Goal: Task Accomplishment & Management: Manage account settings

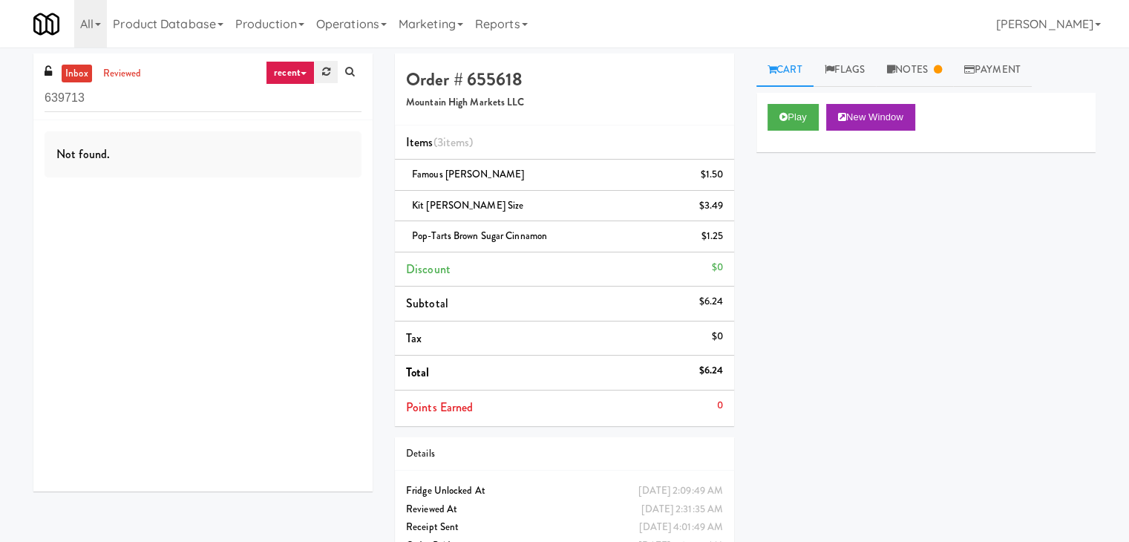
click at [330, 67] on icon at bounding box center [326, 72] width 8 height 10
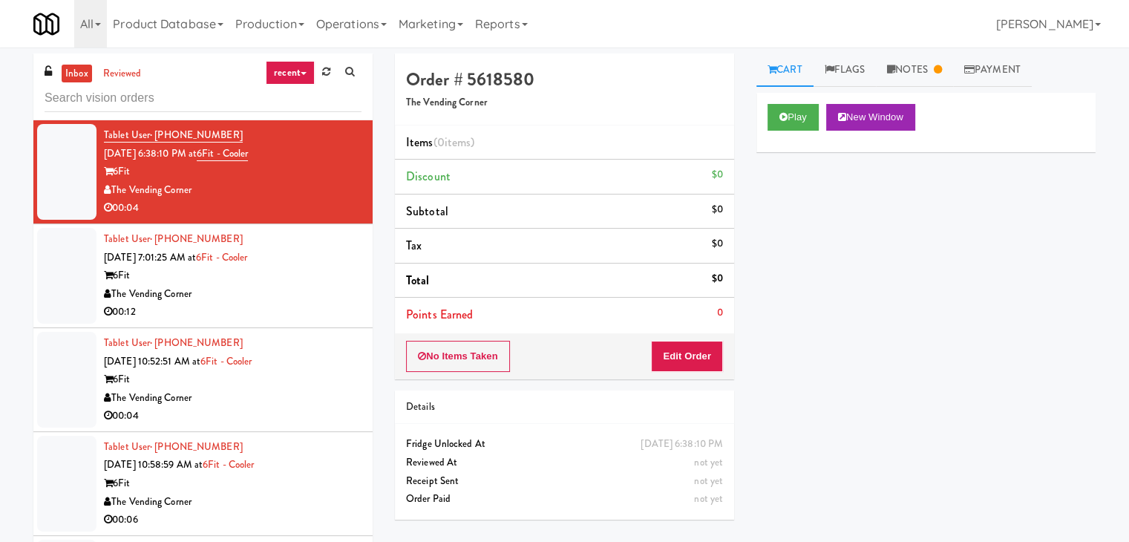
click at [305, 76] on link "recent" at bounding box center [290, 73] width 49 height 24
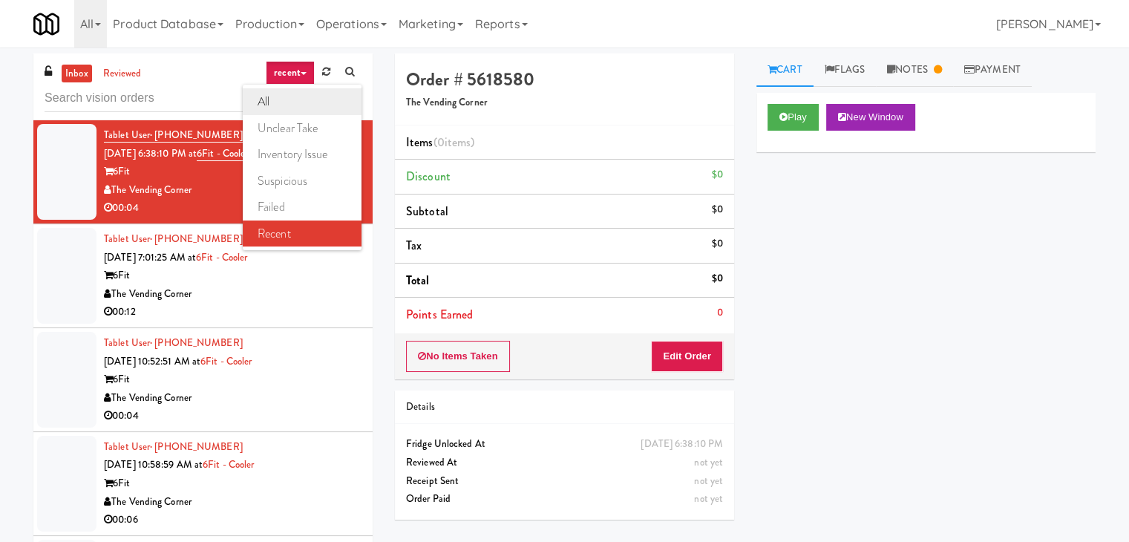
click at [285, 100] on link "all" at bounding box center [302, 101] width 119 height 27
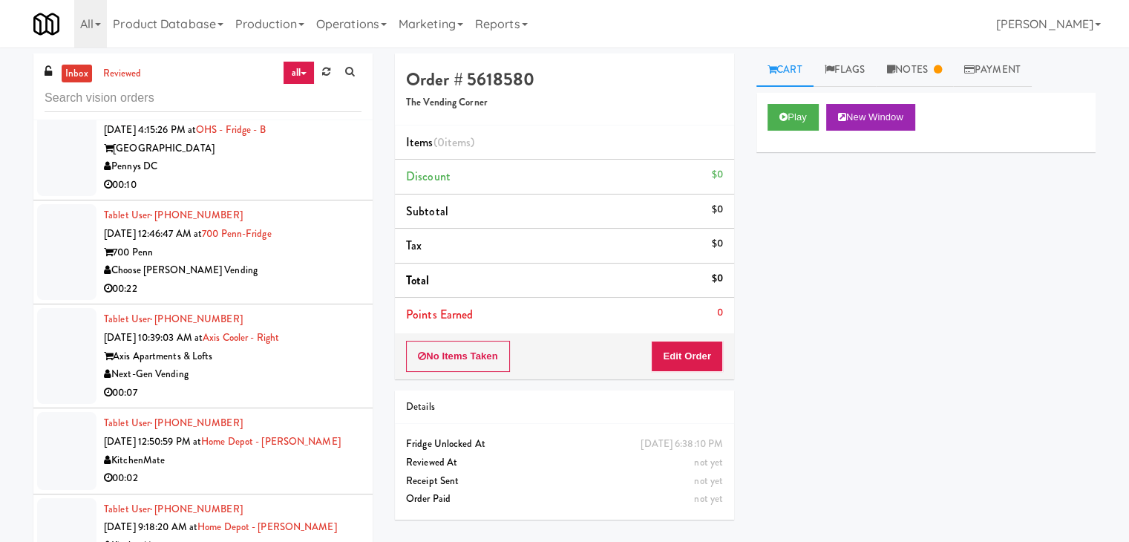
scroll to position [3290, 0]
click at [321, 274] on div "Choose [PERSON_NAME] Vending" at bounding box center [233, 270] width 258 height 19
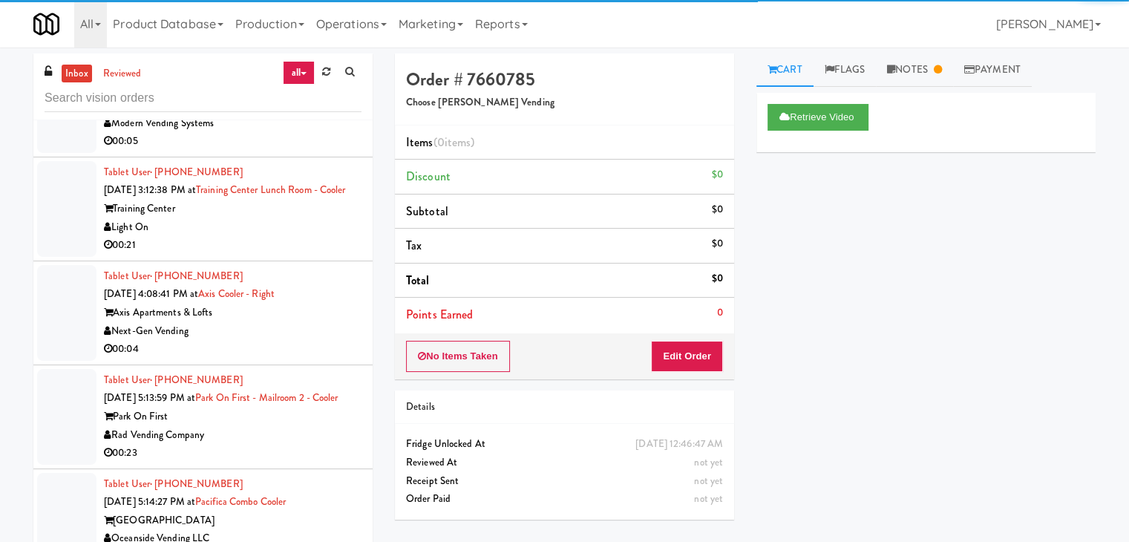
scroll to position [4181, 0]
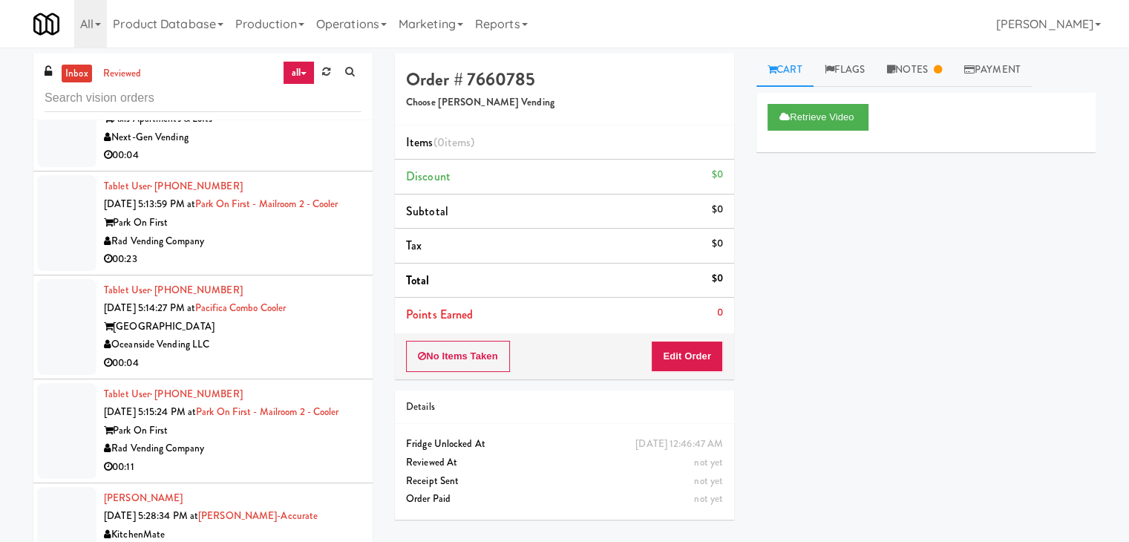
click at [302, 251] on div "Rad Vending Company" at bounding box center [233, 241] width 258 height 19
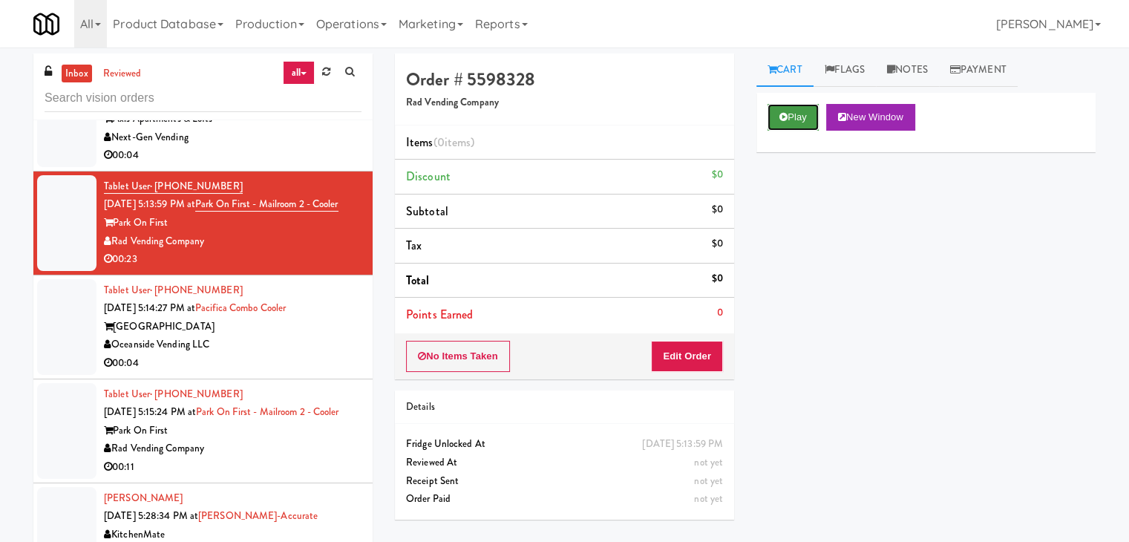
click at [797, 117] on button "Play" at bounding box center [793, 117] width 51 height 27
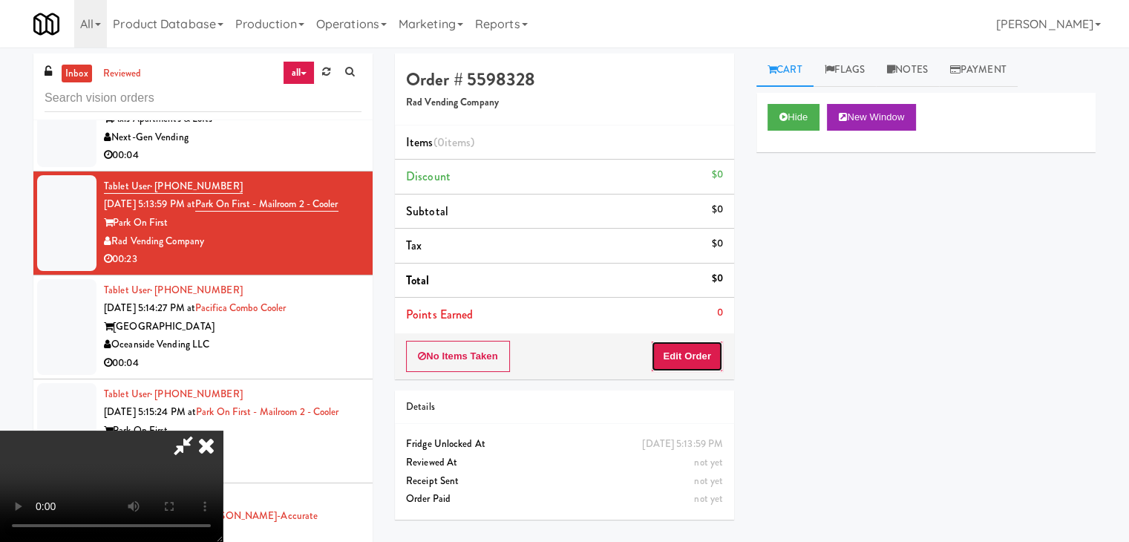
click at [685, 353] on button "Edit Order" at bounding box center [687, 356] width 72 height 31
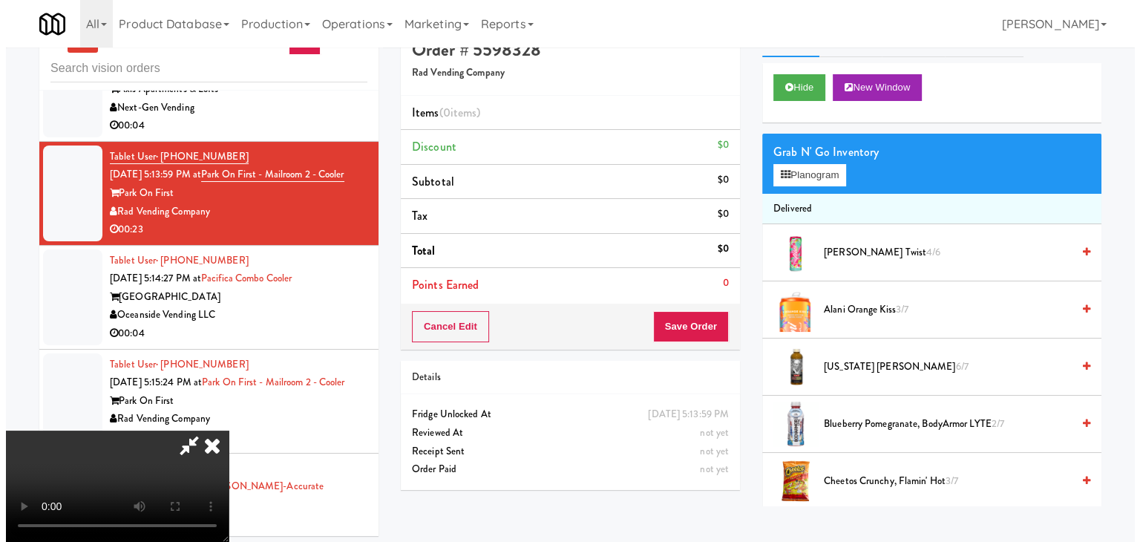
scroll to position [48, 0]
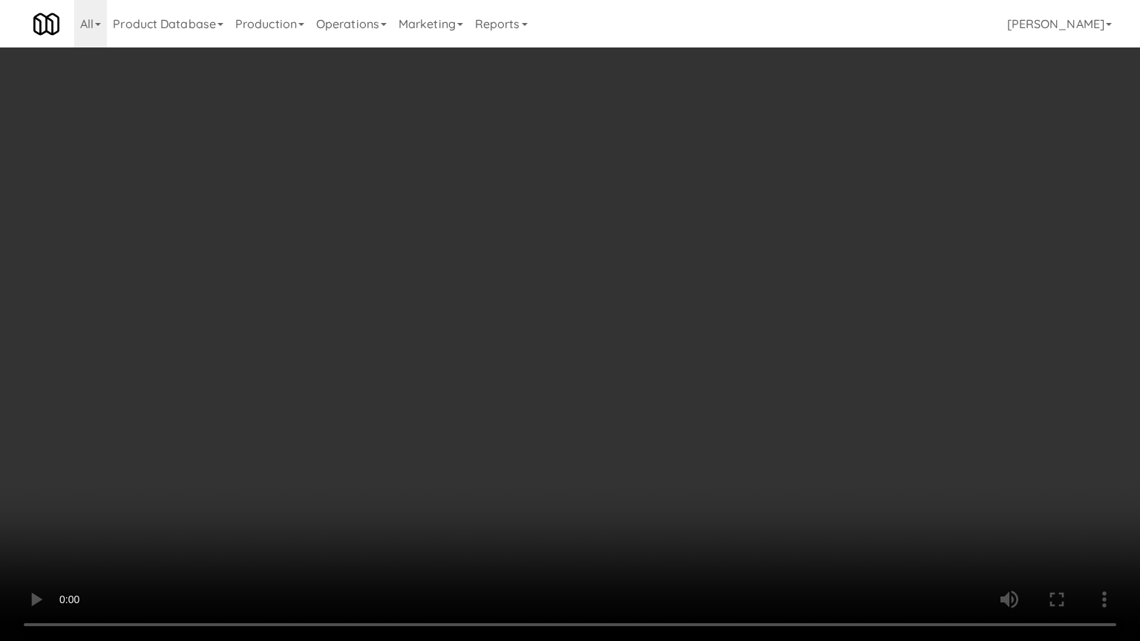
click at [656, 437] on video at bounding box center [570, 320] width 1140 height 641
click at [662, 434] on video at bounding box center [570, 320] width 1140 height 641
click at [665, 431] on video at bounding box center [570, 320] width 1140 height 641
click at [671, 425] on video at bounding box center [570, 320] width 1140 height 641
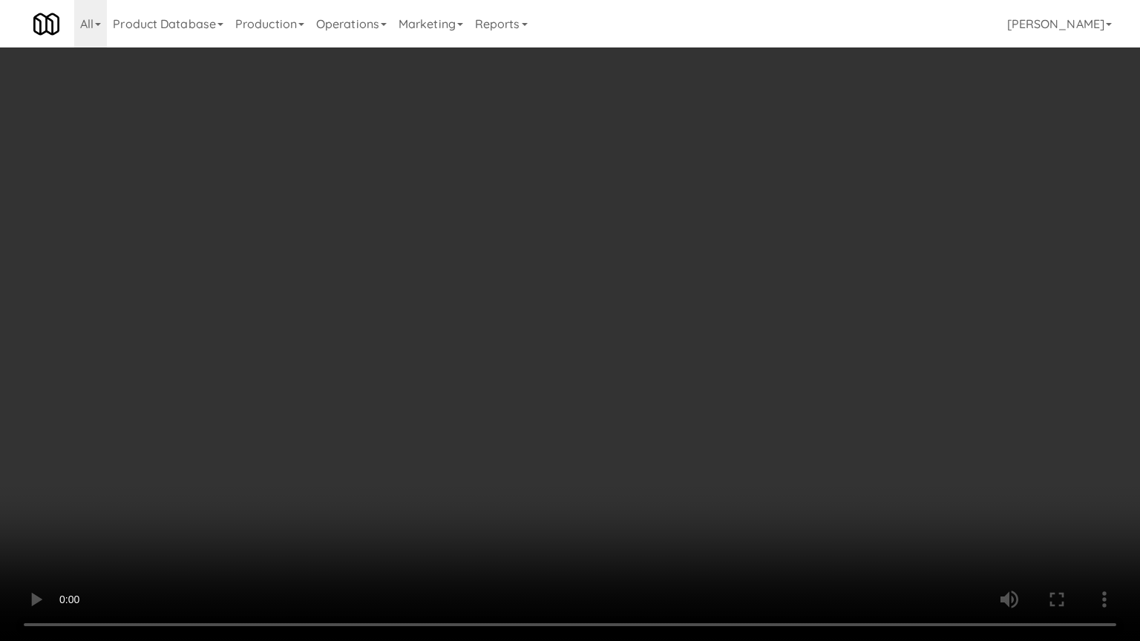
click at [671, 425] on video at bounding box center [570, 320] width 1140 height 641
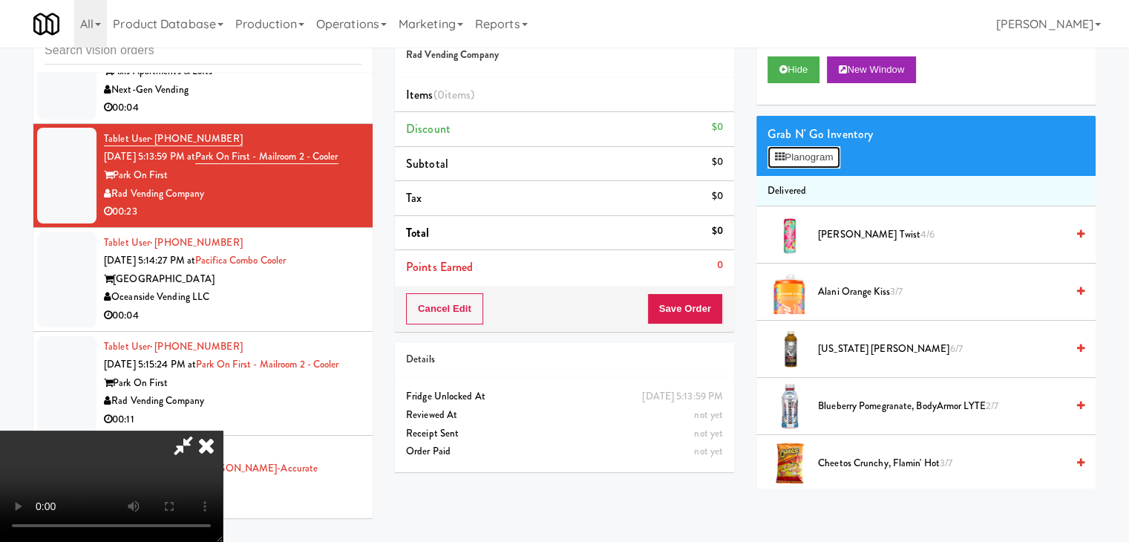
click at [804, 150] on button "Planogram" at bounding box center [804, 157] width 73 height 22
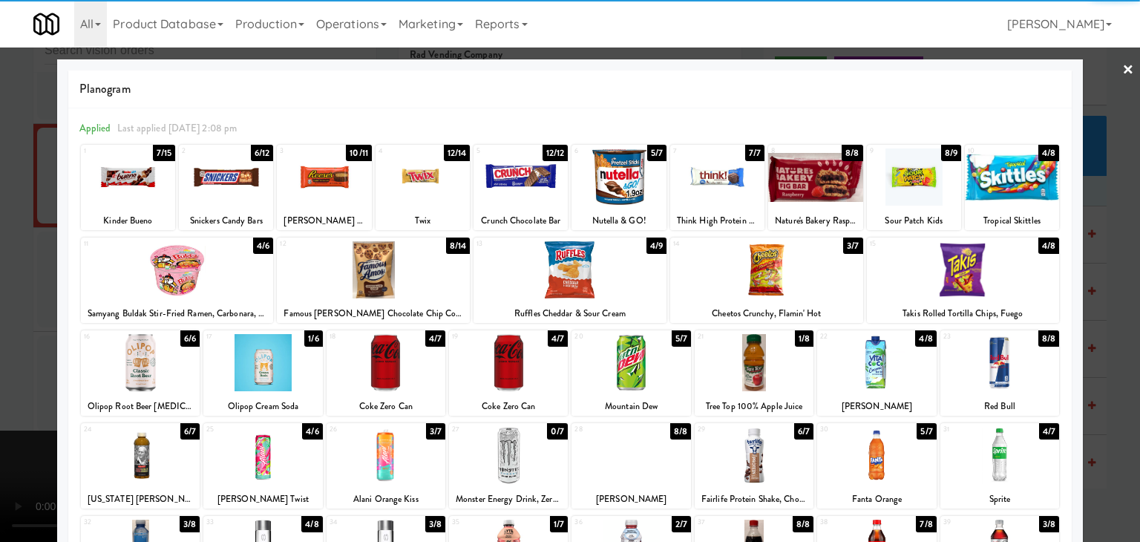
click at [748, 265] on div at bounding box center [766, 269] width 193 height 57
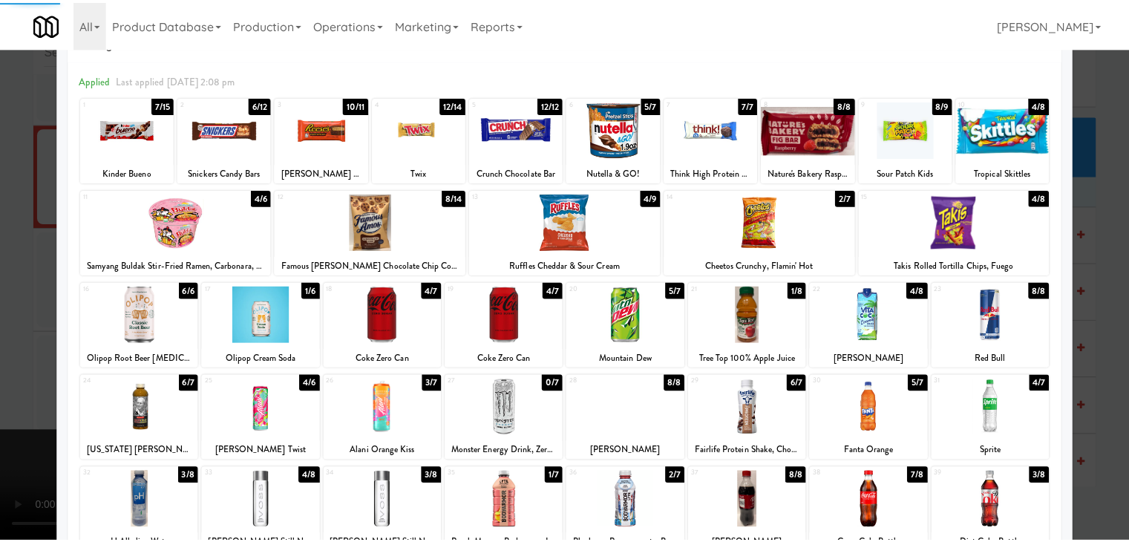
scroll to position [187, 0]
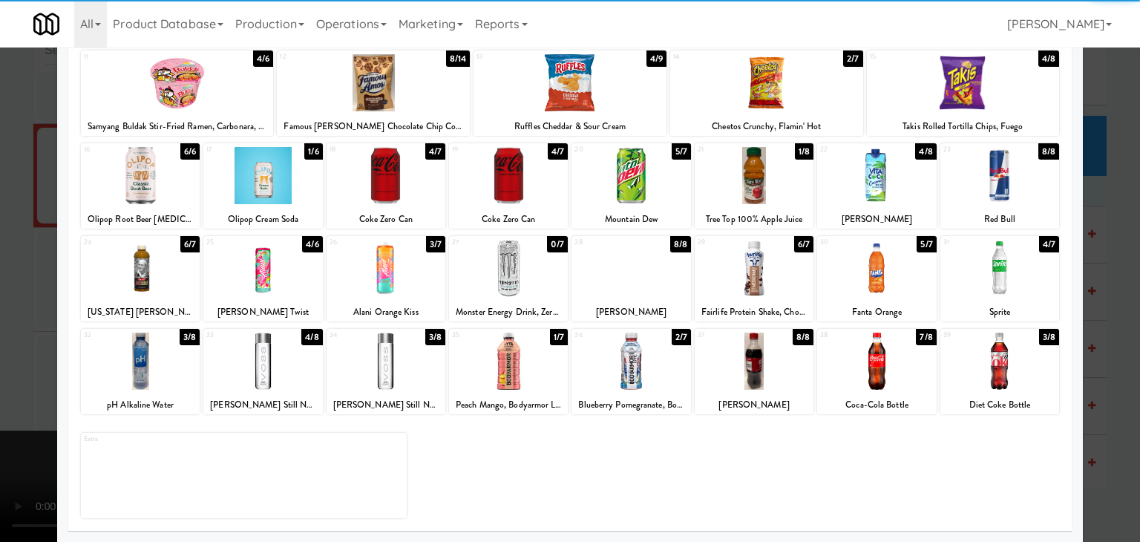
click at [736, 274] on div at bounding box center [754, 268] width 119 height 57
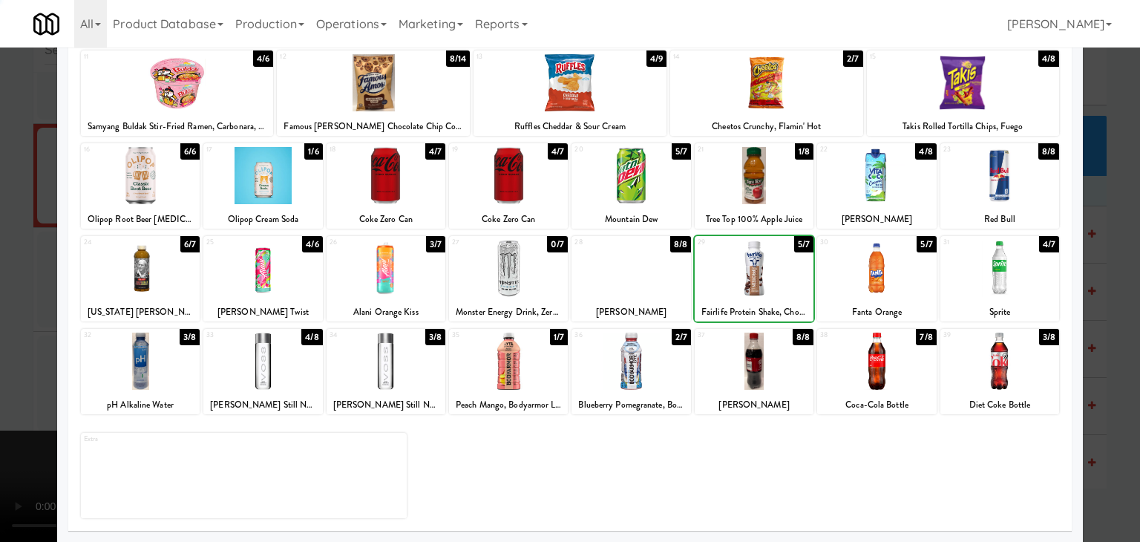
click at [601, 370] on div at bounding box center [631, 361] width 119 height 57
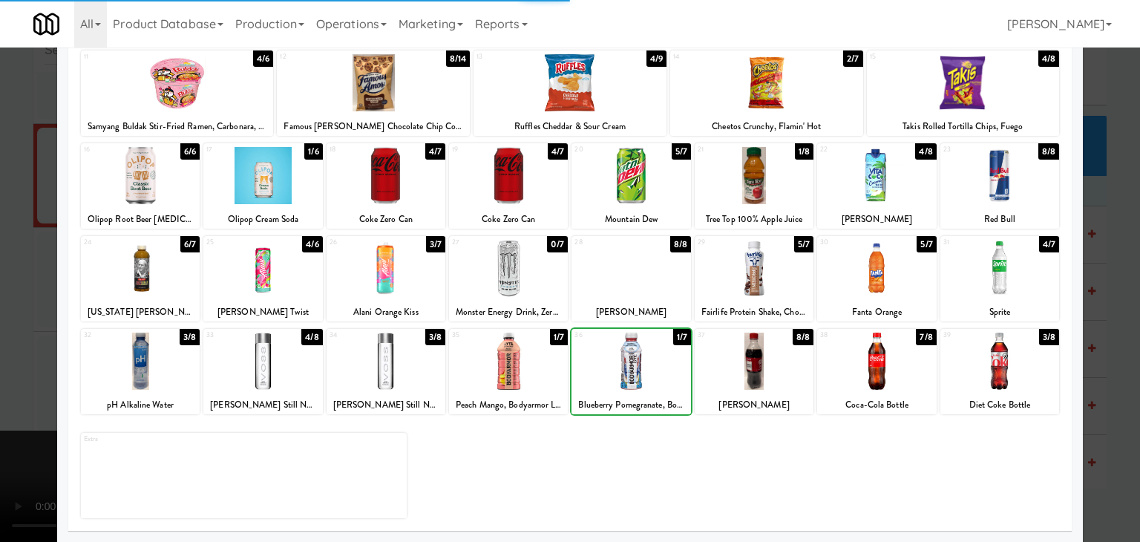
drag, startPoint x: 0, startPoint y: 363, endPoint x: 110, endPoint y: 362, distance: 109.9
click at [3, 362] on div at bounding box center [570, 271] width 1140 height 542
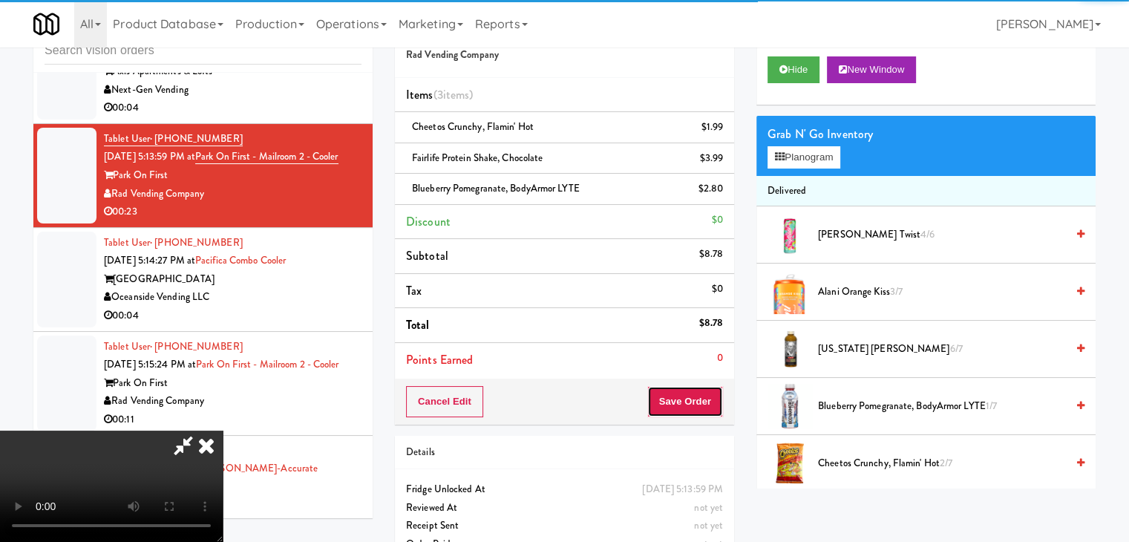
click at [716, 408] on button "Save Order" at bounding box center [685, 401] width 76 height 31
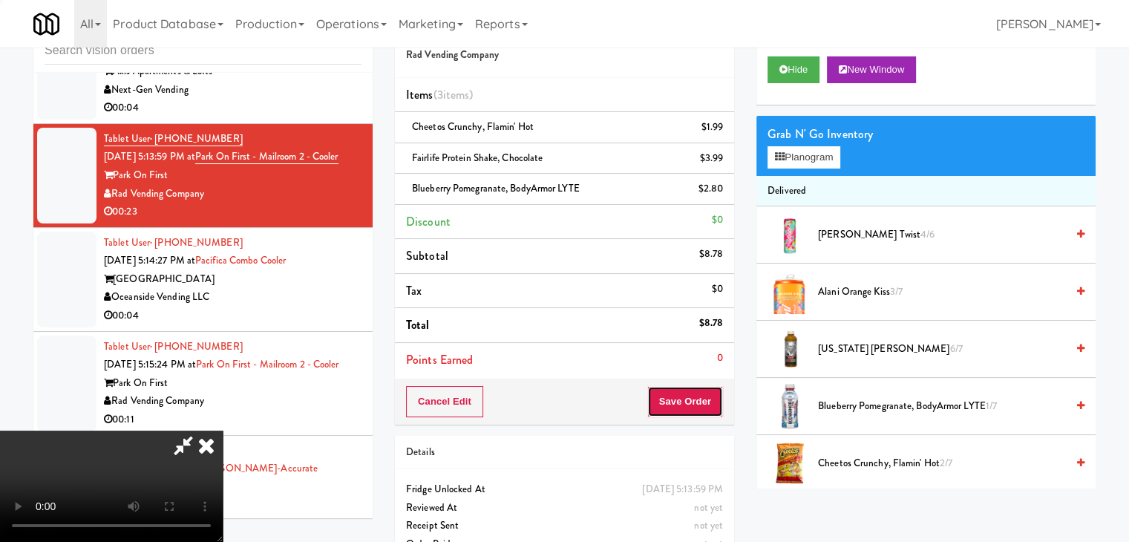
click at [716, 408] on button "Save Order" at bounding box center [685, 401] width 76 height 31
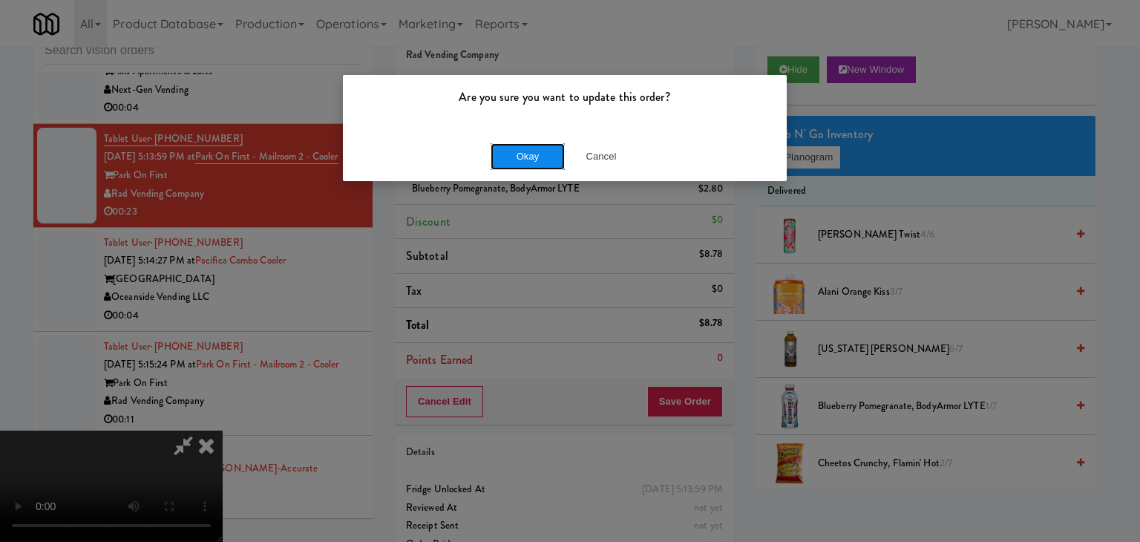
click at [507, 161] on button "Okay" at bounding box center [528, 156] width 74 height 27
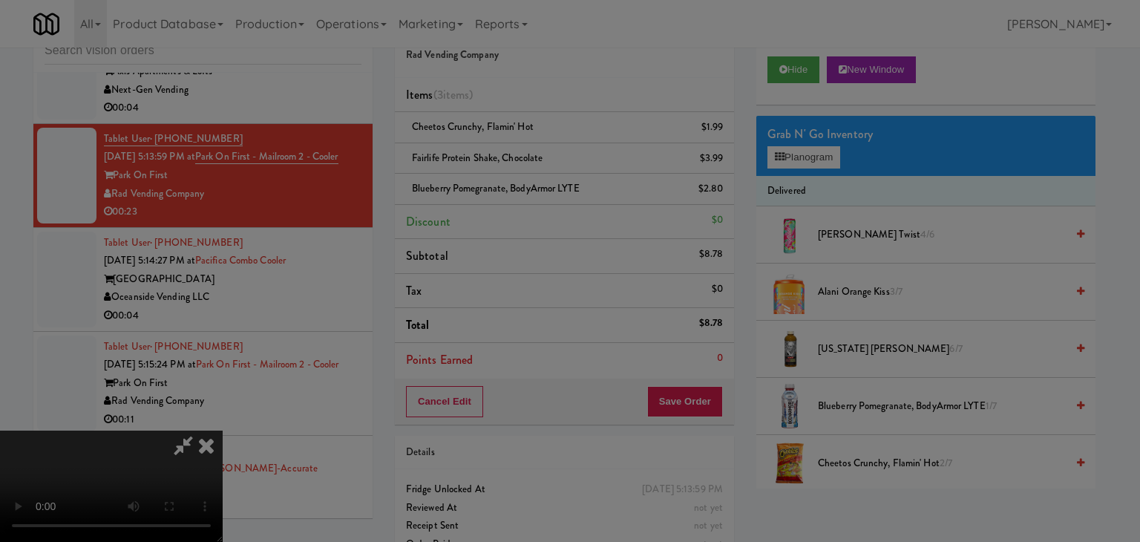
click at [507, 154] on div "Okay Cancel" at bounding box center [565, 129] width 444 height 50
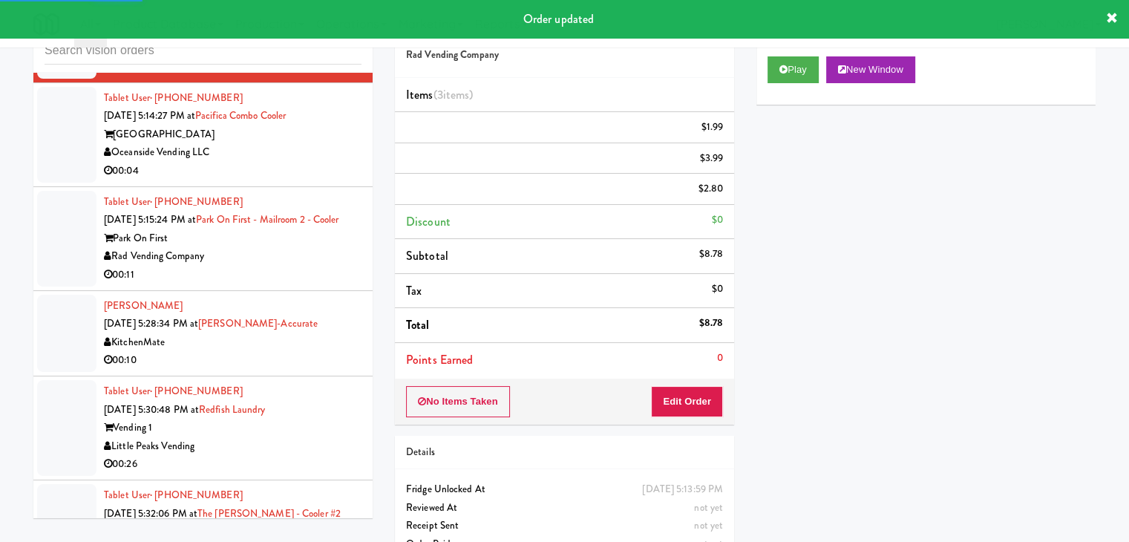
scroll to position [4330, 0]
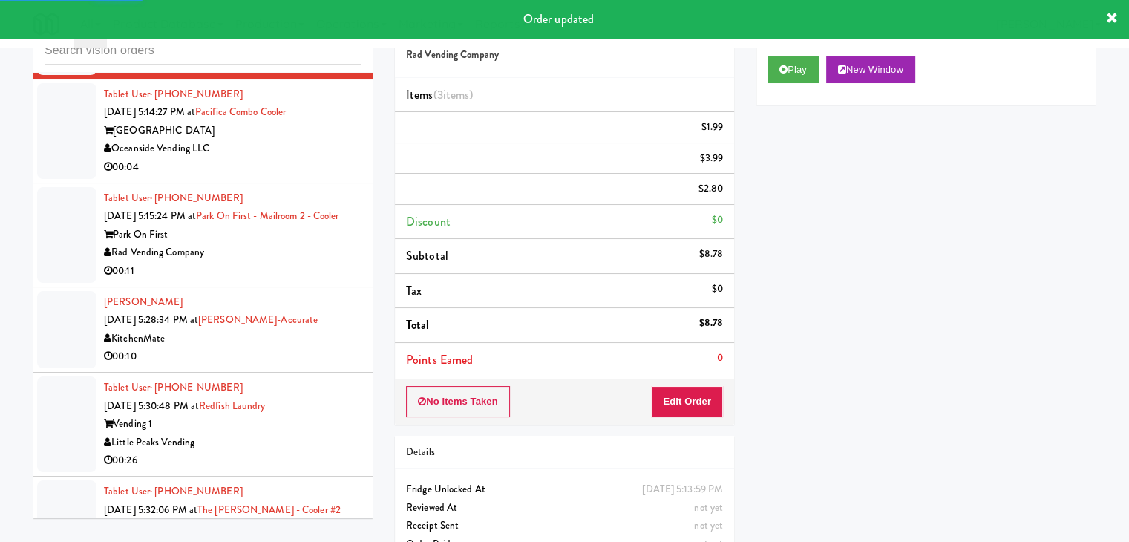
drag, startPoint x: 294, startPoint y: 197, endPoint x: 300, endPoint y: 203, distance: 8.4
click at [298, 177] on div "00:04" at bounding box center [233, 167] width 258 height 19
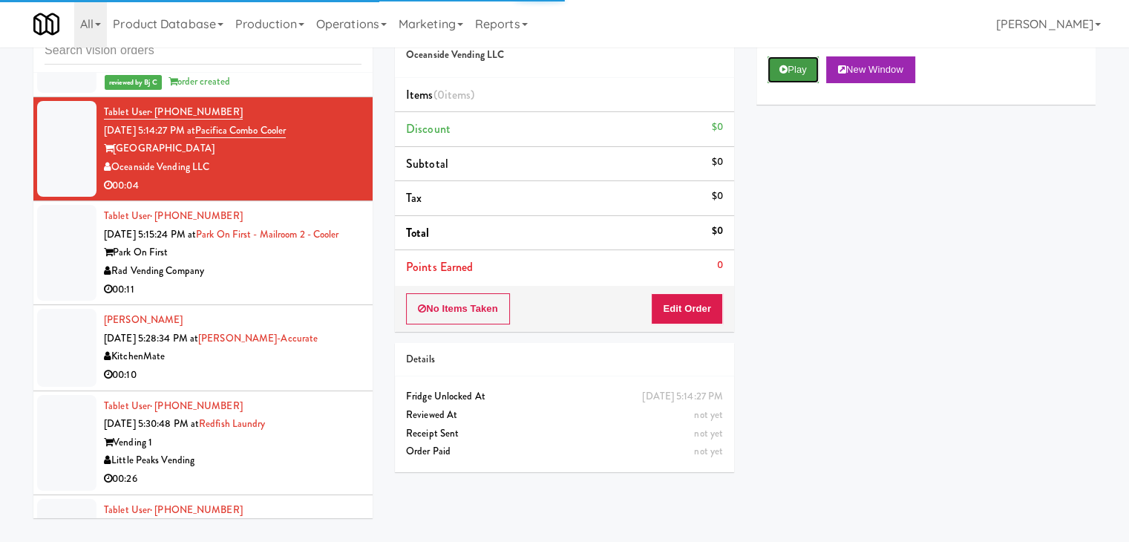
click at [777, 75] on button "Play" at bounding box center [793, 69] width 51 height 27
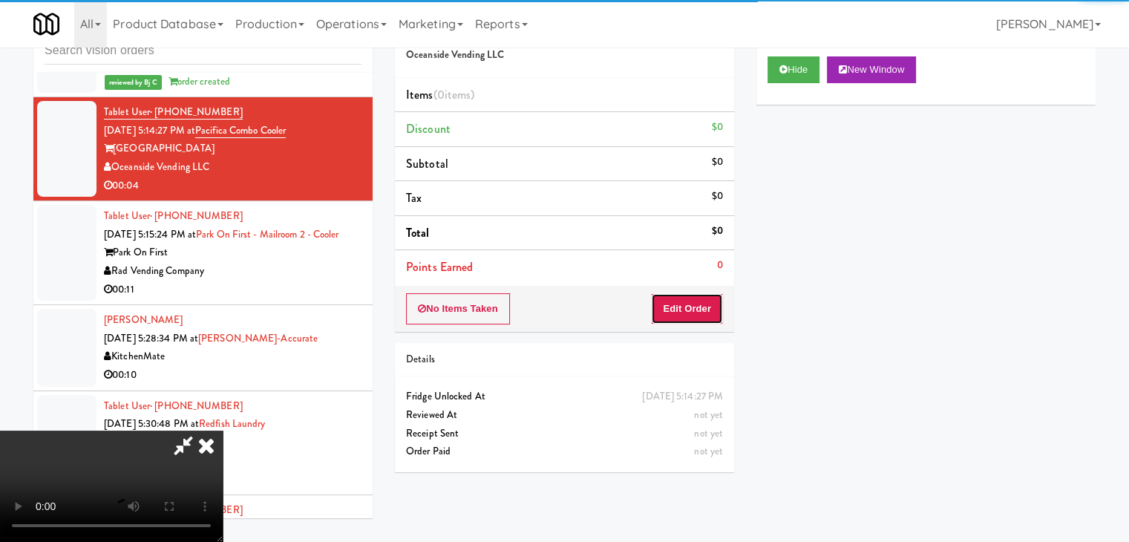
drag, startPoint x: 687, startPoint y: 303, endPoint x: 681, endPoint y: 310, distance: 8.9
click at [681, 310] on button "Edit Order" at bounding box center [687, 308] width 72 height 31
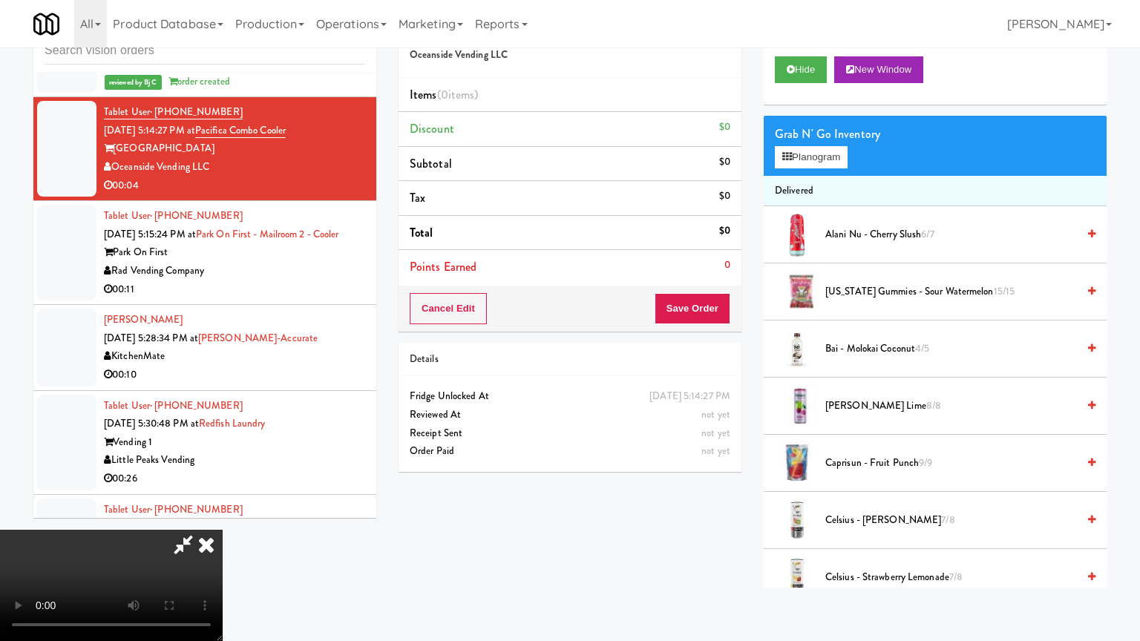
click at [223, 530] on video at bounding box center [111, 585] width 223 height 111
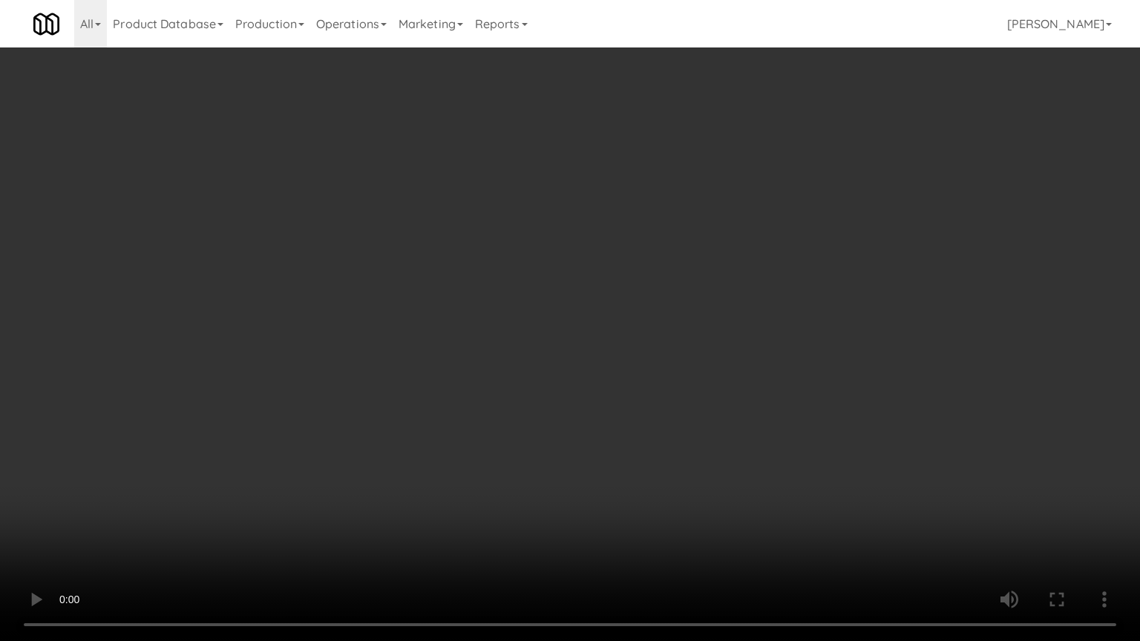
click at [646, 409] on video at bounding box center [570, 320] width 1140 height 641
click at [649, 406] on video at bounding box center [570, 320] width 1140 height 641
click at [653, 404] on video at bounding box center [570, 320] width 1140 height 641
click at [653, 405] on video at bounding box center [570, 320] width 1140 height 641
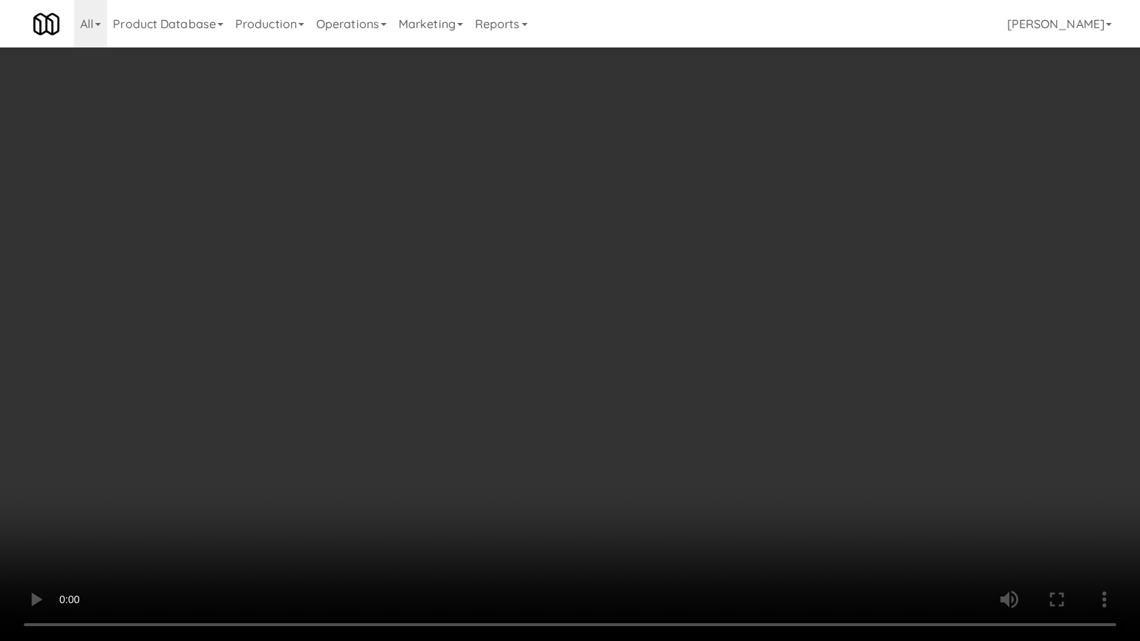
click at [656, 411] on video at bounding box center [570, 320] width 1140 height 641
click at [659, 411] on video at bounding box center [570, 320] width 1140 height 641
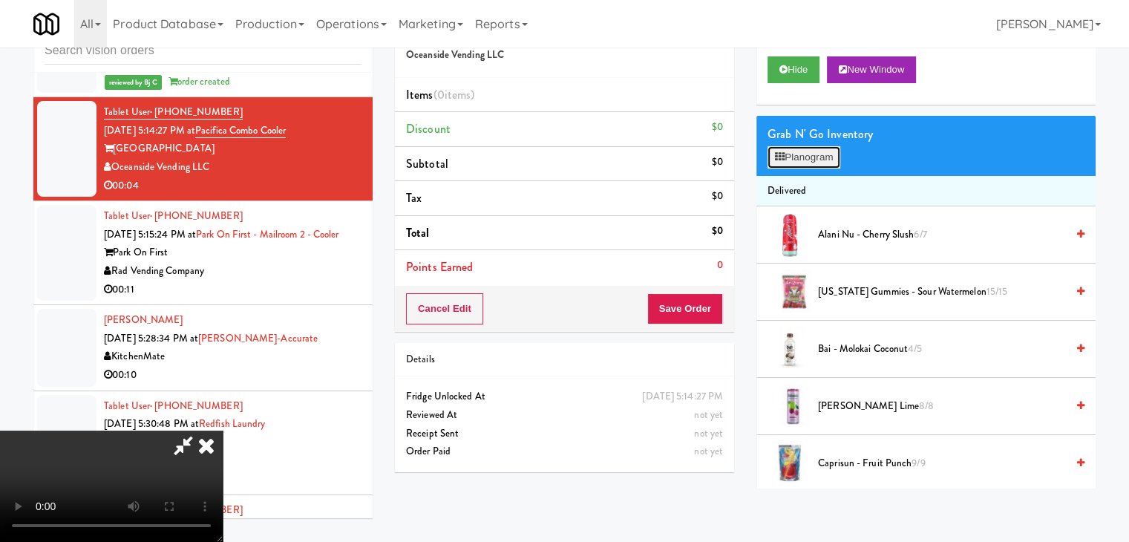
click at [826, 150] on button "Planogram" at bounding box center [804, 157] width 73 height 22
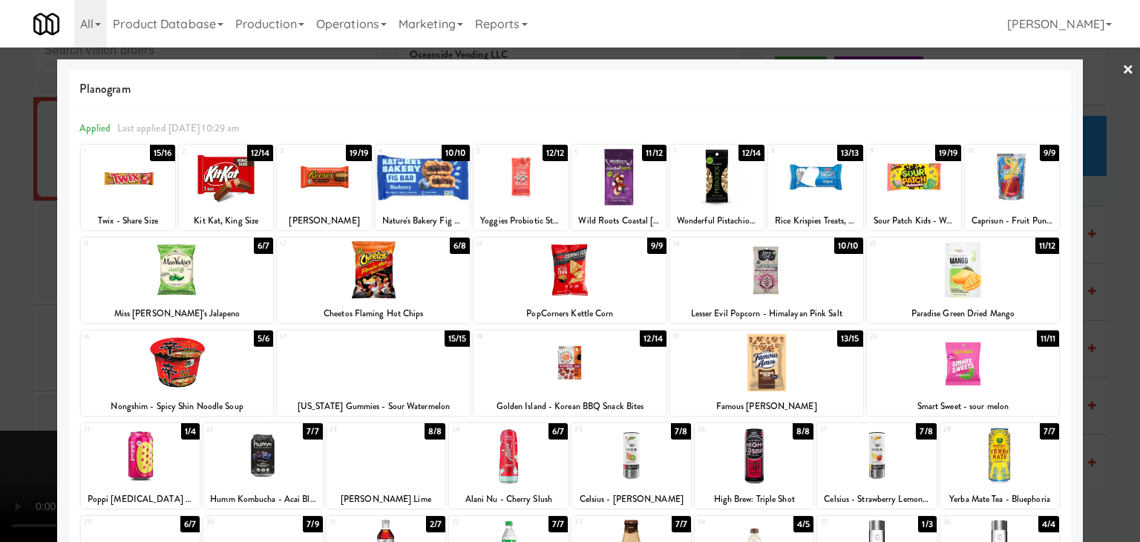
drag, startPoint x: 489, startPoint y: 458, endPoint x: 448, endPoint y: 454, distance: 41.1
click at [489, 458] on div at bounding box center [508, 455] width 119 height 57
drag, startPoint x: 5, startPoint y: 387, endPoint x: 89, endPoint y: 387, distance: 83.9
click at [8, 387] on div at bounding box center [570, 271] width 1140 height 542
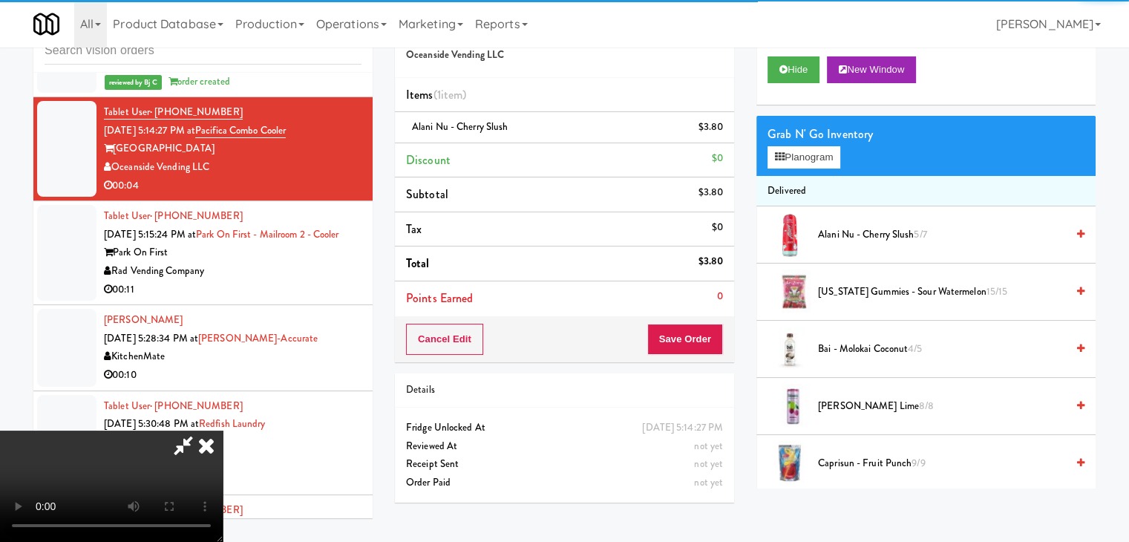
click at [223, 431] on video at bounding box center [111, 486] width 223 height 111
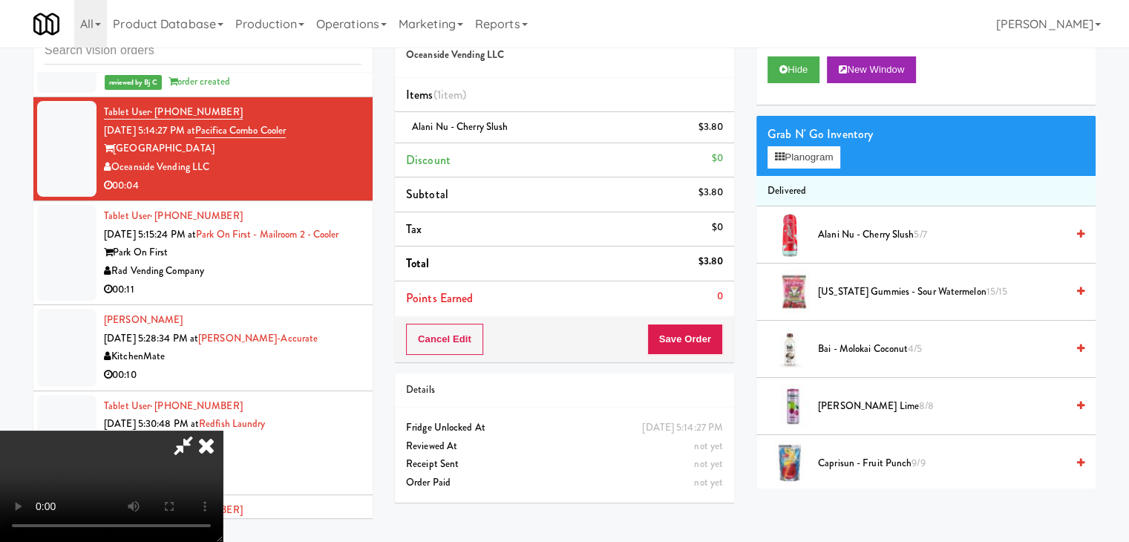
click at [223, 431] on video at bounding box center [111, 486] width 223 height 111
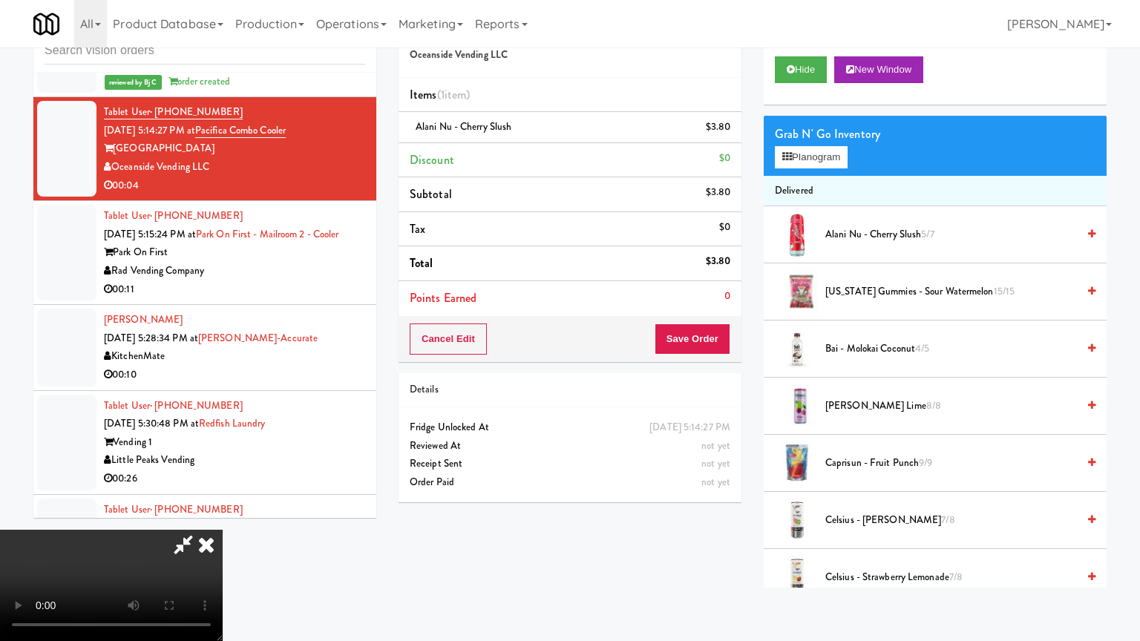
click at [223, 530] on video at bounding box center [111, 585] width 223 height 111
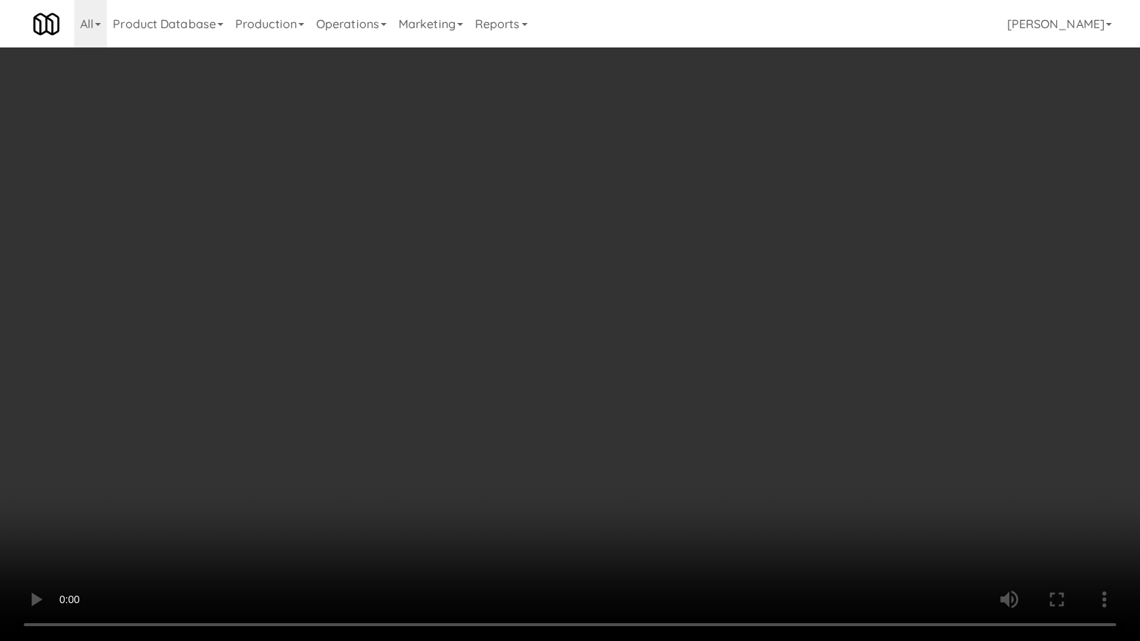
click at [635, 437] on video at bounding box center [570, 320] width 1140 height 641
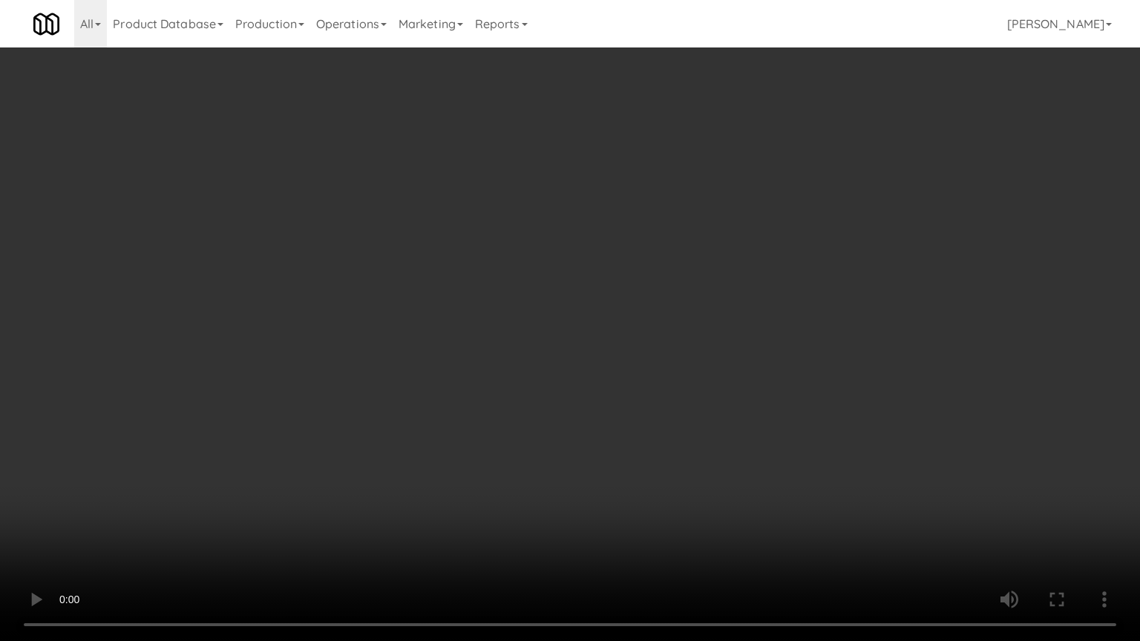
click at [635, 437] on video at bounding box center [570, 320] width 1140 height 641
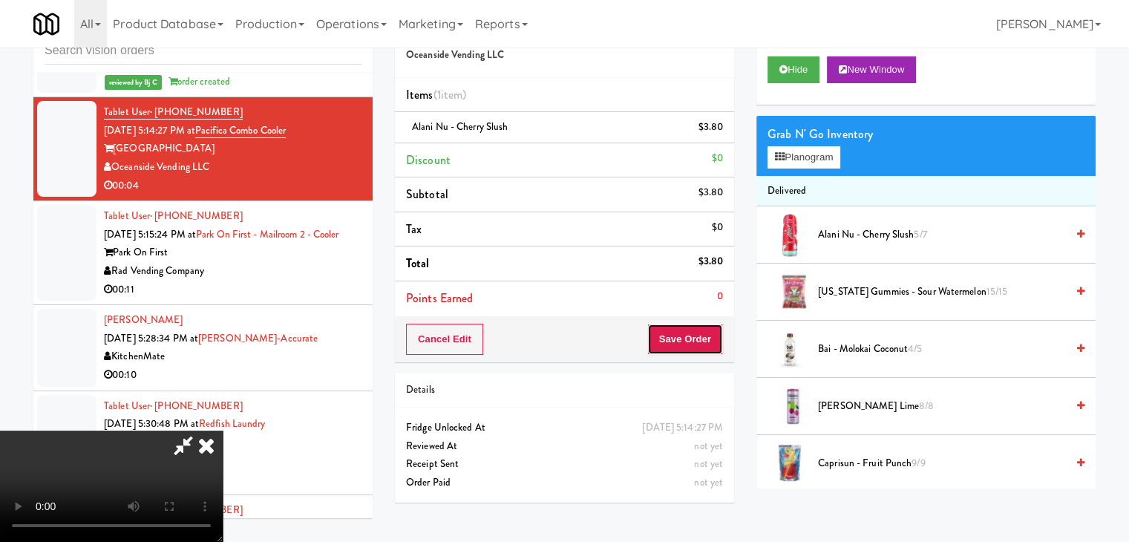
drag, startPoint x: 712, startPoint y: 350, endPoint x: 543, endPoint y: 343, distance: 169.4
click at [543, 343] on div "Order # 8498927 Oceanside Vending LLC Items (1 item ) Alani Nu - Cherry Slush $…" at bounding box center [745, 260] width 701 height 508
drag, startPoint x: 543, startPoint y: 343, endPoint x: 635, endPoint y: 339, distance: 92.1
click at [223, 431] on video at bounding box center [111, 486] width 223 height 111
click at [685, 333] on button "Save Order" at bounding box center [685, 339] width 76 height 31
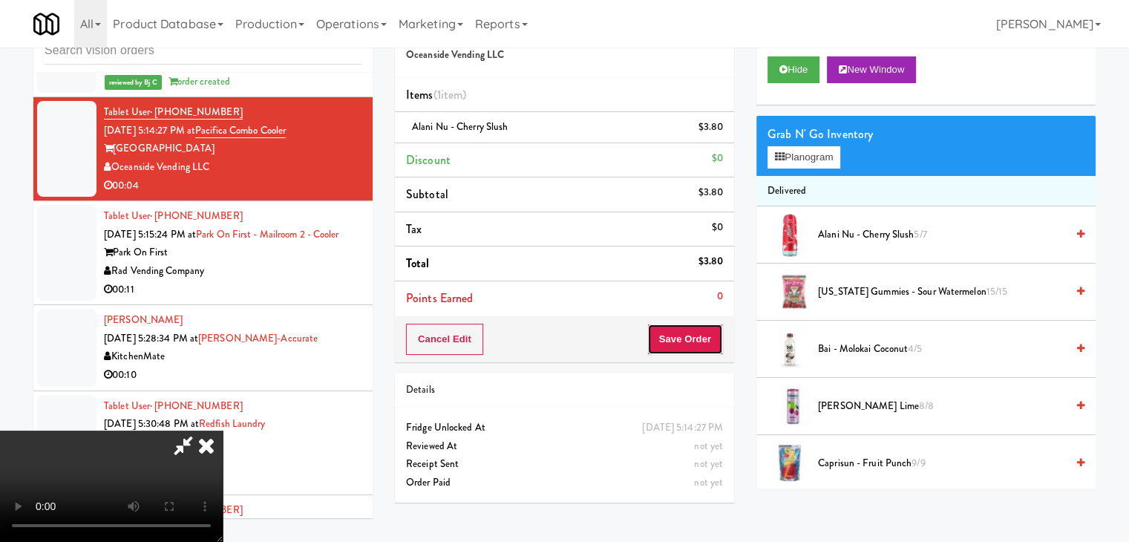
click at [685, 333] on button "Save Order" at bounding box center [685, 339] width 76 height 31
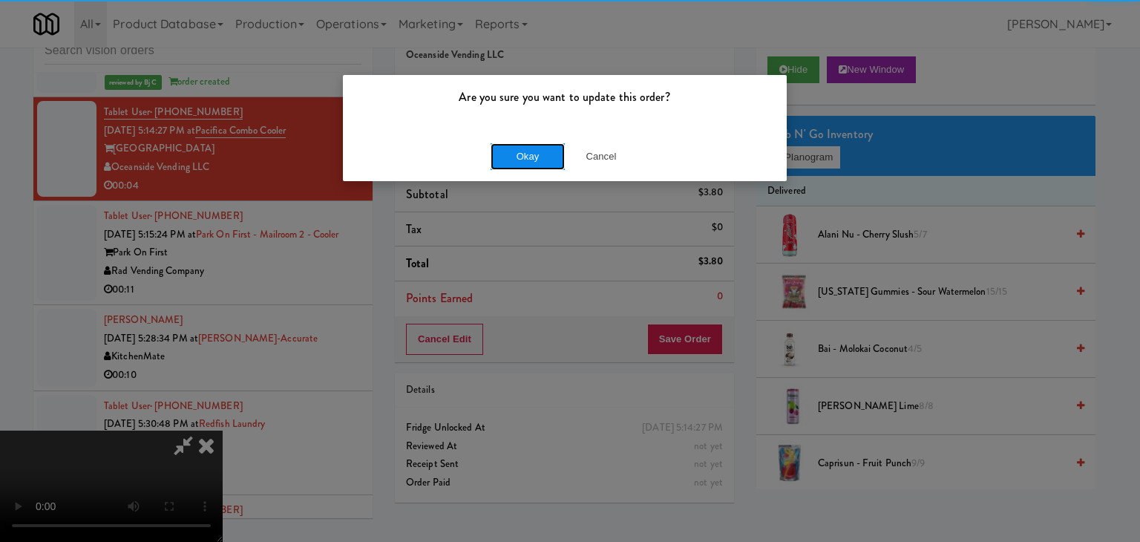
click at [529, 156] on button "Okay" at bounding box center [528, 156] width 74 height 27
click at [529, 154] on div "Okay Cancel" at bounding box center [565, 156] width 444 height 50
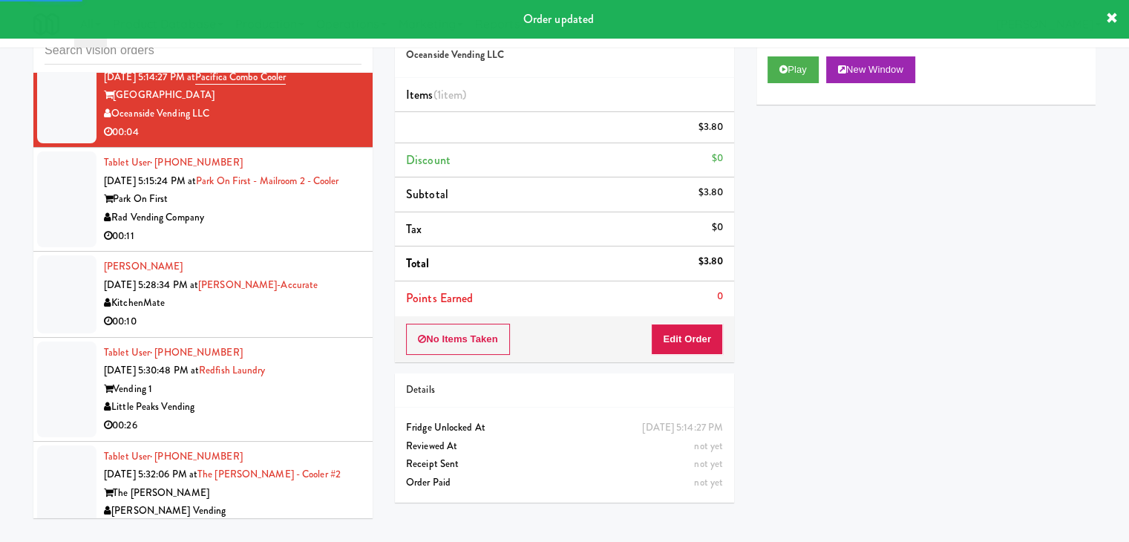
scroll to position [4478, 0]
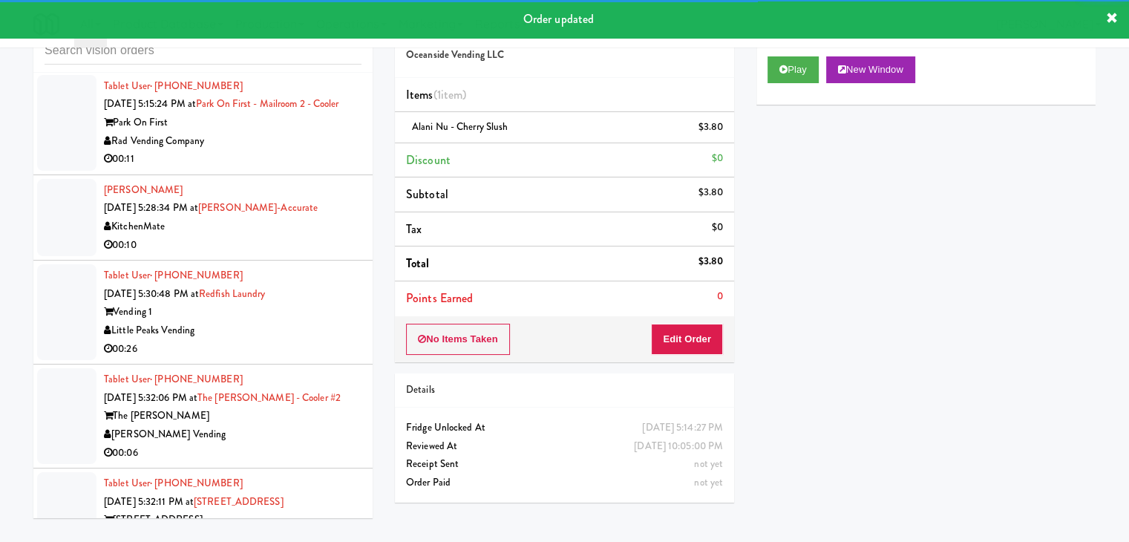
click at [282, 132] on div "Park On First" at bounding box center [233, 123] width 258 height 19
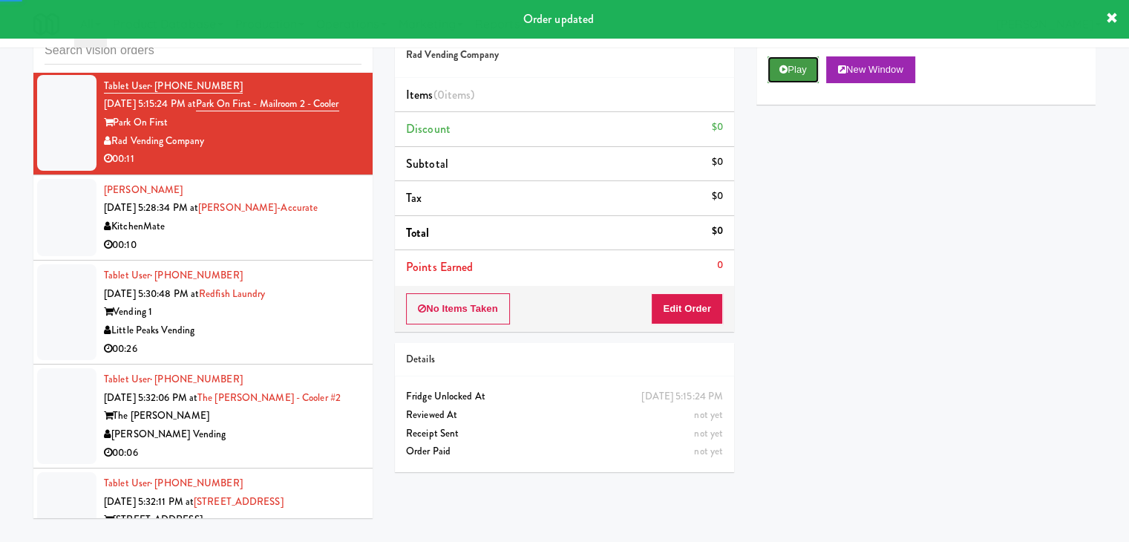
click at [772, 63] on button "Play" at bounding box center [793, 69] width 51 height 27
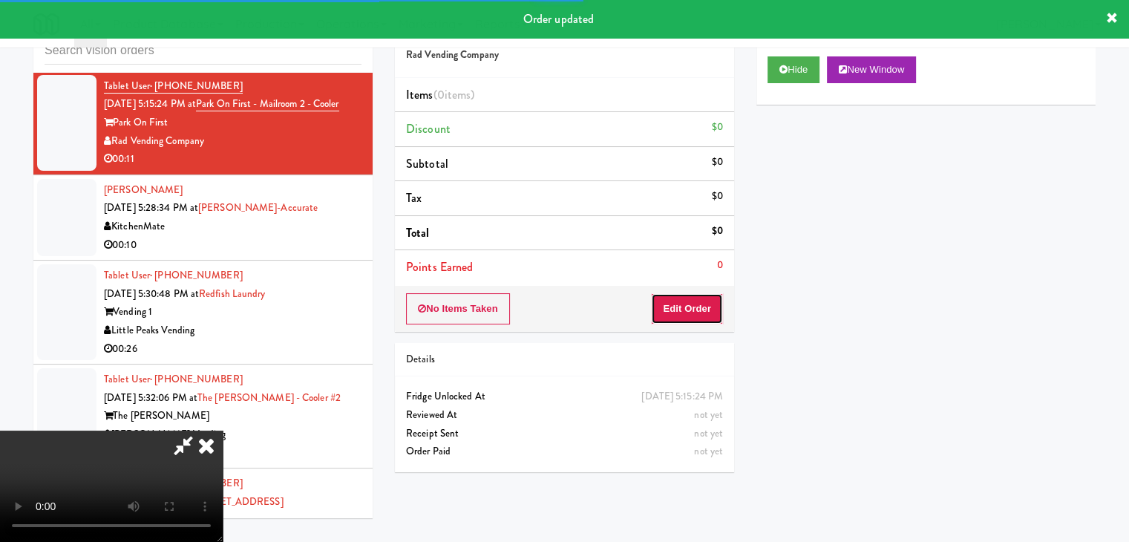
click at [689, 304] on button "Edit Order" at bounding box center [687, 308] width 72 height 31
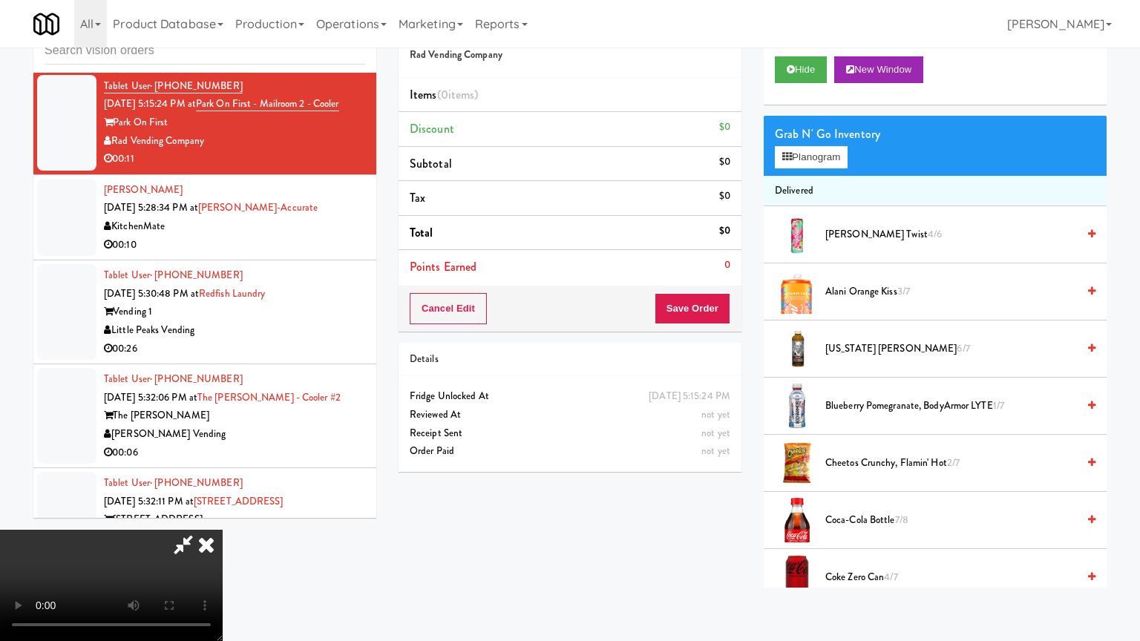
click at [223, 530] on video at bounding box center [111, 585] width 223 height 111
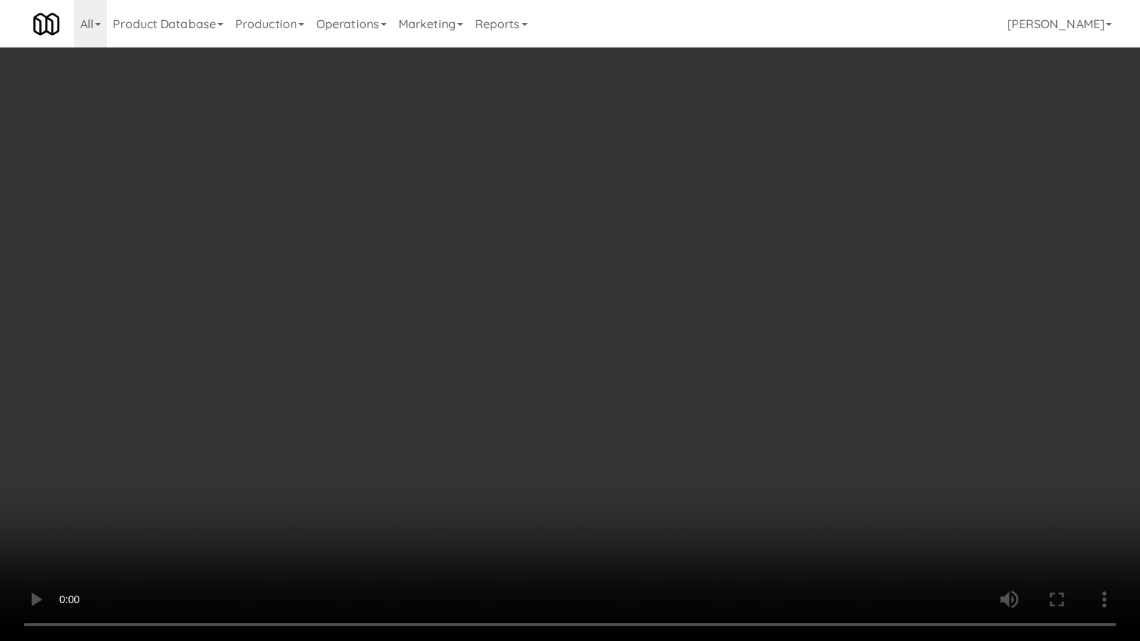
click at [743, 401] on video at bounding box center [570, 320] width 1140 height 641
click at [745, 397] on video at bounding box center [570, 320] width 1140 height 641
click at [741, 394] on video at bounding box center [570, 320] width 1140 height 641
drag, startPoint x: 742, startPoint y: 394, endPoint x: 778, endPoint y: 257, distance: 142.1
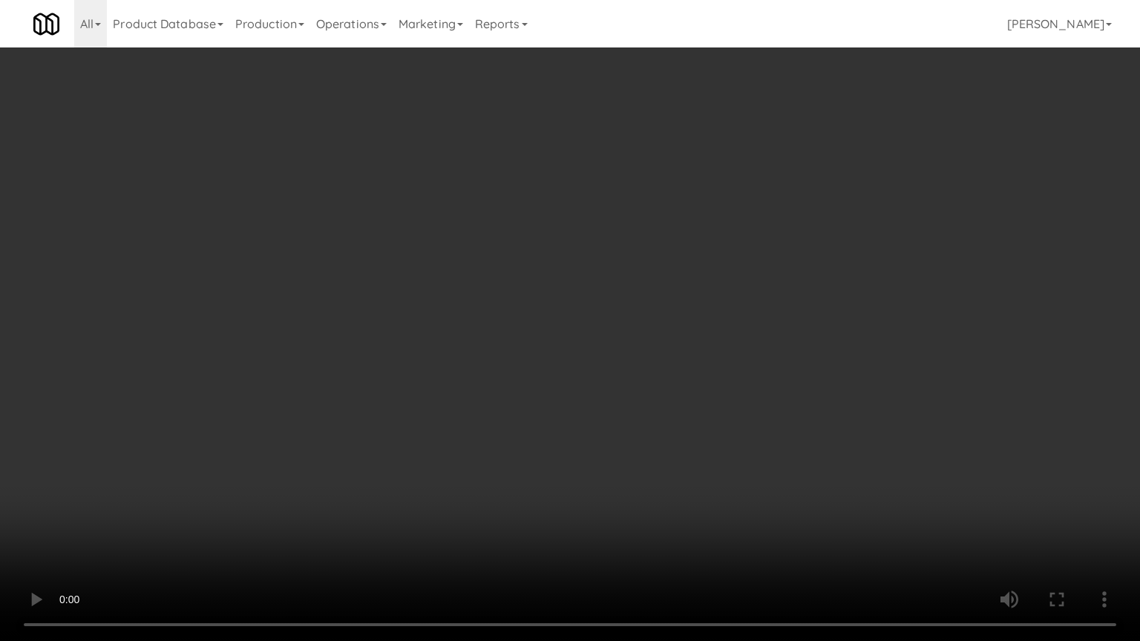
click at [742, 389] on video at bounding box center [570, 320] width 1140 height 641
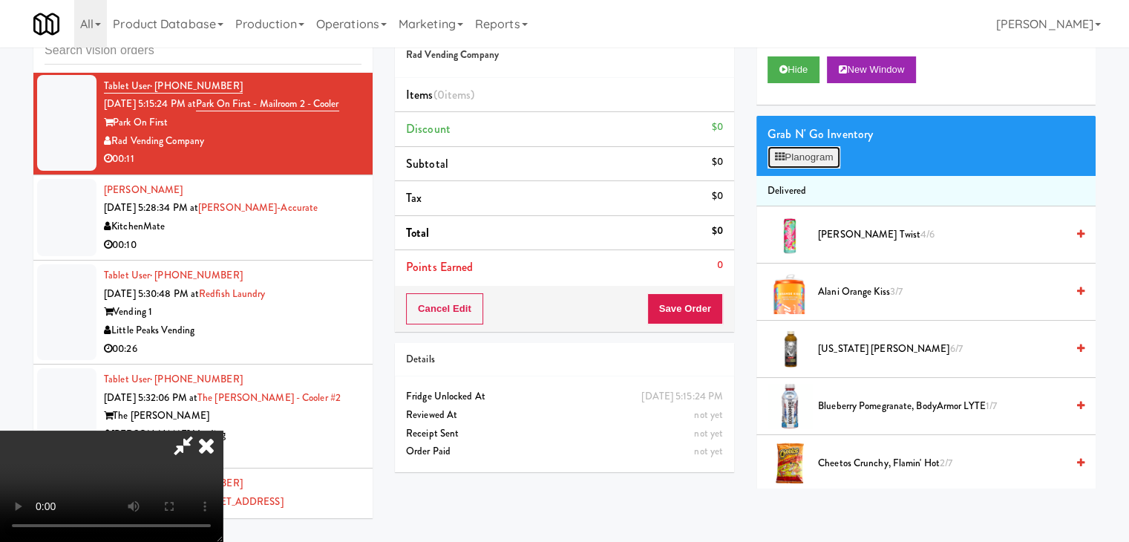
click at [817, 160] on button "Planogram" at bounding box center [804, 157] width 73 height 22
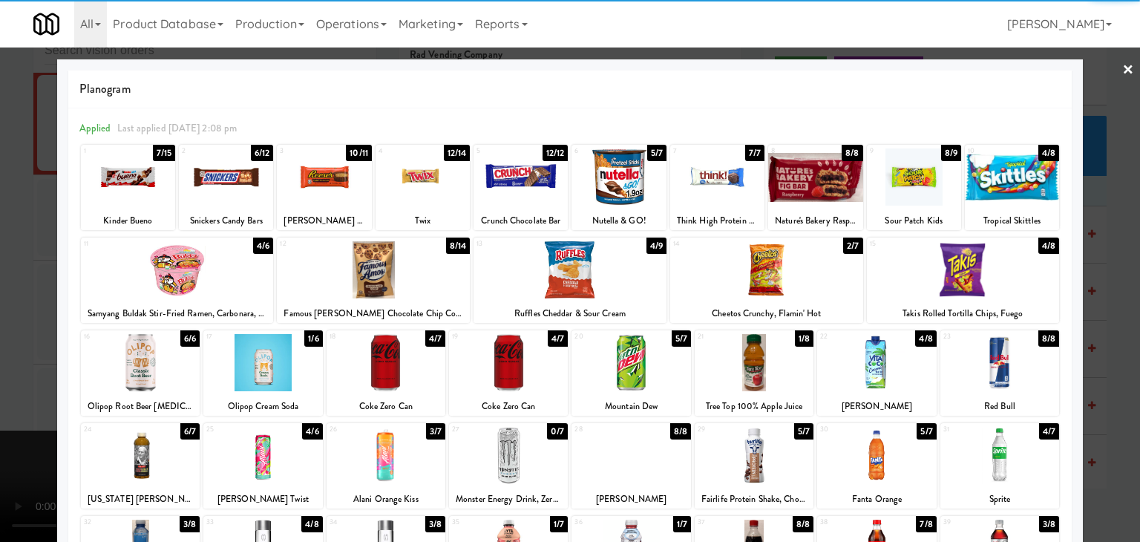
click at [138, 175] on div at bounding box center [128, 176] width 94 height 57
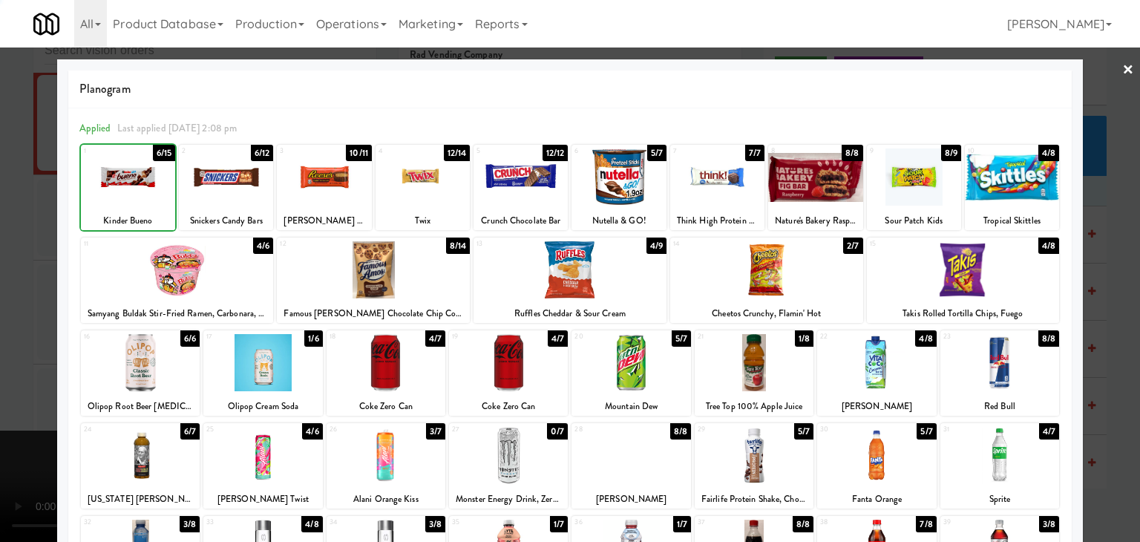
drag, startPoint x: 0, startPoint y: 180, endPoint x: 131, endPoint y: 203, distance: 132.8
click at [2, 180] on div at bounding box center [570, 271] width 1140 height 542
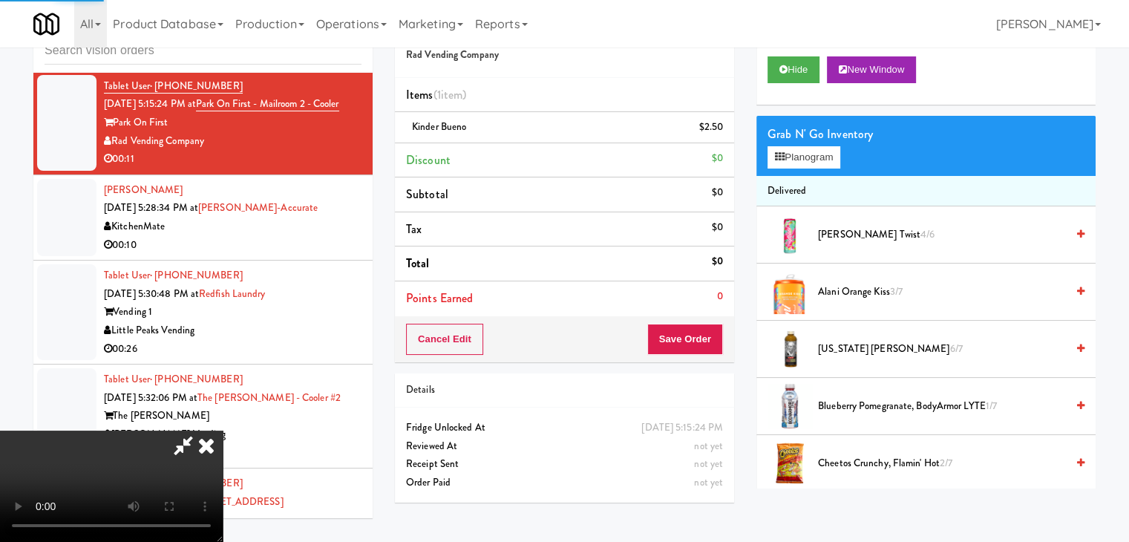
click at [223, 431] on video at bounding box center [111, 486] width 223 height 111
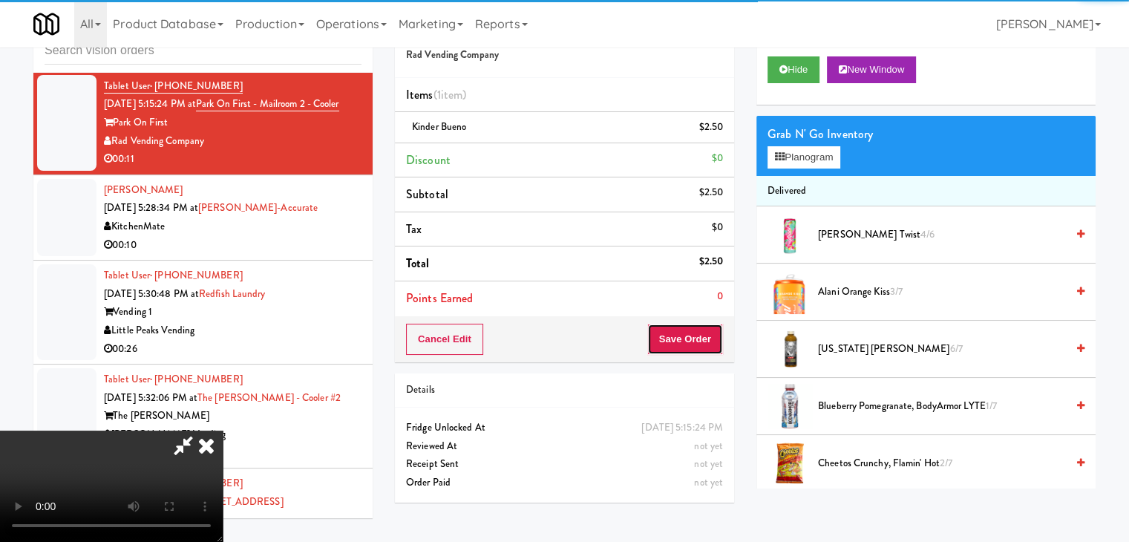
click at [686, 339] on button "Save Order" at bounding box center [685, 339] width 76 height 31
click at [687, 339] on button "Save Order" at bounding box center [685, 339] width 76 height 31
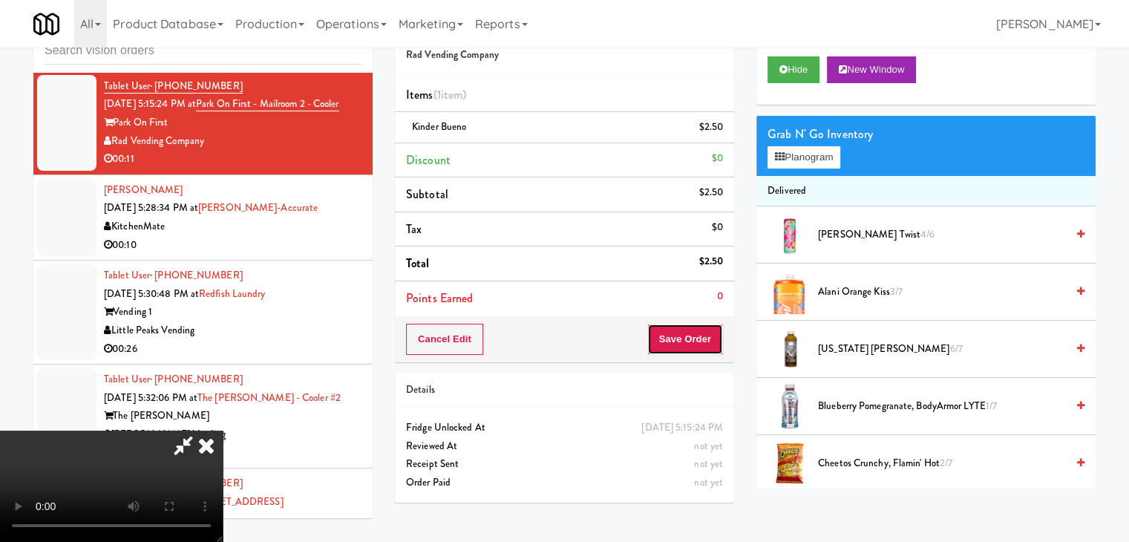
click at [687, 339] on button "Save Order" at bounding box center [685, 339] width 76 height 31
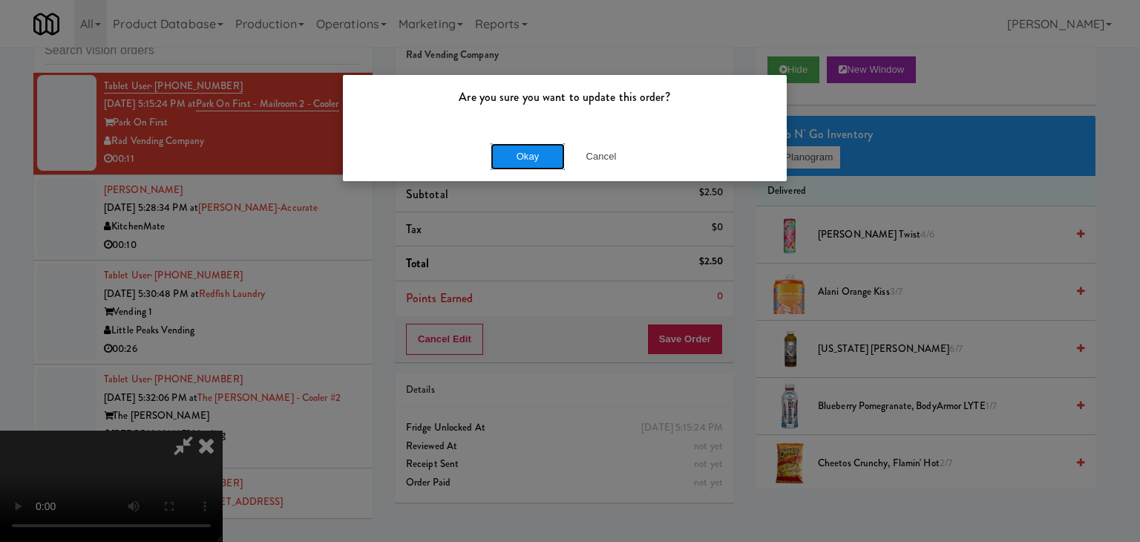
click at [529, 147] on button "Okay" at bounding box center [528, 156] width 74 height 27
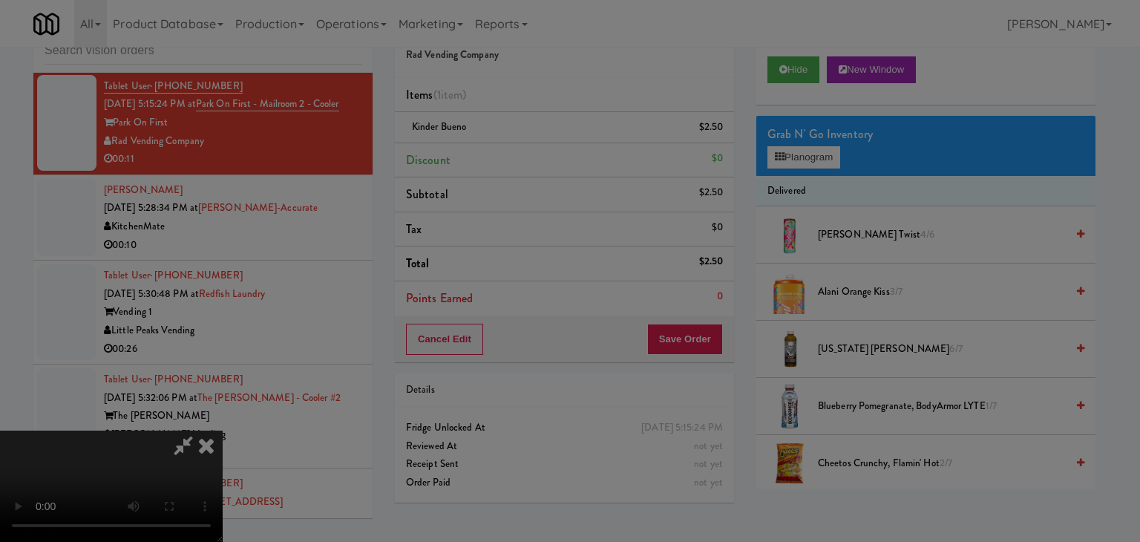
click at [529, 143] on button "Okay" at bounding box center [528, 129] width 74 height 27
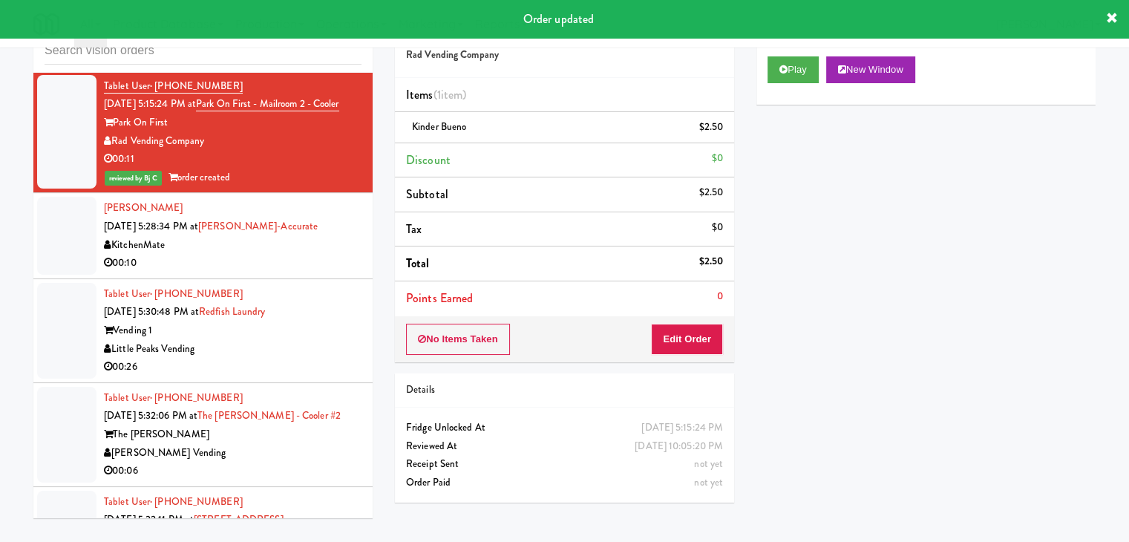
click at [321, 255] on div "KitchenMate" at bounding box center [233, 245] width 258 height 19
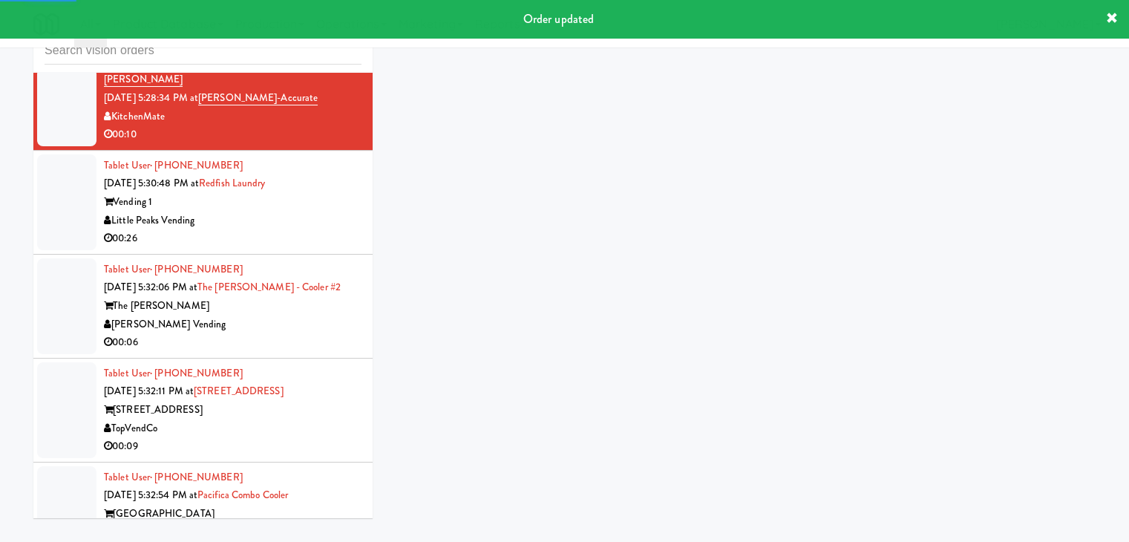
scroll to position [4627, 0]
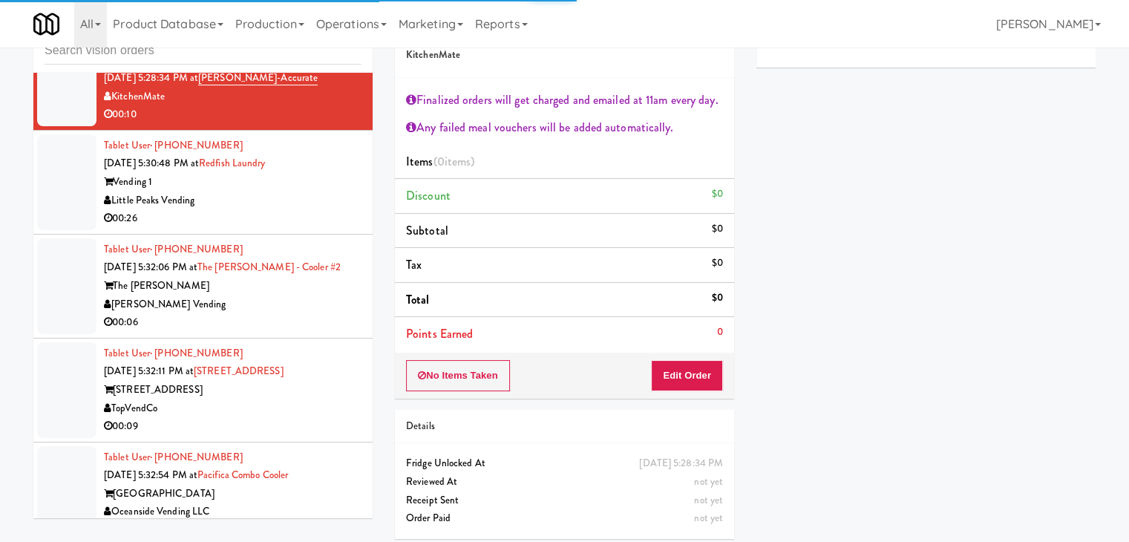
click at [318, 210] on div "Little Peaks Vending" at bounding box center [233, 201] width 258 height 19
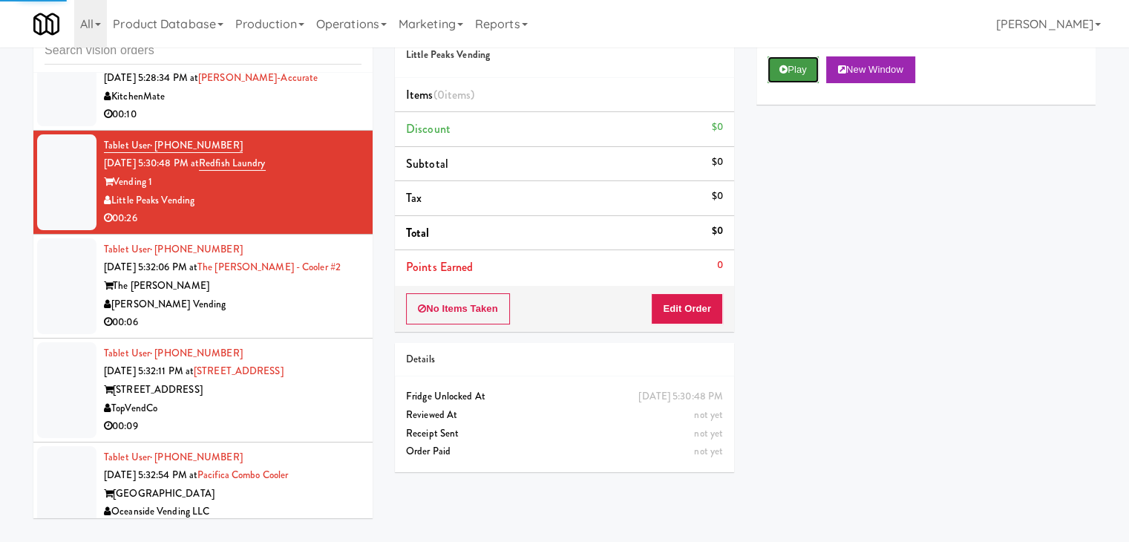
click at [799, 72] on button "Play" at bounding box center [793, 69] width 51 height 27
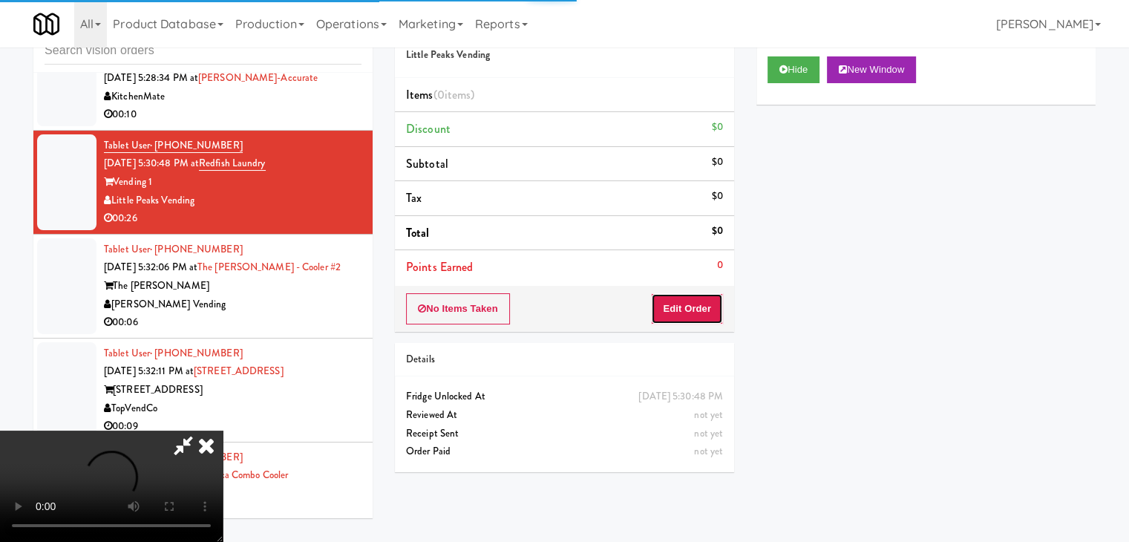
click at [696, 310] on button "Edit Order" at bounding box center [687, 308] width 72 height 31
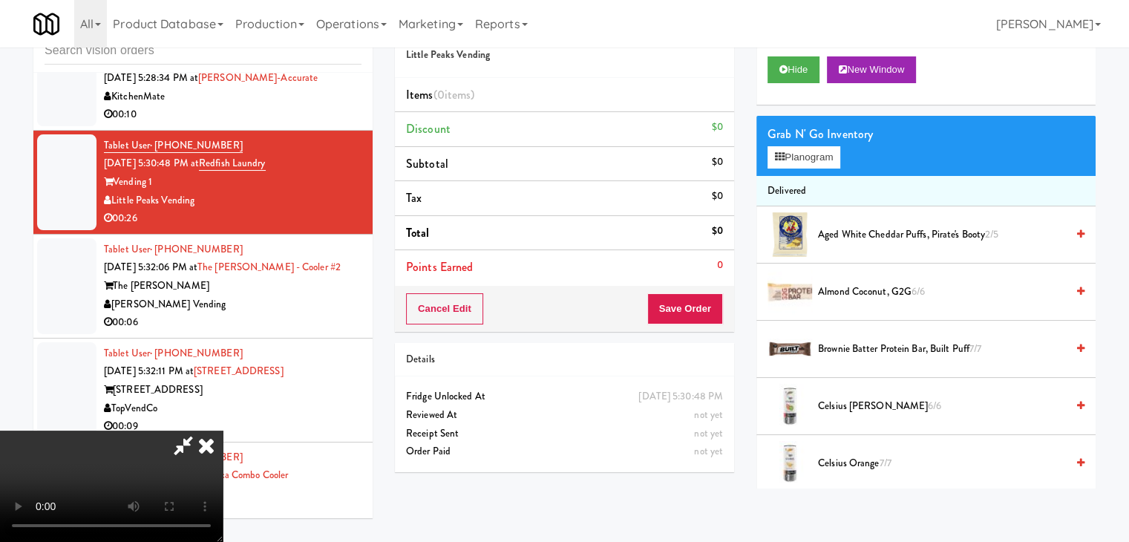
click at [223, 506] on video at bounding box center [111, 486] width 223 height 111
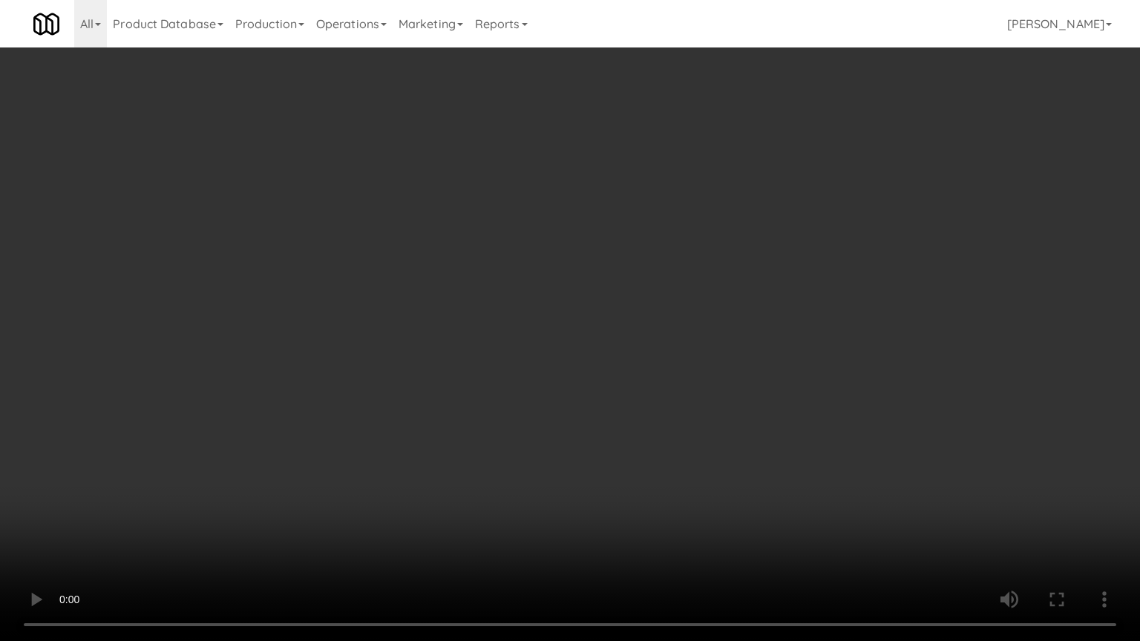
click at [698, 414] on video at bounding box center [570, 320] width 1140 height 641
click at [751, 372] on video at bounding box center [570, 320] width 1140 height 641
drag, startPoint x: 751, startPoint y: 371, endPoint x: 742, endPoint y: 373, distance: 9.0
click at [751, 371] on video at bounding box center [570, 320] width 1140 height 641
click at [745, 370] on video at bounding box center [570, 320] width 1140 height 641
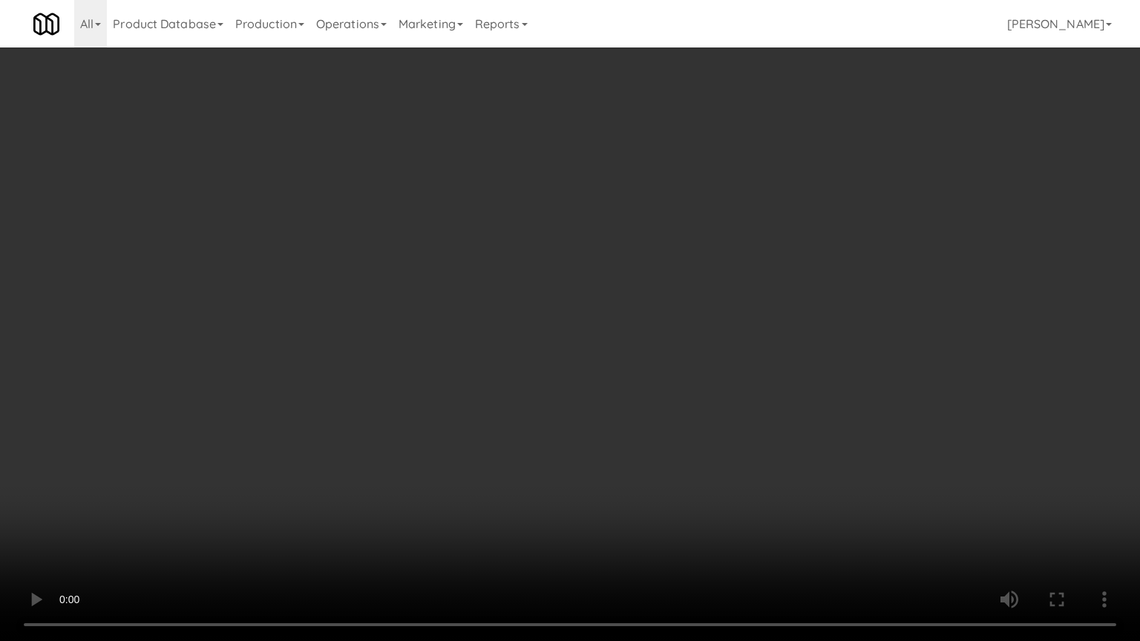
drag, startPoint x: 648, startPoint y: 396, endPoint x: 665, endPoint y: 393, distance: 17.3
click at [652, 396] on video at bounding box center [570, 320] width 1140 height 641
click at [774, 379] on video at bounding box center [570, 320] width 1140 height 641
click at [783, 385] on video at bounding box center [570, 320] width 1140 height 641
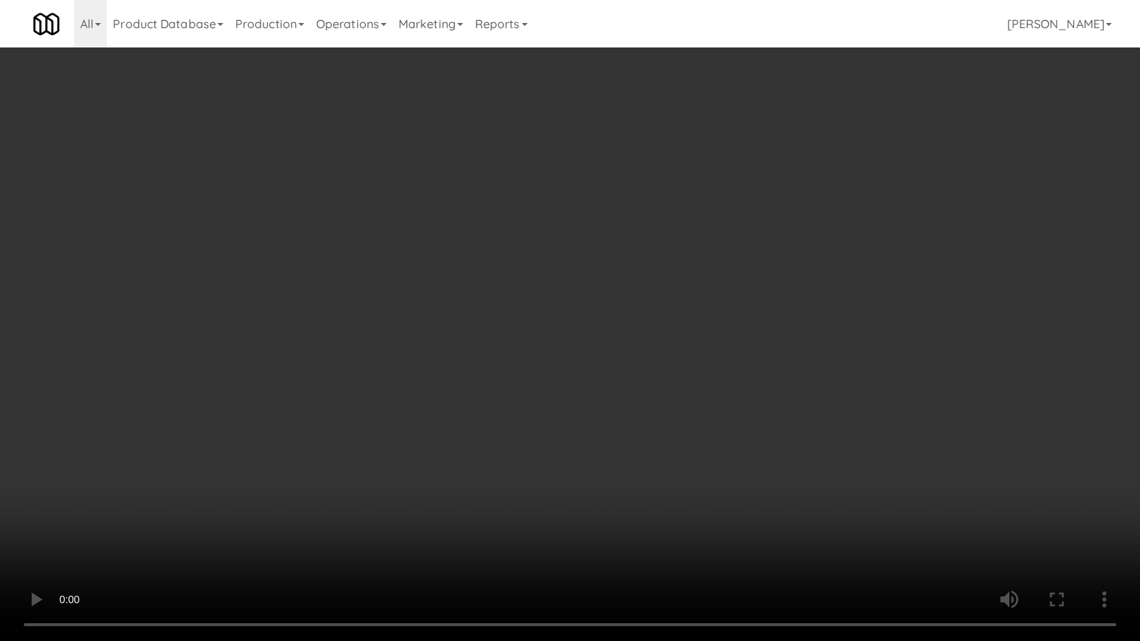
drag, startPoint x: 785, startPoint y: 382, endPoint x: 792, endPoint y: 379, distance: 7.6
click at [787, 382] on video at bounding box center [570, 320] width 1140 height 641
click at [799, 376] on video at bounding box center [570, 320] width 1140 height 641
click at [799, 375] on video at bounding box center [570, 320] width 1140 height 641
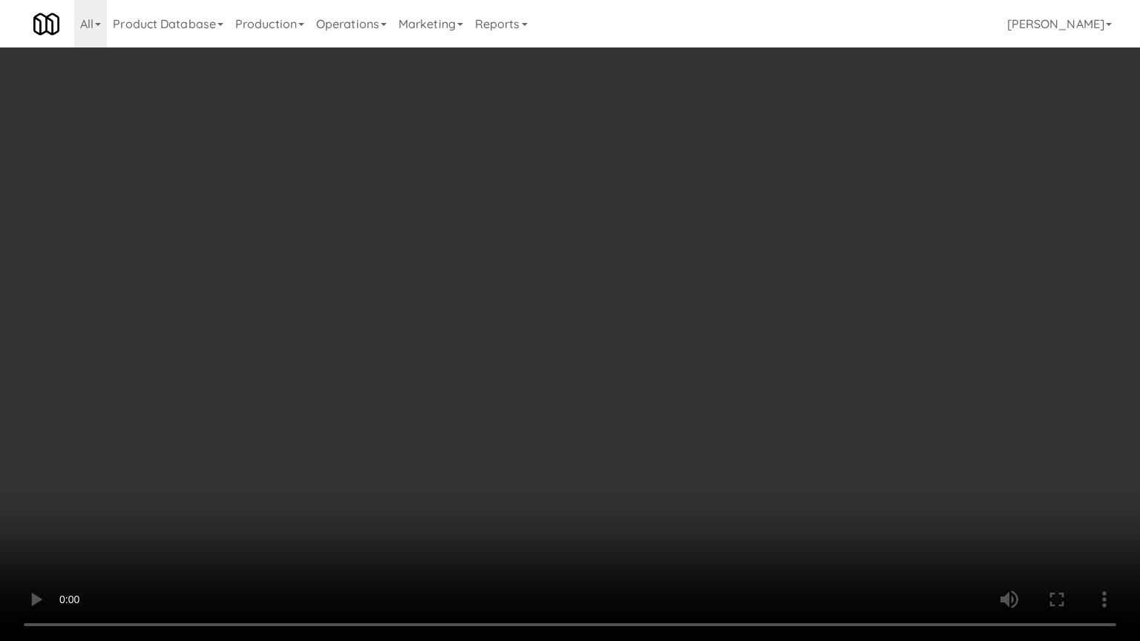
click at [799, 375] on video at bounding box center [570, 320] width 1140 height 641
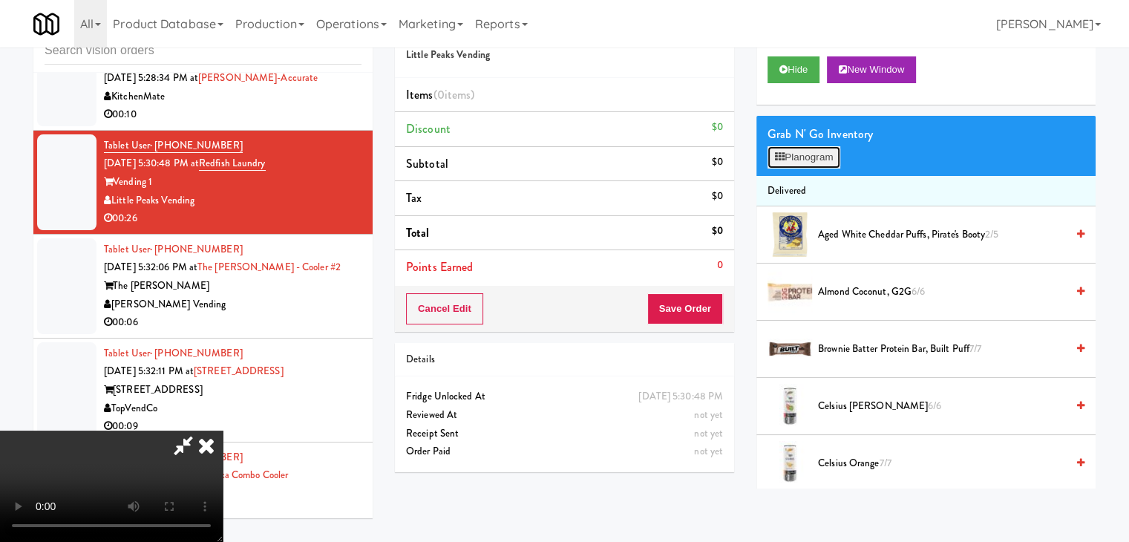
click at [808, 146] on button "Planogram" at bounding box center [804, 157] width 73 height 22
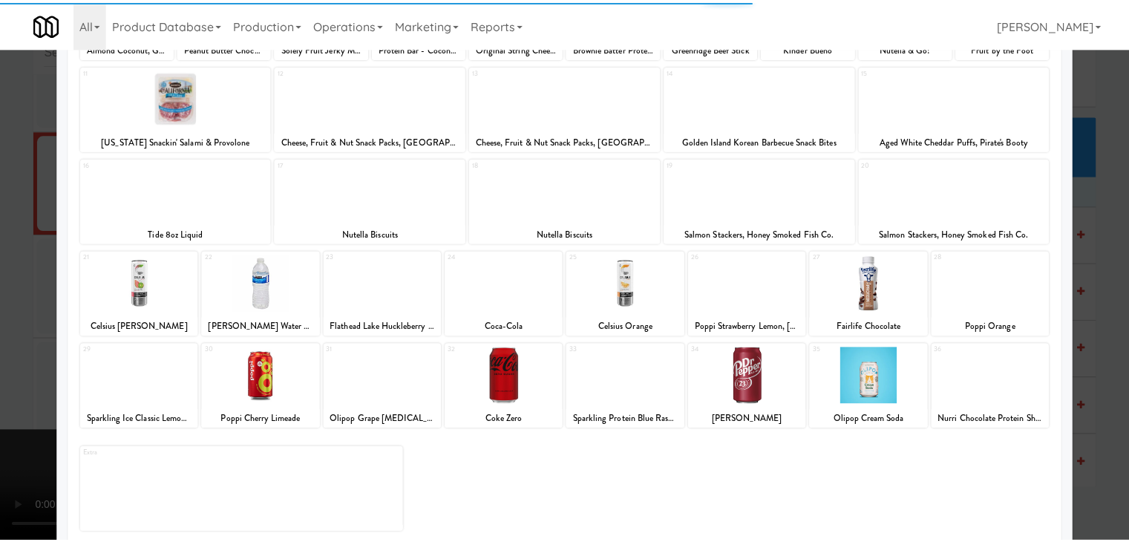
scroll to position [187, 0]
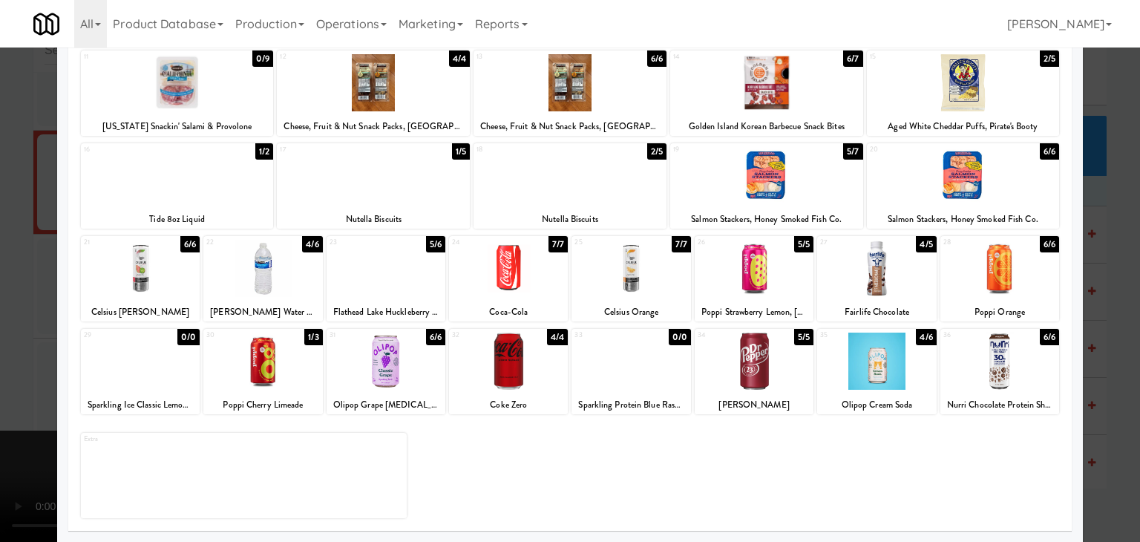
click at [760, 176] on div at bounding box center [766, 175] width 193 height 57
drag, startPoint x: 0, startPoint y: 189, endPoint x: 72, endPoint y: 202, distance: 73.1
click at [0, 190] on div at bounding box center [570, 271] width 1140 height 542
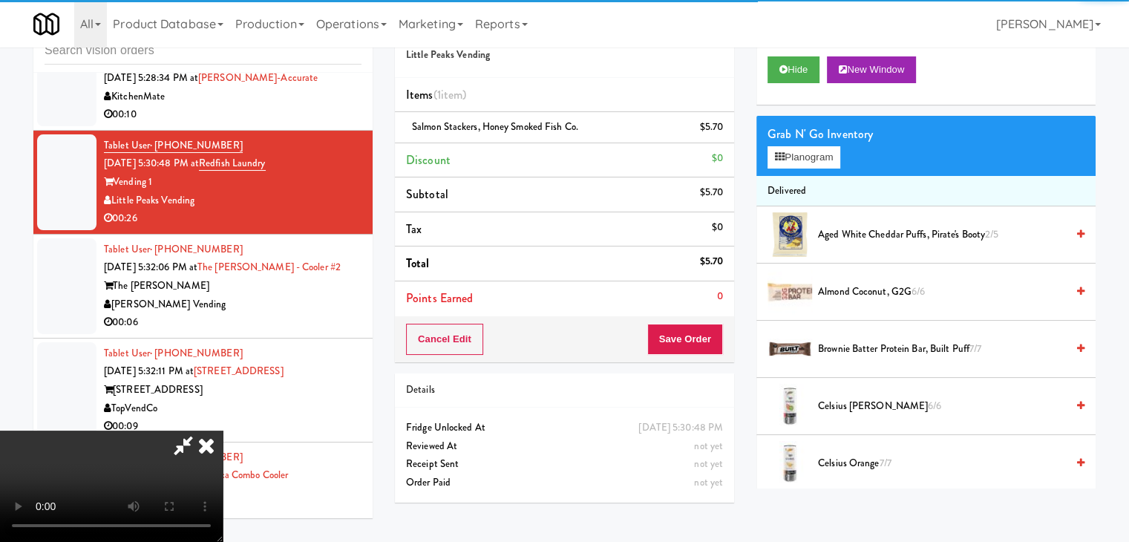
click at [223, 431] on video at bounding box center [111, 486] width 223 height 111
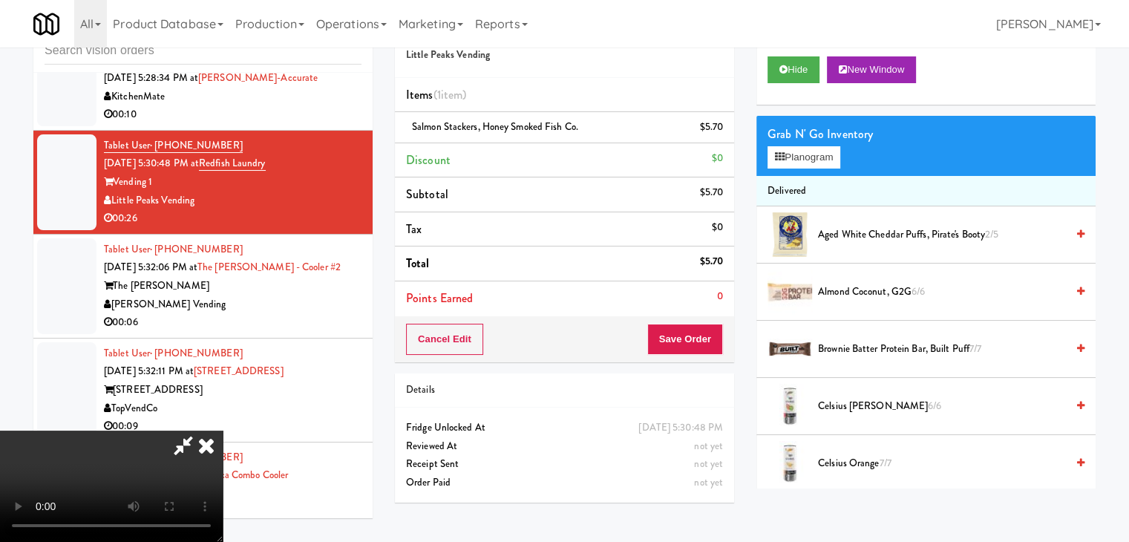
scroll to position [74, 0]
click at [223, 431] on video at bounding box center [111, 486] width 223 height 111
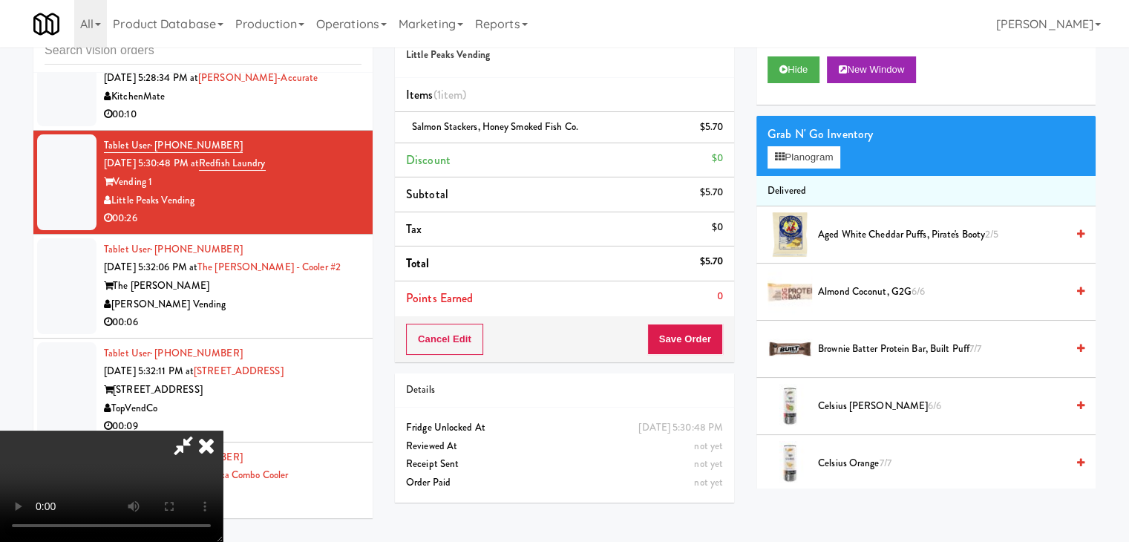
click at [223, 431] on video at bounding box center [111, 486] width 223 height 111
click at [804, 157] on button "Planogram" at bounding box center [804, 157] width 73 height 22
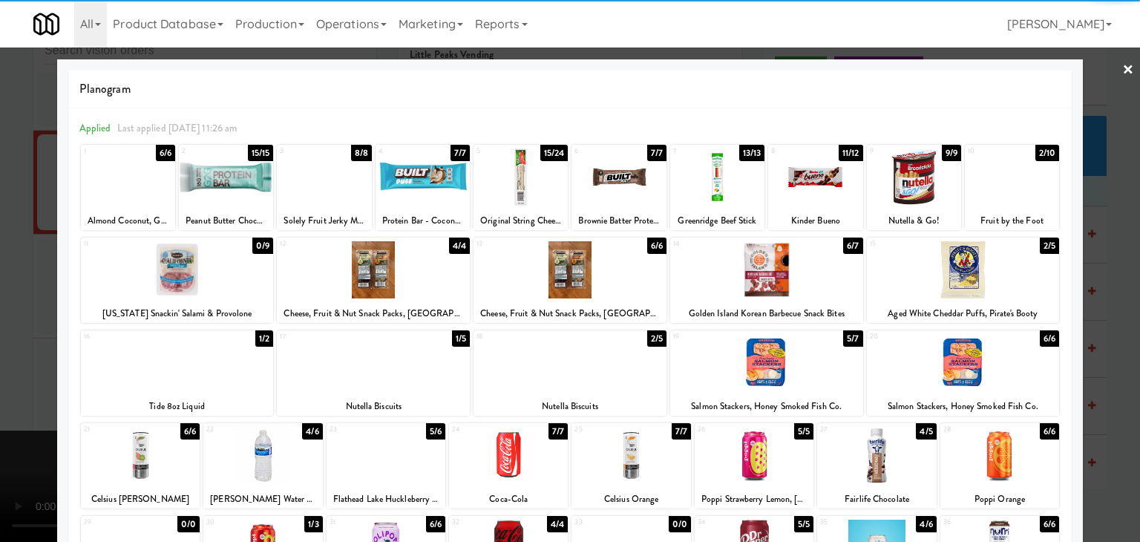
click at [967, 363] on div at bounding box center [963, 362] width 193 height 57
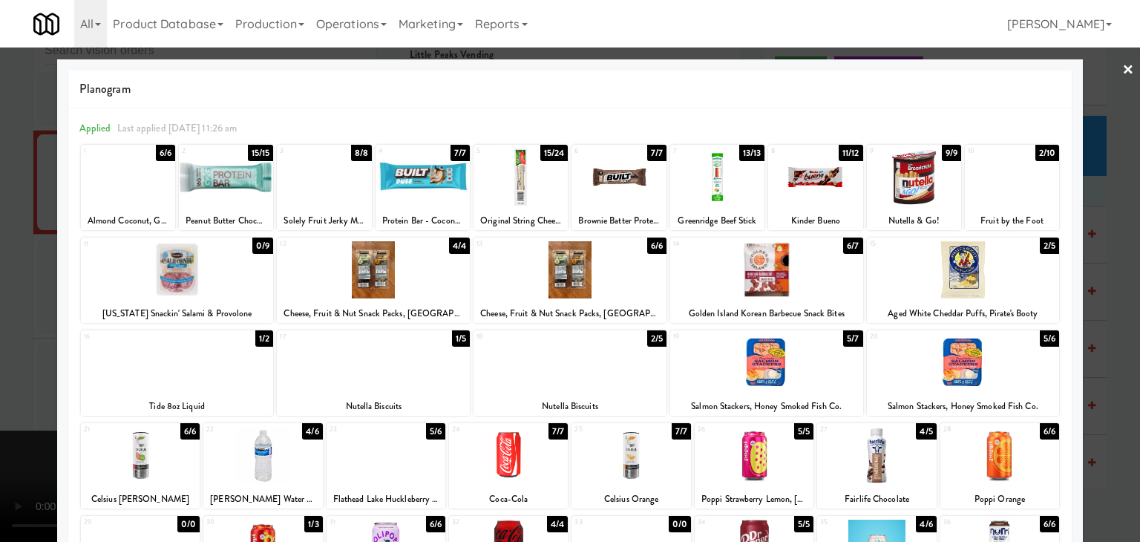
click at [780, 184] on div at bounding box center [815, 176] width 94 height 57
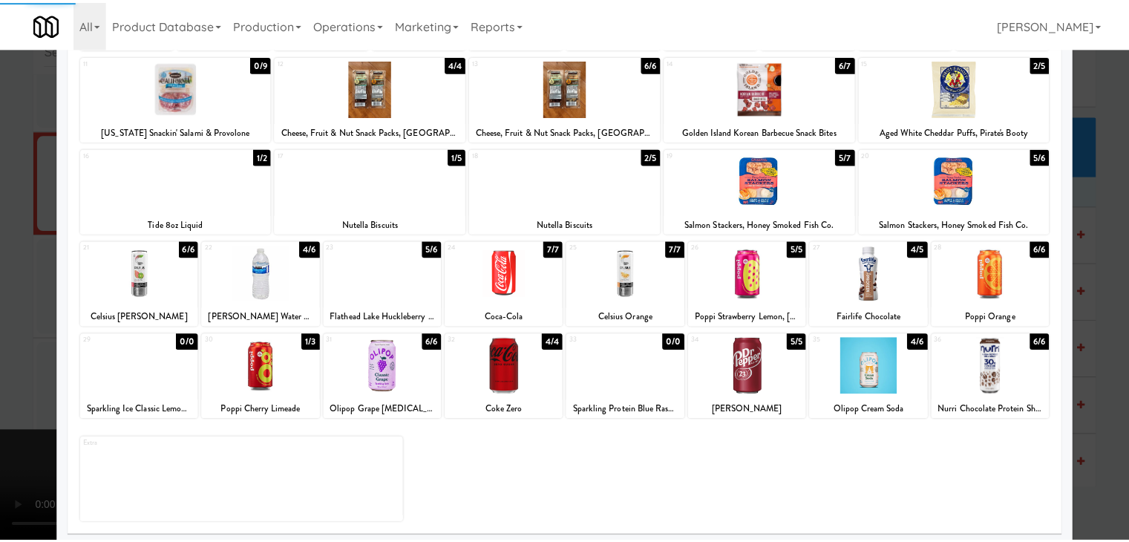
scroll to position [187, 0]
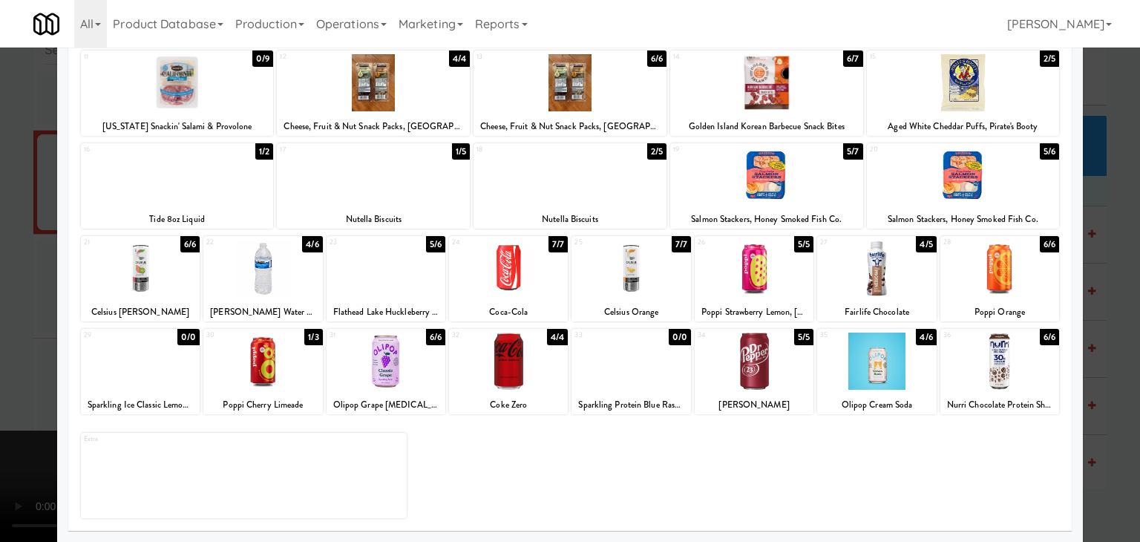
click at [234, 350] on div at bounding box center [262, 361] width 119 height 57
drag, startPoint x: 0, startPoint y: 321, endPoint x: 42, endPoint y: 319, distance: 42.4
click at [0, 319] on div at bounding box center [570, 271] width 1140 height 542
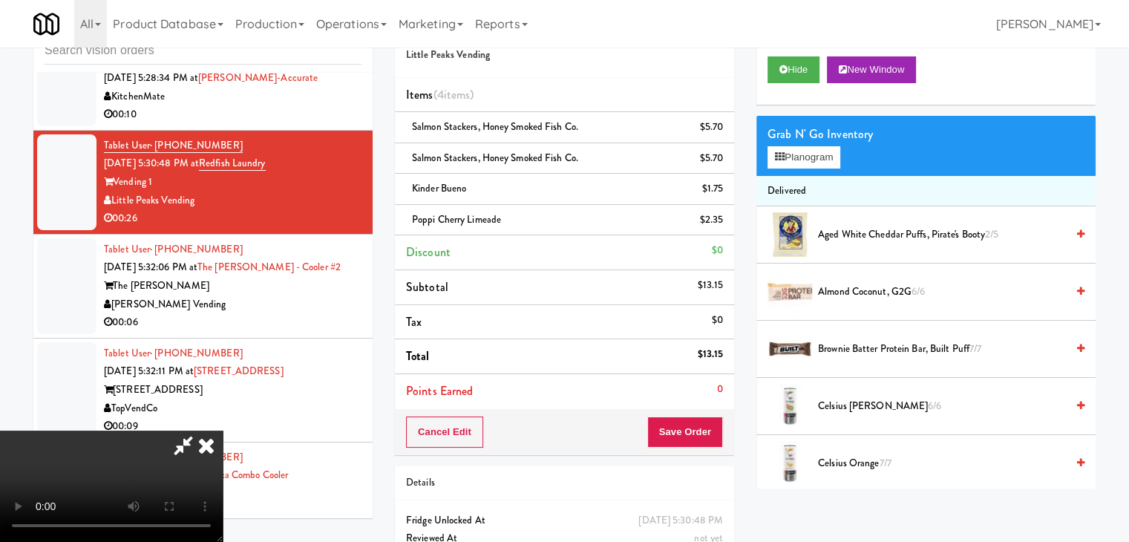
click at [223, 431] on video at bounding box center [111, 486] width 223 height 111
click at [702, 438] on button "Save Order" at bounding box center [685, 432] width 76 height 31
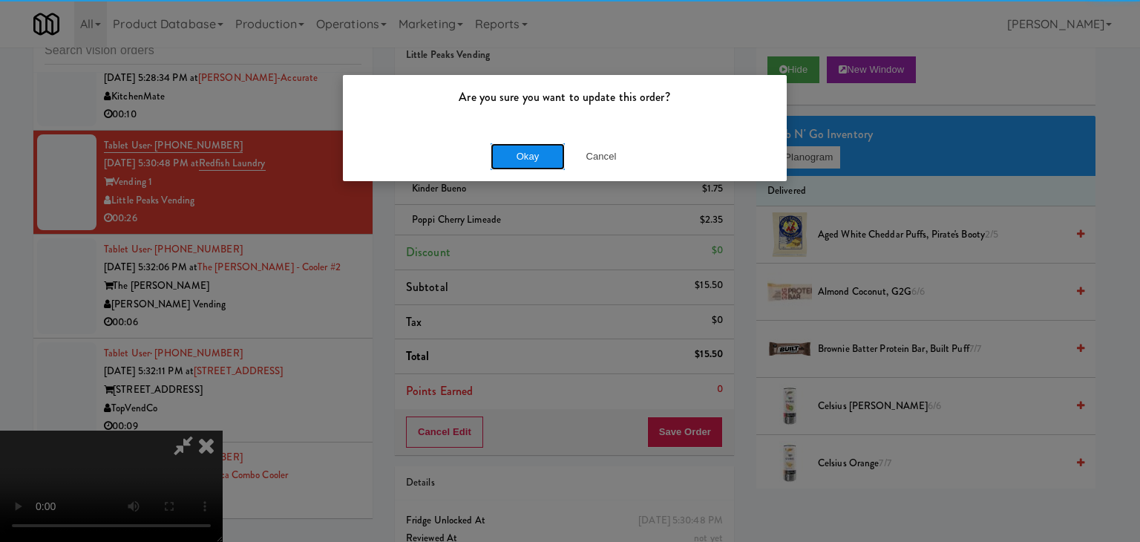
click at [518, 155] on button "Okay" at bounding box center [528, 156] width 74 height 27
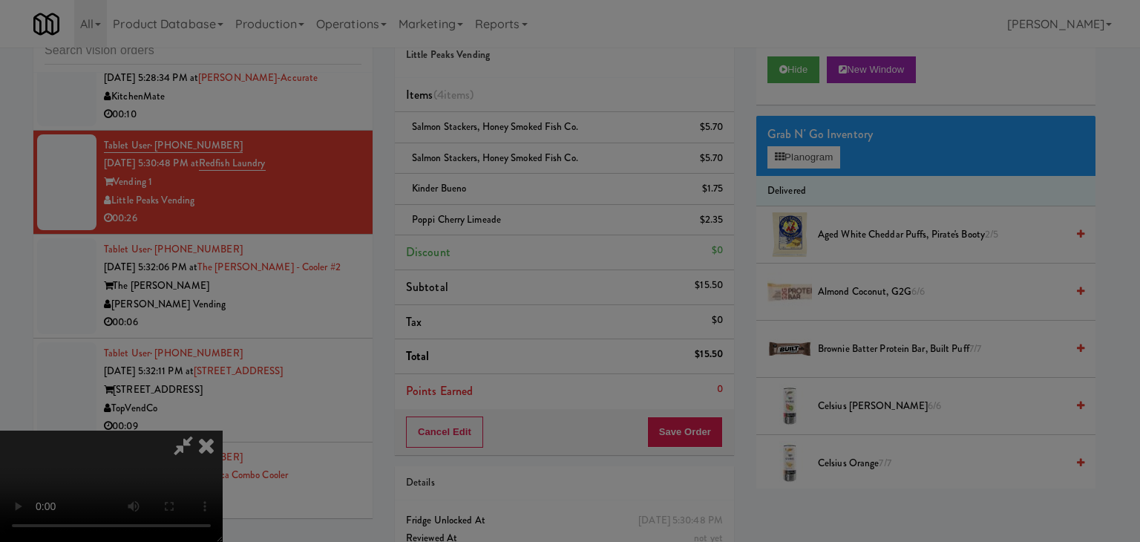
click at [518, 155] on body "Are you sure you want to update this order? Okay Cancel Okay Are you sure you w…" at bounding box center [570, 271] width 1140 height 542
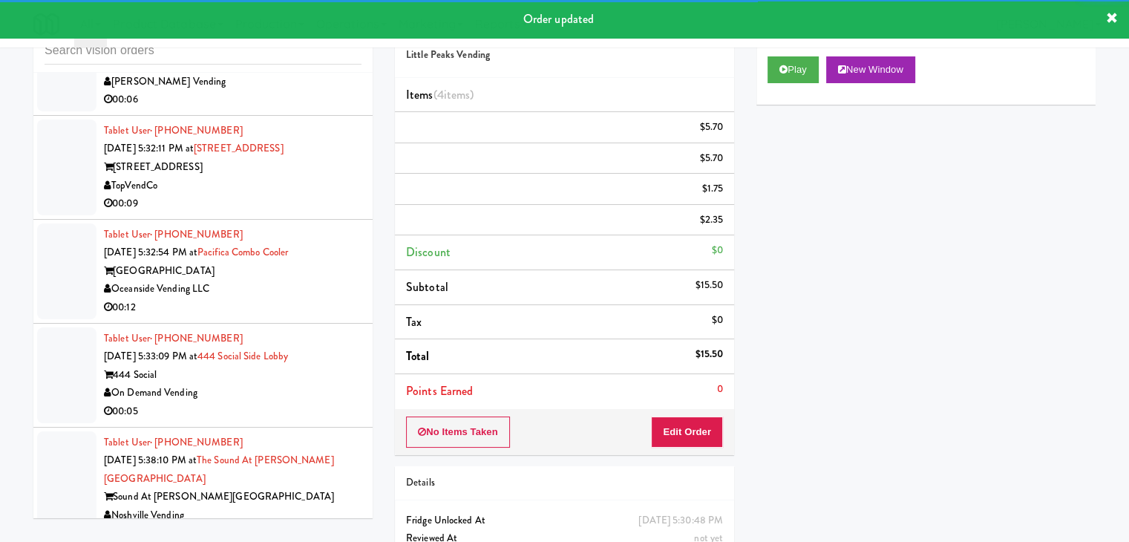
scroll to position [4867, 0]
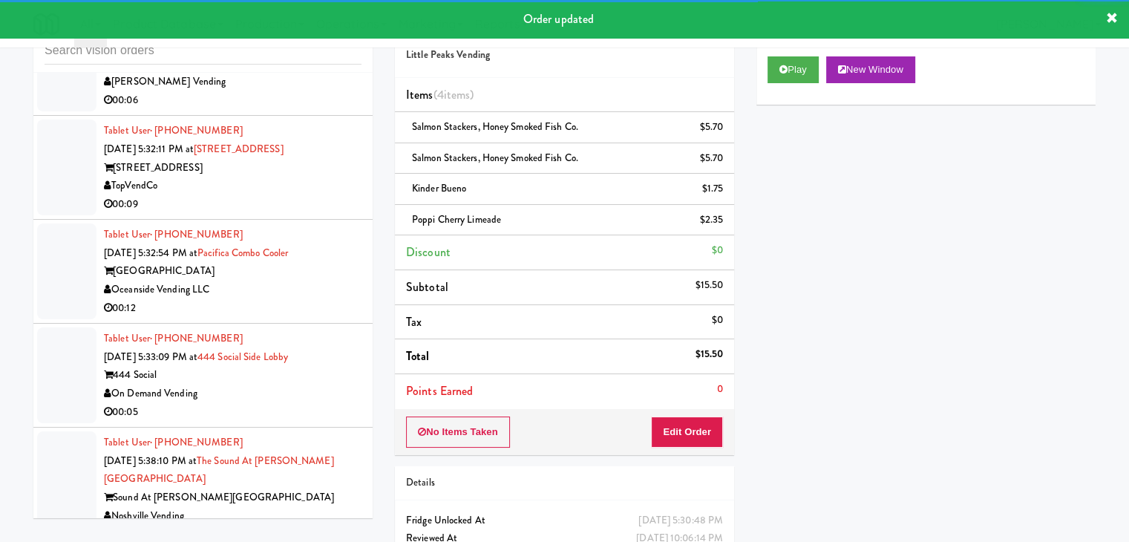
click at [319, 116] on li "Tablet User · (571) 409-3096 [DATE] 5:32:06 PM at The [PERSON_NAME] - Cooler #2…" at bounding box center [202, 64] width 339 height 104
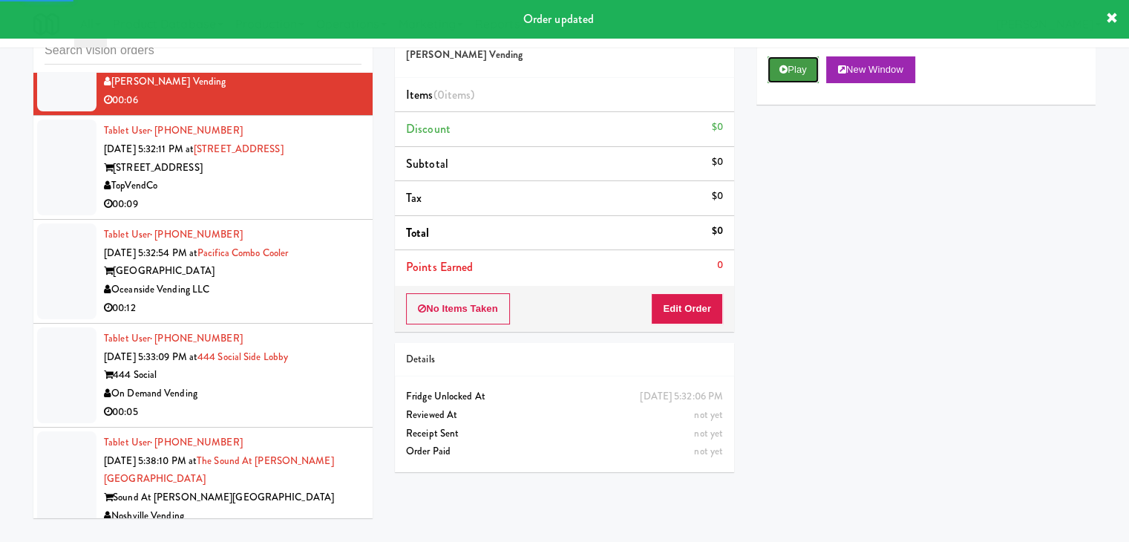
click at [801, 65] on button "Play" at bounding box center [793, 69] width 51 height 27
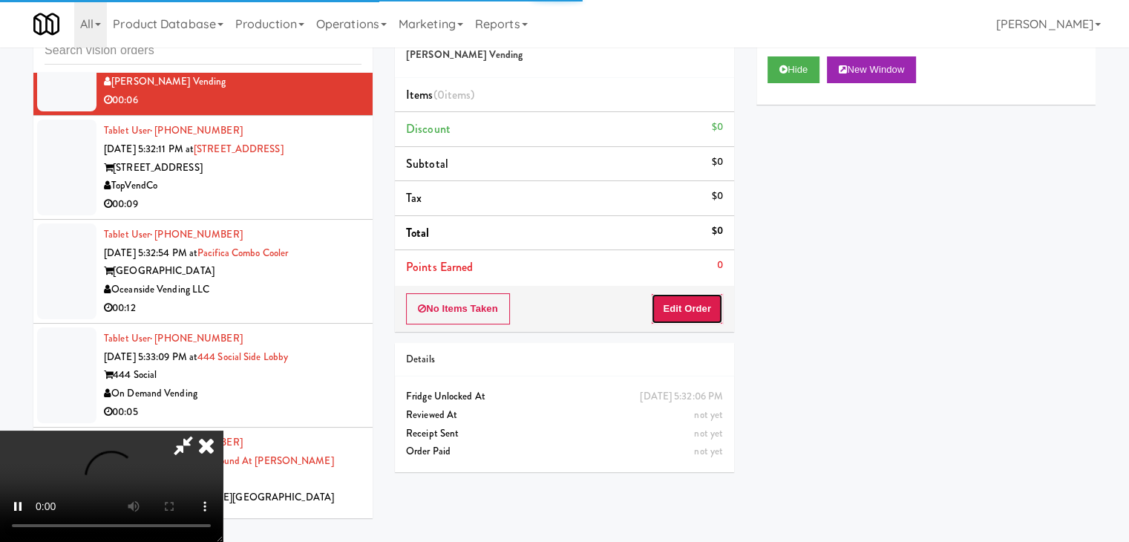
click at [686, 305] on button "Edit Order" at bounding box center [687, 308] width 72 height 31
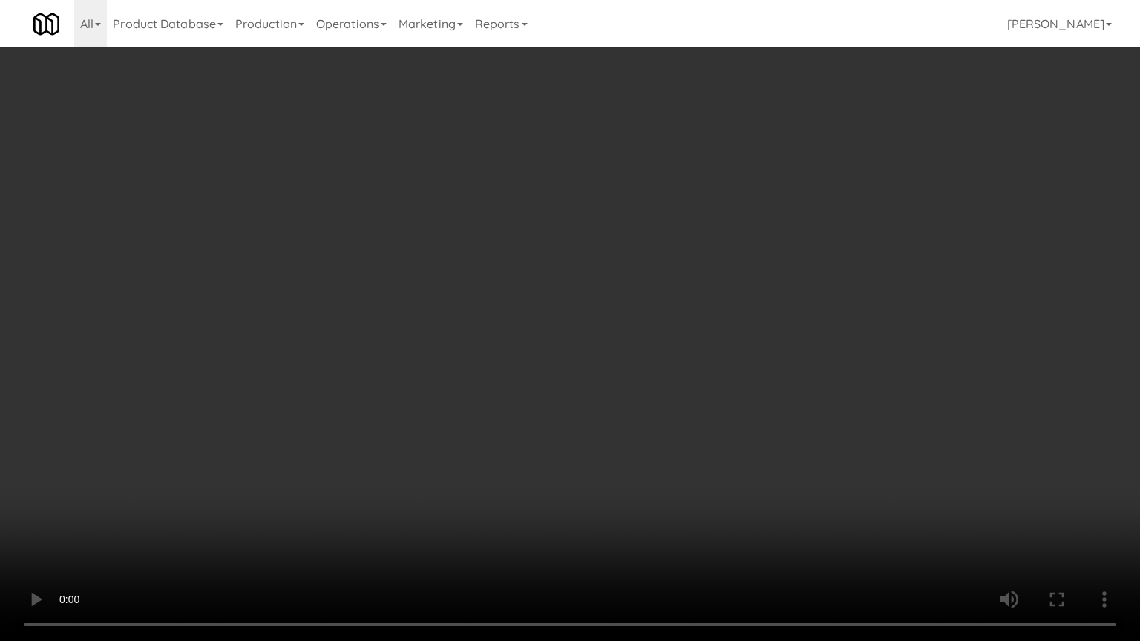
click at [728, 301] on video at bounding box center [570, 320] width 1140 height 641
click at [736, 301] on video at bounding box center [570, 320] width 1140 height 641
click at [754, 284] on video at bounding box center [570, 320] width 1140 height 641
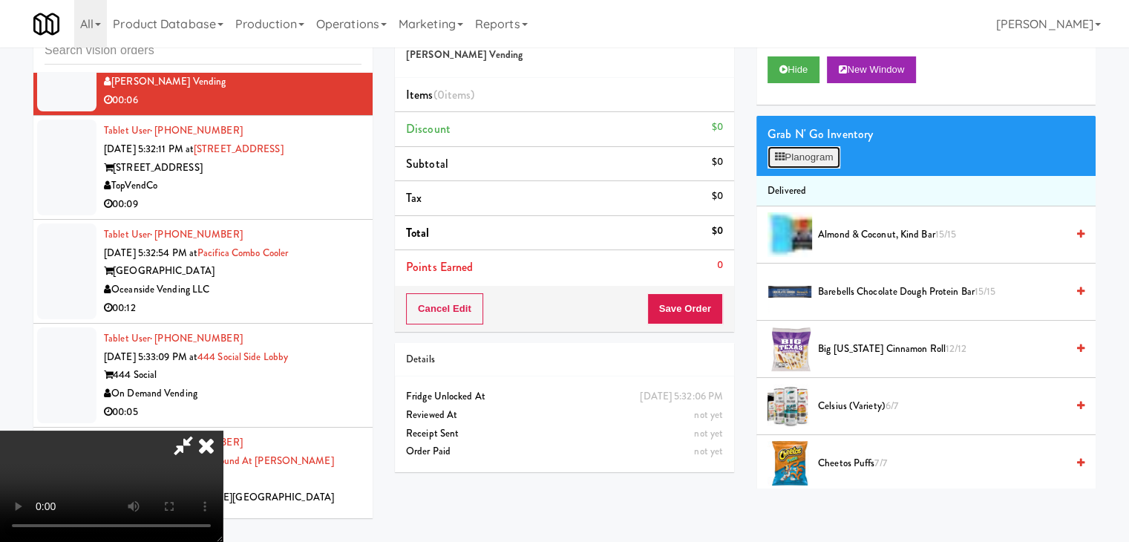
click at [808, 160] on button "Planogram" at bounding box center [804, 157] width 73 height 22
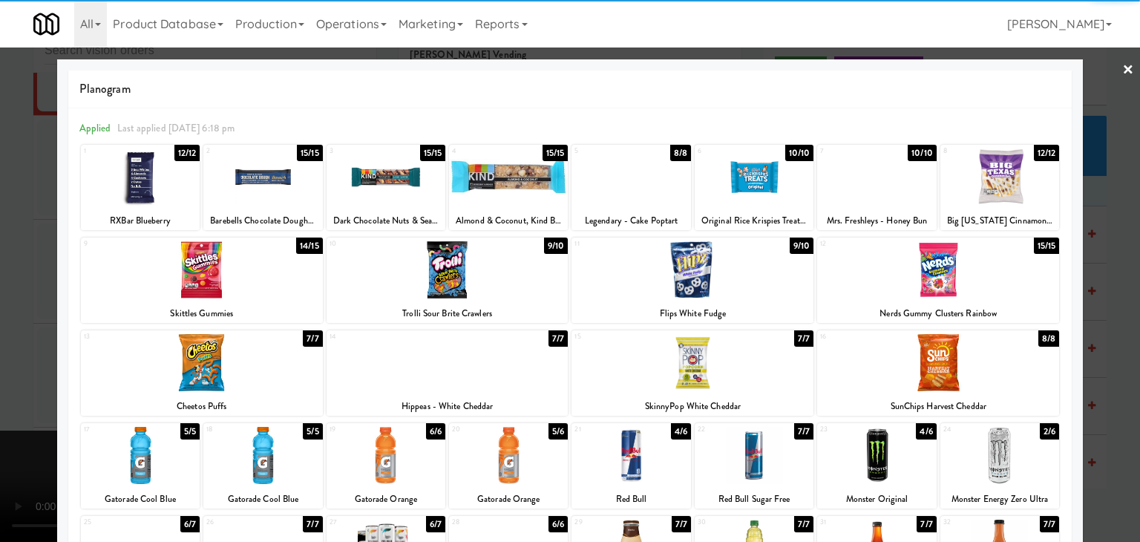
click at [462, 372] on div at bounding box center [448, 362] width 242 height 57
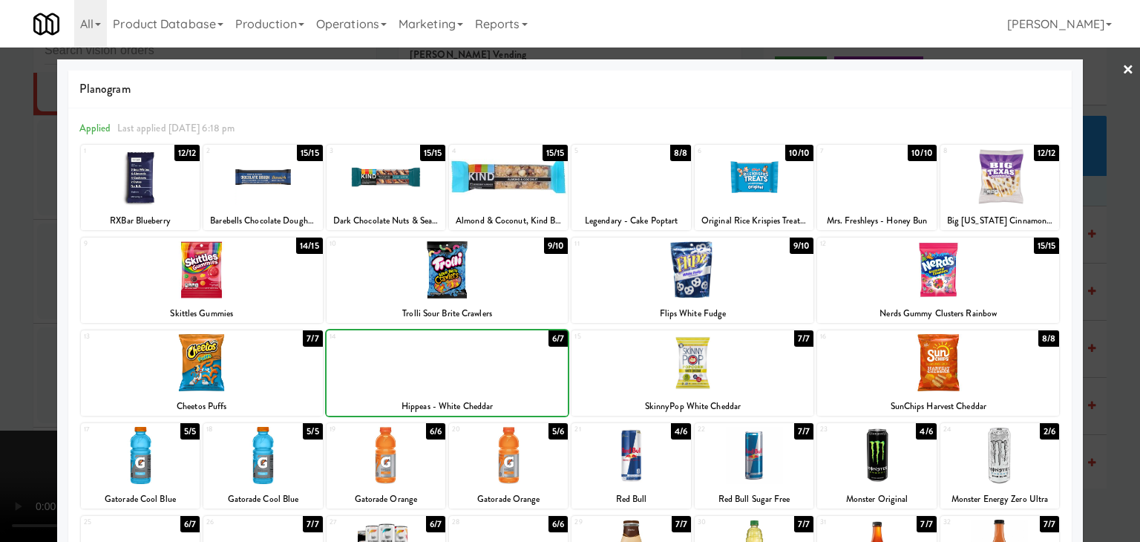
click at [0, 333] on div at bounding box center [570, 271] width 1140 height 542
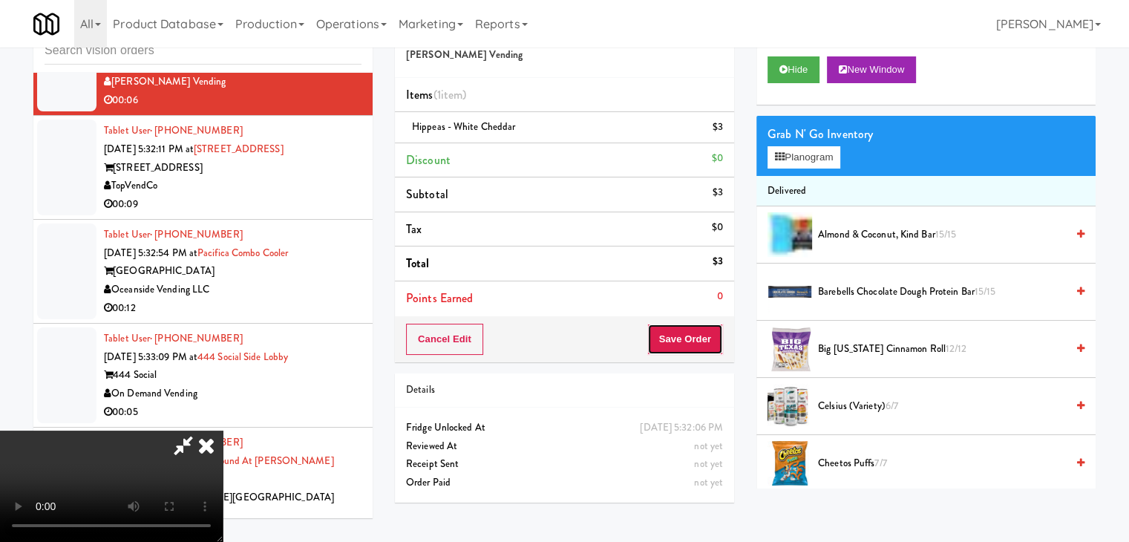
click at [698, 337] on button "Save Order" at bounding box center [685, 339] width 76 height 31
click at [693, 337] on button "Save Order" at bounding box center [685, 339] width 76 height 31
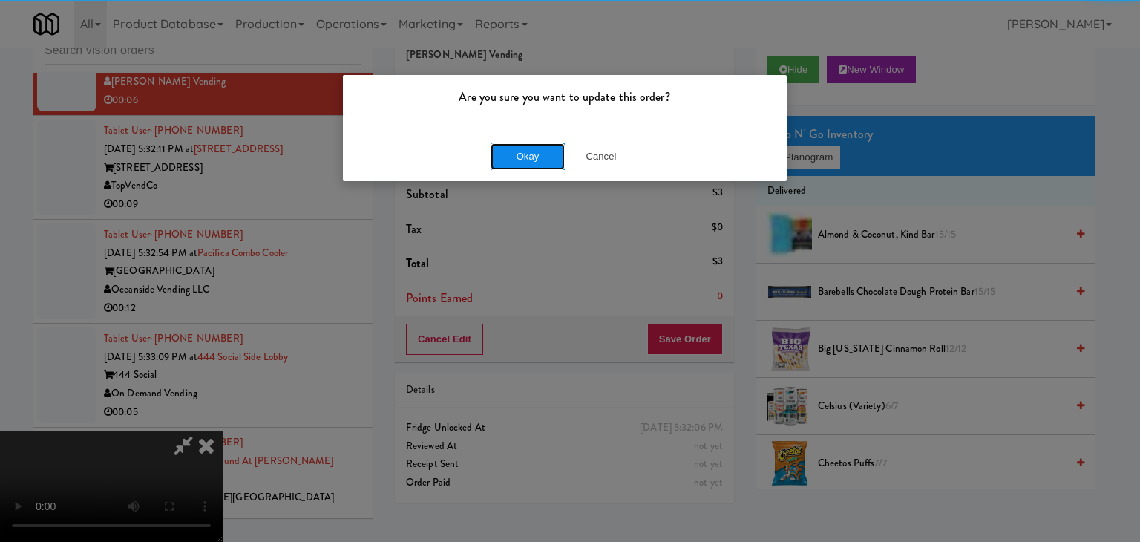
click at [552, 163] on button "Okay" at bounding box center [528, 156] width 74 height 27
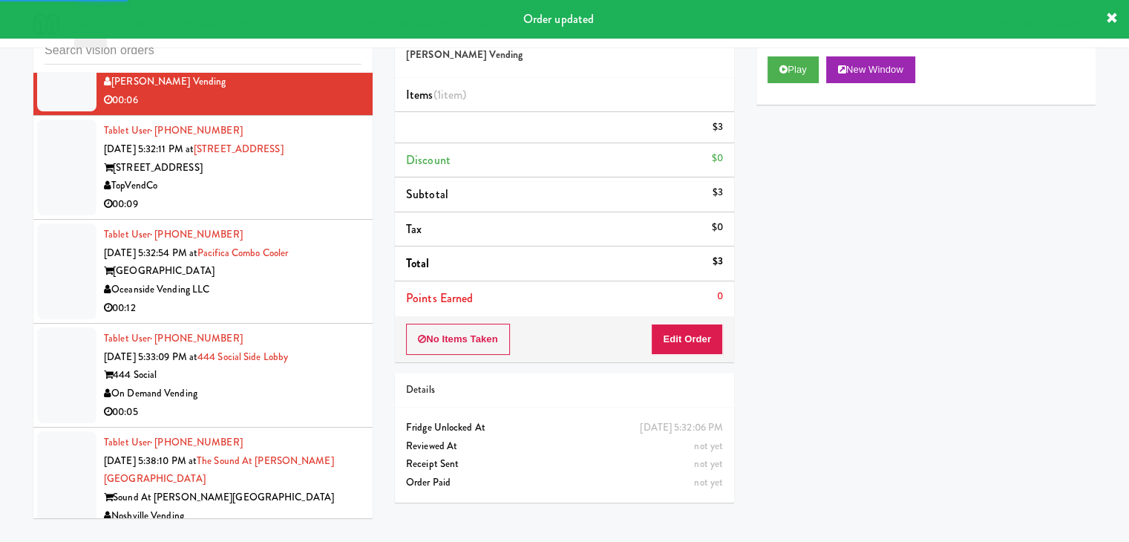
drag, startPoint x: 300, startPoint y: 244, endPoint x: 303, endPoint y: 259, distance: 15.9
click at [301, 213] on div "Tablet User · (478) 973-2831 [DATE] 5:32:11 PM at [GEOGRAPHIC_DATA][STREET_ADDR…" at bounding box center [233, 167] width 258 height 91
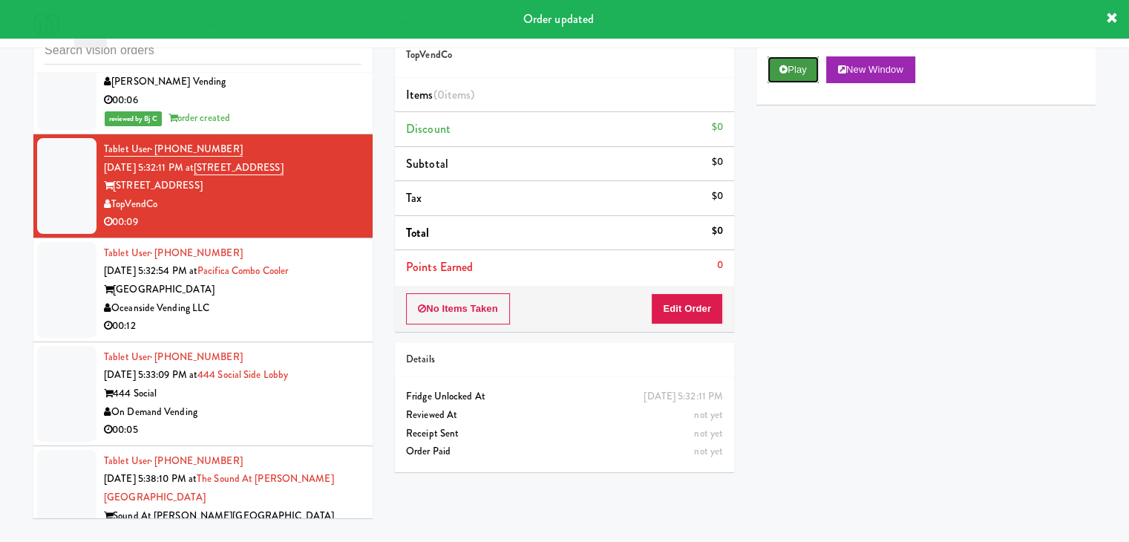
click at [811, 74] on button "Play" at bounding box center [793, 69] width 51 height 27
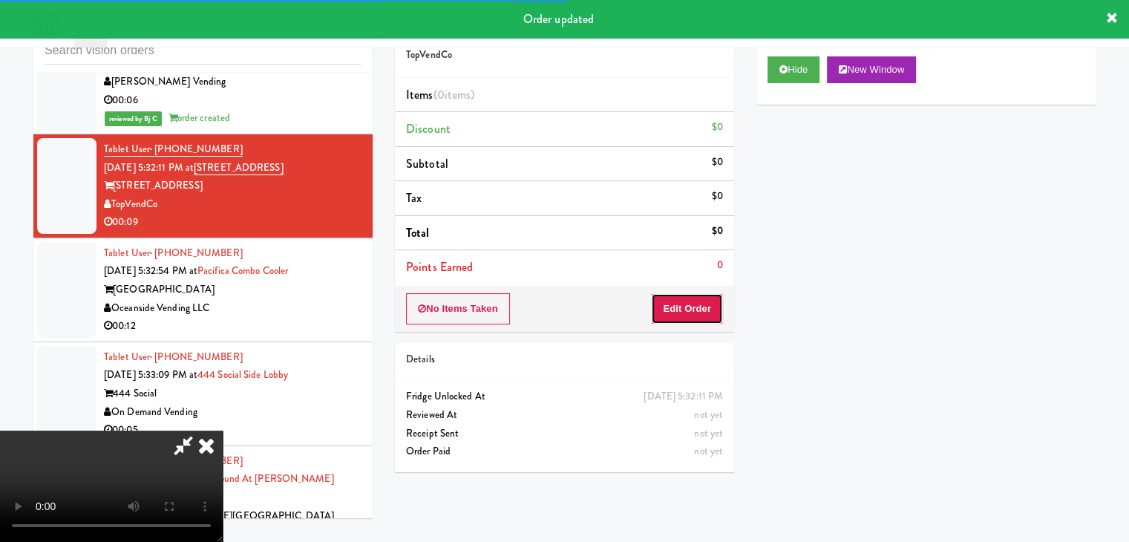
click at [675, 307] on button "Edit Order" at bounding box center [687, 308] width 72 height 31
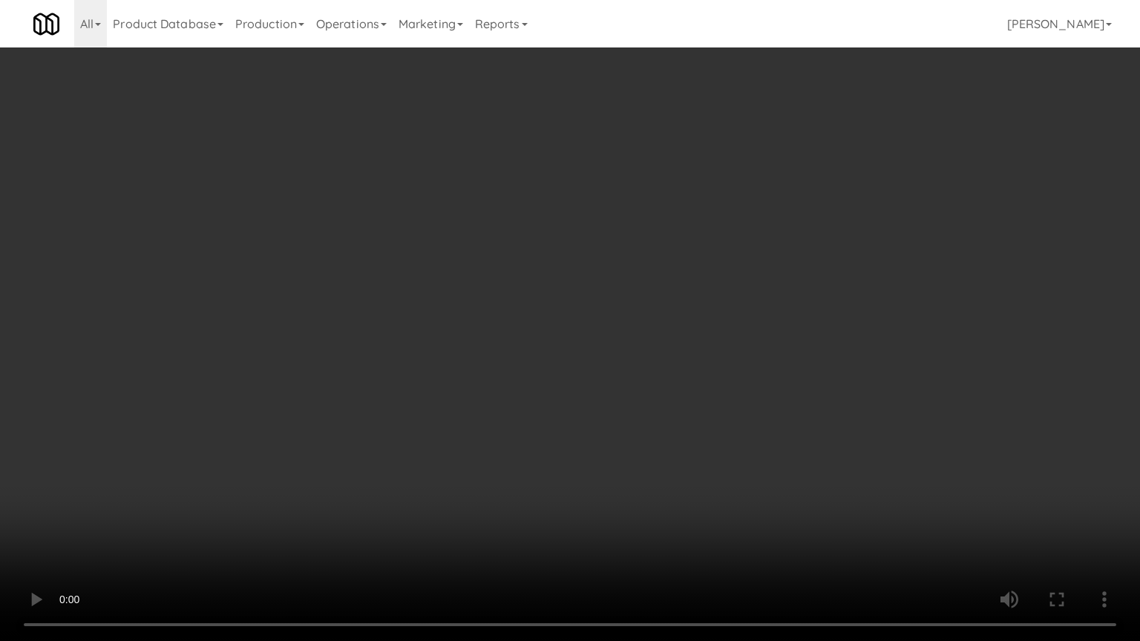
click at [766, 422] on video at bounding box center [570, 320] width 1140 height 641
click at [763, 417] on video at bounding box center [570, 320] width 1140 height 641
click at [763, 410] on video at bounding box center [570, 320] width 1140 height 641
click at [771, 392] on video at bounding box center [570, 320] width 1140 height 641
click at [769, 392] on video at bounding box center [570, 320] width 1140 height 641
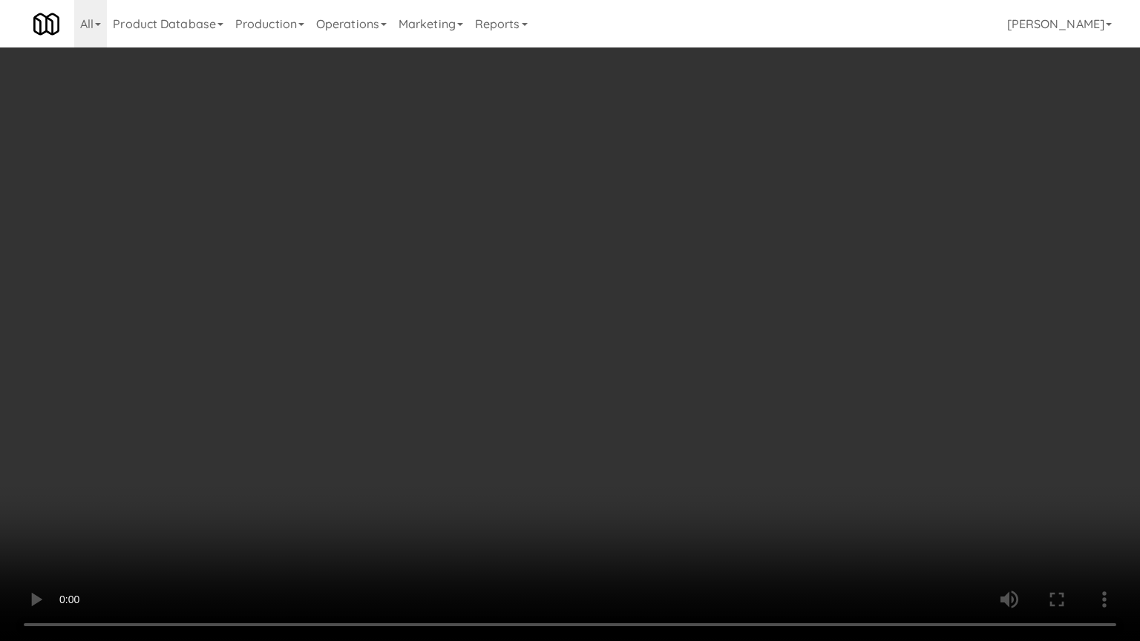
click at [763, 392] on video at bounding box center [570, 320] width 1140 height 641
click at [765, 382] on video at bounding box center [570, 320] width 1140 height 641
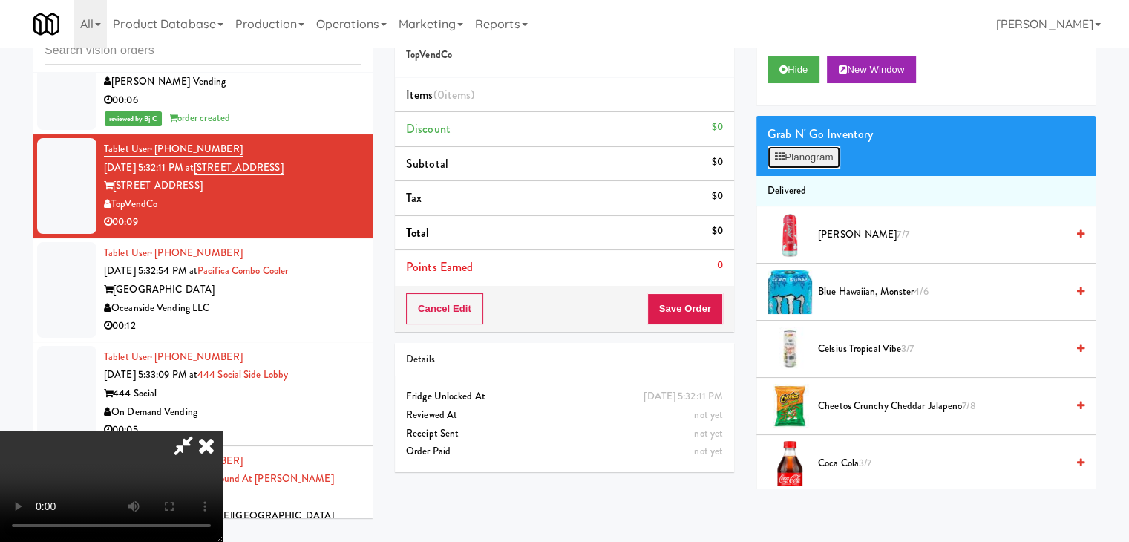
click at [808, 155] on button "Planogram" at bounding box center [804, 157] width 73 height 22
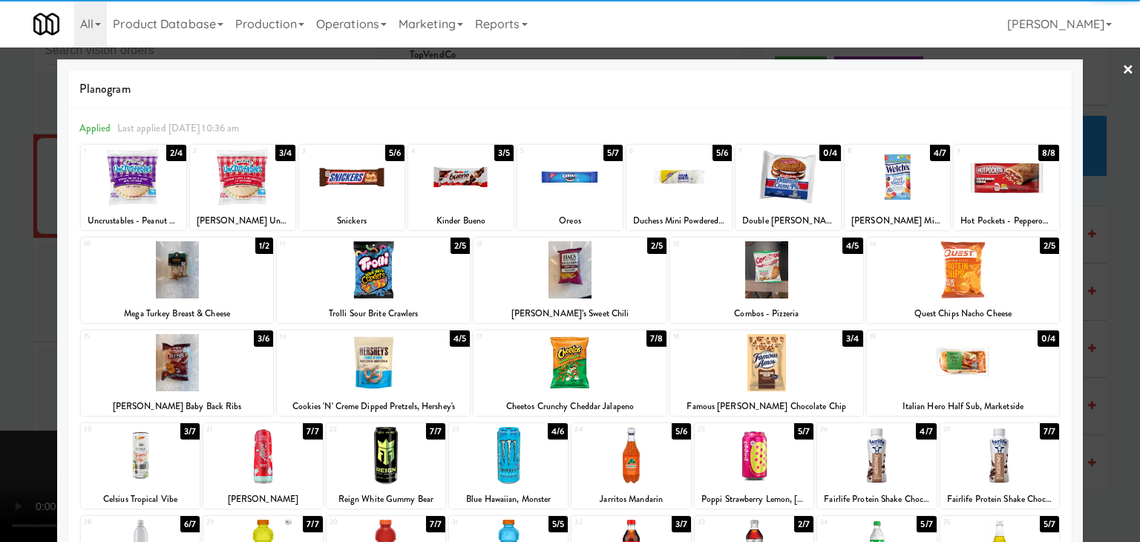
drag, startPoint x: 767, startPoint y: 356, endPoint x: 1042, endPoint y: 372, distance: 275.9
click at [767, 359] on div at bounding box center [766, 362] width 193 height 57
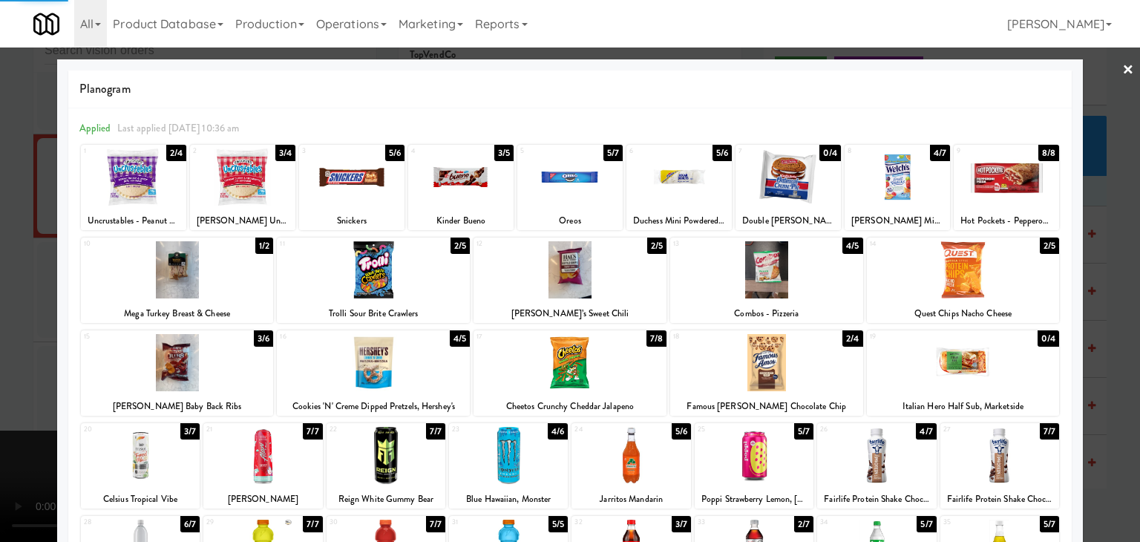
drag, startPoint x: 1123, startPoint y: 373, endPoint x: 1111, endPoint y: 371, distance: 11.2
click at [1123, 372] on div at bounding box center [570, 271] width 1140 height 542
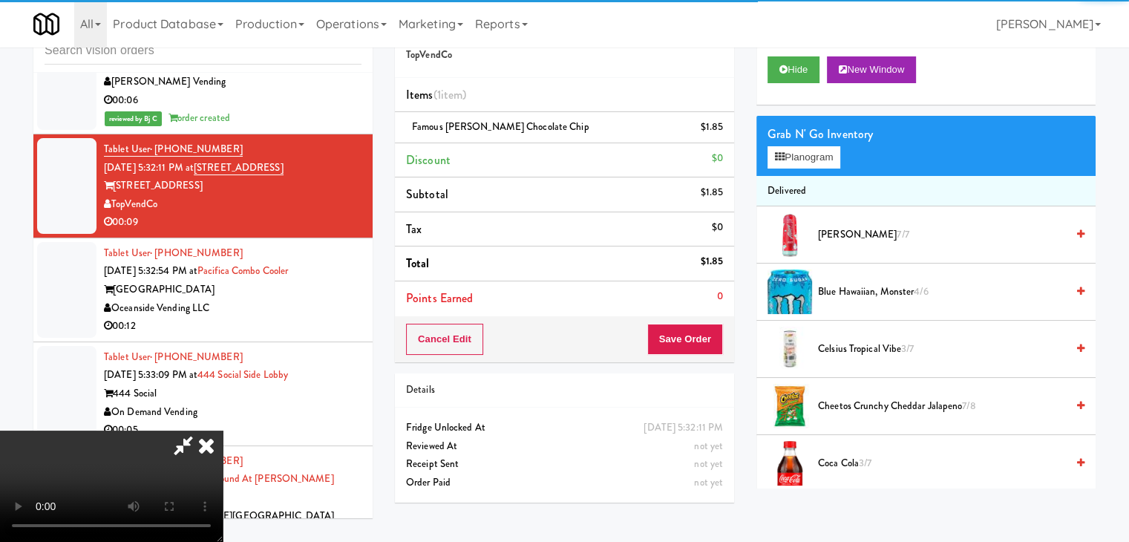
click at [223, 431] on video at bounding box center [111, 486] width 223 height 111
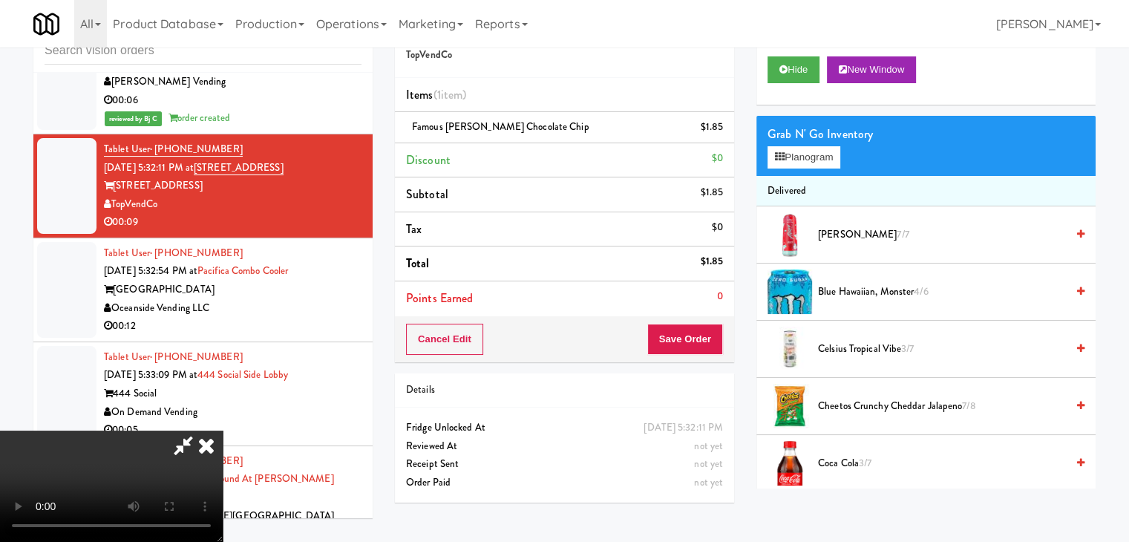
click at [223, 431] on video at bounding box center [111, 486] width 223 height 111
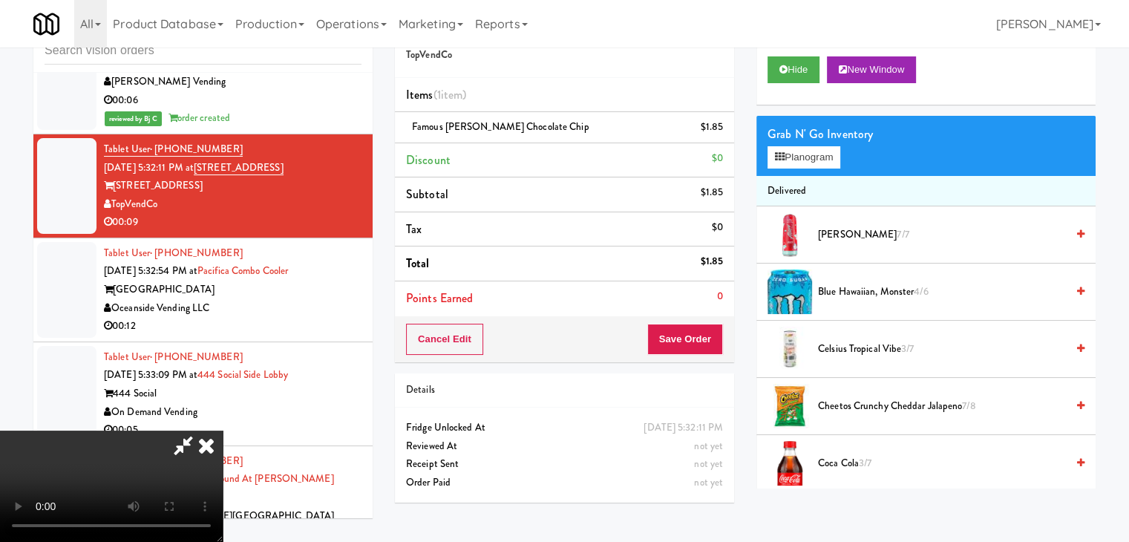
click at [223, 431] on video at bounding box center [111, 486] width 223 height 111
click at [816, 161] on button "Planogram" at bounding box center [804, 157] width 73 height 22
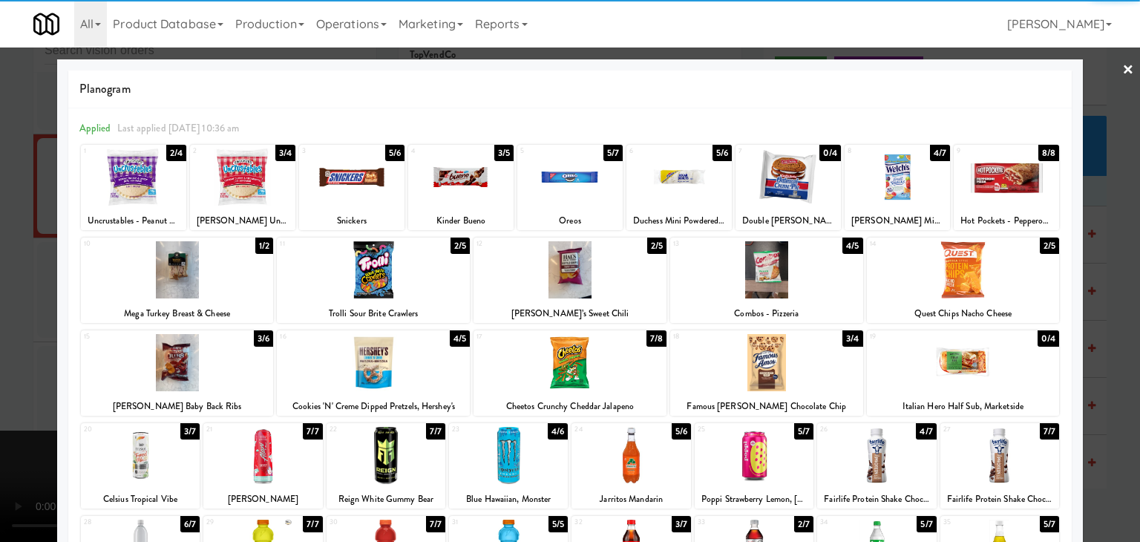
drag, startPoint x: 672, startPoint y: 187, endPoint x: 664, endPoint y: 186, distance: 7.5
click at [672, 186] on div at bounding box center [679, 176] width 105 height 57
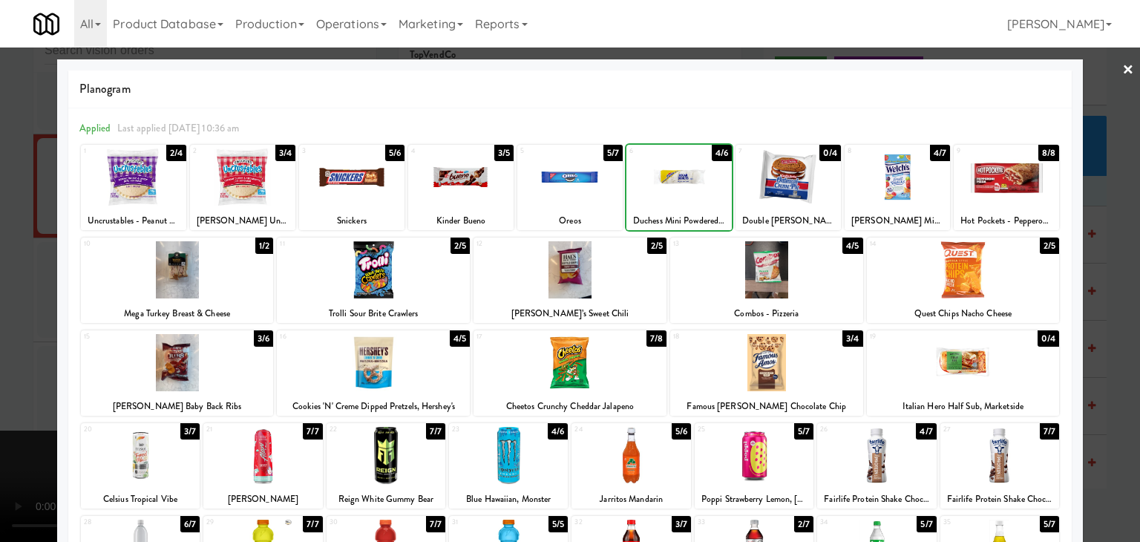
click at [559, 170] on div at bounding box center [569, 176] width 105 height 57
drag, startPoint x: 0, startPoint y: 180, endPoint x: 161, endPoint y: 206, distance: 163.2
click at [13, 183] on div at bounding box center [570, 271] width 1140 height 542
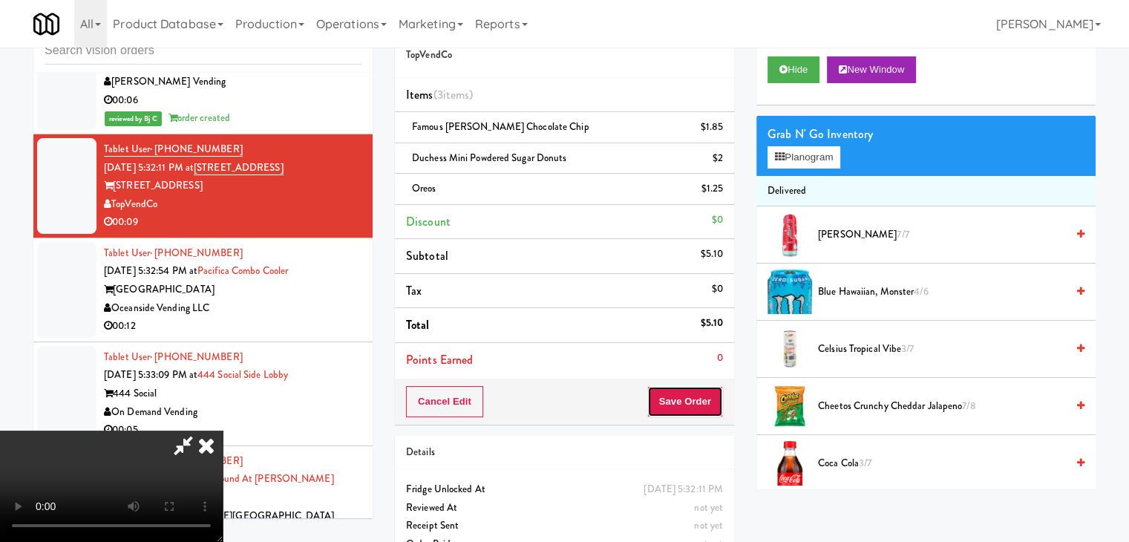
click at [697, 391] on button "Save Order" at bounding box center [685, 401] width 76 height 31
click at [693, 397] on button "Save Order" at bounding box center [685, 401] width 76 height 31
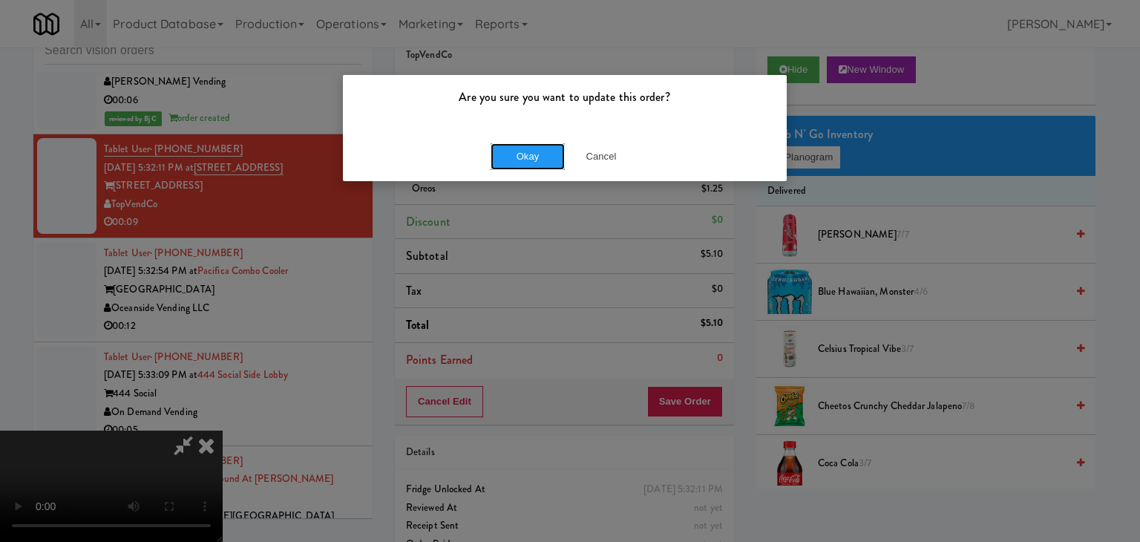
click at [540, 168] on button "Okay" at bounding box center [528, 156] width 74 height 27
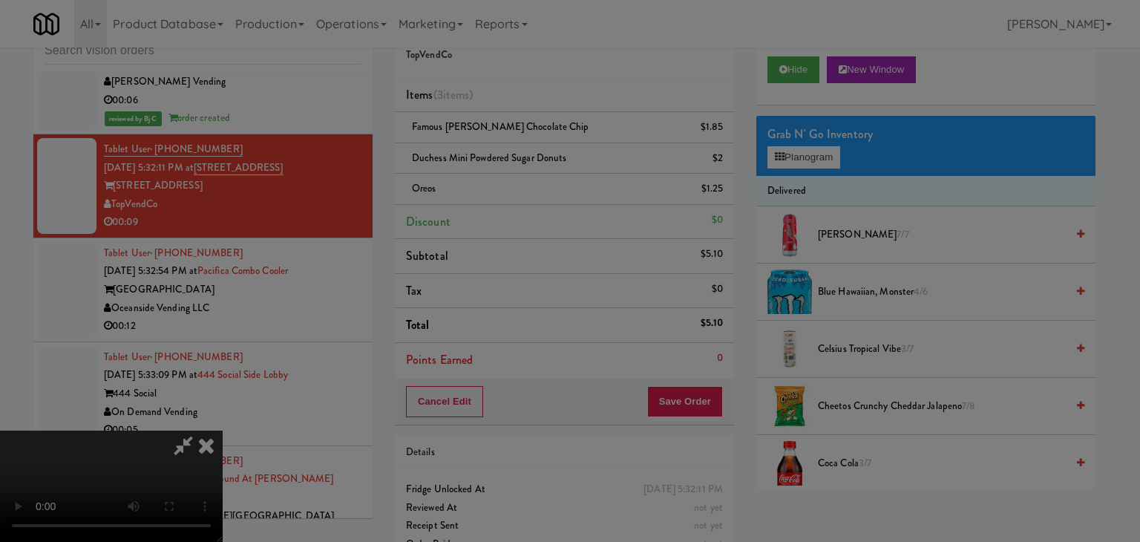
click at [540, 152] on body "Are you sure you want to update this order? Okay Cancel Okay Are you sure you w…" at bounding box center [570, 271] width 1140 height 542
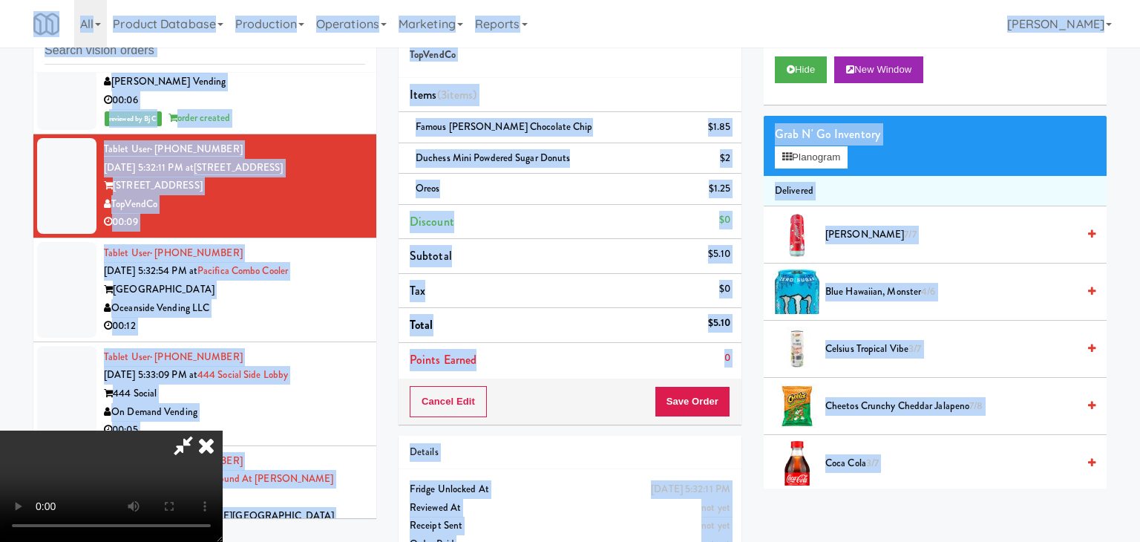
click at [223, 431] on video at bounding box center [111, 486] width 223 height 111
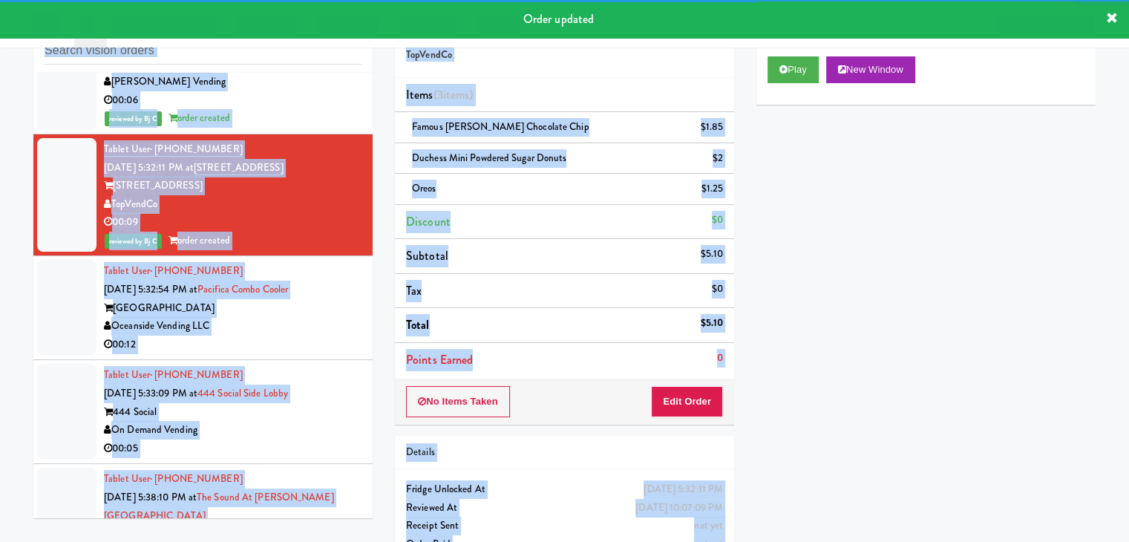
click at [0, 250] on div "inbox reviewed all all unclear take inventory issue suspicious failed recent Ta…" at bounding box center [564, 291] width 1129 height 570
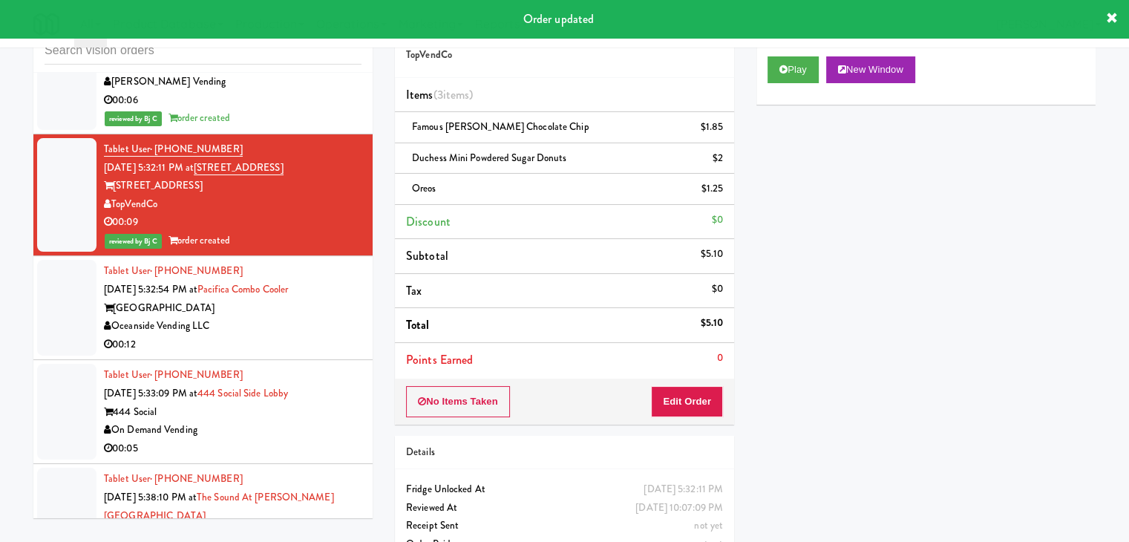
click at [303, 336] on div "Oceanside Vending LLC" at bounding box center [233, 326] width 258 height 19
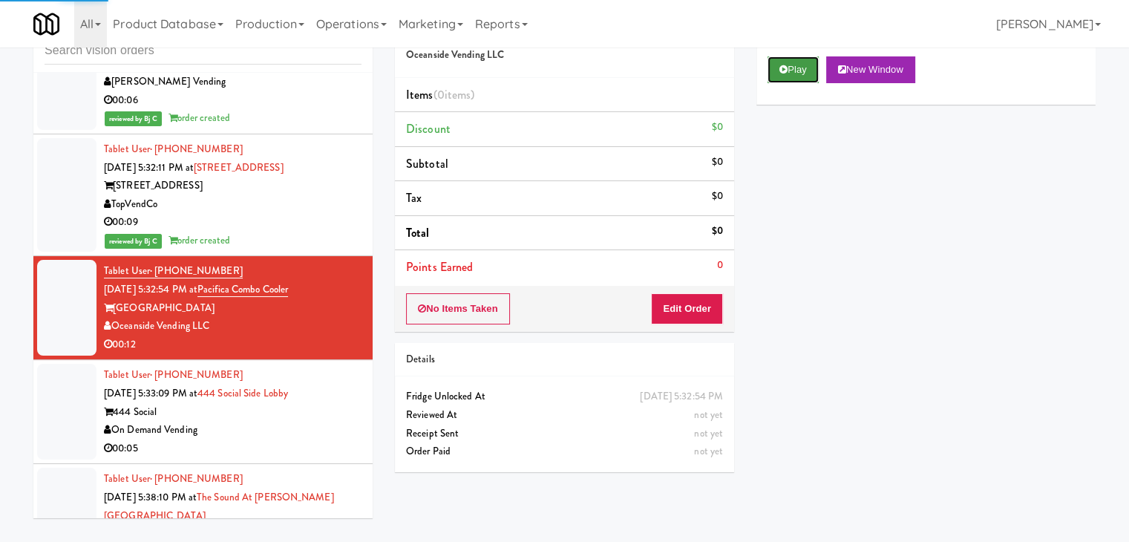
click at [797, 64] on button "Play" at bounding box center [793, 69] width 51 height 27
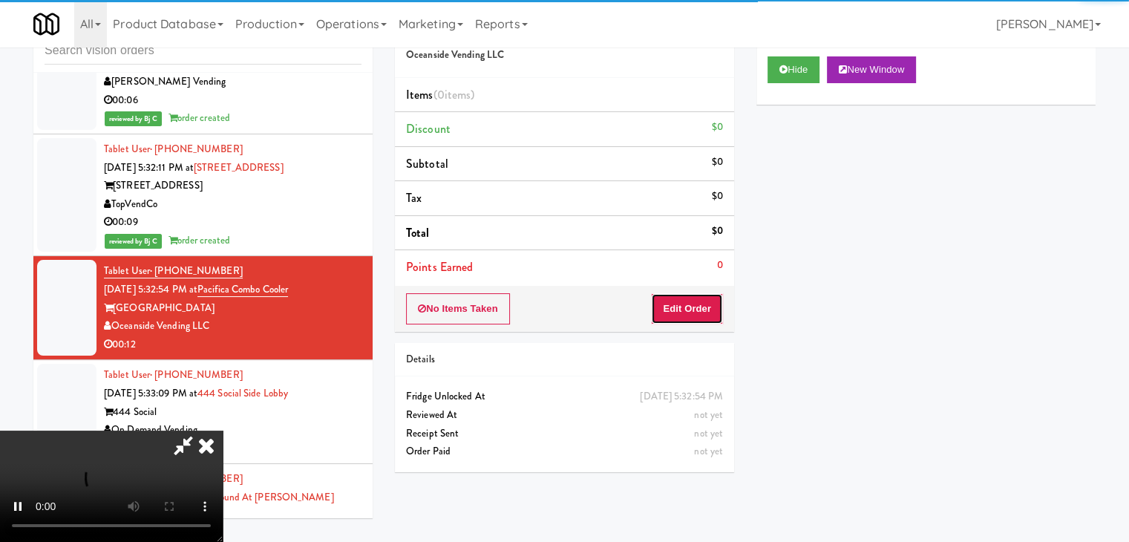
click at [675, 313] on button "Edit Order" at bounding box center [687, 308] width 72 height 31
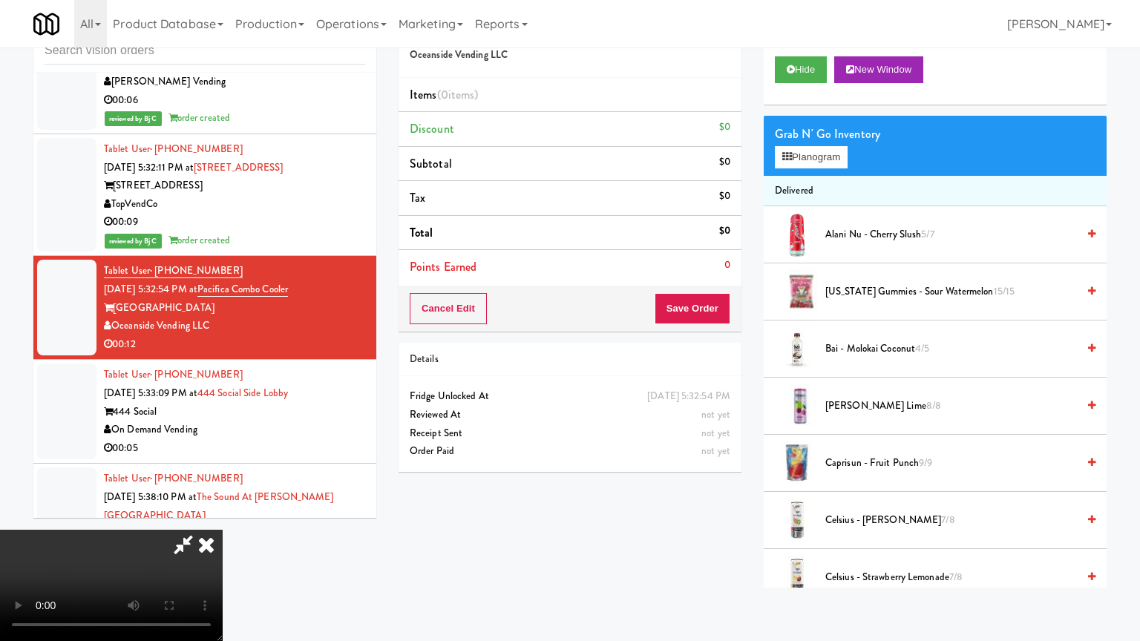
click at [223, 530] on video at bounding box center [111, 585] width 223 height 111
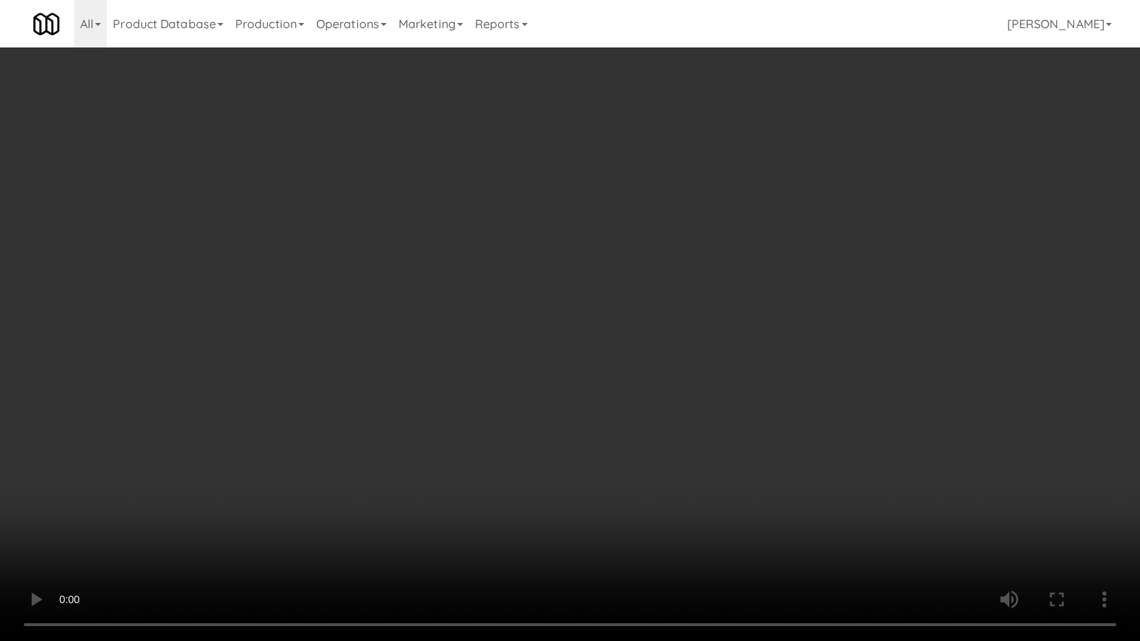
click at [705, 388] on video at bounding box center [570, 320] width 1140 height 641
click at [716, 381] on video at bounding box center [570, 320] width 1140 height 641
click at [715, 382] on video at bounding box center [570, 320] width 1140 height 641
click at [726, 375] on video at bounding box center [570, 320] width 1140 height 641
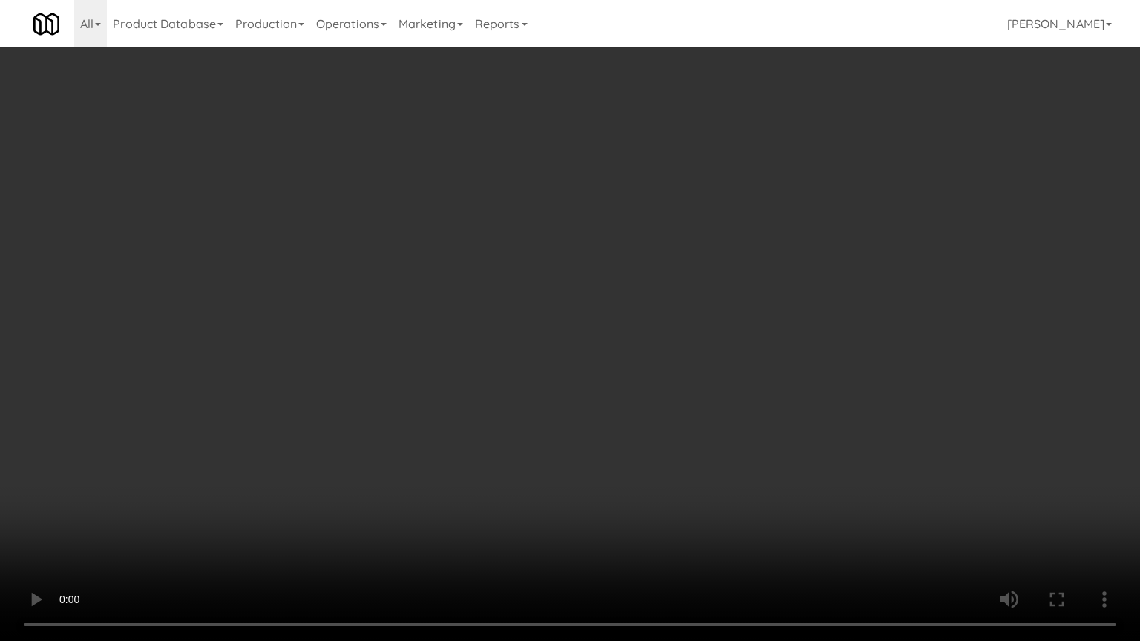
click at [732, 373] on video at bounding box center [570, 320] width 1140 height 641
click at [733, 373] on video at bounding box center [570, 320] width 1140 height 641
click at [743, 368] on video at bounding box center [570, 320] width 1140 height 641
click at [742, 368] on video at bounding box center [570, 320] width 1140 height 641
click at [746, 359] on video at bounding box center [570, 320] width 1140 height 641
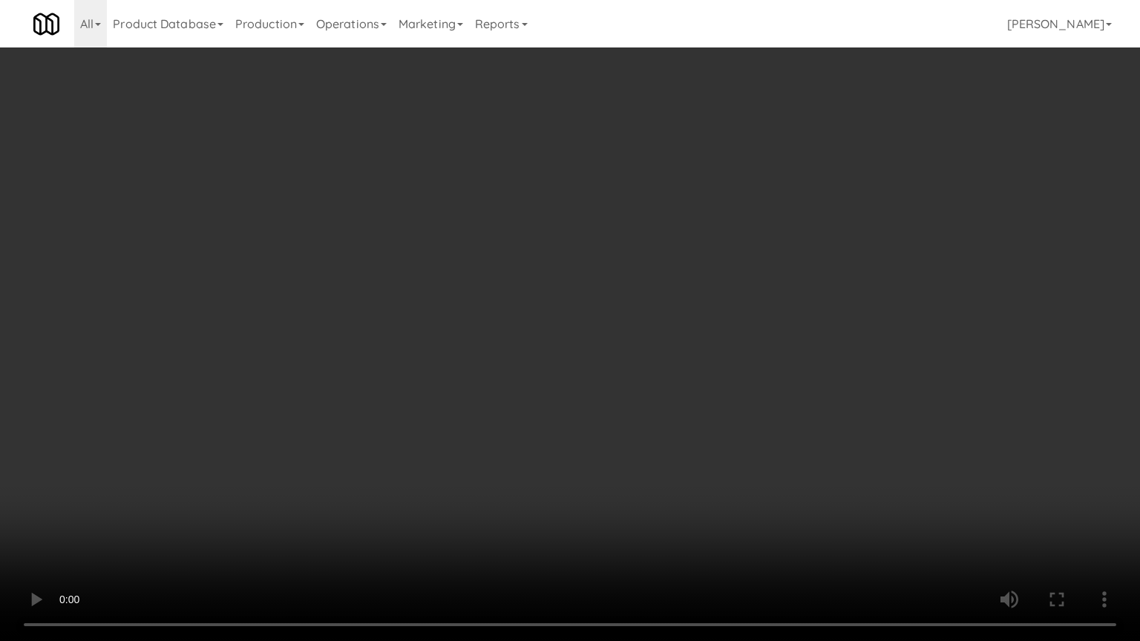
click at [748, 359] on video at bounding box center [570, 320] width 1140 height 641
click at [748, 356] on video at bounding box center [570, 320] width 1140 height 641
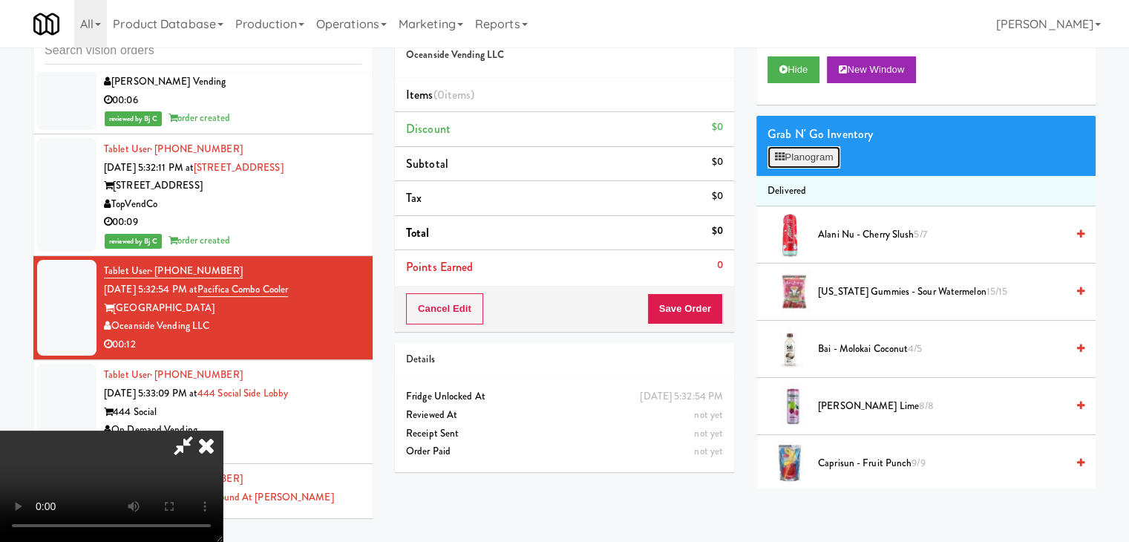
click at [817, 157] on button "Planogram" at bounding box center [804, 157] width 73 height 22
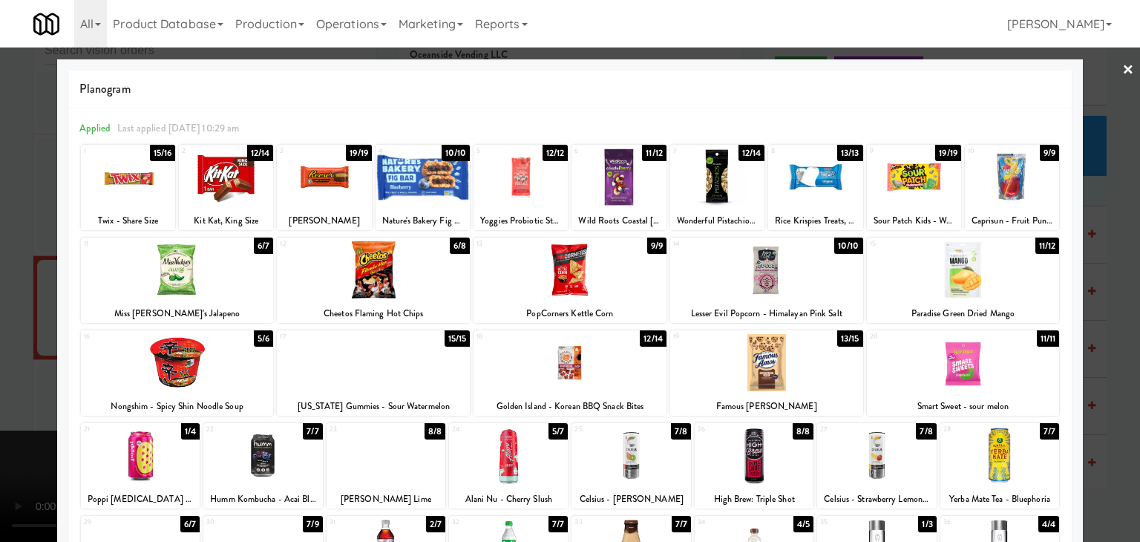
click at [898, 174] on div at bounding box center [914, 176] width 94 height 57
click at [698, 176] on div at bounding box center [717, 176] width 94 height 57
click at [0, 316] on div at bounding box center [570, 271] width 1140 height 542
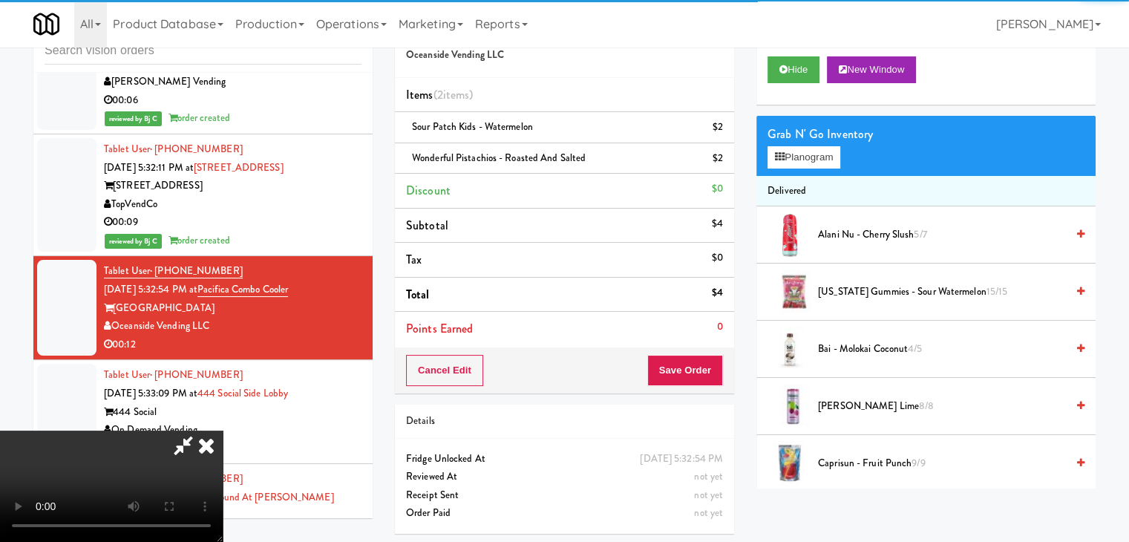
click at [223, 431] on video at bounding box center [111, 486] width 223 height 111
drag, startPoint x: 321, startPoint y: 341, endPoint x: 338, endPoint y: 408, distance: 68.8
click at [223, 431] on video at bounding box center [111, 486] width 223 height 111
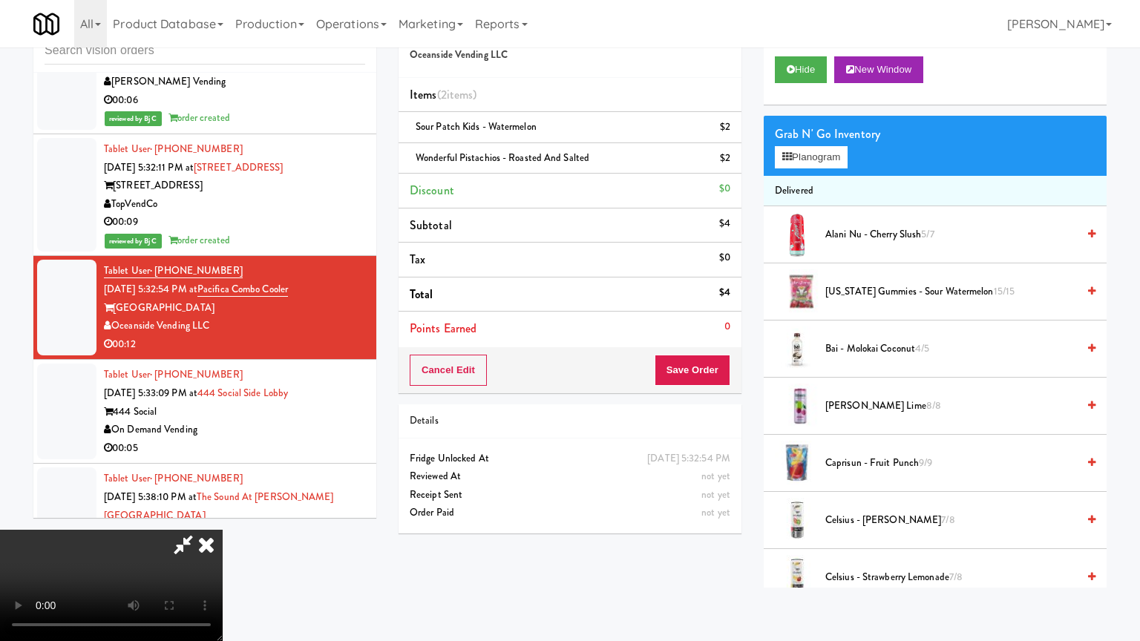
click at [223, 530] on video at bounding box center [111, 585] width 223 height 111
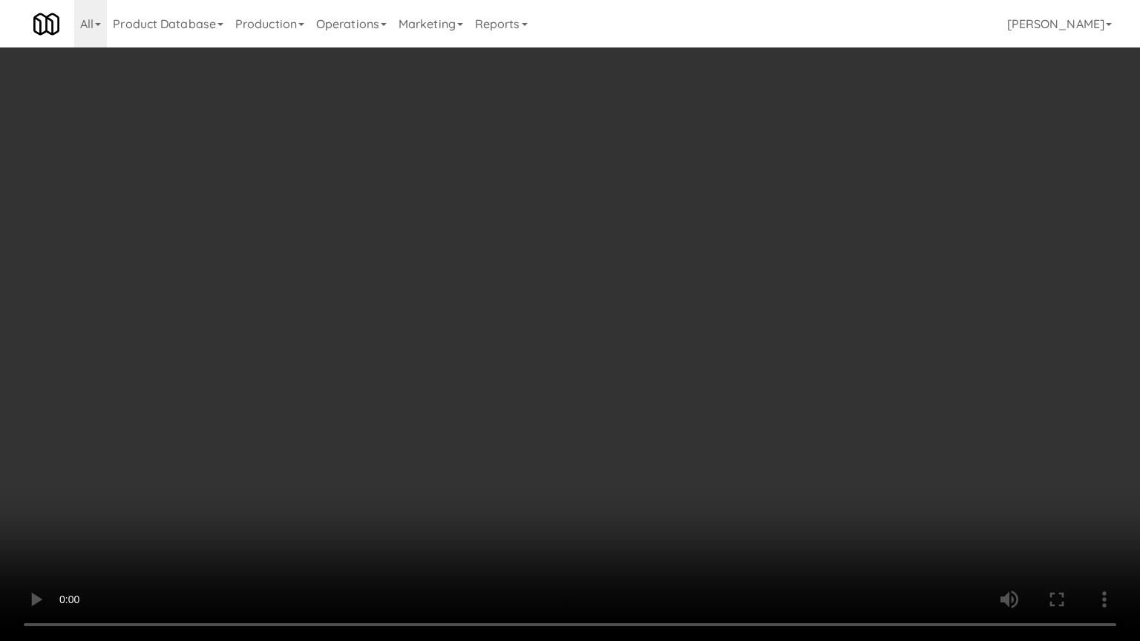
click at [594, 398] on video at bounding box center [570, 320] width 1140 height 641
click at [592, 396] on video at bounding box center [570, 320] width 1140 height 641
click at [618, 390] on video at bounding box center [570, 320] width 1140 height 641
drag, startPoint x: 618, startPoint y: 390, endPoint x: 647, endPoint y: 330, distance: 67.1
click at [618, 390] on video at bounding box center [570, 320] width 1140 height 641
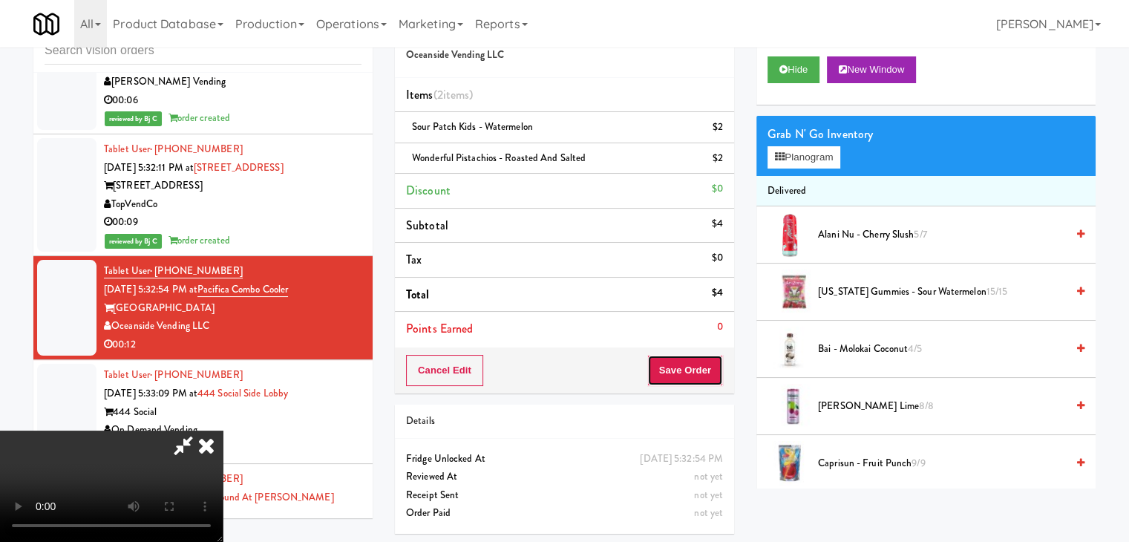
click at [707, 372] on button "Save Order" at bounding box center [685, 370] width 76 height 31
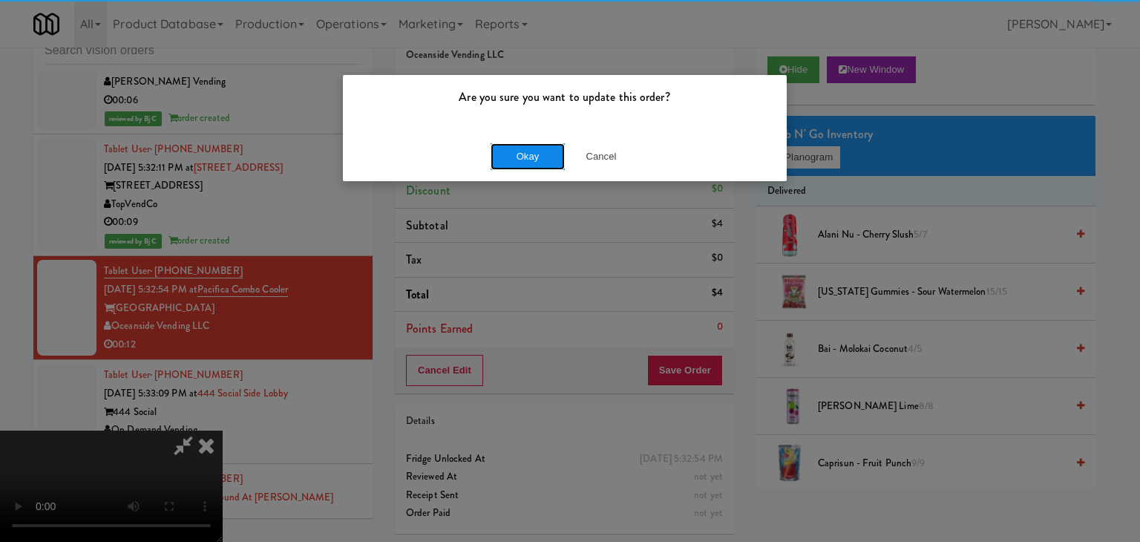
drag, startPoint x: 525, startPoint y: 160, endPoint x: 529, endPoint y: 152, distance: 9.0
click at [529, 154] on button "Okay" at bounding box center [528, 156] width 74 height 27
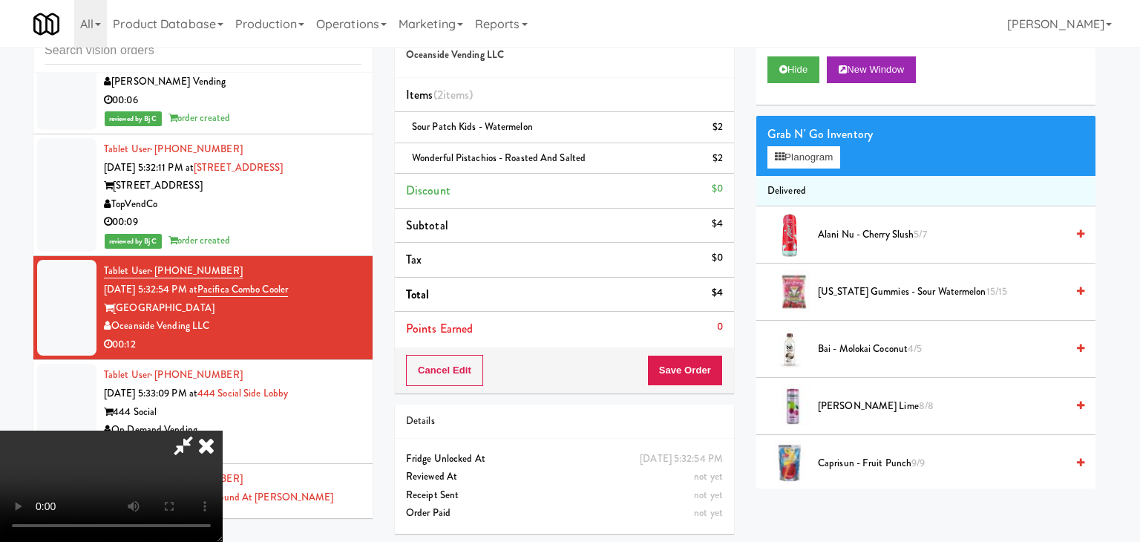
click at [529, 152] on body "Are you sure you want to update this order? Okay Cancel Okay Are you sure you w…" at bounding box center [570, 271] width 1140 height 542
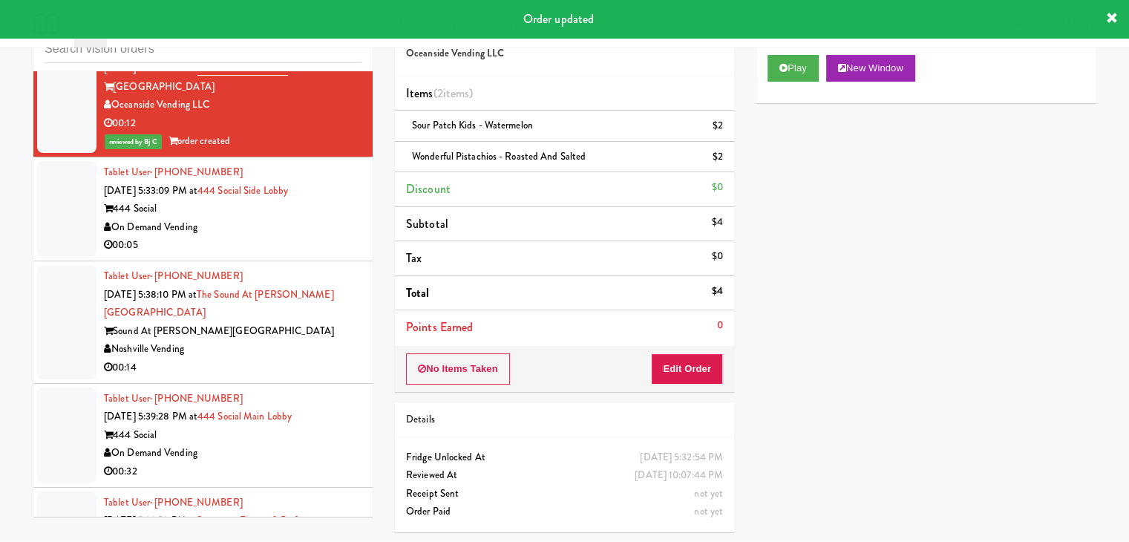
scroll to position [5090, 0]
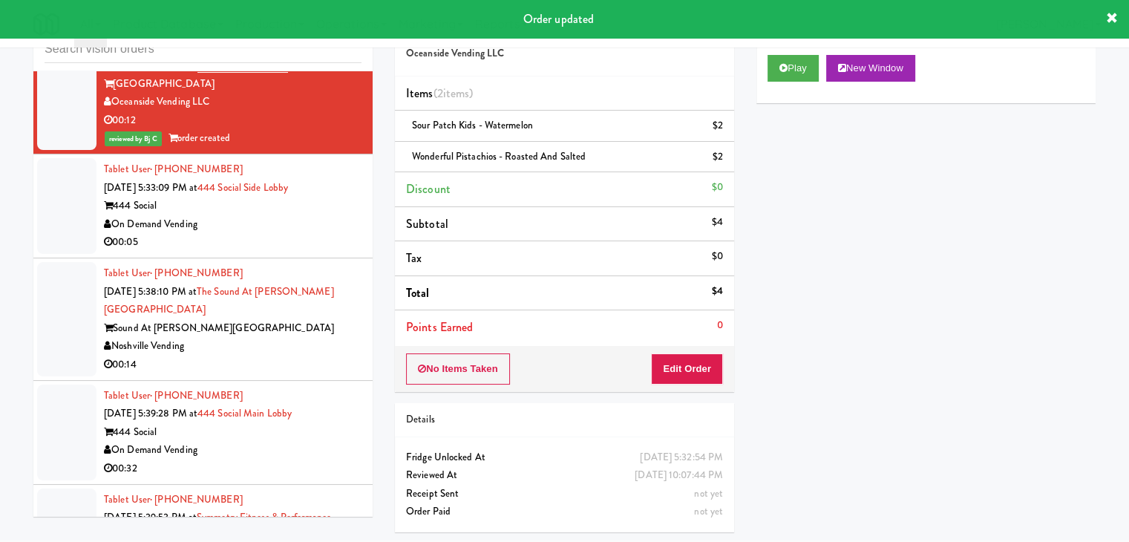
drag, startPoint x: 290, startPoint y: 278, endPoint x: 295, endPoint y: 286, distance: 9.1
click at [291, 234] on div "On Demand Vending" at bounding box center [233, 224] width 258 height 19
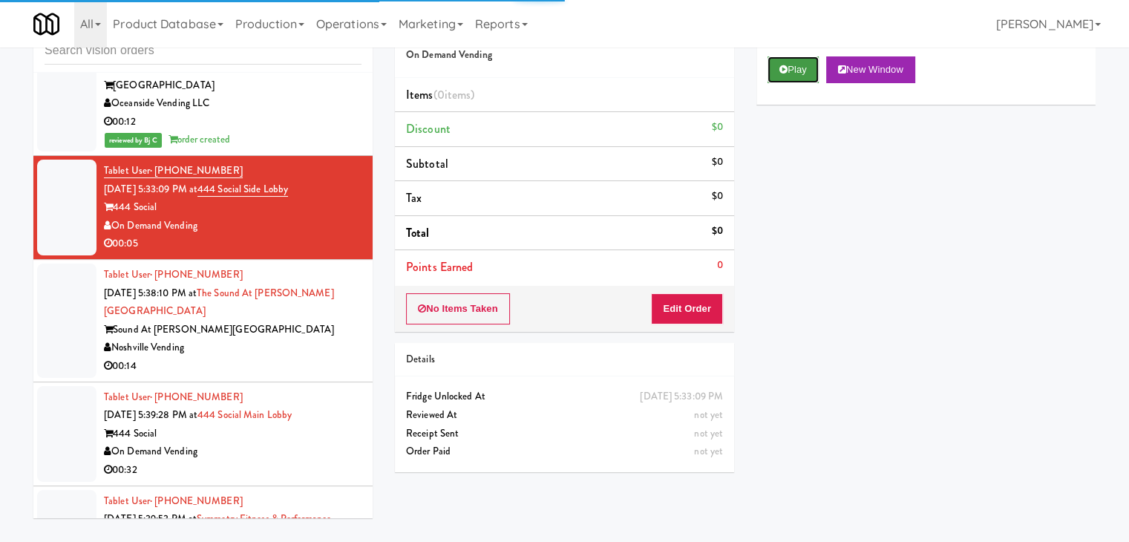
click at [793, 71] on button "Play" at bounding box center [793, 69] width 51 height 27
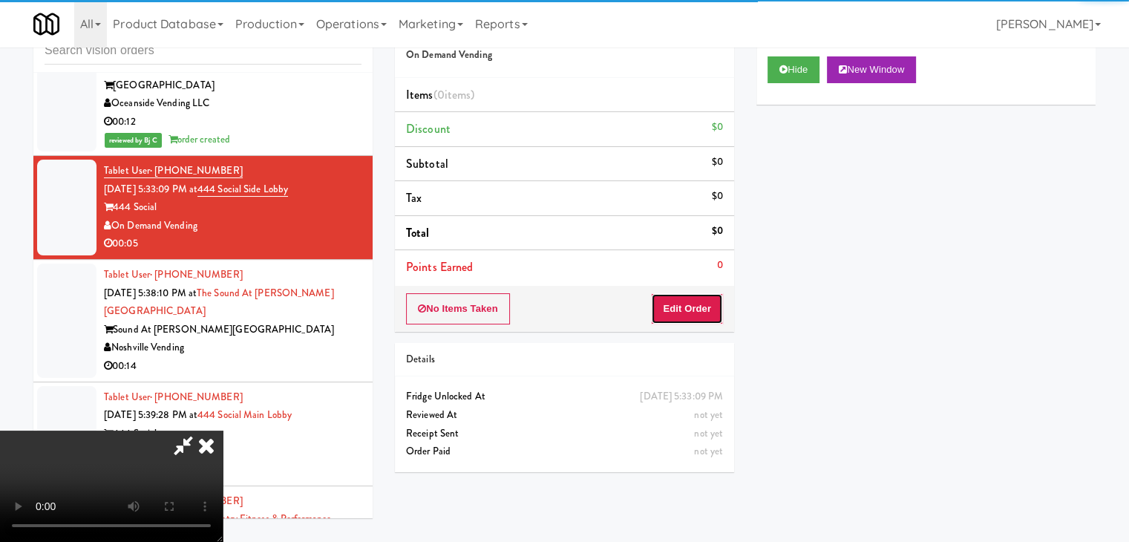
click at [692, 307] on button "Edit Order" at bounding box center [687, 308] width 72 height 31
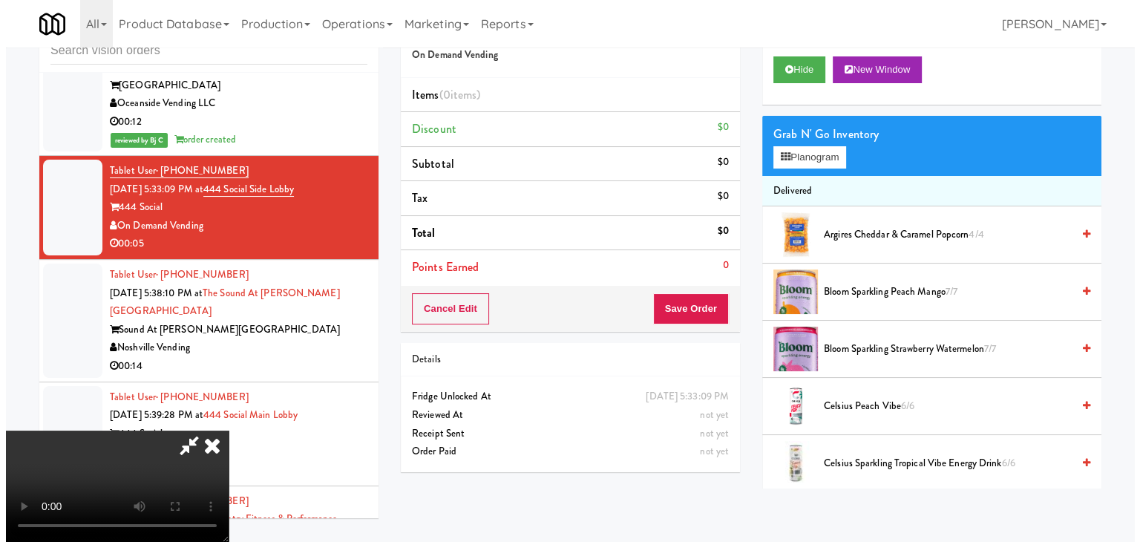
scroll to position [0, 0]
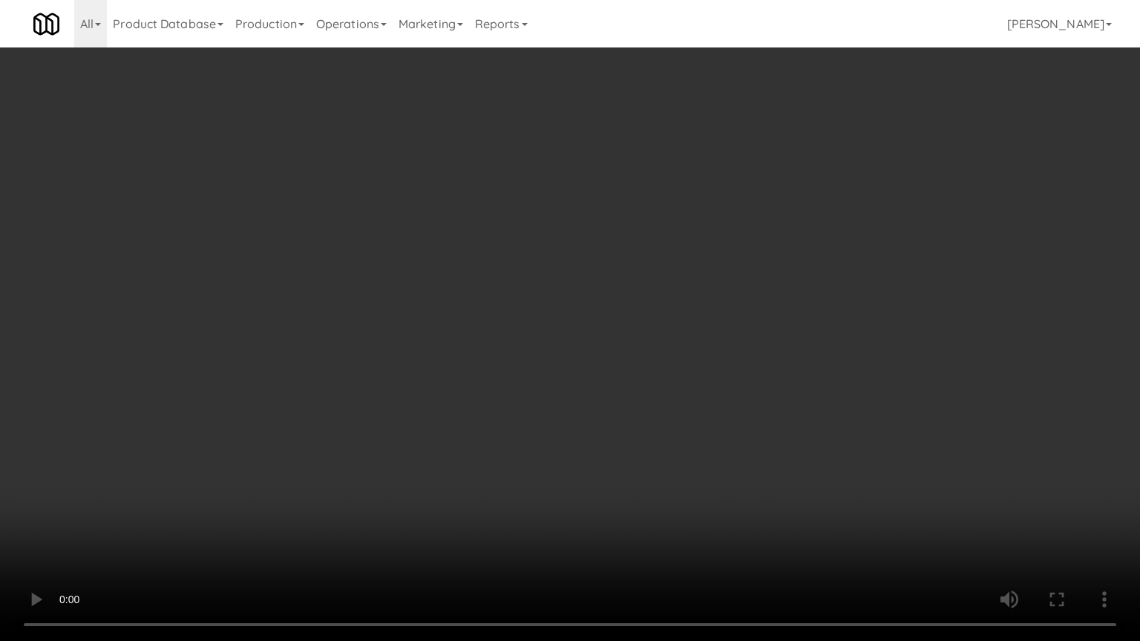
click at [683, 493] on video at bounding box center [570, 320] width 1140 height 641
click at [692, 489] on video at bounding box center [570, 320] width 1140 height 641
click at [719, 458] on video at bounding box center [570, 320] width 1140 height 641
click at [719, 456] on video at bounding box center [570, 320] width 1140 height 641
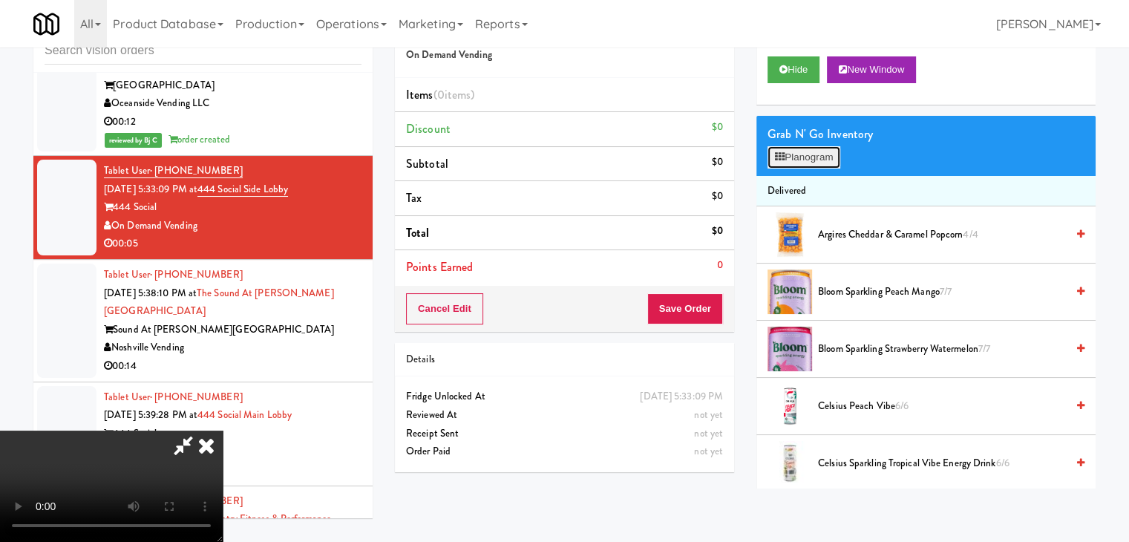
click at [828, 148] on button "Planogram" at bounding box center [804, 157] width 73 height 22
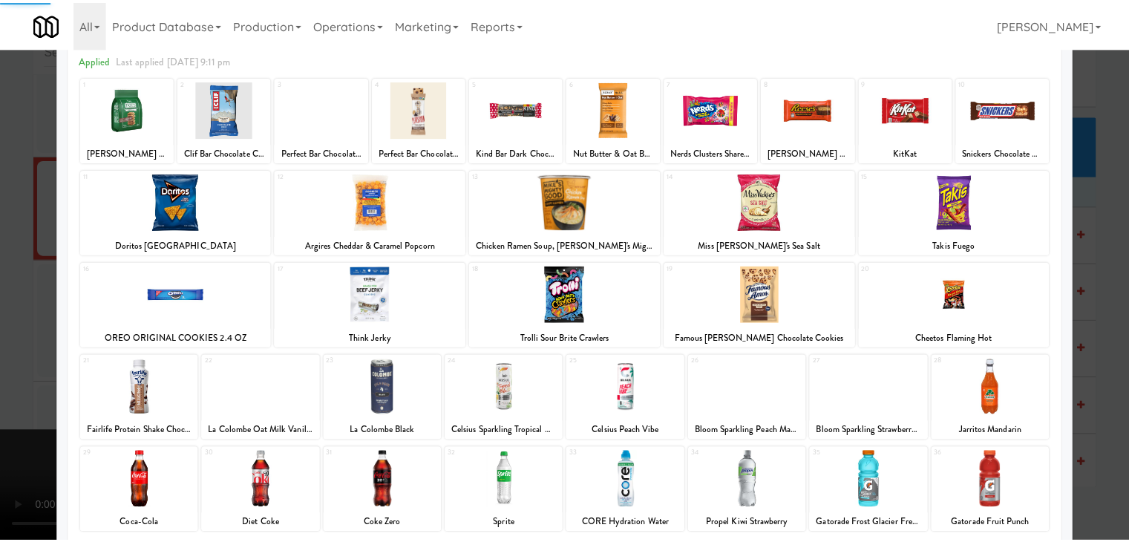
scroll to position [187, 0]
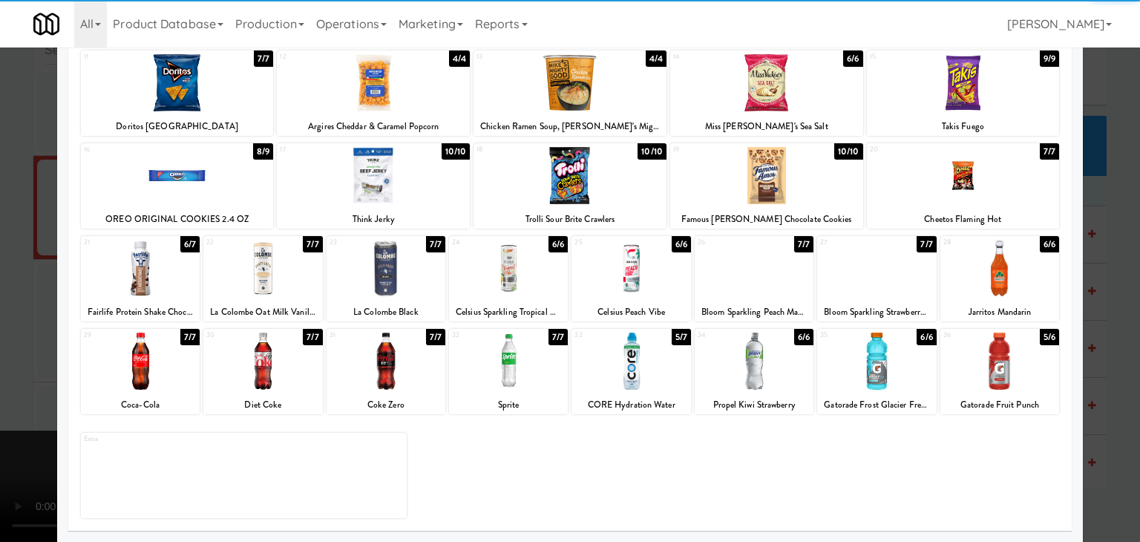
click at [514, 357] on div at bounding box center [508, 361] width 119 height 57
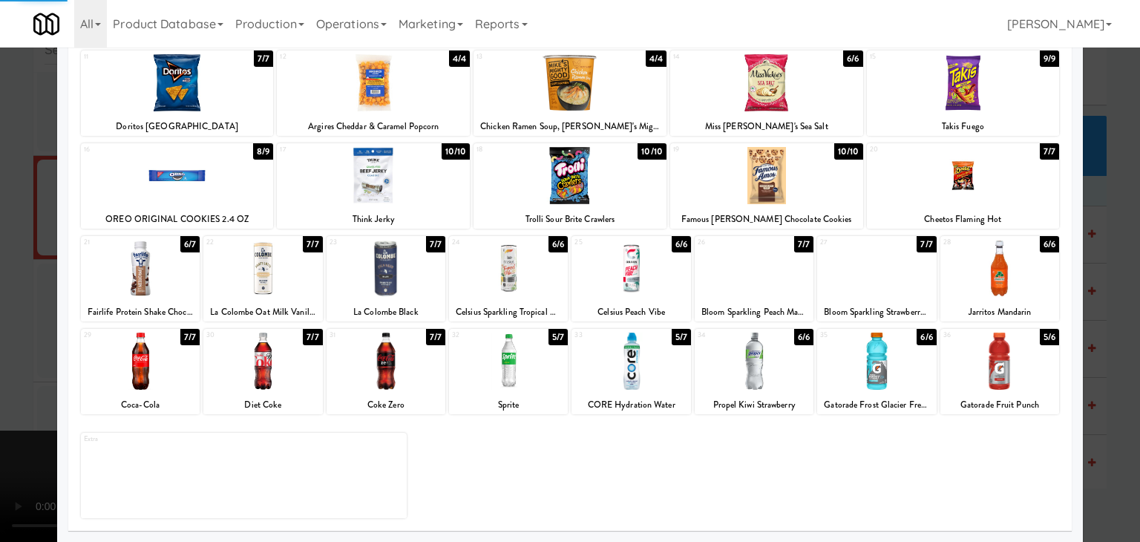
drag, startPoint x: 7, startPoint y: 330, endPoint x: 261, endPoint y: 333, distance: 253.9
click at [30, 330] on div at bounding box center [570, 271] width 1140 height 542
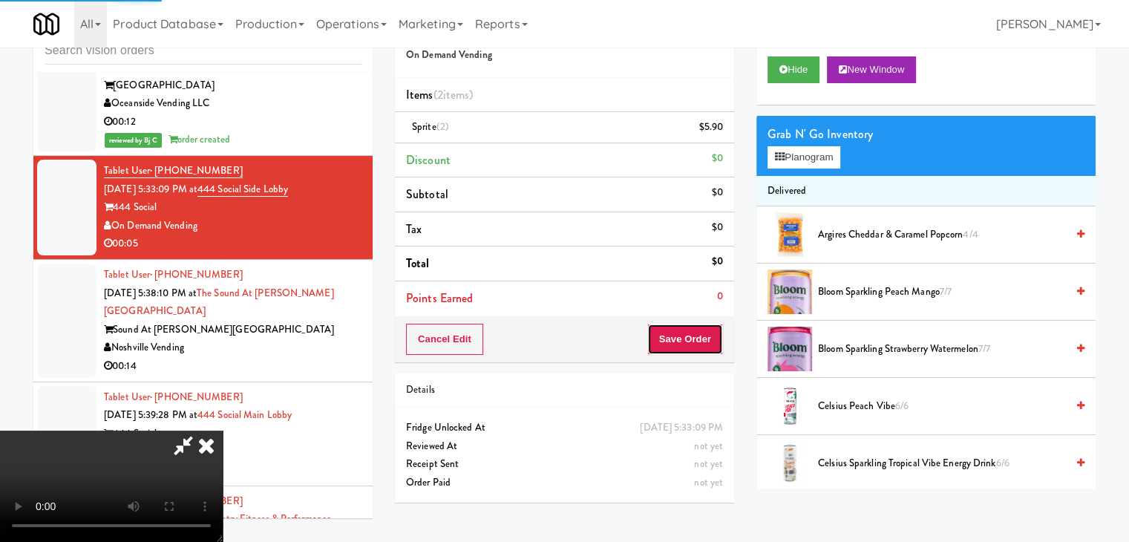
click at [685, 339] on button "Save Order" at bounding box center [685, 339] width 76 height 31
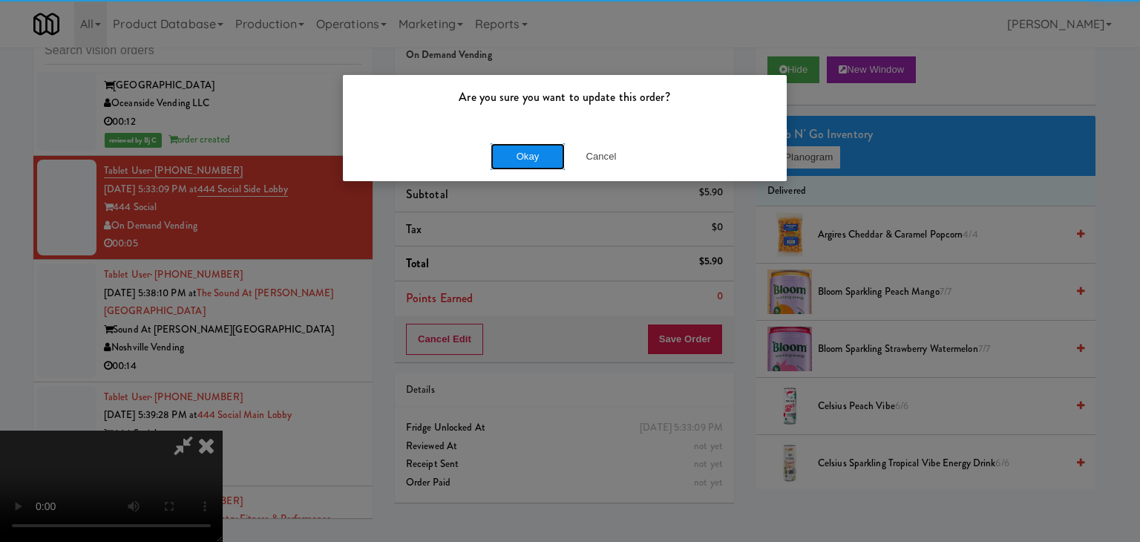
click at [511, 149] on button "Okay" at bounding box center [528, 156] width 74 height 27
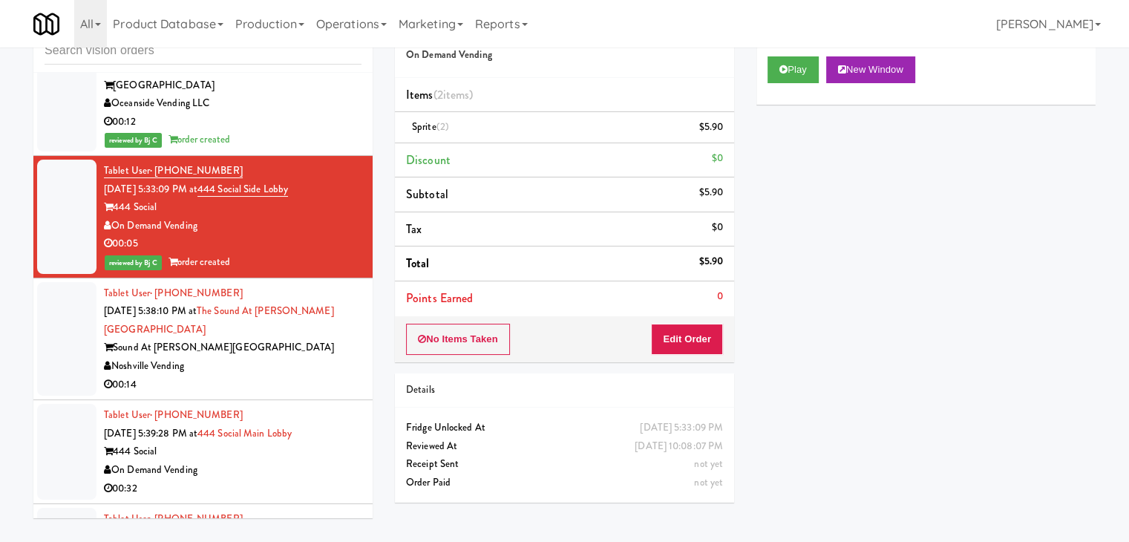
click at [274, 394] on div "00:14" at bounding box center [233, 385] width 258 height 19
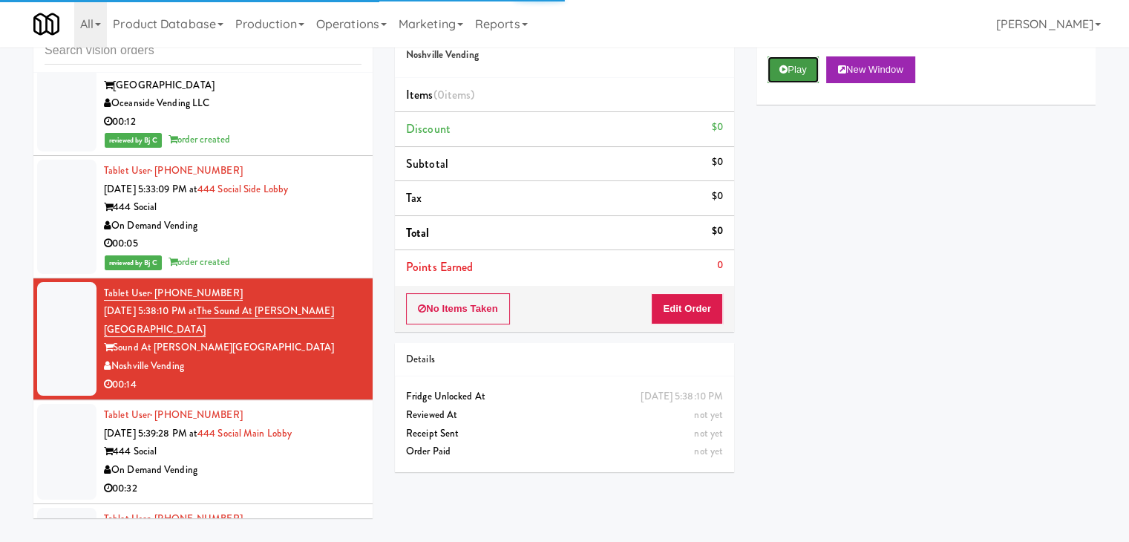
click at [802, 74] on button "Play" at bounding box center [793, 69] width 51 height 27
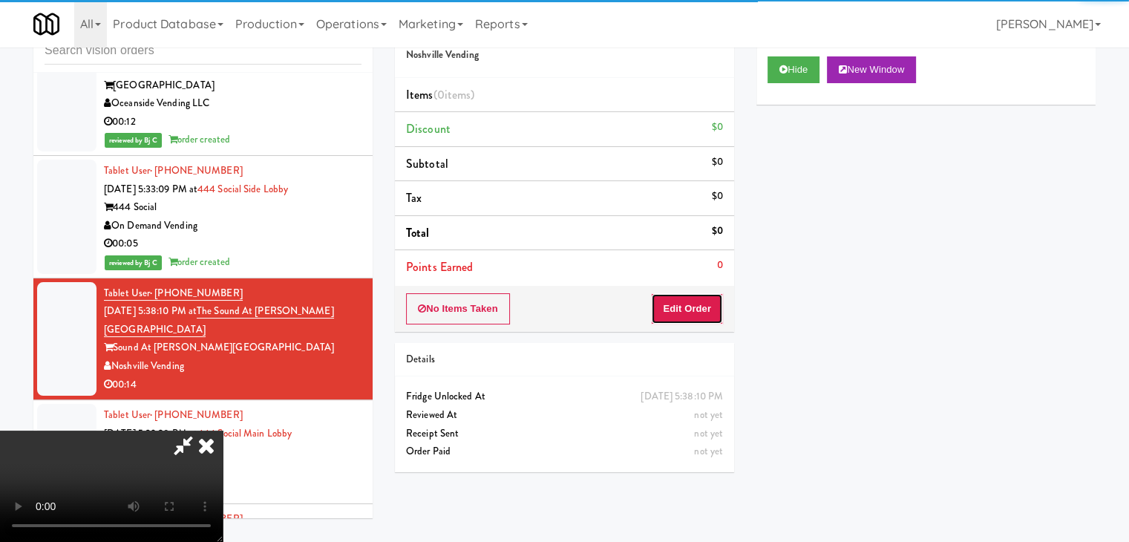
click at [702, 299] on button "Edit Order" at bounding box center [687, 308] width 72 height 31
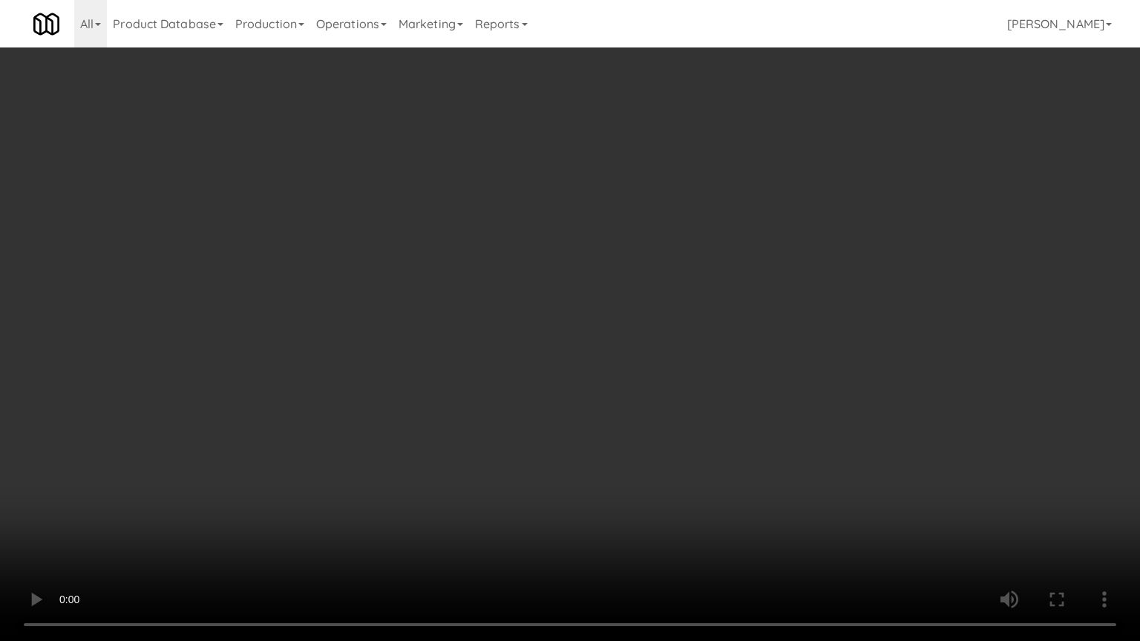
click at [783, 364] on video at bounding box center [570, 320] width 1140 height 641
click at [762, 347] on video at bounding box center [570, 320] width 1140 height 641
click at [792, 319] on video at bounding box center [570, 320] width 1140 height 641
drag, startPoint x: 792, startPoint y: 319, endPoint x: 768, endPoint y: 252, distance: 71.2
click at [790, 319] on video at bounding box center [570, 320] width 1140 height 641
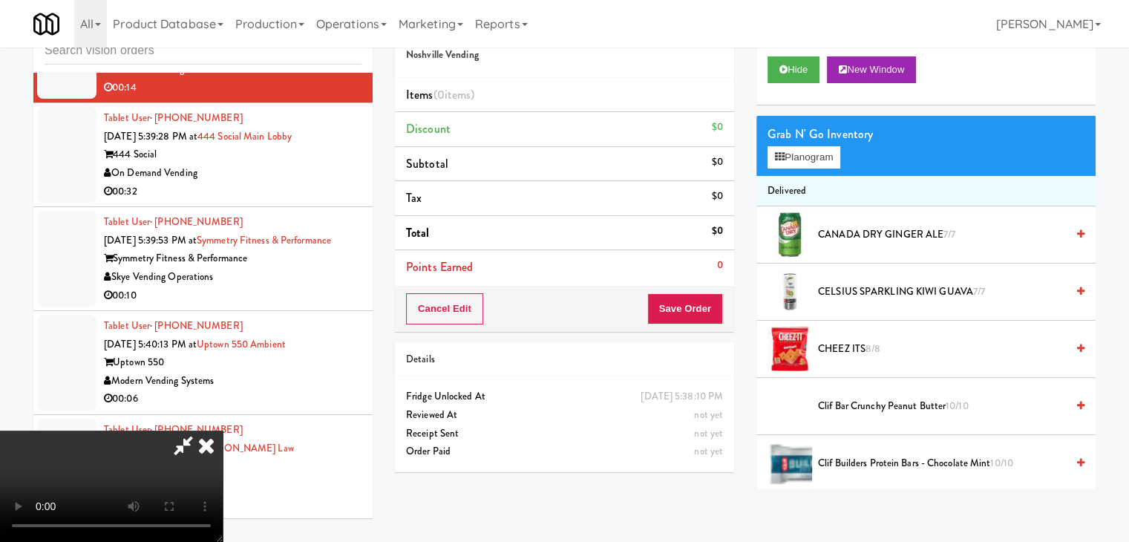
click at [223, 431] on video at bounding box center [111, 486] width 223 height 111
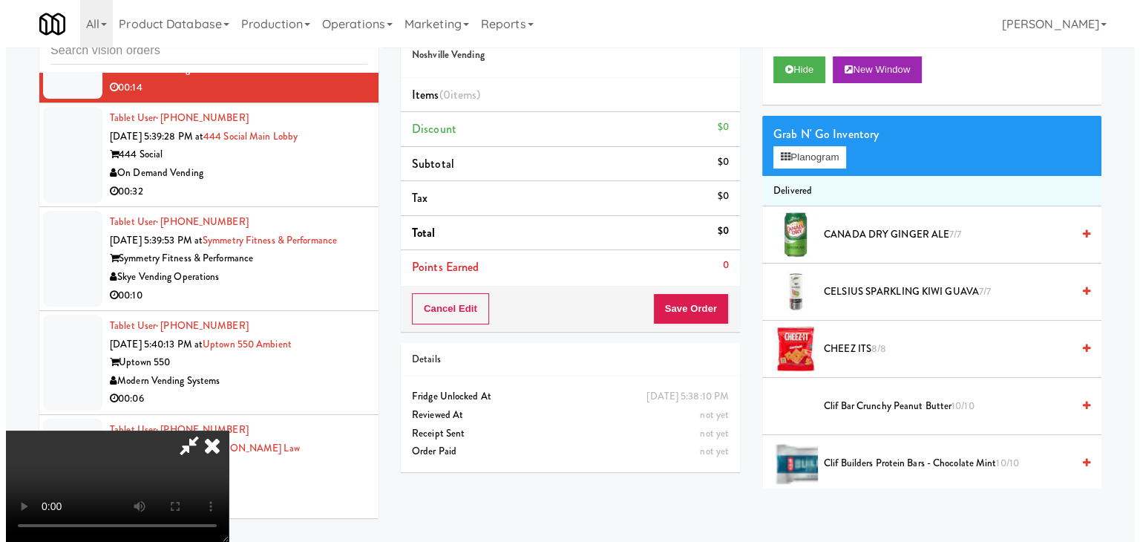
scroll to position [209, 0]
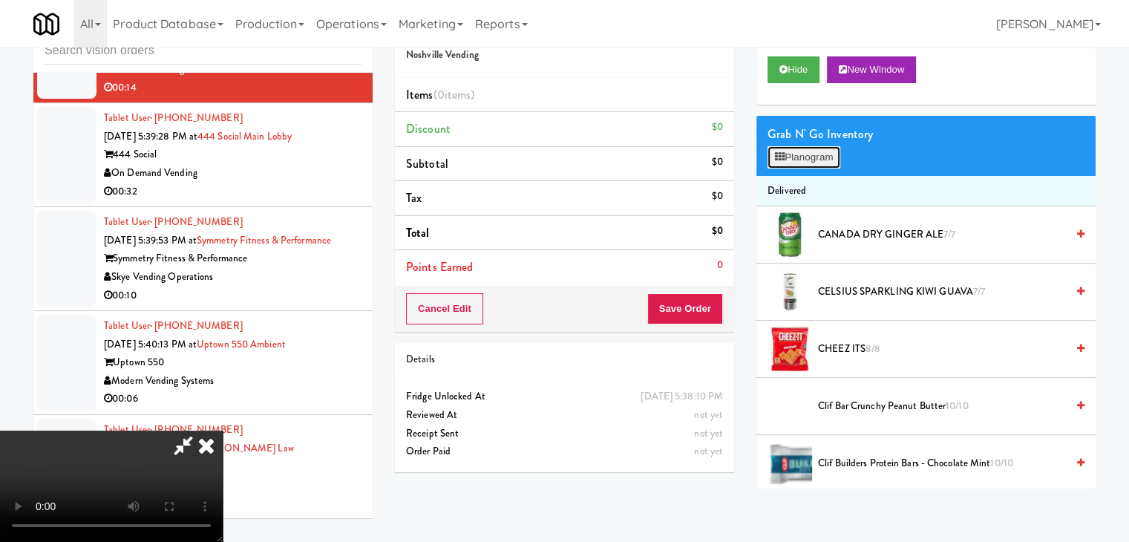
click at [816, 154] on button "Planogram" at bounding box center [804, 157] width 73 height 22
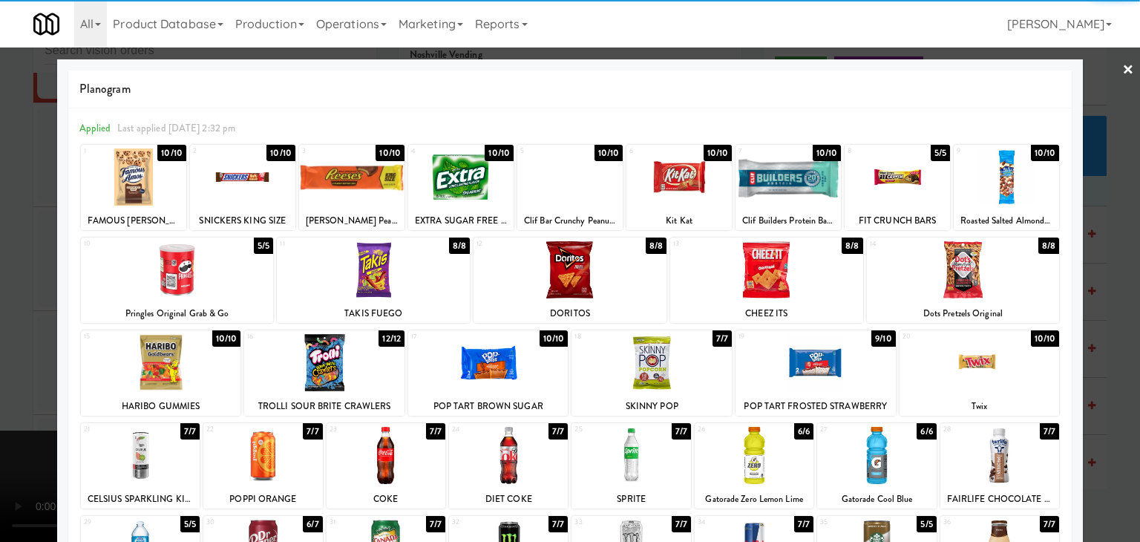
click at [140, 171] on div at bounding box center [133, 176] width 105 height 57
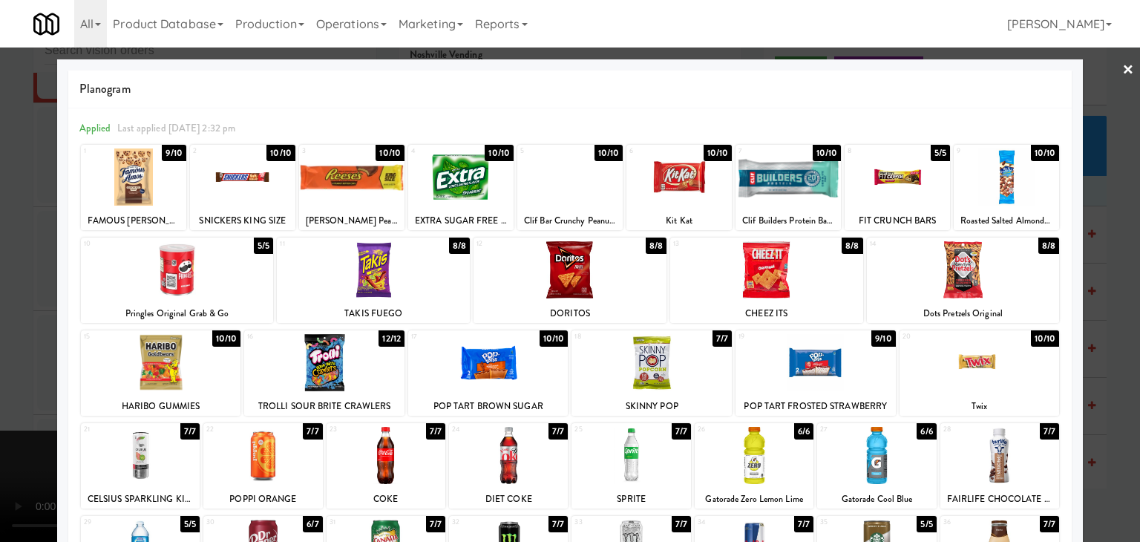
click at [653, 175] on div at bounding box center [679, 176] width 105 height 57
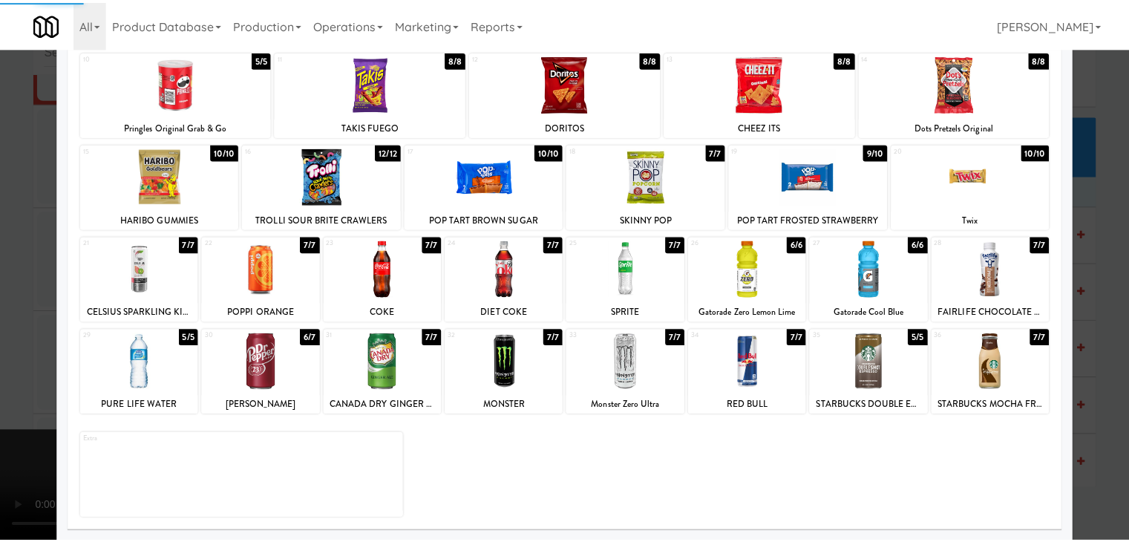
scroll to position [187, 0]
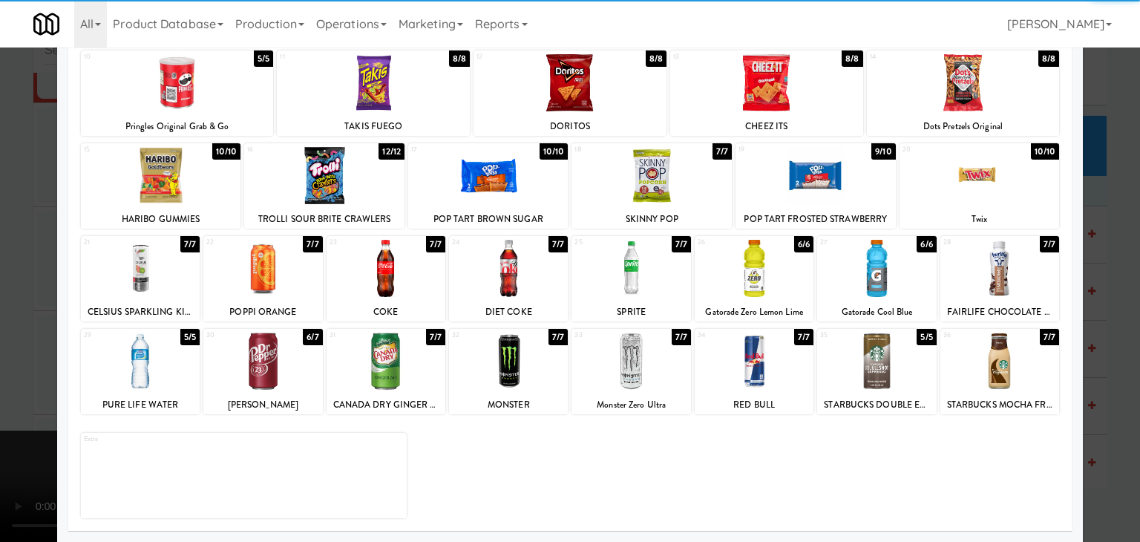
click at [127, 270] on div at bounding box center [140, 268] width 119 height 57
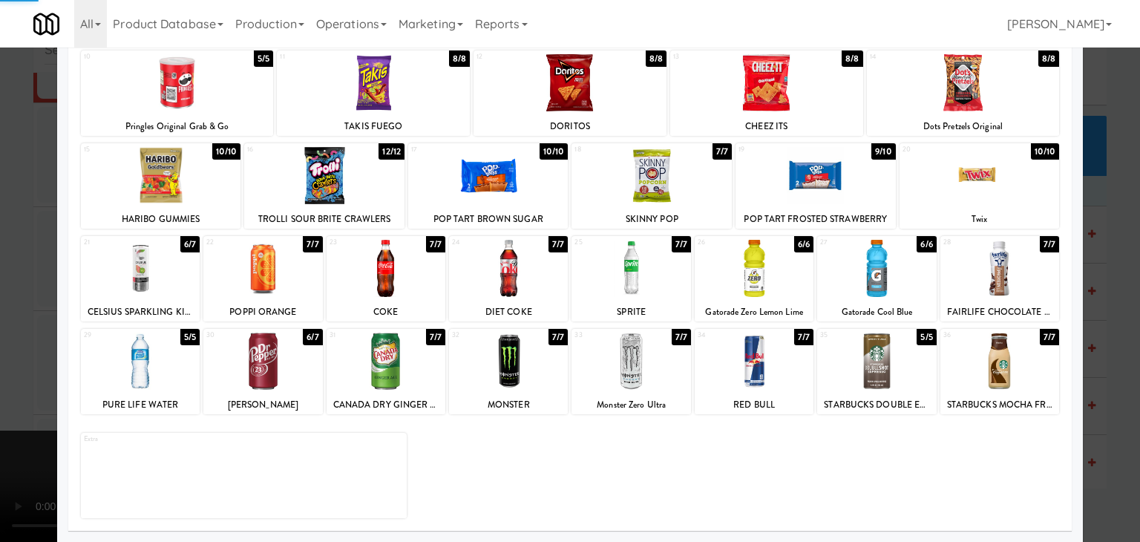
drag, startPoint x: 0, startPoint y: 272, endPoint x: 313, endPoint y: 275, distance: 312.6
click at [1, 272] on div at bounding box center [570, 271] width 1140 height 542
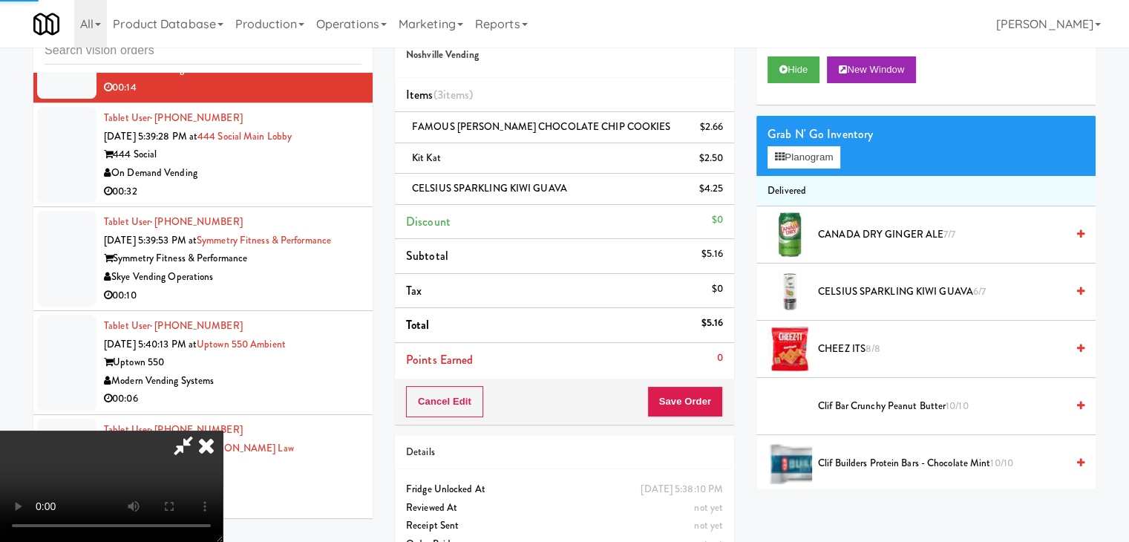
click at [223, 431] on video at bounding box center [111, 486] width 223 height 111
click at [711, 410] on button "Save Order" at bounding box center [685, 401] width 76 height 31
click at [711, 409] on button "Save Order" at bounding box center [685, 401] width 76 height 31
click at [711, 408] on button "Save Order" at bounding box center [685, 401] width 76 height 31
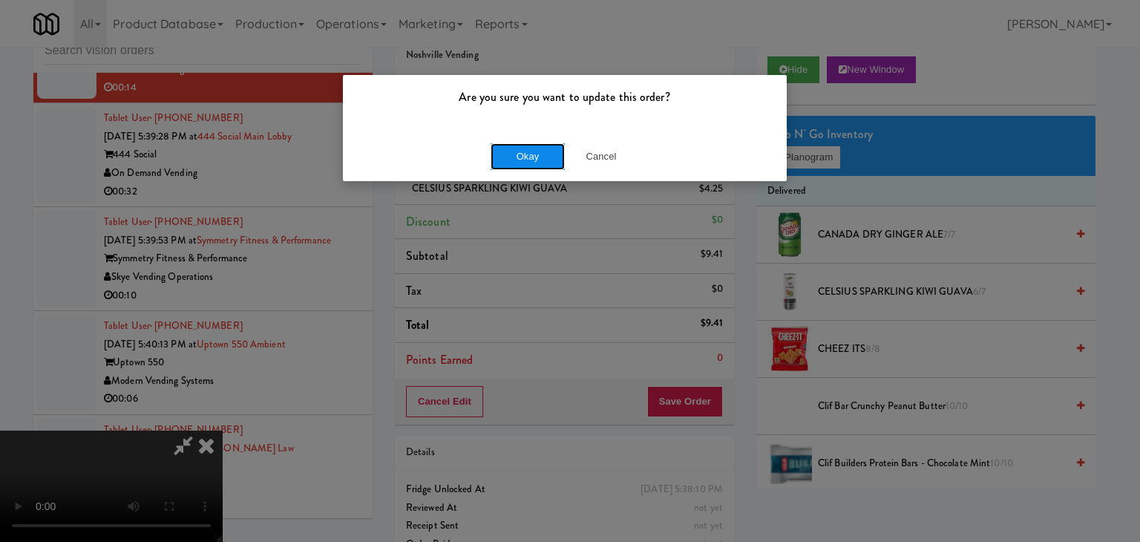
click at [532, 150] on button "Okay" at bounding box center [528, 156] width 74 height 27
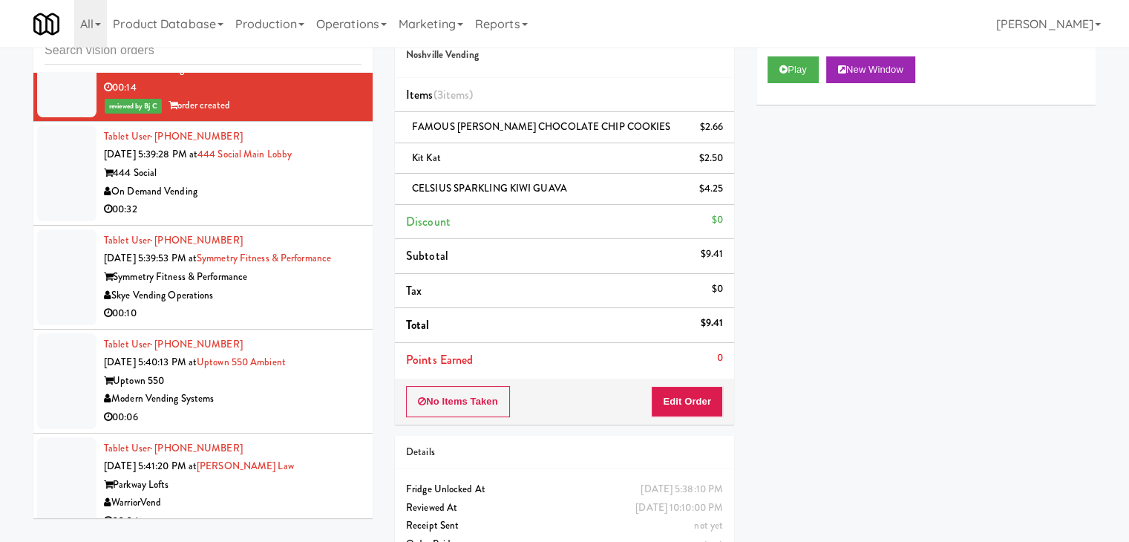
click at [256, 219] on div "00:32" at bounding box center [233, 209] width 258 height 19
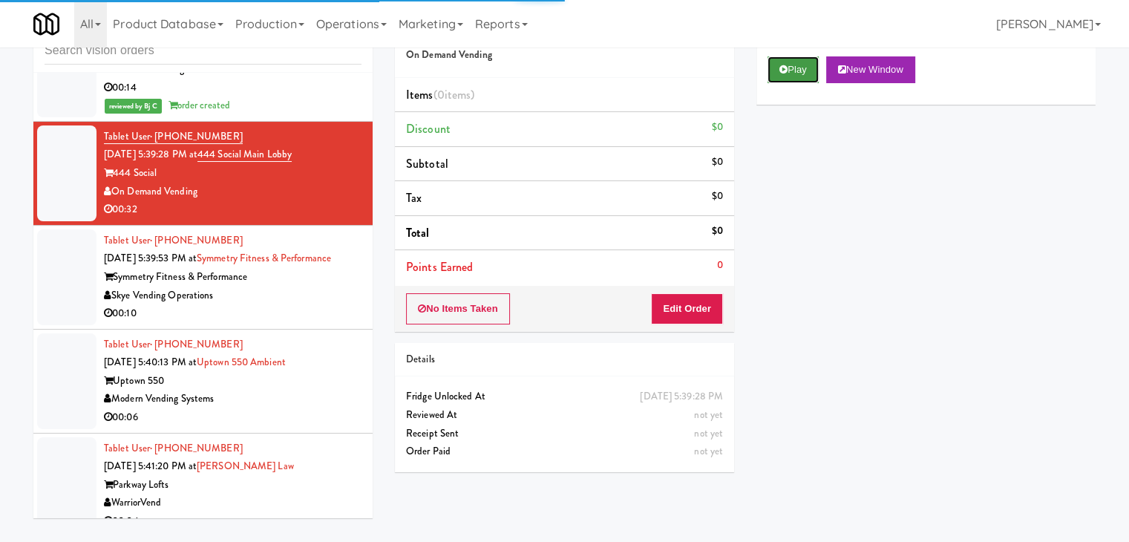
click at [805, 65] on button "Play" at bounding box center [793, 69] width 51 height 27
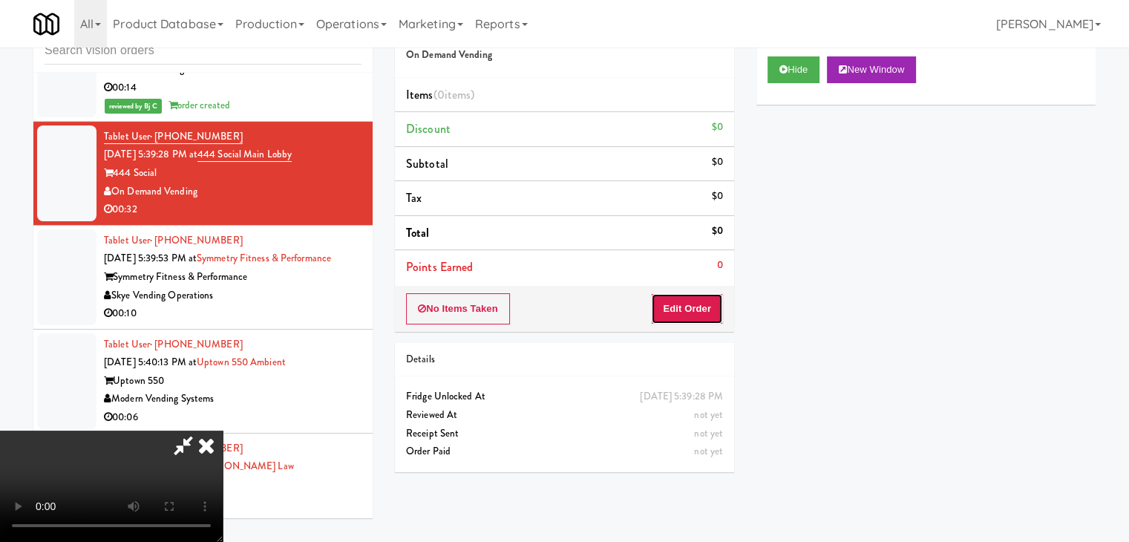
click at [682, 304] on button "Edit Order" at bounding box center [687, 308] width 72 height 31
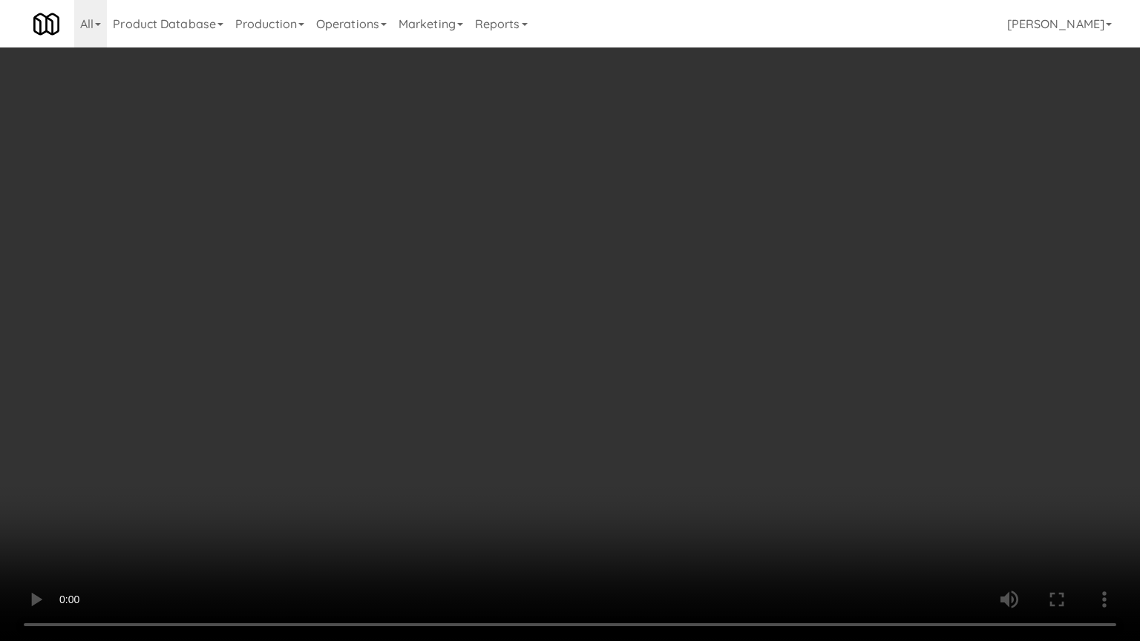
click at [643, 376] on video at bounding box center [570, 320] width 1140 height 641
click at [645, 376] on video at bounding box center [570, 320] width 1140 height 641
click at [653, 342] on video at bounding box center [570, 320] width 1140 height 641
click at [653, 340] on video at bounding box center [570, 320] width 1140 height 641
click at [662, 305] on video at bounding box center [570, 320] width 1140 height 641
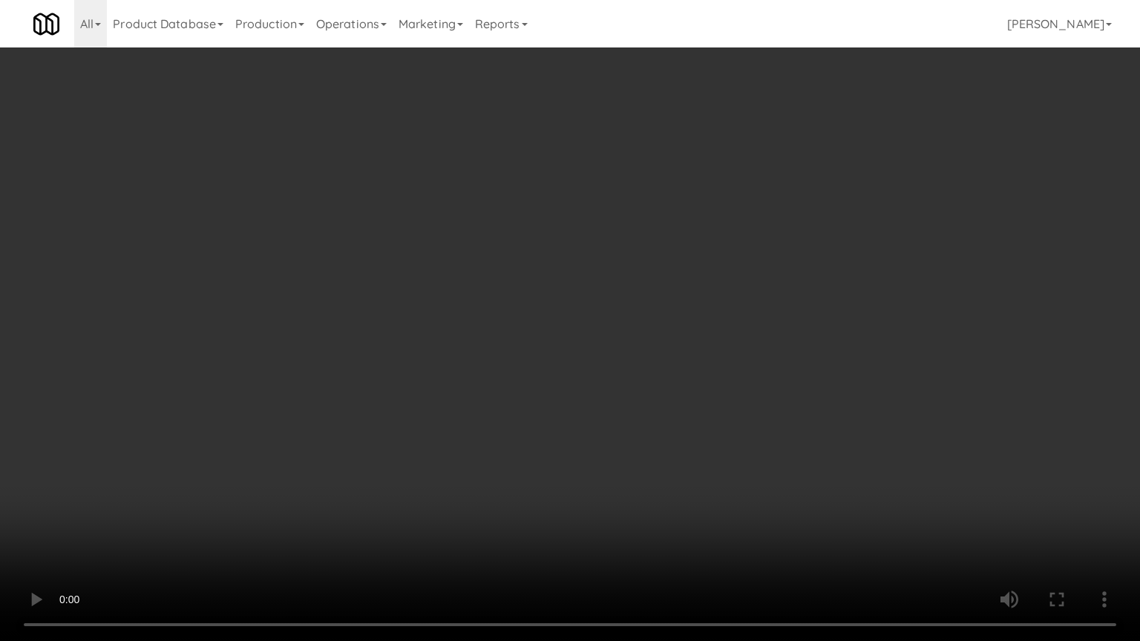
click at [662, 305] on video at bounding box center [570, 320] width 1140 height 641
click at [693, 262] on video at bounding box center [570, 320] width 1140 height 641
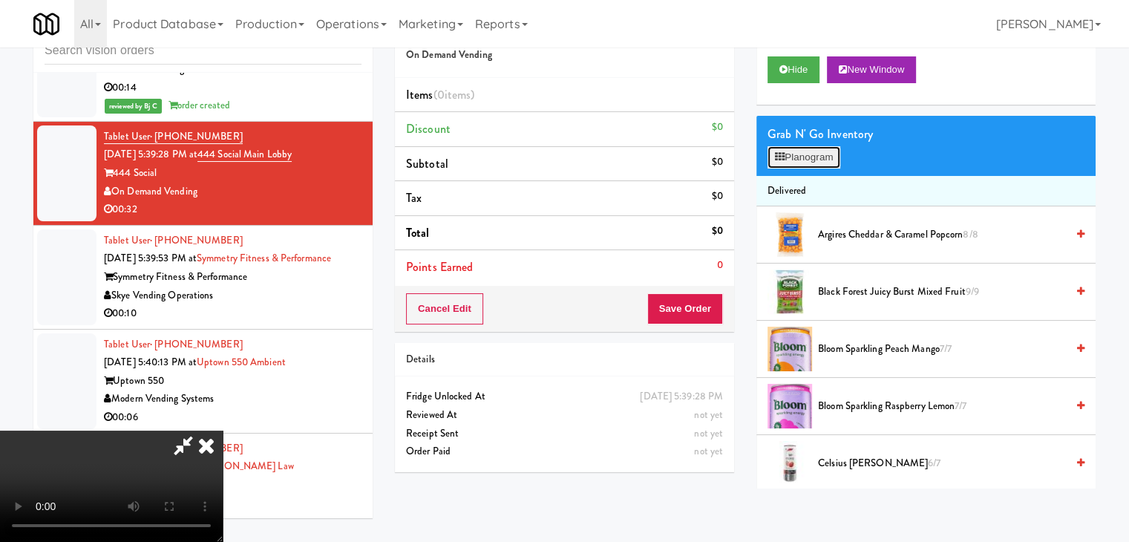
click at [812, 153] on button "Planogram" at bounding box center [804, 157] width 73 height 22
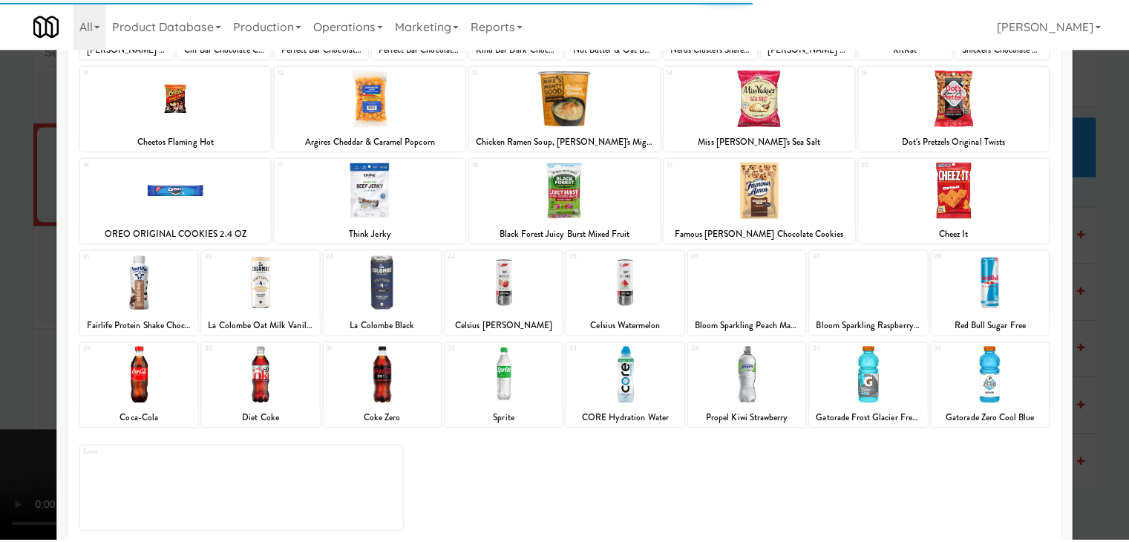
scroll to position [187, 0]
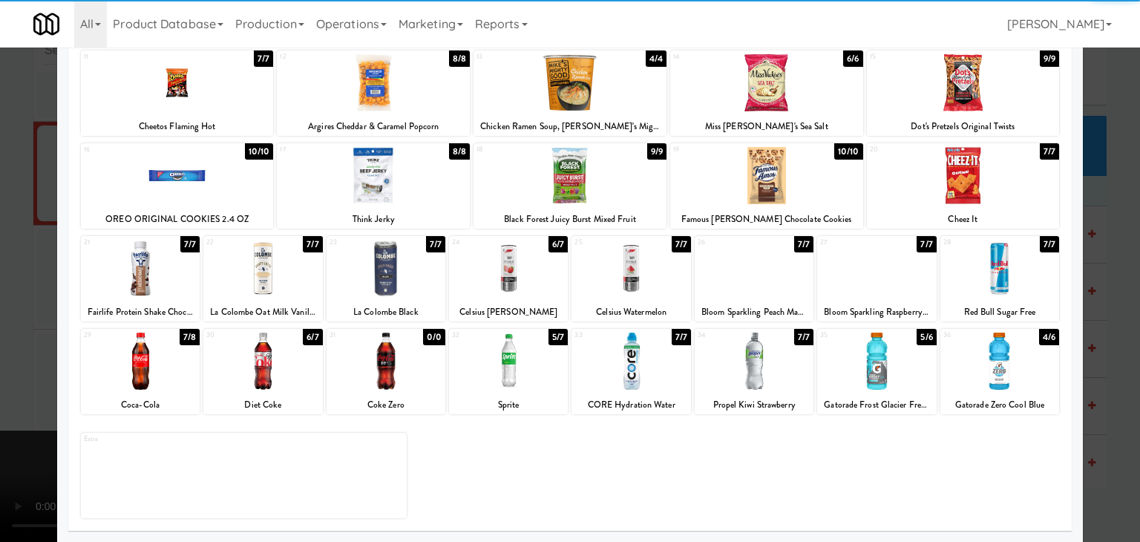
click at [975, 164] on div at bounding box center [963, 175] width 193 height 57
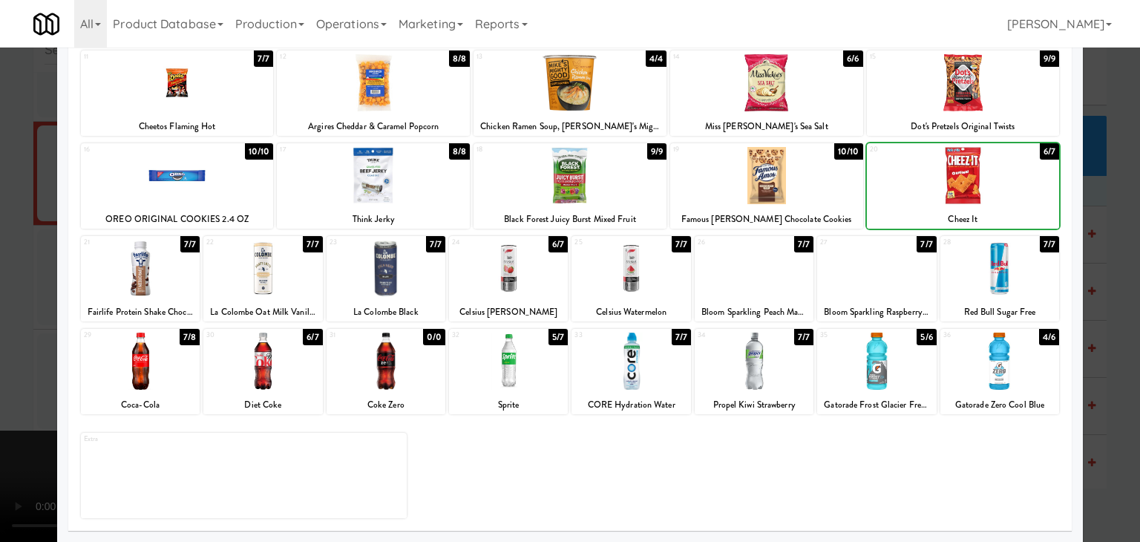
click at [975, 164] on div at bounding box center [963, 175] width 193 height 57
click at [239, 355] on div at bounding box center [262, 361] width 119 height 57
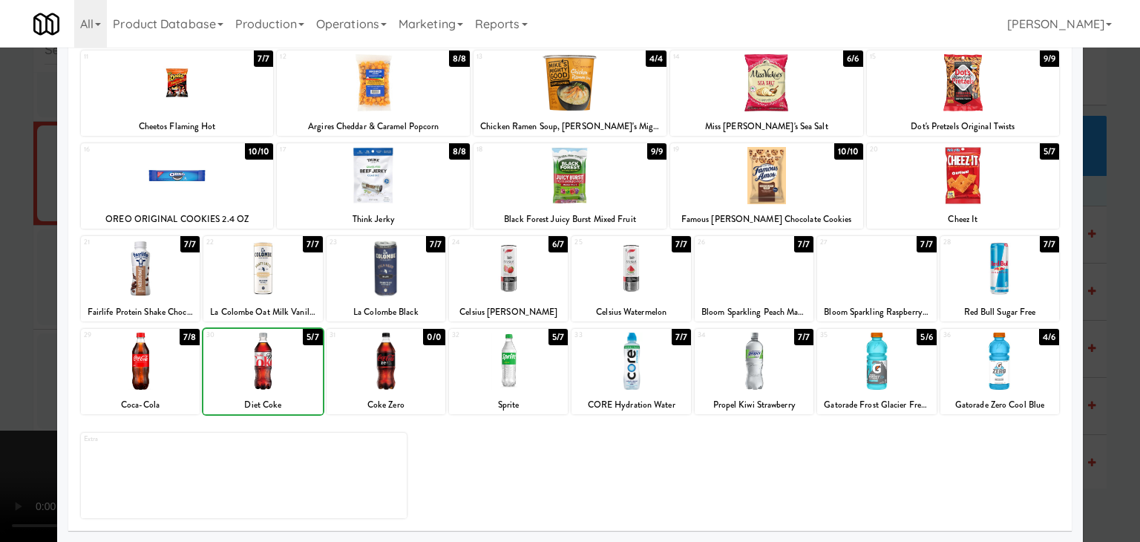
click at [239, 355] on div at bounding box center [262, 361] width 119 height 57
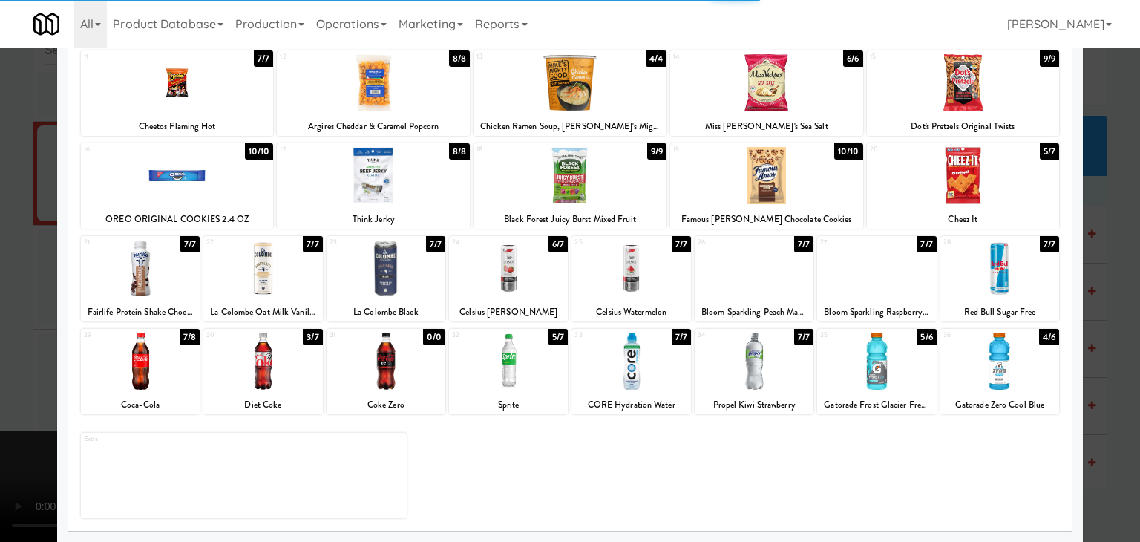
click at [0, 356] on div at bounding box center [570, 271] width 1140 height 542
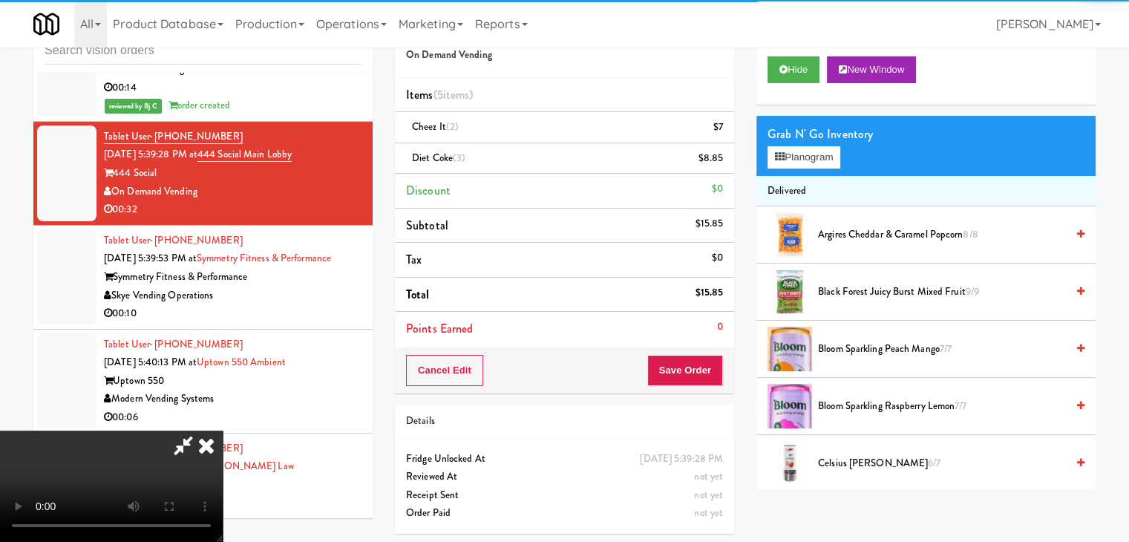
drag, startPoint x: 713, startPoint y: 387, endPoint x: 707, endPoint y: 380, distance: 8.9
click at [712, 387] on div "Cancel Edit Save Order" at bounding box center [564, 370] width 339 height 46
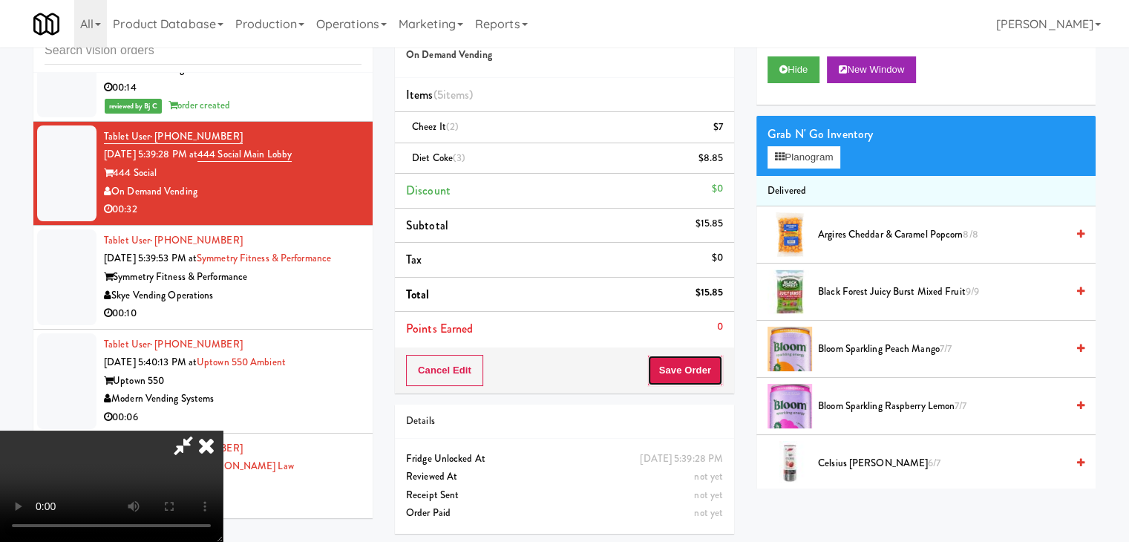
click at [704, 376] on button "Save Order" at bounding box center [685, 370] width 76 height 31
click at [699, 372] on button "Save Order" at bounding box center [685, 370] width 76 height 31
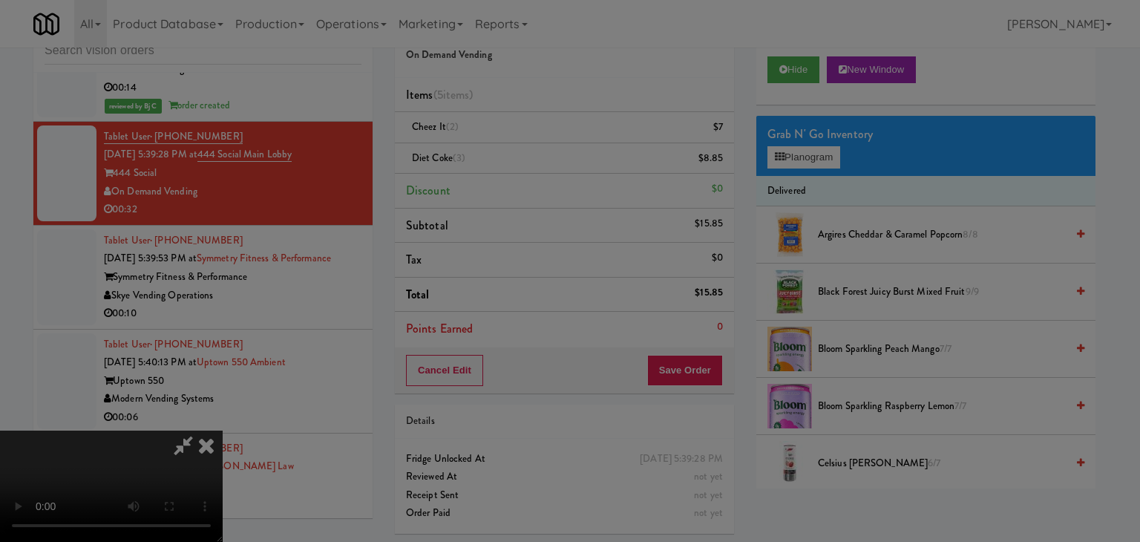
click at [698, 367] on div at bounding box center [570, 271] width 1140 height 542
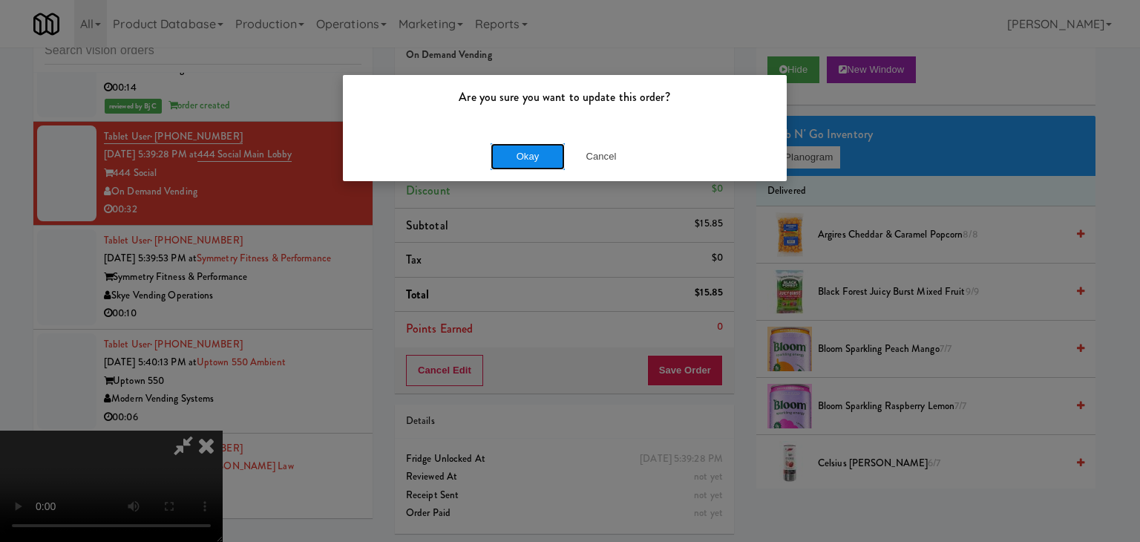
click at [524, 155] on button "Okay" at bounding box center [528, 156] width 74 height 27
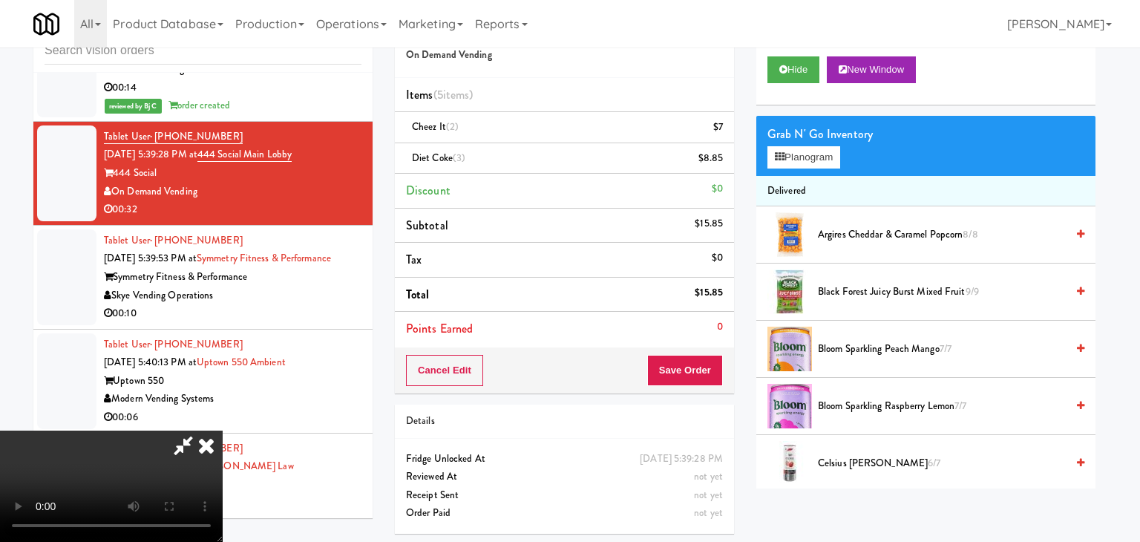
click at [524, 155] on body "Are you sure you want to update this order? Okay Cancel Okay Are you sure you w…" at bounding box center [570, 271] width 1140 height 542
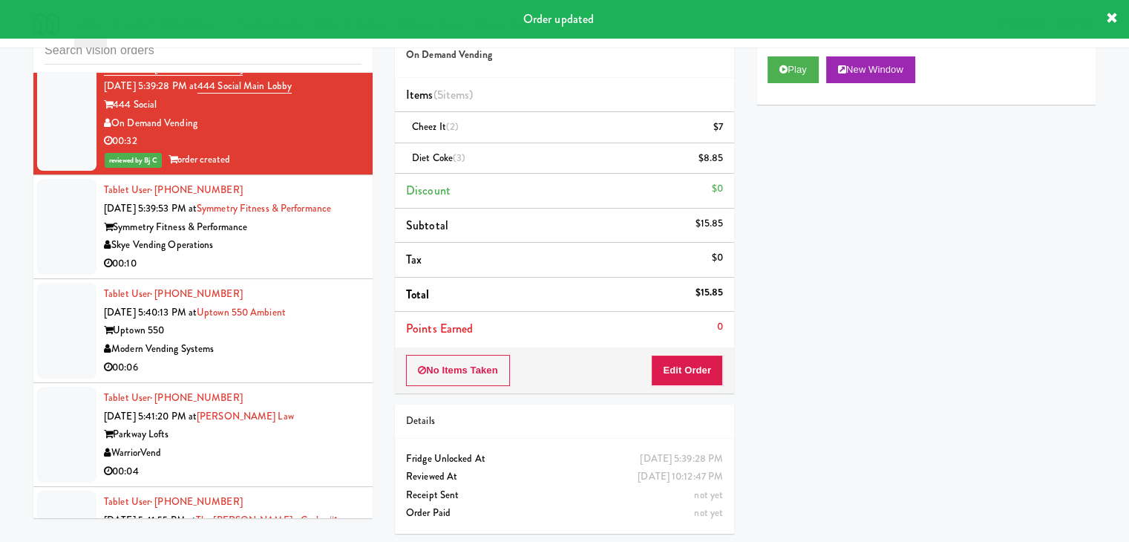
scroll to position [5536, 0]
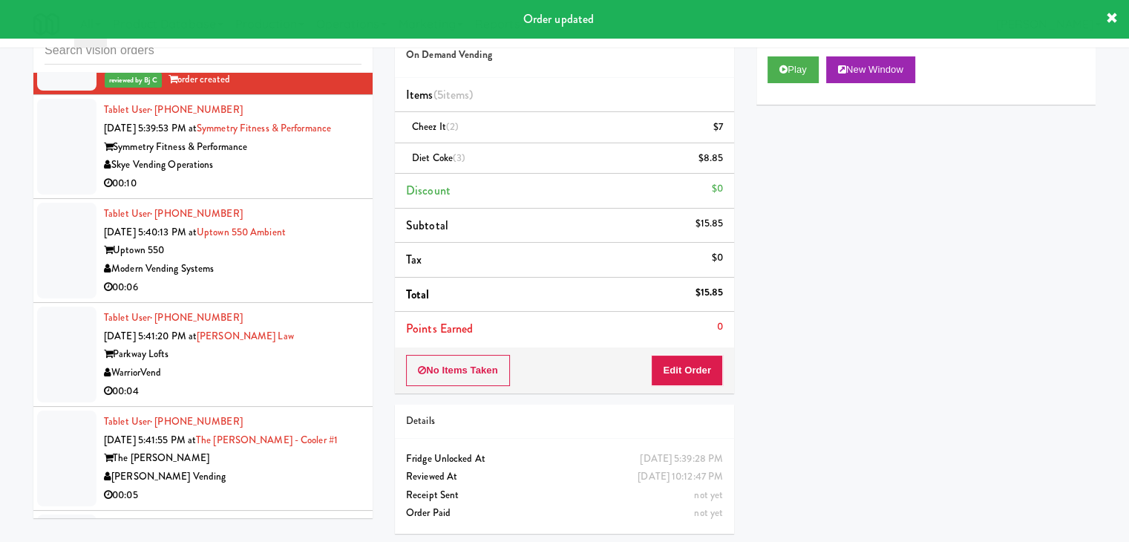
drag, startPoint x: 278, startPoint y: 212, endPoint x: 286, endPoint y: 215, distance: 8.0
click at [281, 174] on div "Skye Vending Operations" at bounding box center [233, 165] width 258 height 19
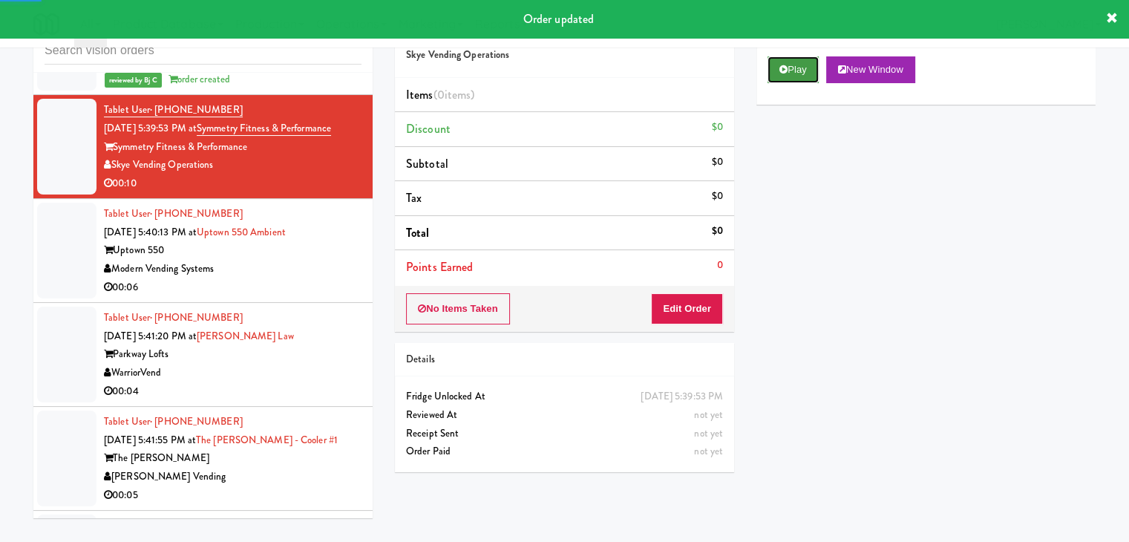
click at [789, 69] on button "Play" at bounding box center [793, 69] width 51 height 27
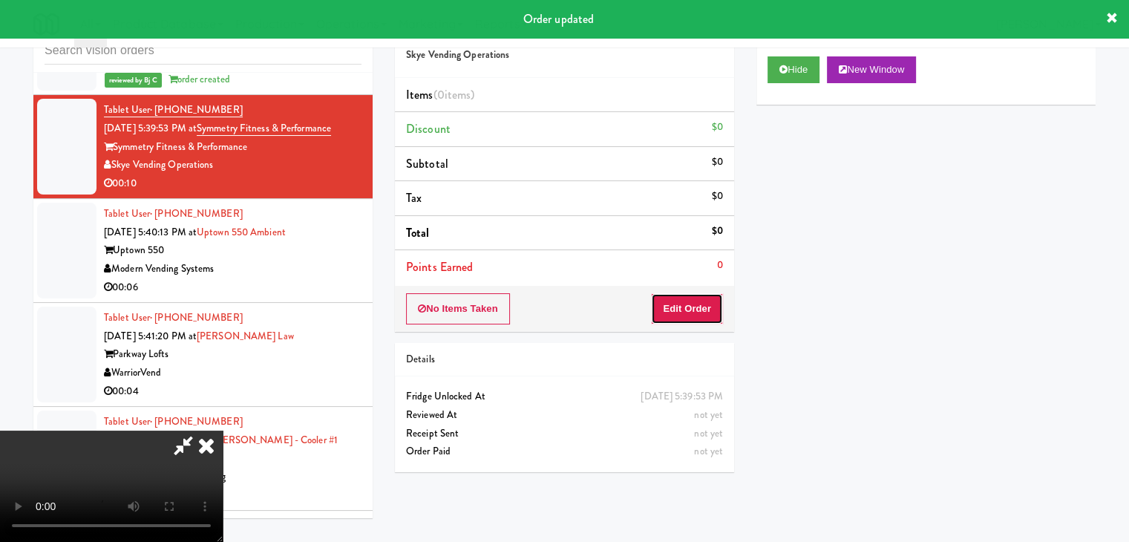
click at [679, 301] on button "Edit Order" at bounding box center [687, 308] width 72 height 31
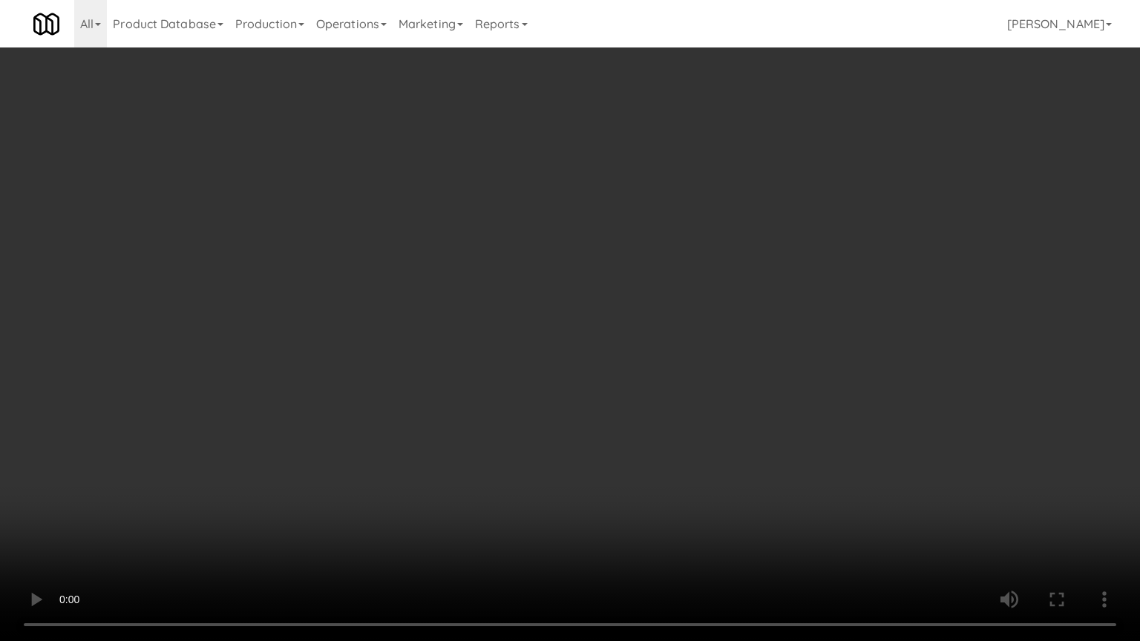
click at [741, 425] on video at bounding box center [570, 320] width 1140 height 641
click at [739, 425] on video at bounding box center [570, 320] width 1140 height 641
click at [751, 419] on video at bounding box center [570, 320] width 1140 height 641
click at [761, 402] on video at bounding box center [570, 320] width 1140 height 641
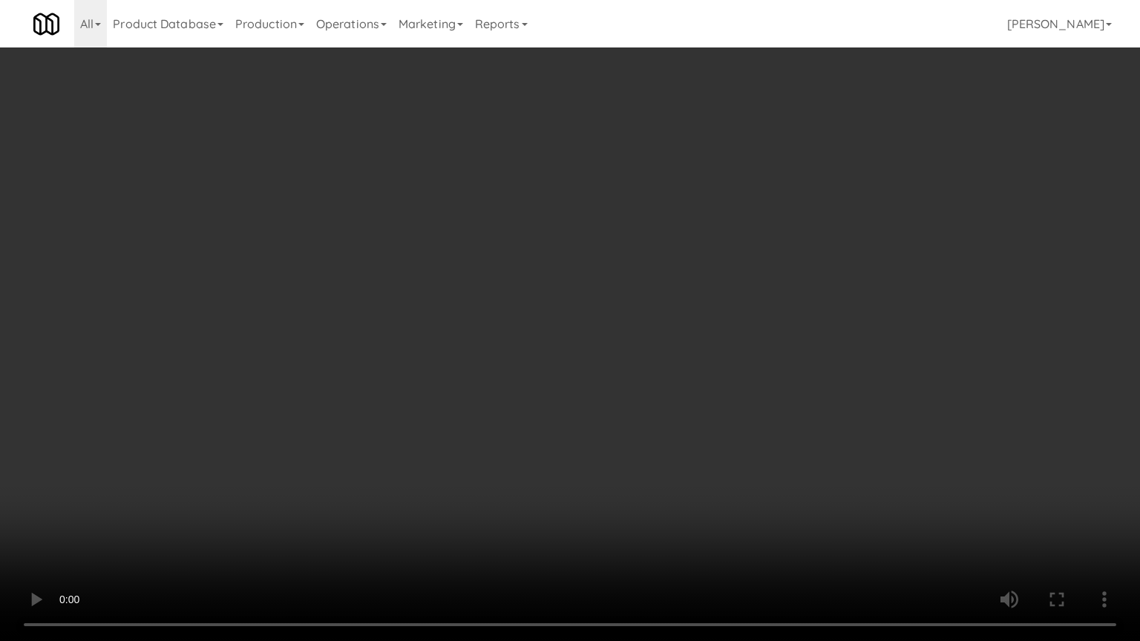
drag, startPoint x: 761, startPoint y: 402, endPoint x: 818, endPoint y: 200, distance: 209.9
click at [763, 389] on video at bounding box center [570, 320] width 1140 height 641
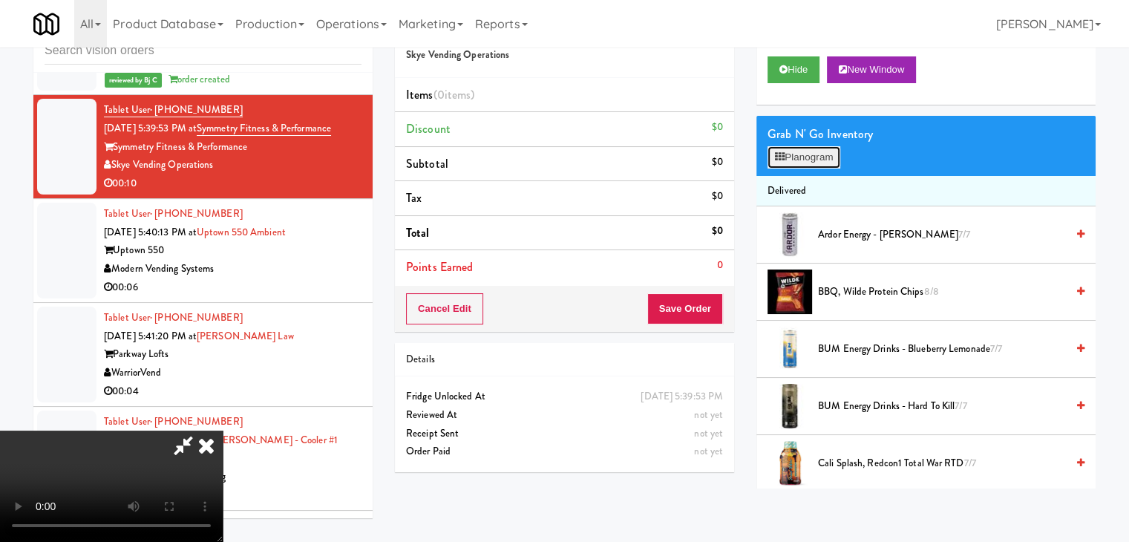
click at [823, 157] on button "Planogram" at bounding box center [804, 157] width 73 height 22
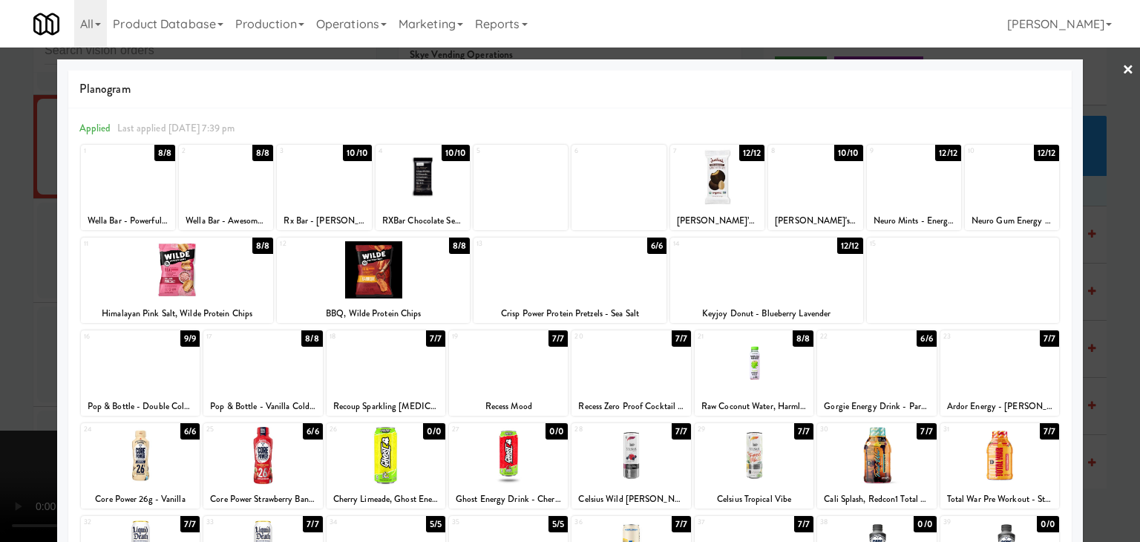
click at [730, 192] on div at bounding box center [717, 176] width 94 height 57
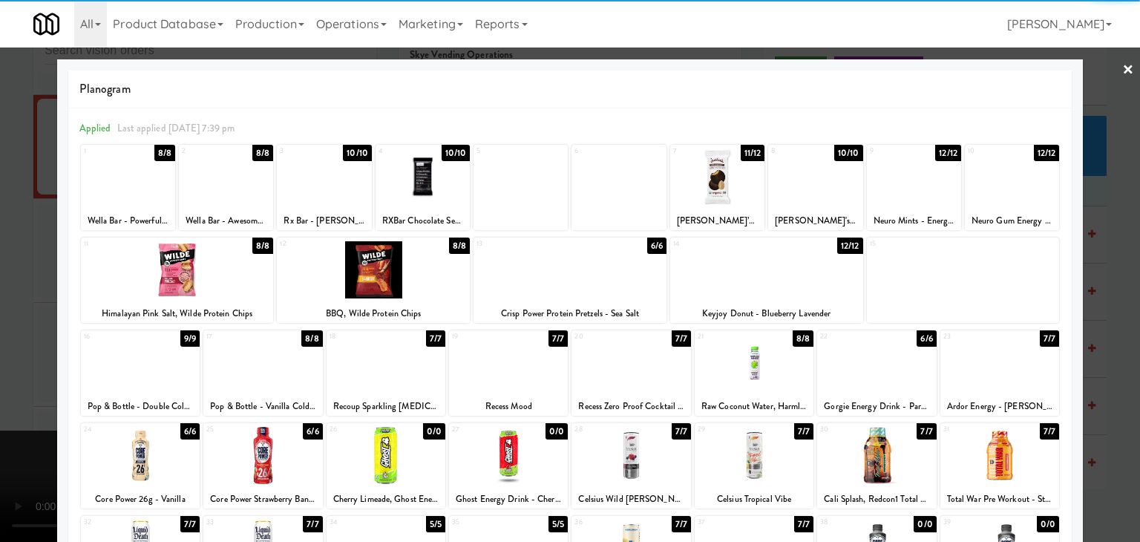
click at [0, 261] on div at bounding box center [570, 271] width 1140 height 542
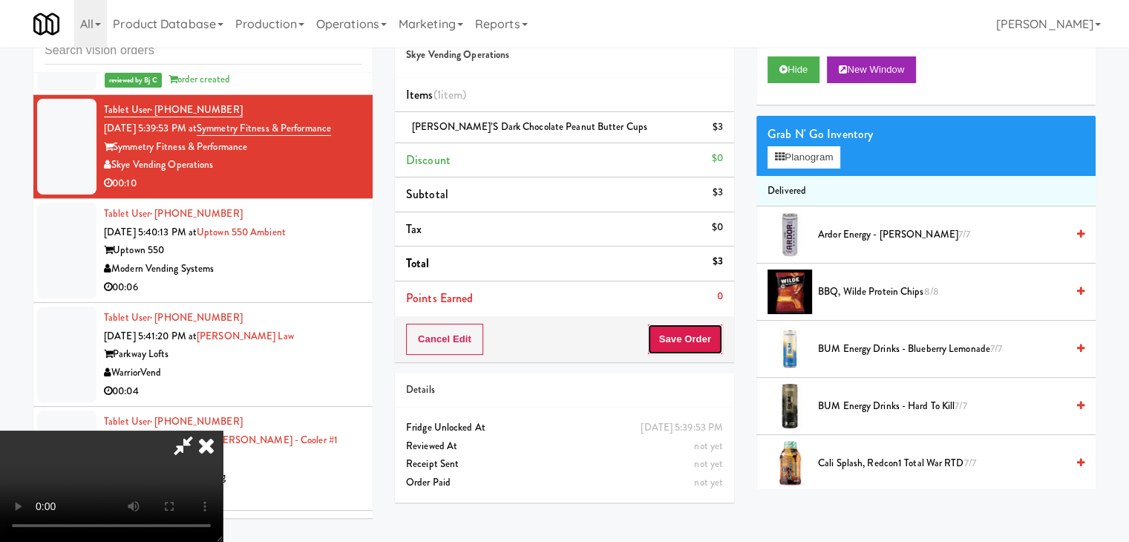
click at [716, 337] on button "Save Order" at bounding box center [685, 339] width 76 height 31
click at [713, 336] on button "Save Order" at bounding box center [685, 339] width 76 height 31
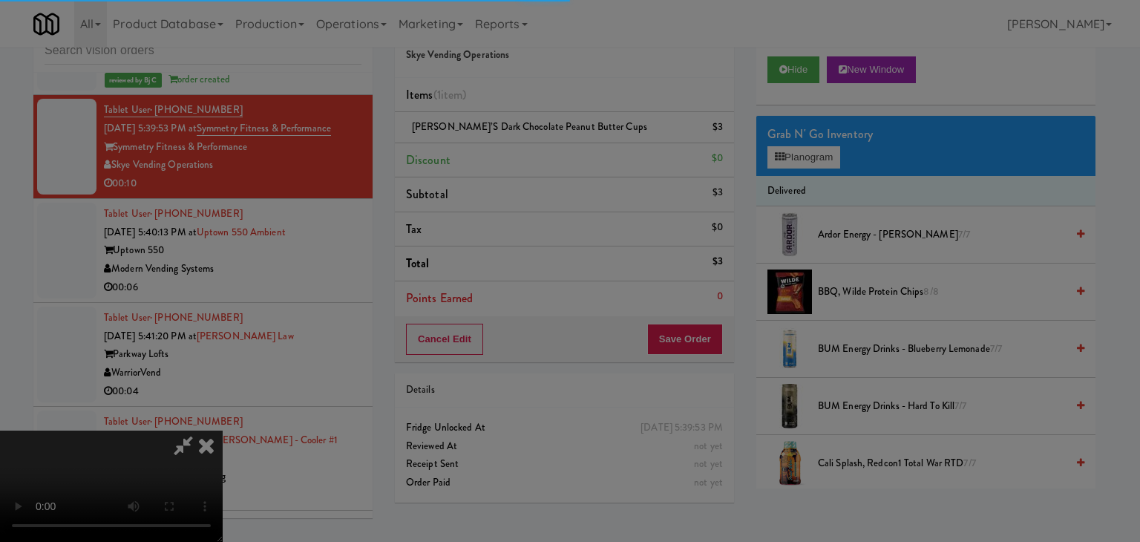
click at [712, 335] on div at bounding box center [570, 271] width 1140 height 542
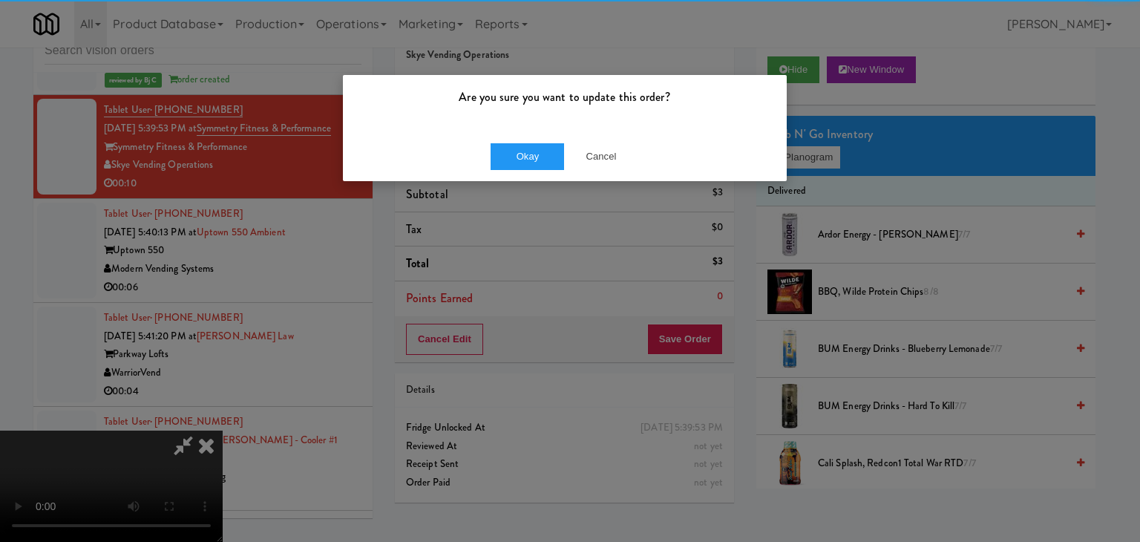
drag, startPoint x: 543, startPoint y: 132, endPoint x: 535, endPoint y: 137, distance: 10.3
click at [538, 135] on div "Okay Cancel" at bounding box center [565, 156] width 444 height 50
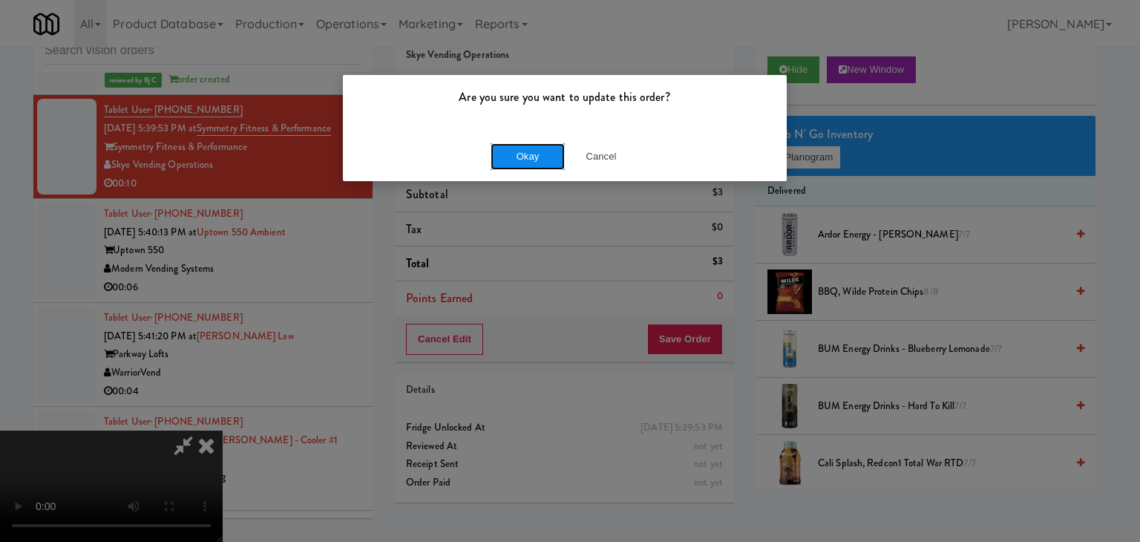
click at [526, 146] on button "Okay" at bounding box center [528, 156] width 74 height 27
click at [526, 147] on button "Okay" at bounding box center [528, 156] width 74 height 27
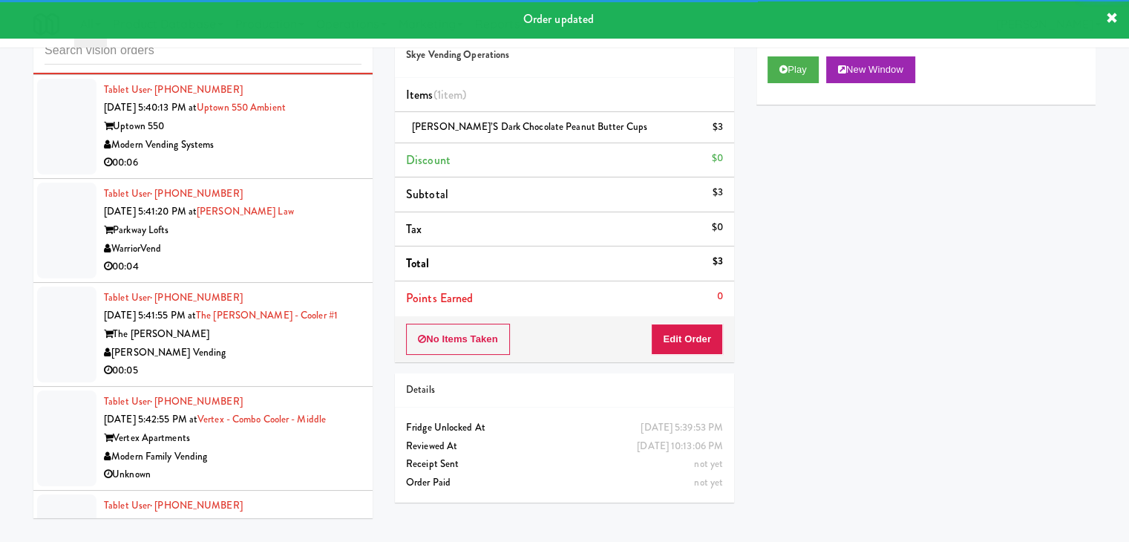
scroll to position [5758, 0]
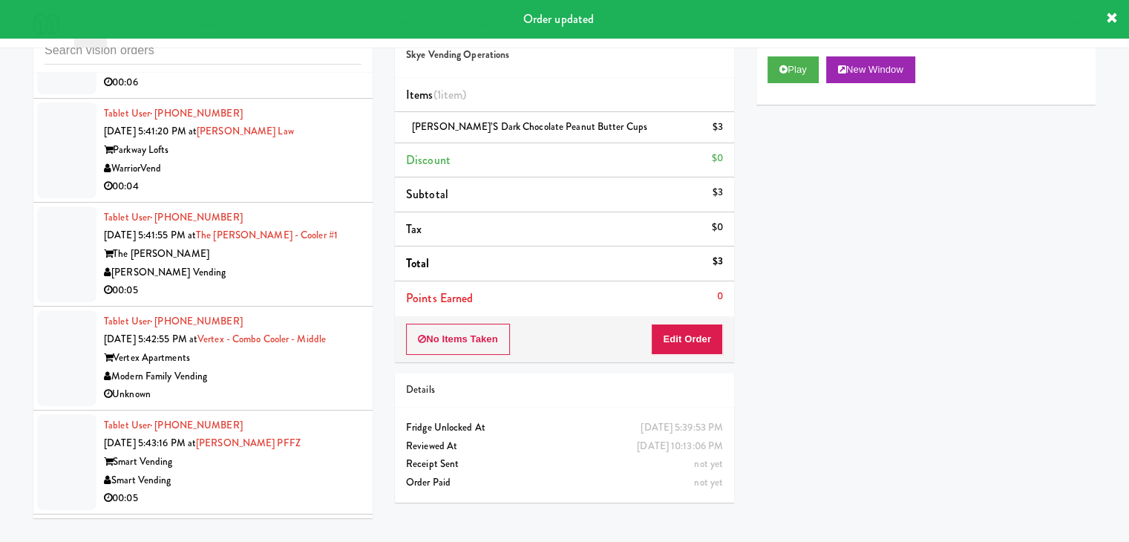
click at [330, 92] on div "00:06" at bounding box center [233, 83] width 258 height 19
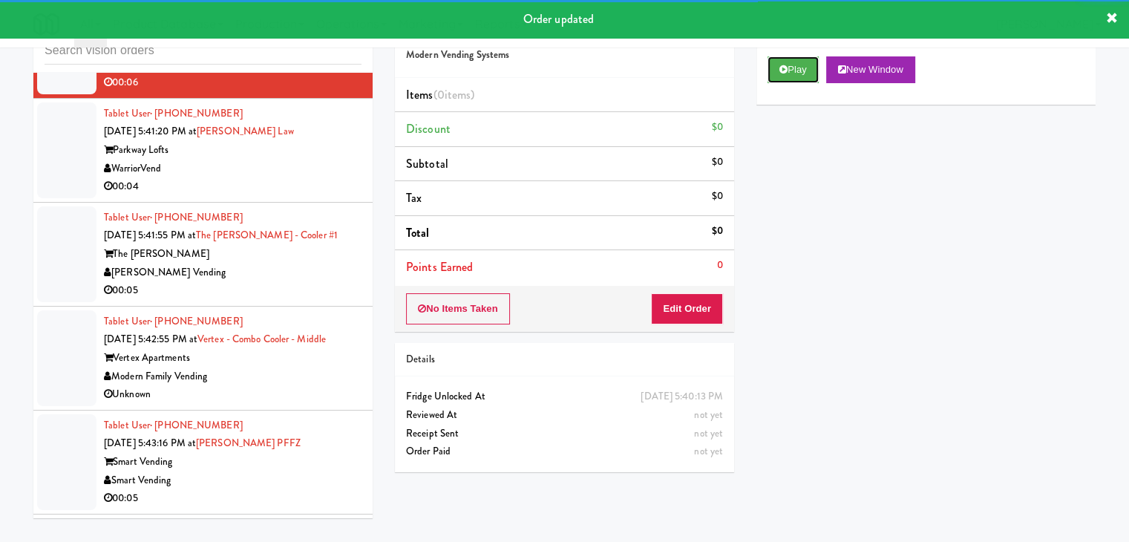
drag, startPoint x: 797, startPoint y: 74, endPoint x: 757, endPoint y: 149, distance: 86.0
click at [797, 74] on button "Play" at bounding box center [793, 69] width 51 height 27
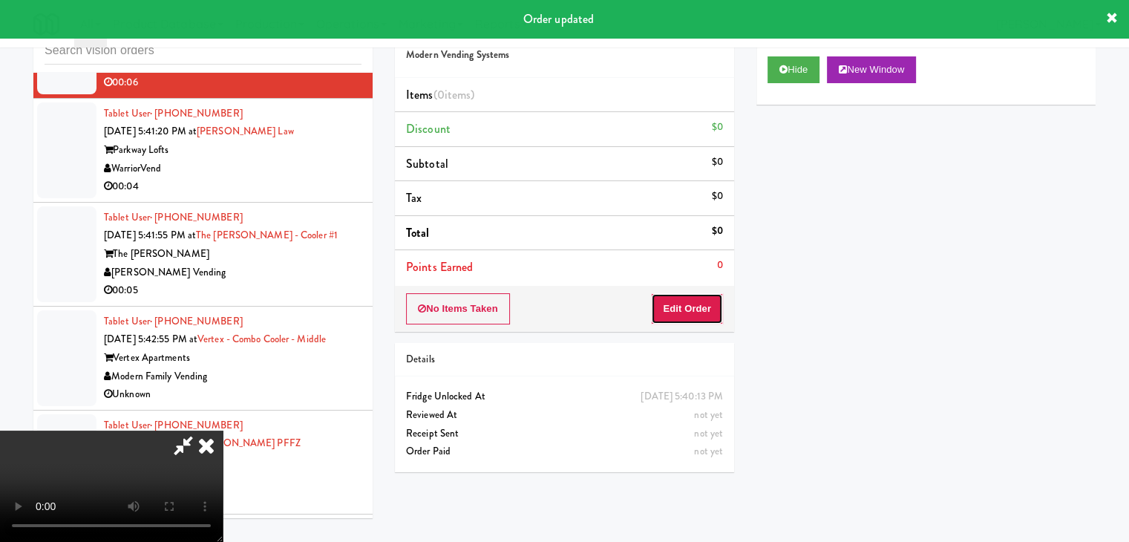
click at [701, 302] on button "Edit Order" at bounding box center [687, 308] width 72 height 31
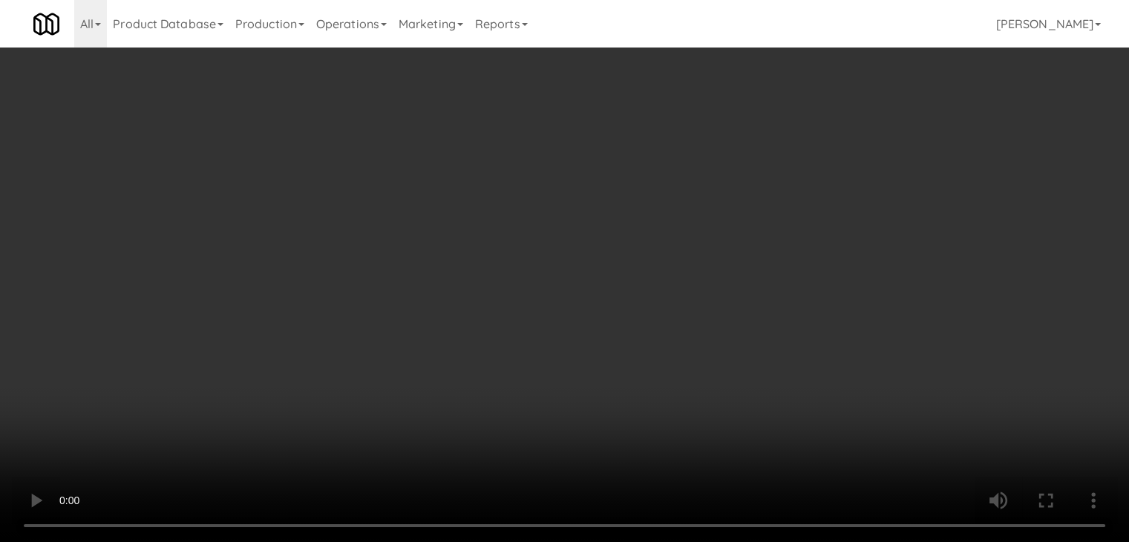
scroll to position [5741, 0]
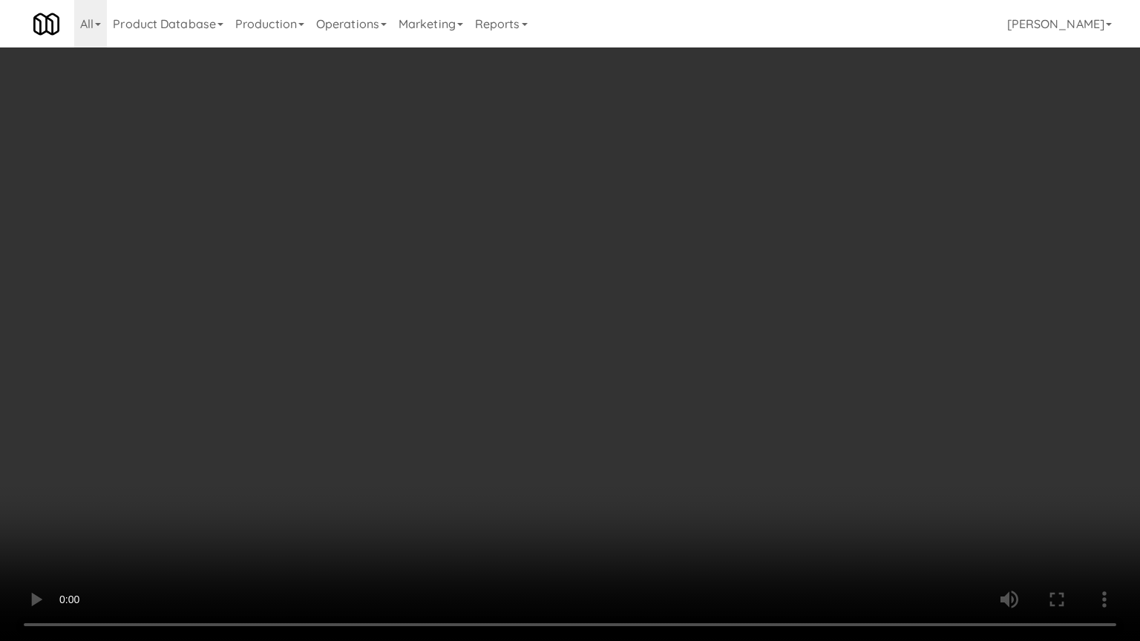
click at [659, 355] on video at bounding box center [570, 320] width 1140 height 641
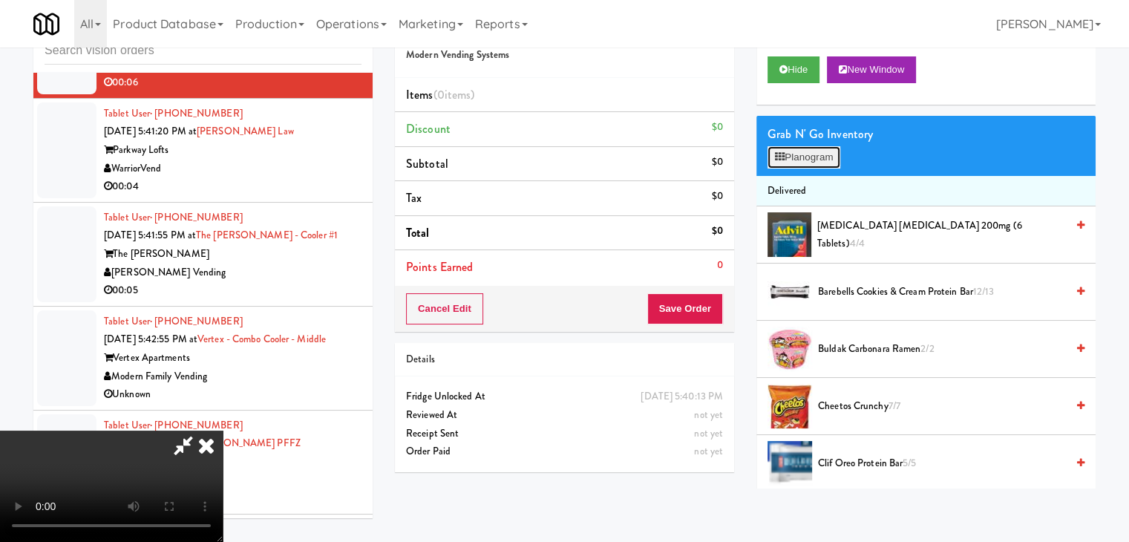
click at [823, 146] on button "Planogram" at bounding box center [804, 157] width 73 height 22
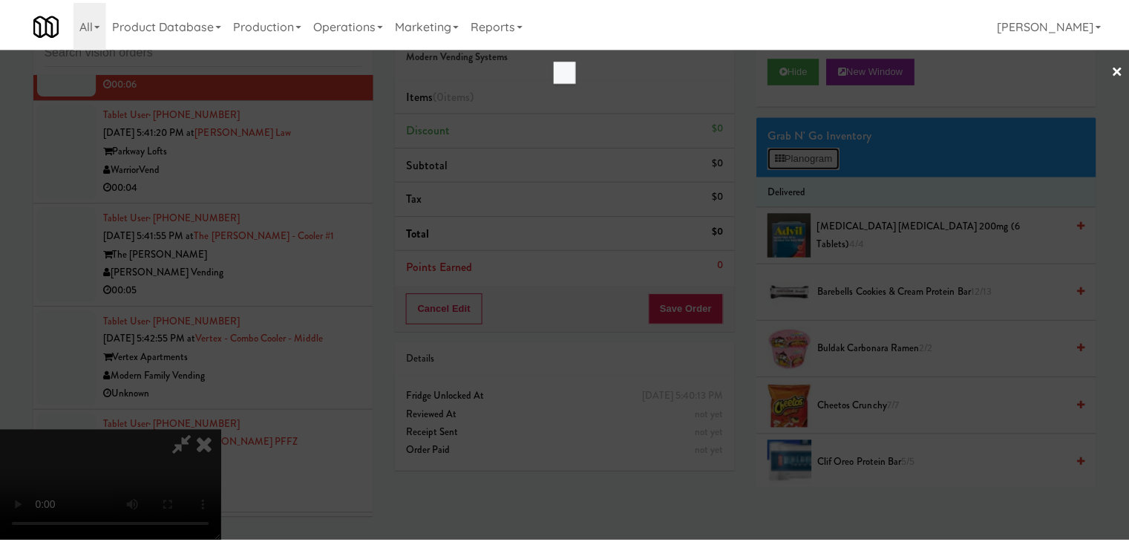
scroll to position [5741, 0]
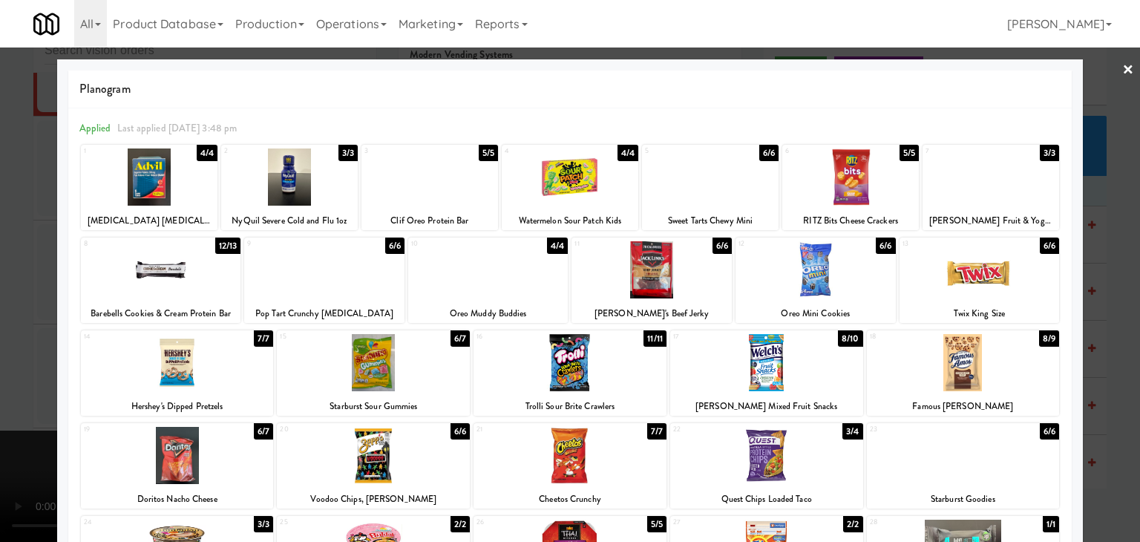
click at [673, 173] on div at bounding box center [710, 176] width 137 height 57
drag, startPoint x: 0, startPoint y: 219, endPoint x: 89, endPoint y: 229, distance: 89.7
click at [6, 219] on div at bounding box center [570, 271] width 1140 height 542
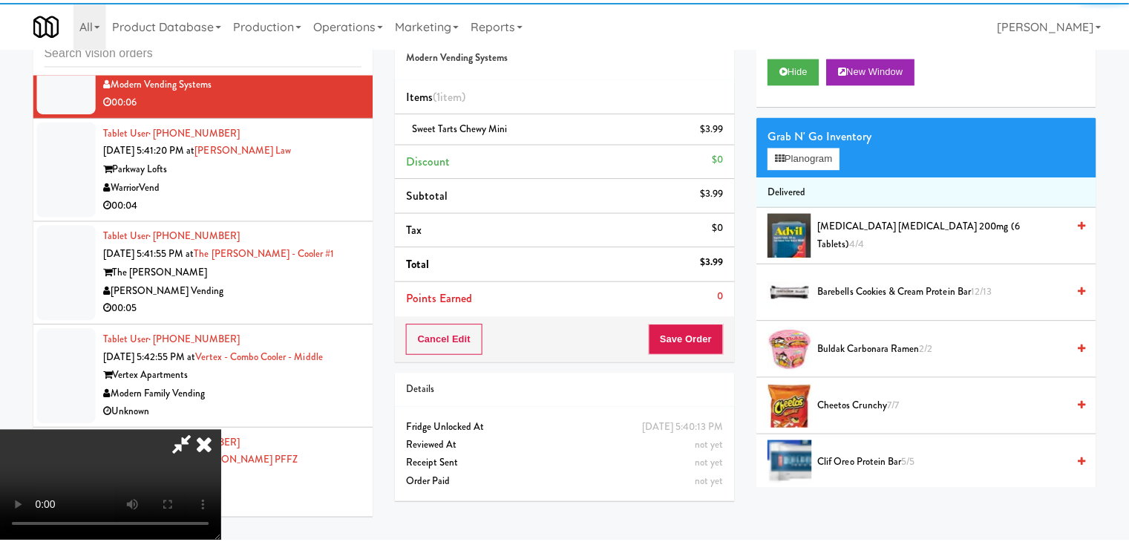
scroll to position [5758, 0]
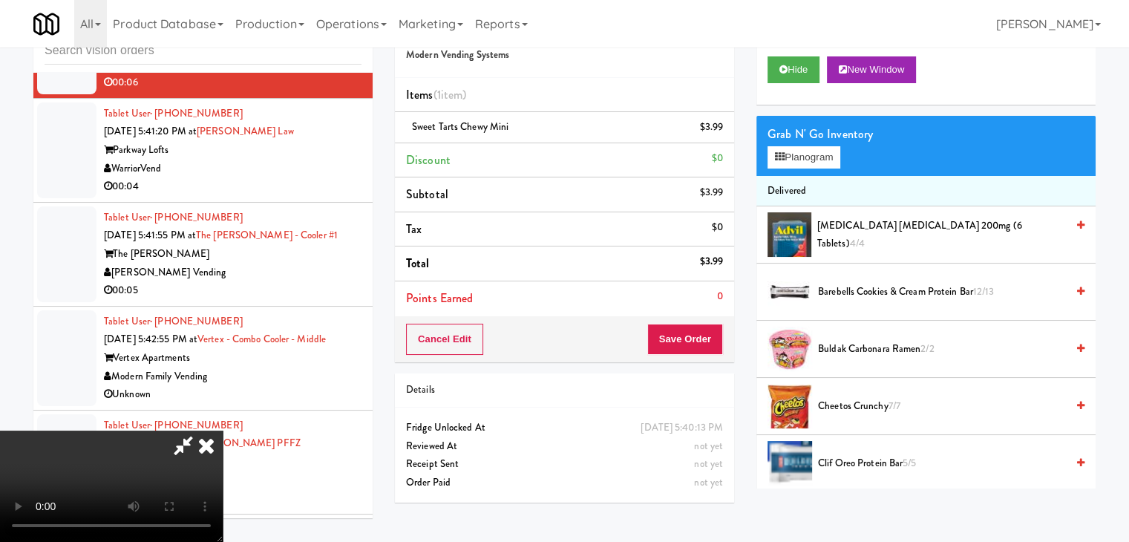
click at [699, 357] on div "Cancel Edit Save Order" at bounding box center [564, 339] width 339 height 46
click at [701, 344] on button "Save Order" at bounding box center [685, 339] width 76 height 31
drag, startPoint x: 701, startPoint y: 344, endPoint x: 696, endPoint y: 304, distance: 40.3
click at [701, 344] on button "Save Order" at bounding box center [685, 339] width 76 height 31
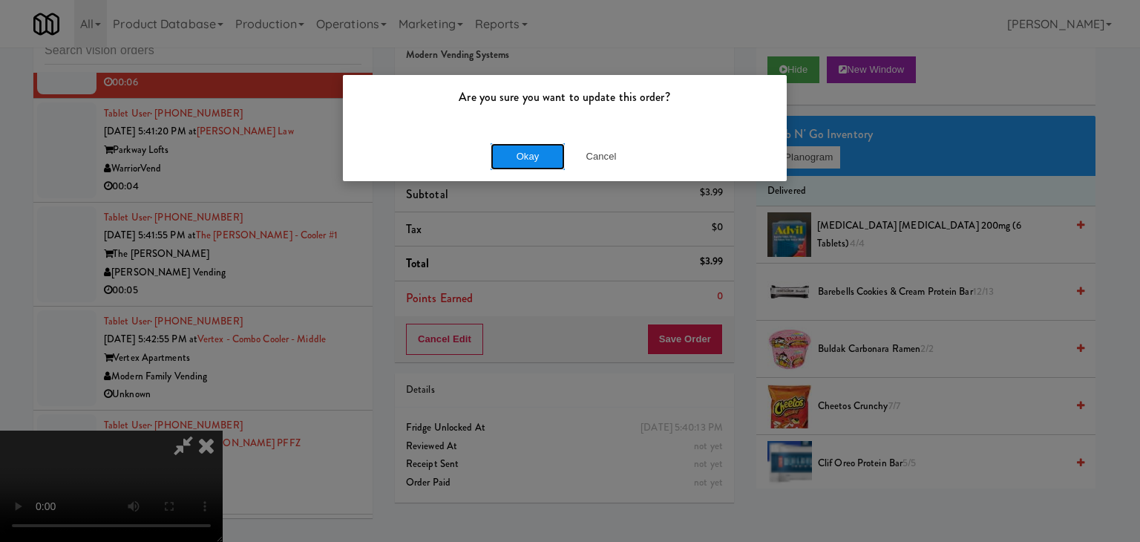
click at [532, 157] on button "Okay" at bounding box center [528, 156] width 74 height 27
click at [532, 157] on div "Okay Cancel" at bounding box center [565, 156] width 444 height 50
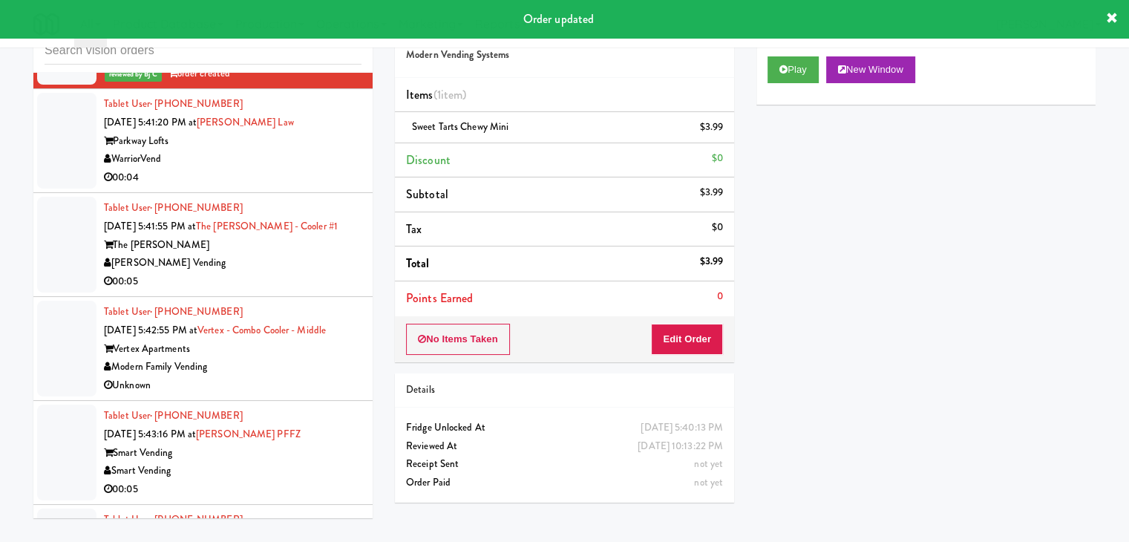
scroll to position [5833, 0]
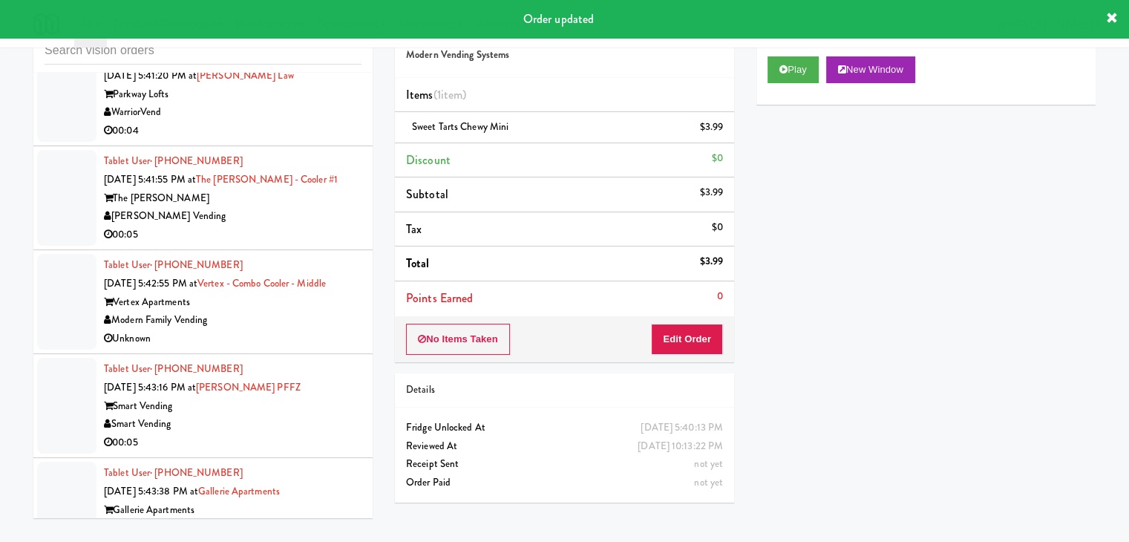
click at [300, 122] on div "WarriorVend" at bounding box center [233, 112] width 258 height 19
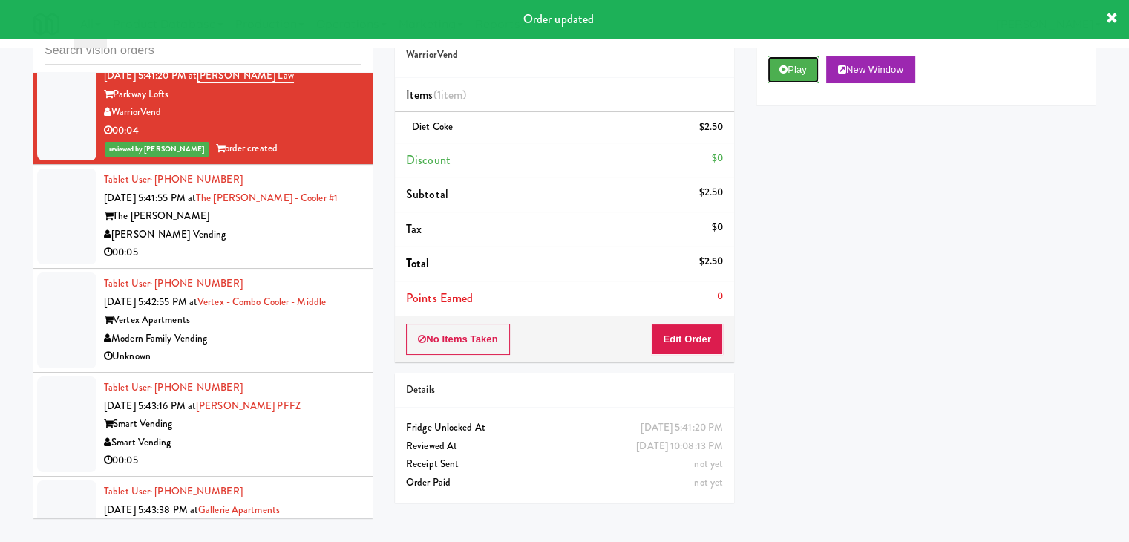
drag, startPoint x: 788, startPoint y: 72, endPoint x: 324, endPoint y: 235, distance: 491.9
click at [327, 230] on div "inbox reviewed all all unclear take inventory issue suspicious failed recent Ta…" at bounding box center [564, 267] width 1085 height 523
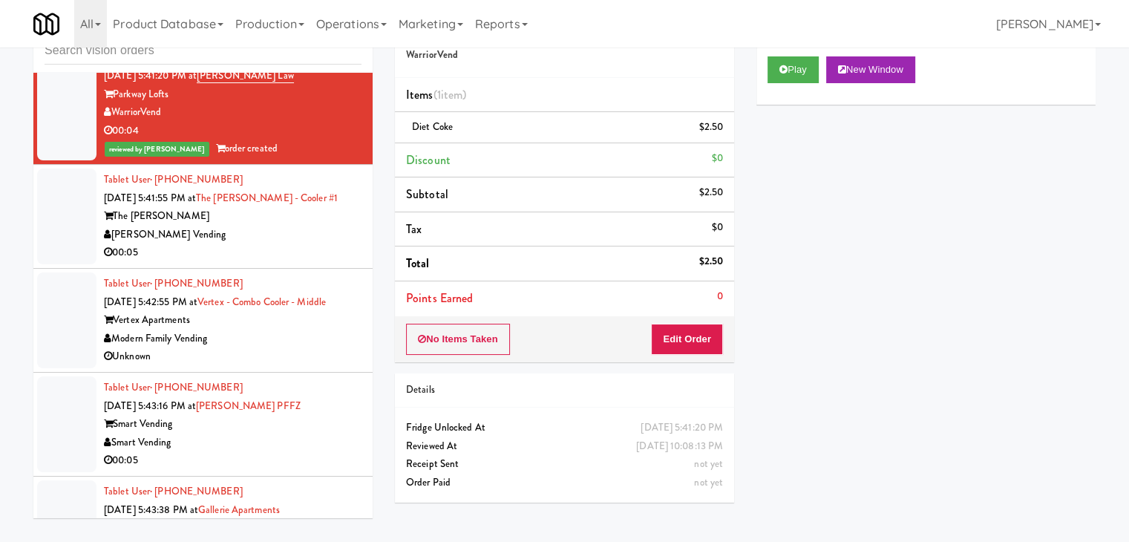
click at [287, 244] on div "[PERSON_NAME] Vending" at bounding box center [233, 235] width 258 height 19
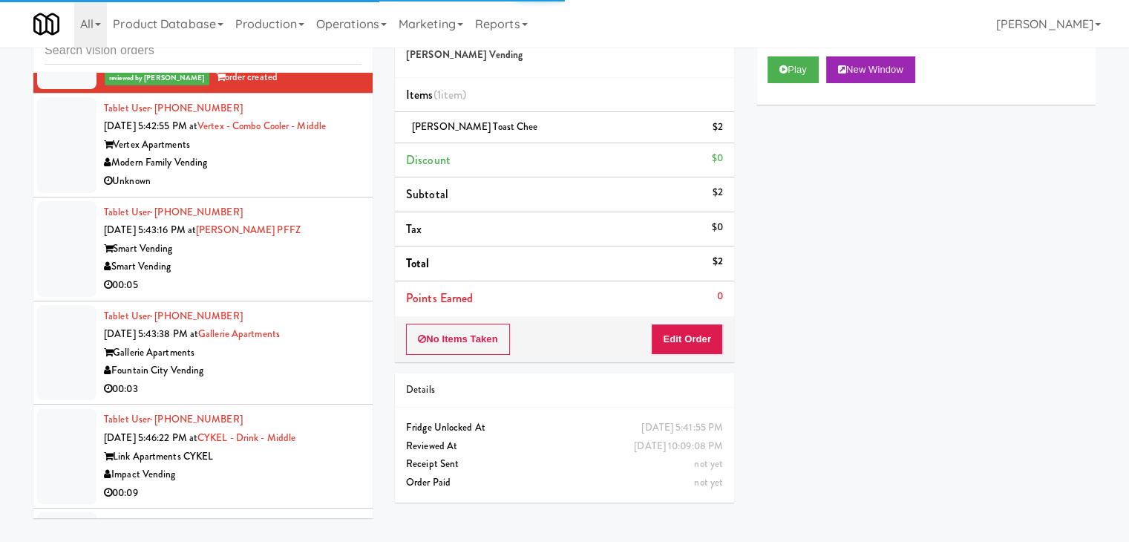
scroll to position [6055, 0]
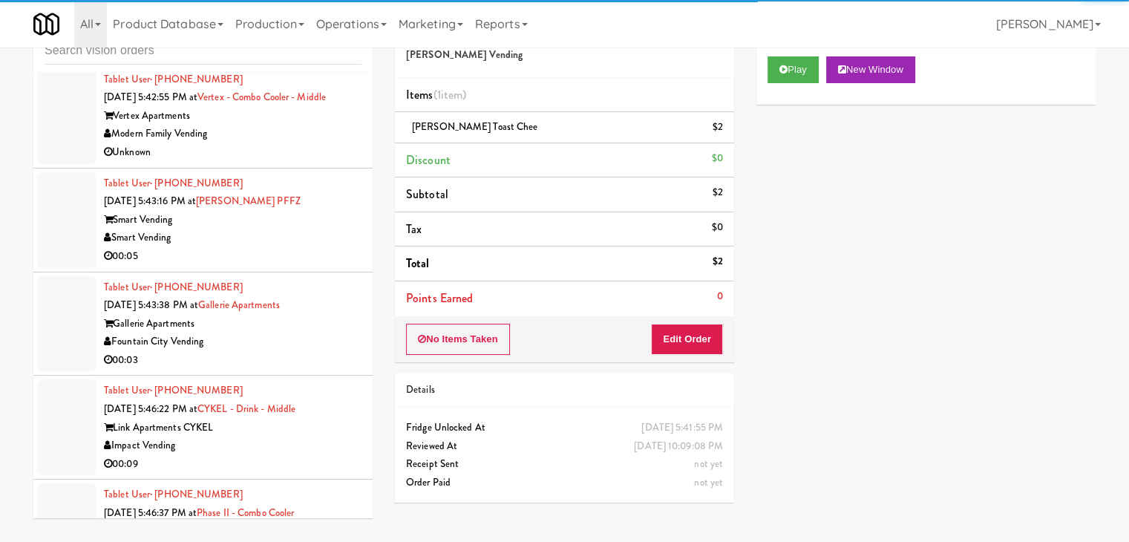
click at [303, 143] on div "Modern Family Vending" at bounding box center [233, 134] width 258 height 19
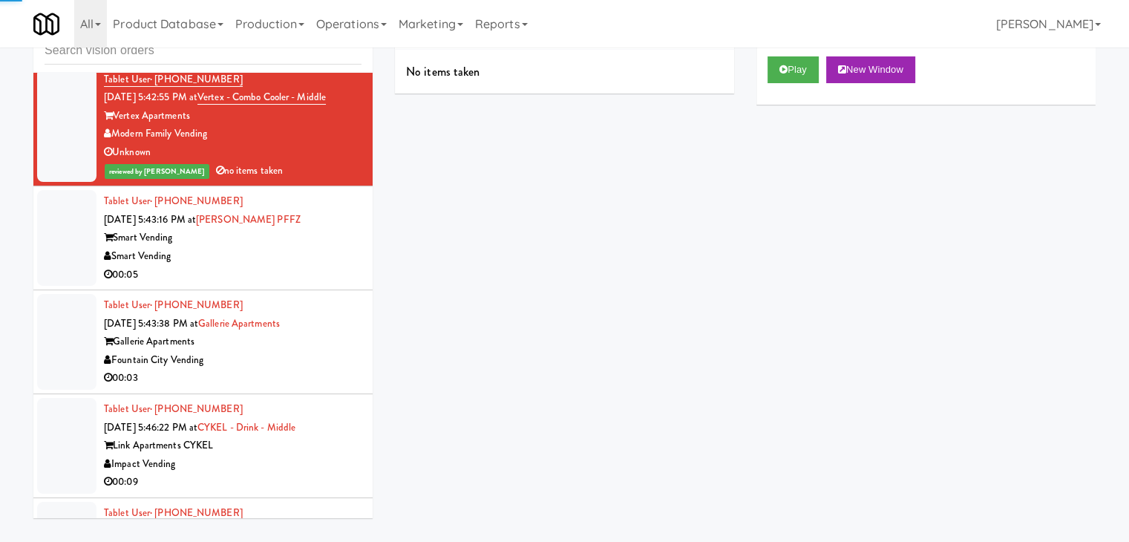
click at [333, 247] on div "Smart Vending" at bounding box center [233, 238] width 258 height 19
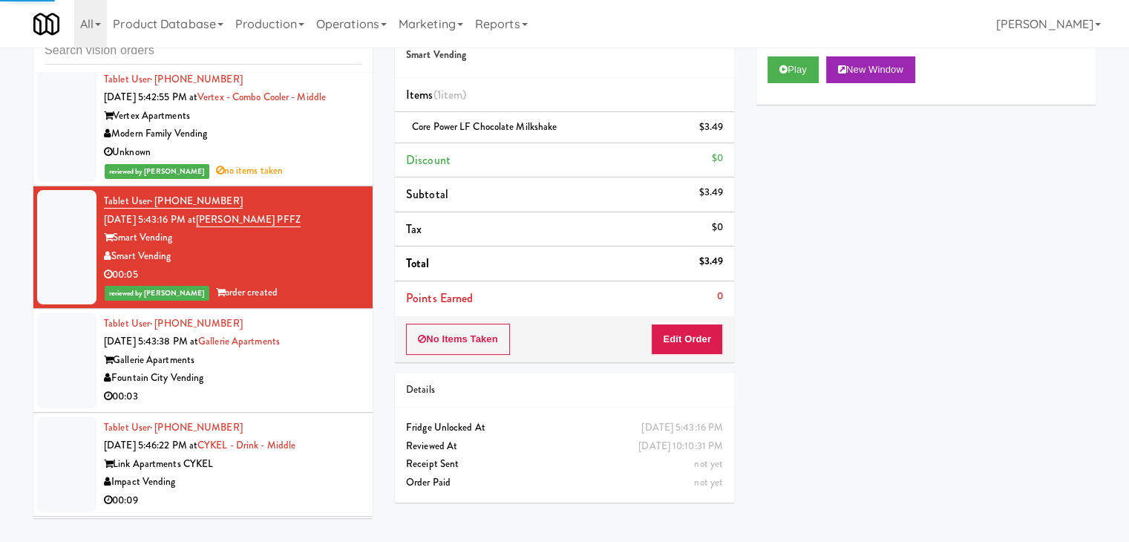
scroll to position [6352, 0]
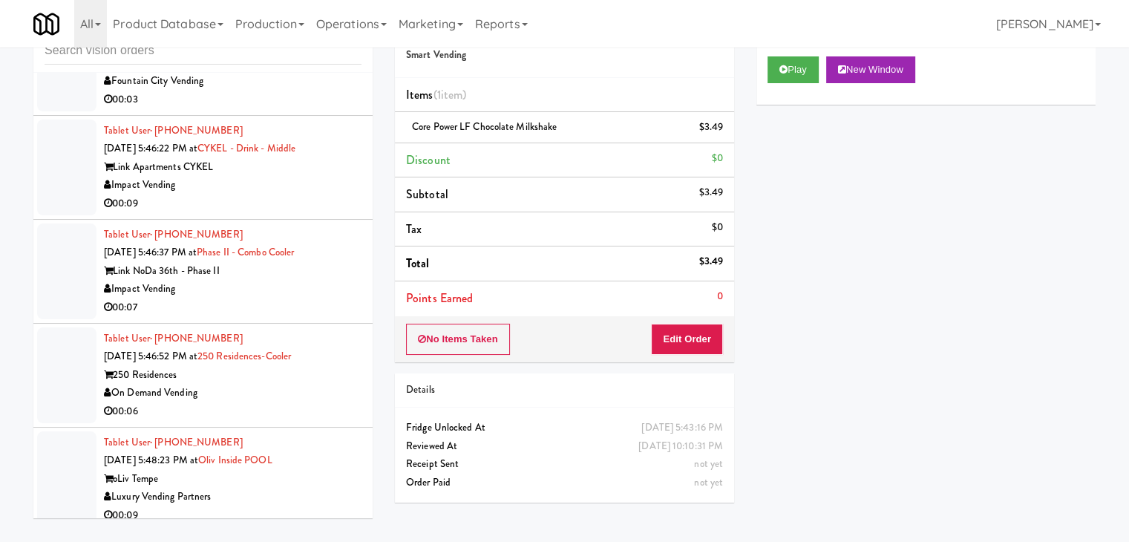
click at [326, 91] on div "Fountain City Vending" at bounding box center [233, 81] width 258 height 19
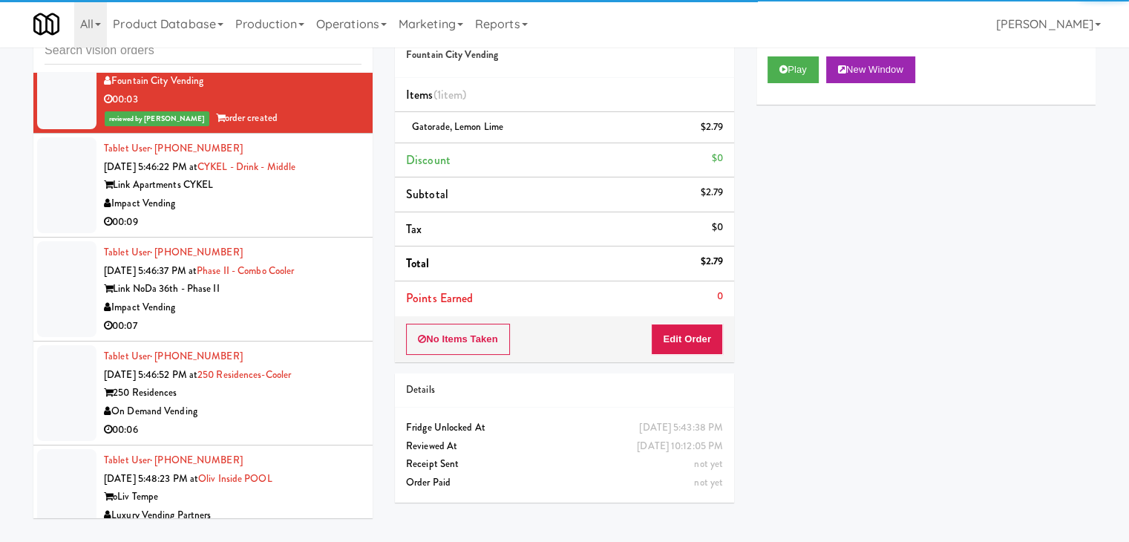
click at [339, 195] on div "Link Apartments CYKEL" at bounding box center [233, 185] width 258 height 19
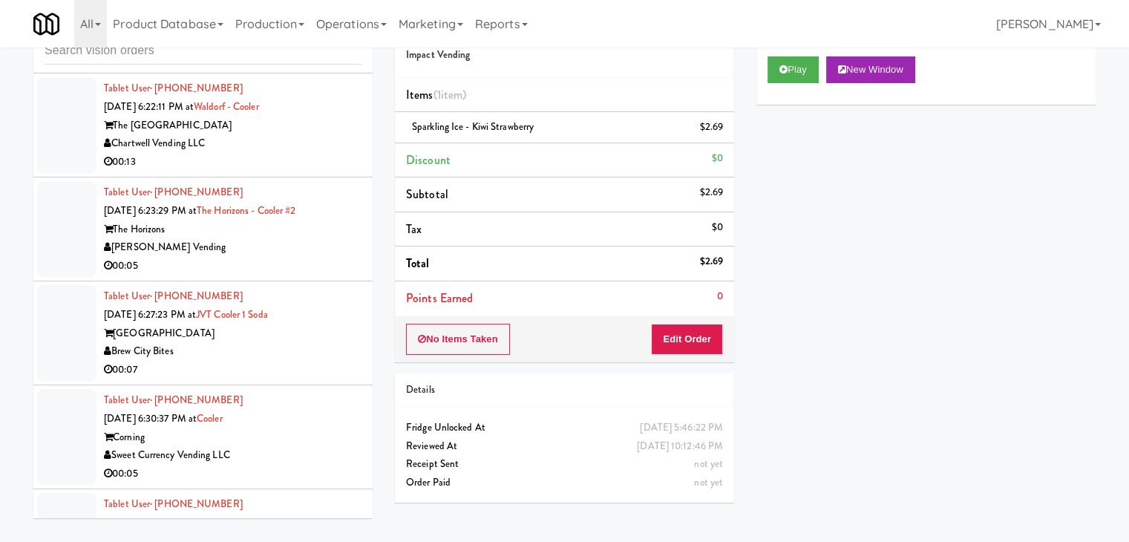
scroll to position [8568, 0]
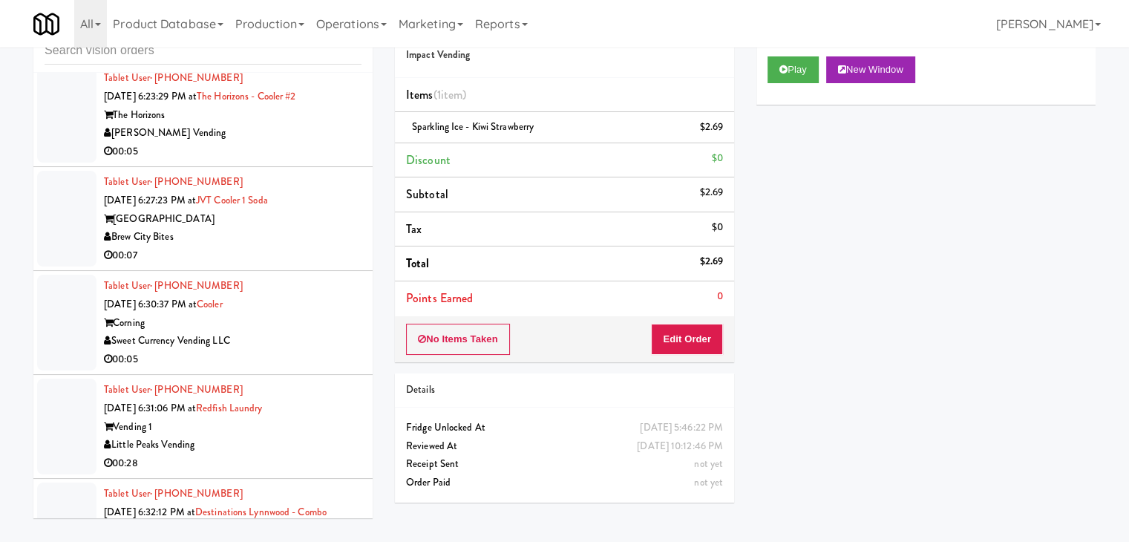
drag, startPoint x: 290, startPoint y: 184, endPoint x: 297, endPoint y: 185, distance: 7.5
click at [295, 143] on div "[PERSON_NAME] Vending" at bounding box center [233, 133] width 258 height 19
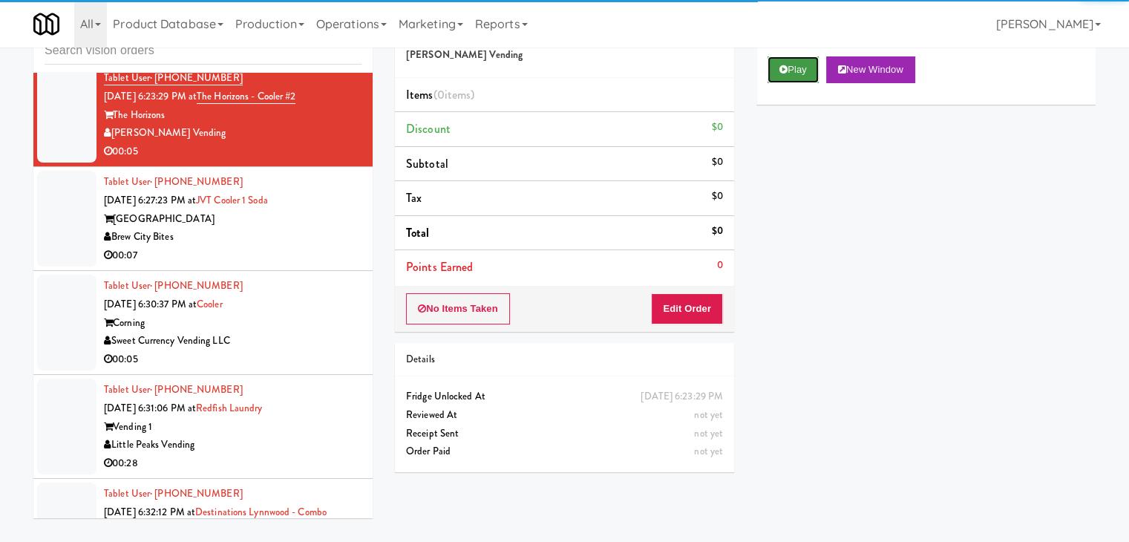
click at [778, 68] on button "Play" at bounding box center [793, 69] width 51 height 27
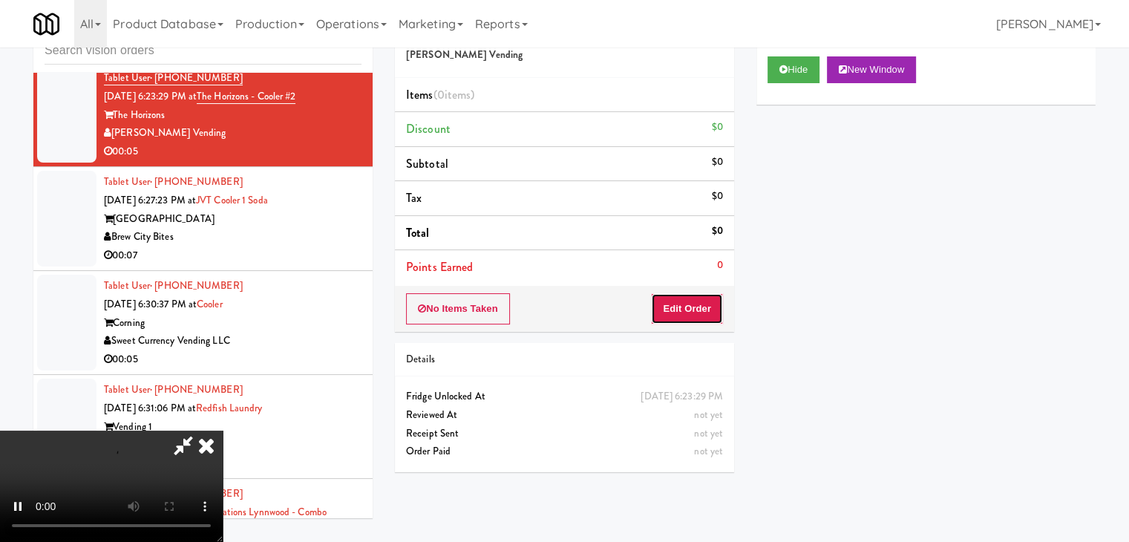
click at [711, 293] on button "Edit Order" at bounding box center [687, 308] width 72 height 31
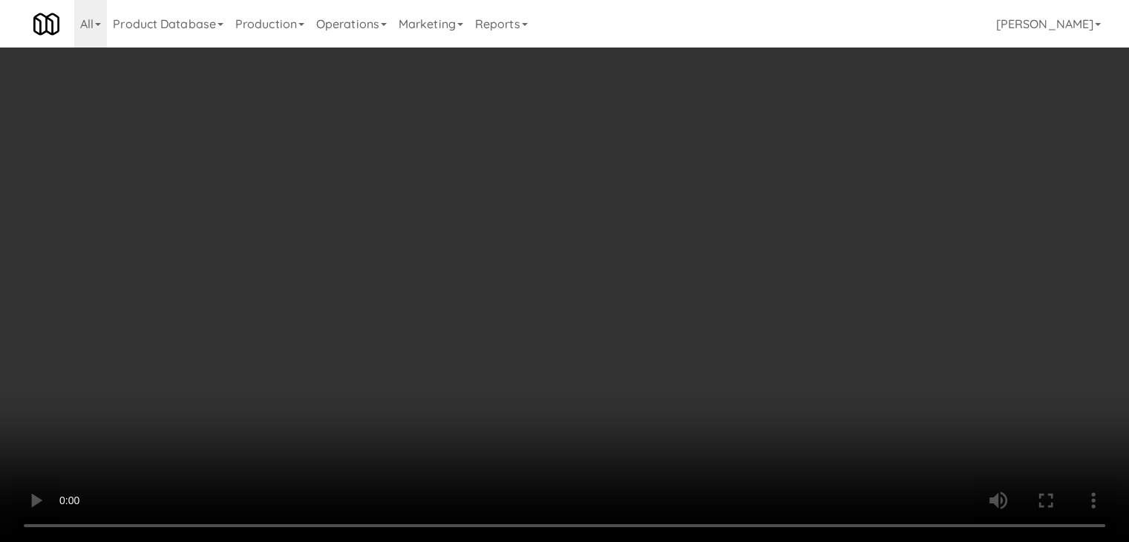
scroll to position [8550, 0]
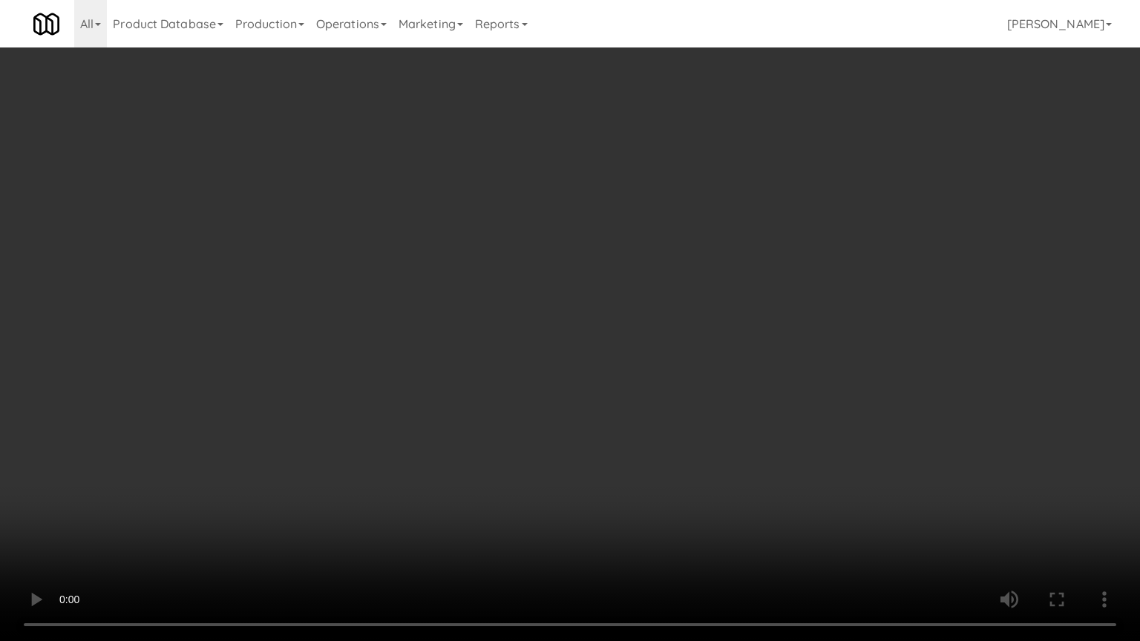
click at [674, 402] on video at bounding box center [570, 320] width 1140 height 641
drag, startPoint x: 676, startPoint y: 402, endPoint x: 673, endPoint y: 415, distance: 13.7
click at [678, 404] on video at bounding box center [570, 320] width 1140 height 641
click at [709, 396] on video at bounding box center [570, 320] width 1140 height 641
drag, startPoint x: 709, startPoint y: 396, endPoint x: 798, endPoint y: 223, distance: 193.9
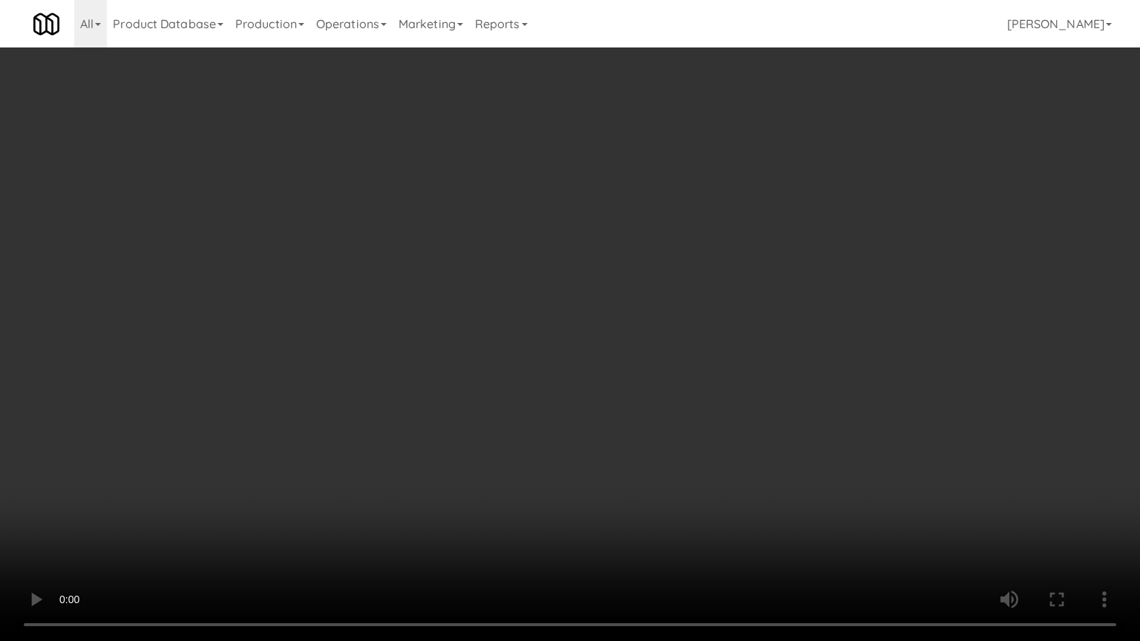
click at [725, 368] on video at bounding box center [570, 320] width 1140 height 641
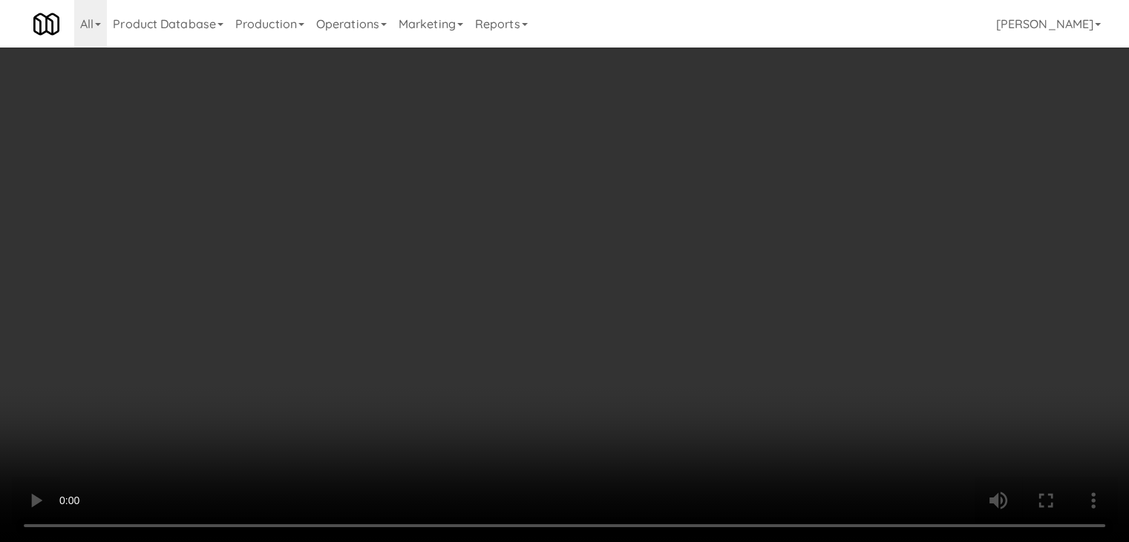
click at [832, 158] on button "Planogram" at bounding box center [804, 157] width 73 height 22
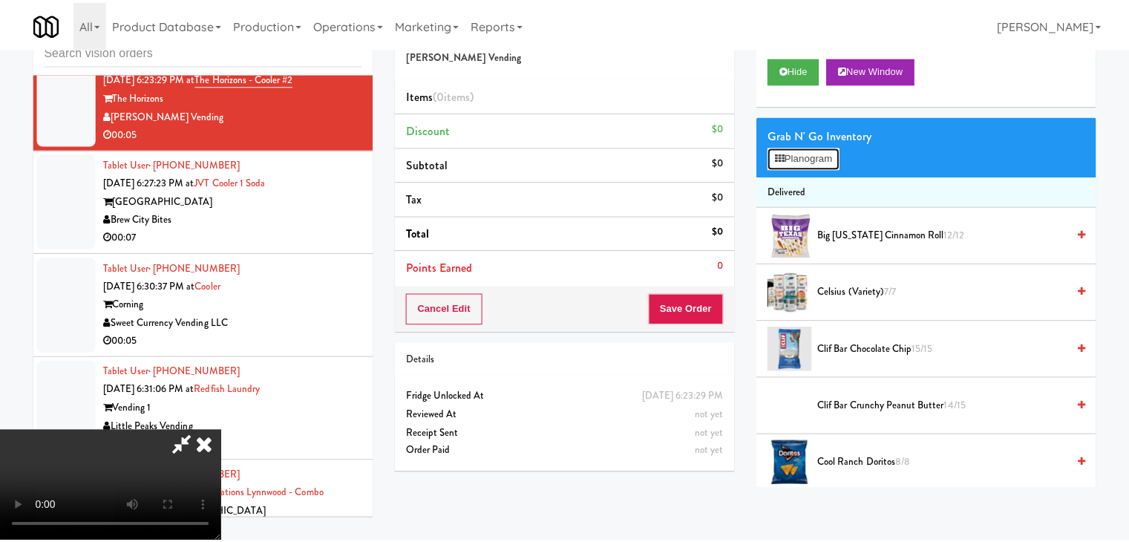
scroll to position [8550, 0]
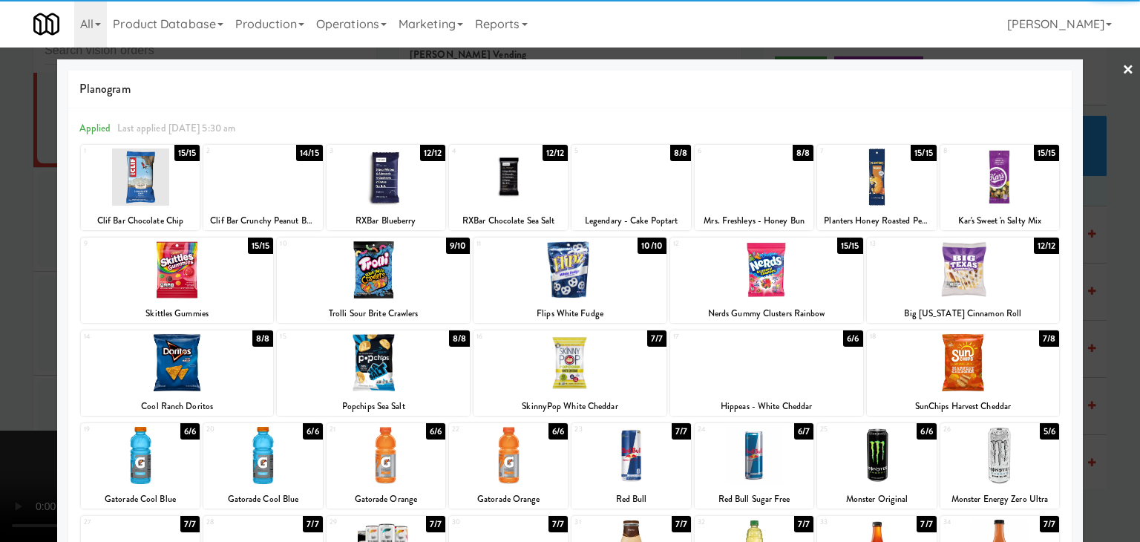
click at [373, 274] on div at bounding box center [373, 269] width 193 height 57
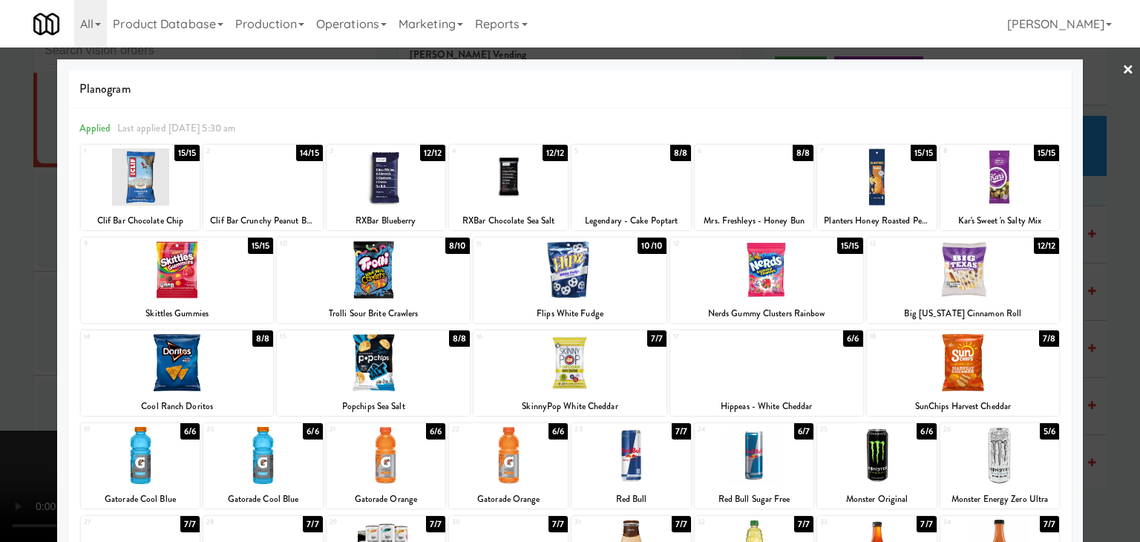
click at [0, 281] on div at bounding box center [570, 271] width 1140 height 542
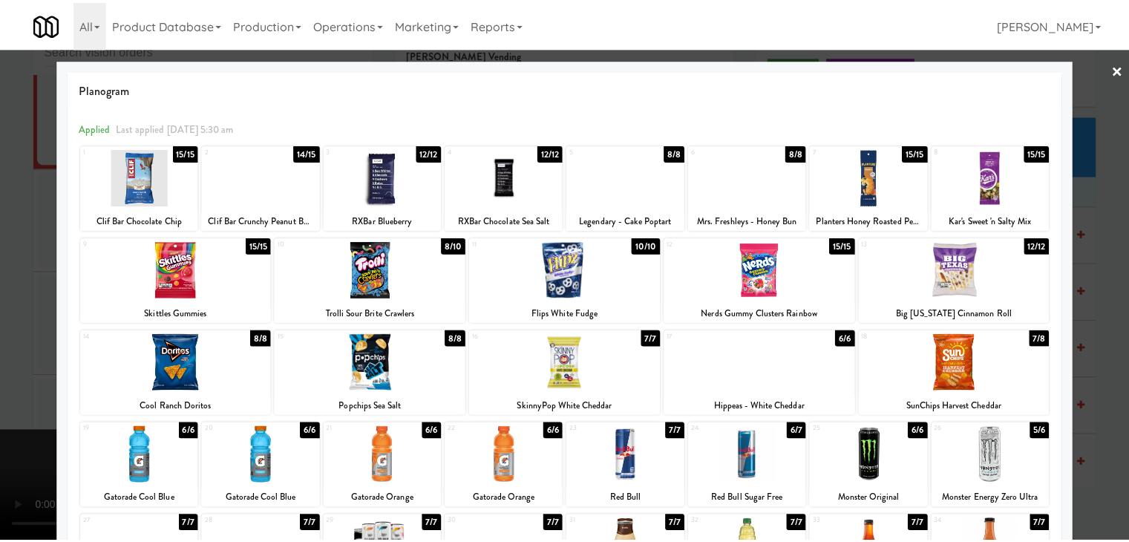
scroll to position [8568, 0]
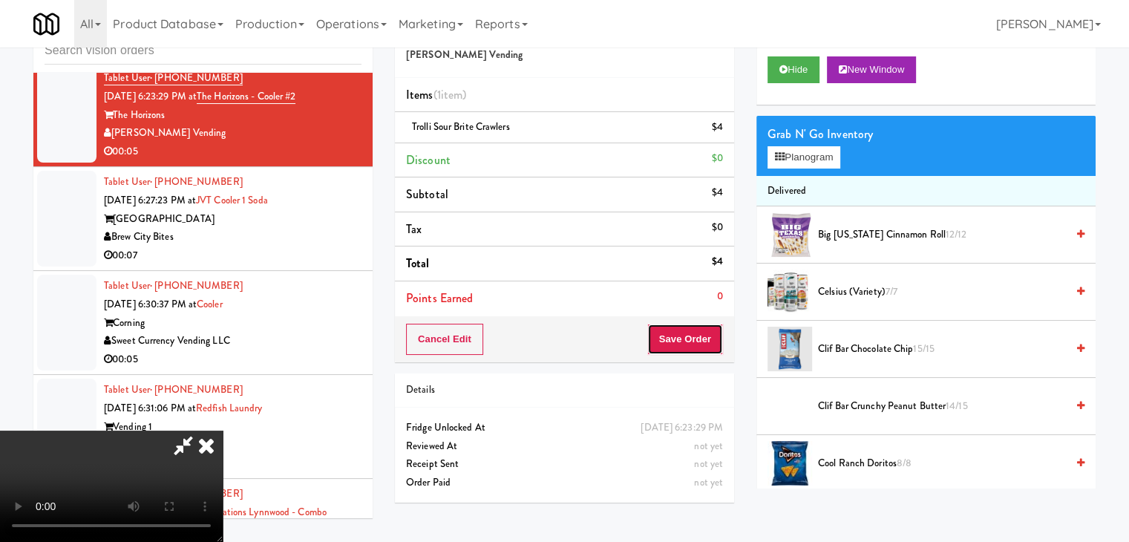
click at [680, 346] on button "Save Order" at bounding box center [685, 339] width 76 height 31
click at [683, 346] on button "Save Order" at bounding box center [685, 339] width 76 height 31
click at [683, 345] on body "Are you sure you want to update this order? Okay Cancel Okay Are you sure you w…" at bounding box center [564, 271] width 1129 height 542
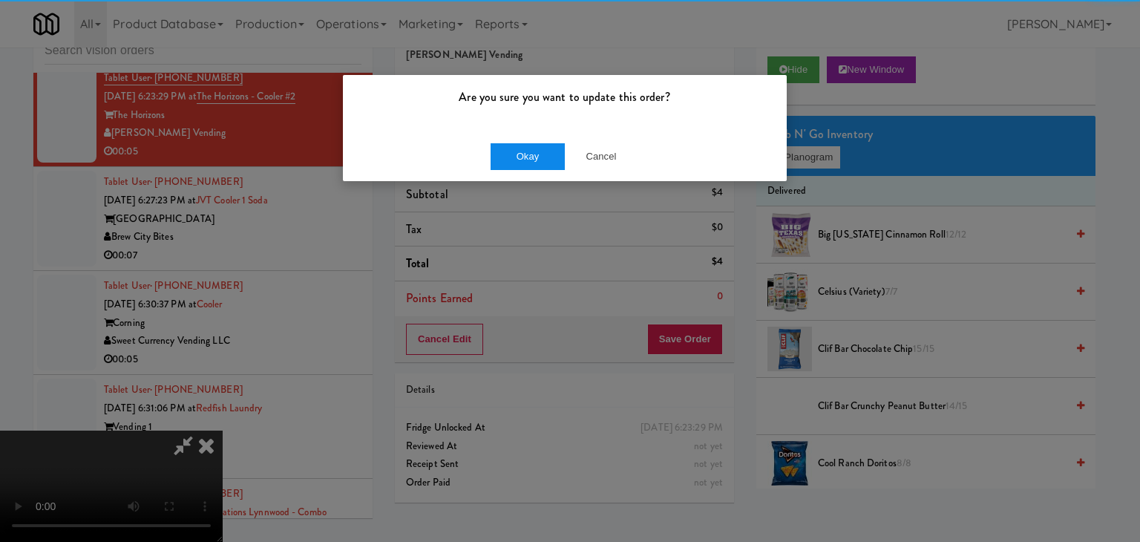
click at [549, 164] on div "Okay Cancel" at bounding box center [565, 156] width 444 height 50
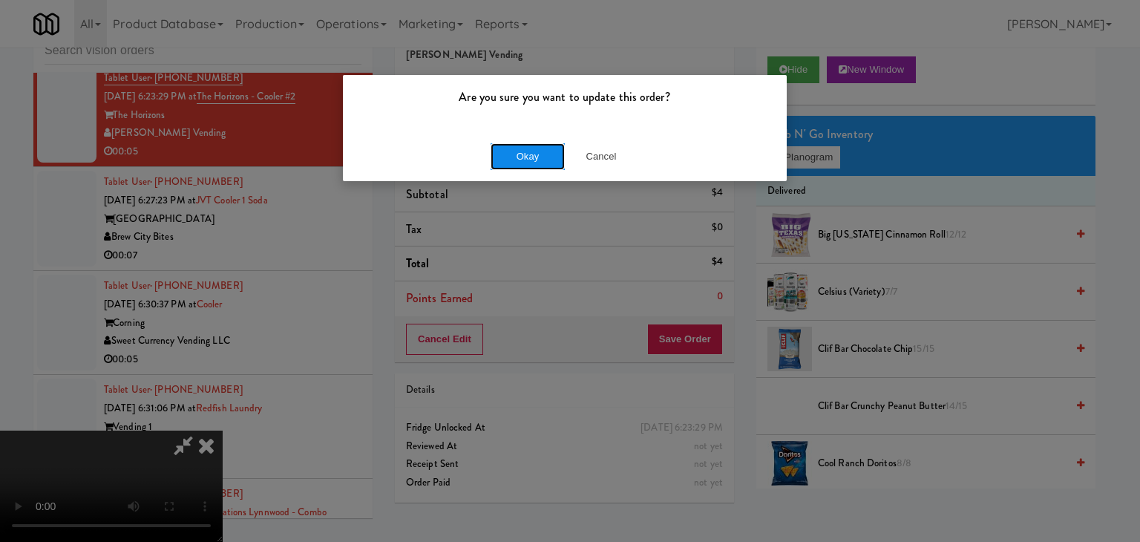
click at [549, 163] on button "Okay" at bounding box center [528, 156] width 74 height 27
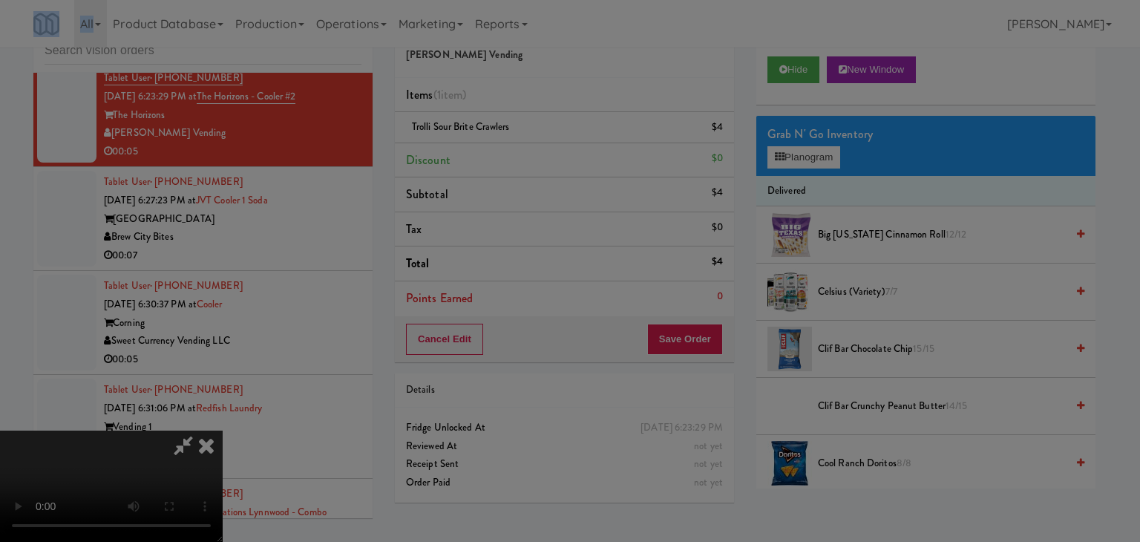
click at [548, 162] on body "Are you sure you want to update this order? Okay Cancel Okay Are you sure you w…" at bounding box center [570, 271] width 1140 height 542
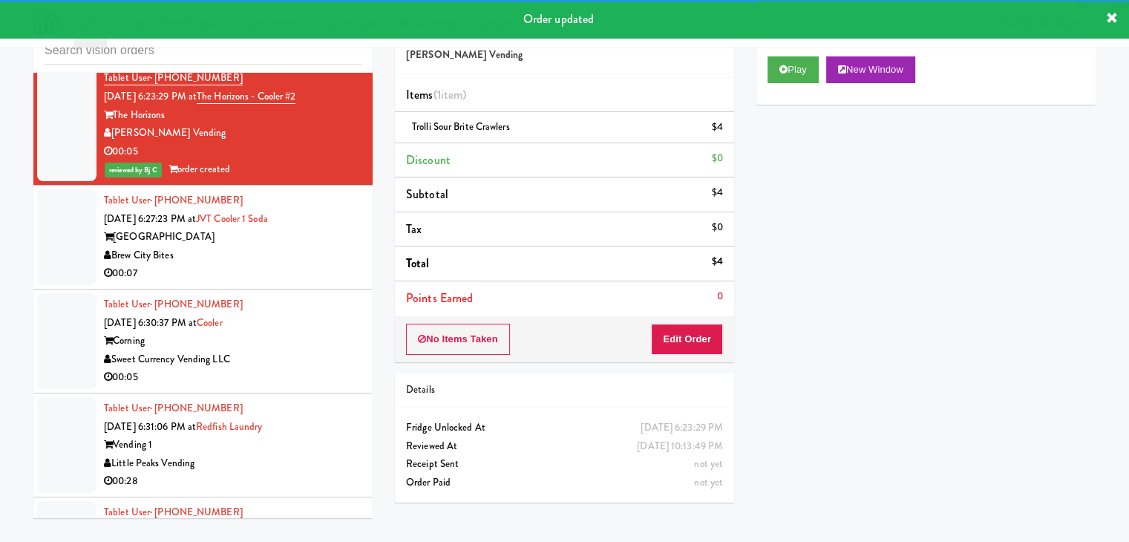
drag, startPoint x: 264, startPoint y: 308, endPoint x: 271, endPoint y: 307, distance: 7.5
click at [264, 265] on div "Brew City Bites" at bounding box center [233, 255] width 258 height 19
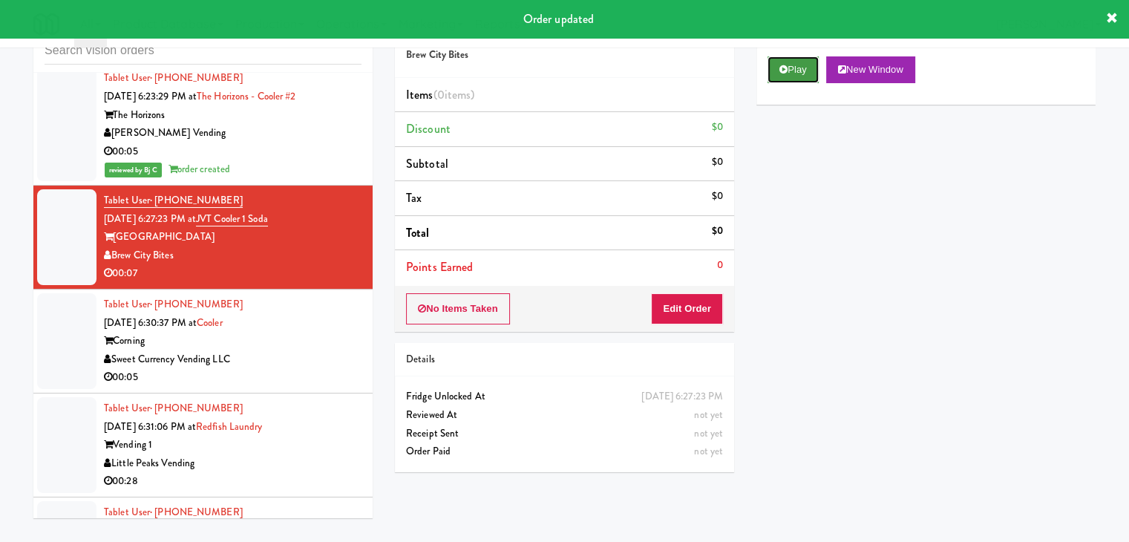
drag, startPoint x: 794, startPoint y: 64, endPoint x: 751, endPoint y: 160, distance: 105.4
click at [793, 66] on button "Play" at bounding box center [793, 69] width 51 height 27
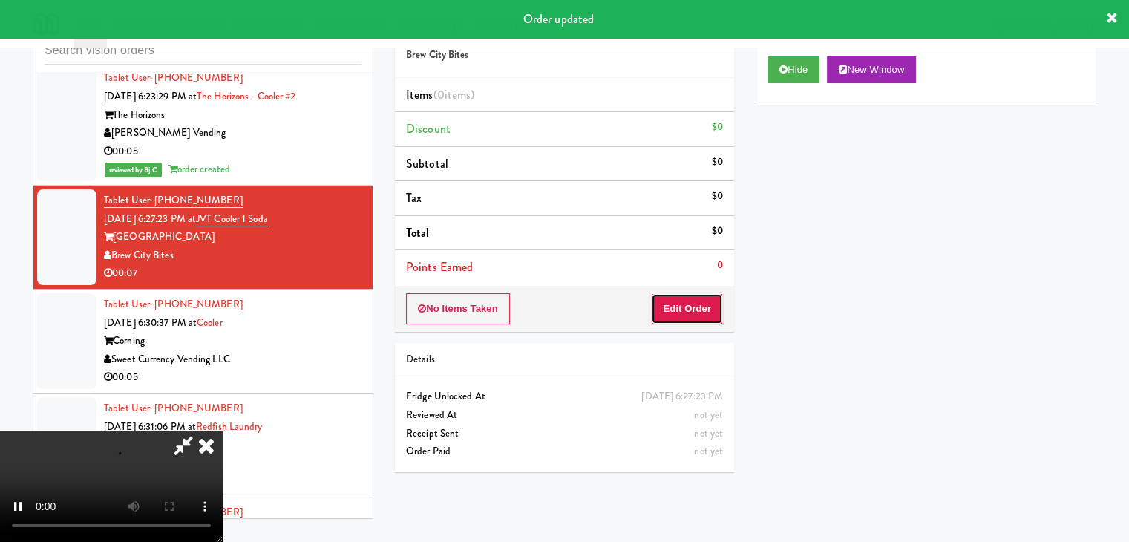
click at [684, 301] on button "Edit Order" at bounding box center [687, 308] width 72 height 31
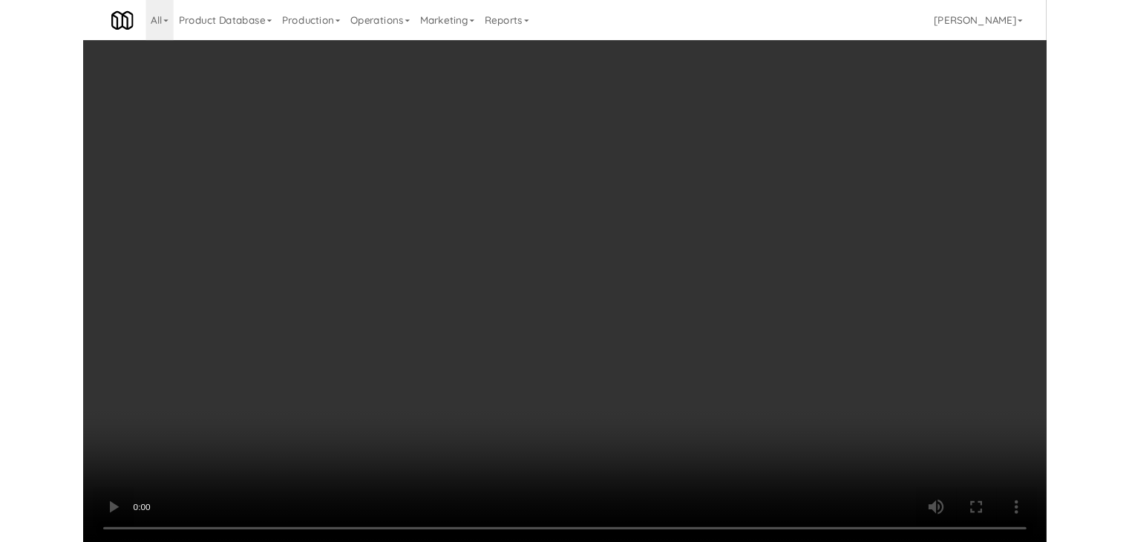
scroll to position [8550, 0]
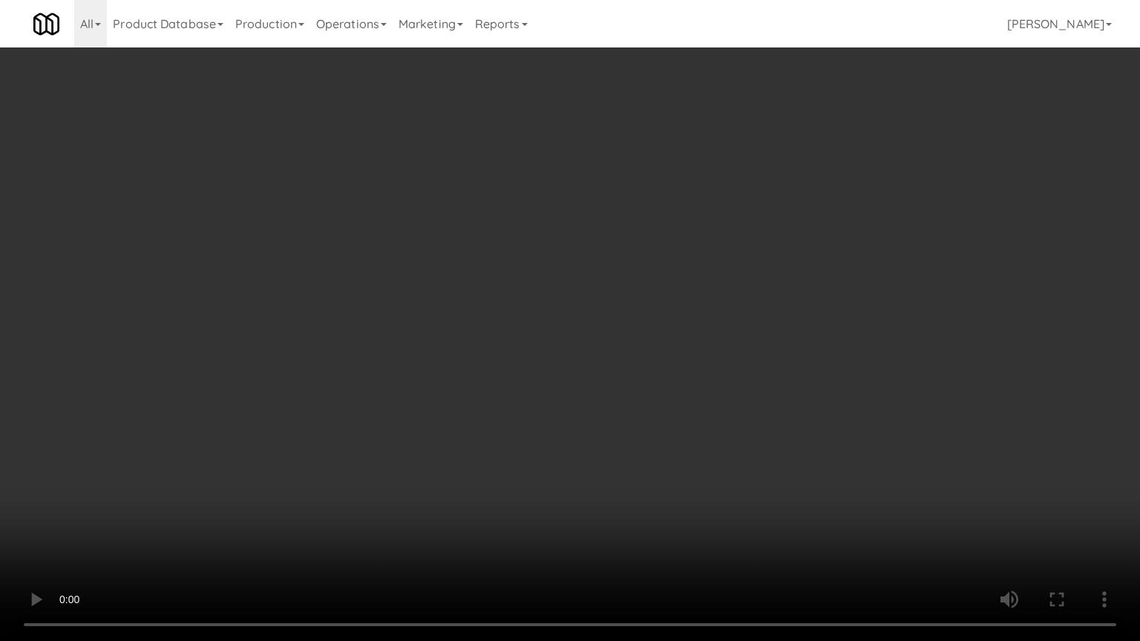
click at [616, 396] on video at bounding box center [570, 320] width 1140 height 641
drag, startPoint x: 612, startPoint y: 397, endPoint x: 603, endPoint y: 399, distance: 9.0
click at [607, 398] on video at bounding box center [570, 320] width 1140 height 641
click at [602, 387] on video at bounding box center [570, 320] width 1140 height 641
drag, startPoint x: 599, startPoint y: 387, endPoint x: 589, endPoint y: 389, distance: 9.9
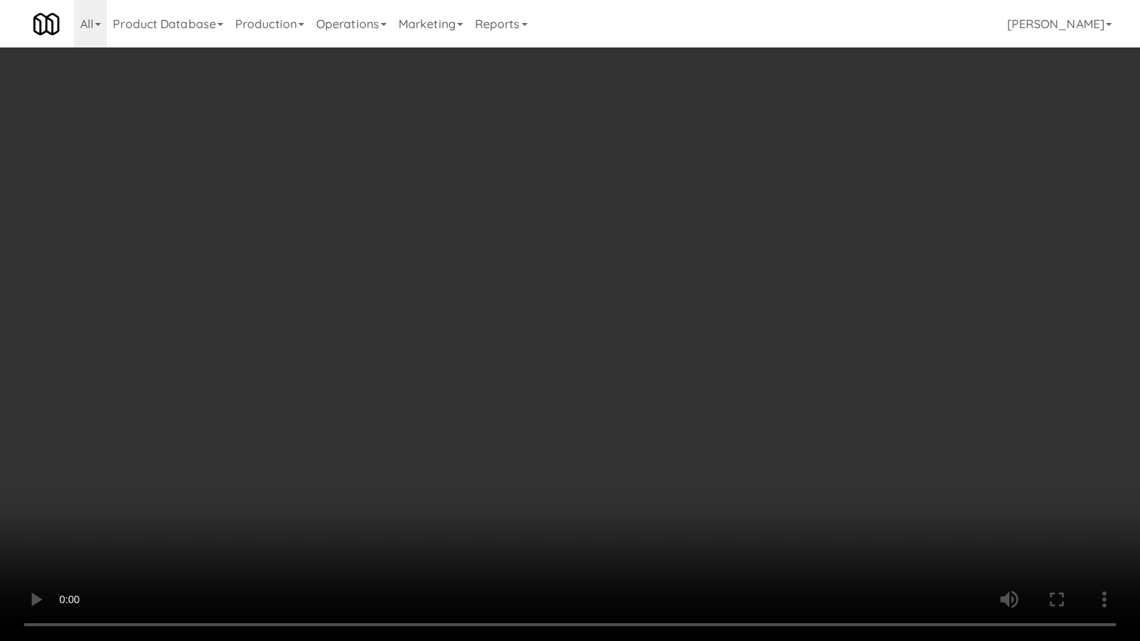
click at [598, 387] on video at bounding box center [570, 320] width 1140 height 641
click at [606, 383] on video at bounding box center [570, 320] width 1140 height 641
click at [610, 385] on video at bounding box center [570, 320] width 1140 height 641
click at [641, 372] on video at bounding box center [570, 320] width 1140 height 641
drag, startPoint x: 641, startPoint y: 372, endPoint x: 716, endPoint y: 232, distance: 159.1
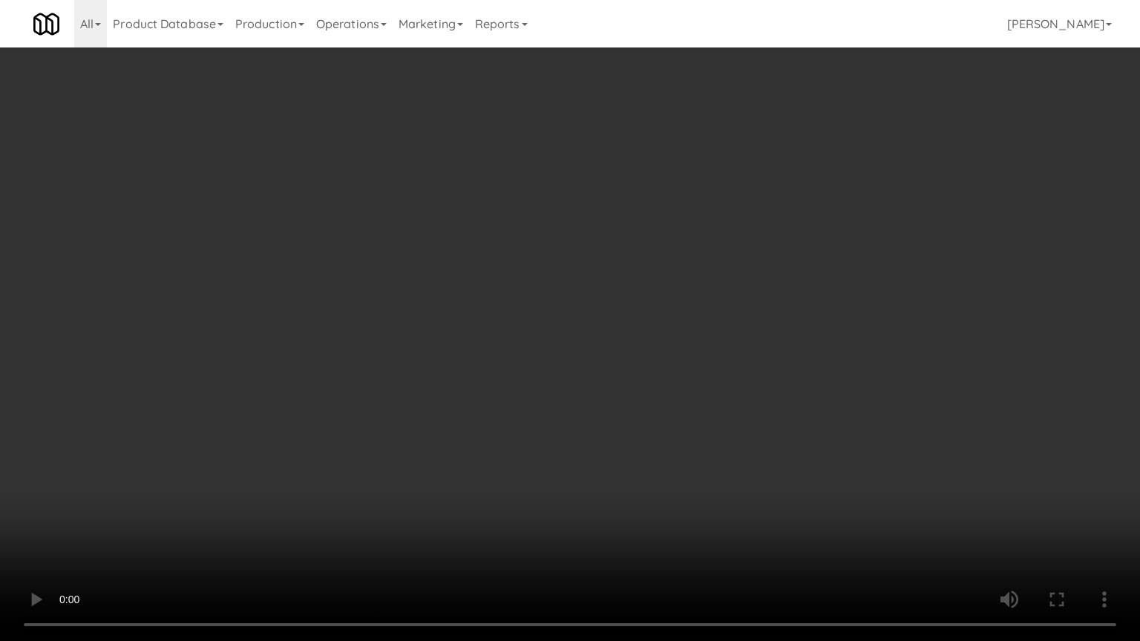
click at [647, 359] on video at bounding box center [570, 320] width 1140 height 641
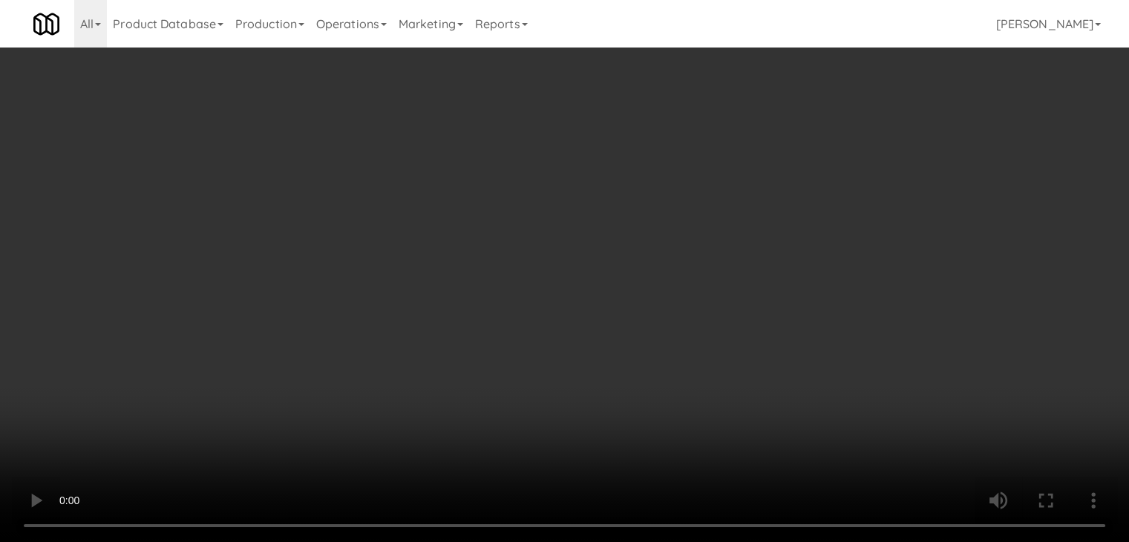
click at [793, 149] on button "Planogram" at bounding box center [804, 157] width 73 height 22
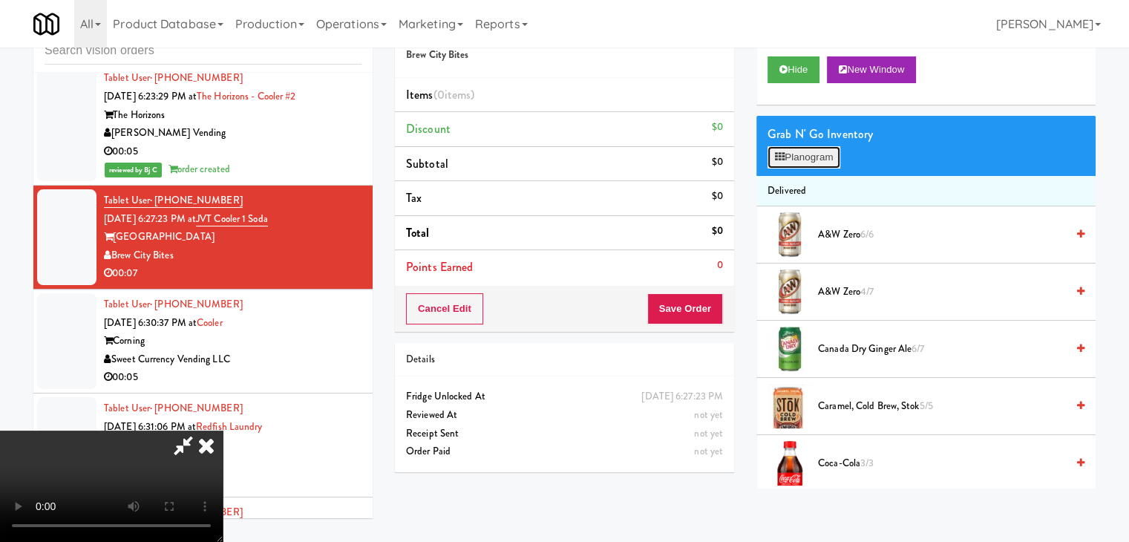
scroll to position [8550, 0]
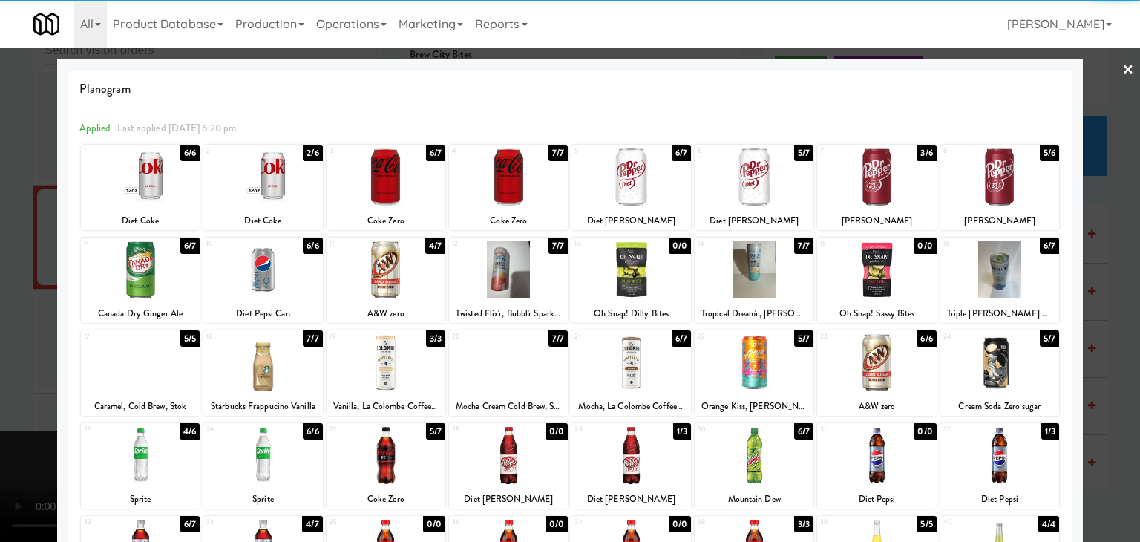
click at [863, 181] on div at bounding box center [876, 176] width 119 height 57
click at [0, 283] on div at bounding box center [570, 271] width 1140 height 542
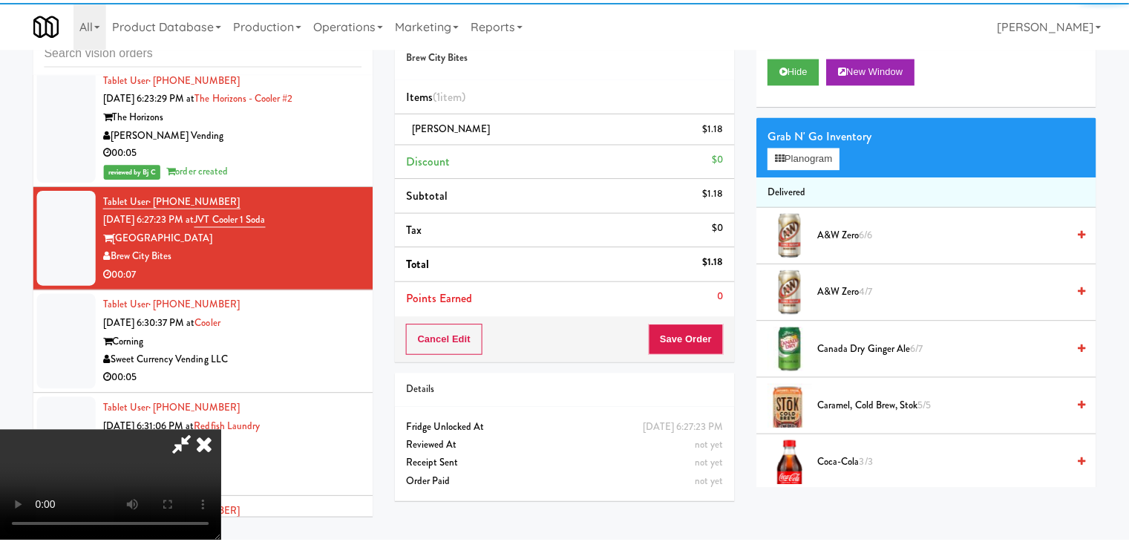
scroll to position [8568, 0]
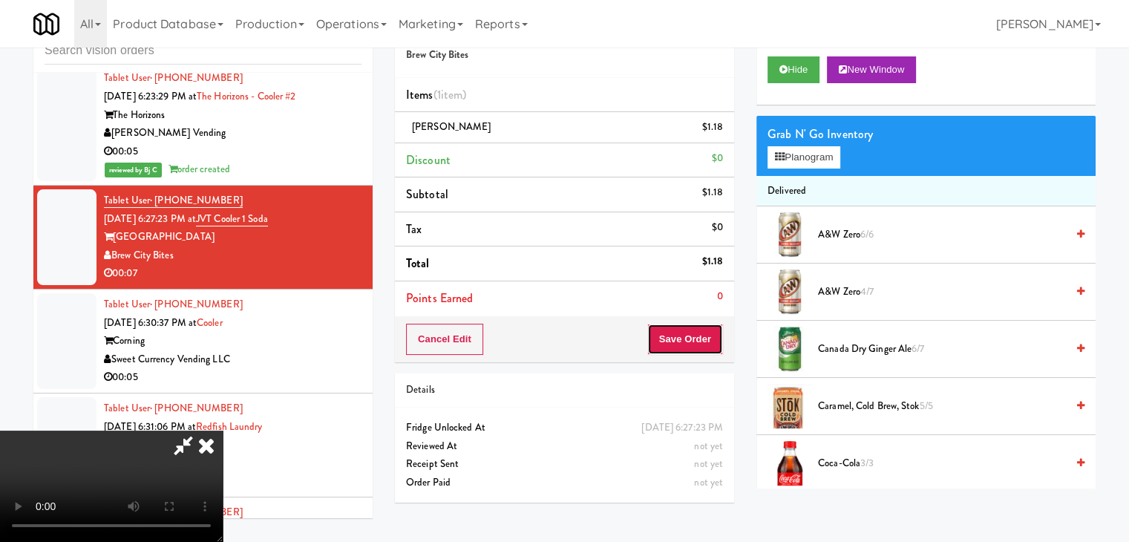
click at [695, 342] on button "Save Order" at bounding box center [685, 339] width 76 height 31
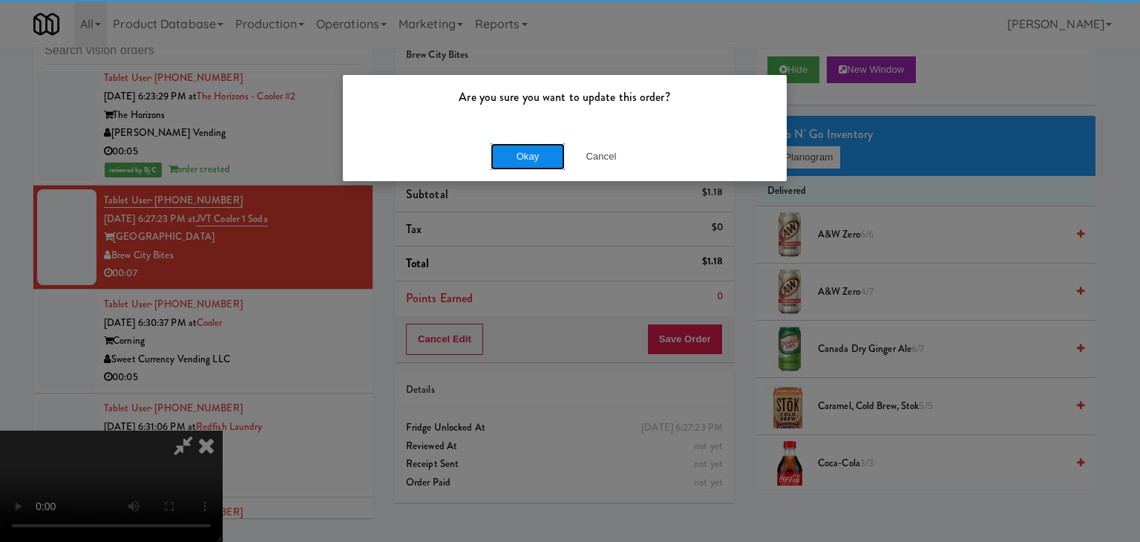
click at [533, 154] on button "Okay" at bounding box center [528, 156] width 74 height 27
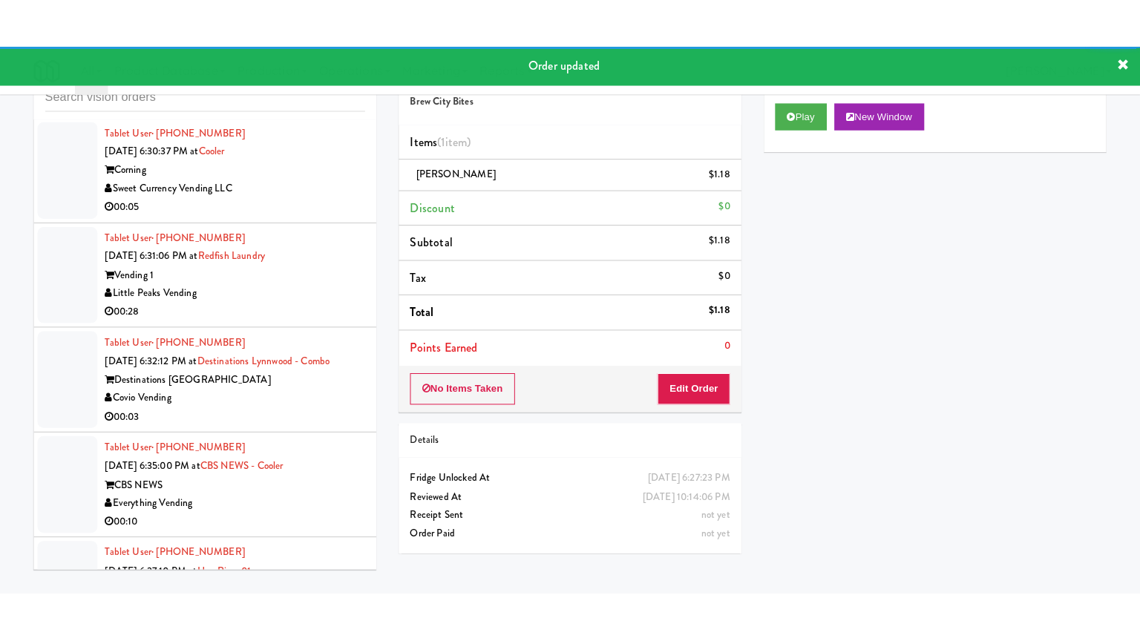
scroll to position [8865, 0]
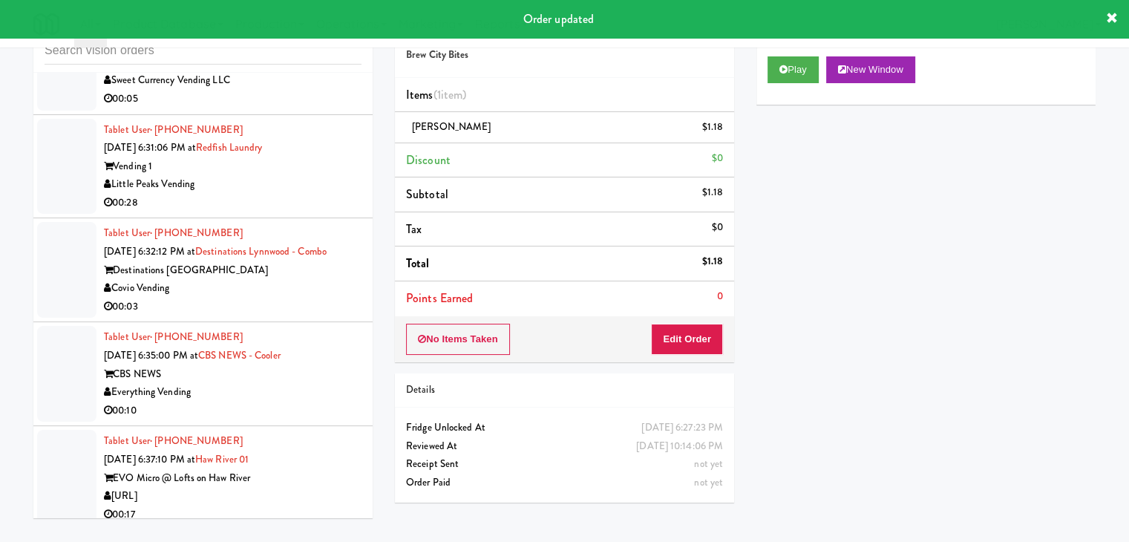
drag, startPoint x: 319, startPoint y: 128, endPoint x: 323, endPoint y: 134, distance: 7.6
click at [321, 90] on div "Sweet Currency Vending LLC" at bounding box center [233, 80] width 258 height 19
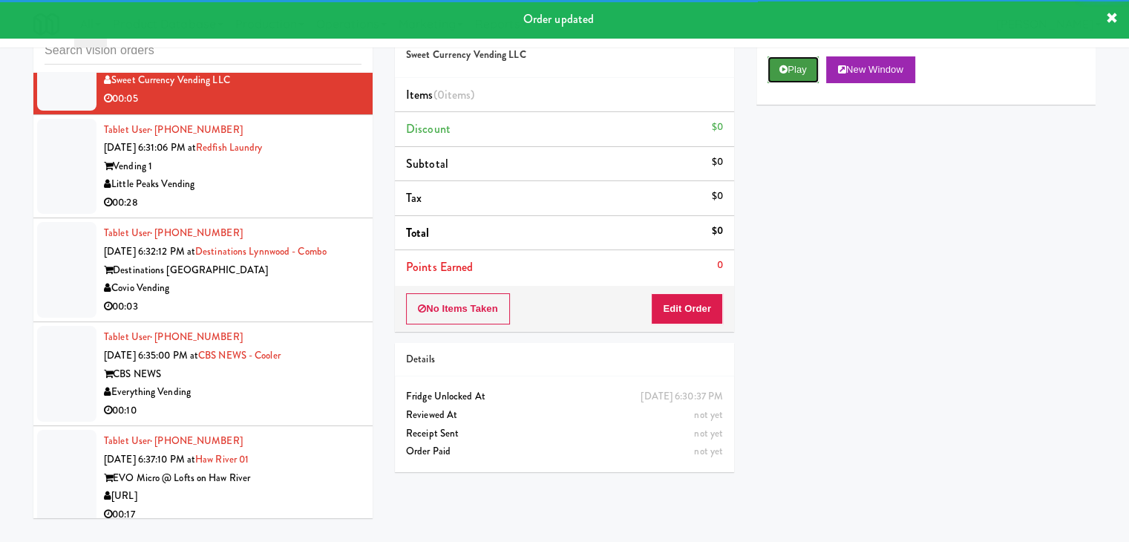
click at [814, 75] on button "Play" at bounding box center [793, 69] width 51 height 27
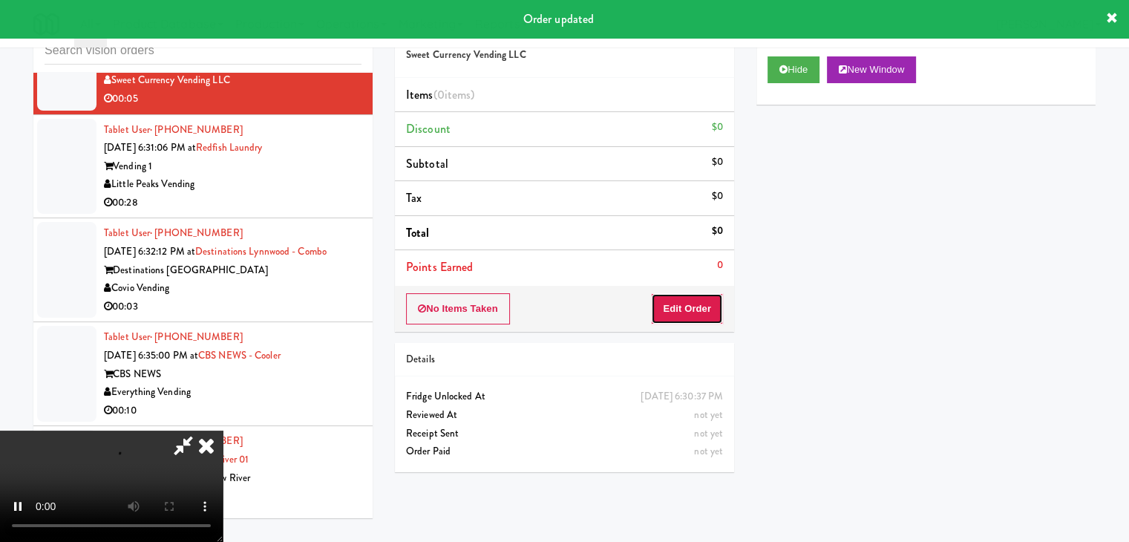
click at [693, 305] on button "Edit Order" at bounding box center [687, 308] width 72 height 31
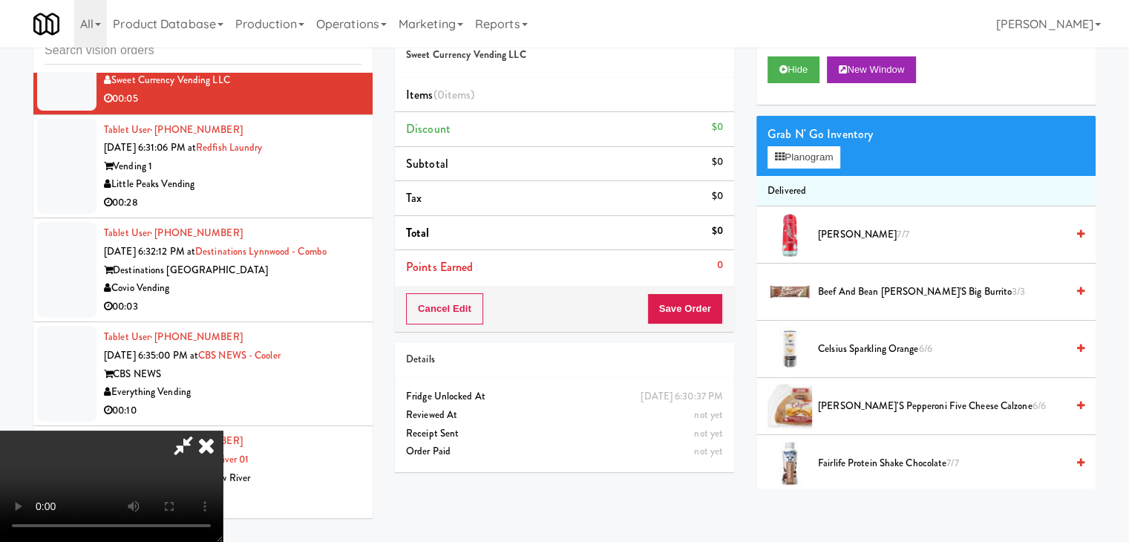
scroll to position [8848, 0]
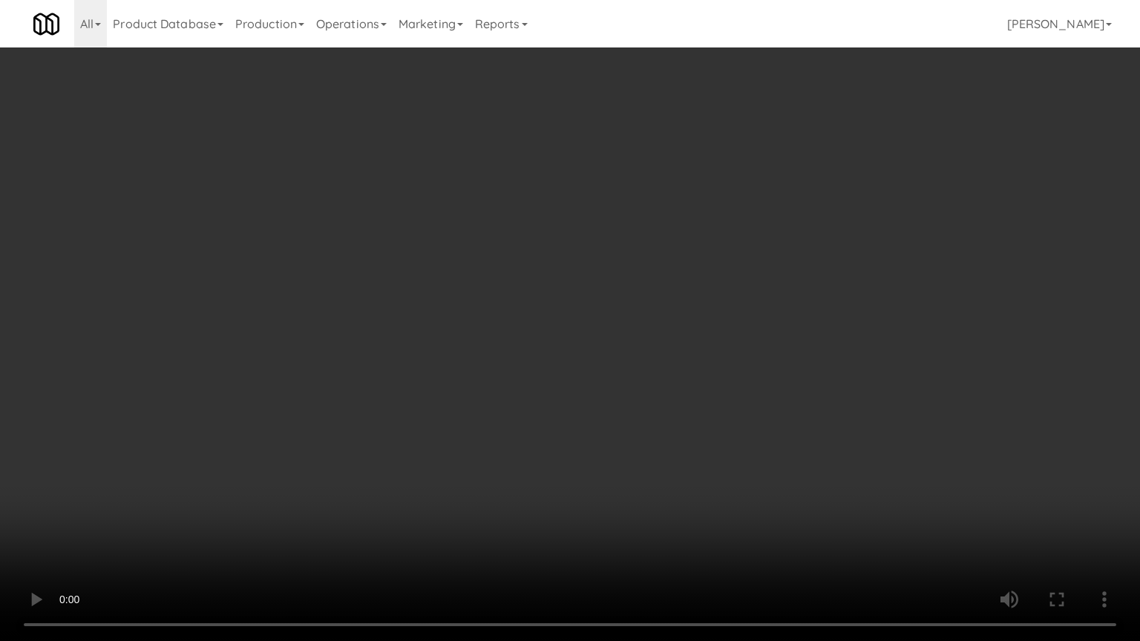
click at [674, 389] on video at bounding box center [570, 320] width 1140 height 641
click at [640, 432] on video at bounding box center [570, 320] width 1140 height 641
click at [641, 432] on video at bounding box center [570, 320] width 1140 height 641
click at [677, 431] on video at bounding box center [570, 320] width 1140 height 641
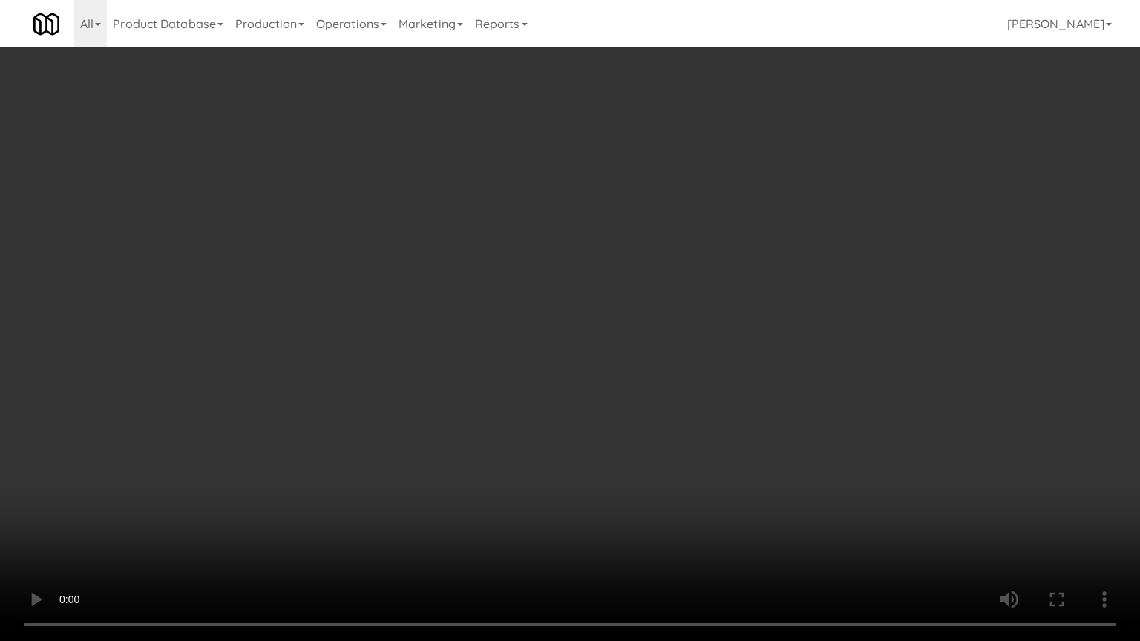
drag, startPoint x: 677, startPoint y: 431, endPoint x: 764, endPoint y: 233, distance: 216.4
click at [685, 409] on video at bounding box center [570, 320] width 1140 height 641
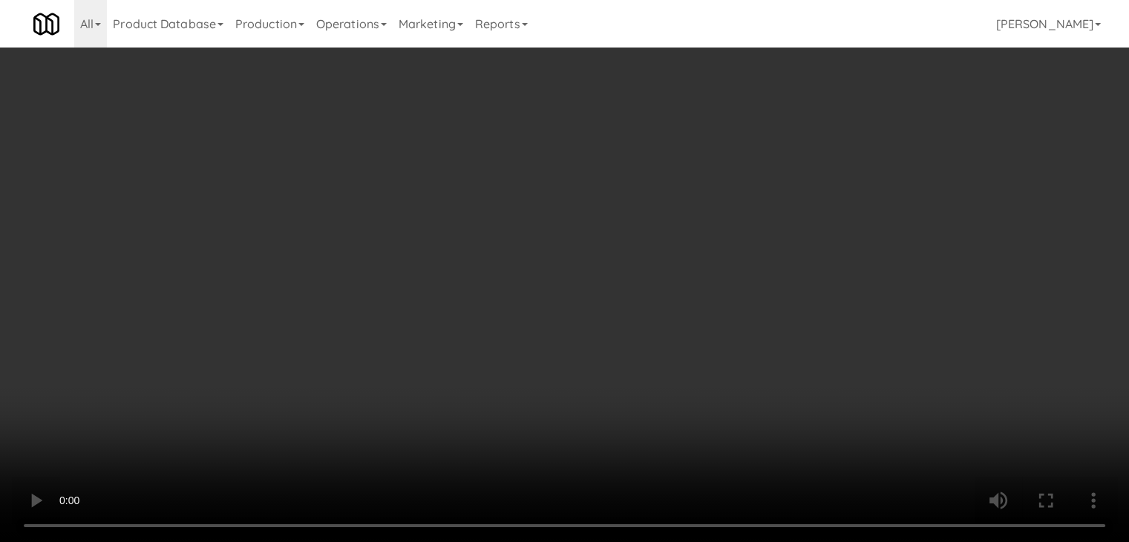
click at [813, 154] on button "Planogram" at bounding box center [804, 157] width 73 height 22
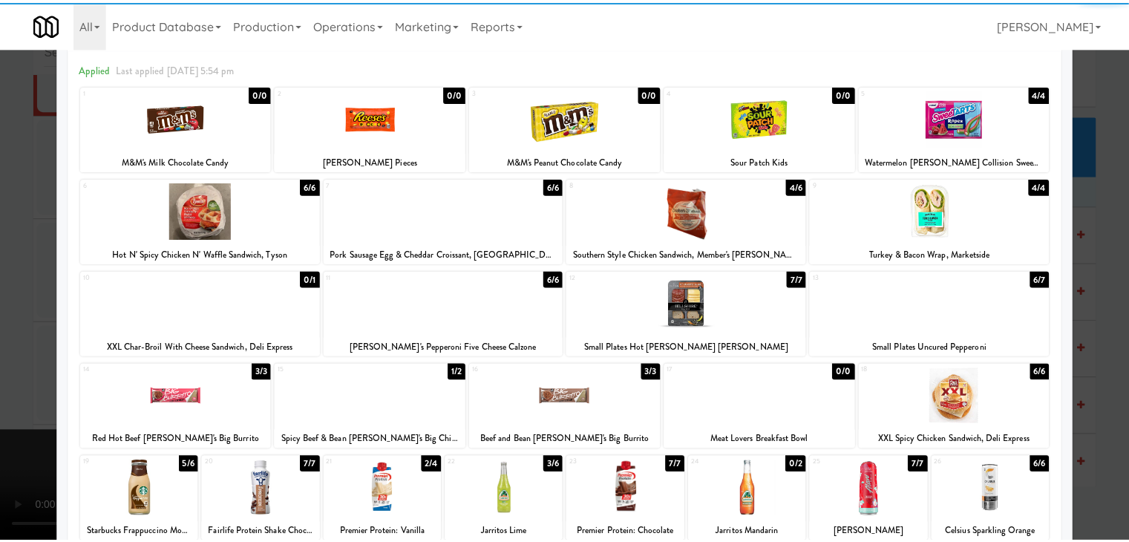
scroll to position [187, 0]
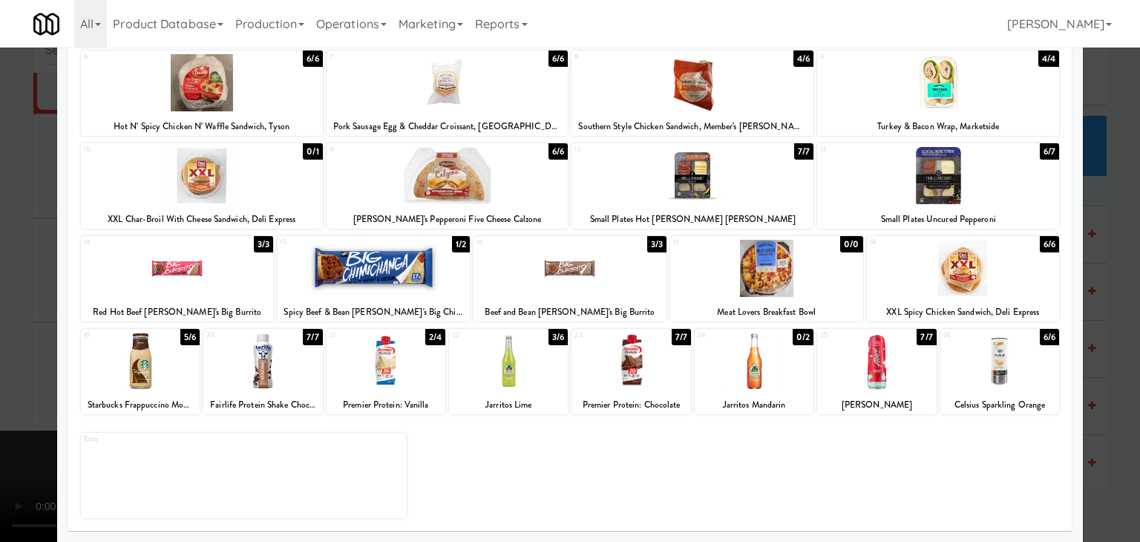
click at [229, 269] on div at bounding box center [177, 268] width 193 height 57
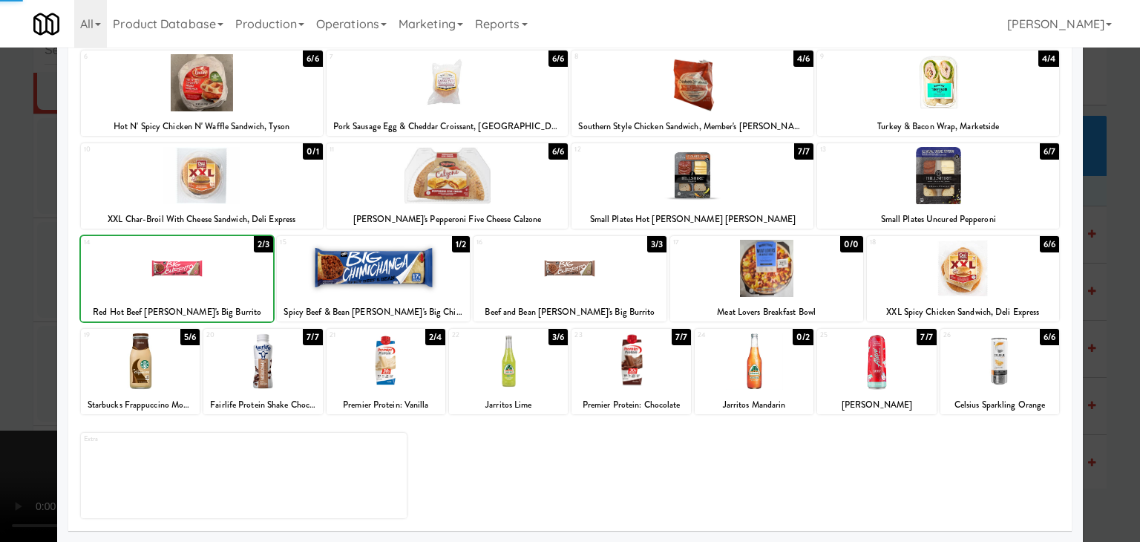
drag, startPoint x: 0, startPoint y: 297, endPoint x: 339, endPoint y: 305, distance: 339.4
click at [33, 297] on div at bounding box center [570, 271] width 1140 height 542
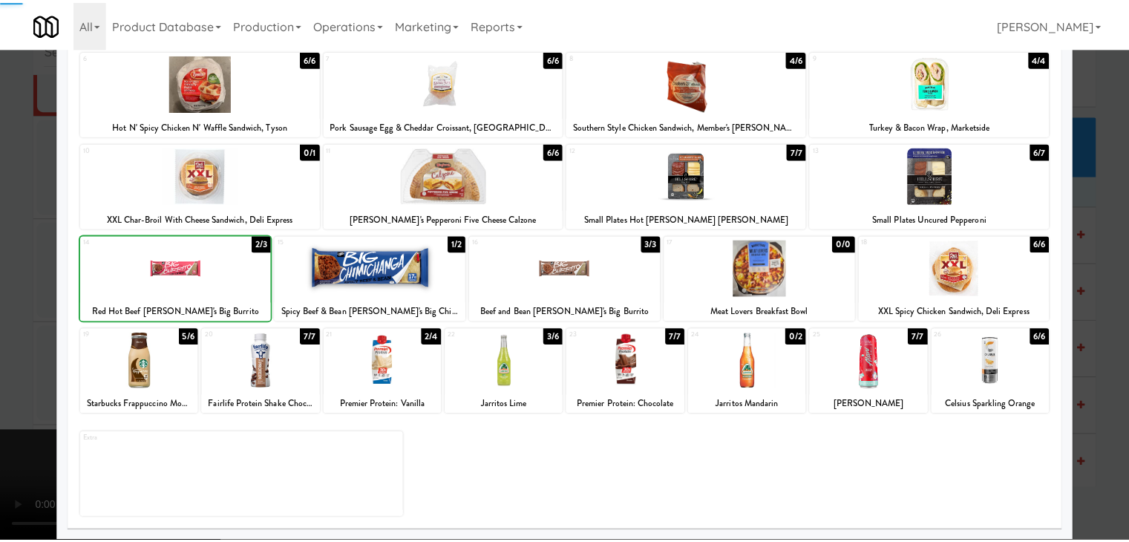
scroll to position [8865, 0]
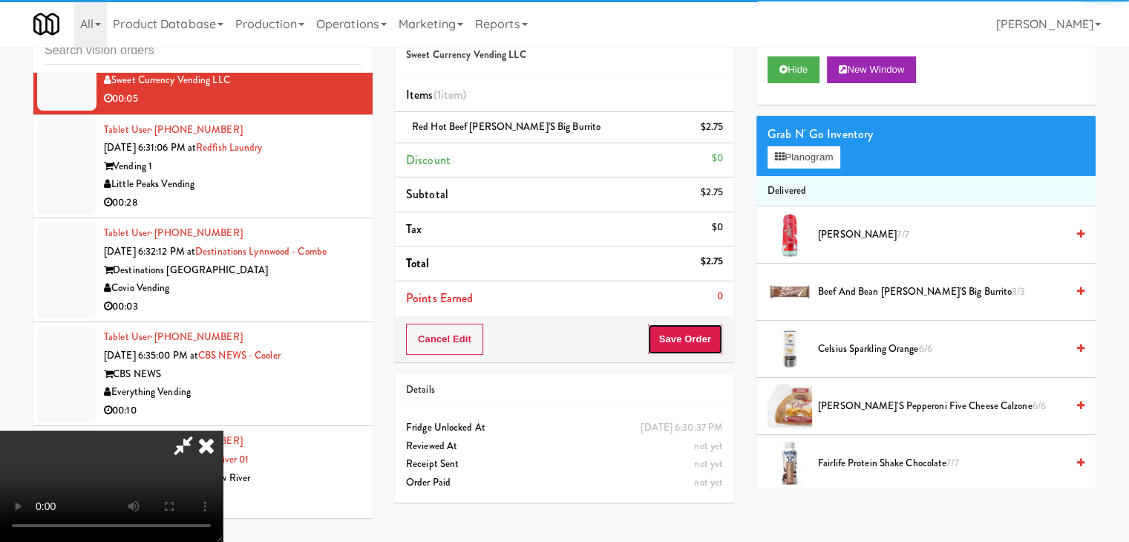
click at [710, 339] on button "Save Order" at bounding box center [685, 339] width 76 height 31
click at [711, 339] on button "Save Order" at bounding box center [685, 339] width 76 height 31
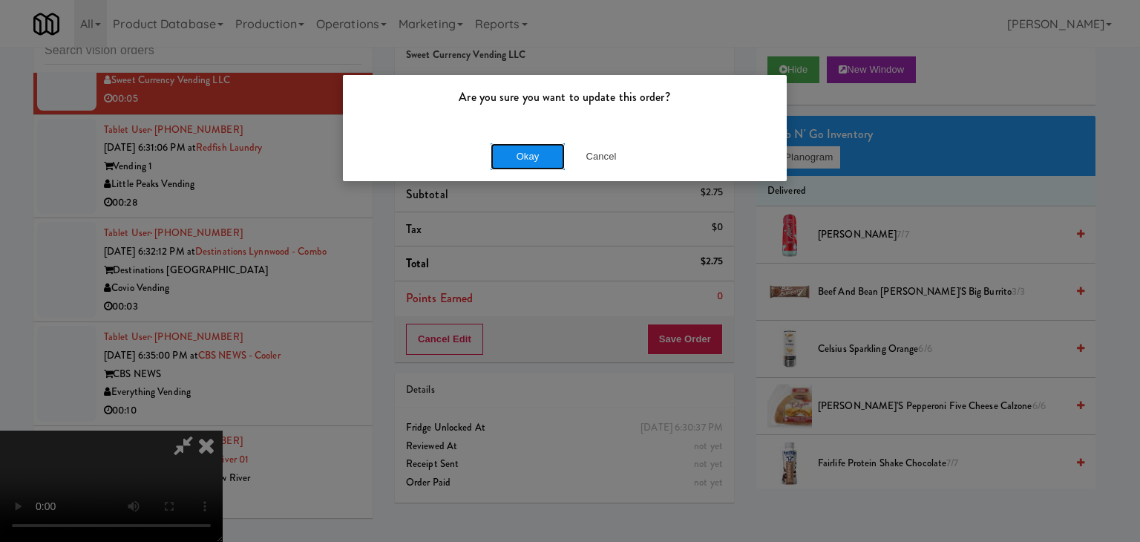
click at [538, 156] on button "Okay" at bounding box center [528, 156] width 74 height 27
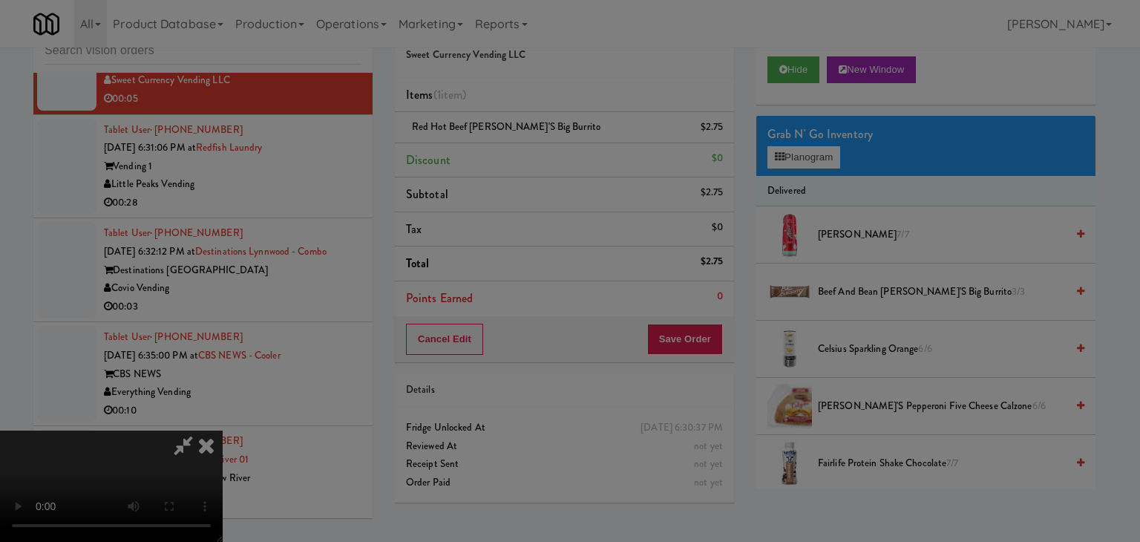
click at [538, 156] on body "Are you sure you want to update this order? Okay Cancel Okay Are you sure you w…" at bounding box center [570, 271] width 1140 height 542
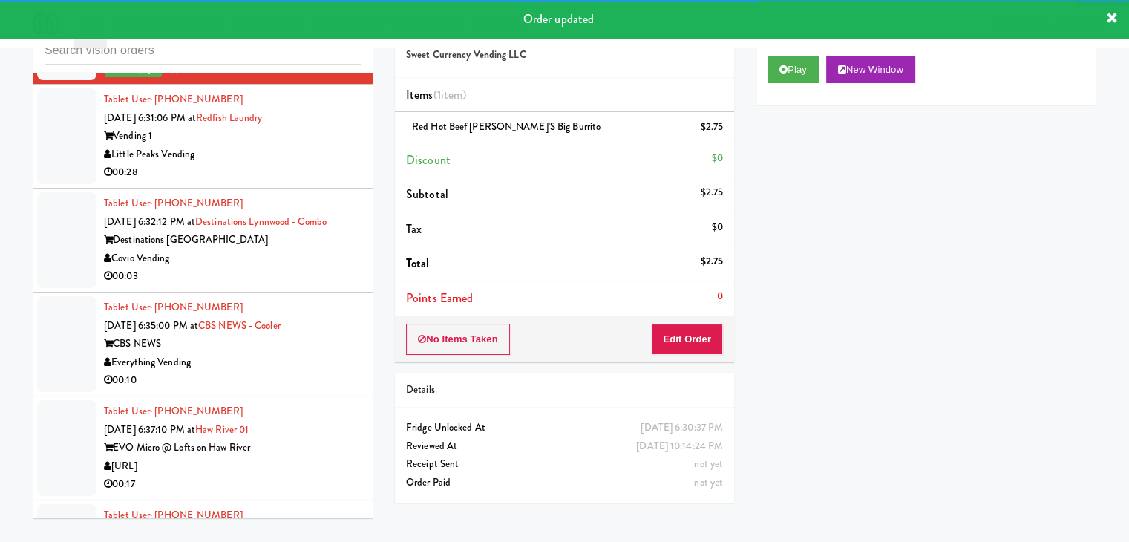
scroll to position [8940, 0]
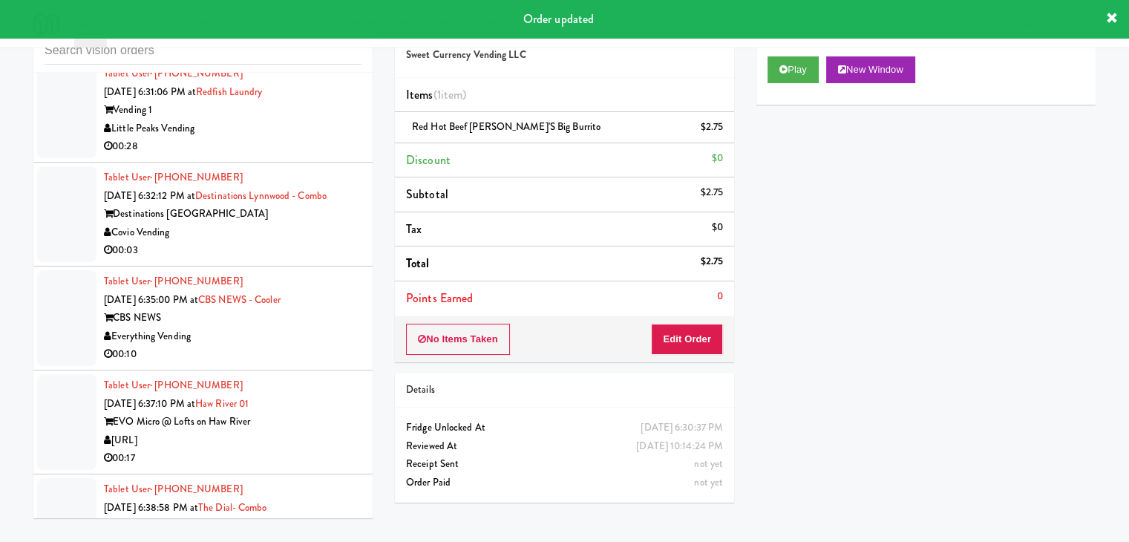
drag, startPoint x: 297, startPoint y: 175, endPoint x: 303, endPoint y: 184, distance: 10.7
click at [303, 138] on div "Little Peaks Vending" at bounding box center [233, 129] width 258 height 19
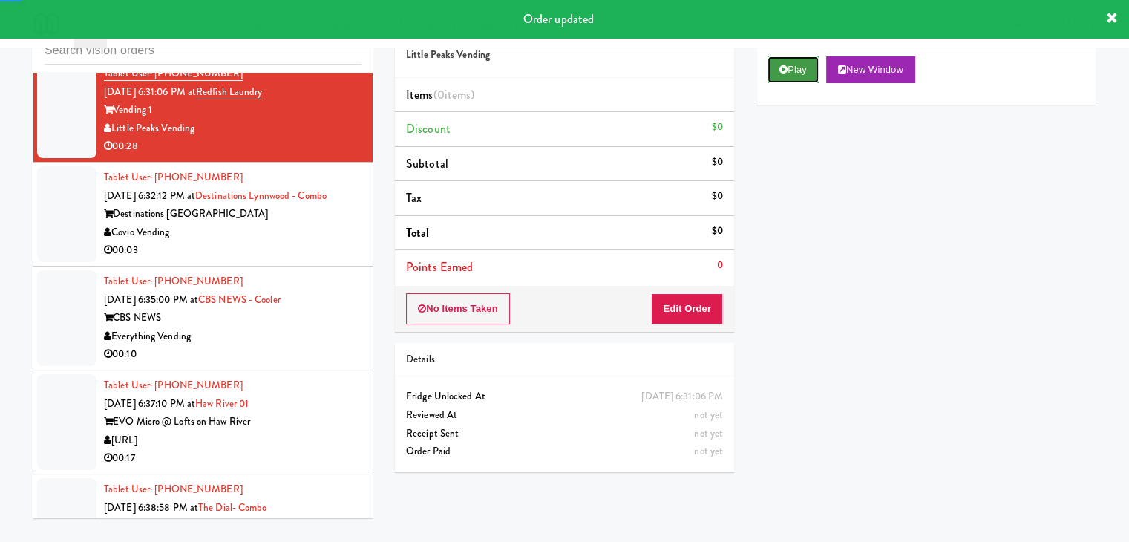
click at [803, 76] on button "Play" at bounding box center [793, 69] width 51 height 27
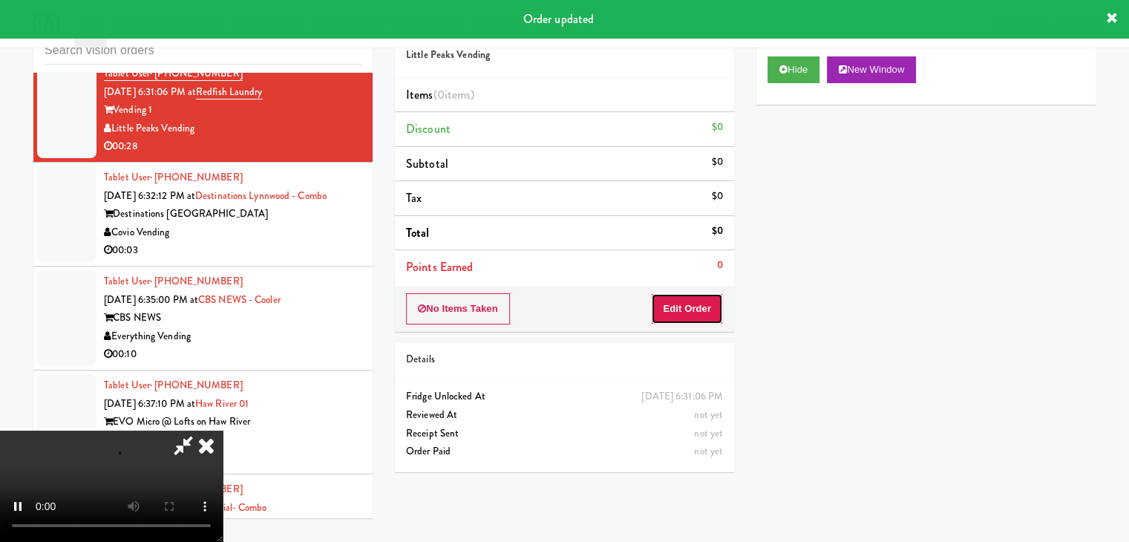
click at [695, 315] on button "Edit Order" at bounding box center [687, 308] width 72 height 31
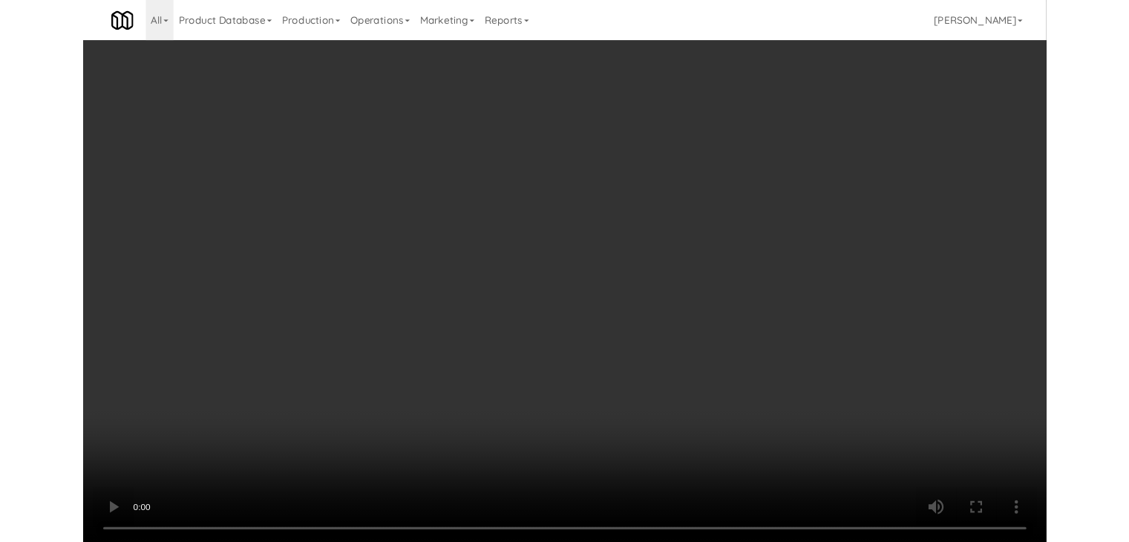
scroll to position [8922, 0]
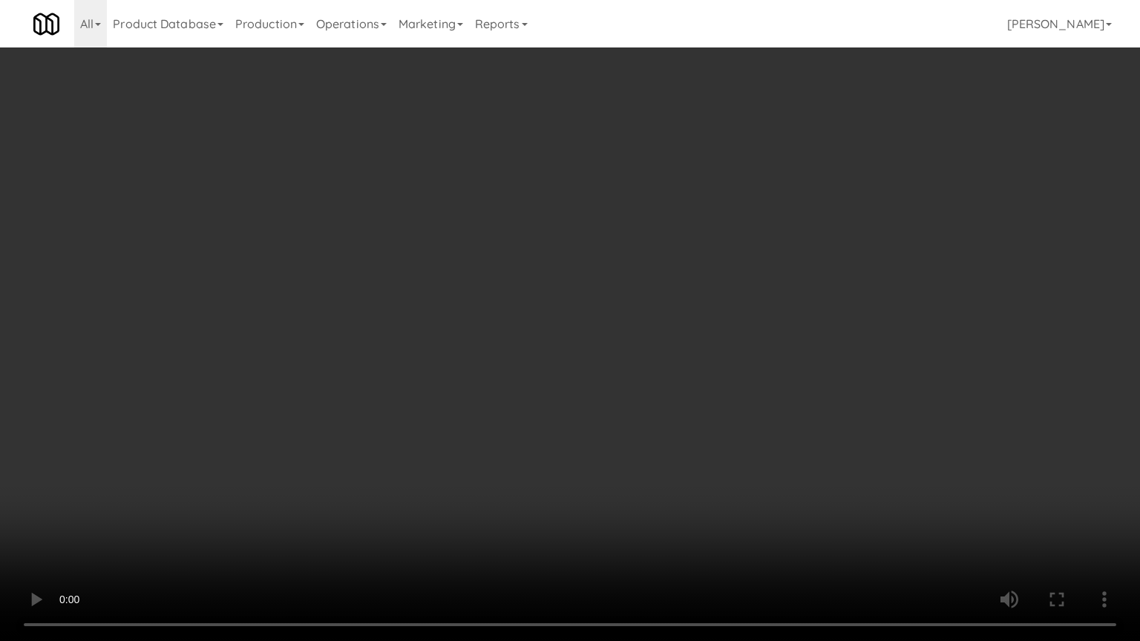
click at [666, 370] on video at bounding box center [570, 320] width 1140 height 641
drag, startPoint x: 665, startPoint y: 368, endPoint x: 668, endPoint y: 376, distance: 8.0
click at [662, 369] on video at bounding box center [570, 320] width 1140 height 641
click at [689, 347] on video at bounding box center [570, 320] width 1140 height 641
click at [690, 345] on video at bounding box center [570, 320] width 1140 height 641
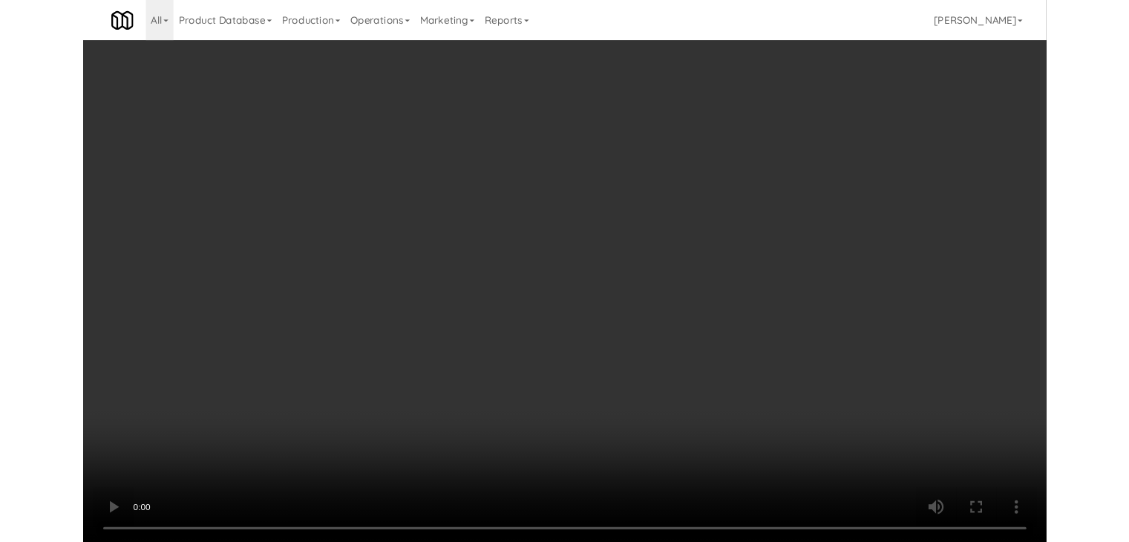
scroll to position [8940, 0]
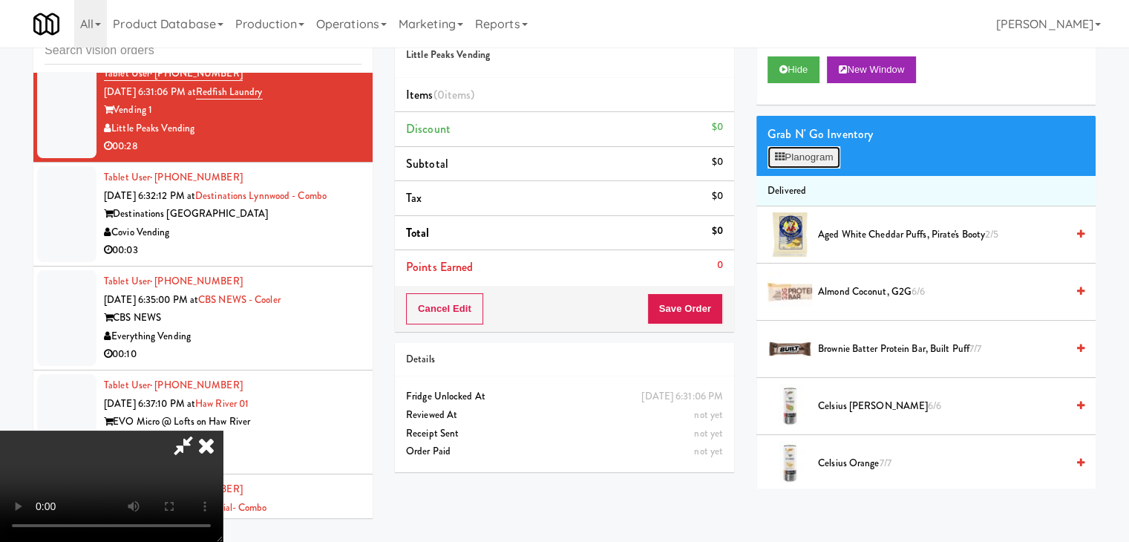
click at [823, 152] on button "Planogram" at bounding box center [804, 157] width 73 height 22
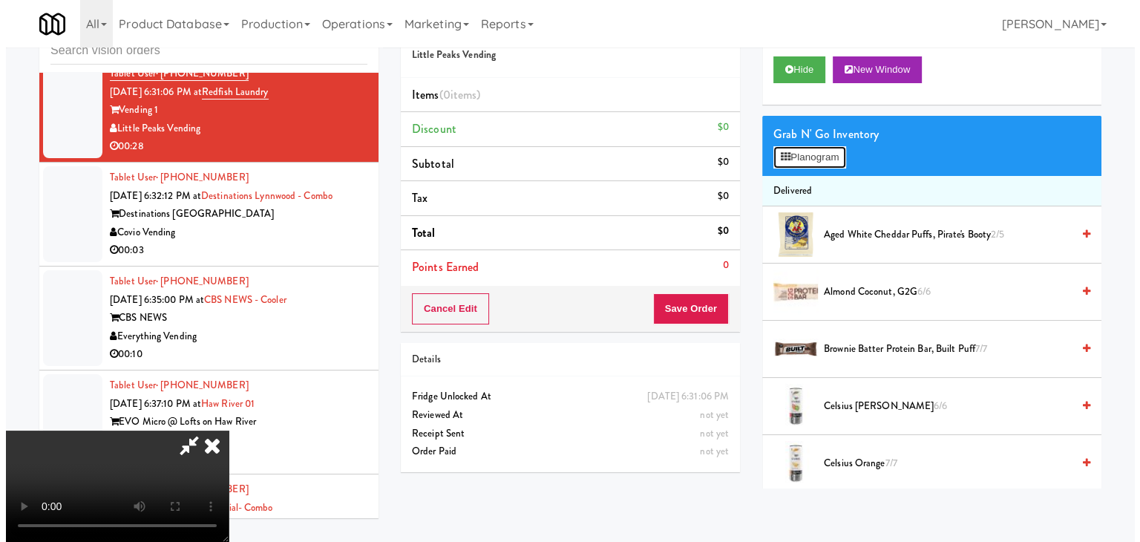
scroll to position [8922, 0]
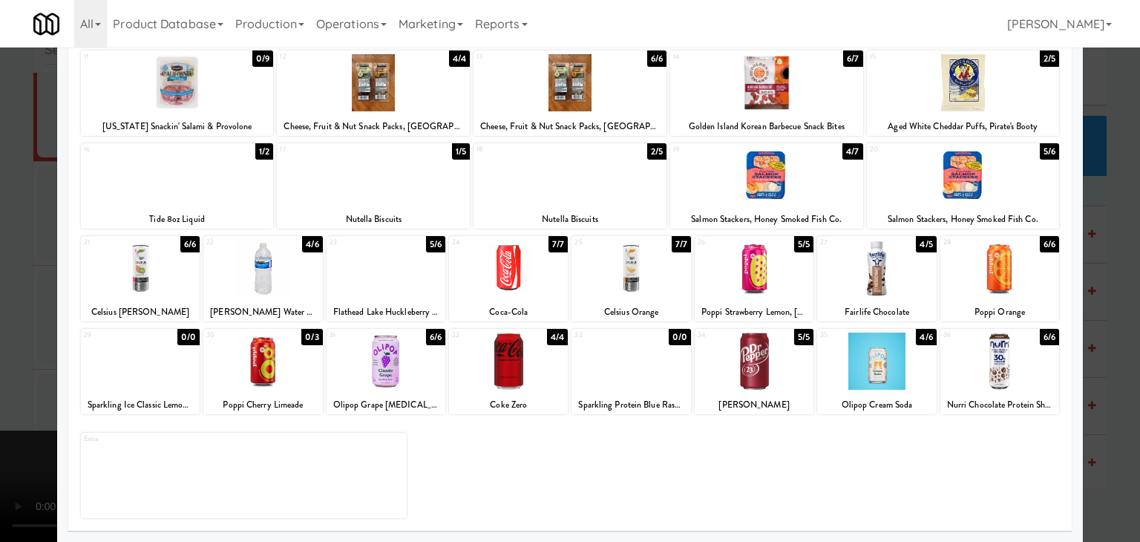
click at [858, 359] on div at bounding box center [876, 361] width 119 height 57
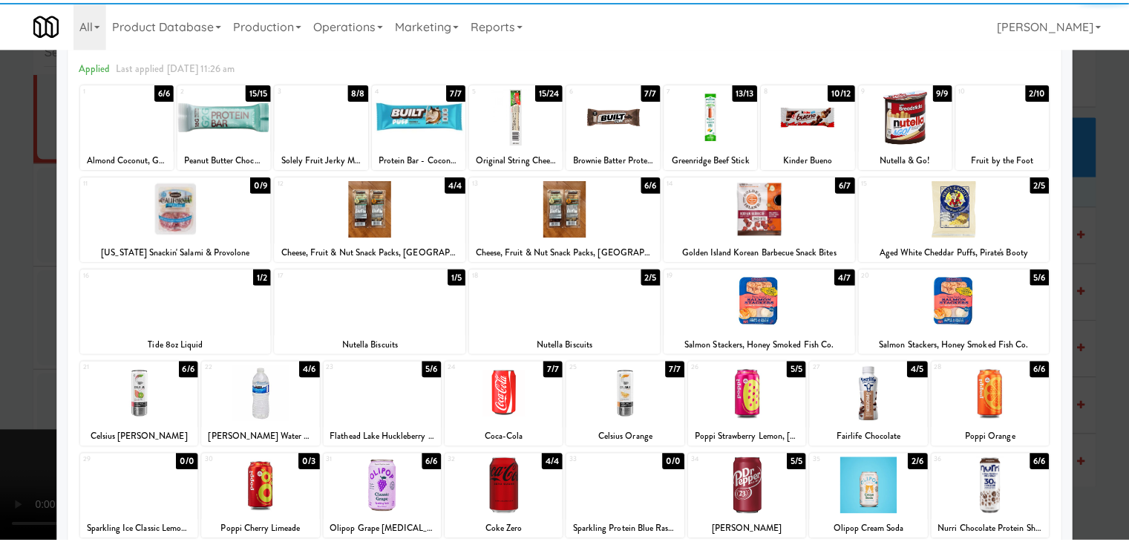
scroll to position [0, 0]
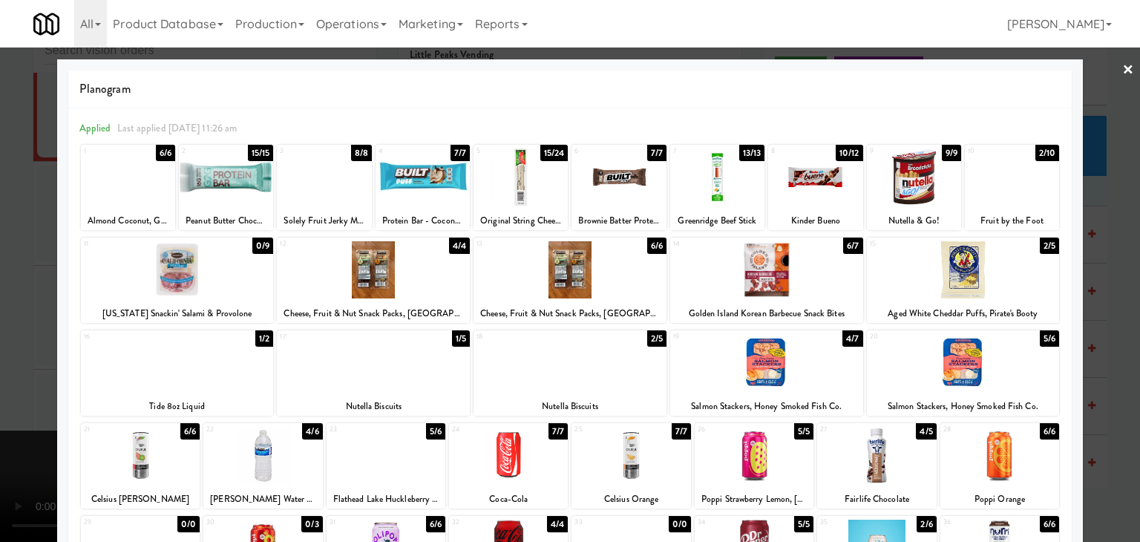
click at [151, 160] on div at bounding box center [128, 176] width 94 height 57
click at [243, 183] on div at bounding box center [226, 176] width 94 height 57
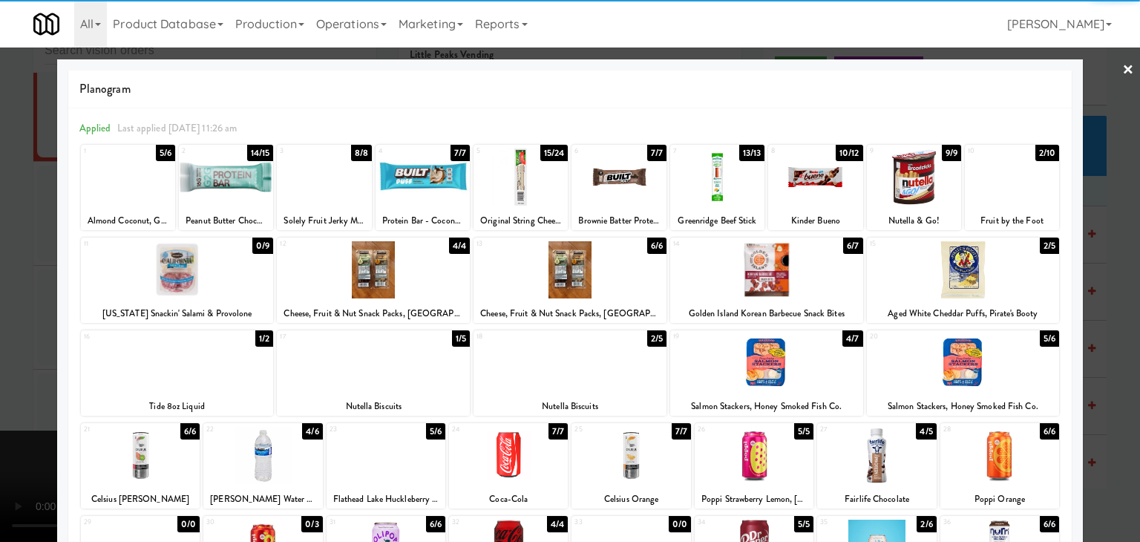
click at [0, 183] on div at bounding box center [570, 271] width 1140 height 542
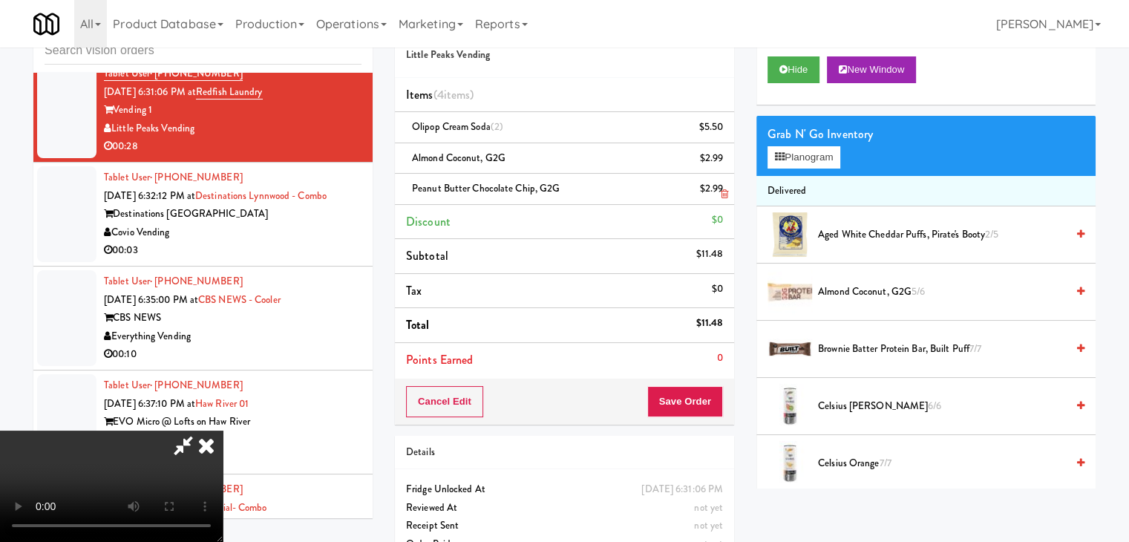
click at [726, 159] on icon at bounding box center [724, 164] width 7 height 10
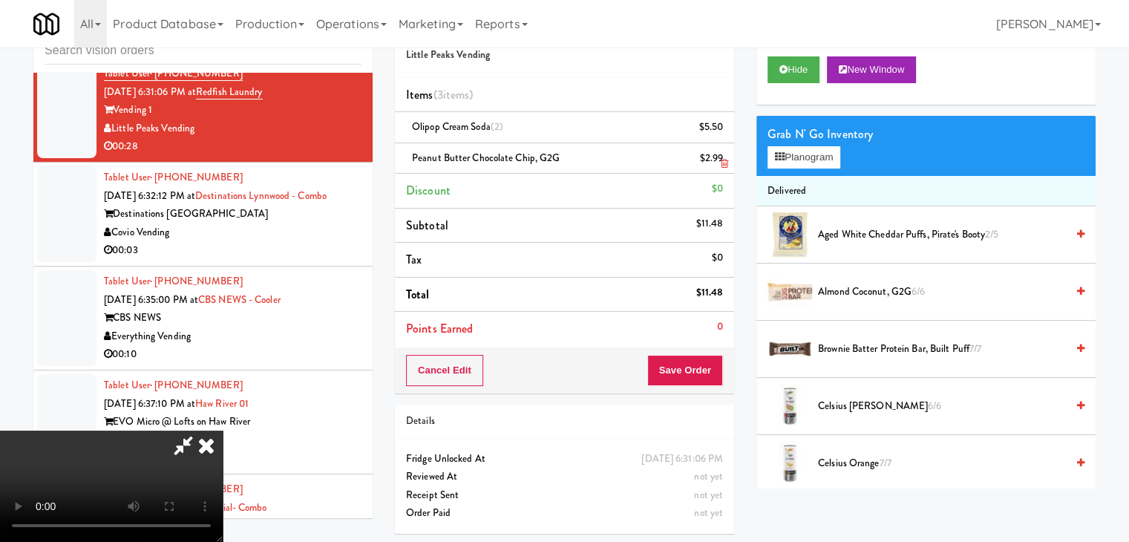
click at [726, 159] on icon at bounding box center [724, 164] width 7 height 10
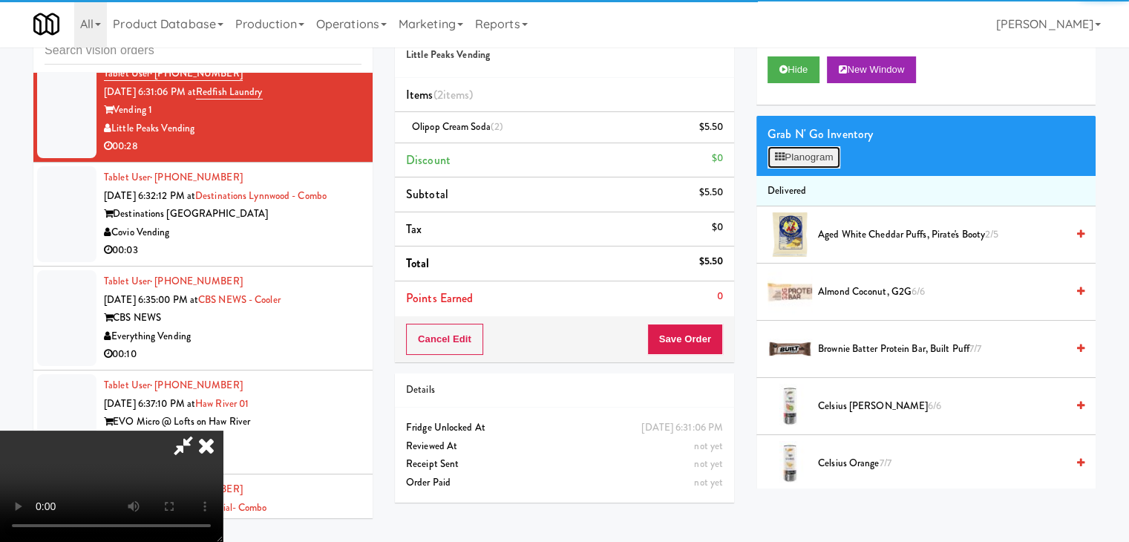
click at [794, 152] on button "Planogram" at bounding box center [804, 157] width 73 height 22
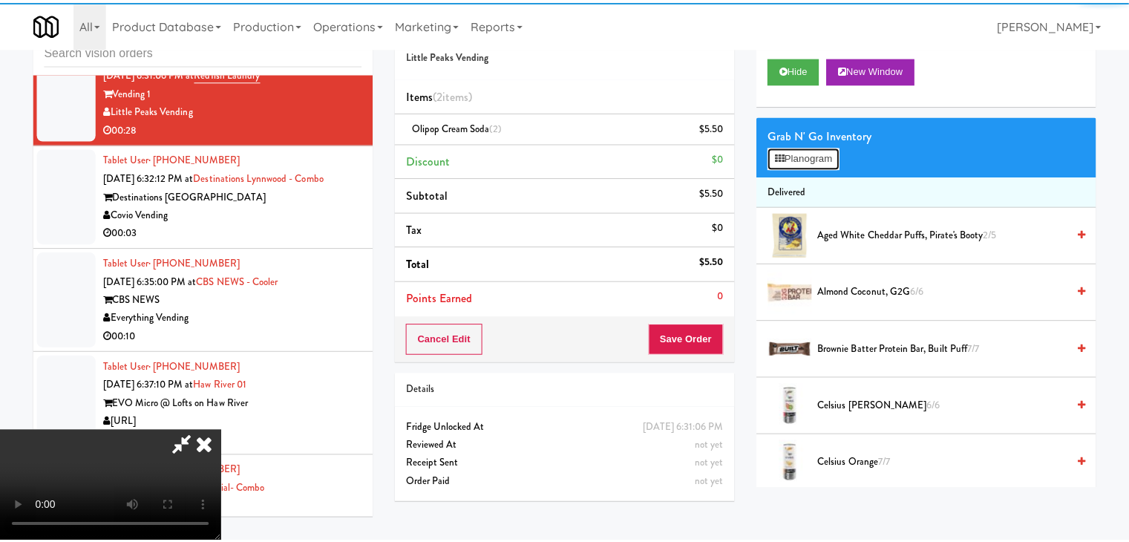
scroll to position [8922, 0]
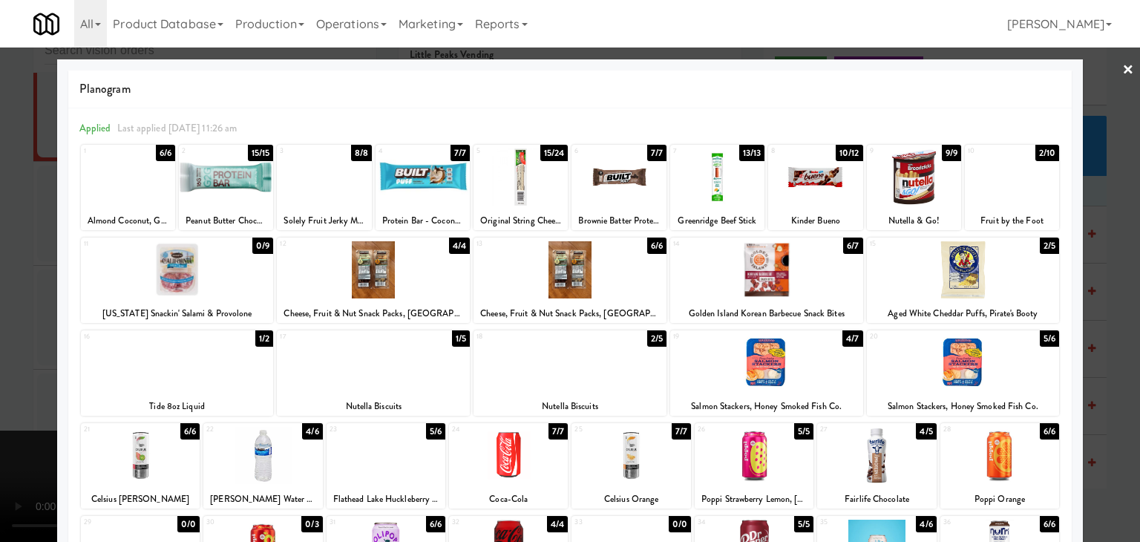
drag, startPoint x: 206, startPoint y: 174, endPoint x: 138, endPoint y: 173, distance: 68.3
click at [205, 174] on div at bounding box center [226, 176] width 94 height 57
click at [105, 174] on div at bounding box center [128, 176] width 94 height 57
click at [0, 175] on div at bounding box center [570, 271] width 1140 height 542
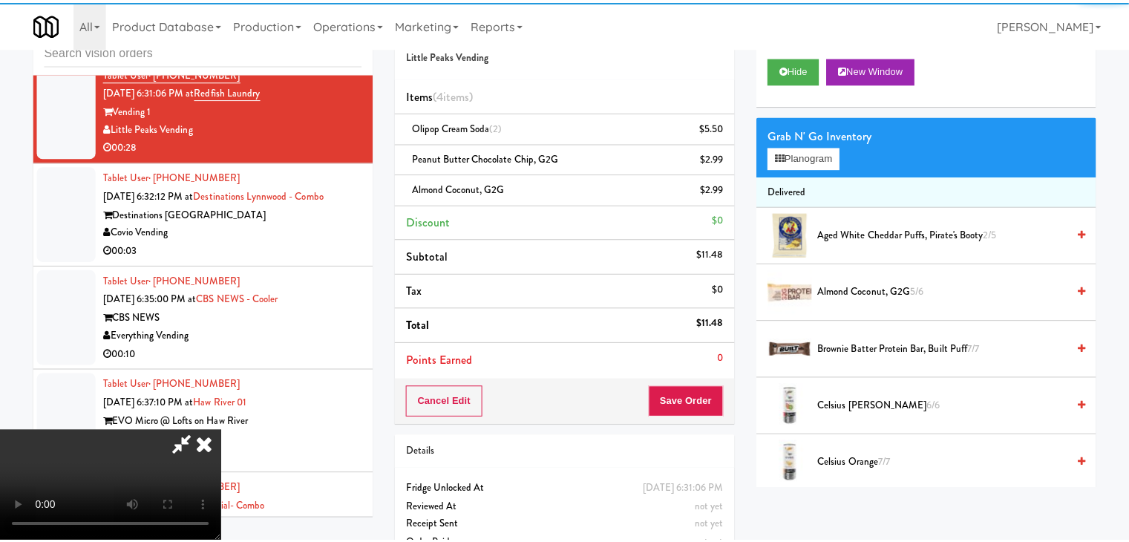
scroll to position [8940, 0]
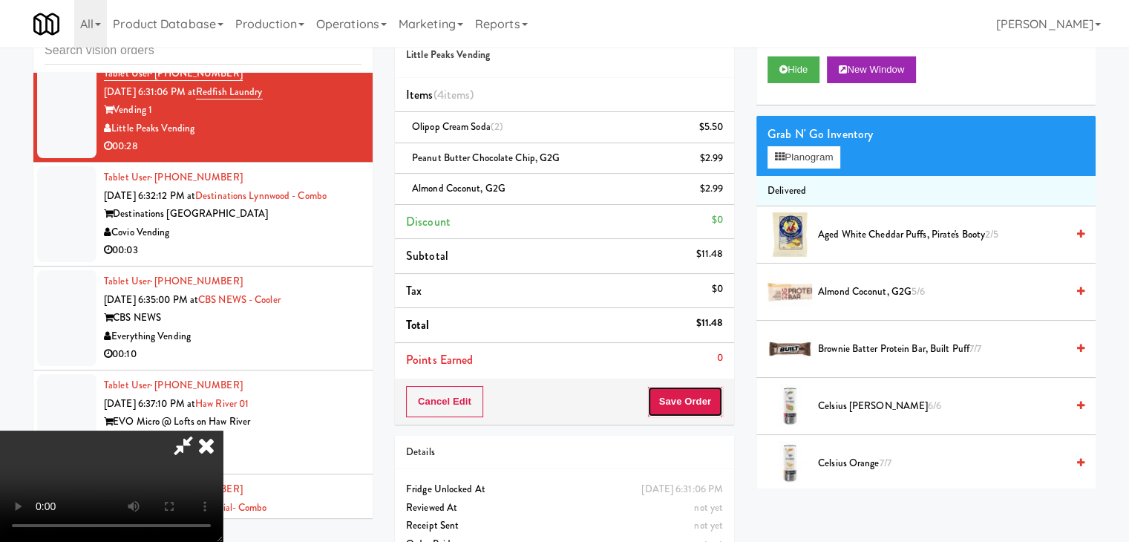
click at [705, 405] on button "Save Order" at bounding box center [685, 401] width 76 height 31
click at [705, 404] on button "Save Order" at bounding box center [685, 401] width 76 height 31
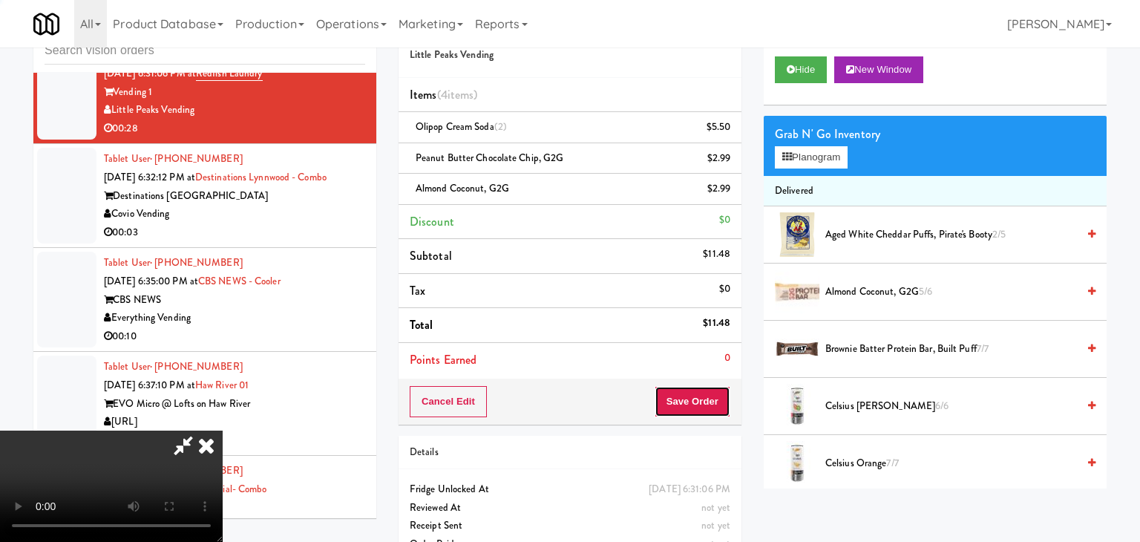
click at [705, 404] on body "Are you sure you want to update this order? Okay Cancel Okay Are you sure you w…" at bounding box center [570, 271] width 1140 height 542
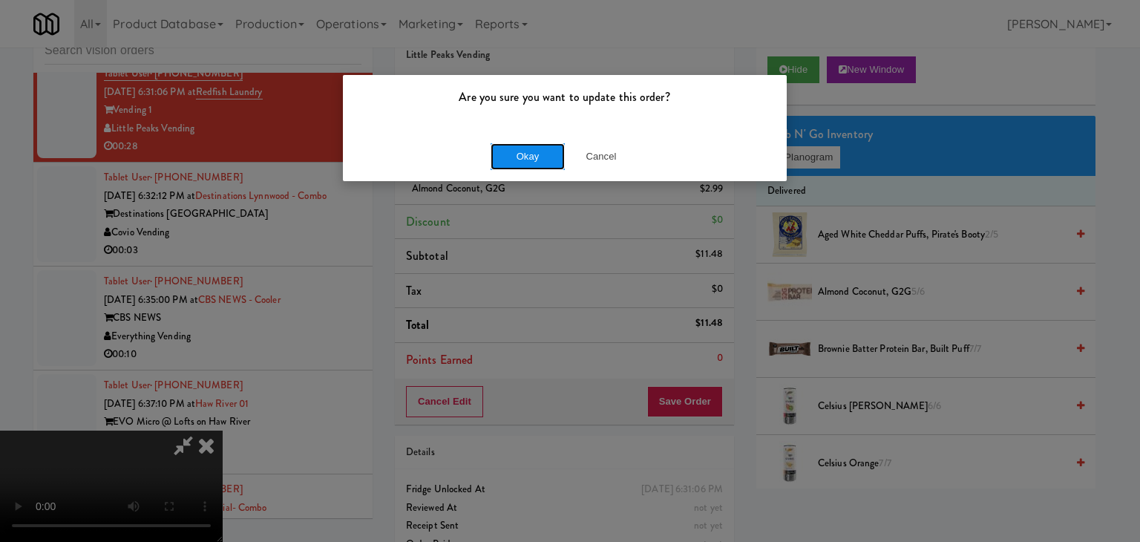
click at [517, 163] on button "Okay" at bounding box center [528, 156] width 74 height 27
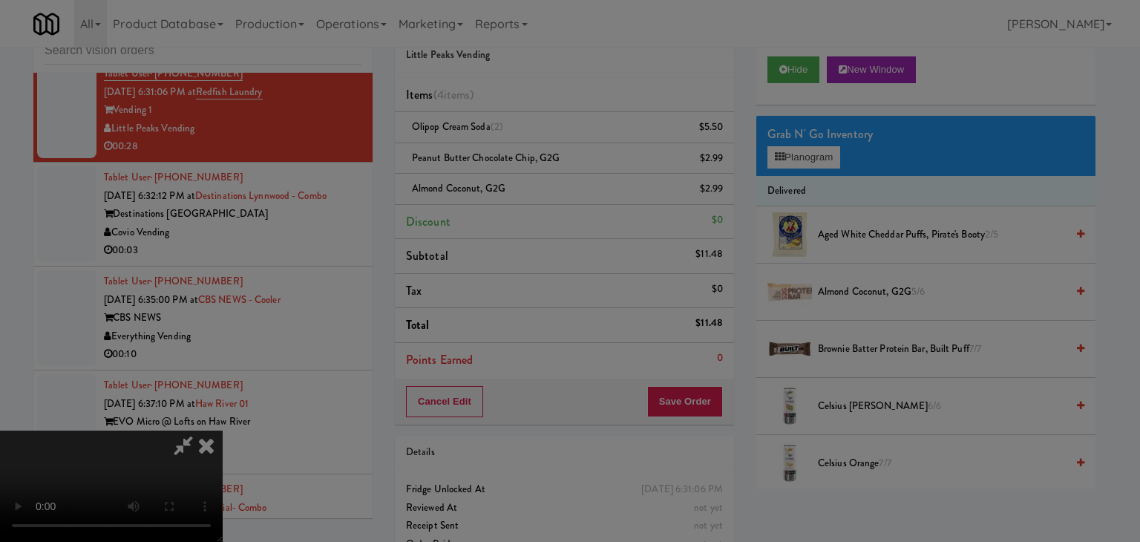
click at [517, 163] on div "Are you sure you want to update this order? Okay Cancel" at bounding box center [570, 271] width 1140 height 542
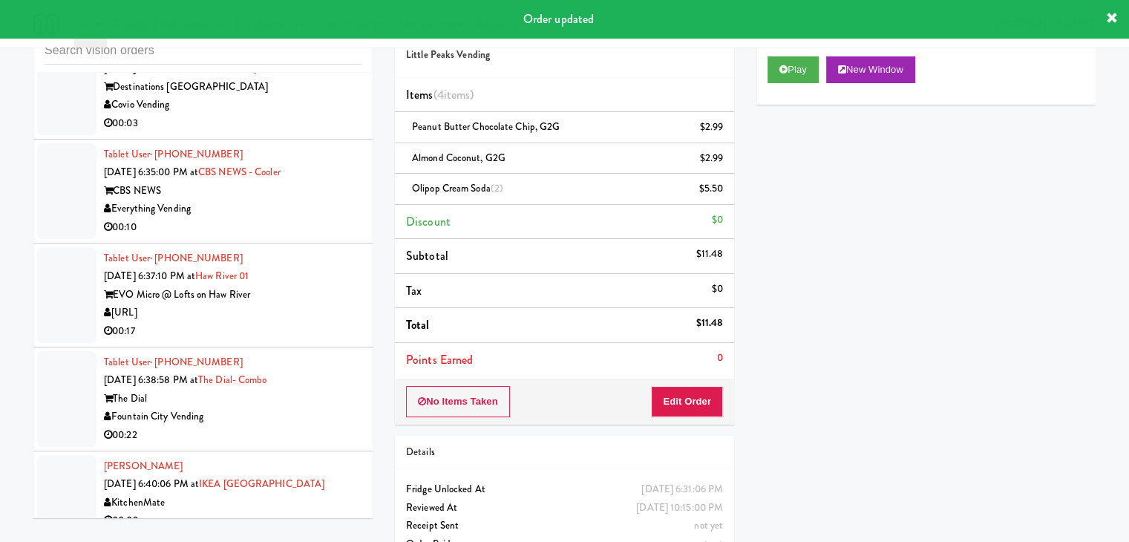
scroll to position [9088, 0]
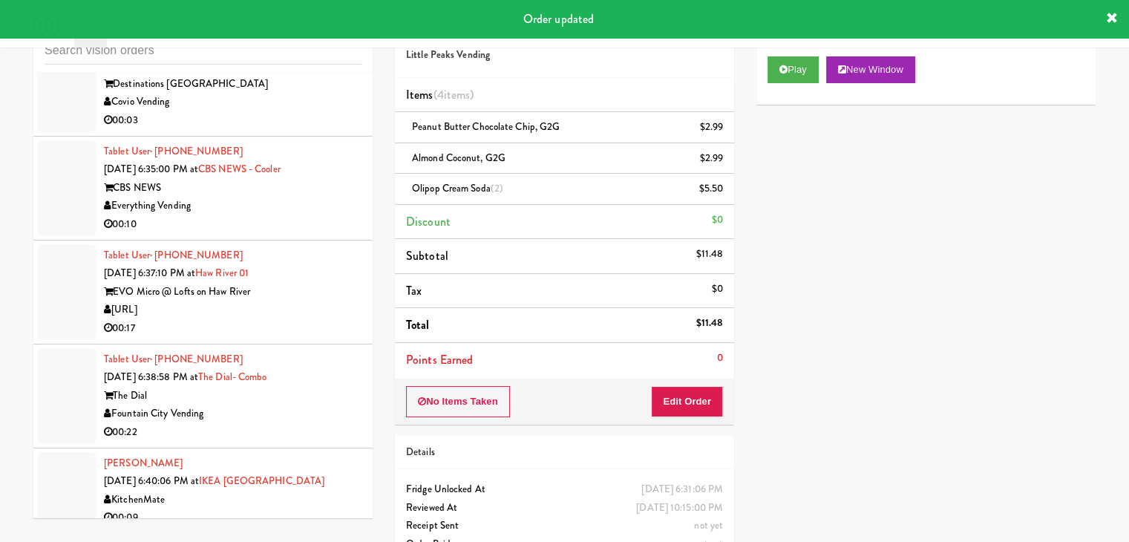
click at [276, 130] on div "00:03" at bounding box center [233, 120] width 258 height 19
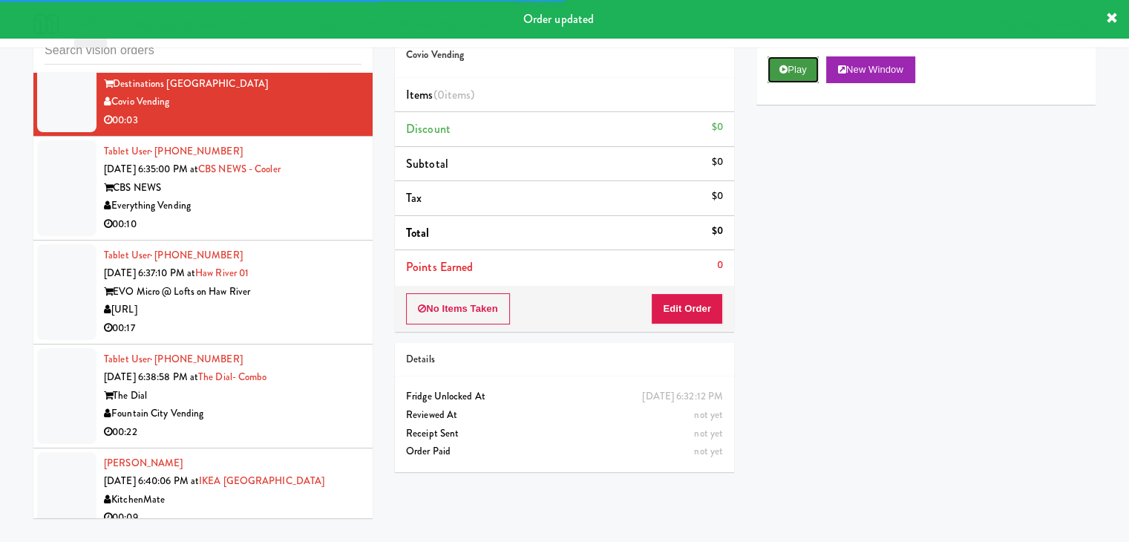
drag, startPoint x: 799, startPoint y: 70, endPoint x: 739, endPoint y: 165, distance: 112.1
click at [798, 70] on button "Play" at bounding box center [793, 69] width 51 height 27
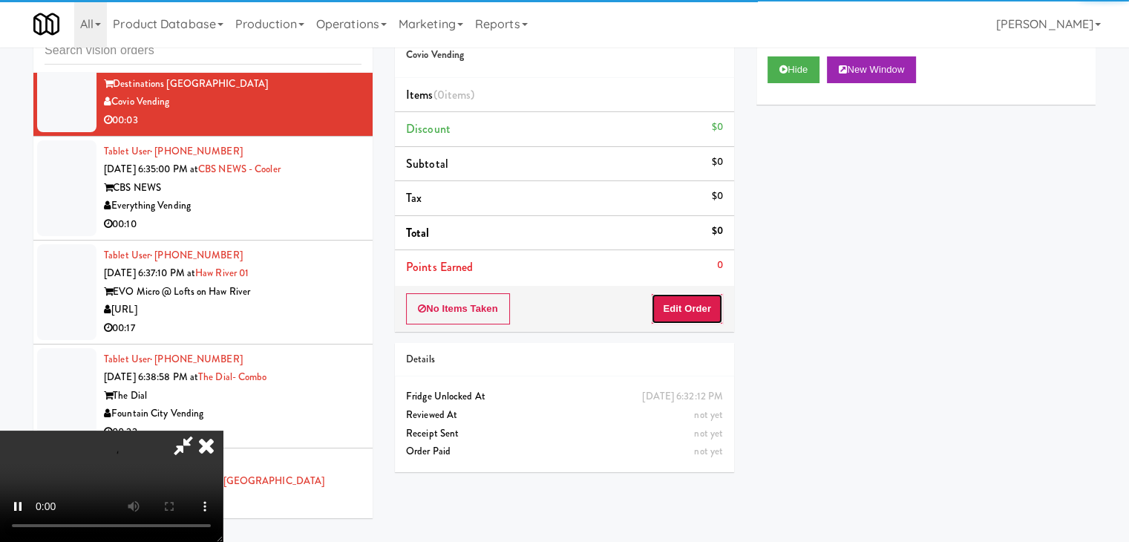
click at [698, 307] on button "Edit Order" at bounding box center [687, 308] width 72 height 31
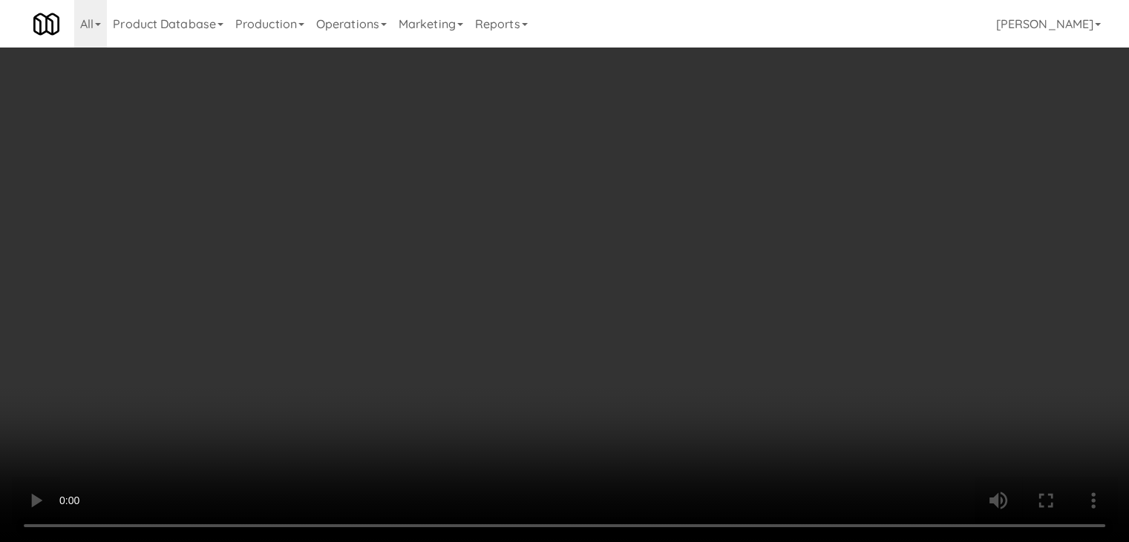
scroll to position [9070, 0]
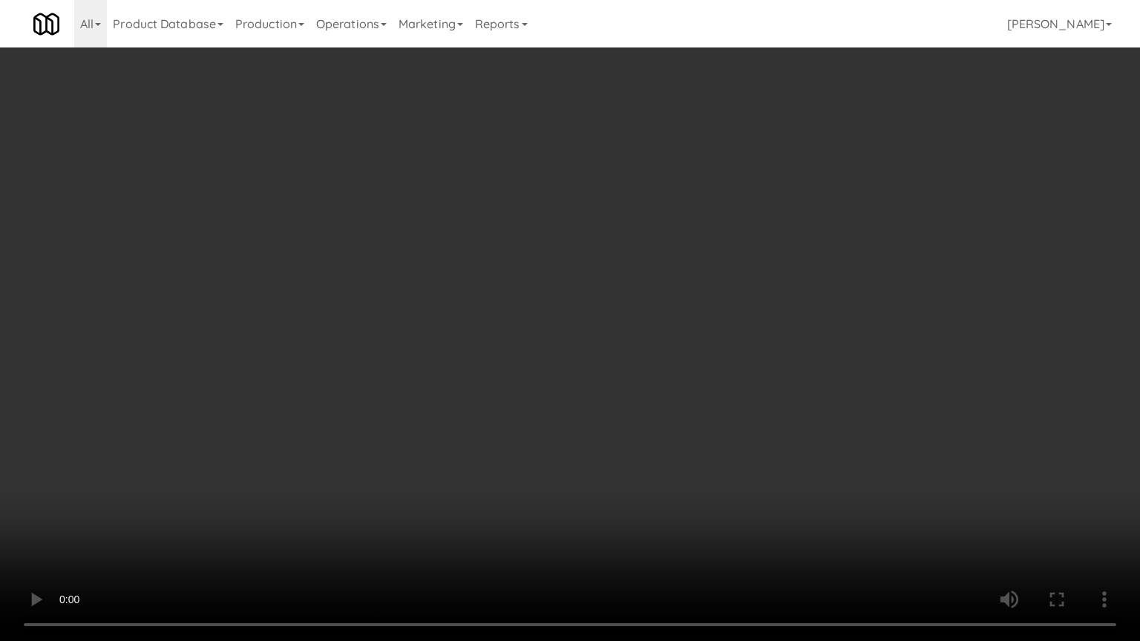
click at [702, 414] on video at bounding box center [570, 320] width 1140 height 641
click at [702, 411] on video at bounding box center [570, 320] width 1140 height 641
click at [705, 415] on video at bounding box center [570, 320] width 1140 height 641
drag, startPoint x: 705, startPoint y: 415, endPoint x: 725, endPoint y: 314, distance: 102.9
click at [708, 405] on video at bounding box center [570, 320] width 1140 height 641
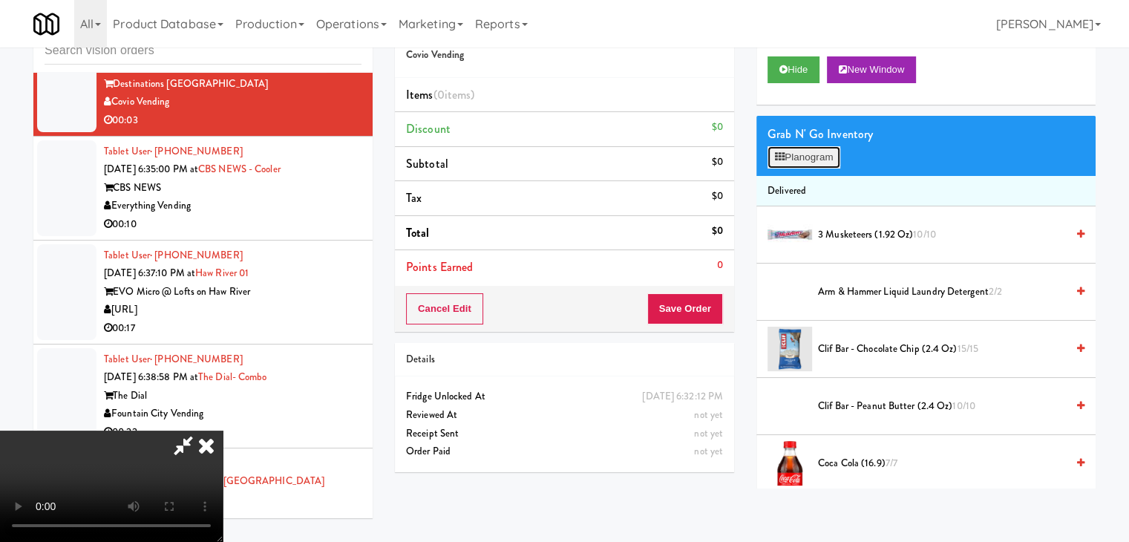
click at [823, 149] on button "Planogram" at bounding box center [804, 157] width 73 height 22
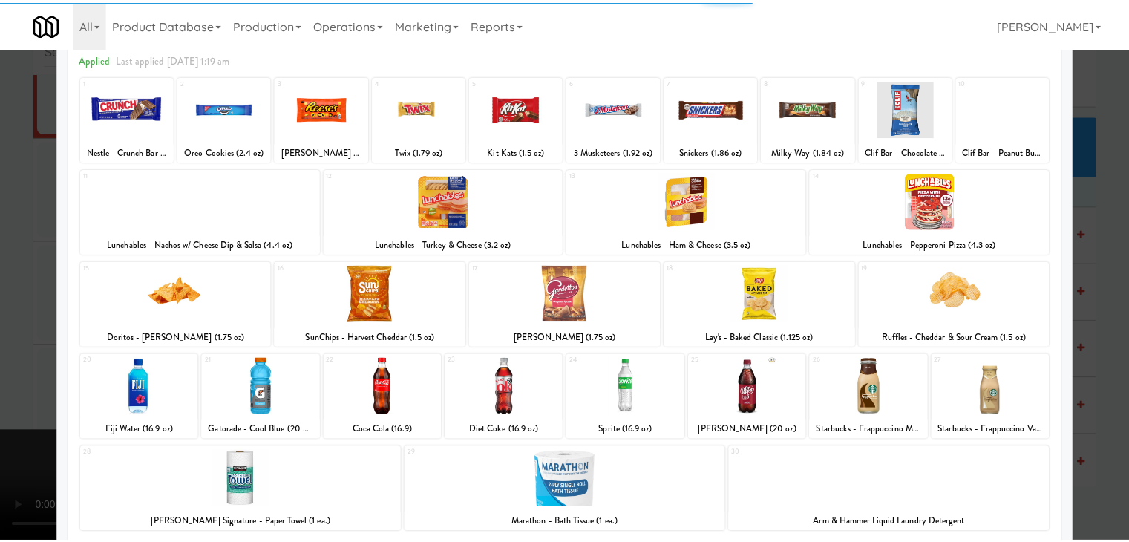
scroll to position [148, 0]
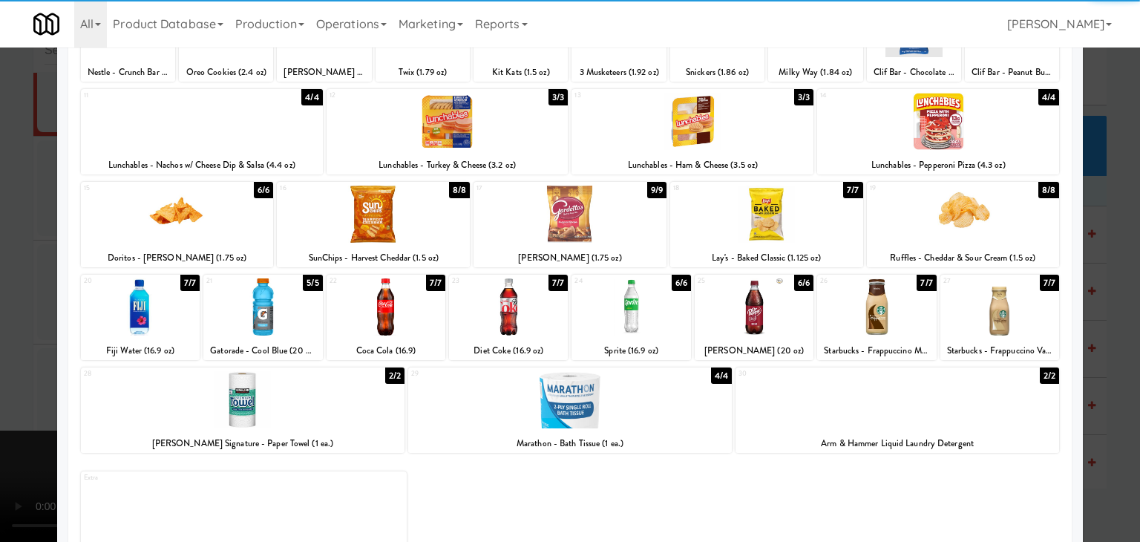
drag, startPoint x: 981, startPoint y: 213, endPoint x: 1065, endPoint y: 239, distance: 87.1
click at [984, 213] on div at bounding box center [963, 214] width 193 height 57
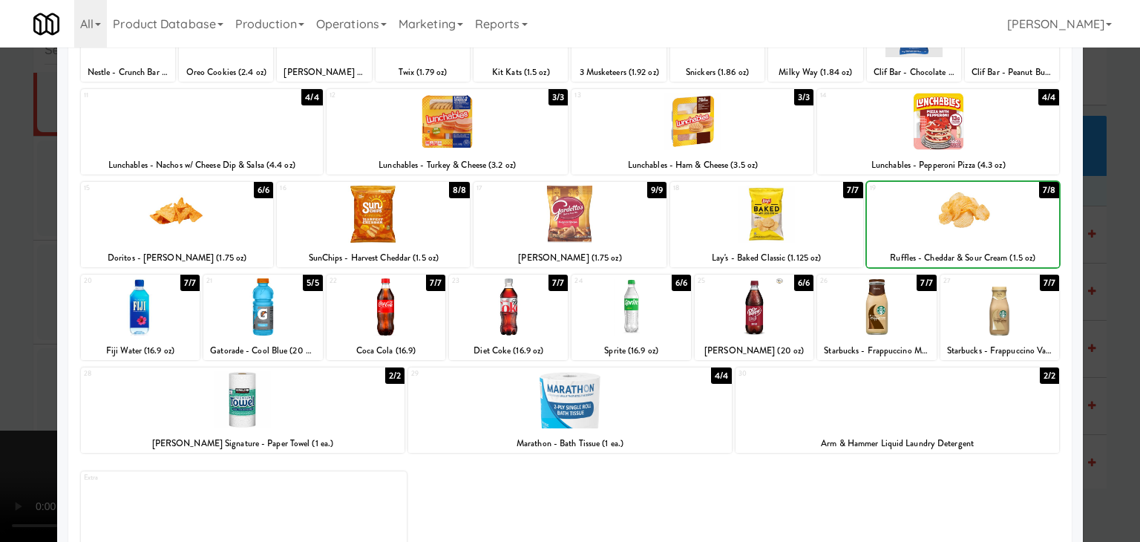
click at [1093, 254] on div at bounding box center [570, 271] width 1140 height 542
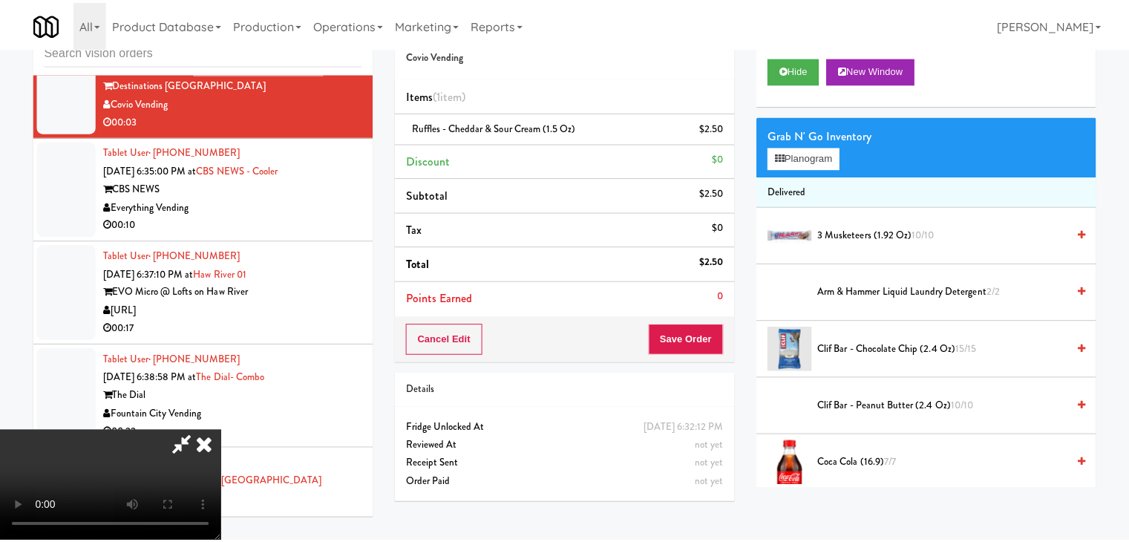
scroll to position [9088, 0]
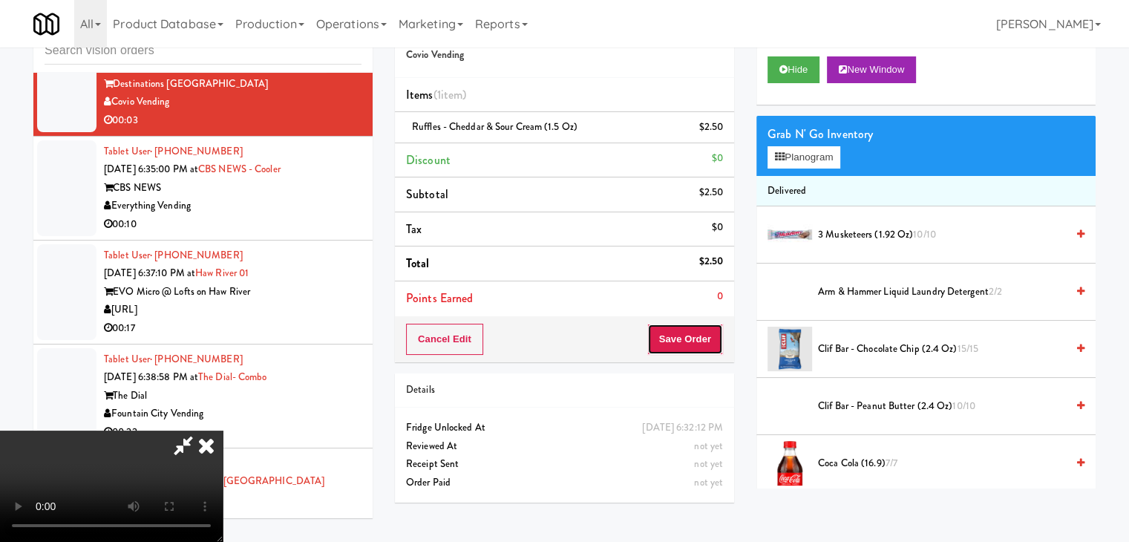
click at [690, 339] on button "Save Order" at bounding box center [685, 339] width 76 height 31
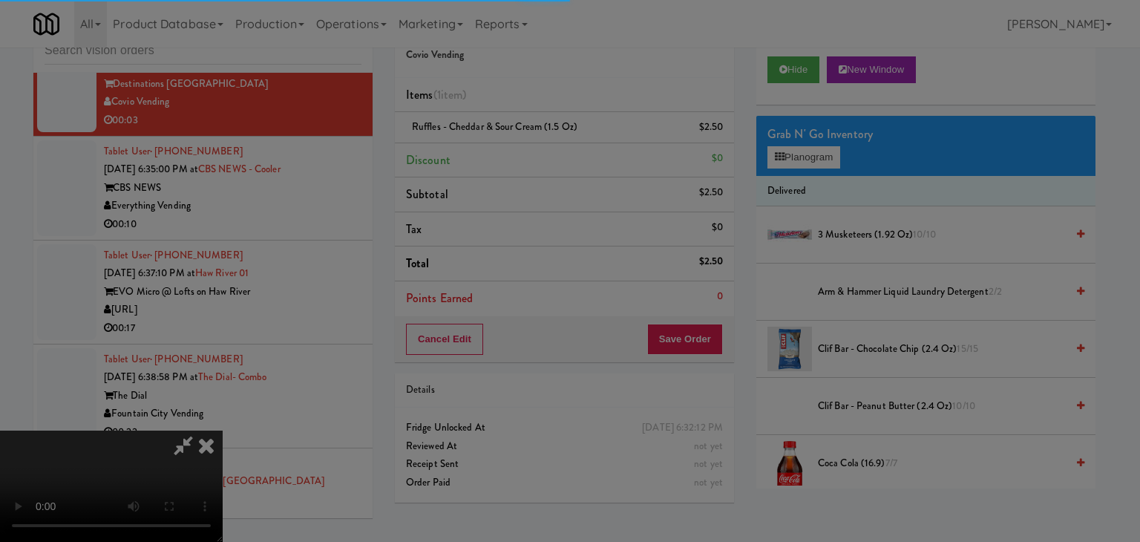
click at [690, 339] on body "Are you sure you want to update this order? Okay Cancel Okay Are you sure you w…" at bounding box center [570, 271] width 1140 height 542
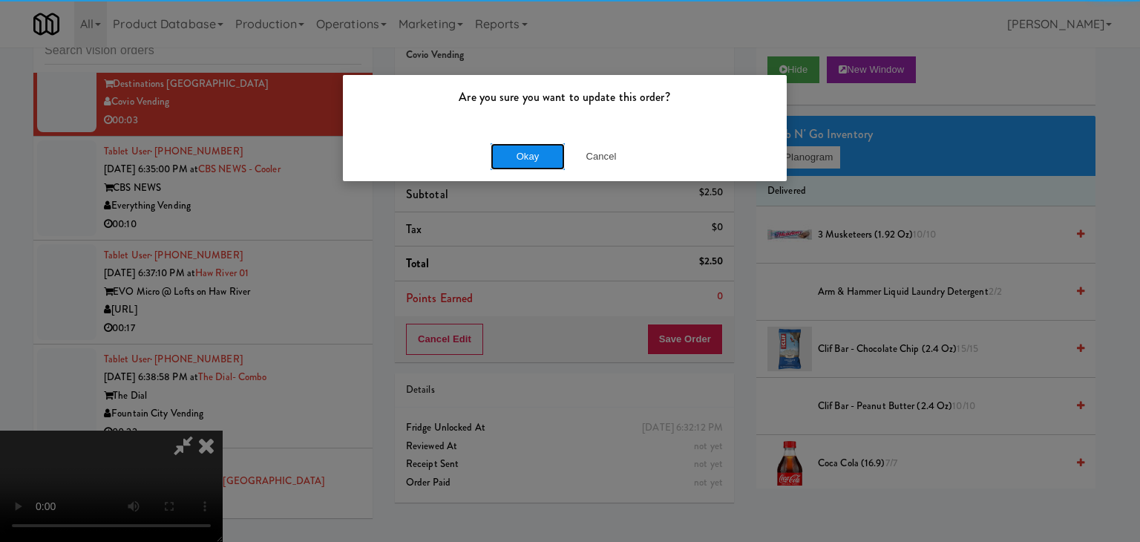
click at [533, 164] on button "Okay" at bounding box center [528, 156] width 74 height 27
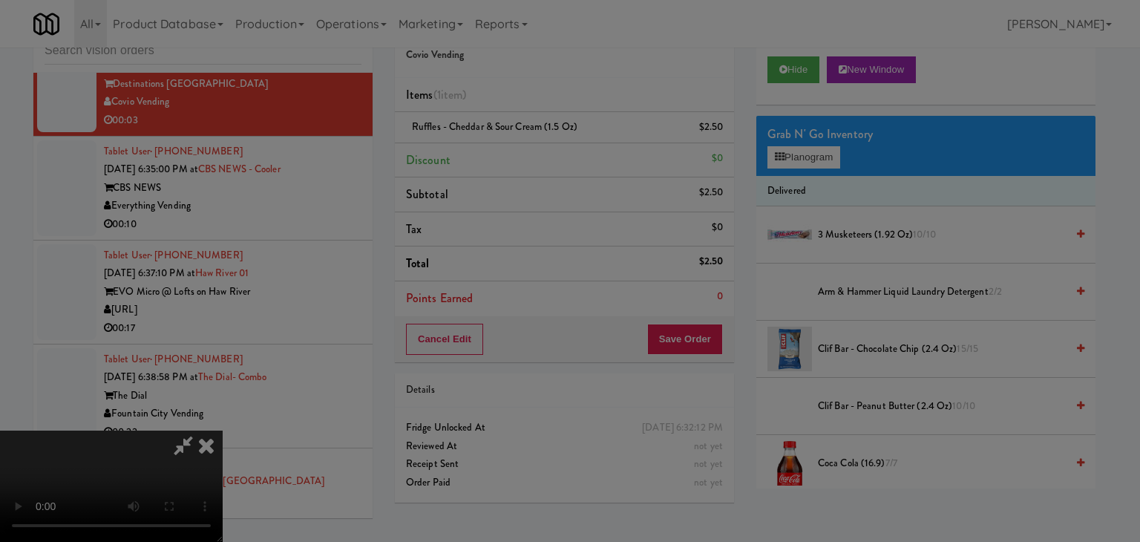
click at [533, 154] on div "Okay Cancel" at bounding box center [565, 129] width 444 height 50
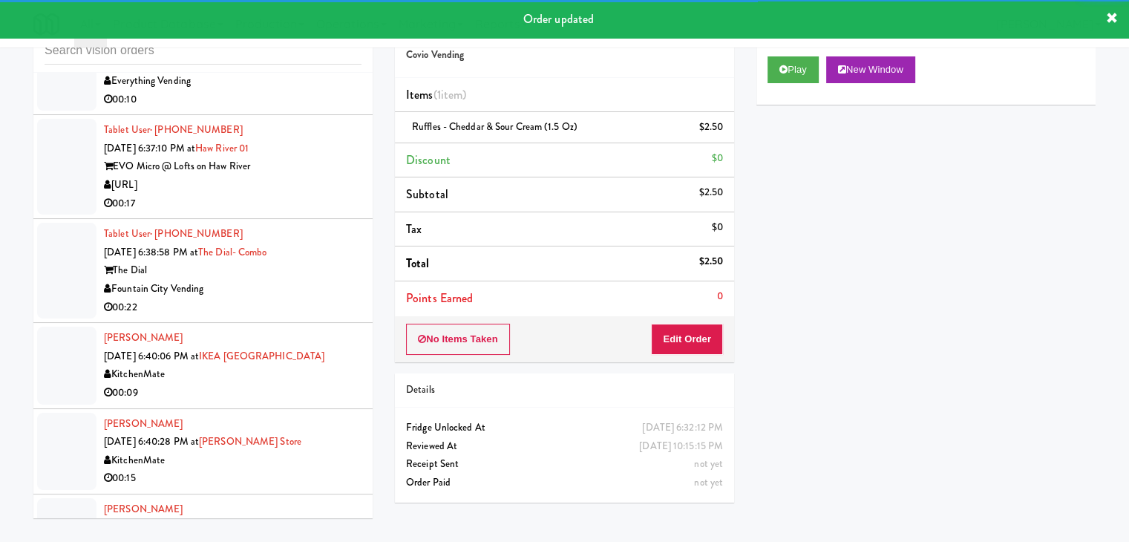
scroll to position [9255, 0]
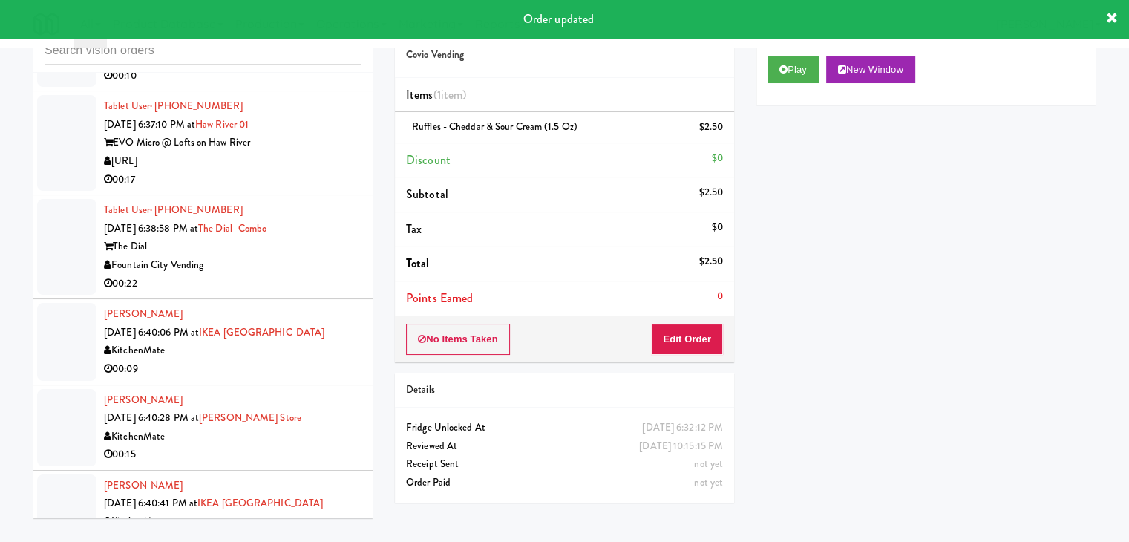
click at [313, 85] on div "00:10" at bounding box center [233, 76] width 258 height 19
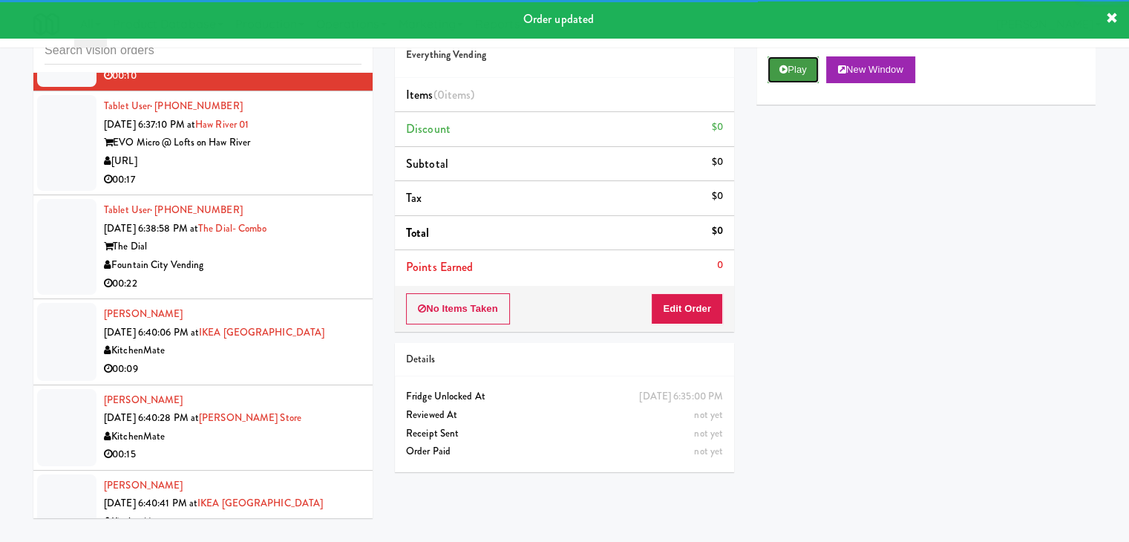
click at [816, 71] on button "Play" at bounding box center [793, 69] width 51 height 27
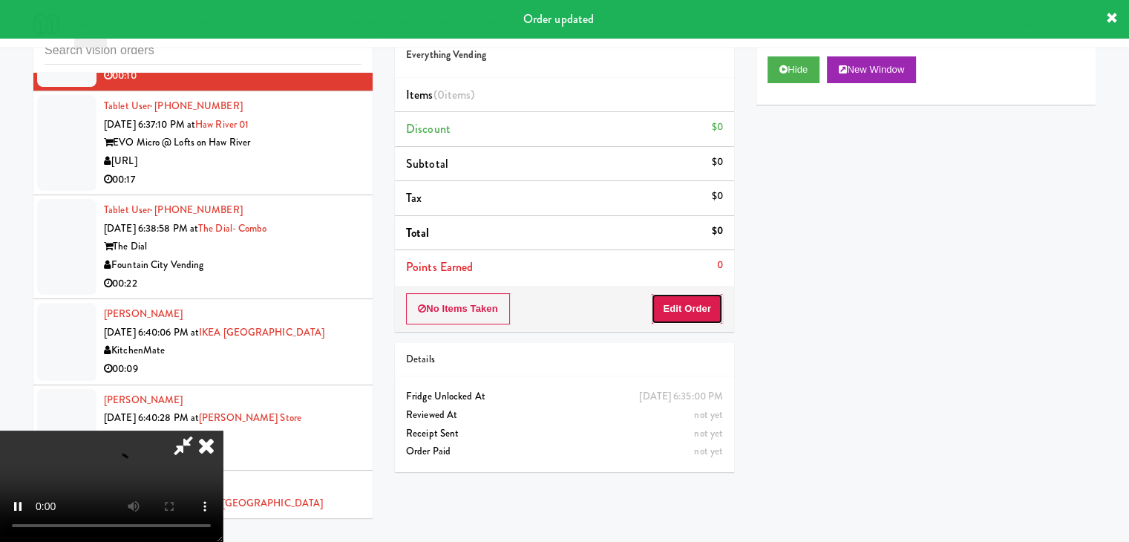
click at [703, 298] on button "Edit Order" at bounding box center [687, 308] width 72 height 31
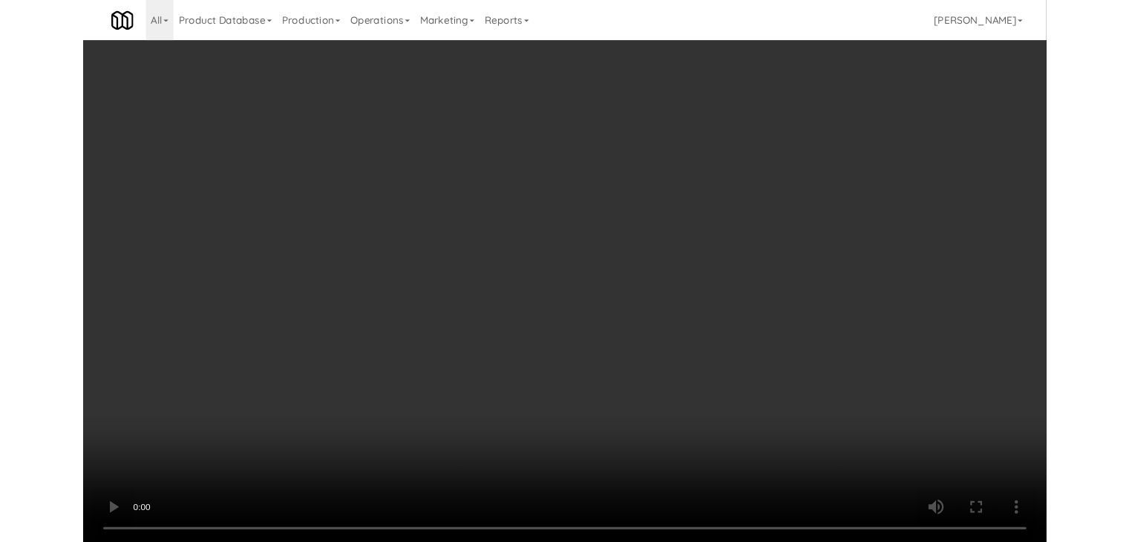
scroll to position [9237, 0]
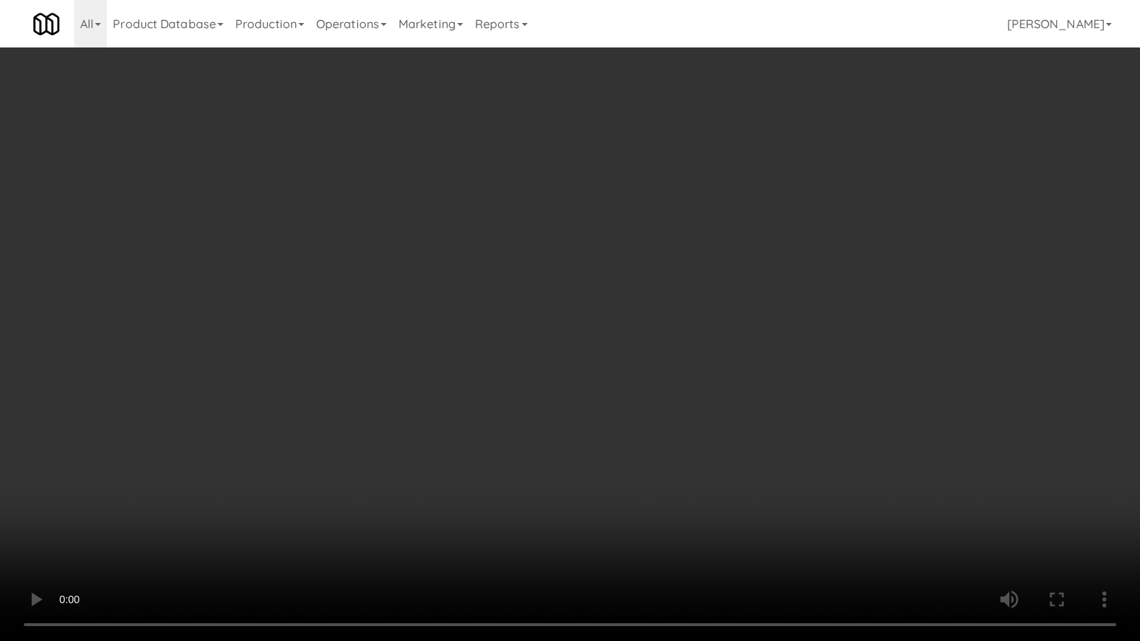
click at [710, 369] on video at bounding box center [570, 320] width 1140 height 641
click at [687, 373] on video at bounding box center [570, 320] width 1140 height 641
click at [703, 350] on video at bounding box center [570, 320] width 1140 height 641
click at [705, 350] on video at bounding box center [570, 320] width 1140 height 641
click at [760, 314] on video at bounding box center [570, 320] width 1140 height 641
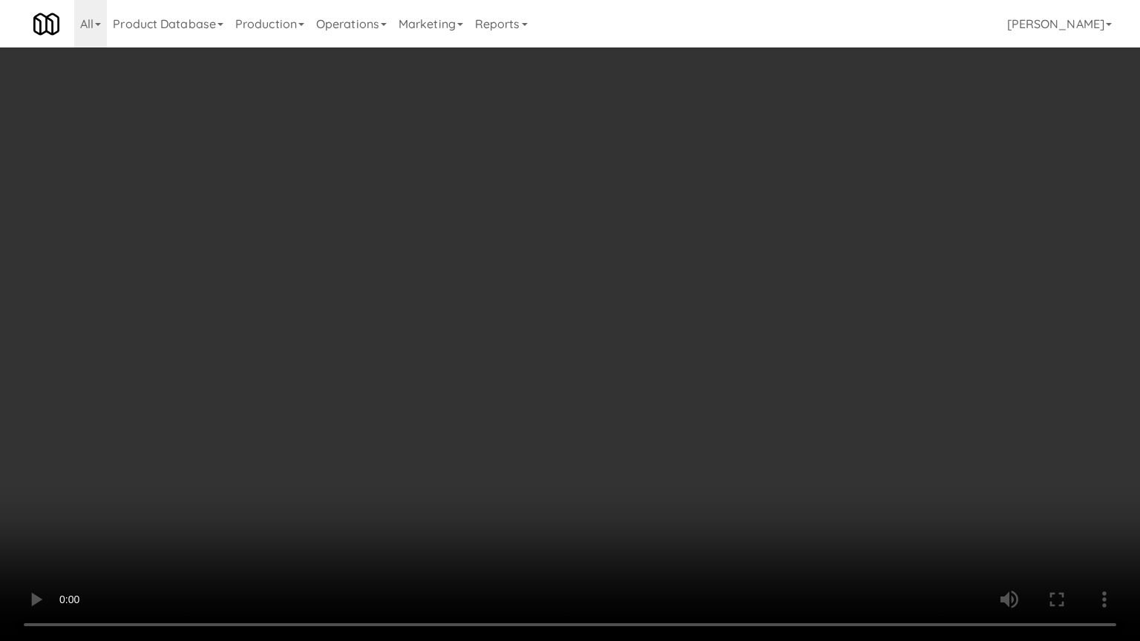
click at [760, 314] on video at bounding box center [570, 320] width 1140 height 641
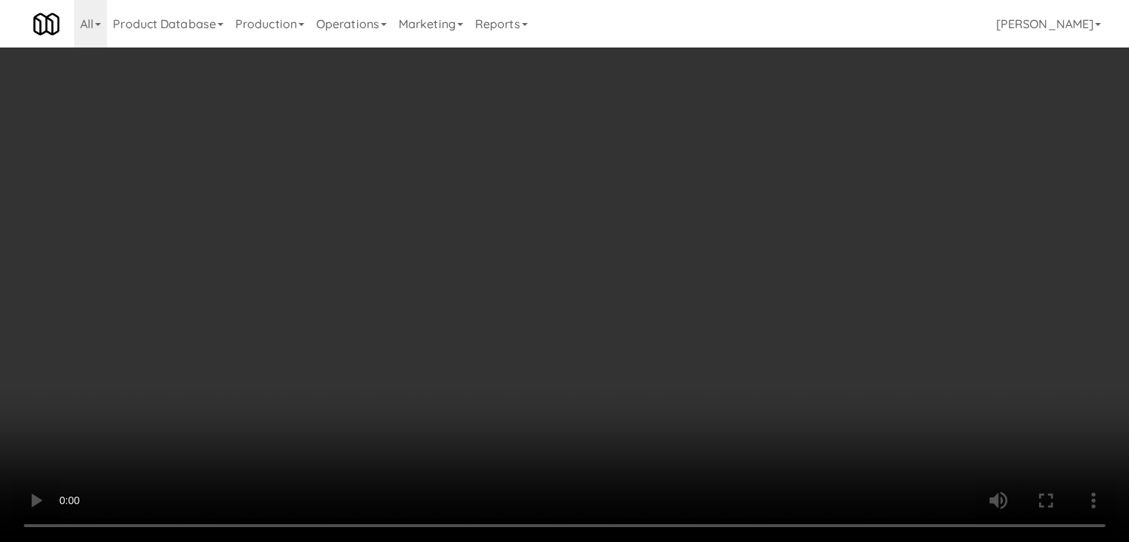
click at [820, 149] on div "Grab N' Go Inventory Planogram" at bounding box center [926, 146] width 339 height 60
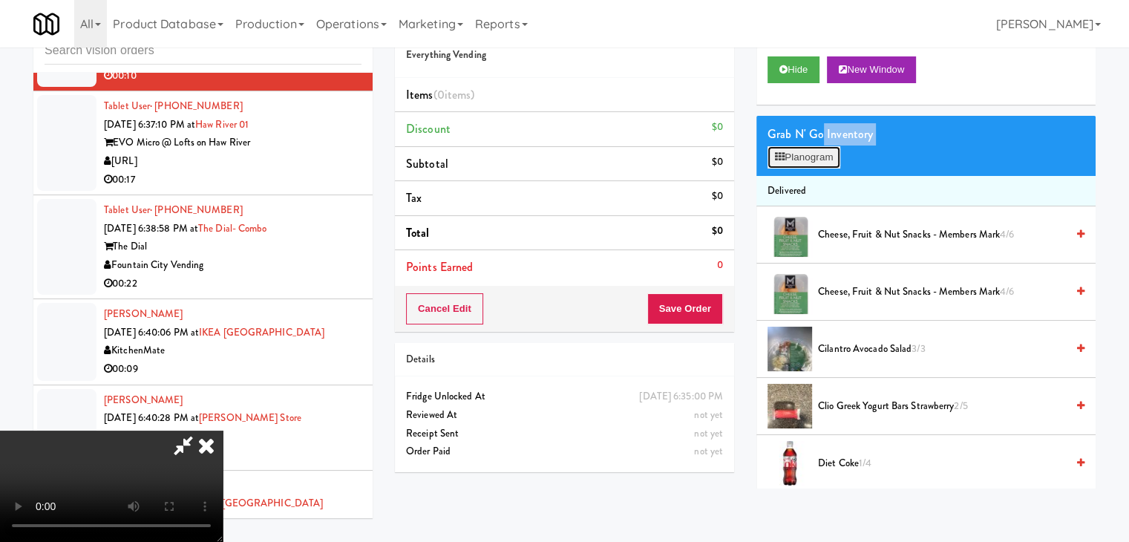
click at [820, 150] on button "Planogram" at bounding box center [804, 157] width 73 height 22
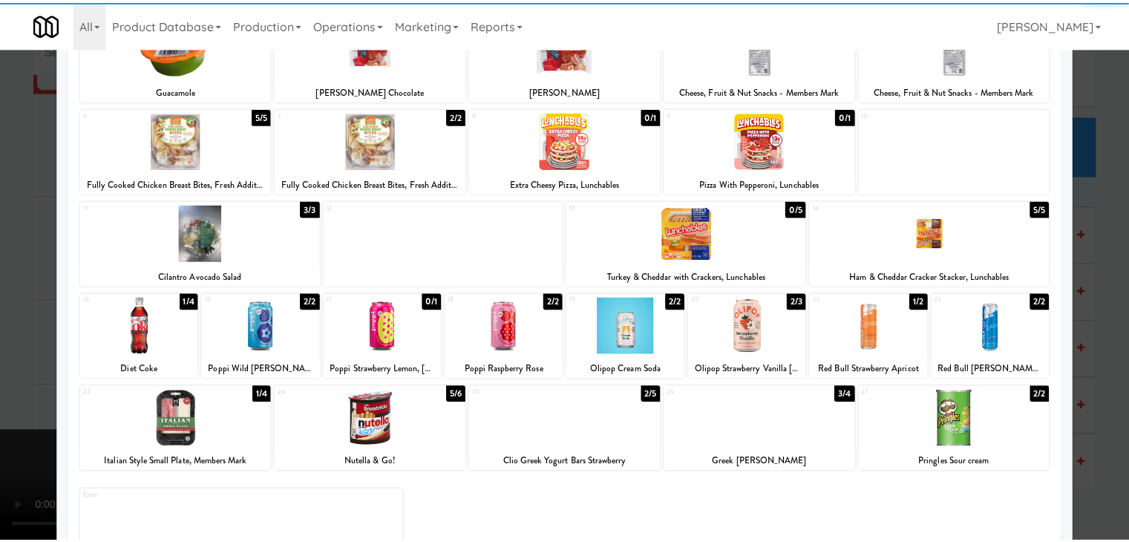
scroll to position [148, 0]
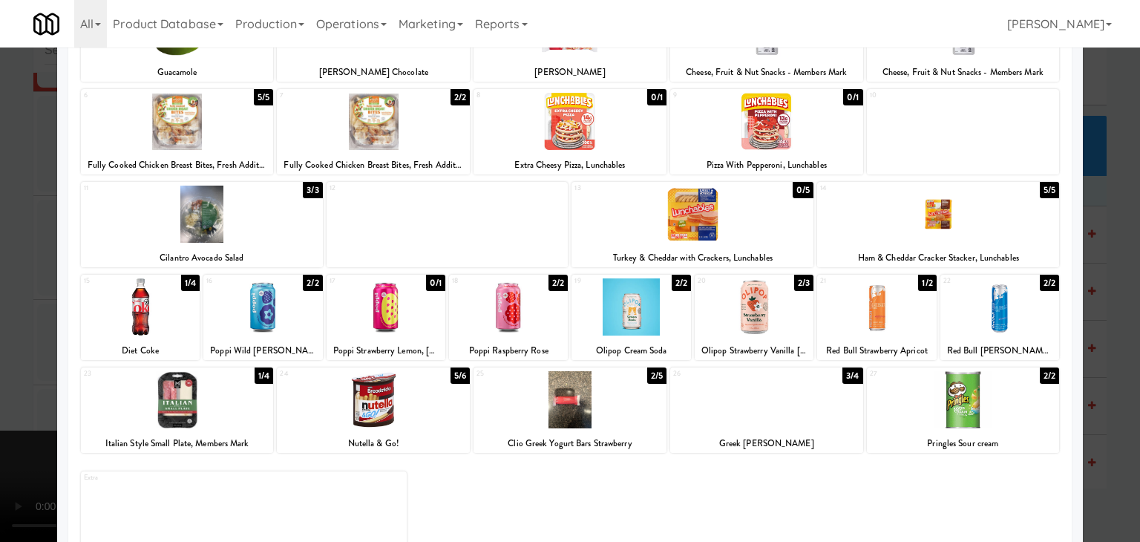
click at [632, 307] on div at bounding box center [631, 306] width 119 height 57
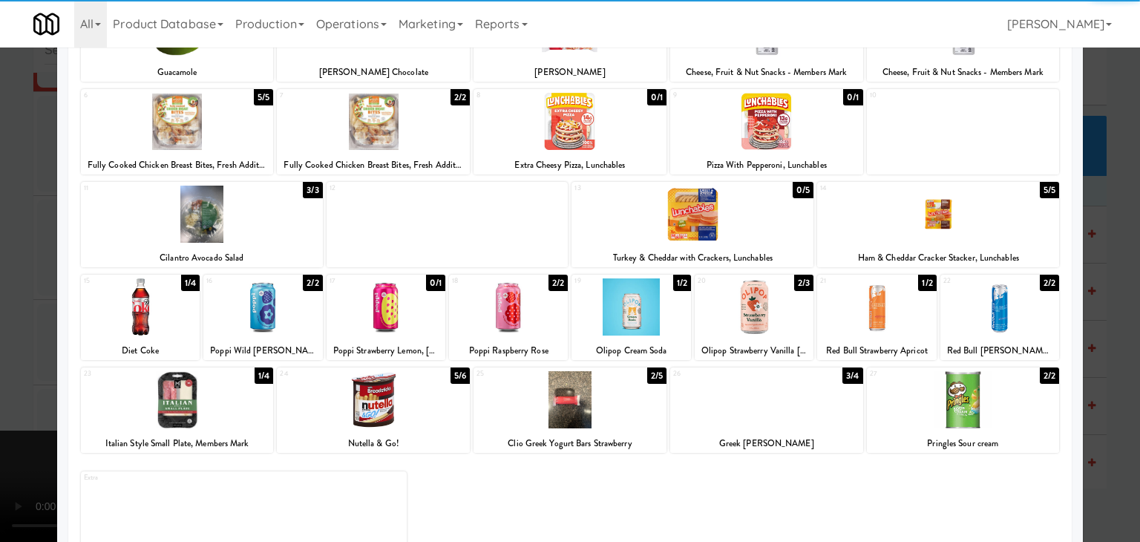
drag, startPoint x: 0, startPoint y: 321, endPoint x: 134, endPoint y: 321, distance: 133.6
click at [10, 321] on div at bounding box center [570, 271] width 1140 height 542
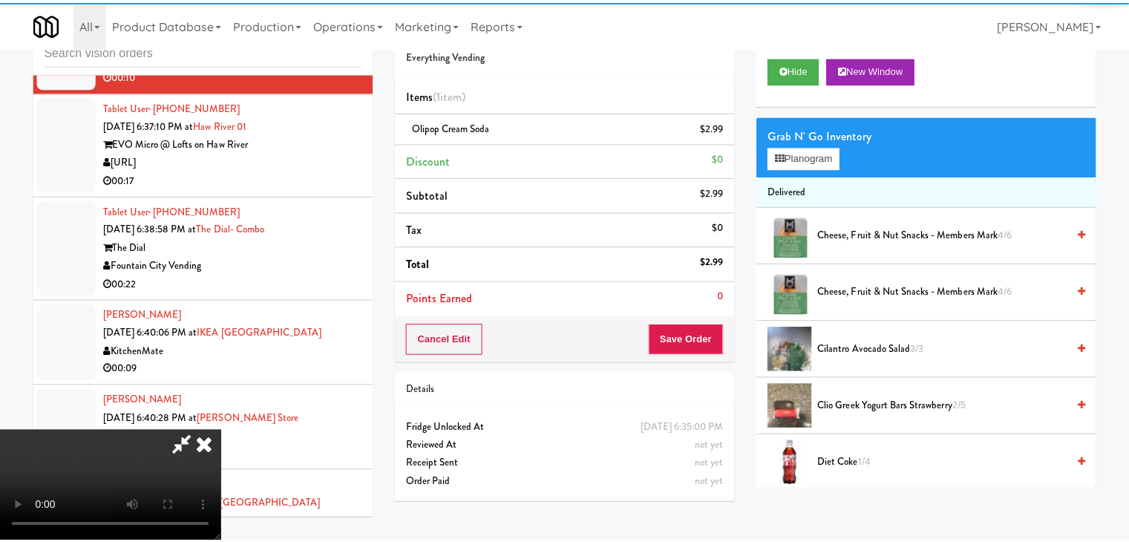
scroll to position [9255, 0]
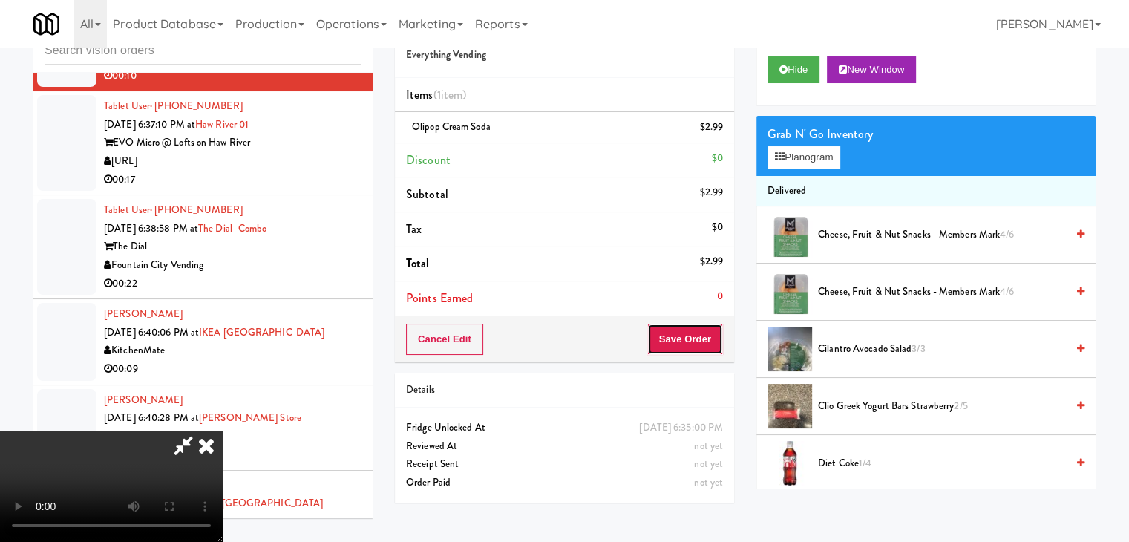
click at [711, 342] on button "Save Order" at bounding box center [685, 339] width 76 height 31
click at [706, 341] on button "Save Order" at bounding box center [685, 339] width 76 height 31
click at [706, 340] on body "Are you sure you want to update this order? Okay Cancel Okay Are you sure you w…" at bounding box center [564, 271] width 1129 height 542
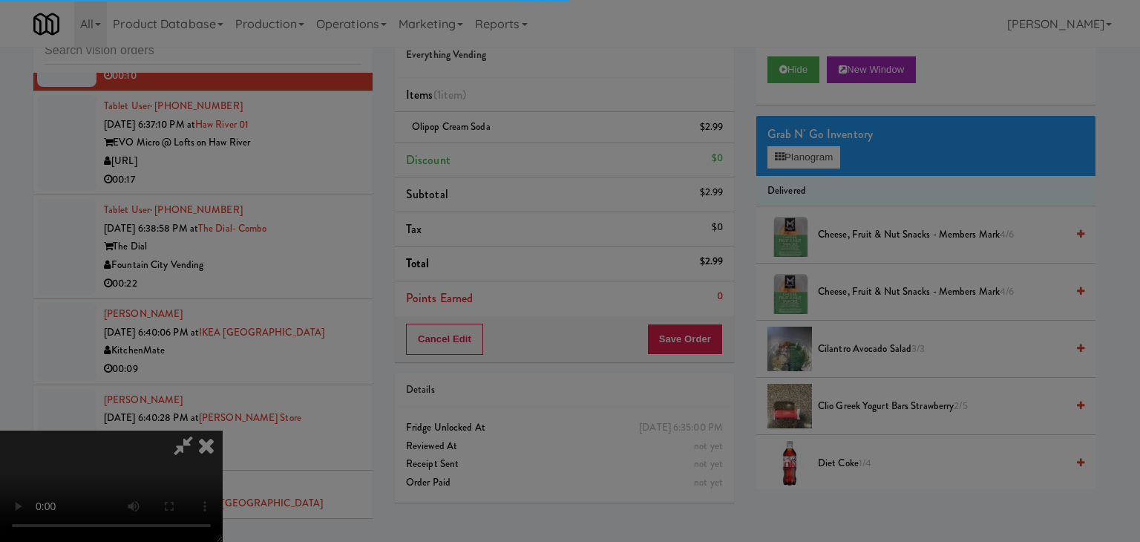
drag, startPoint x: 706, startPoint y: 340, endPoint x: 699, endPoint y: 327, distance: 15.3
click at [705, 340] on div at bounding box center [570, 271] width 1140 height 542
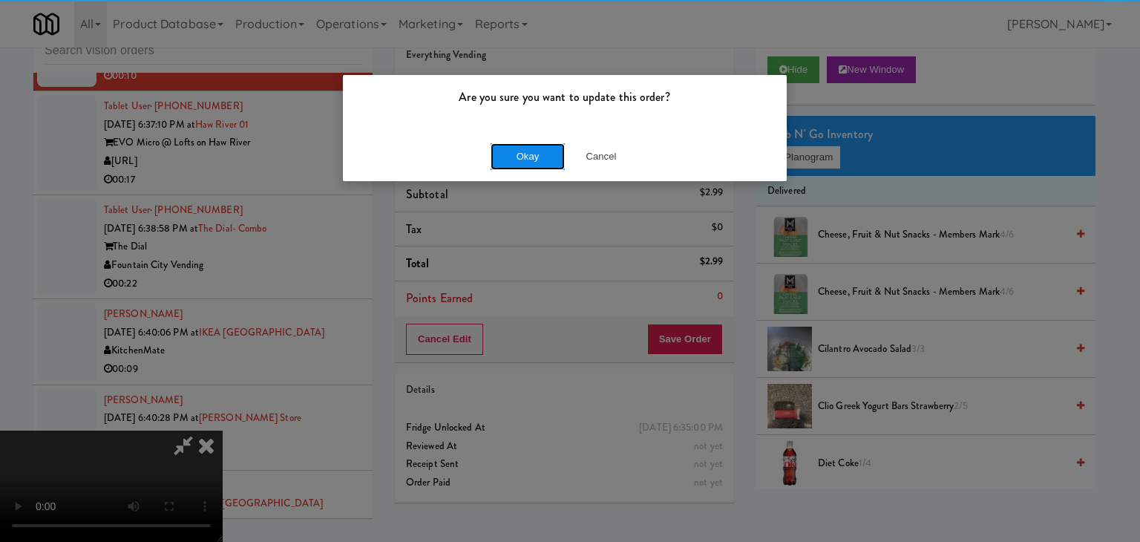
click at [544, 157] on button "Okay" at bounding box center [528, 156] width 74 height 27
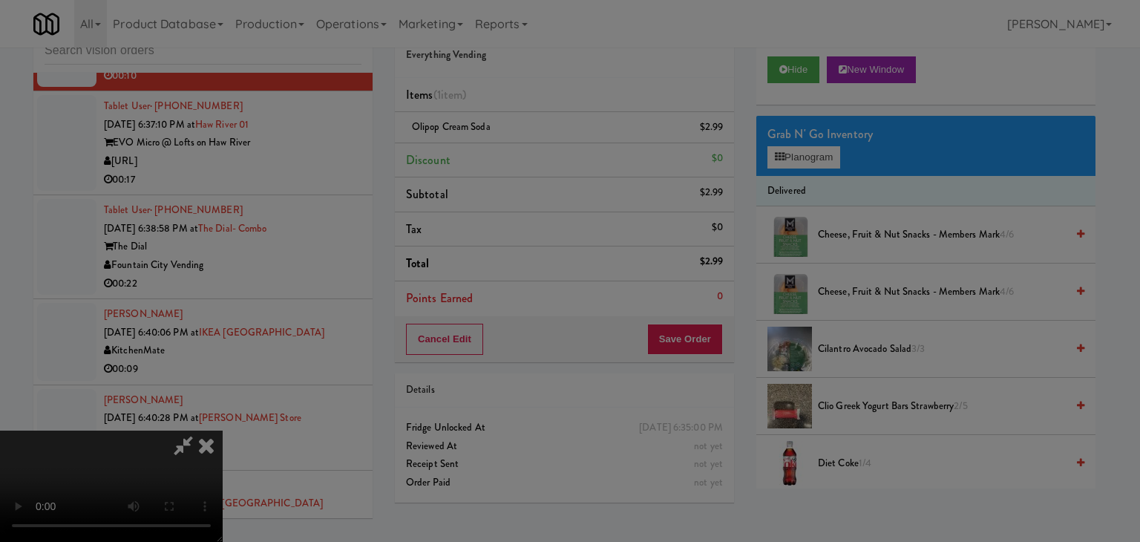
click at [544, 157] on body "Are you sure you want to update this order? Okay Cancel Okay Are you sure you w…" at bounding box center [570, 271] width 1140 height 542
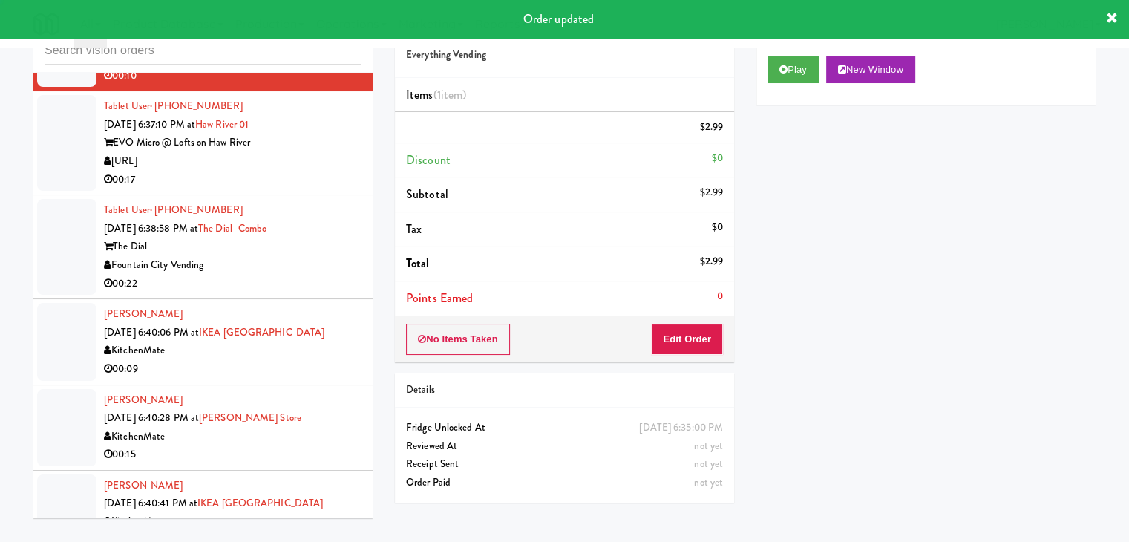
scroll to position [0, 0]
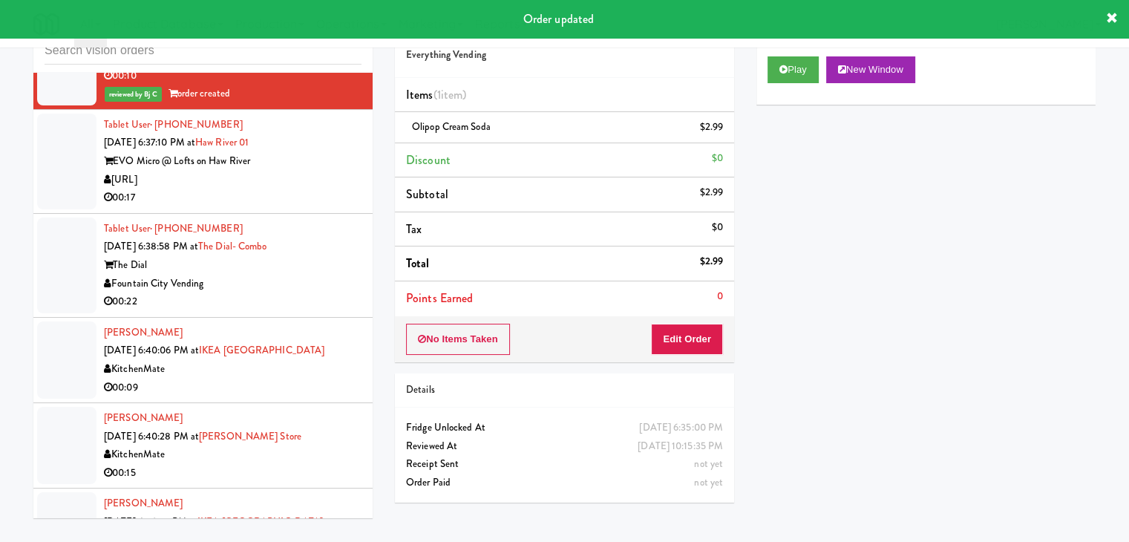
drag, startPoint x: 291, startPoint y: 223, endPoint x: 308, endPoint y: 229, distance: 18.1
click at [302, 189] on div "[URL]" at bounding box center [233, 180] width 258 height 19
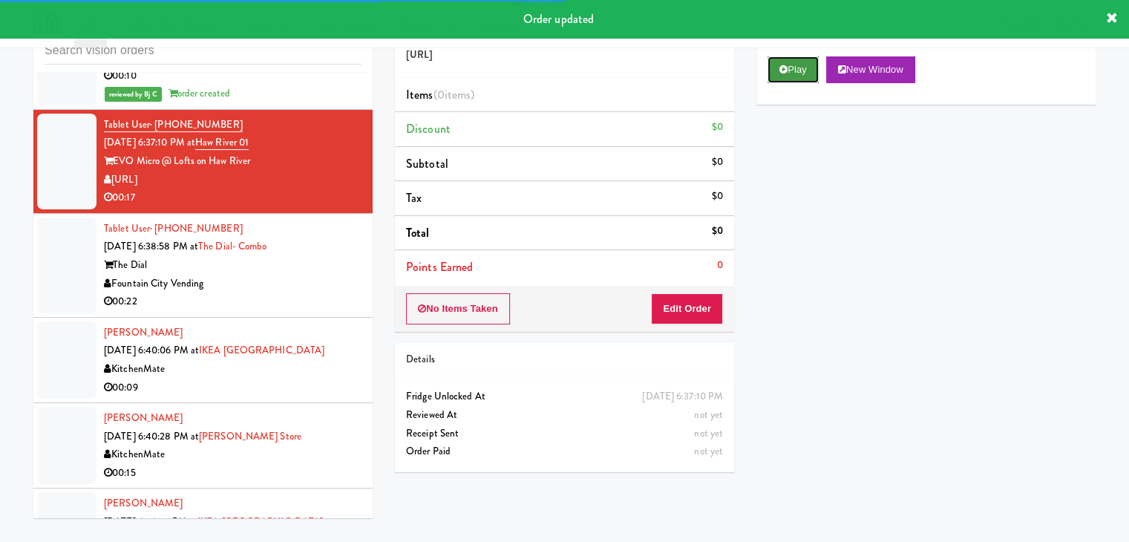
click at [806, 66] on button "Play" at bounding box center [793, 69] width 51 height 27
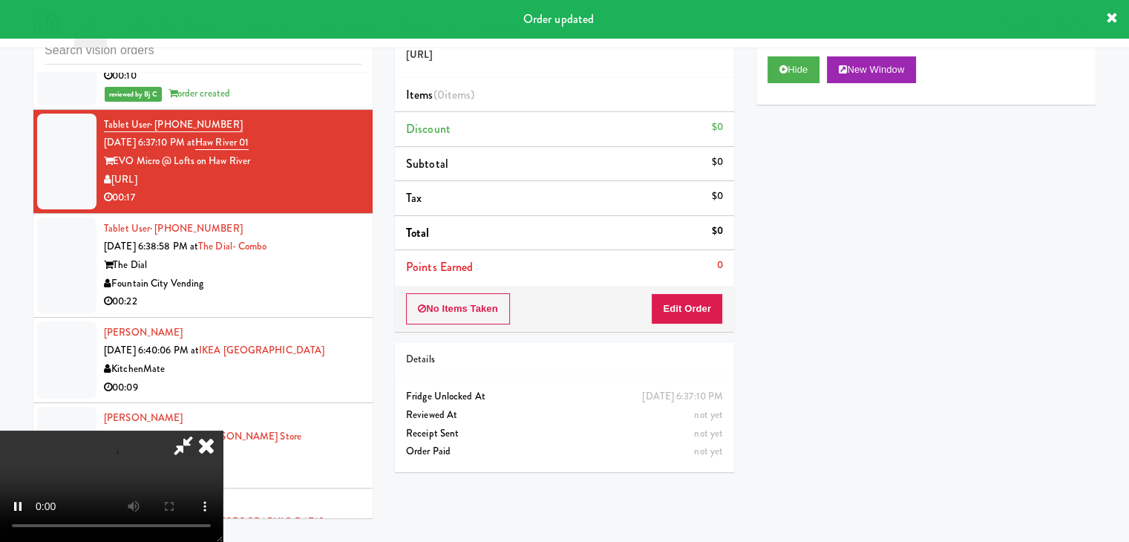
drag, startPoint x: 693, startPoint y: 290, endPoint x: 689, endPoint y: 298, distance: 9.0
click at [689, 298] on div "No Items Taken Edit Order" at bounding box center [564, 309] width 339 height 46
click at [689, 298] on button "Edit Order" at bounding box center [687, 308] width 72 height 31
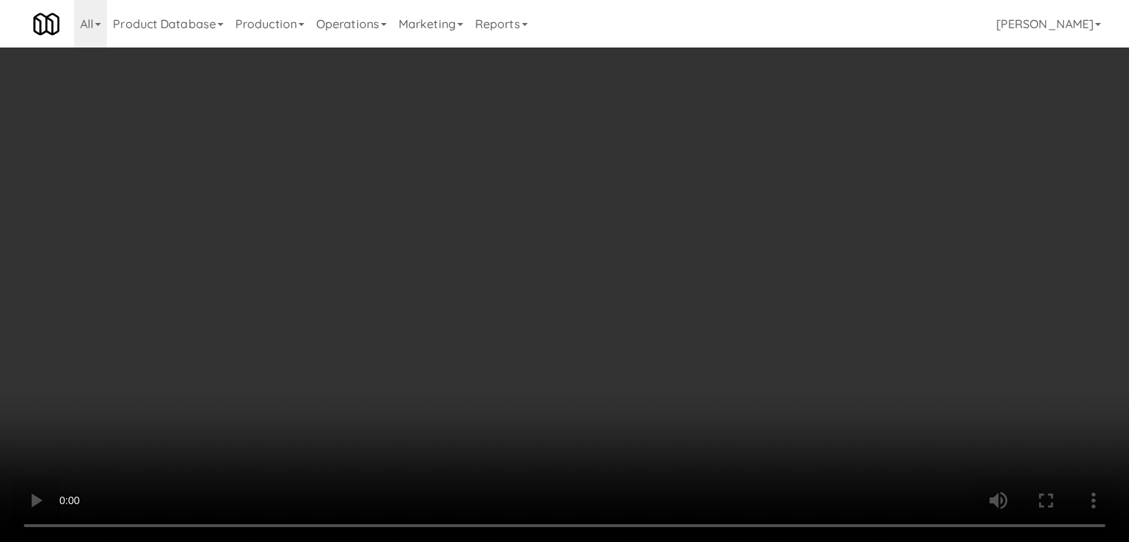
scroll to position [9237, 0]
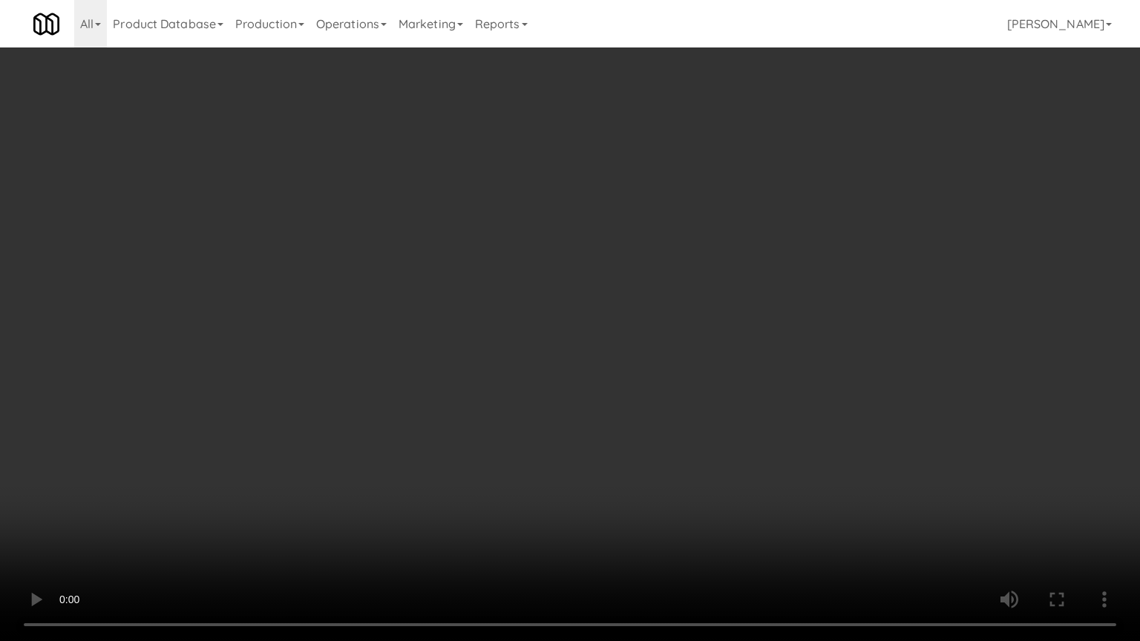
click at [692, 370] on video at bounding box center [570, 320] width 1140 height 641
drag, startPoint x: 692, startPoint y: 370, endPoint x: 692, endPoint y: 306, distance: 64.6
click at [692, 370] on video at bounding box center [570, 320] width 1140 height 641
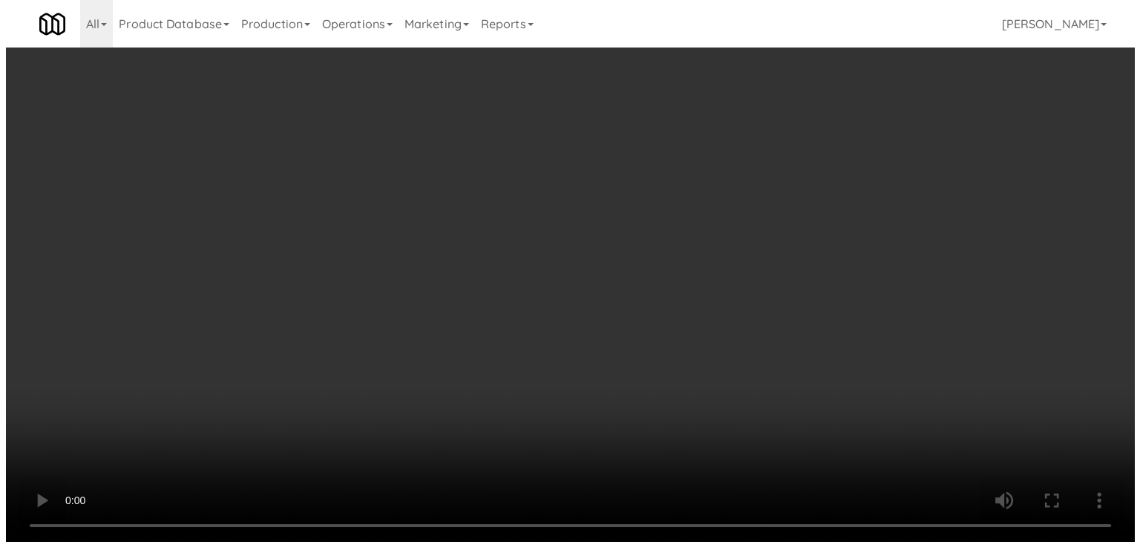
scroll to position [9255, 0]
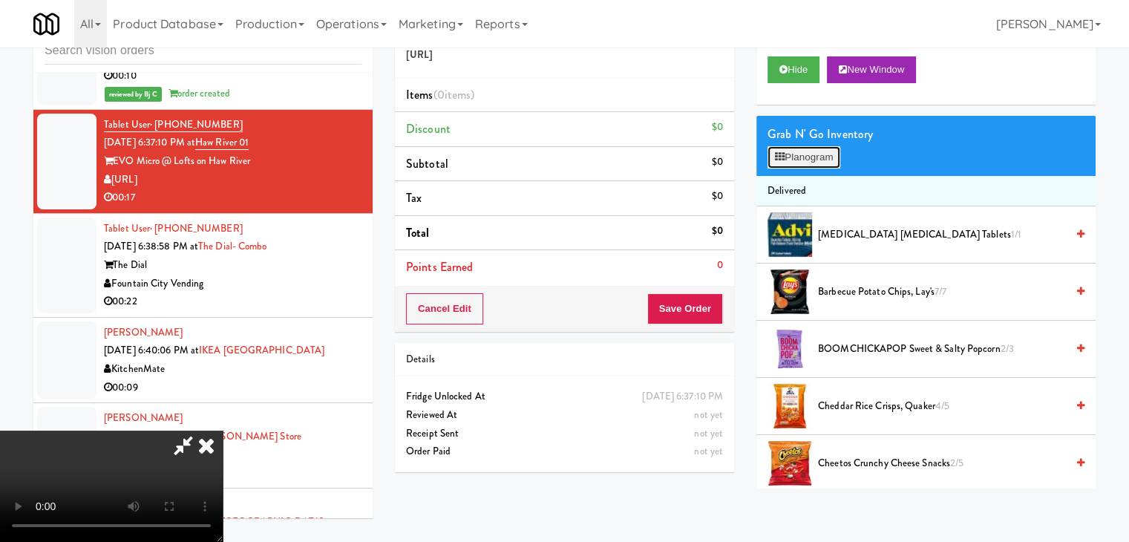
click at [804, 148] on button "Planogram" at bounding box center [804, 157] width 73 height 22
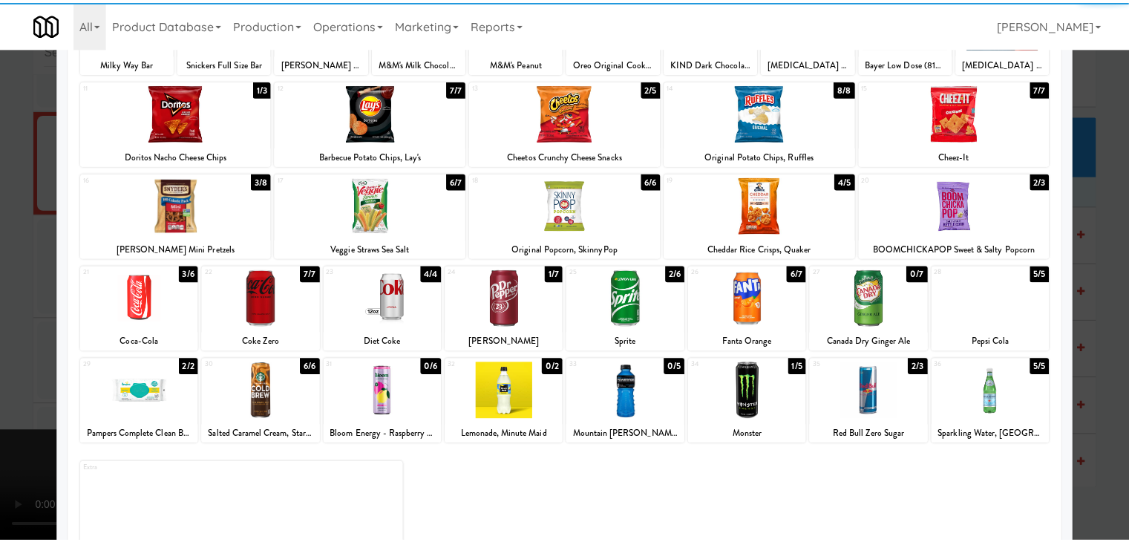
scroll to position [187, 0]
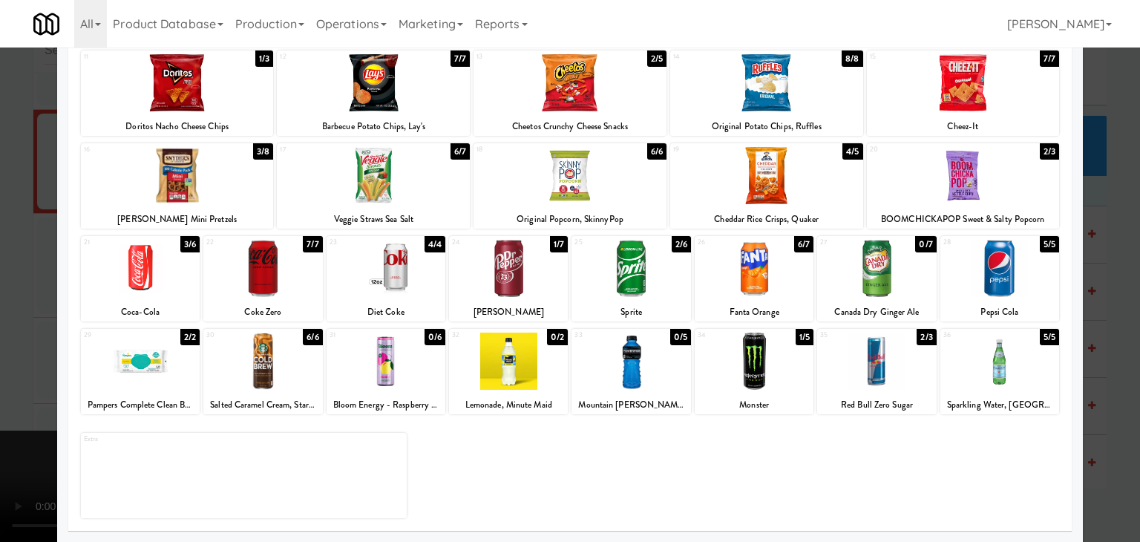
click at [160, 274] on div at bounding box center [140, 268] width 119 height 57
click at [411, 280] on div at bounding box center [386, 268] width 119 height 57
drag, startPoint x: 0, startPoint y: 310, endPoint x: 163, endPoint y: 316, distance: 163.5
click at [3, 310] on div at bounding box center [570, 271] width 1140 height 542
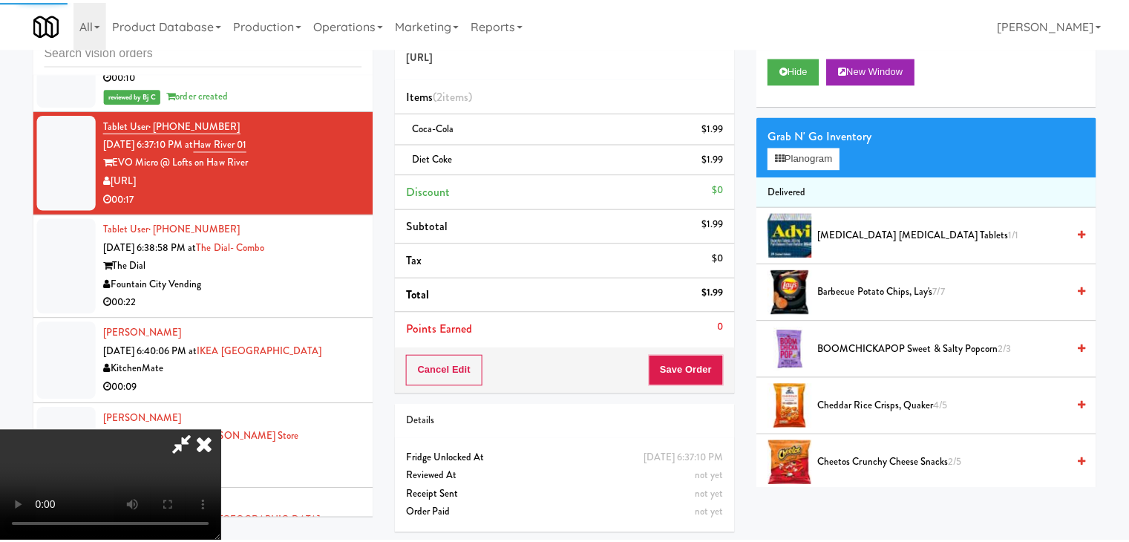
scroll to position [9255, 0]
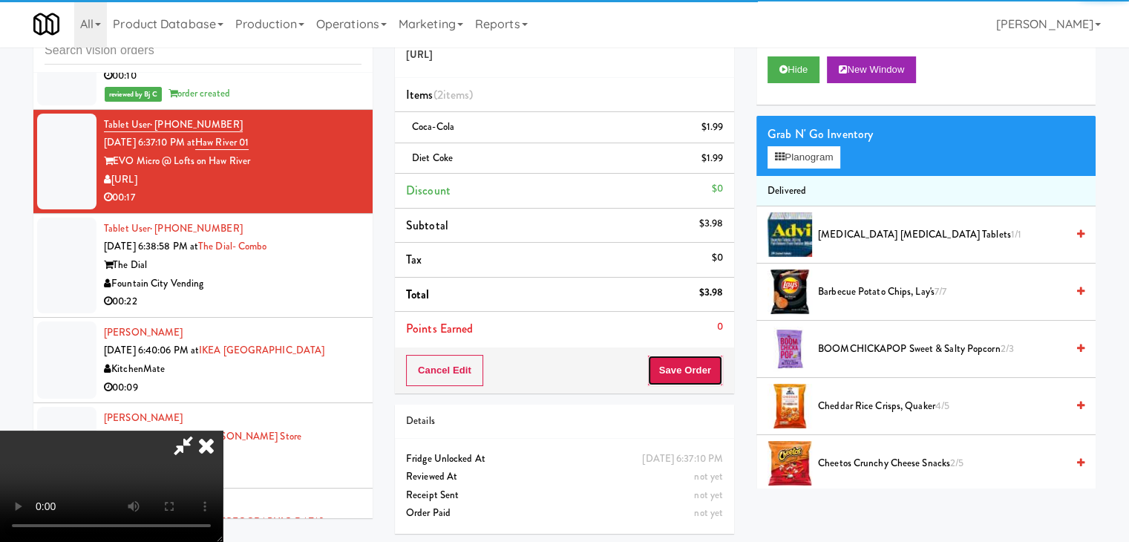
click at [691, 359] on button "Save Order" at bounding box center [685, 370] width 76 height 31
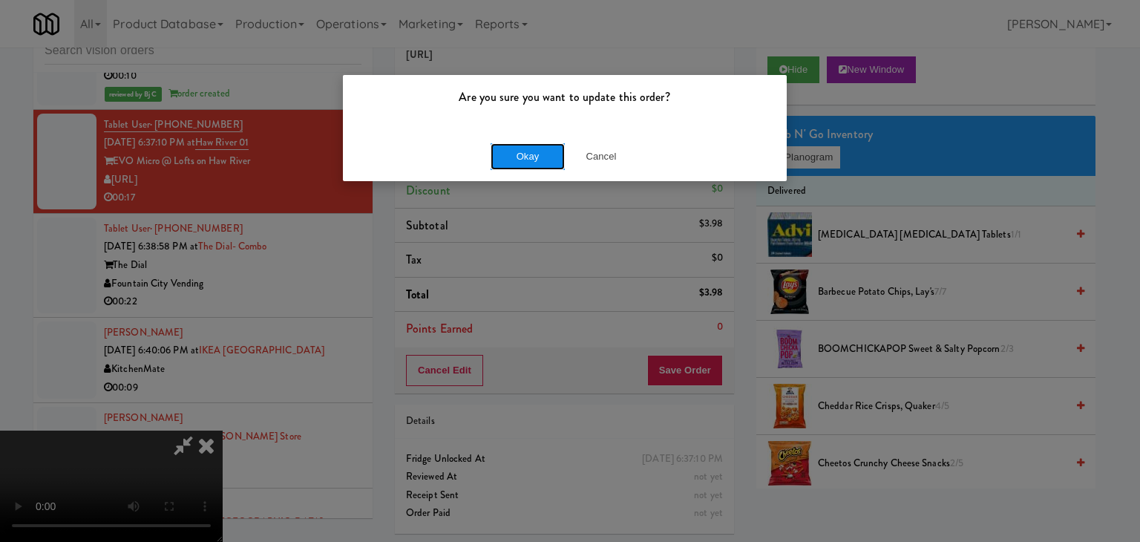
click at [532, 157] on button "Okay" at bounding box center [528, 156] width 74 height 27
click at [532, 156] on body "Are you sure you want to update this order? Okay Cancel Okay Are you sure you w…" at bounding box center [570, 271] width 1140 height 542
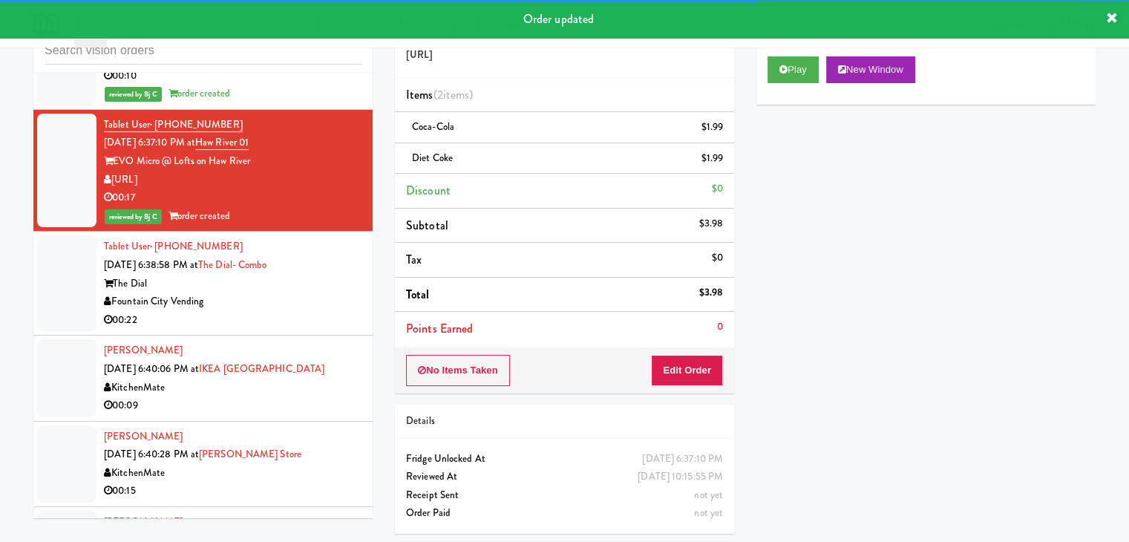
scroll to position [9404, 0]
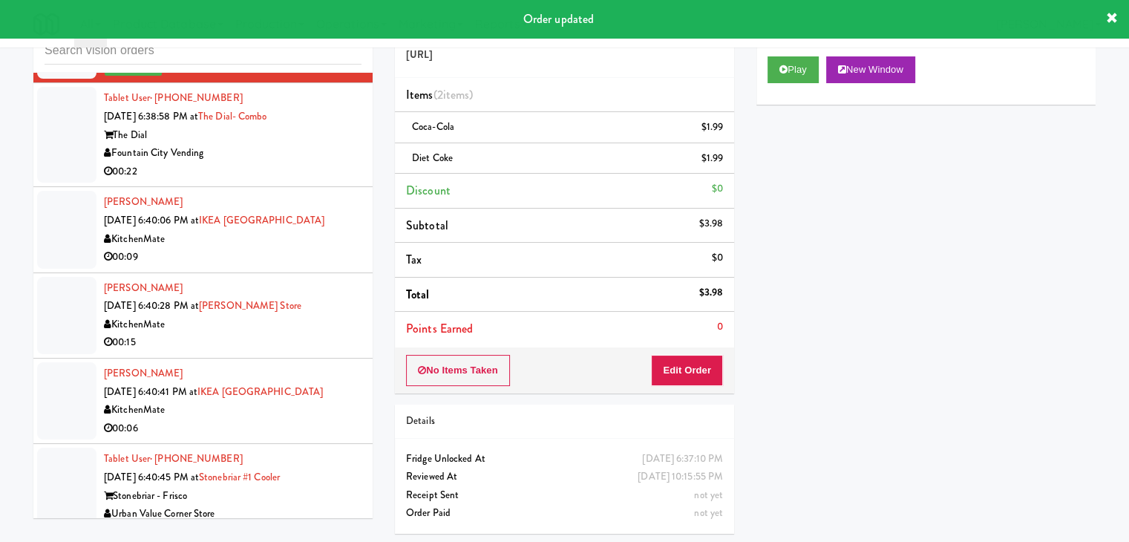
drag, startPoint x: 284, startPoint y: 212, endPoint x: 306, endPoint y: 218, distance: 22.3
click at [290, 181] on div "00:22" at bounding box center [233, 172] width 258 height 19
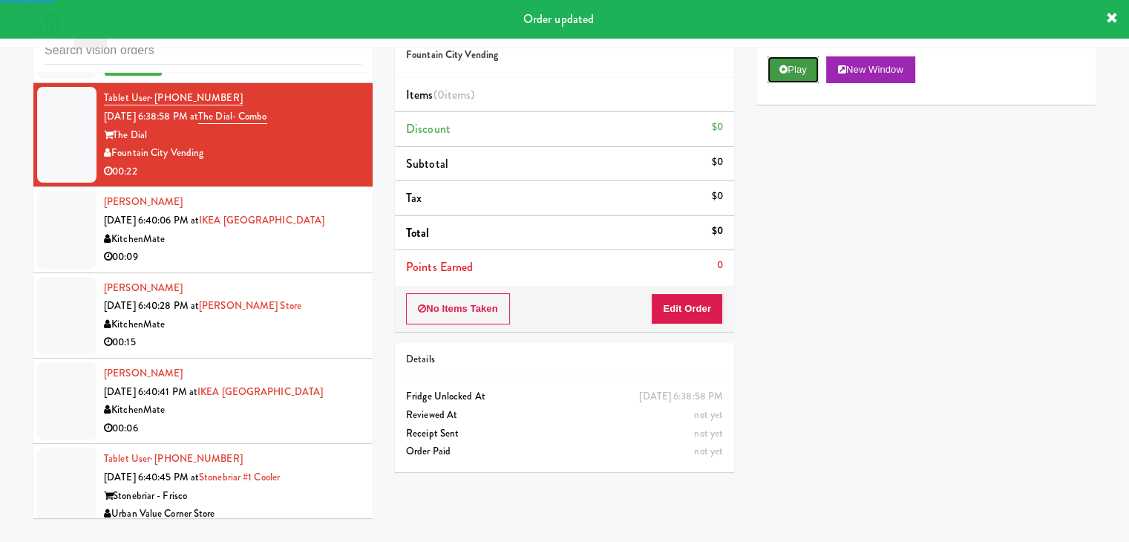
click at [800, 73] on button "Play" at bounding box center [793, 69] width 51 height 27
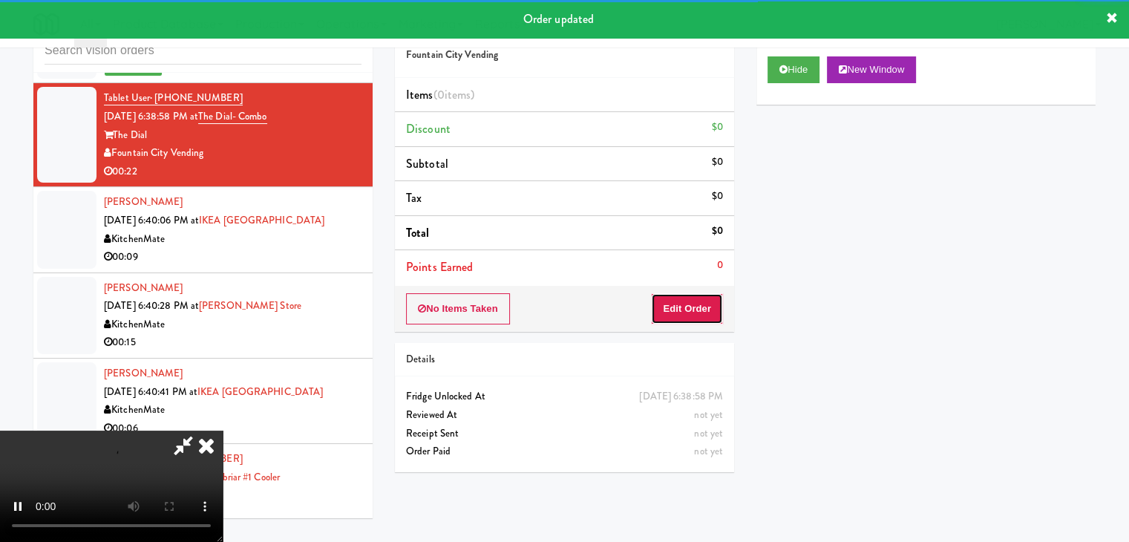
click at [701, 304] on button "Edit Order" at bounding box center [687, 308] width 72 height 31
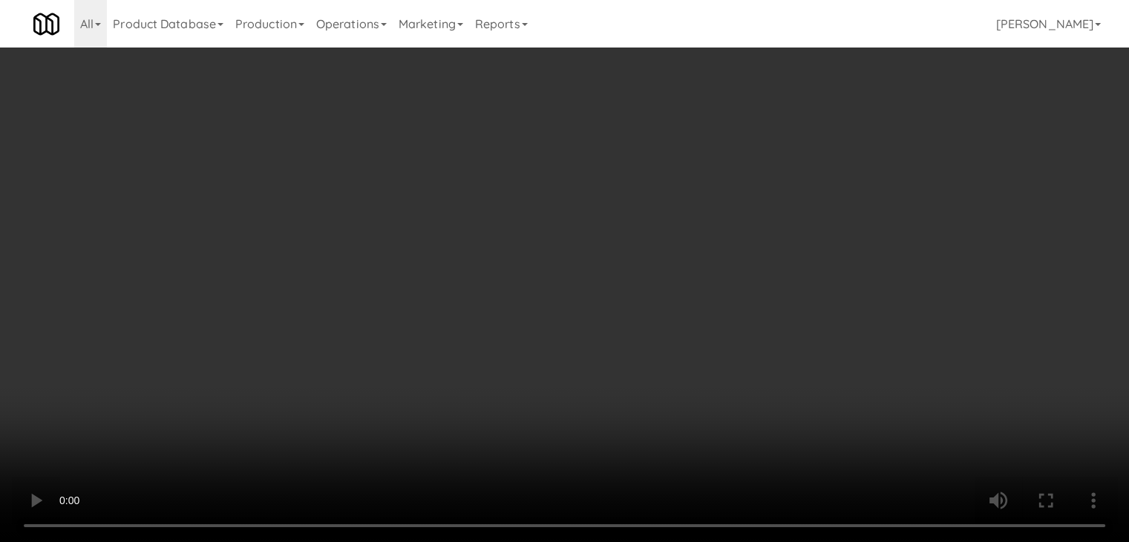
scroll to position [9385, 0]
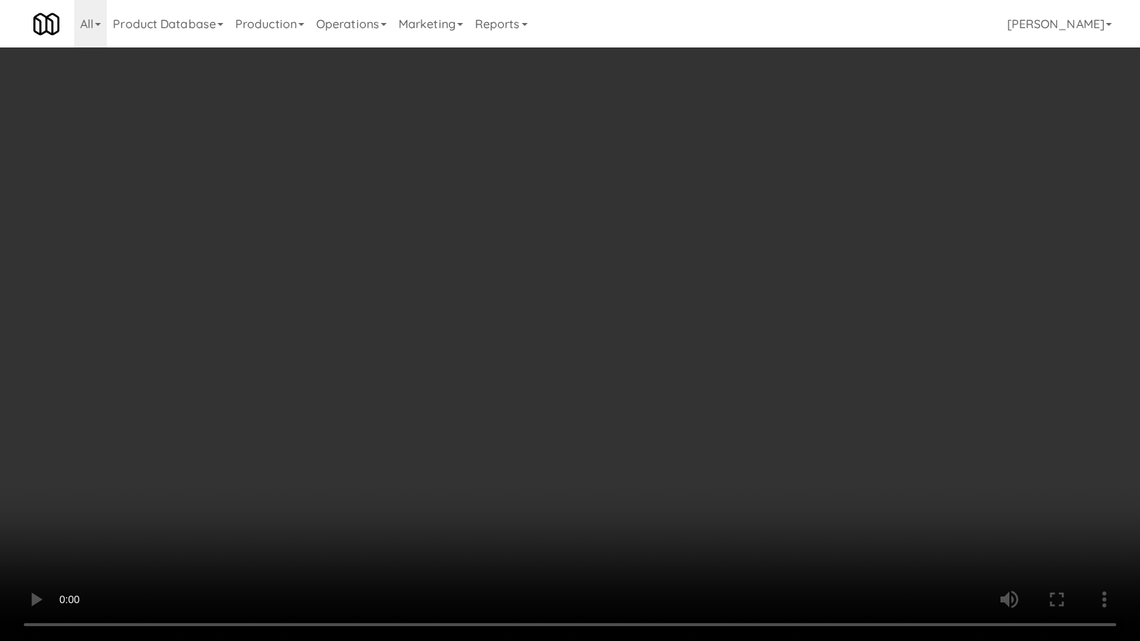
click at [601, 374] on video at bounding box center [570, 320] width 1140 height 641
click at [576, 377] on video at bounding box center [570, 320] width 1140 height 641
click at [572, 383] on video at bounding box center [570, 320] width 1140 height 641
click at [573, 377] on video at bounding box center [570, 320] width 1140 height 641
click at [583, 362] on video at bounding box center [570, 320] width 1140 height 641
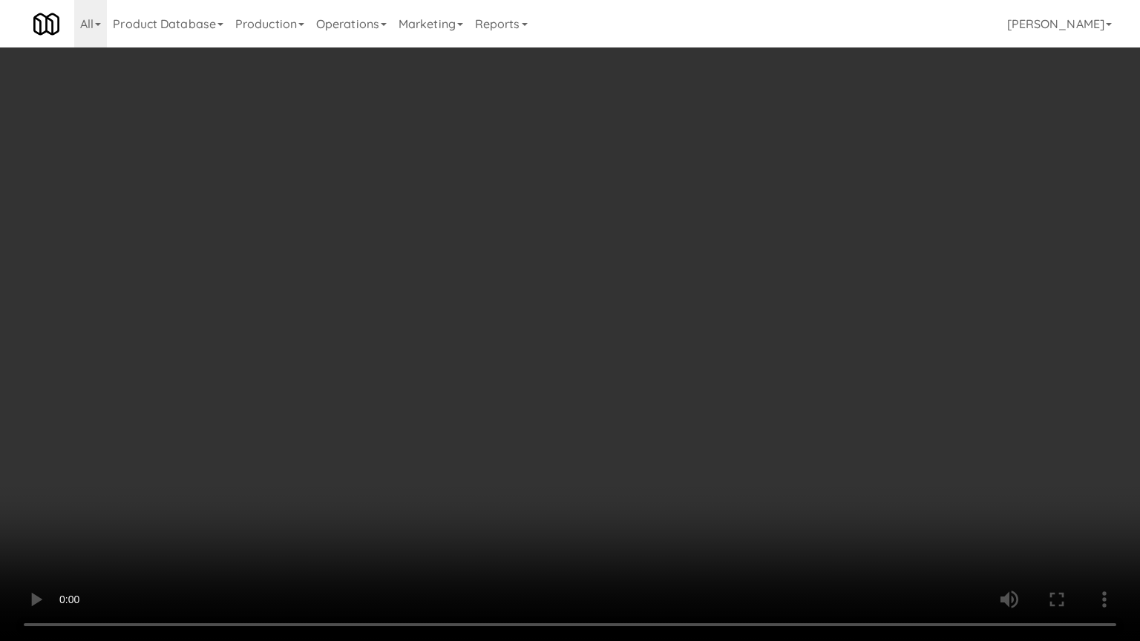
click at [581, 362] on video at bounding box center [570, 320] width 1140 height 641
click at [588, 348] on video at bounding box center [570, 320] width 1140 height 641
click at [591, 351] on video at bounding box center [570, 320] width 1140 height 641
click at [641, 304] on video at bounding box center [570, 320] width 1140 height 641
click at [641, 303] on video at bounding box center [570, 320] width 1140 height 641
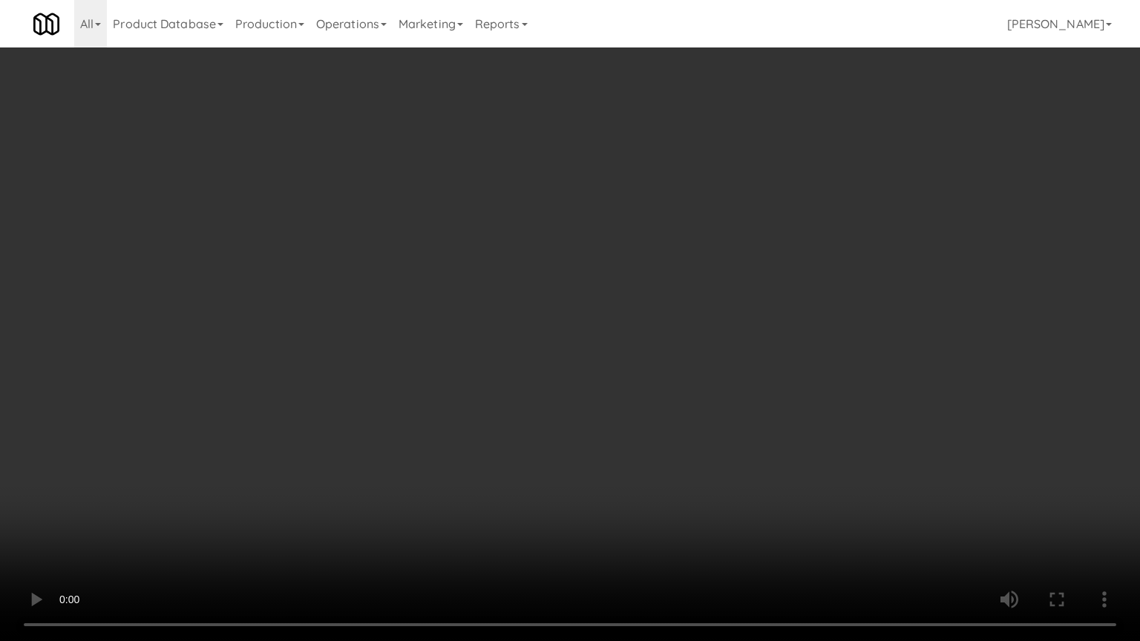
click at [642, 303] on video at bounding box center [570, 320] width 1140 height 641
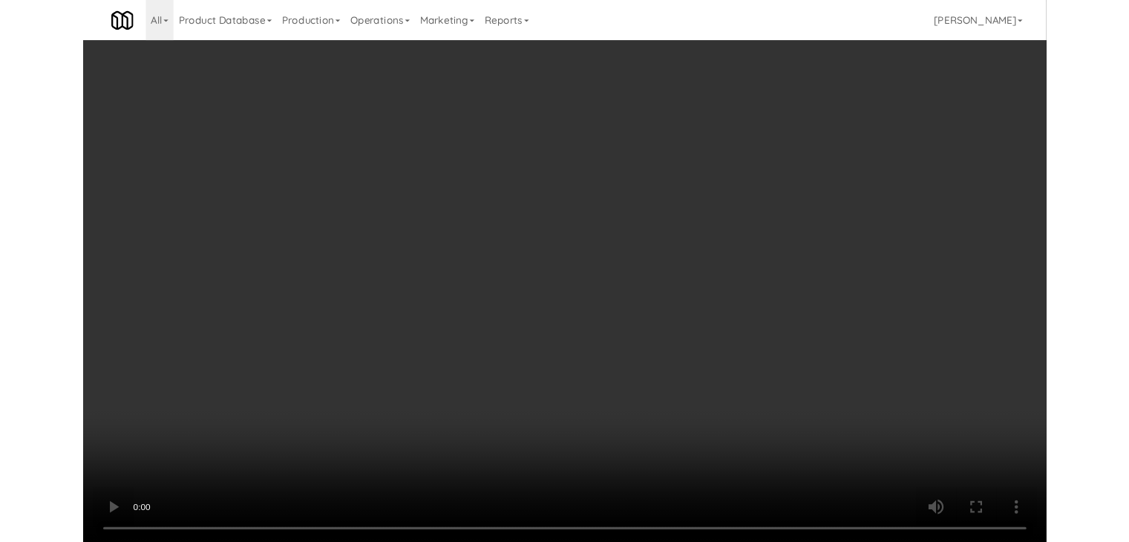
scroll to position [9404, 0]
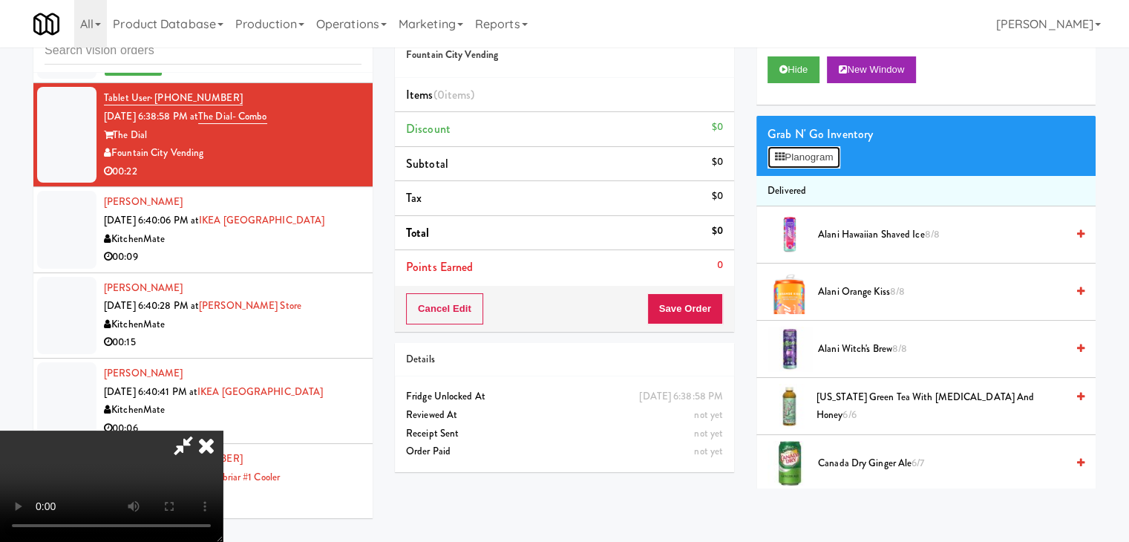
click at [807, 154] on button "Planogram" at bounding box center [804, 157] width 73 height 22
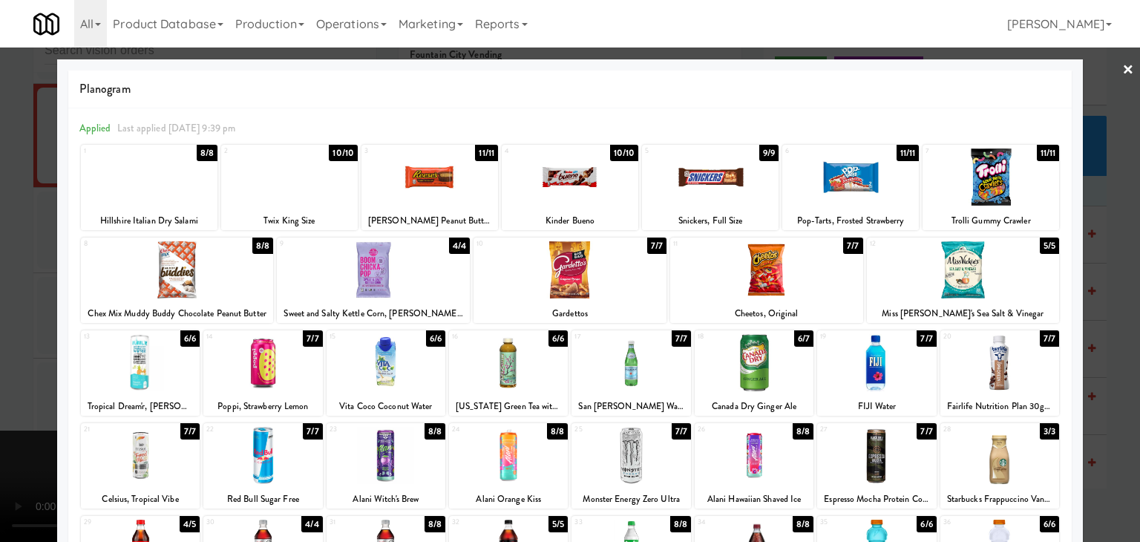
click at [285, 177] on div at bounding box center [289, 176] width 137 height 57
click at [651, 364] on div at bounding box center [631, 362] width 119 height 57
drag, startPoint x: 0, startPoint y: 352, endPoint x: 94, endPoint y: 351, distance: 93.5
click at [4, 352] on div at bounding box center [570, 271] width 1140 height 542
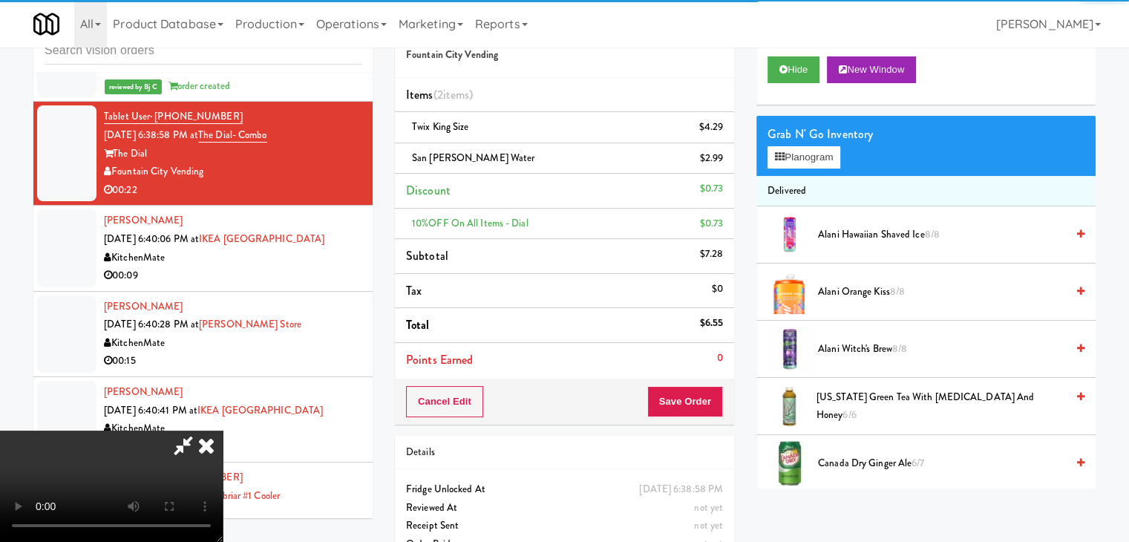
scroll to position [9404, 0]
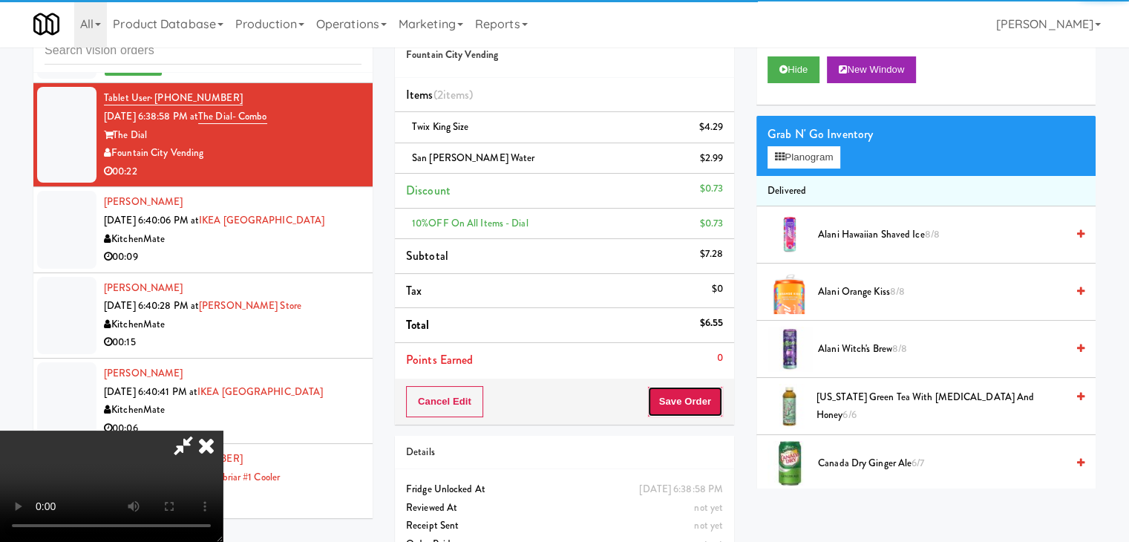
click at [708, 389] on button "Save Order" at bounding box center [685, 401] width 76 height 31
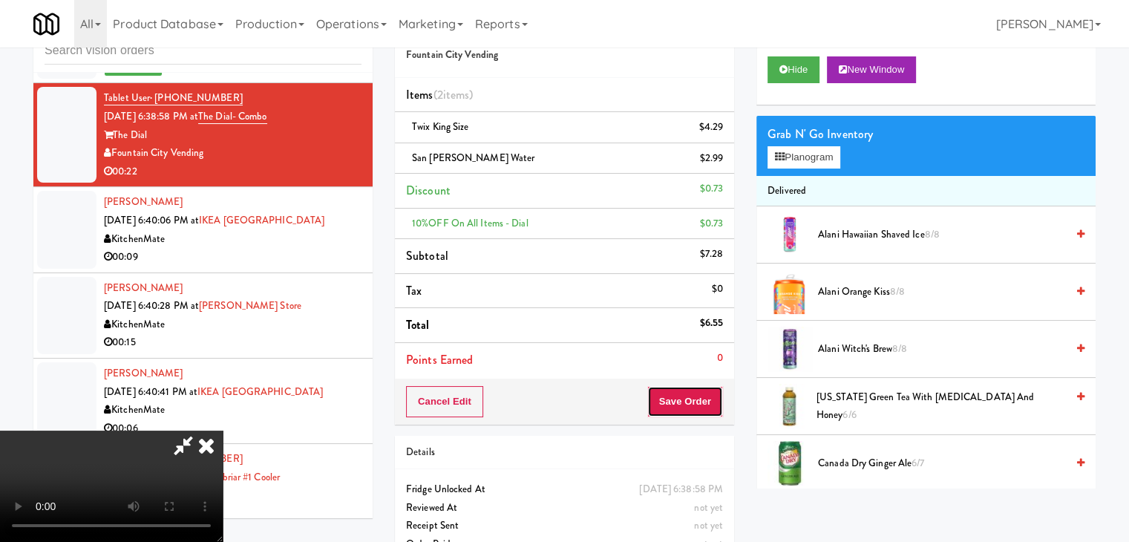
click at [708, 389] on button "Save Order" at bounding box center [685, 401] width 76 height 31
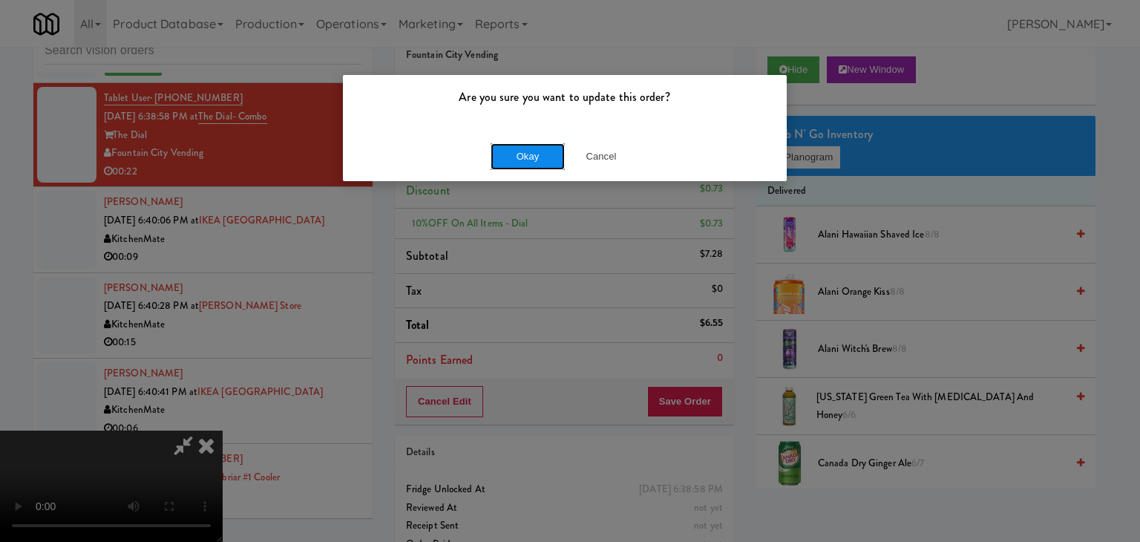
click at [538, 156] on button "Okay" at bounding box center [528, 156] width 74 height 27
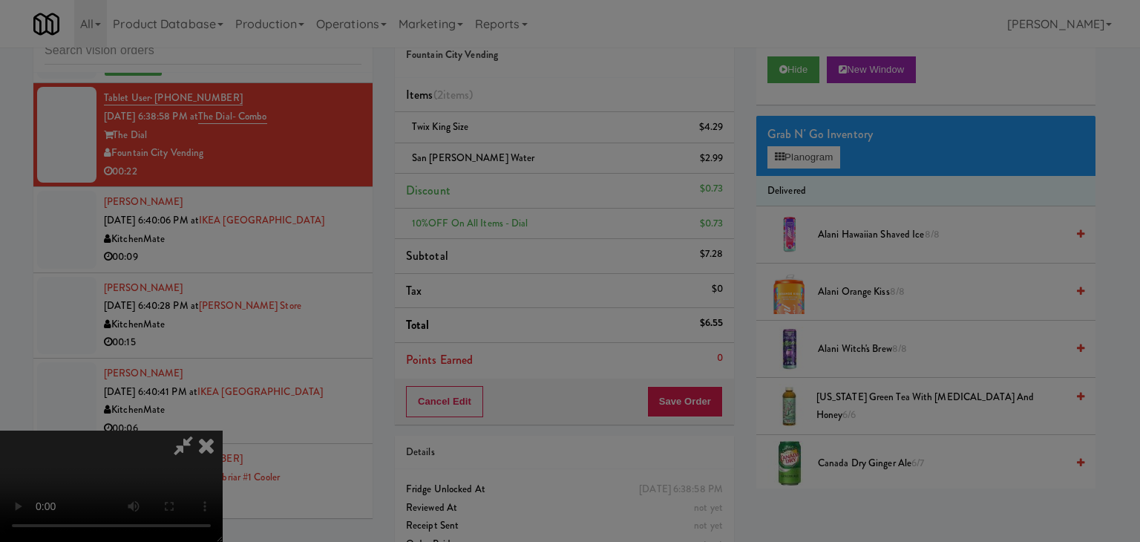
click at [538, 155] on body "Are you sure you want to update this order? Okay Cancel Okay Are you sure you w…" at bounding box center [570, 271] width 1140 height 542
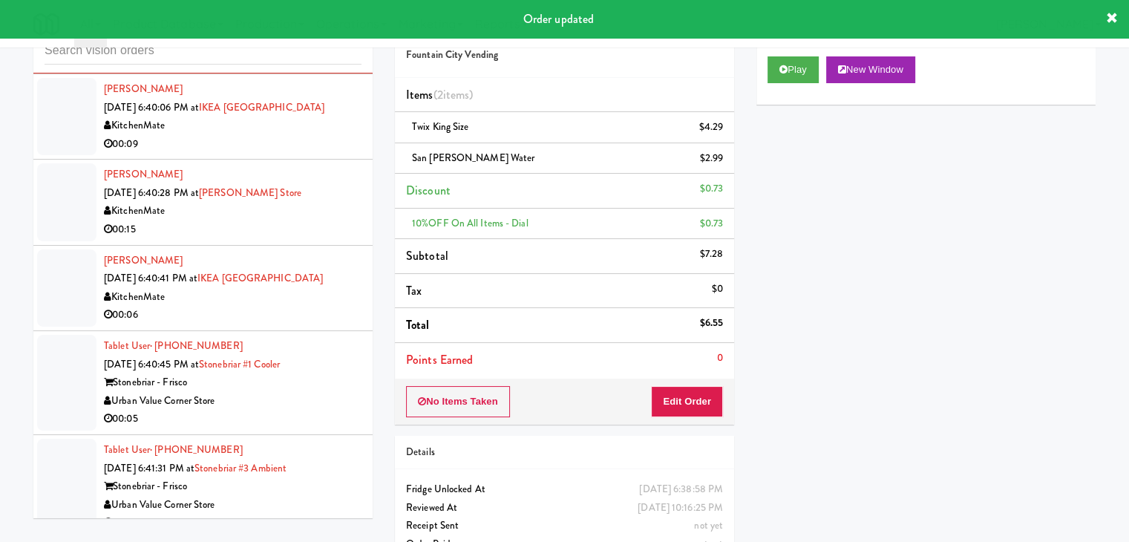
scroll to position [9552, 0]
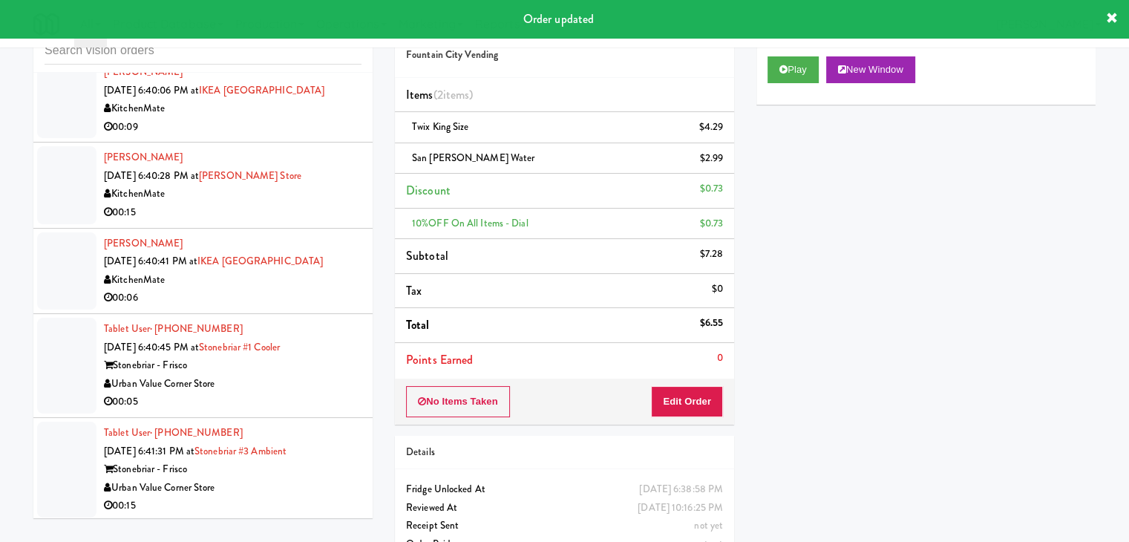
drag, startPoint x: 300, startPoint y: 168, endPoint x: 315, endPoint y: 170, distance: 15.0
click at [309, 137] on div "00:09" at bounding box center [233, 127] width 258 height 19
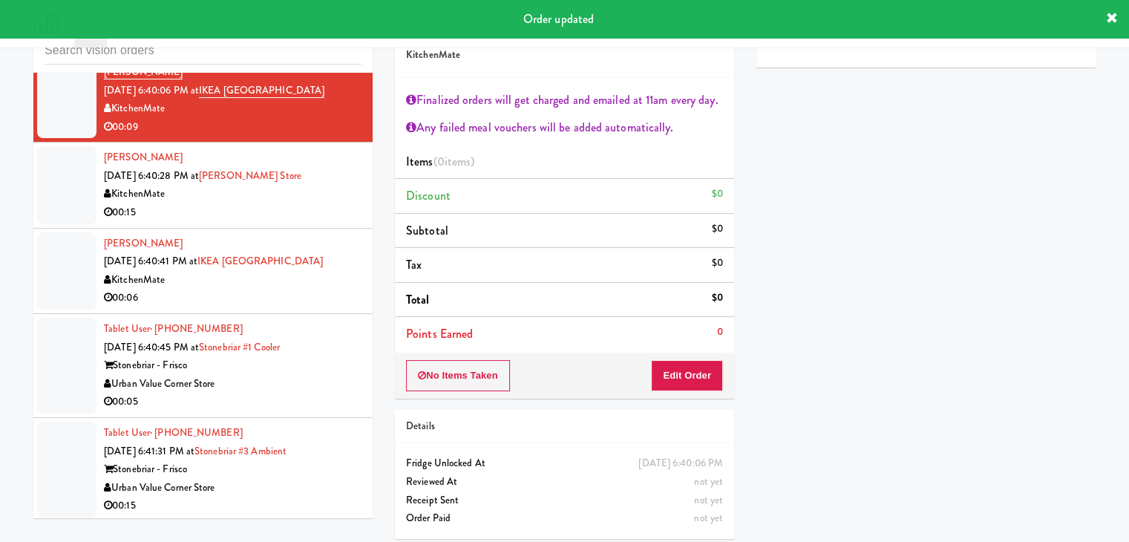
drag, startPoint x: 330, startPoint y: 247, endPoint x: 355, endPoint y: 244, distance: 25.5
click at [330, 203] on div "KitchenMate" at bounding box center [233, 194] width 258 height 19
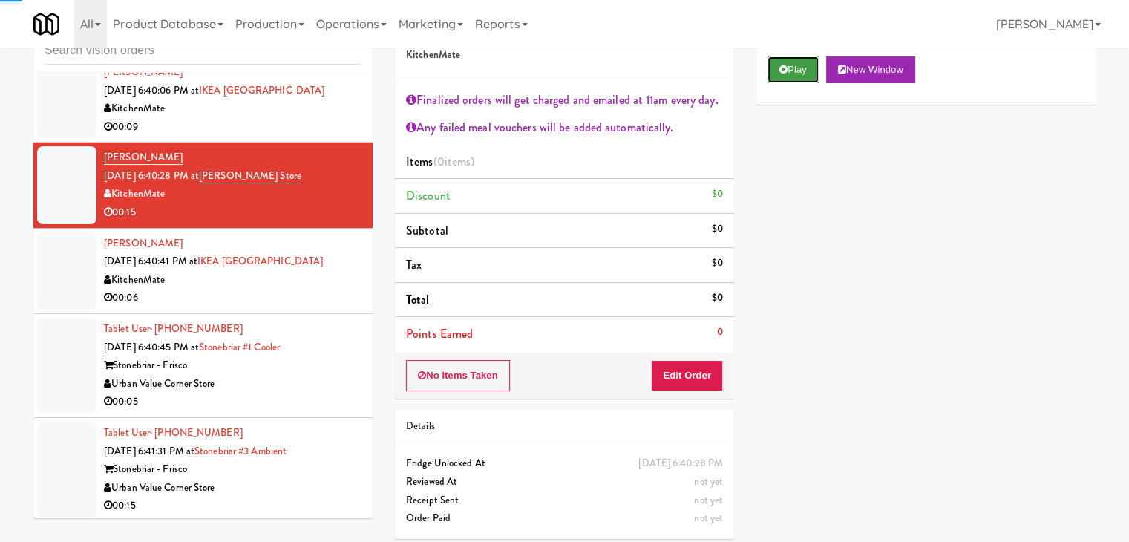
click at [804, 70] on button "Play" at bounding box center [793, 69] width 51 height 27
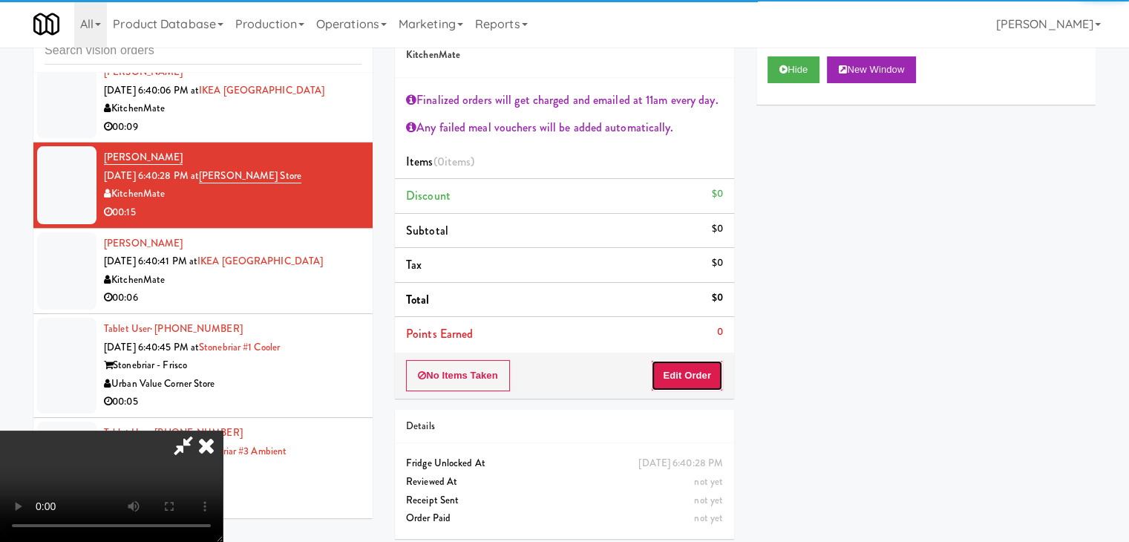
click at [681, 373] on button "Edit Order" at bounding box center [687, 375] width 72 height 31
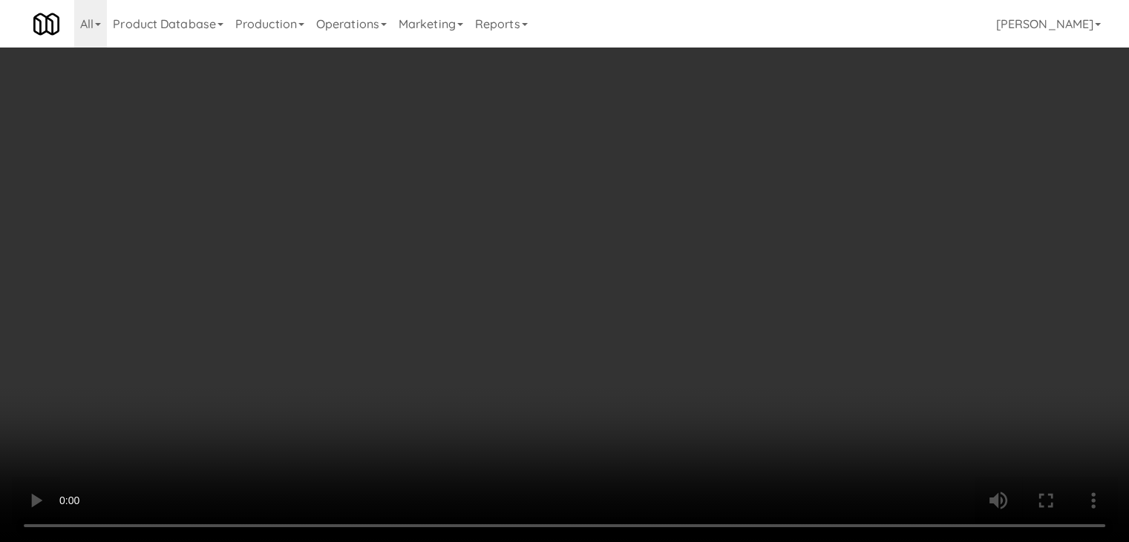
scroll to position [9534, 0]
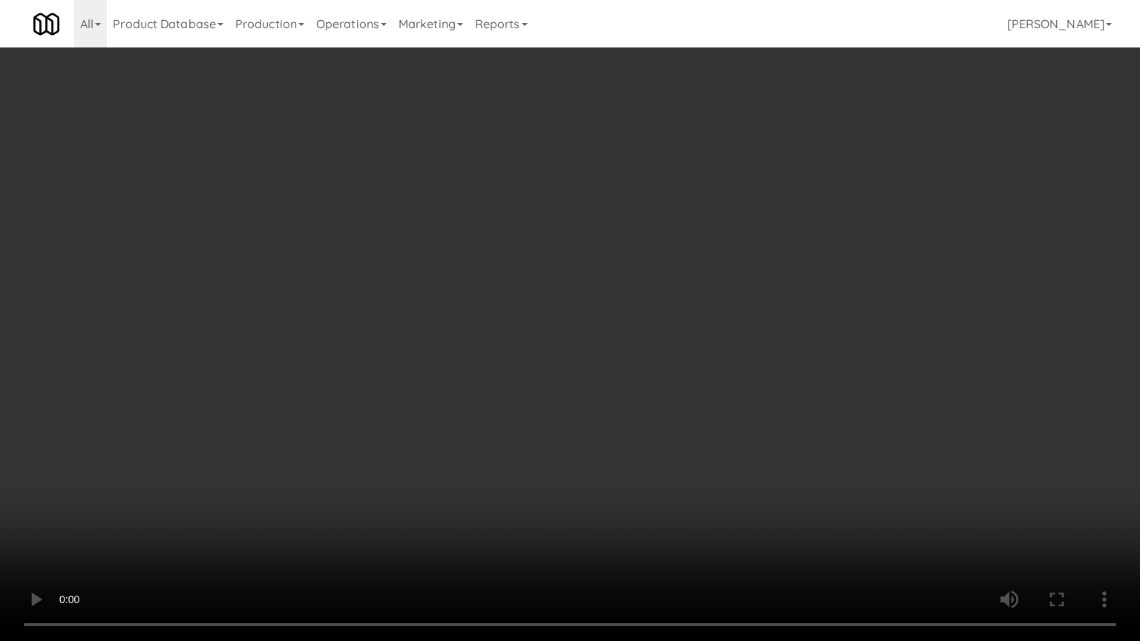
click at [505, 457] on video at bounding box center [570, 320] width 1140 height 641
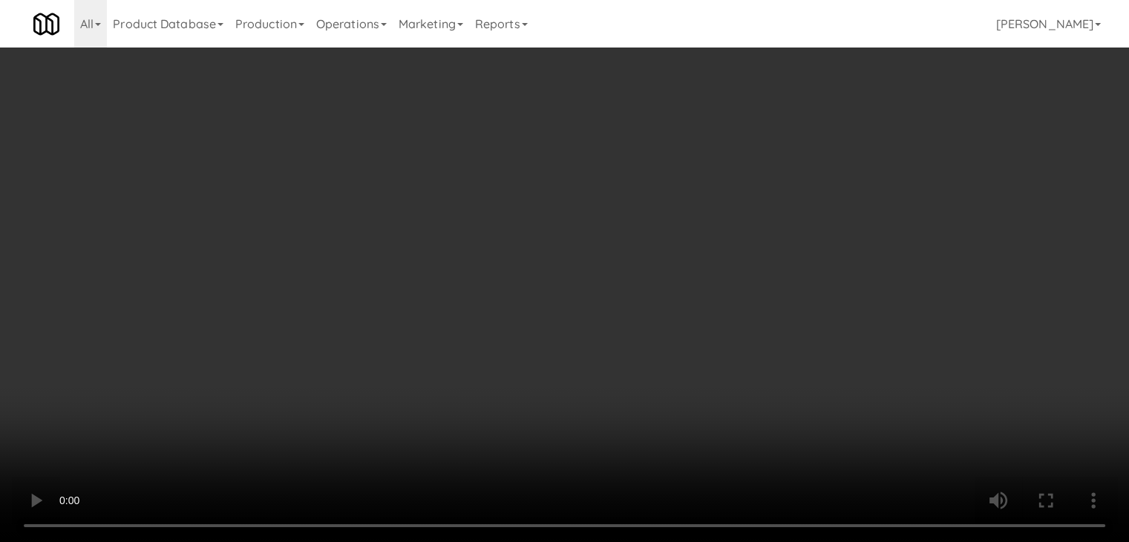
click at [487, 391] on video at bounding box center [564, 271] width 1129 height 542
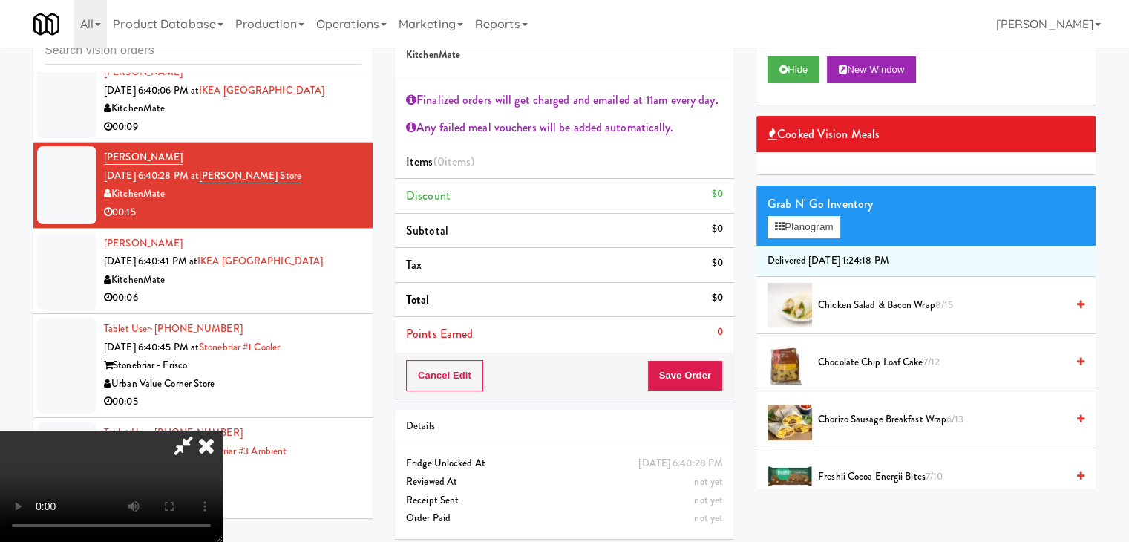
drag, startPoint x: 487, startPoint y: 391, endPoint x: 487, endPoint y: 460, distance: 69.0
click at [223, 431] on video at bounding box center [111, 486] width 223 height 111
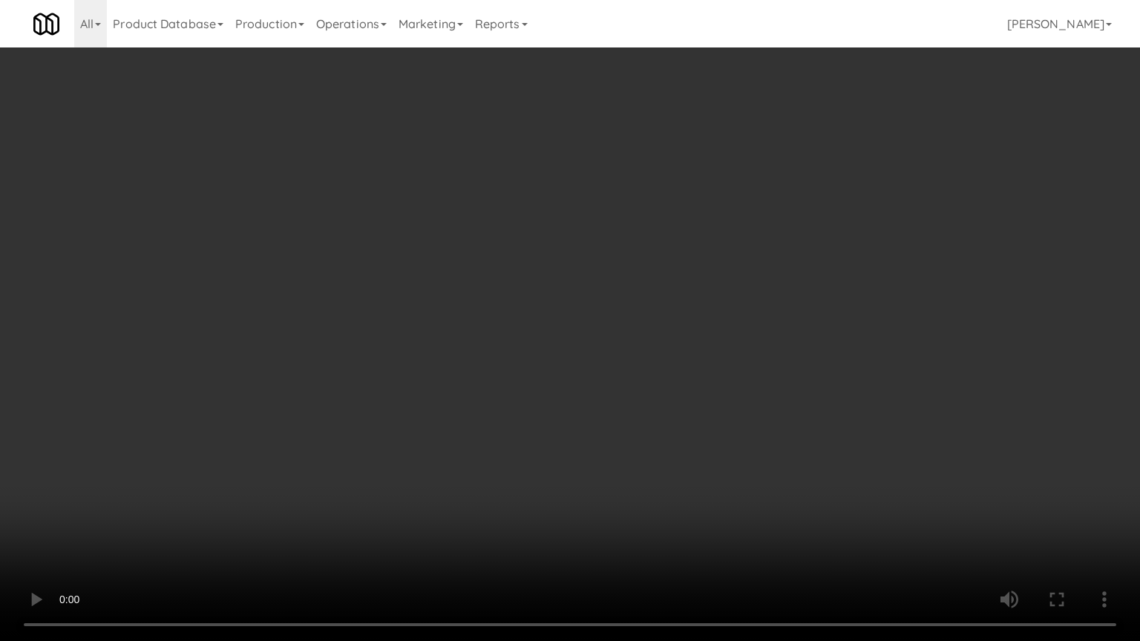
click at [42, 541] on video at bounding box center [570, 320] width 1140 height 641
drag, startPoint x: 545, startPoint y: 426, endPoint x: 562, endPoint y: 431, distance: 17.8
click at [546, 426] on video at bounding box center [570, 320] width 1140 height 641
click at [564, 408] on video at bounding box center [570, 320] width 1140 height 641
click at [565, 406] on video at bounding box center [570, 320] width 1140 height 641
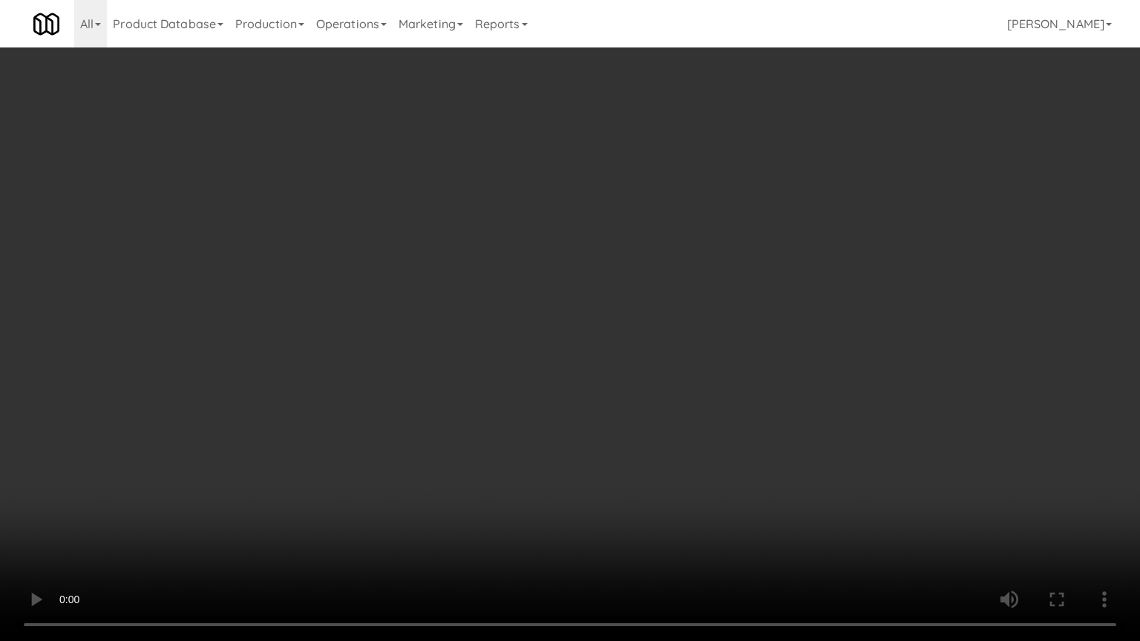
click at [565, 406] on video at bounding box center [570, 320] width 1140 height 641
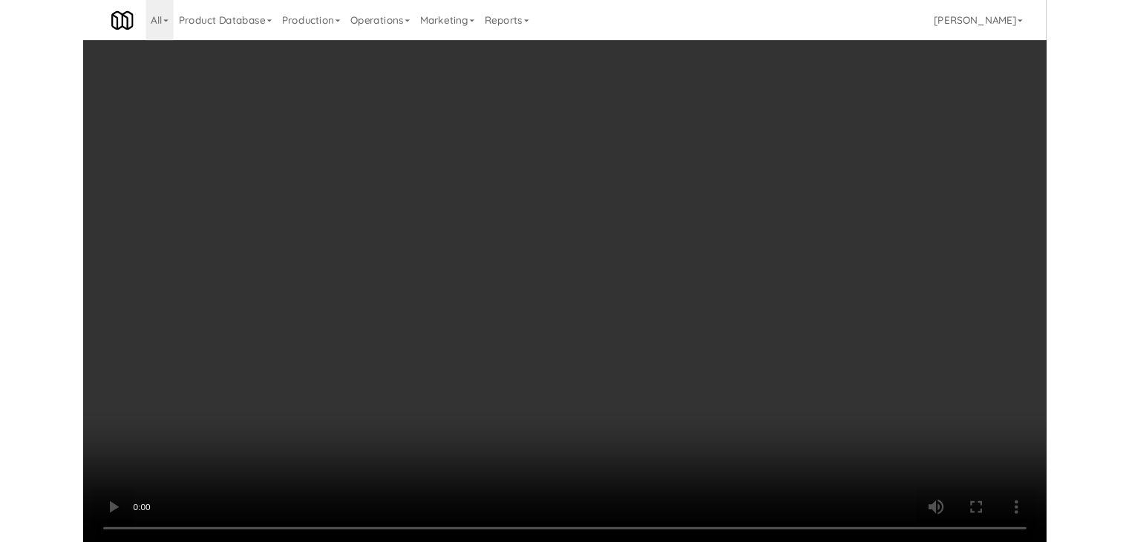
scroll to position [9552, 0]
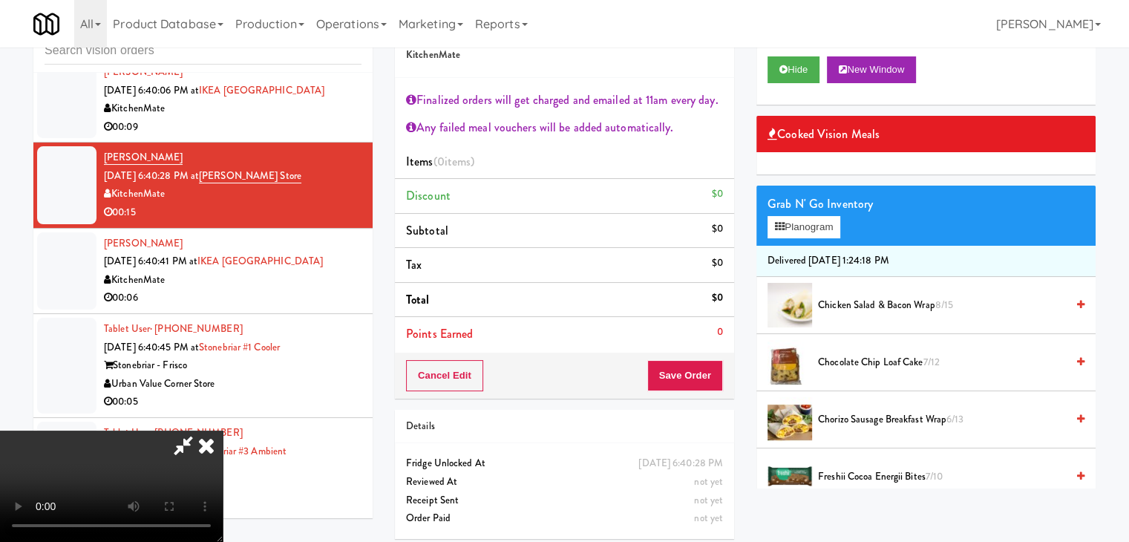
click at [223, 431] on icon at bounding box center [206, 446] width 33 height 30
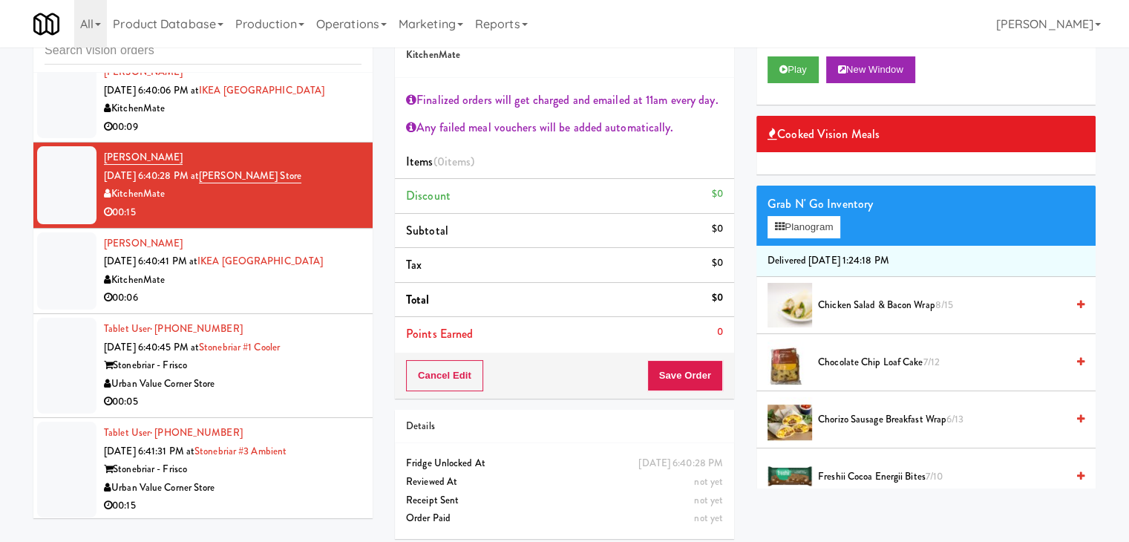
click at [298, 307] on div "00:06" at bounding box center [233, 298] width 258 height 19
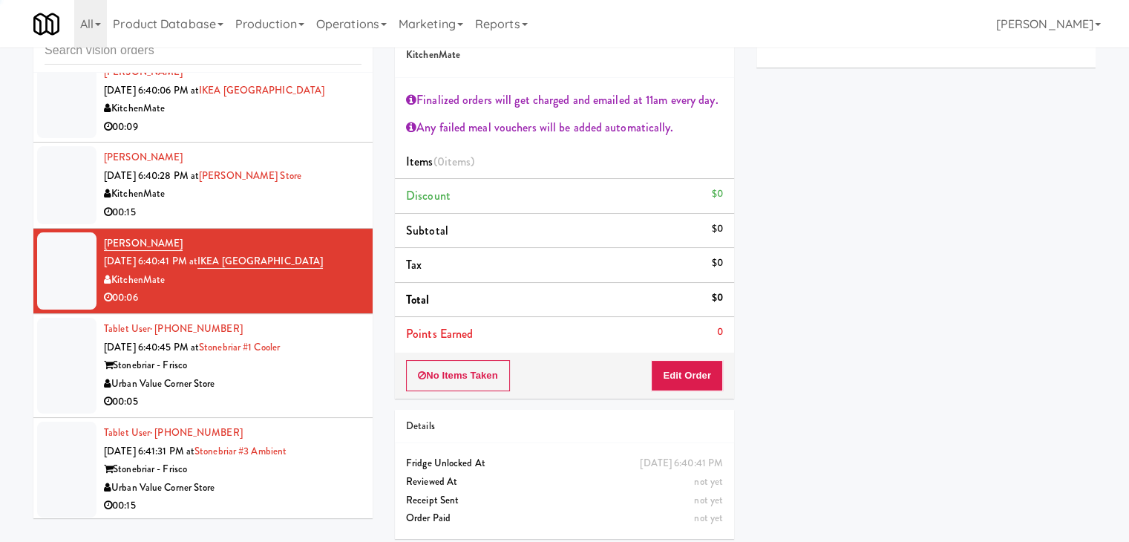
click at [310, 203] on div "KitchenMate" at bounding box center [233, 194] width 258 height 19
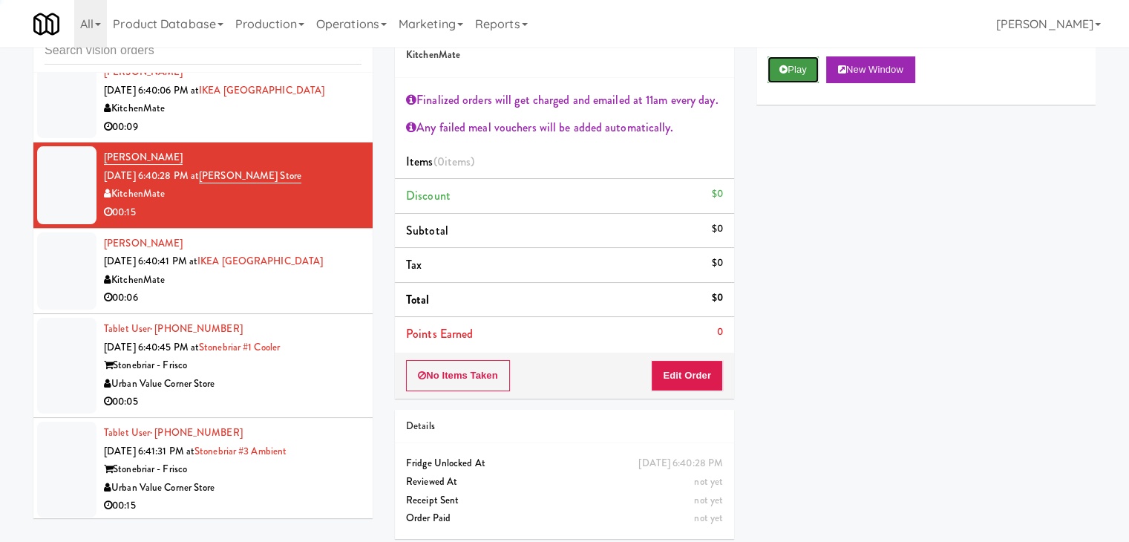
click at [791, 65] on button "Play" at bounding box center [793, 69] width 51 height 27
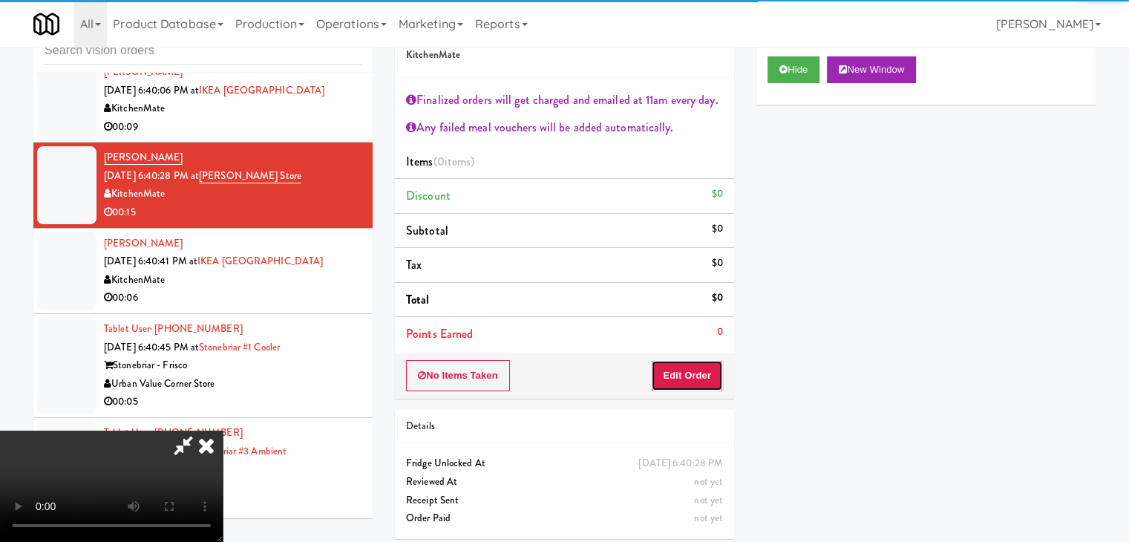
click at [697, 363] on button "Edit Order" at bounding box center [687, 375] width 72 height 31
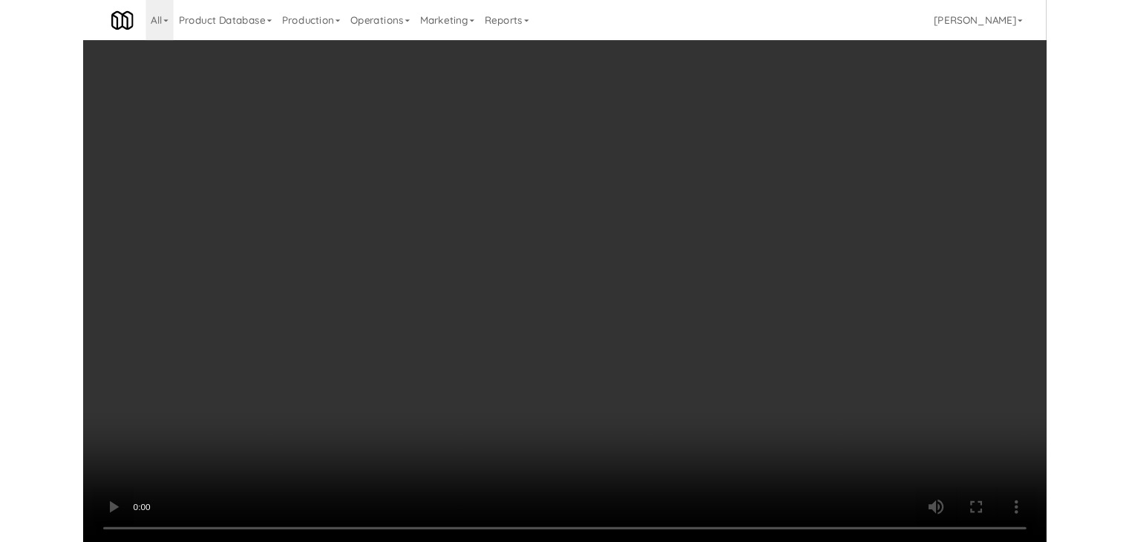
scroll to position [9534, 0]
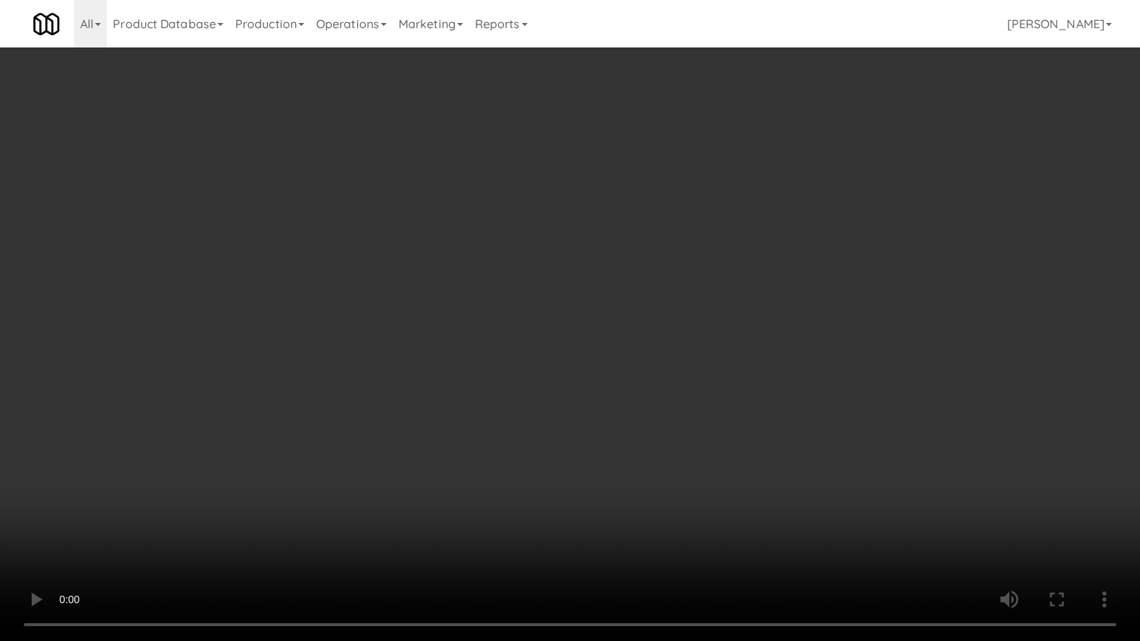
click at [727, 392] on video at bounding box center [570, 320] width 1140 height 641
click at [726, 393] on video at bounding box center [570, 320] width 1140 height 641
click at [718, 388] on video at bounding box center [570, 320] width 1140 height 641
click at [718, 380] on video at bounding box center [570, 320] width 1140 height 641
click at [718, 378] on video at bounding box center [570, 320] width 1140 height 641
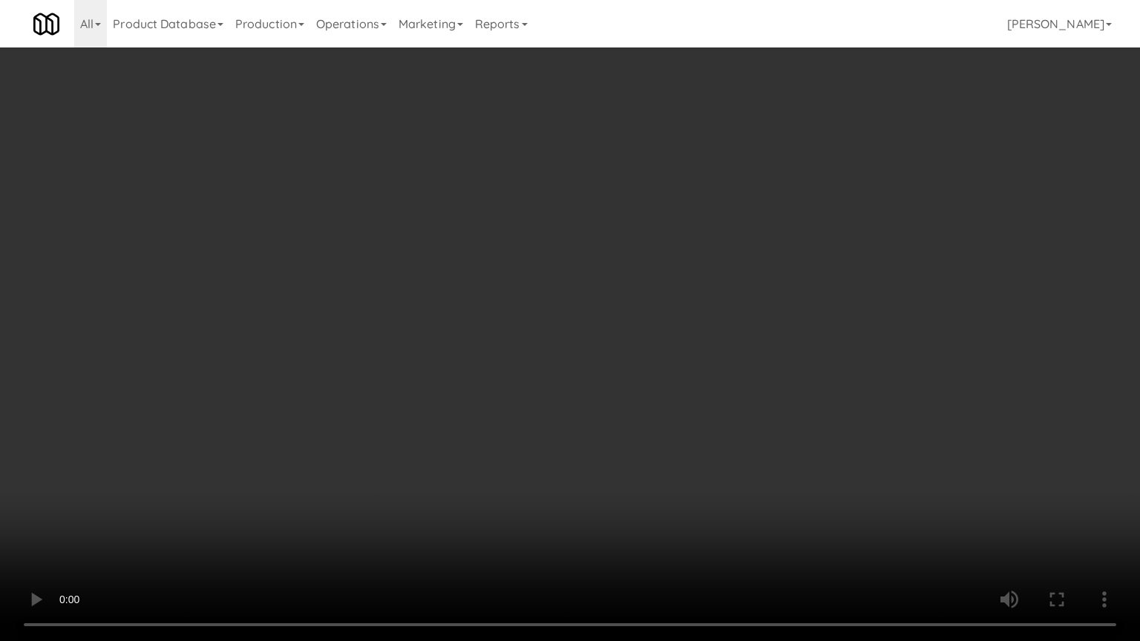
click at [718, 378] on video at bounding box center [570, 320] width 1140 height 641
click at [711, 383] on video at bounding box center [570, 320] width 1140 height 641
click at [711, 381] on video at bounding box center [570, 320] width 1140 height 641
click at [712, 373] on video at bounding box center [570, 320] width 1140 height 641
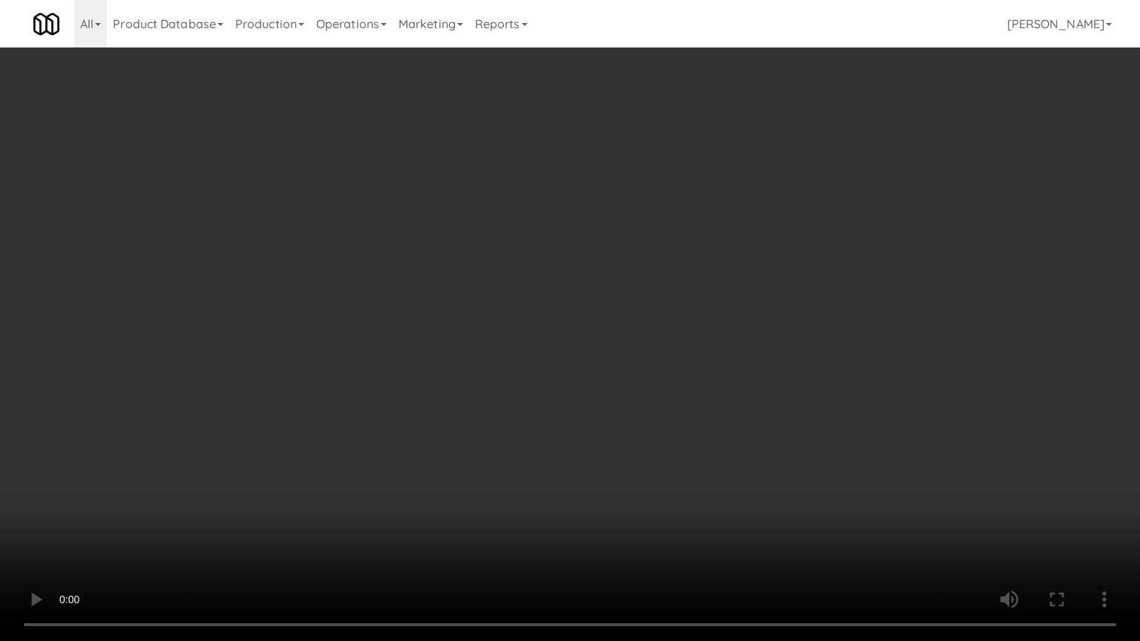
click at [716, 379] on video at bounding box center [570, 320] width 1140 height 641
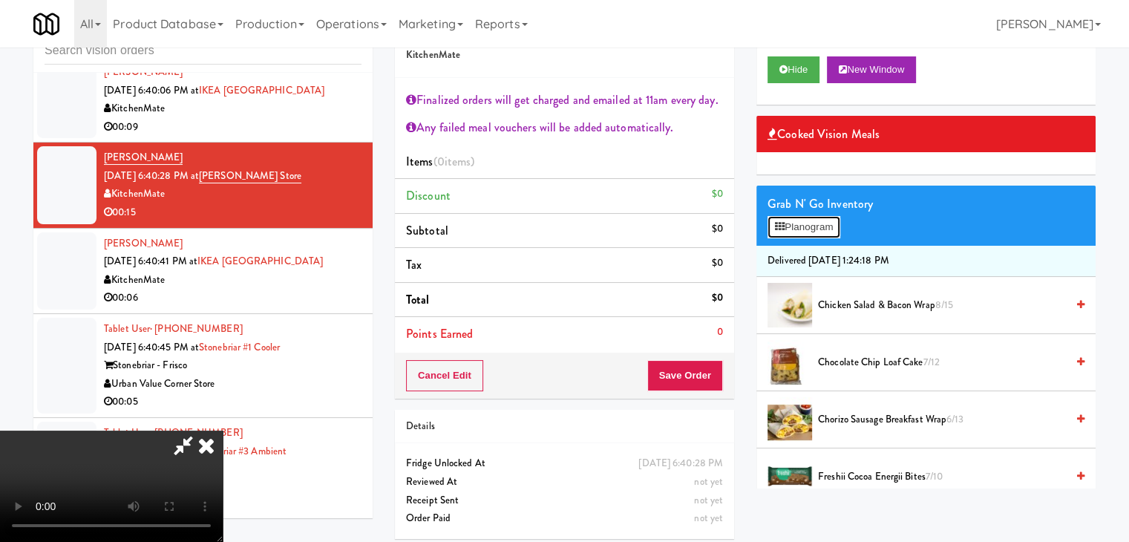
click at [822, 229] on button "Planogram" at bounding box center [804, 227] width 73 height 22
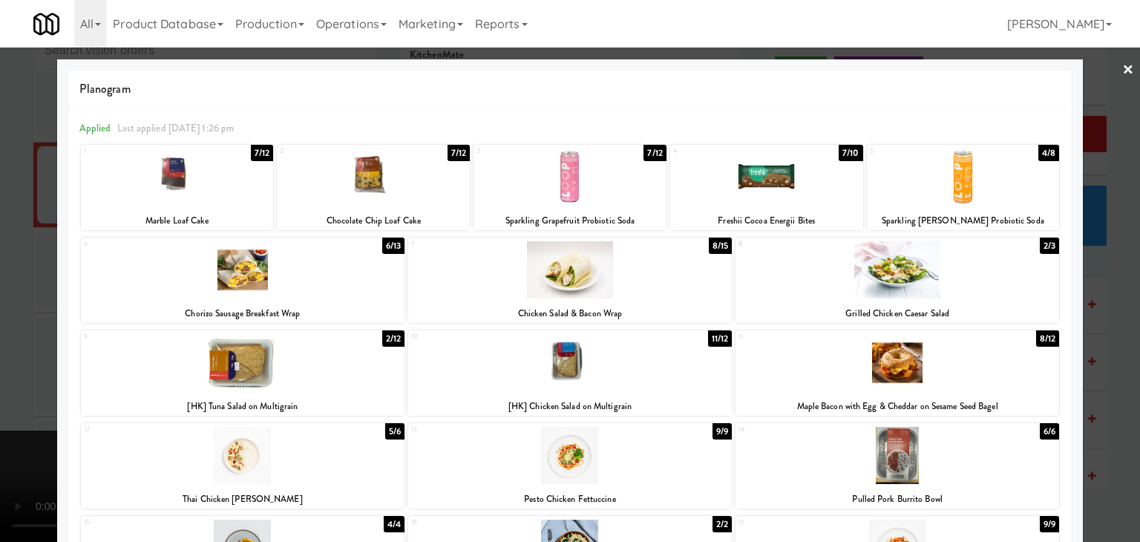
drag, startPoint x: 573, startPoint y: 268, endPoint x: 695, endPoint y: 218, distance: 131.5
click at [576, 268] on div at bounding box center [570, 269] width 324 height 57
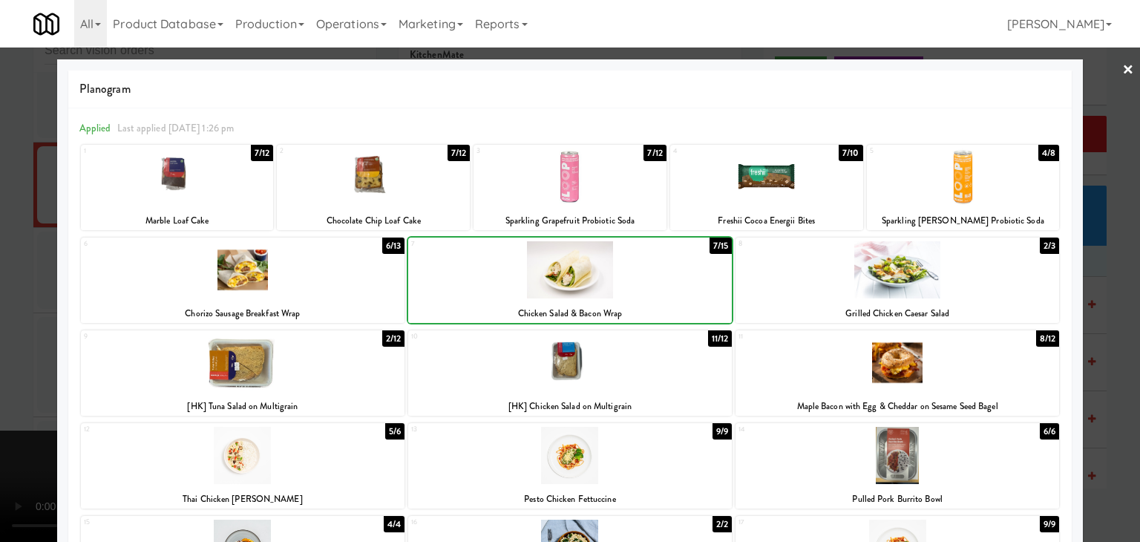
click at [762, 176] on div at bounding box center [766, 176] width 193 height 57
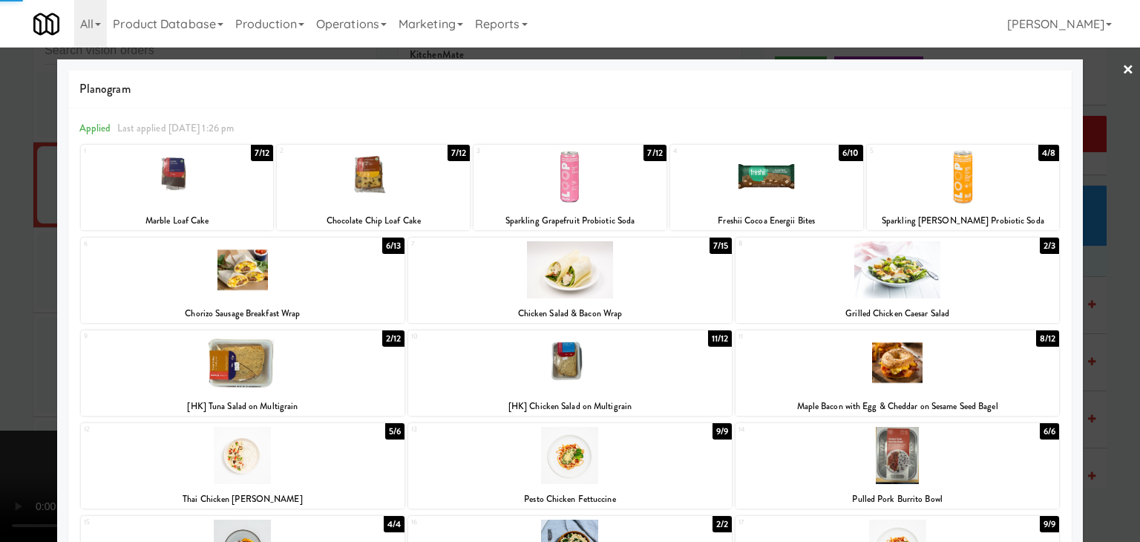
drag, startPoint x: 0, startPoint y: 296, endPoint x: 119, endPoint y: 301, distance: 118.9
click at [1, 296] on div at bounding box center [570, 271] width 1140 height 542
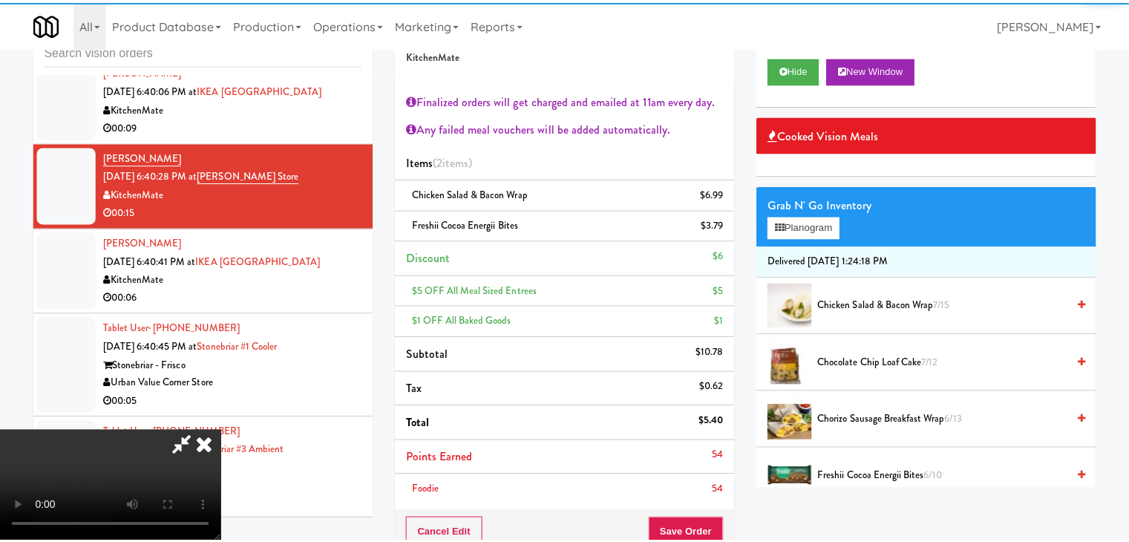
scroll to position [9552, 0]
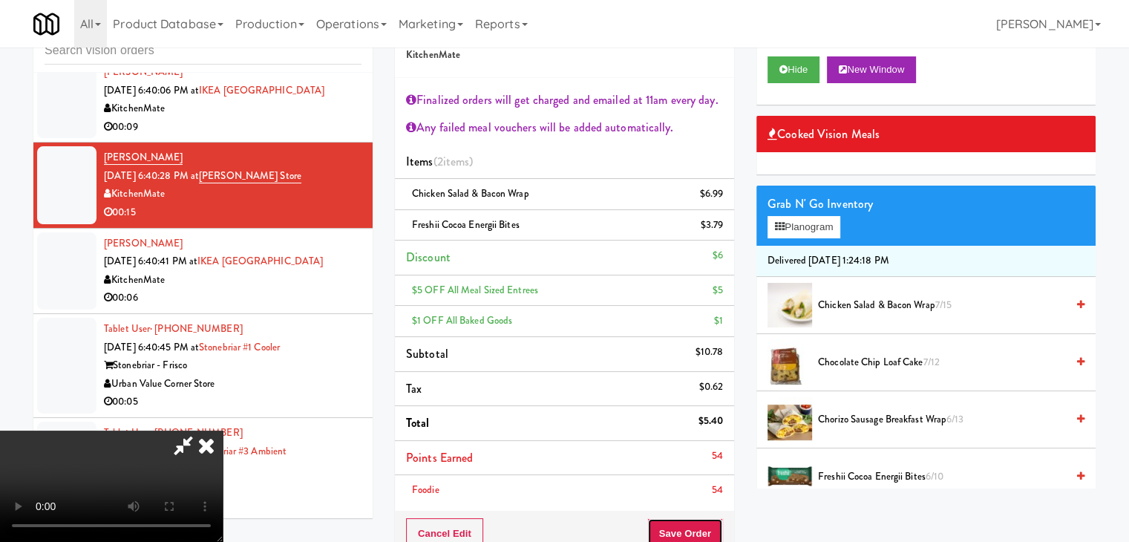
click at [708, 526] on button "Save Order" at bounding box center [685, 533] width 76 height 31
click at [707, 526] on button "Save Order" at bounding box center [685, 533] width 76 height 31
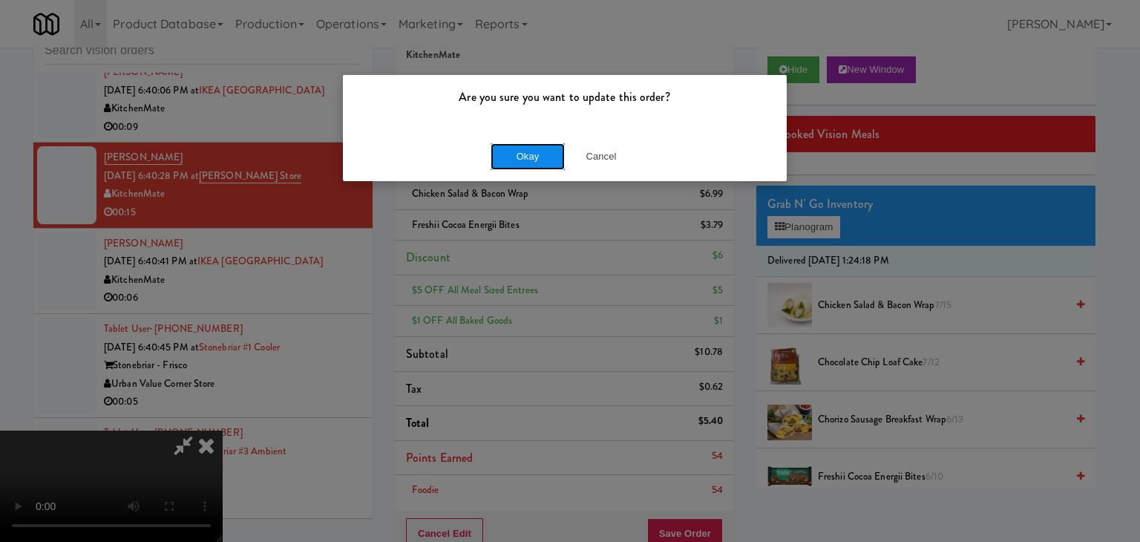
click at [517, 156] on button "Okay" at bounding box center [528, 156] width 74 height 27
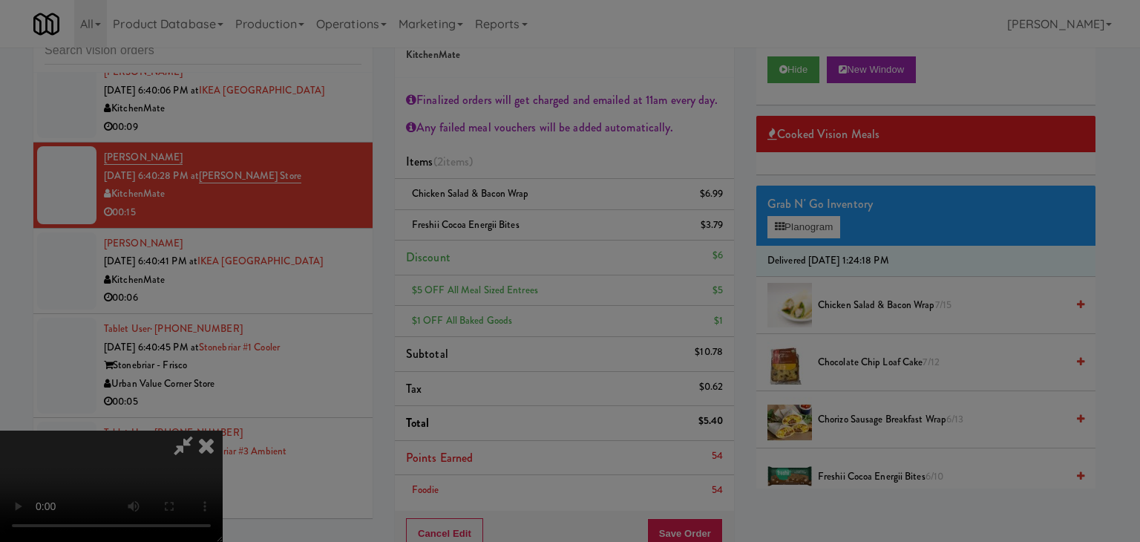
click at [519, 156] on body "Are you sure you want to update this order? Okay Cancel Okay Are you sure you w…" at bounding box center [570, 271] width 1140 height 542
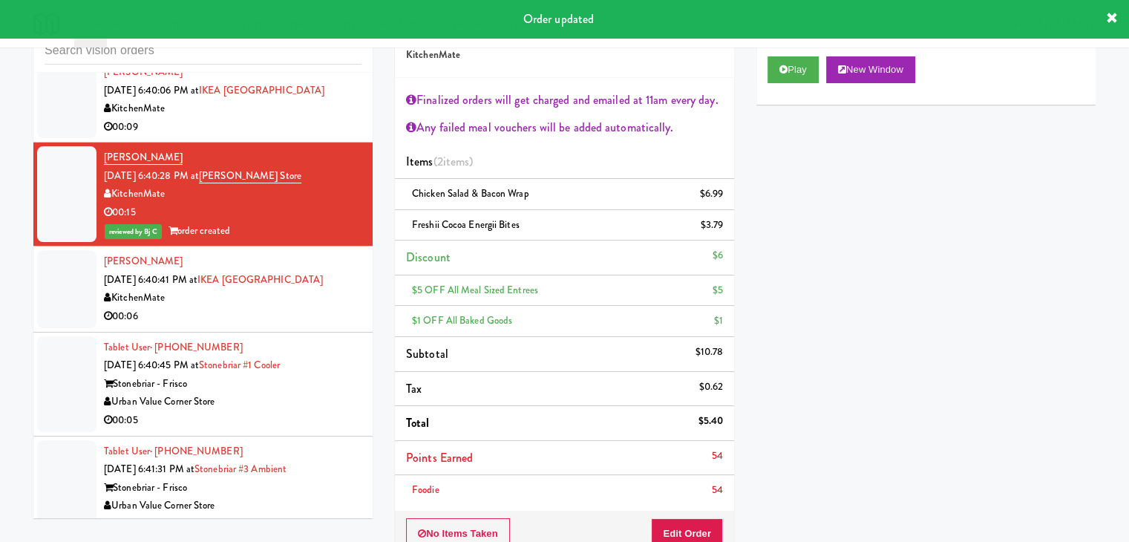
click at [319, 307] on div "KitchenMate" at bounding box center [233, 298] width 258 height 19
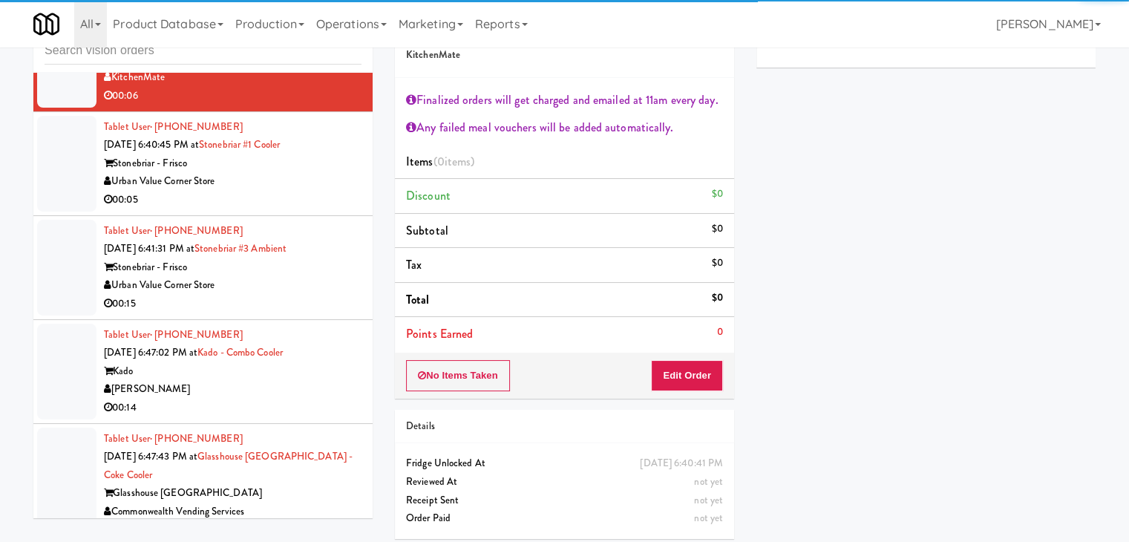
scroll to position [9775, 0]
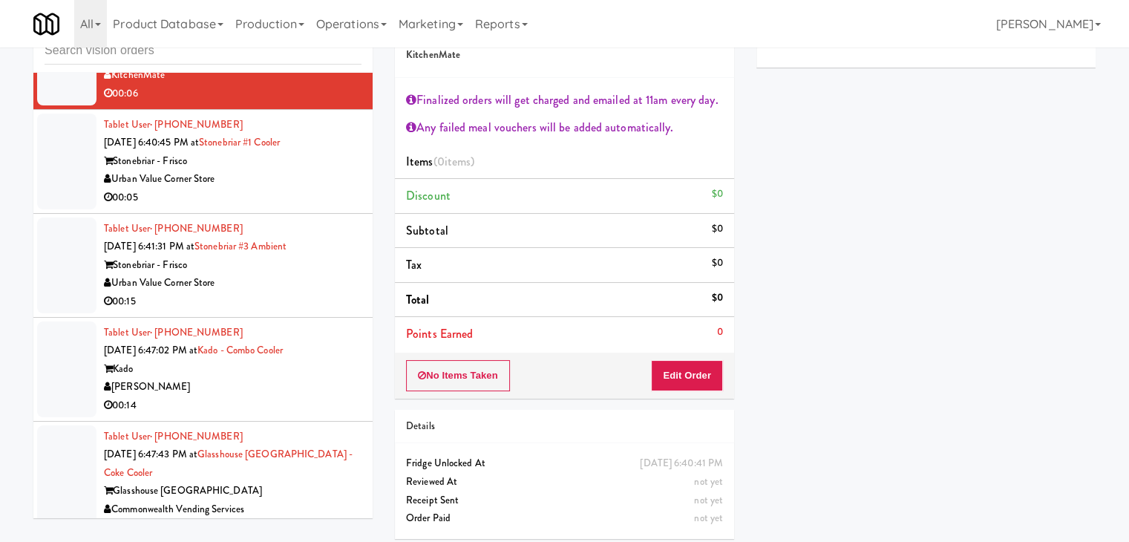
click at [327, 189] on div "Urban Value Corner Store" at bounding box center [233, 179] width 258 height 19
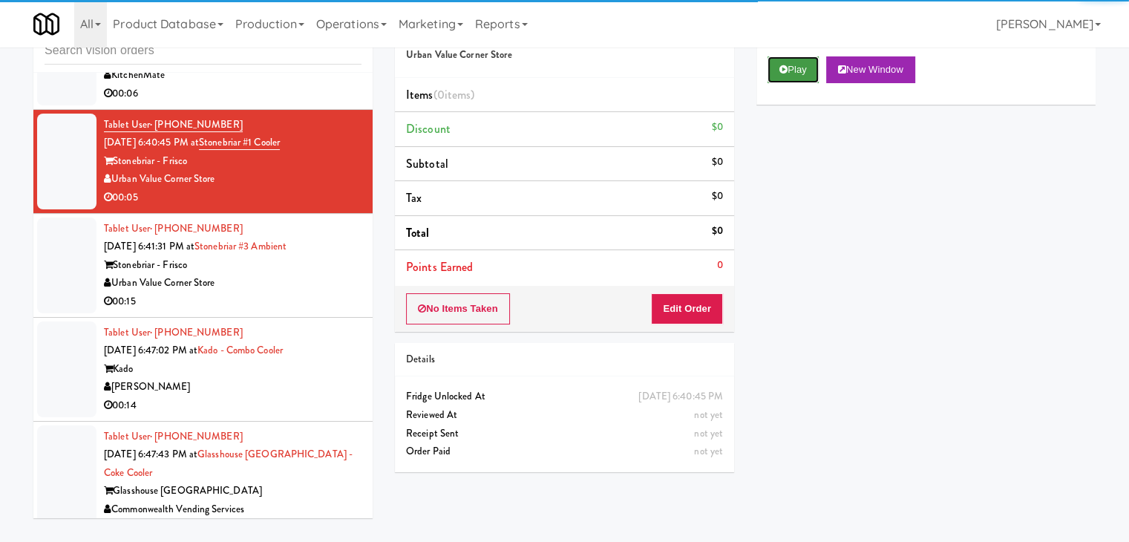
click at [792, 60] on button "Play" at bounding box center [793, 69] width 51 height 27
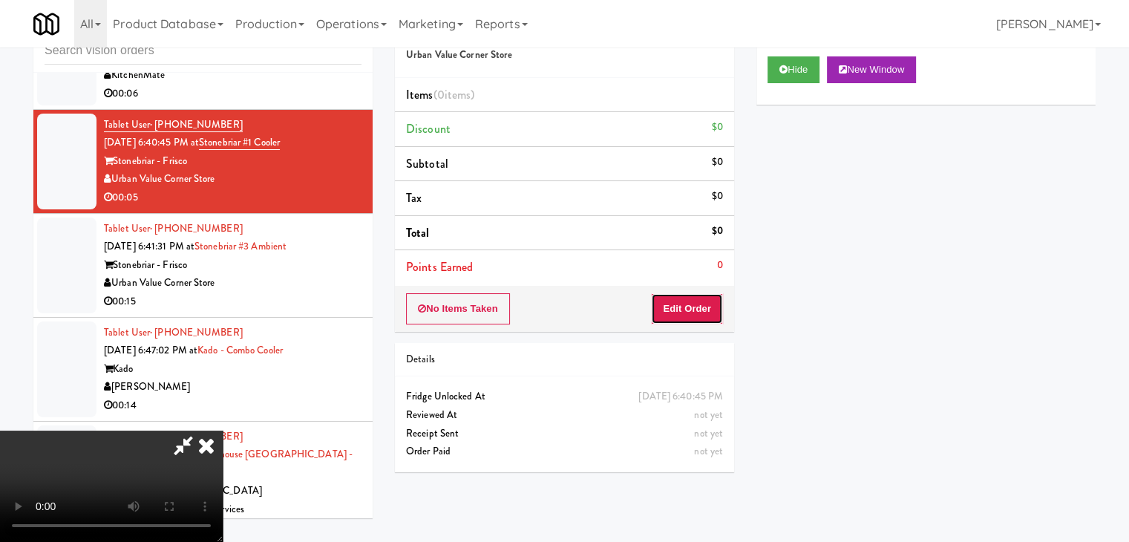
click at [694, 302] on button "Edit Order" at bounding box center [687, 308] width 72 height 31
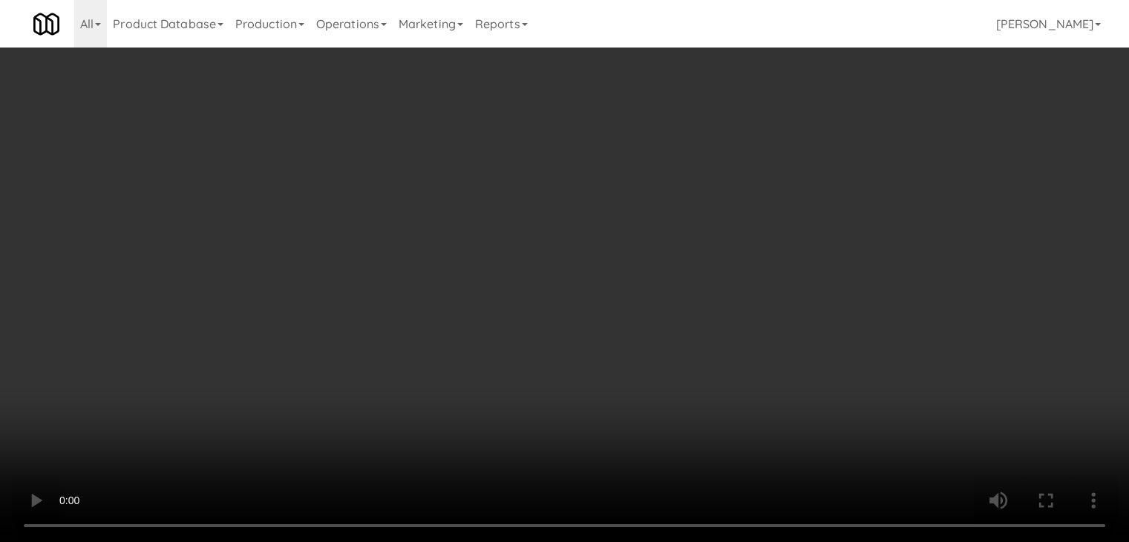
scroll to position [9756, 0]
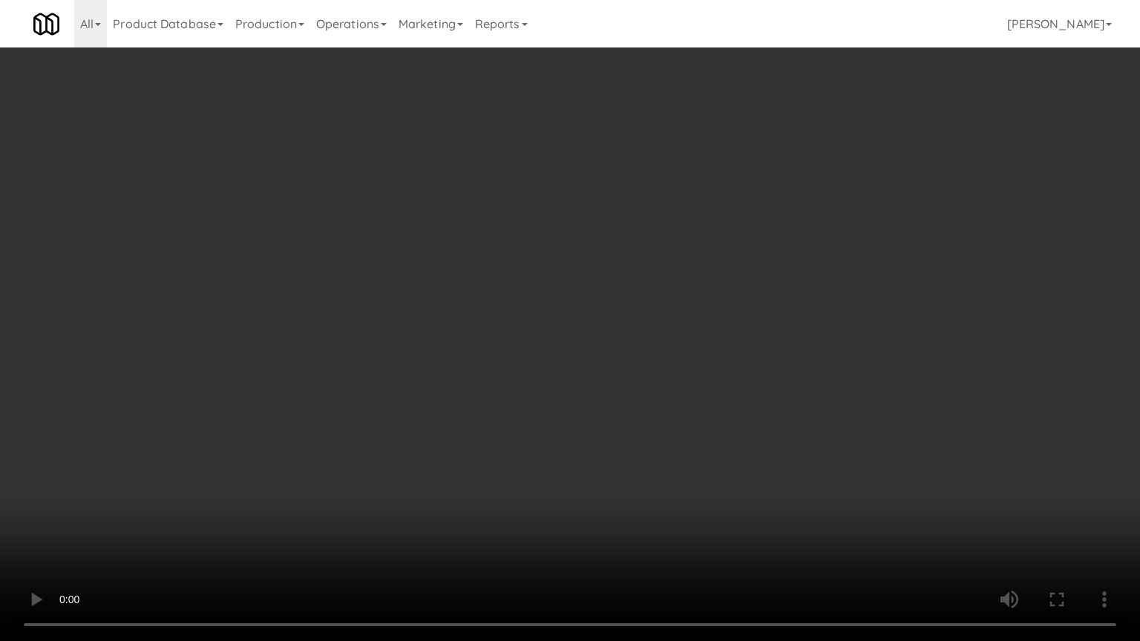
click at [650, 392] on video at bounding box center [570, 320] width 1140 height 641
drag, startPoint x: 650, startPoint y: 392, endPoint x: 789, endPoint y: 172, distance: 261.0
click at [656, 378] on video at bounding box center [570, 320] width 1140 height 641
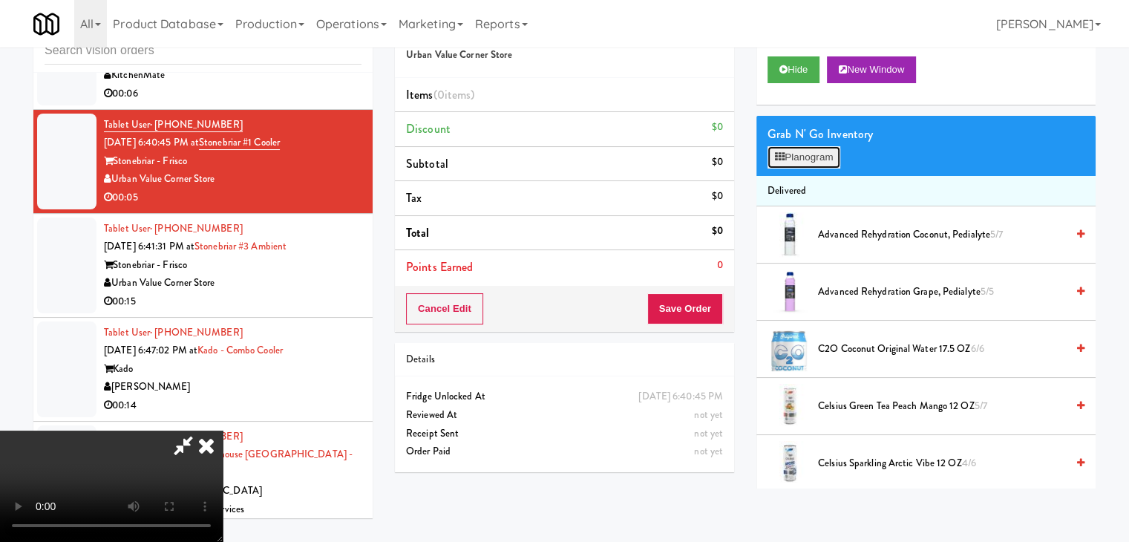
click at [812, 155] on button "Planogram" at bounding box center [804, 157] width 73 height 22
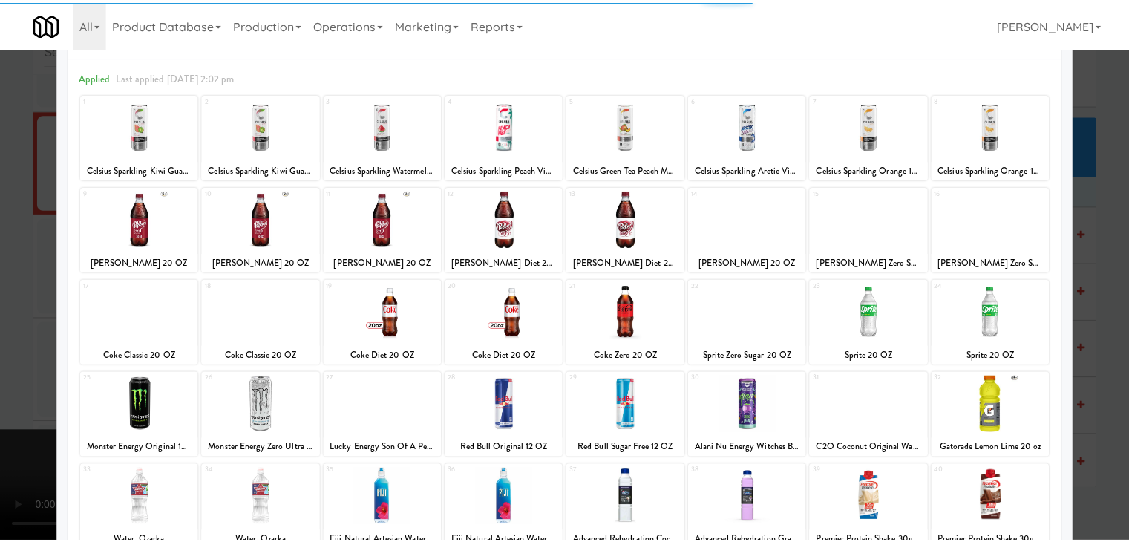
scroll to position [148, 0]
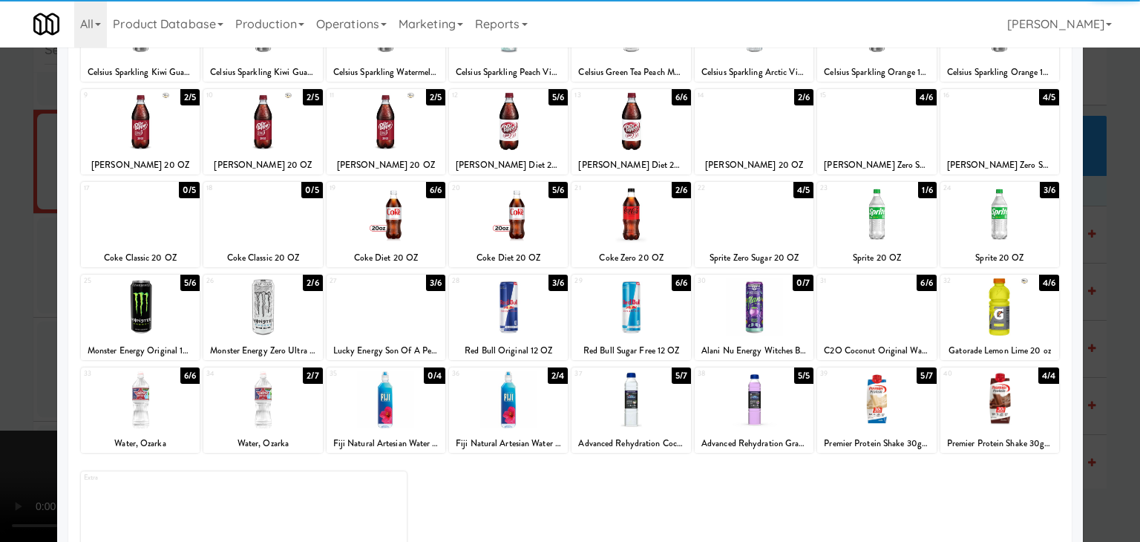
drag, startPoint x: 1014, startPoint y: 238, endPoint x: 1039, endPoint y: 238, distance: 25.2
click at [1015, 238] on div at bounding box center [1000, 214] width 119 height 57
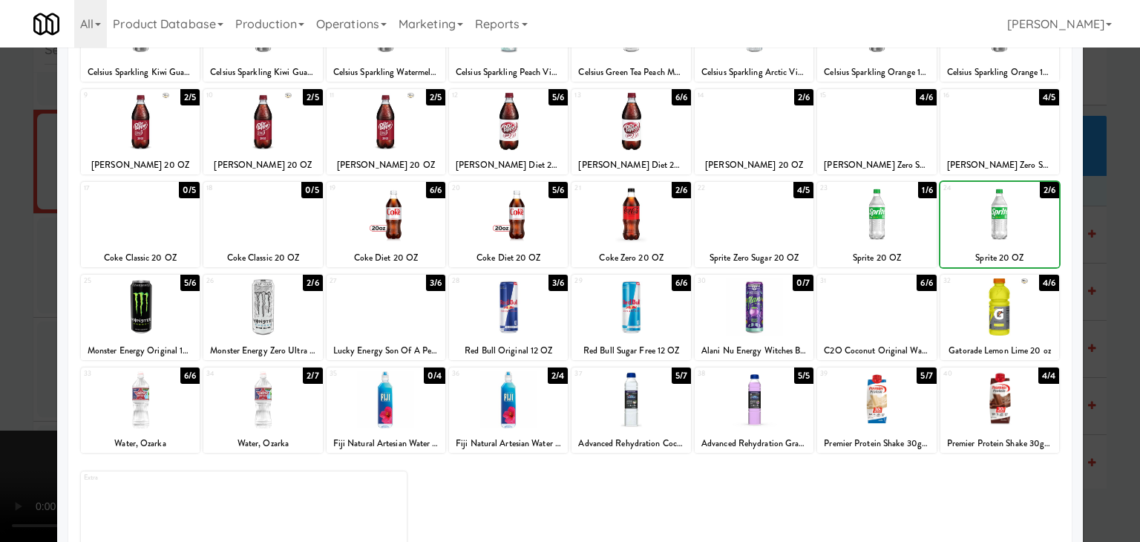
drag, startPoint x: 1087, startPoint y: 240, endPoint x: 1040, endPoint y: 244, distance: 47.0
click at [1088, 240] on div at bounding box center [570, 271] width 1140 height 542
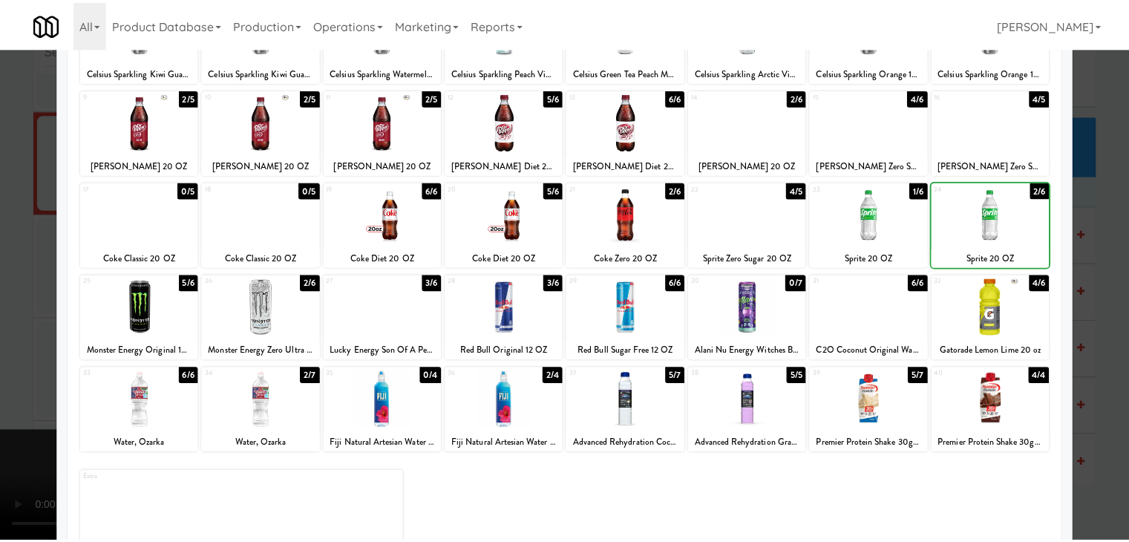
scroll to position [9775, 0]
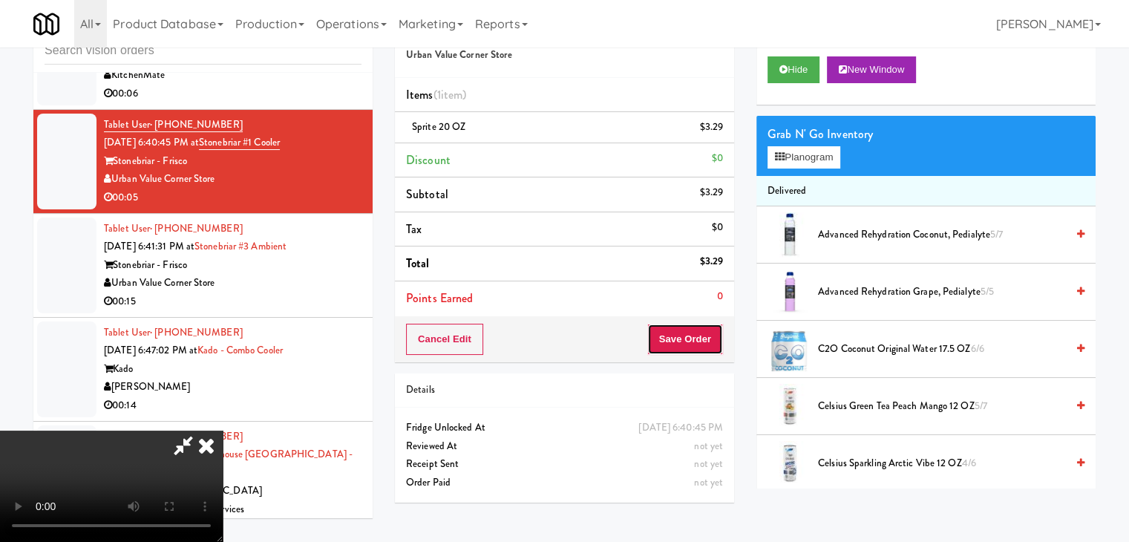
click at [698, 347] on button "Save Order" at bounding box center [685, 339] width 76 height 31
drag, startPoint x: 698, startPoint y: 347, endPoint x: 712, endPoint y: 336, distance: 17.5
click at [698, 347] on button "Save Order" at bounding box center [685, 339] width 76 height 31
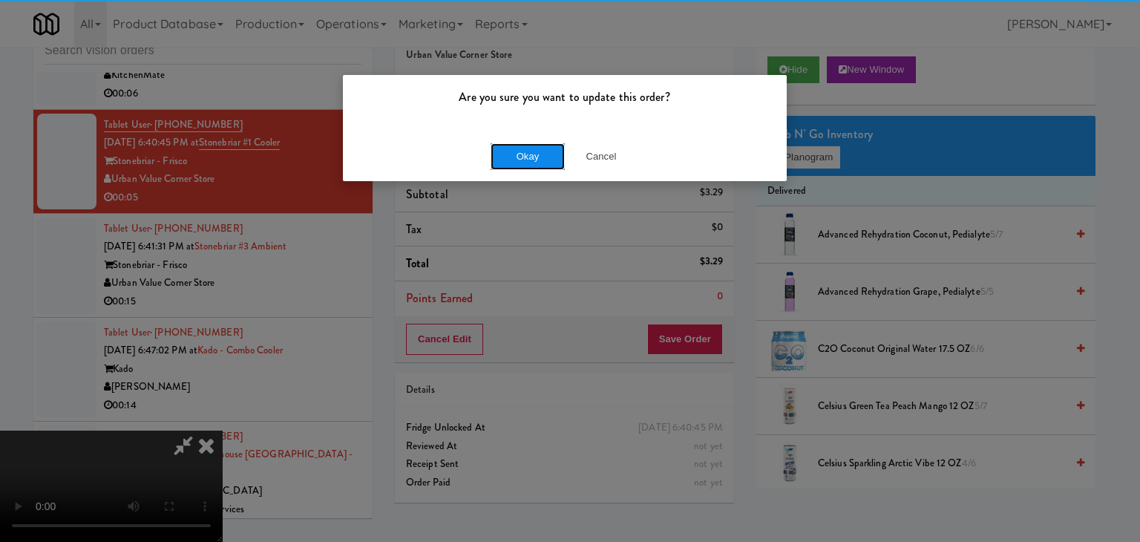
drag, startPoint x: 543, startPoint y: 151, endPoint x: 531, endPoint y: 151, distance: 11.9
click at [532, 151] on button "Okay" at bounding box center [528, 156] width 74 height 27
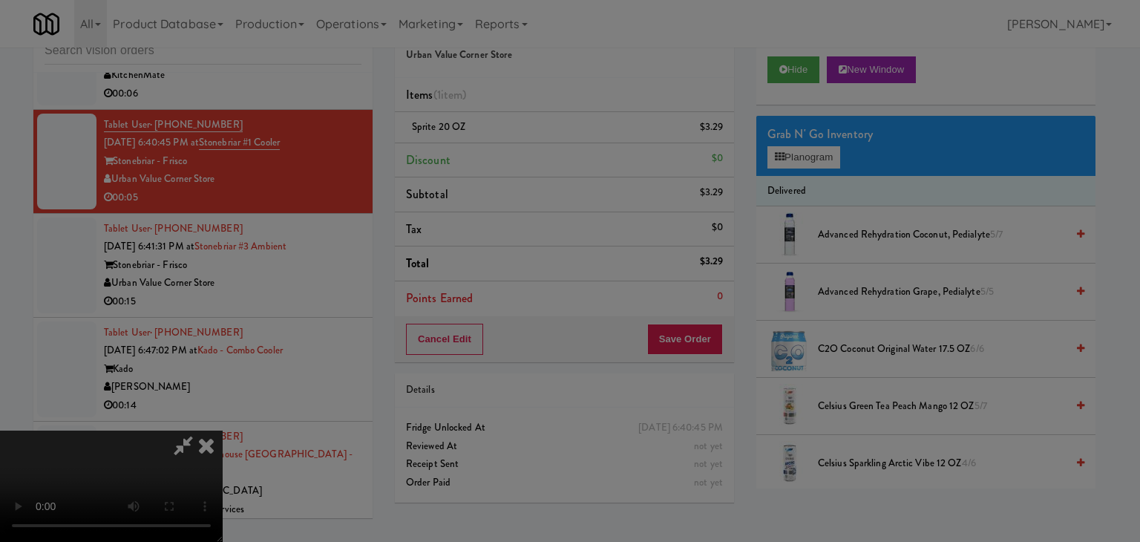
click at [531, 143] on button "Okay" at bounding box center [528, 129] width 74 height 27
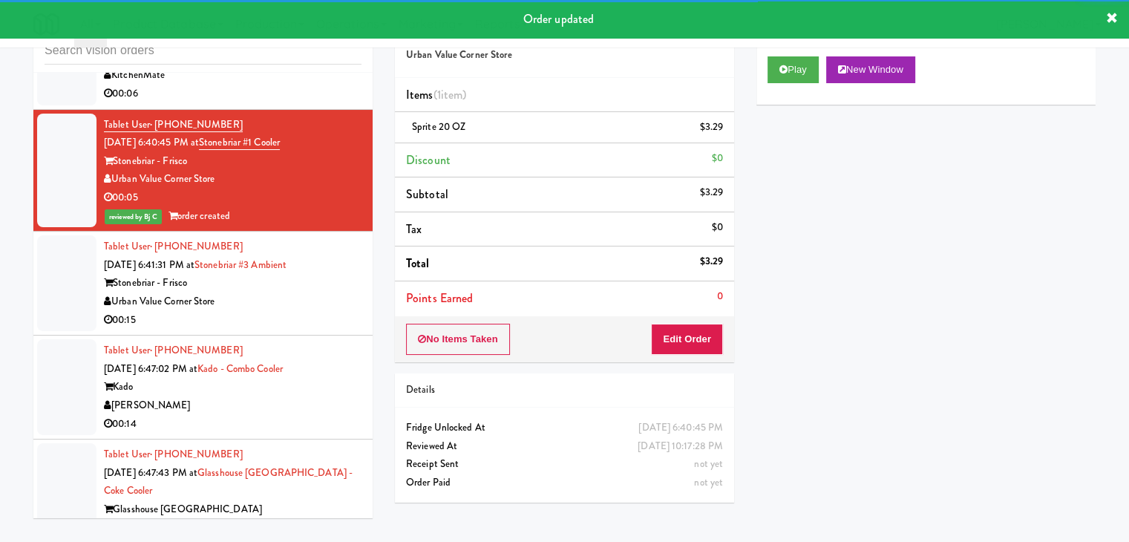
click at [313, 330] on div "00:15" at bounding box center [233, 320] width 258 height 19
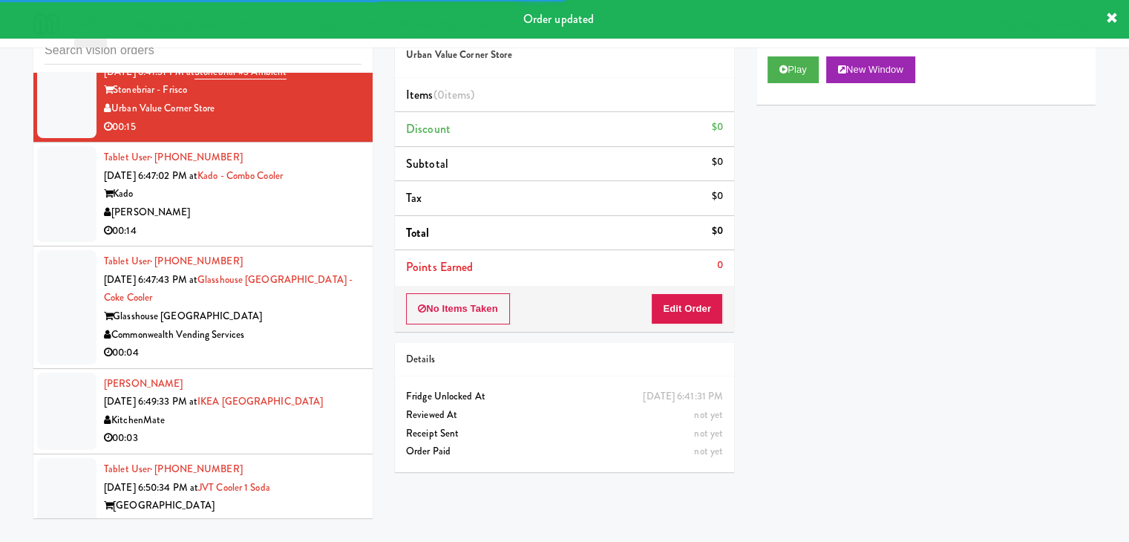
scroll to position [9998, 0]
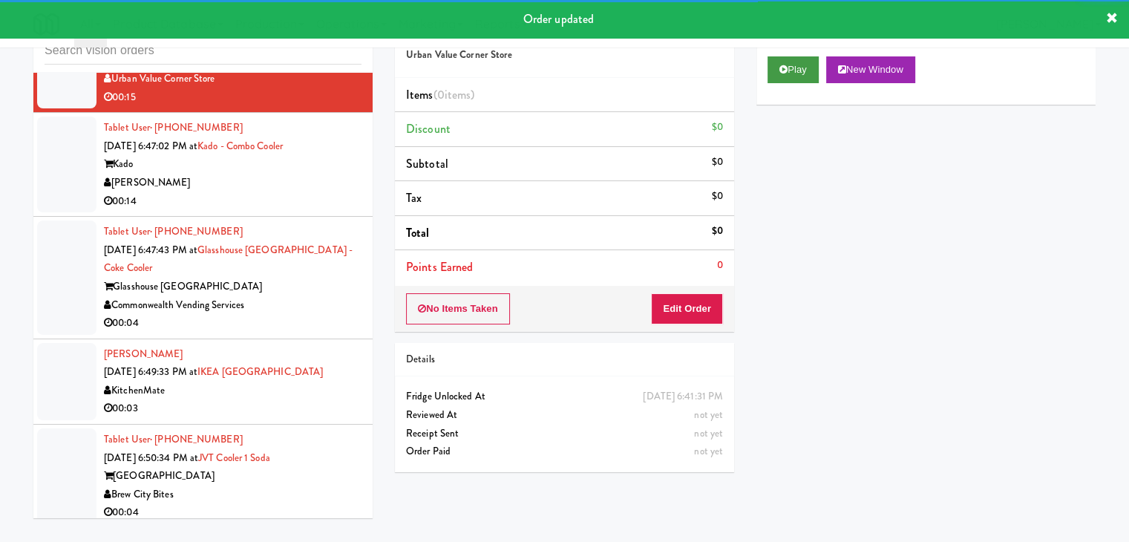
click at [797, 82] on div "Play New Window" at bounding box center [926, 74] width 339 height 59
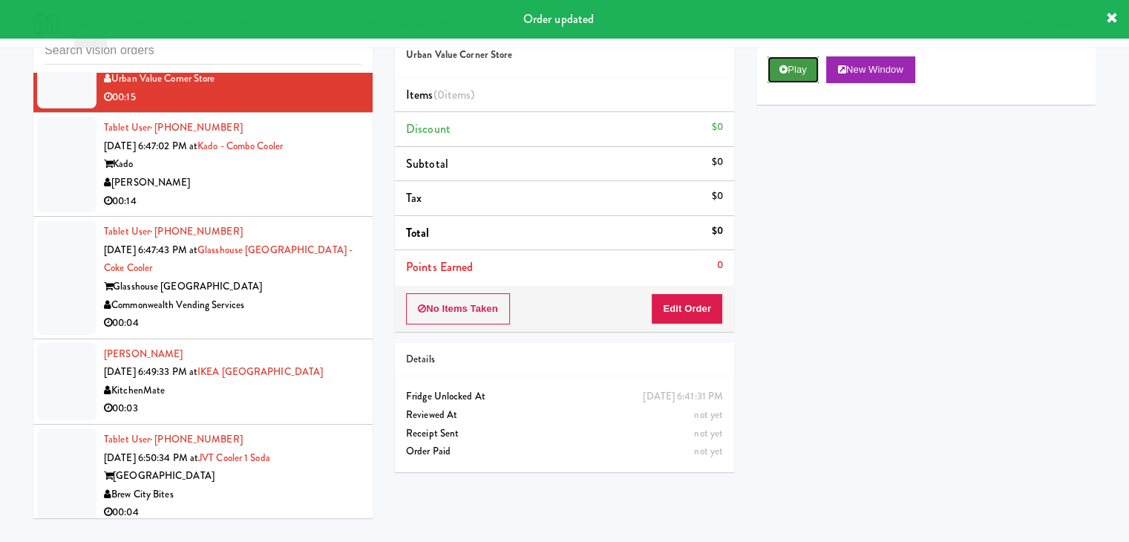
click at [791, 78] on button "Play" at bounding box center [793, 69] width 51 height 27
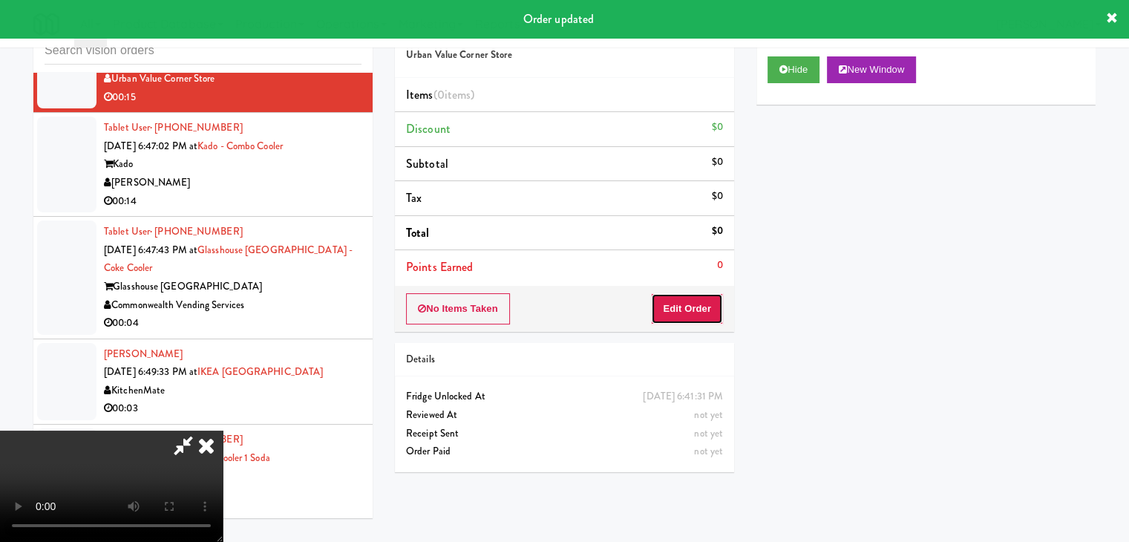
click at [681, 315] on button "Edit Order" at bounding box center [687, 308] width 72 height 31
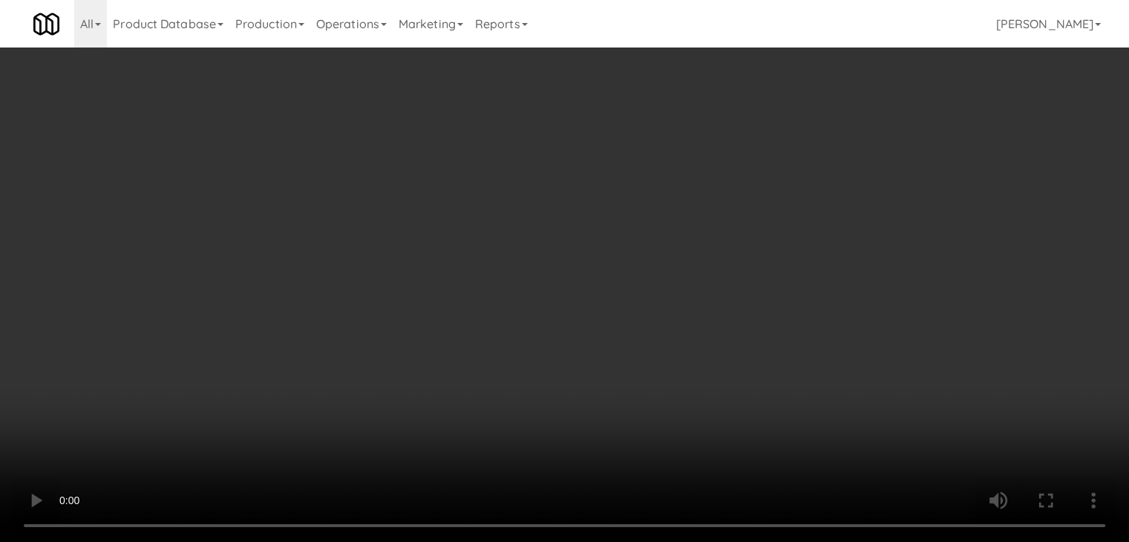
scroll to position [9979, 0]
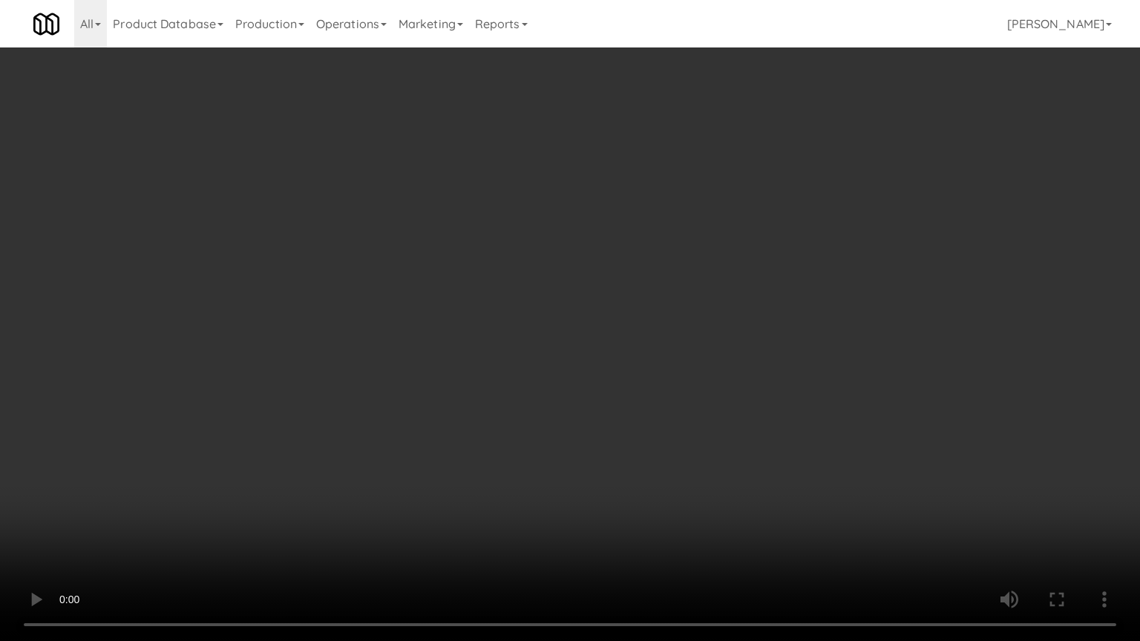
click at [679, 389] on video at bounding box center [570, 320] width 1140 height 641
click at [656, 358] on video at bounding box center [570, 320] width 1140 height 641
click at [653, 356] on video at bounding box center [570, 320] width 1140 height 641
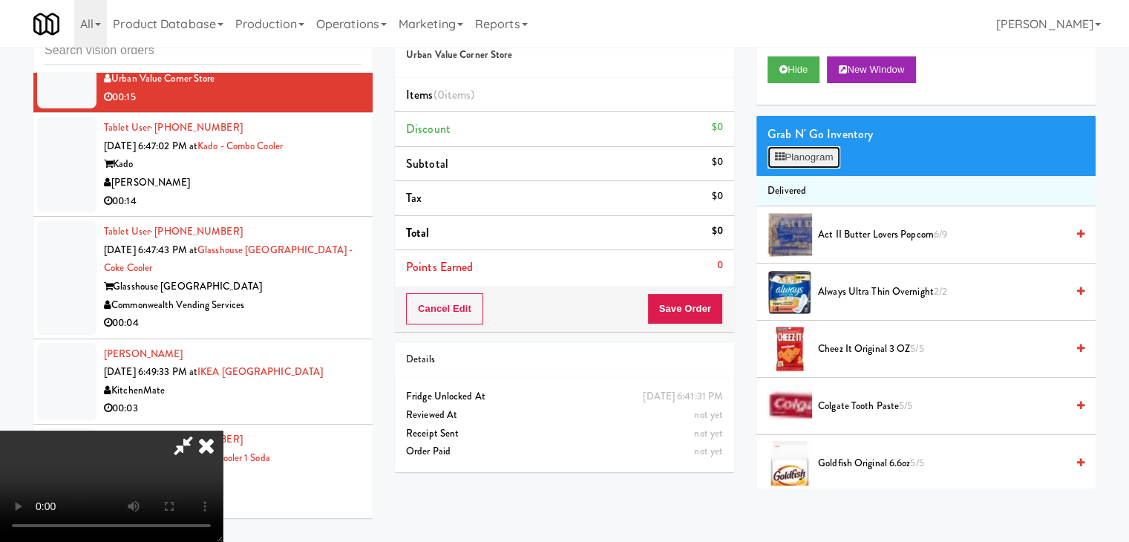
click at [802, 155] on button "Planogram" at bounding box center [804, 157] width 73 height 22
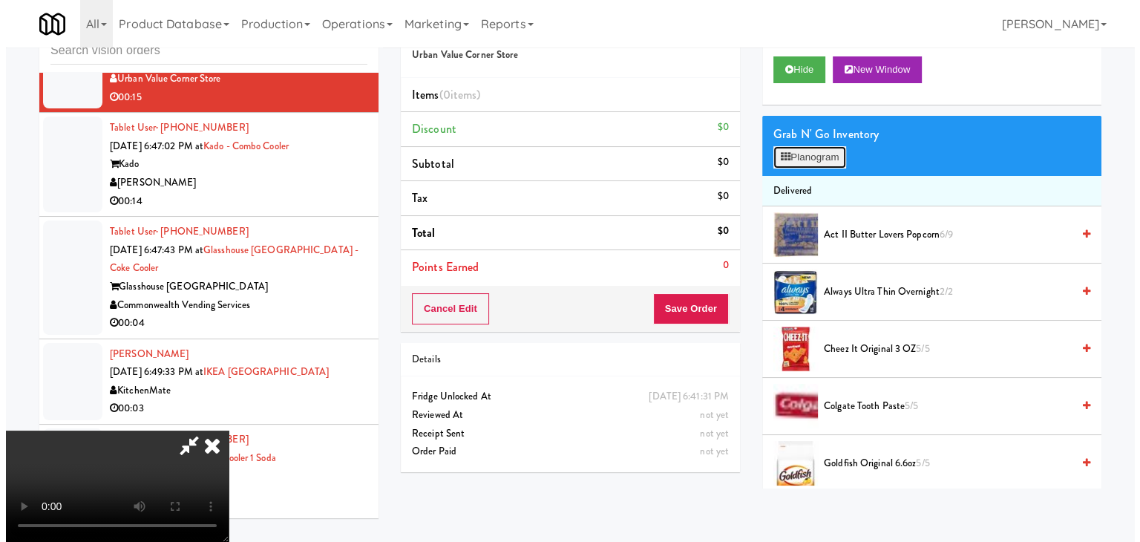
scroll to position [9979, 0]
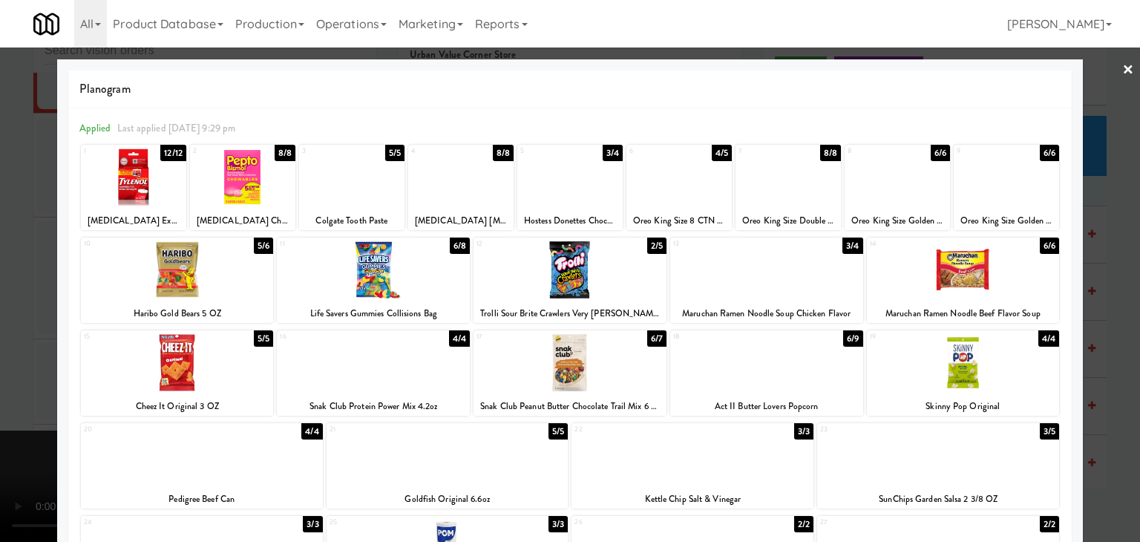
click at [785, 197] on div at bounding box center [788, 176] width 105 height 57
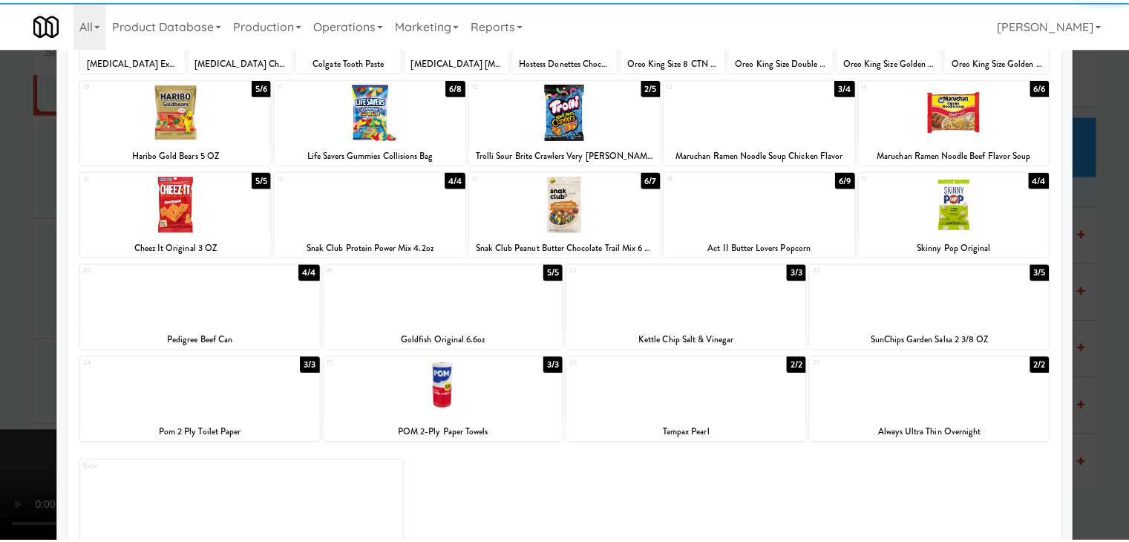
scroll to position [187, 0]
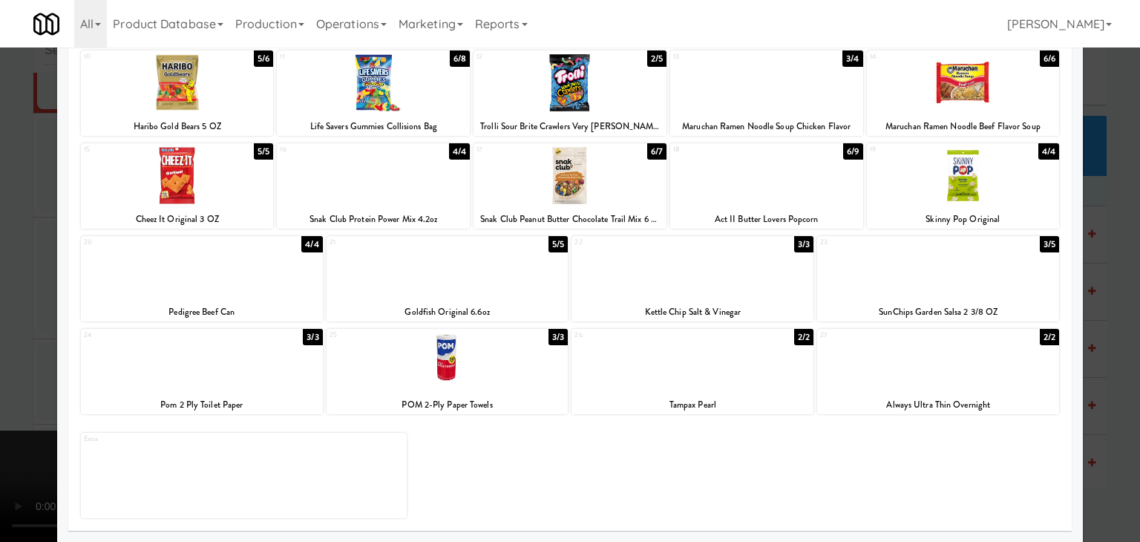
click at [757, 265] on div at bounding box center [693, 268] width 242 height 57
click at [0, 304] on div at bounding box center [570, 271] width 1140 height 542
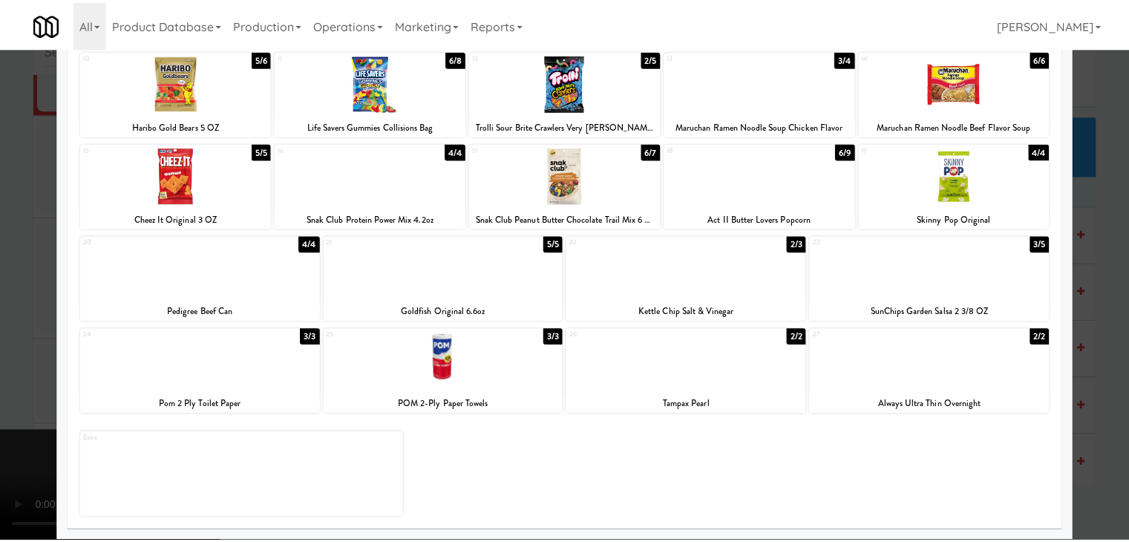
scroll to position [9998, 0]
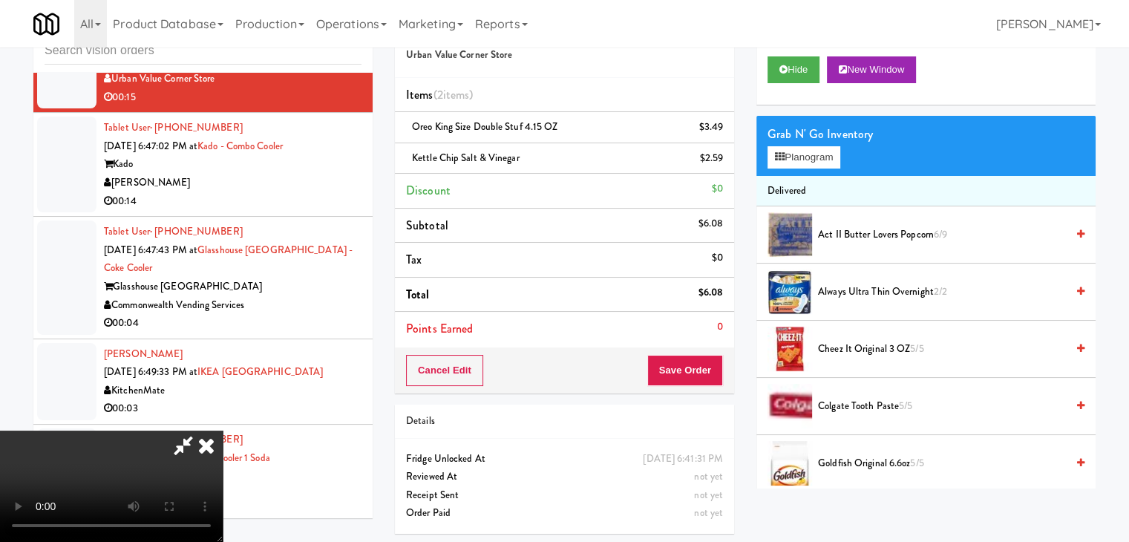
click at [223, 431] on video at bounding box center [111, 486] width 223 height 111
drag, startPoint x: 725, startPoint y: 160, endPoint x: 781, endPoint y: 161, distance: 56.4
click at [725, 160] on icon at bounding box center [724, 164] width 7 height 10
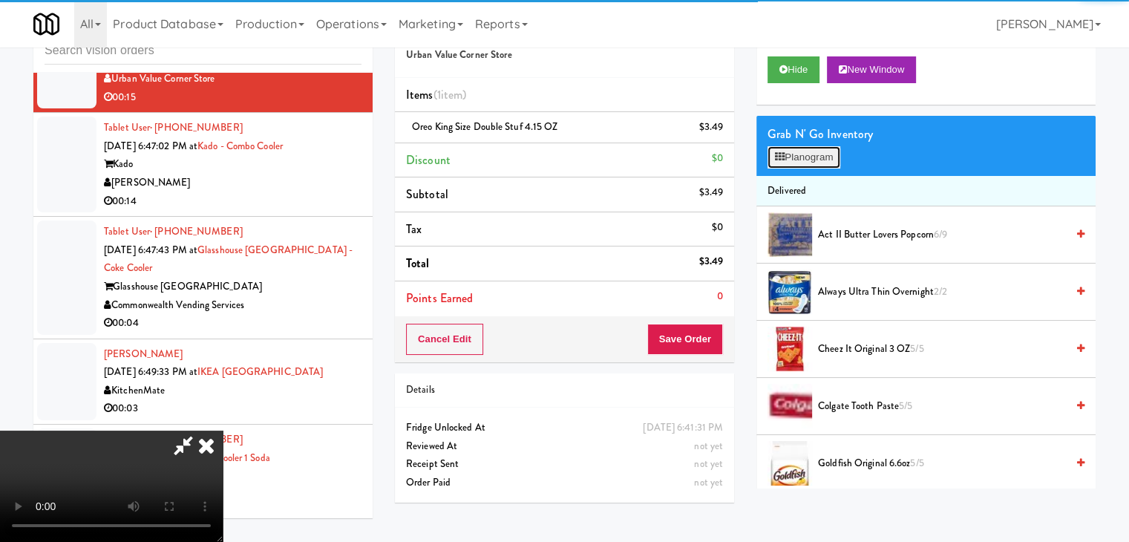
click at [823, 155] on button "Planogram" at bounding box center [804, 157] width 73 height 22
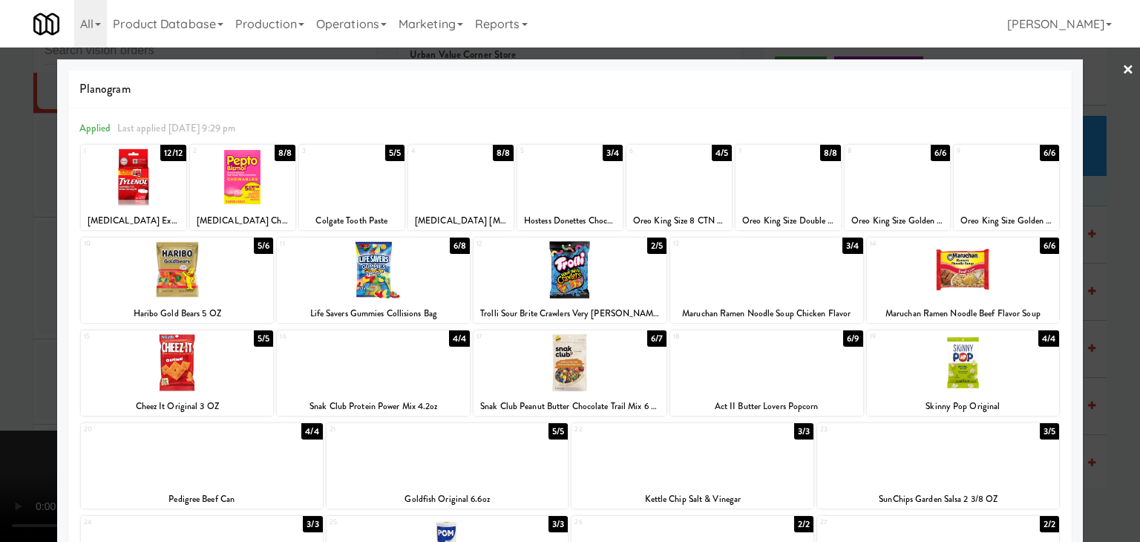
click at [977, 454] on div at bounding box center [938, 455] width 242 height 57
click at [1100, 422] on div at bounding box center [570, 271] width 1140 height 542
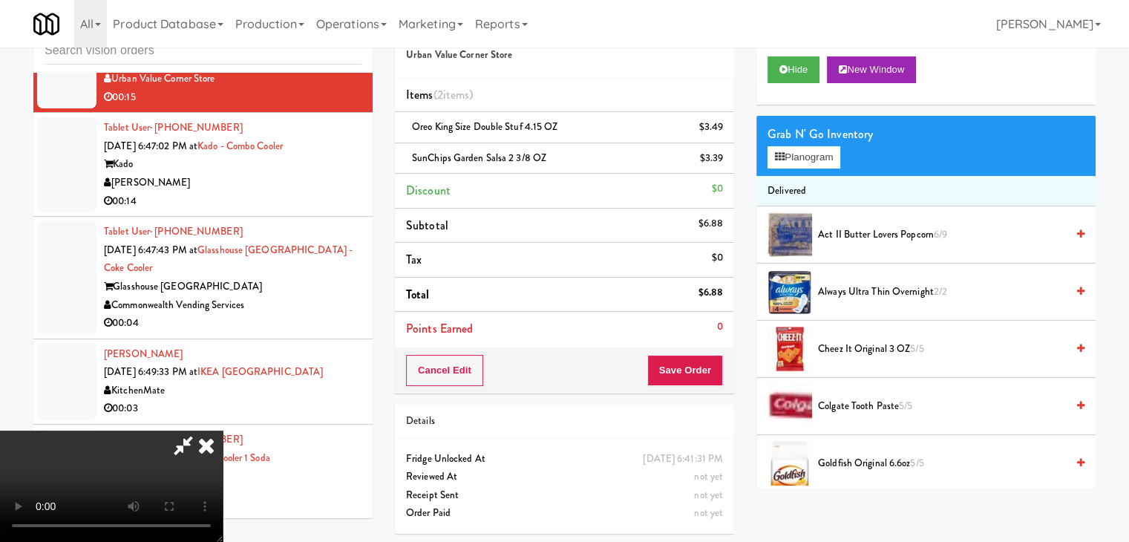
scroll to position [209, 0]
click at [694, 375] on button "Save Order" at bounding box center [685, 370] width 76 height 31
click at [696, 373] on body "Are you sure you want to update this order? Okay Cancel Okay Are you sure you w…" at bounding box center [564, 271] width 1129 height 542
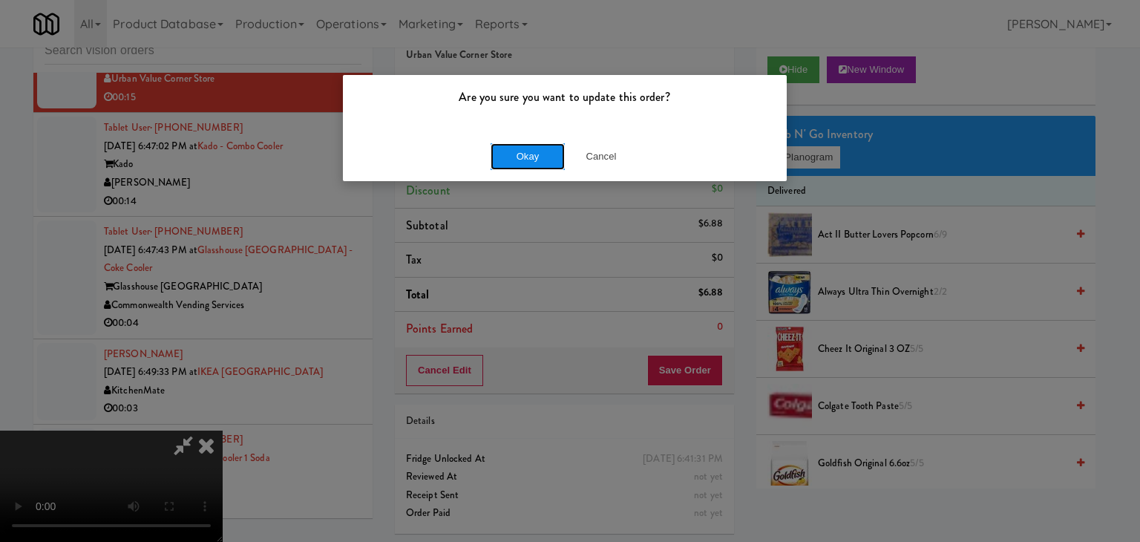
click at [532, 150] on button "Okay" at bounding box center [528, 156] width 74 height 27
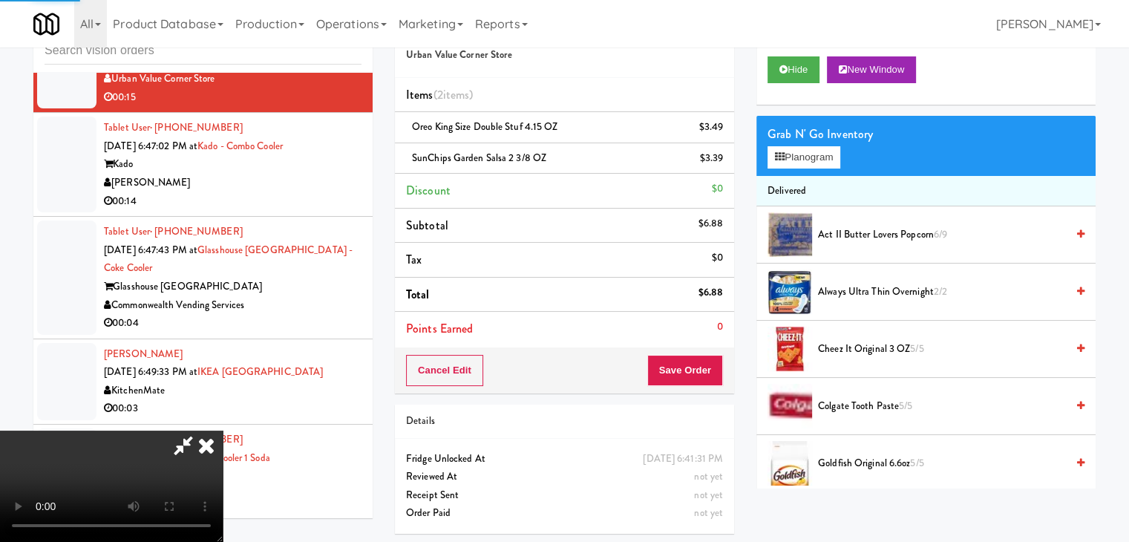
scroll to position [0, 0]
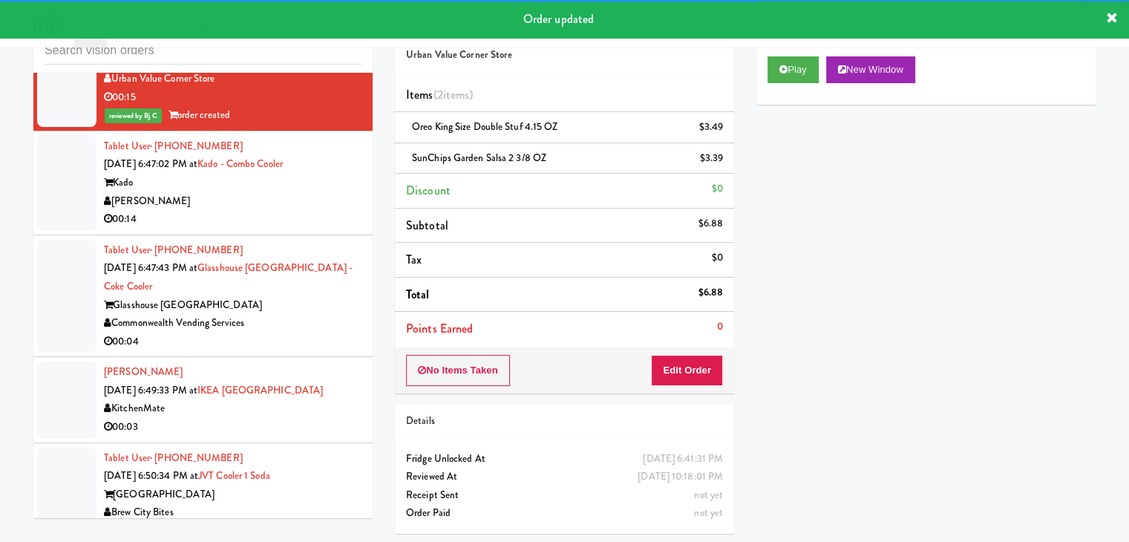
click at [281, 211] on div "[PERSON_NAME]" at bounding box center [233, 201] width 258 height 19
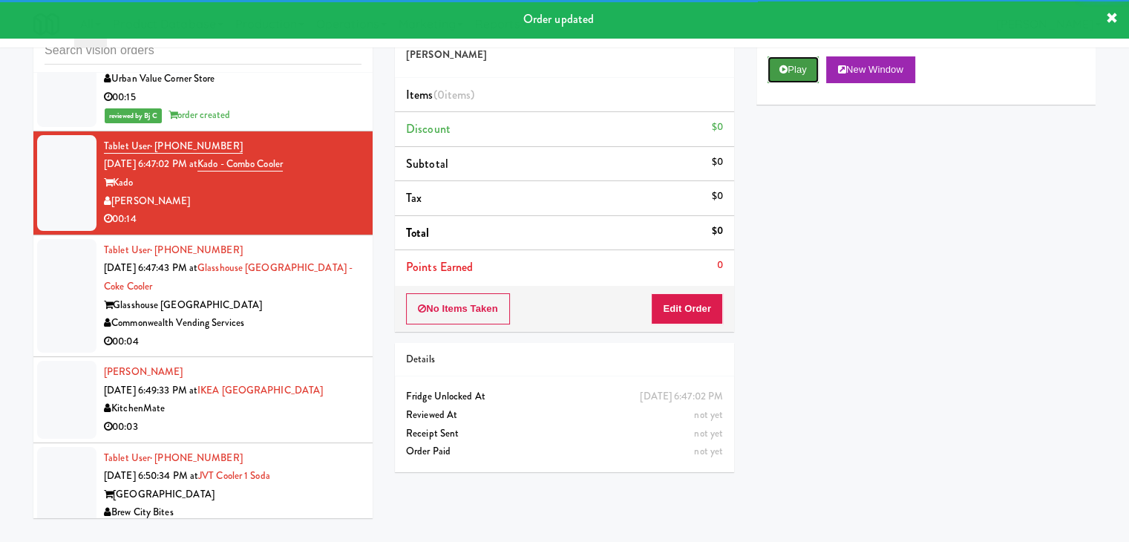
click at [797, 71] on button "Play" at bounding box center [793, 69] width 51 height 27
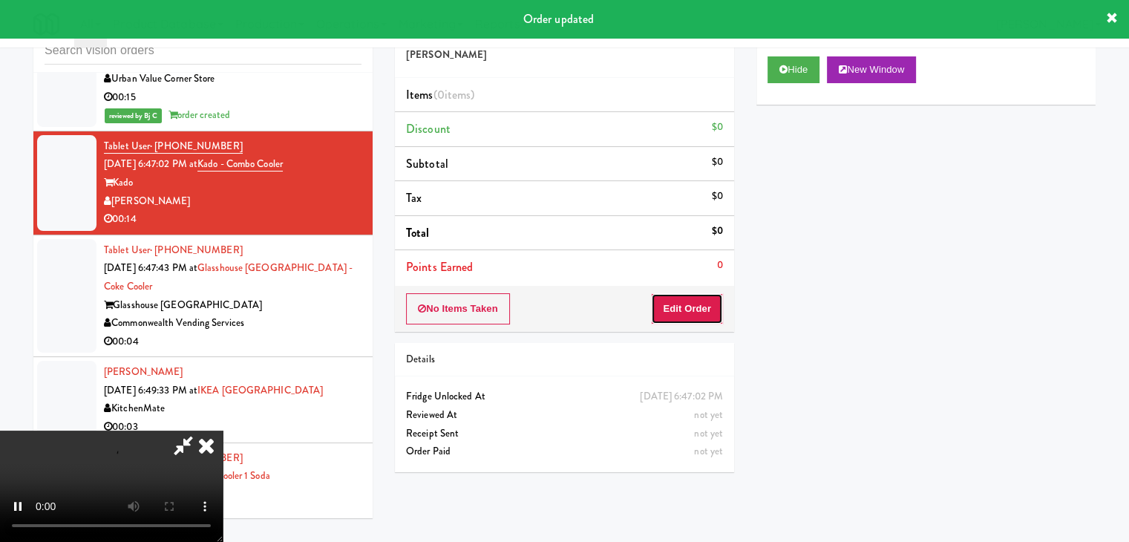
click at [698, 304] on button "Edit Order" at bounding box center [687, 308] width 72 height 31
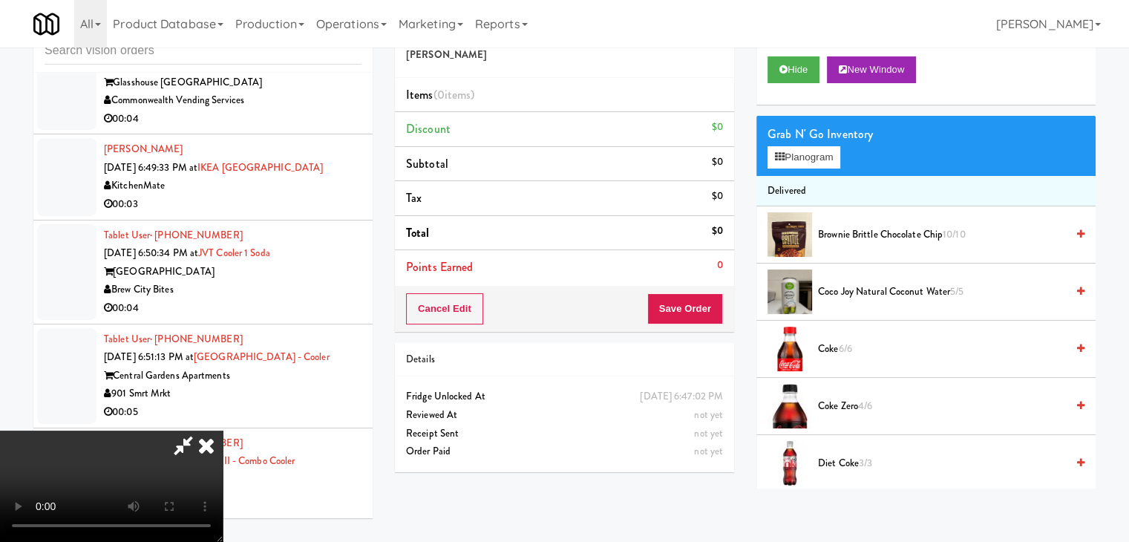
scroll to position [10202, 0]
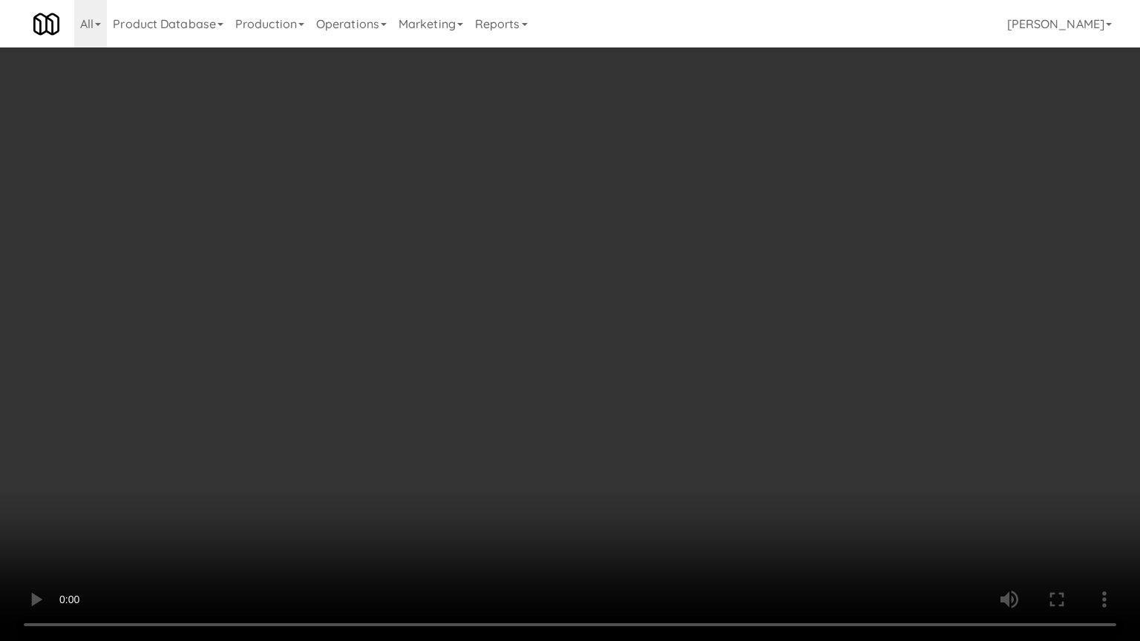
click at [564, 291] on video at bounding box center [570, 320] width 1140 height 641
click at [564, 273] on video at bounding box center [570, 320] width 1140 height 641
drag, startPoint x: 564, startPoint y: 273, endPoint x: 722, endPoint y: 120, distance: 220.5
click at [567, 268] on video at bounding box center [570, 320] width 1140 height 641
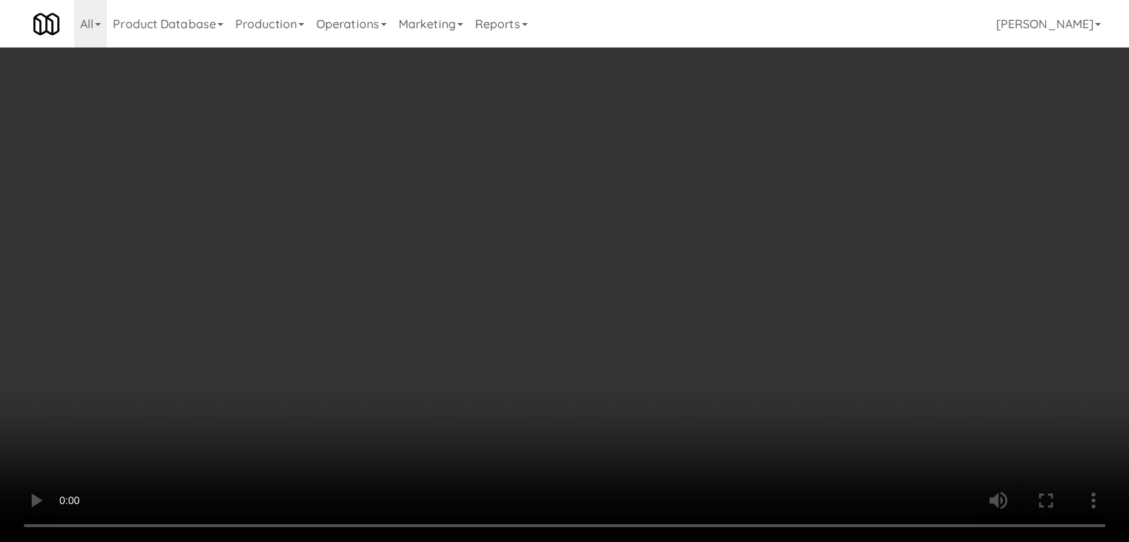
click at [808, 158] on button "Planogram" at bounding box center [804, 157] width 73 height 22
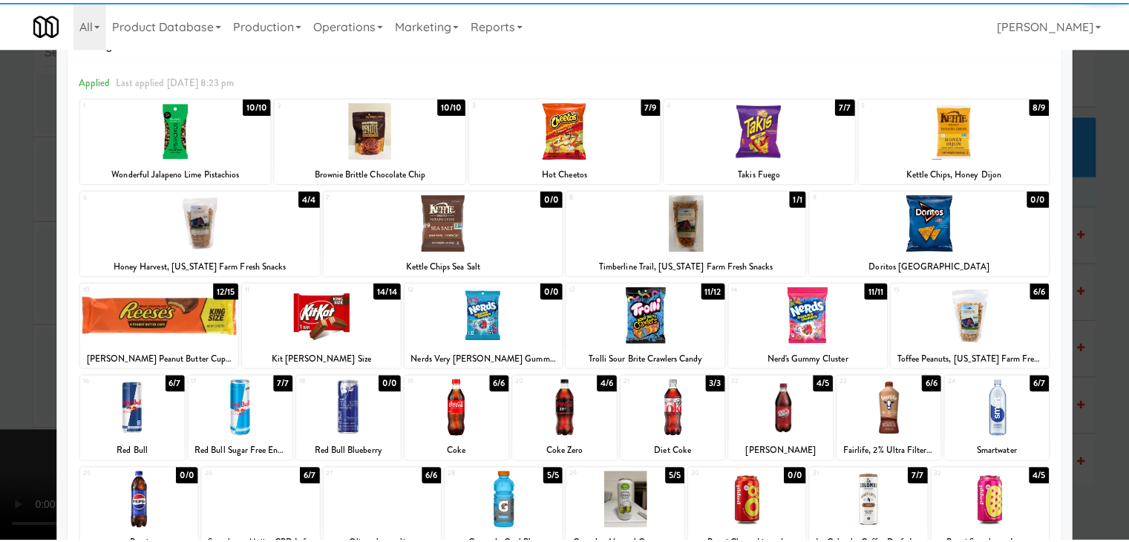
scroll to position [148, 0]
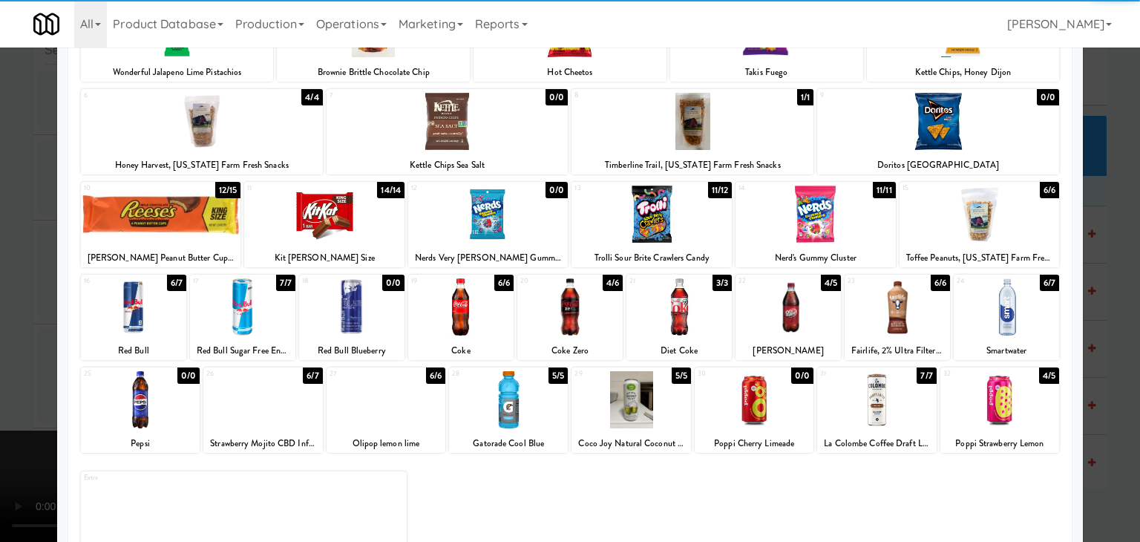
click at [466, 307] on div at bounding box center [460, 306] width 105 height 57
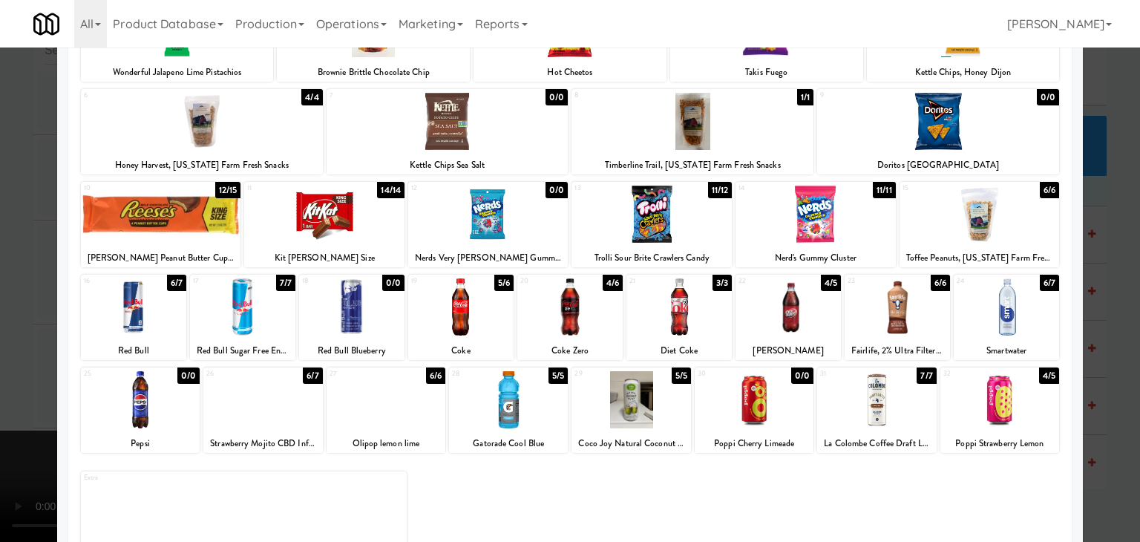
click at [61, 307] on div "× Planogram Applied Last applied [DATE] 8:23 pm 1 10/10 Wonderful Jalapeno Lime…" at bounding box center [570, 271] width 1140 height 542
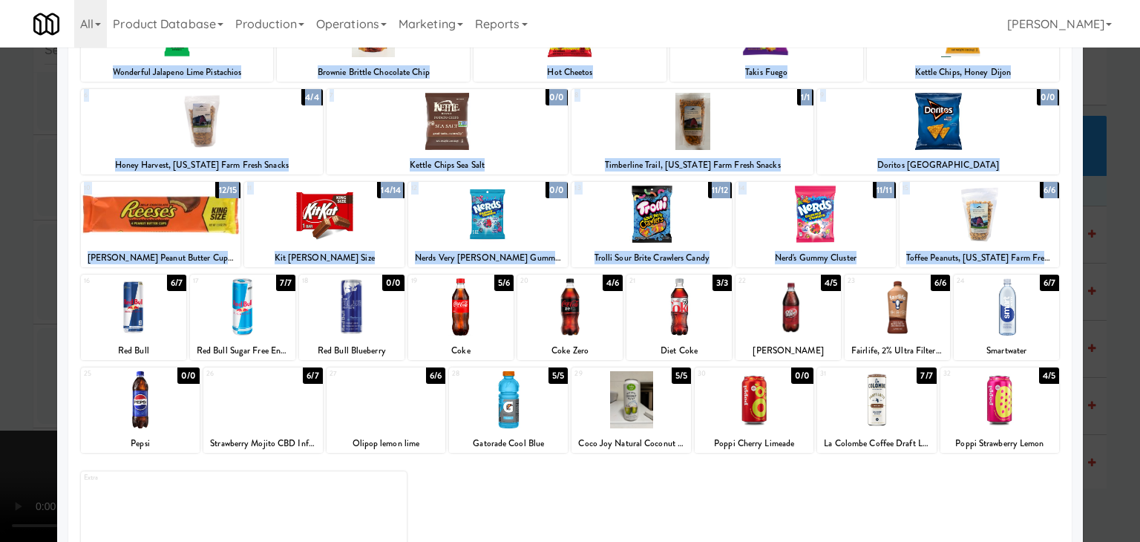
click at [13, 308] on div at bounding box center [570, 271] width 1140 height 542
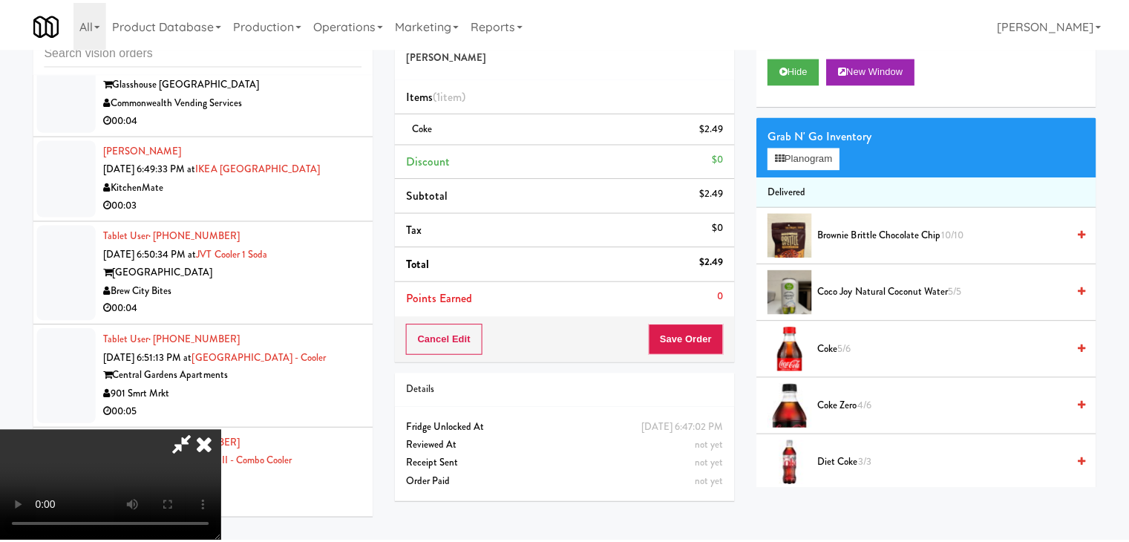
scroll to position [10220, 0]
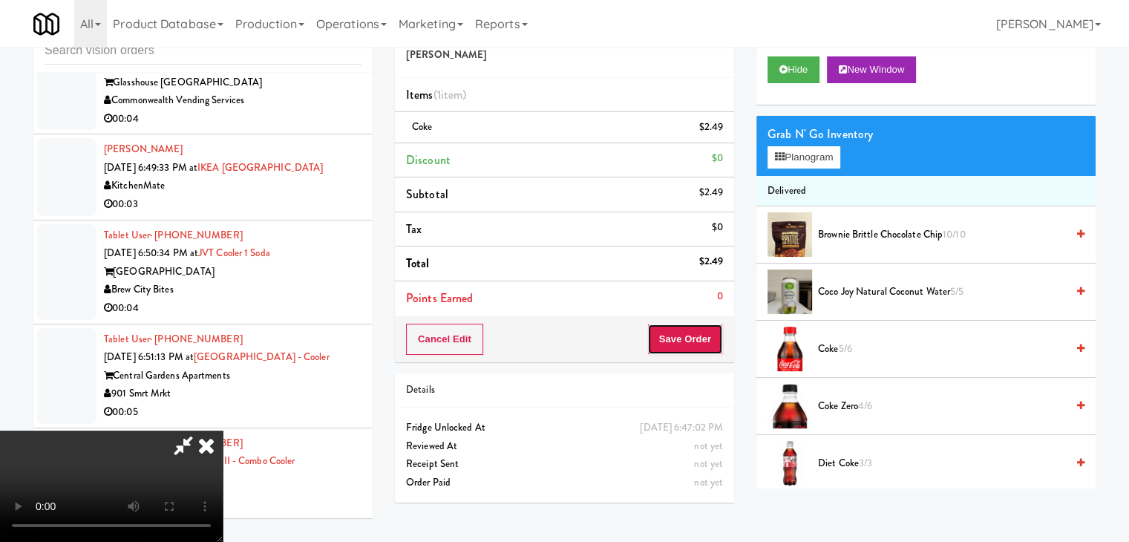
drag, startPoint x: 684, startPoint y: 347, endPoint x: 700, endPoint y: 344, distance: 16.6
click at [700, 344] on button "Save Order" at bounding box center [685, 339] width 76 height 31
click at [700, 343] on button "Save Order" at bounding box center [685, 339] width 76 height 31
click at [696, 340] on button "Save Order" at bounding box center [685, 339] width 76 height 31
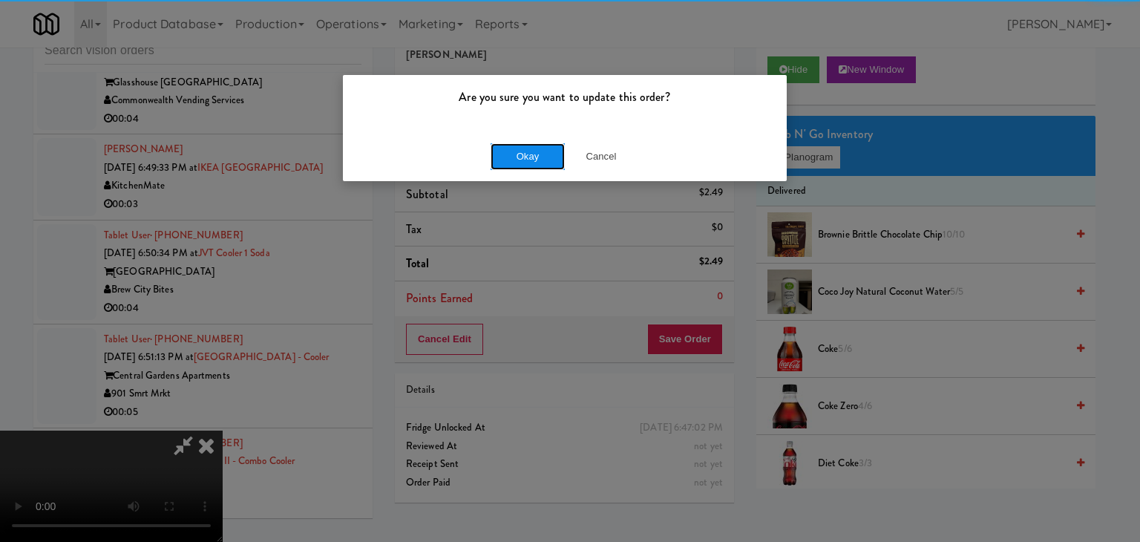
click at [538, 158] on button "Okay" at bounding box center [528, 156] width 74 height 27
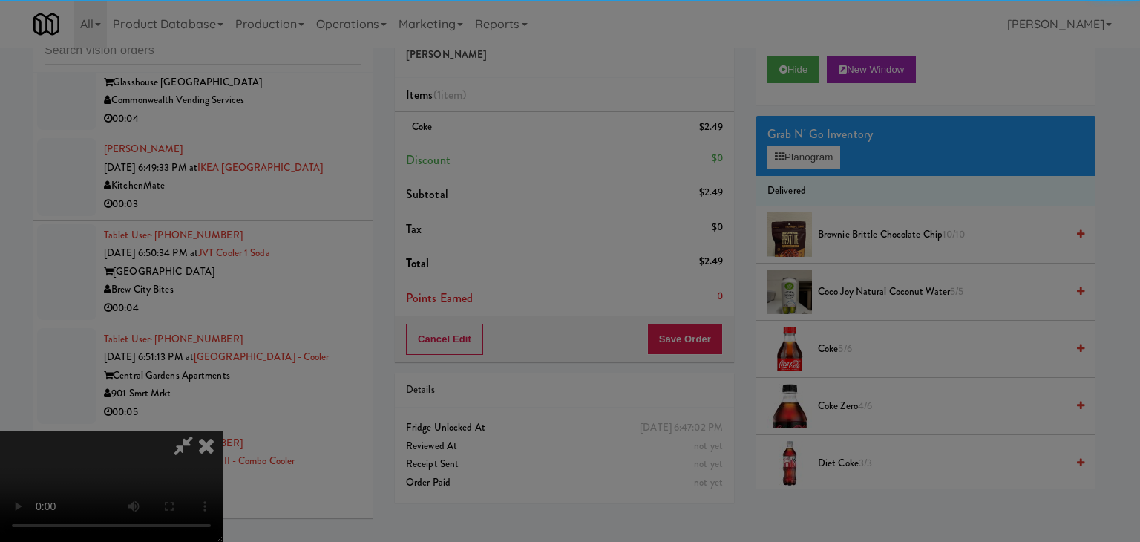
click at [535, 154] on div "Okay Cancel" at bounding box center [565, 129] width 444 height 50
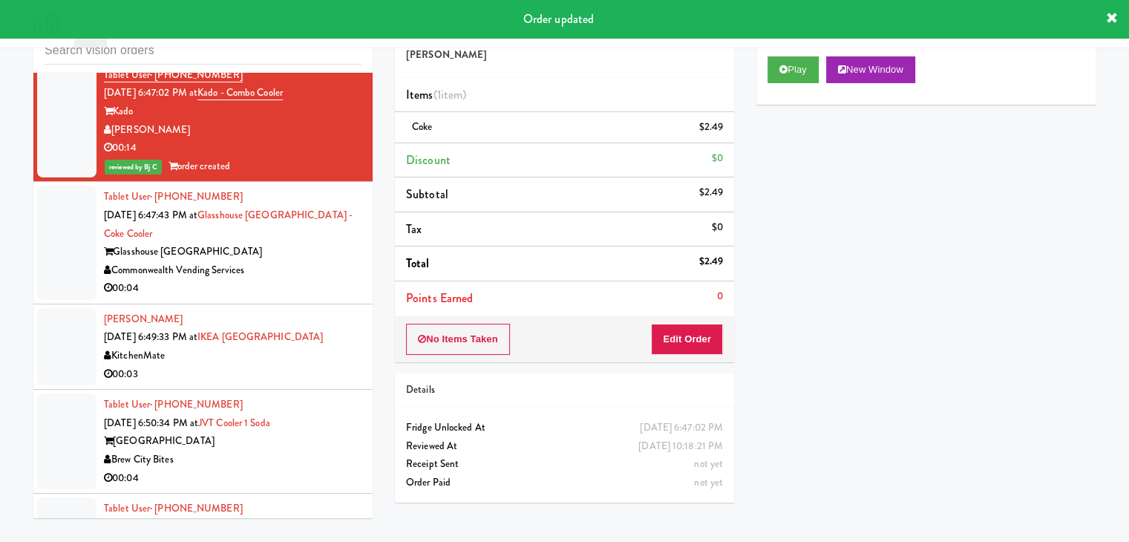
scroll to position [10165, 0]
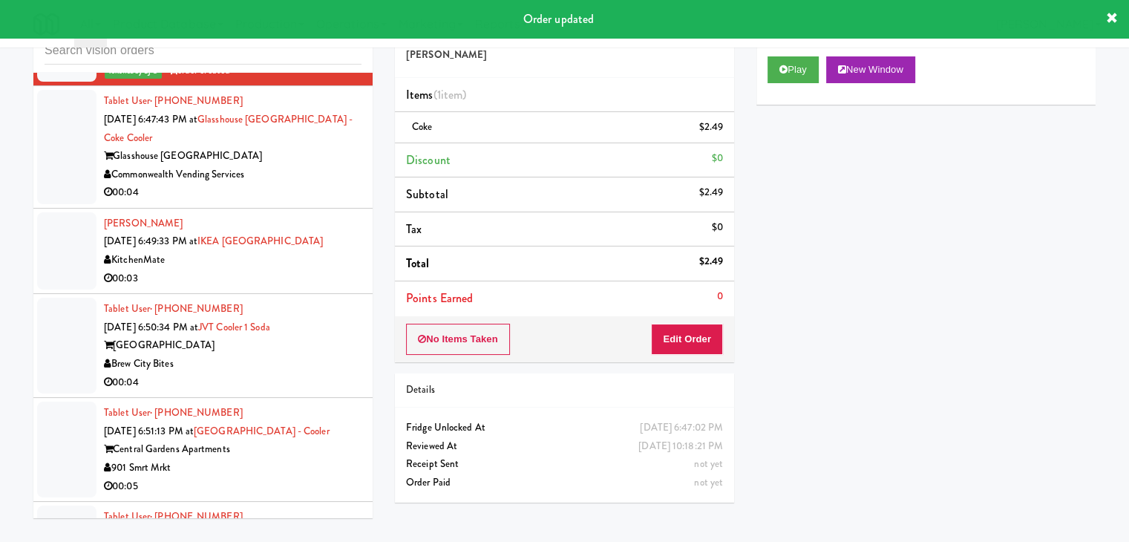
click at [306, 166] on div "Glasshouse [GEOGRAPHIC_DATA]" at bounding box center [233, 156] width 258 height 19
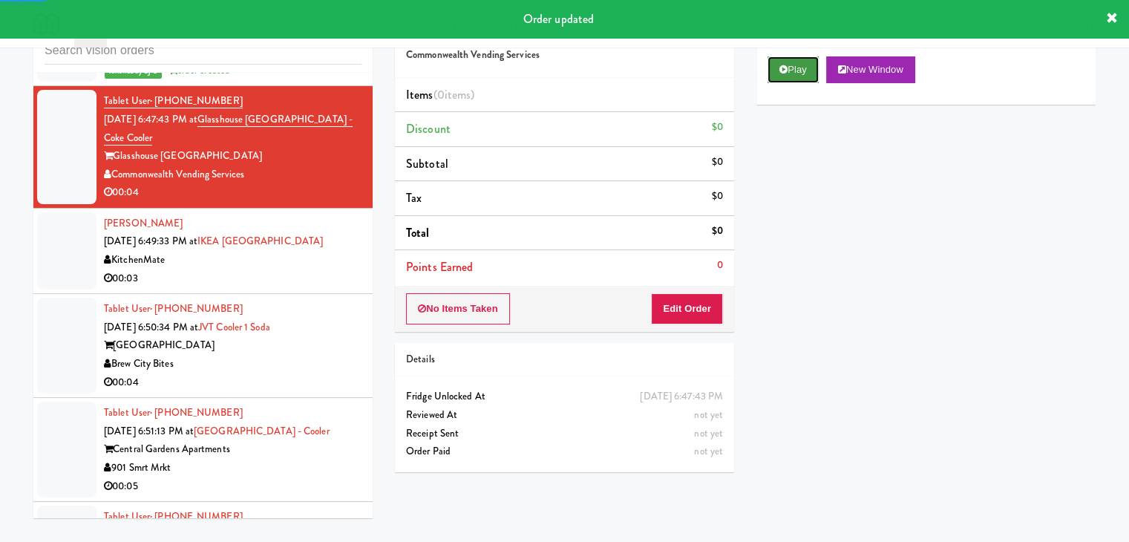
click at [789, 63] on button "Play" at bounding box center [793, 69] width 51 height 27
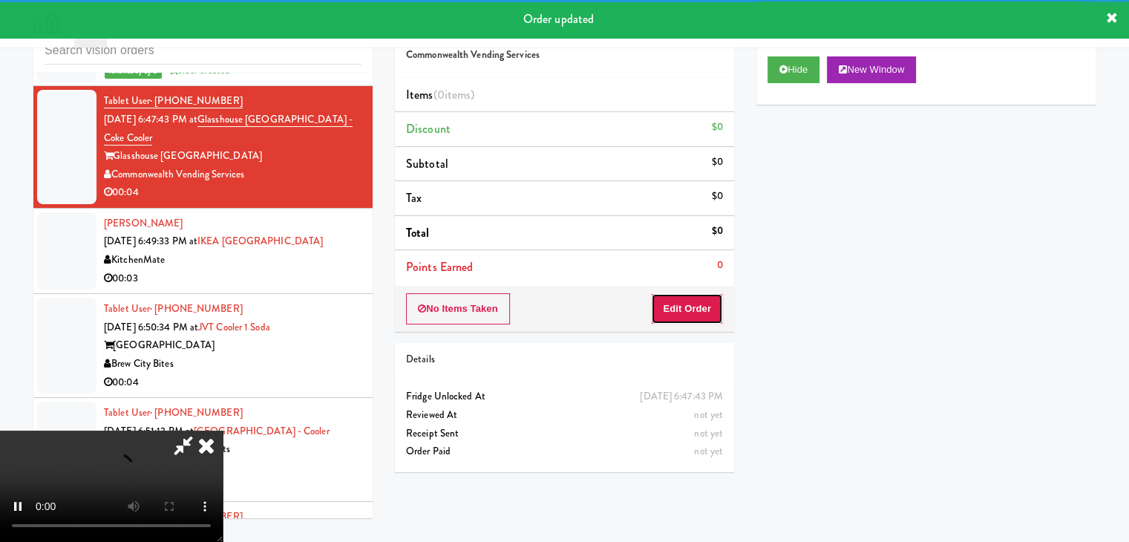
click at [670, 315] on button "Edit Order" at bounding box center [687, 308] width 72 height 31
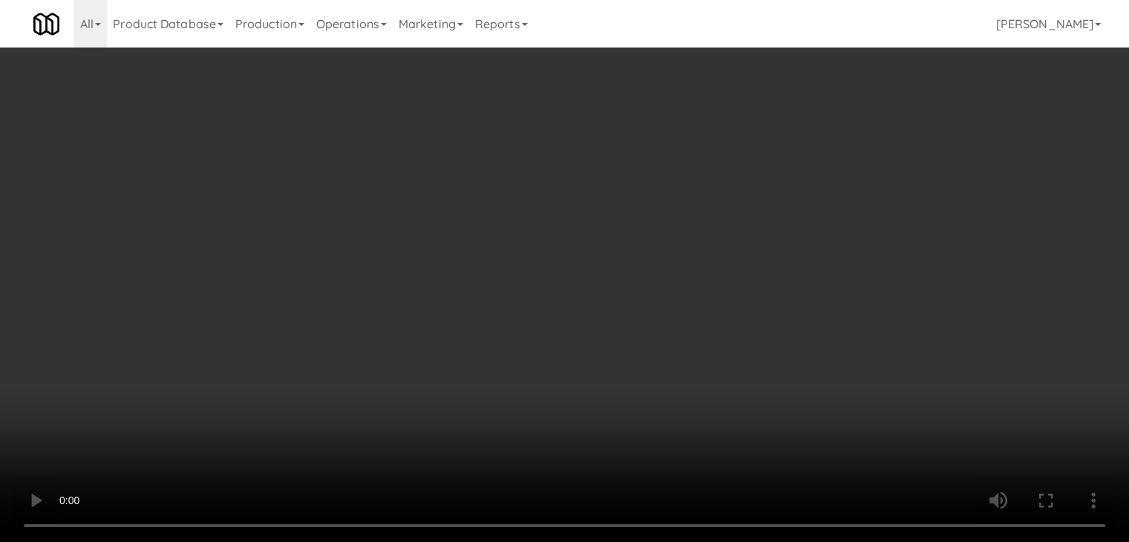
scroll to position [10147, 0]
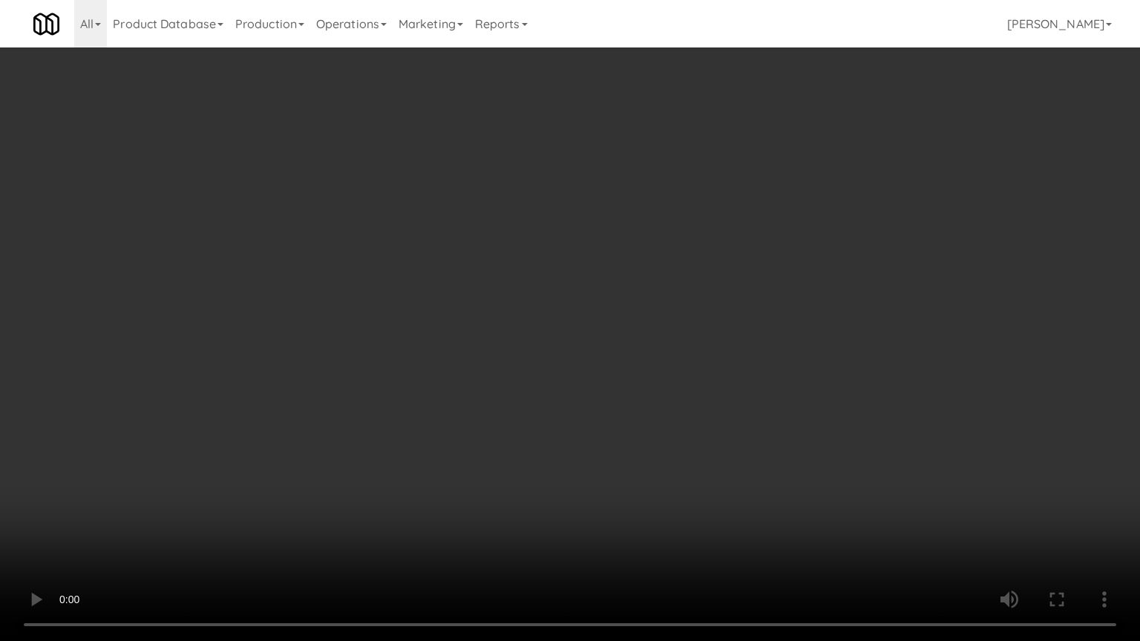
click at [627, 443] on video at bounding box center [570, 320] width 1140 height 641
click at [628, 443] on video at bounding box center [570, 320] width 1140 height 641
click at [647, 412] on video at bounding box center [570, 320] width 1140 height 641
drag, startPoint x: 647, startPoint y: 412, endPoint x: 683, endPoint y: 249, distance: 166.5
click at [647, 410] on video at bounding box center [570, 320] width 1140 height 641
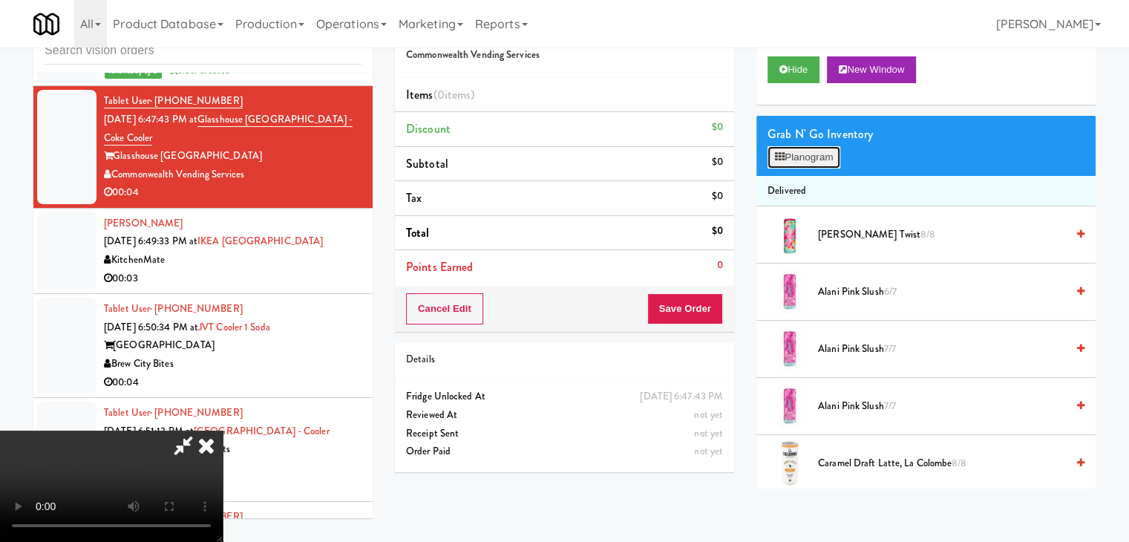
click at [803, 151] on button "Planogram" at bounding box center [804, 157] width 73 height 22
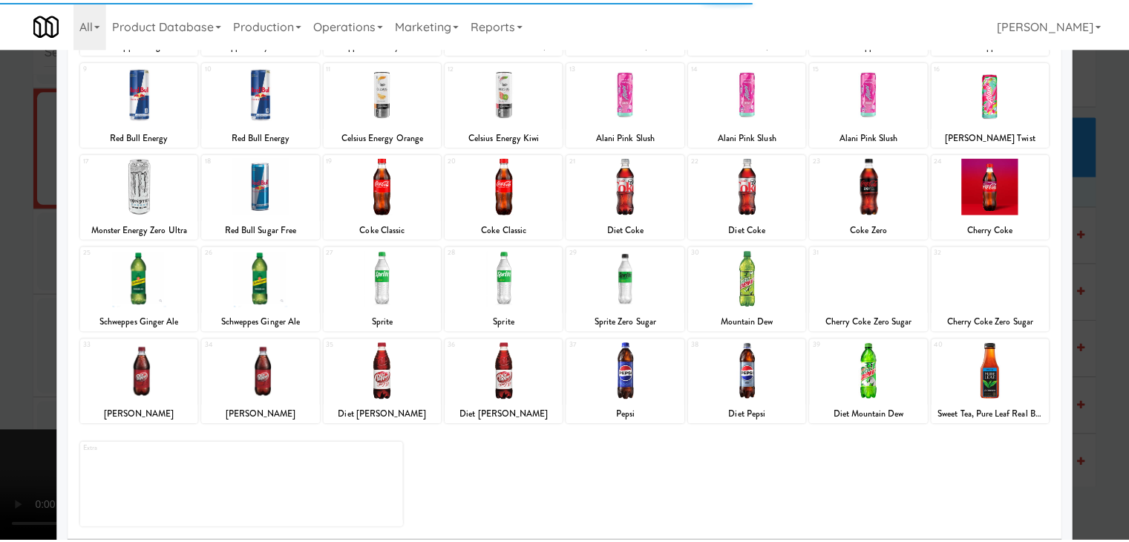
scroll to position [187, 0]
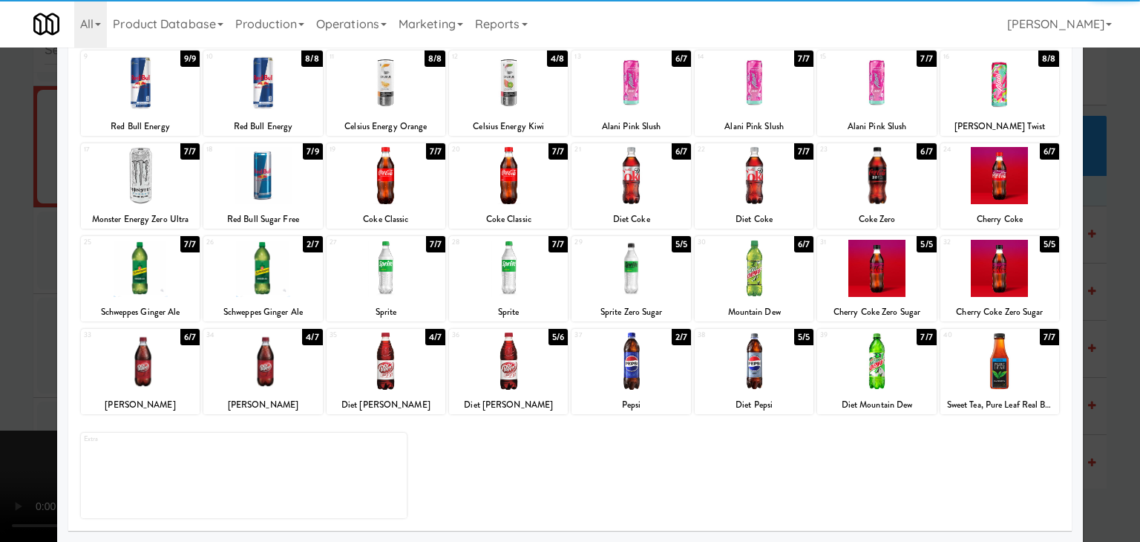
click at [496, 350] on div at bounding box center [508, 361] width 119 height 57
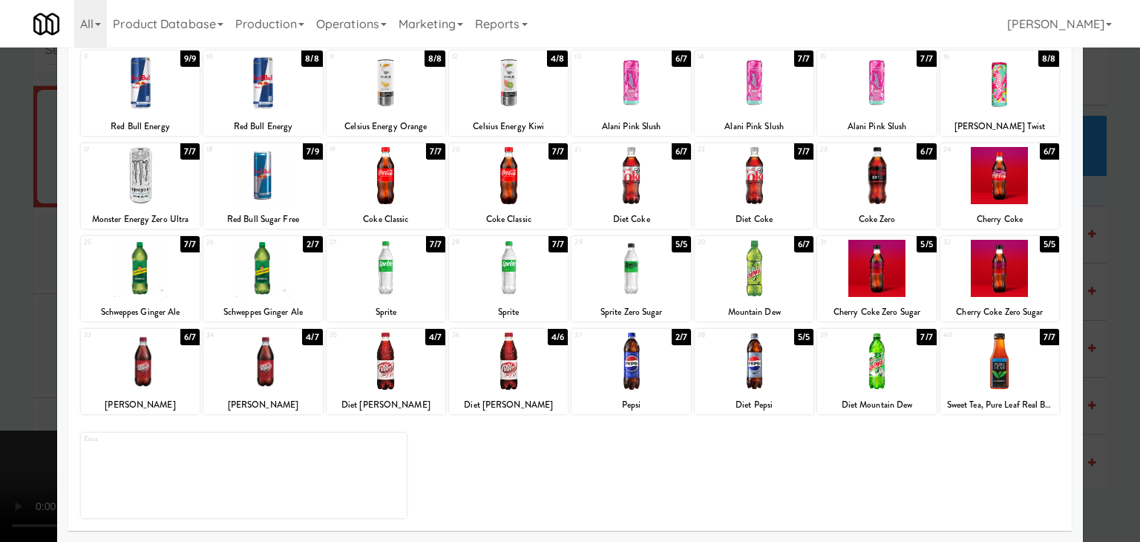
drag, startPoint x: 0, startPoint y: 350, endPoint x: 86, endPoint y: 347, distance: 86.2
click at [0, 350] on div at bounding box center [570, 271] width 1140 height 542
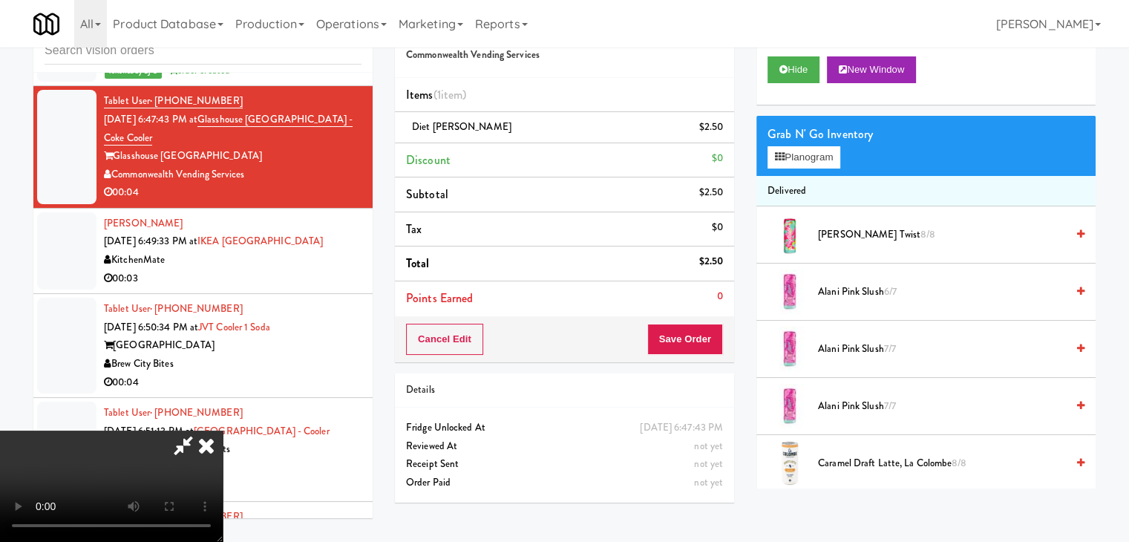
click at [223, 431] on video at bounding box center [111, 486] width 223 height 111
click at [691, 319] on div "Cancel Edit Save Order" at bounding box center [564, 339] width 339 height 46
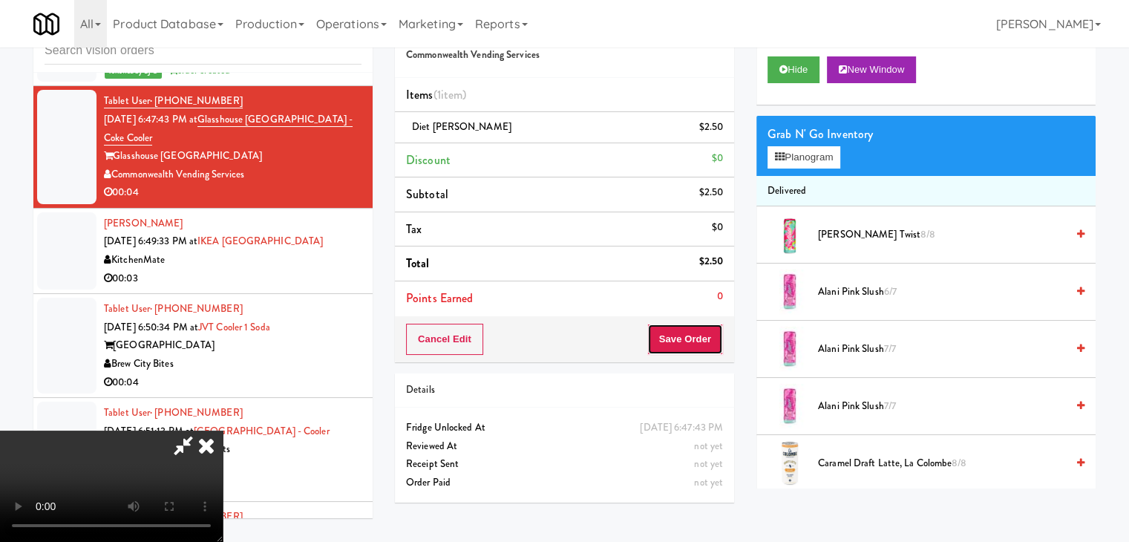
click at [692, 330] on button "Save Order" at bounding box center [685, 339] width 76 height 31
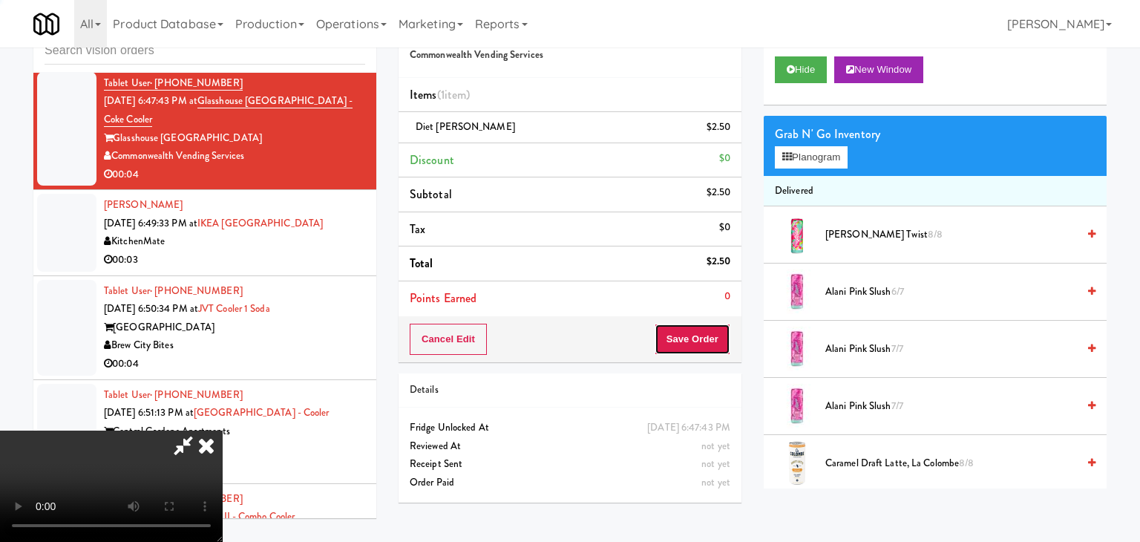
click at [669, 308] on body "Are you sure you want to update this order? Okay Cancel Okay Are you sure you w…" at bounding box center [570, 271] width 1140 height 542
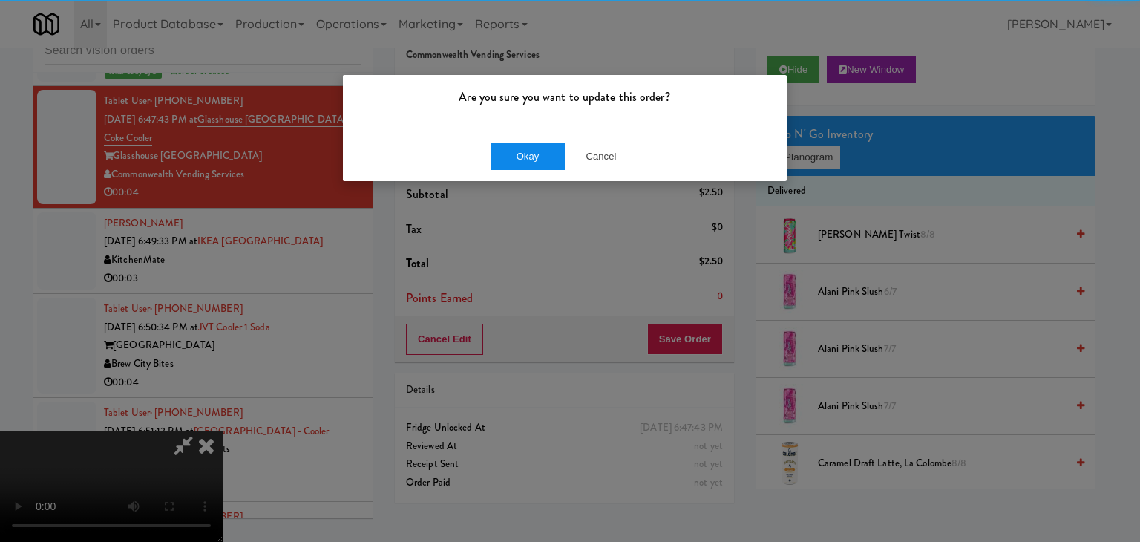
click at [552, 167] on div "Okay Cancel" at bounding box center [565, 156] width 444 height 50
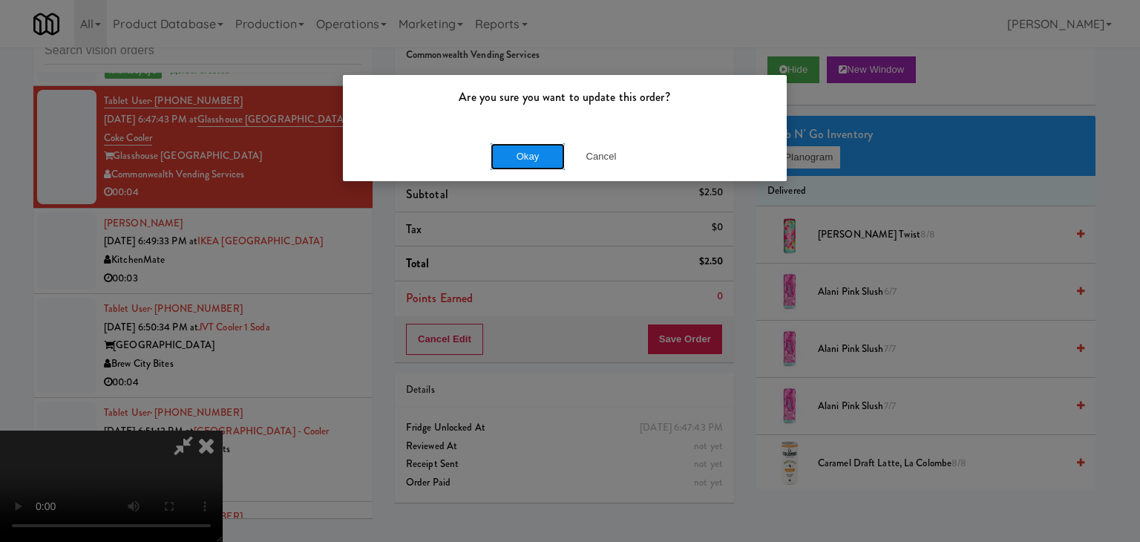
click at [549, 161] on button "Okay" at bounding box center [528, 156] width 74 height 27
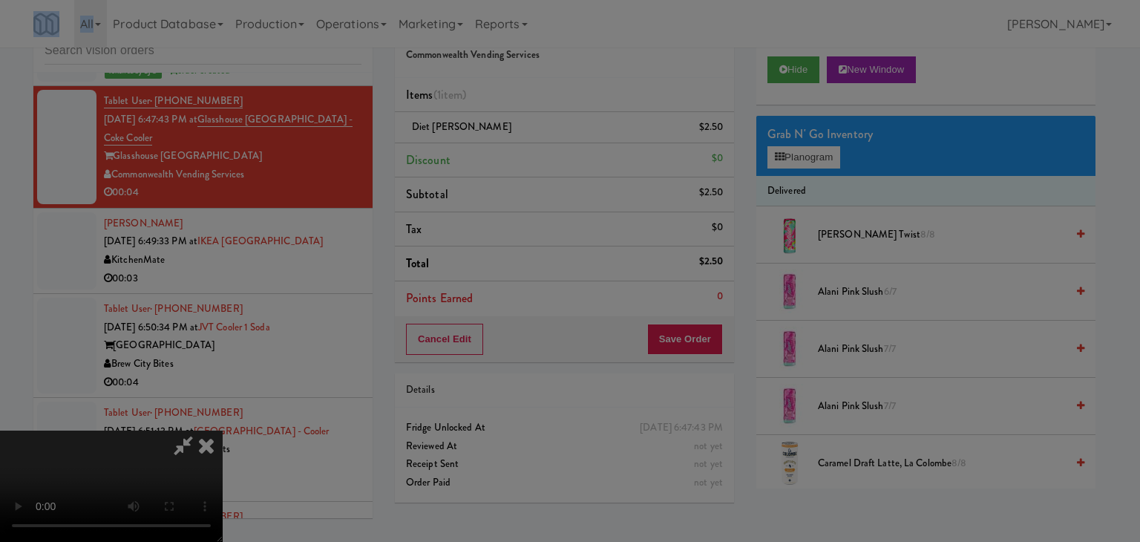
click at [549, 154] on div "Okay Cancel" at bounding box center [565, 129] width 444 height 50
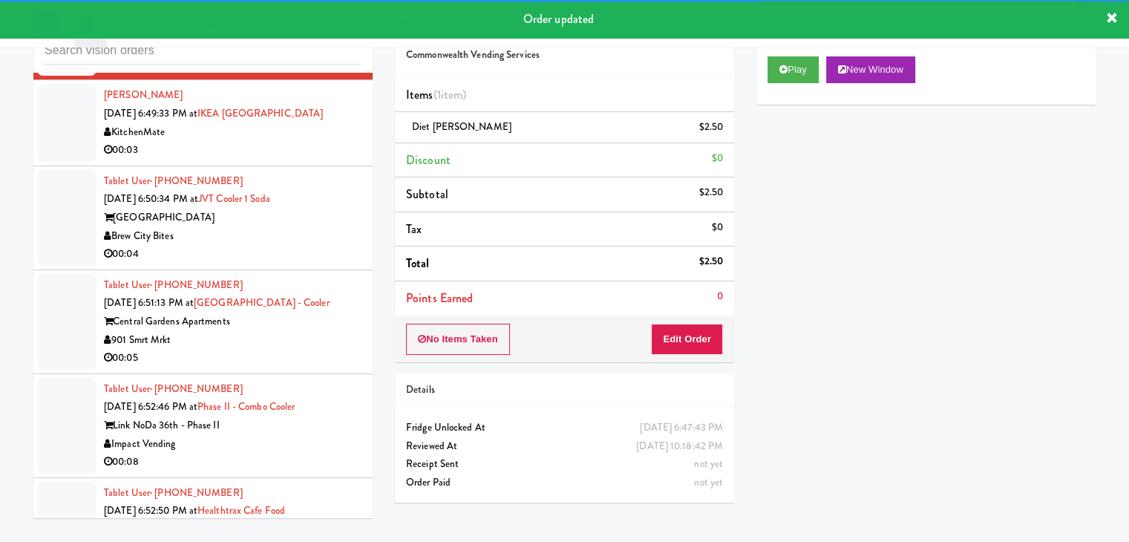
scroll to position [10313, 0]
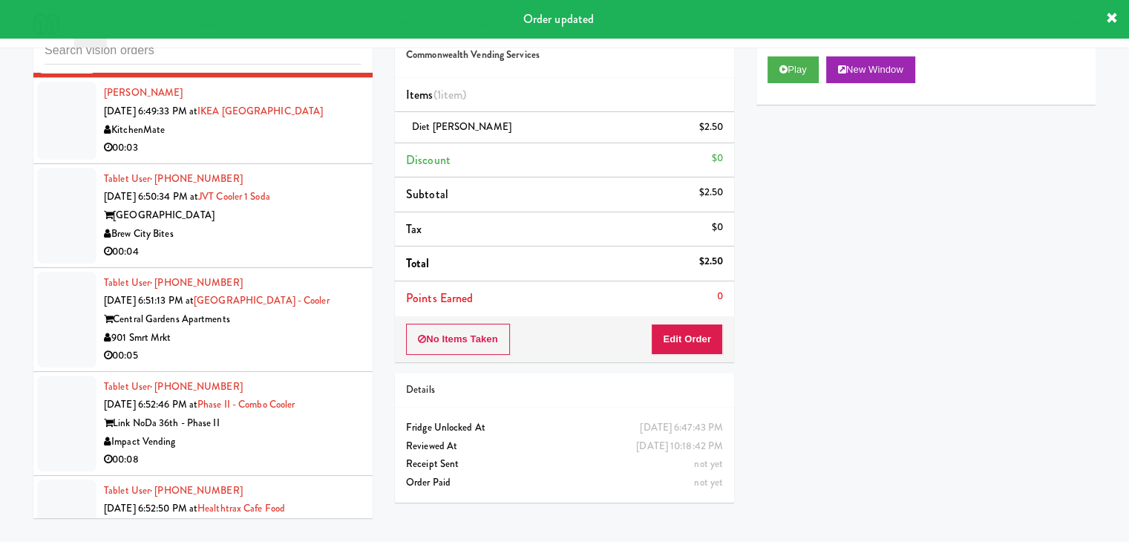
drag, startPoint x: 329, startPoint y: 174, endPoint x: 342, endPoint y: 183, distance: 15.0
click at [335, 140] on div "KitchenMate" at bounding box center [233, 130] width 258 height 19
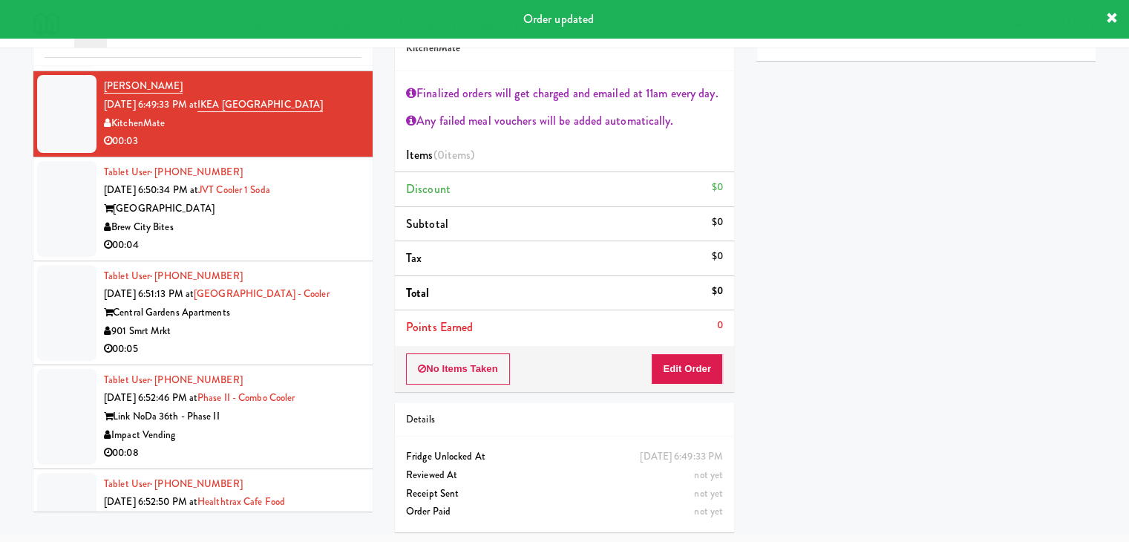
drag, startPoint x: 323, startPoint y: 263, endPoint x: 333, endPoint y: 264, distance: 10.4
click at [323, 237] on div "Brew City Bites" at bounding box center [233, 227] width 258 height 19
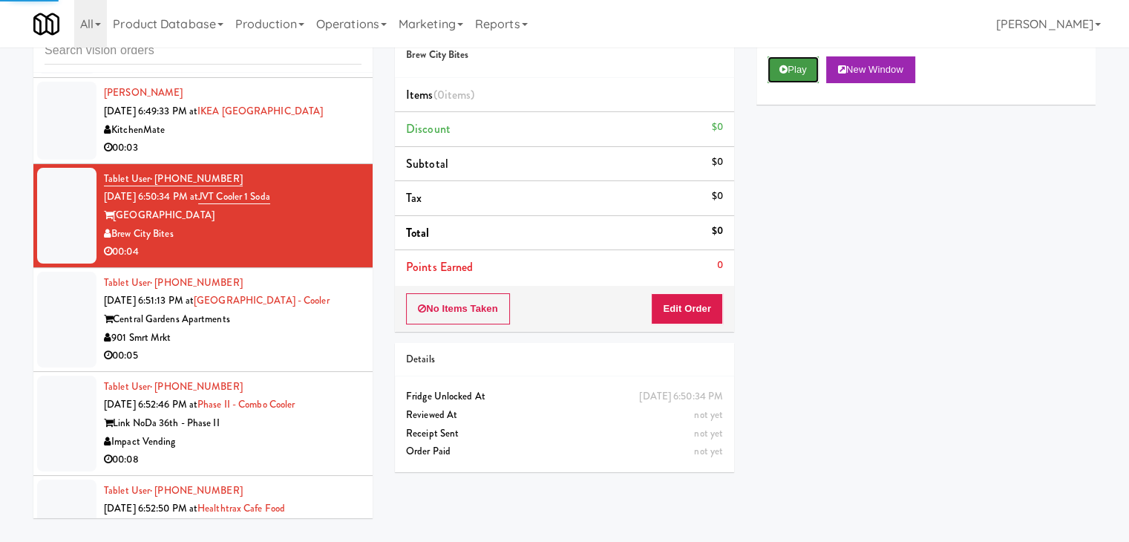
click at [797, 63] on button "Play" at bounding box center [793, 69] width 51 height 27
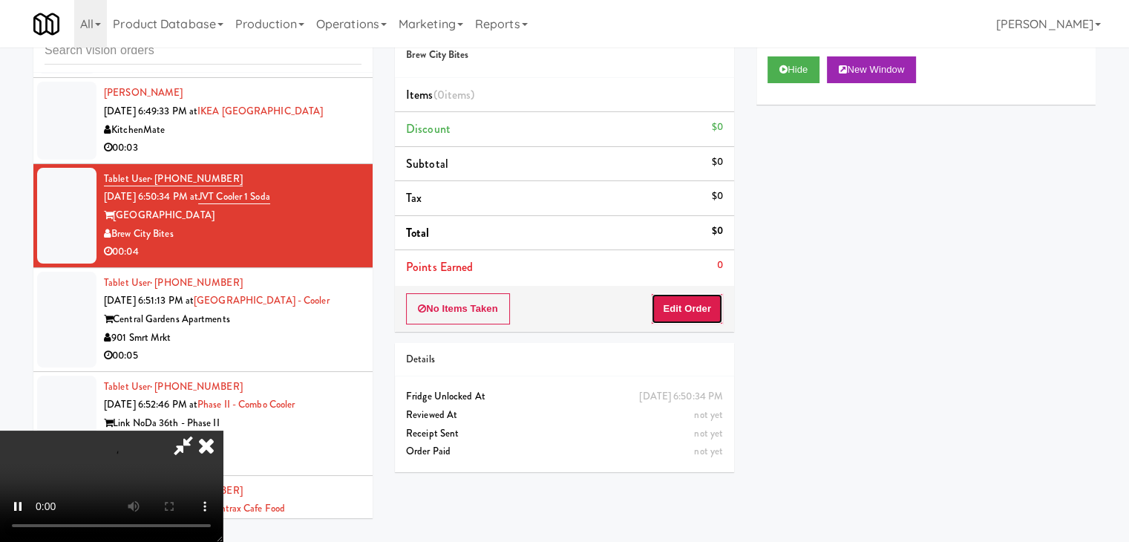
click at [689, 315] on button "Edit Order" at bounding box center [687, 308] width 72 height 31
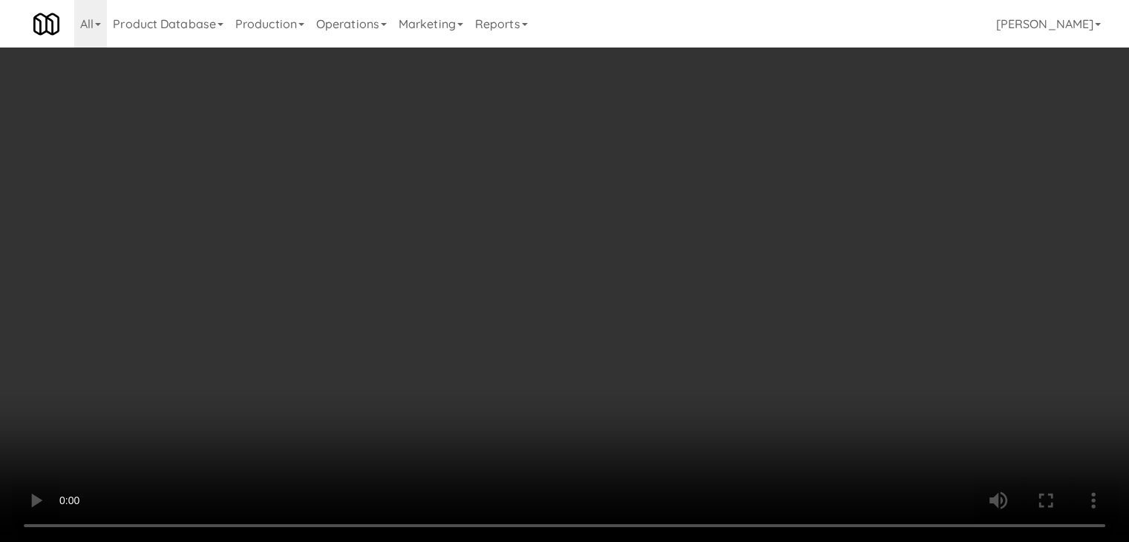
scroll to position [10295, 0]
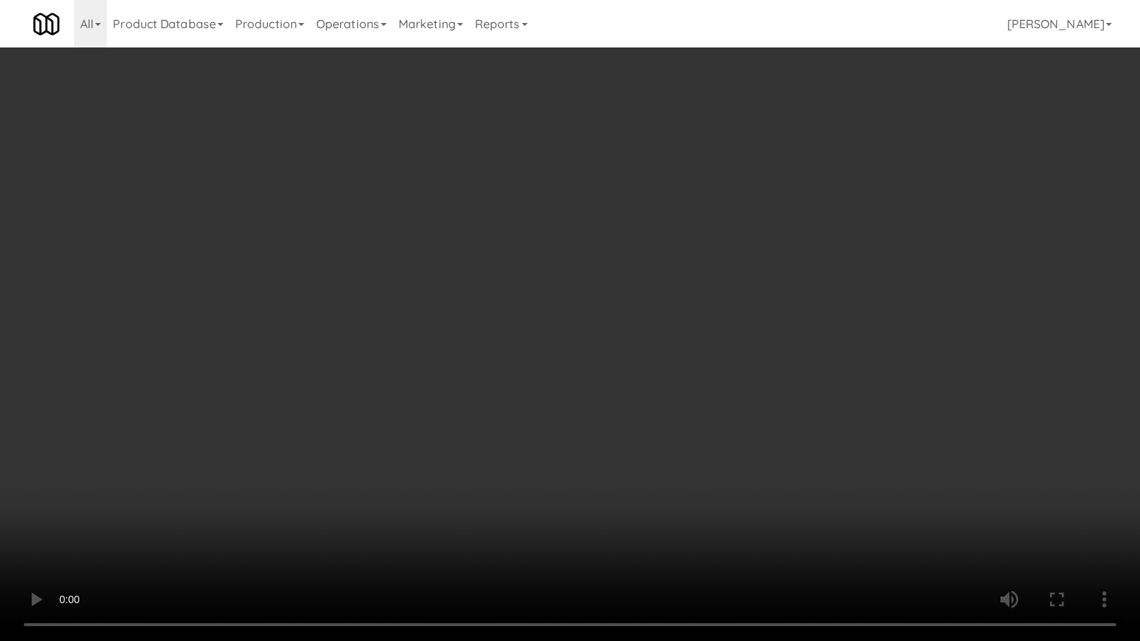
click at [653, 402] on video at bounding box center [570, 320] width 1140 height 641
drag, startPoint x: 653, startPoint y: 402, endPoint x: 641, endPoint y: 253, distance: 149.6
click at [649, 401] on video at bounding box center [570, 320] width 1140 height 641
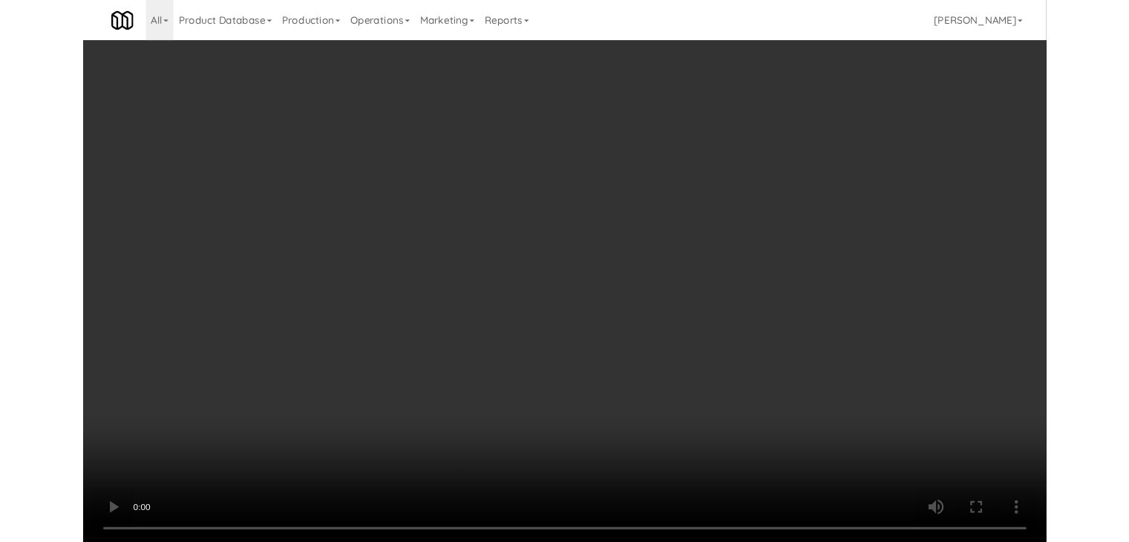
scroll to position [10313, 0]
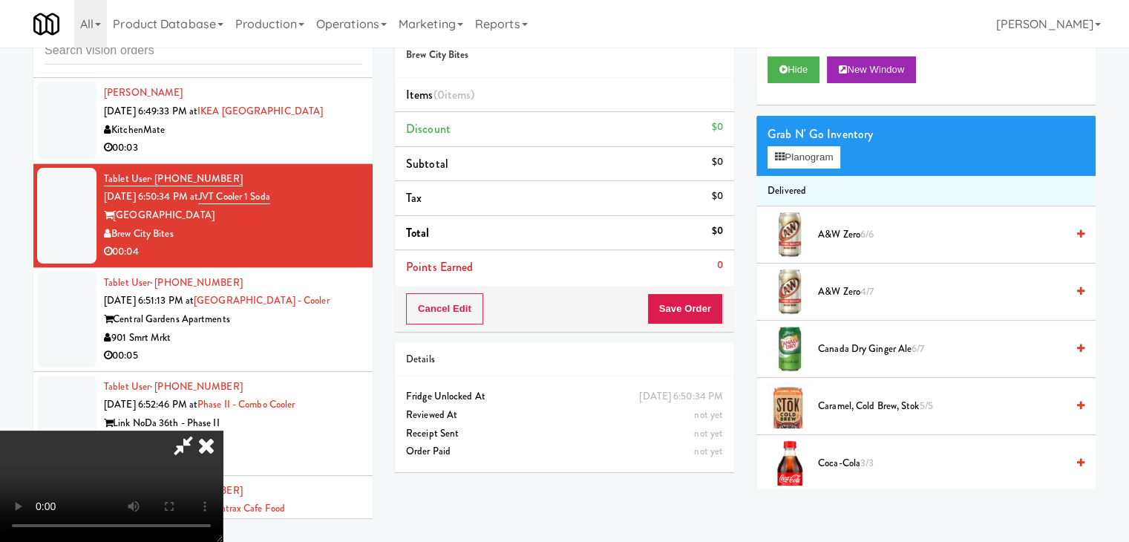
drag, startPoint x: 651, startPoint y: 66, endPoint x: 501, endPoint y: 158, distance: 176.0
click at [223, 431] on icon at bounding box center [206, 446] width 33 height 30
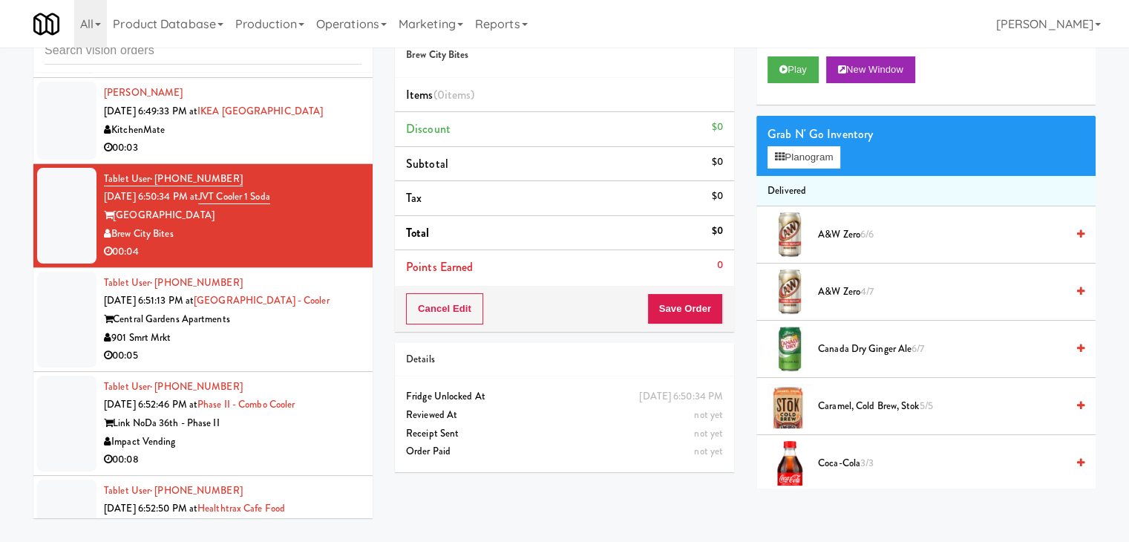
drag, startPoint x: 306, startPoint y: 375, endPoint x: 304, endPoint y: 337, distance: 37.9
click at [307, 365] on div "Tablet User · (901) 505-8045 [DATE] 6:51:13 PM at [GEOGRAPHIC_DATA] - [GEOGRAPH…" at bounding box center [233, 319] width 258 height 91
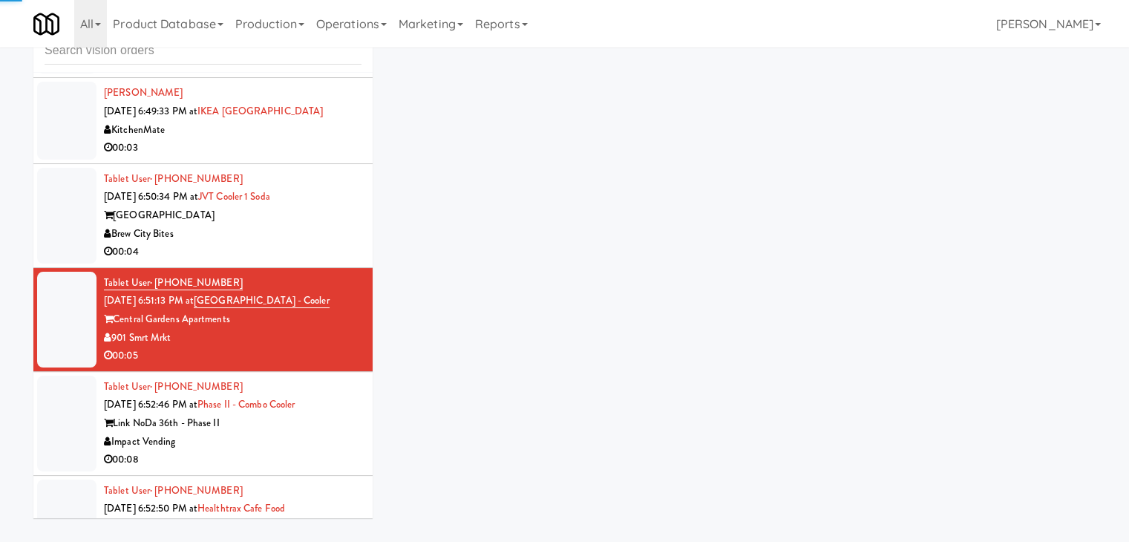
click at [296, 261] on div "00:04" at bounding box center [233, 252] width 258 height 19
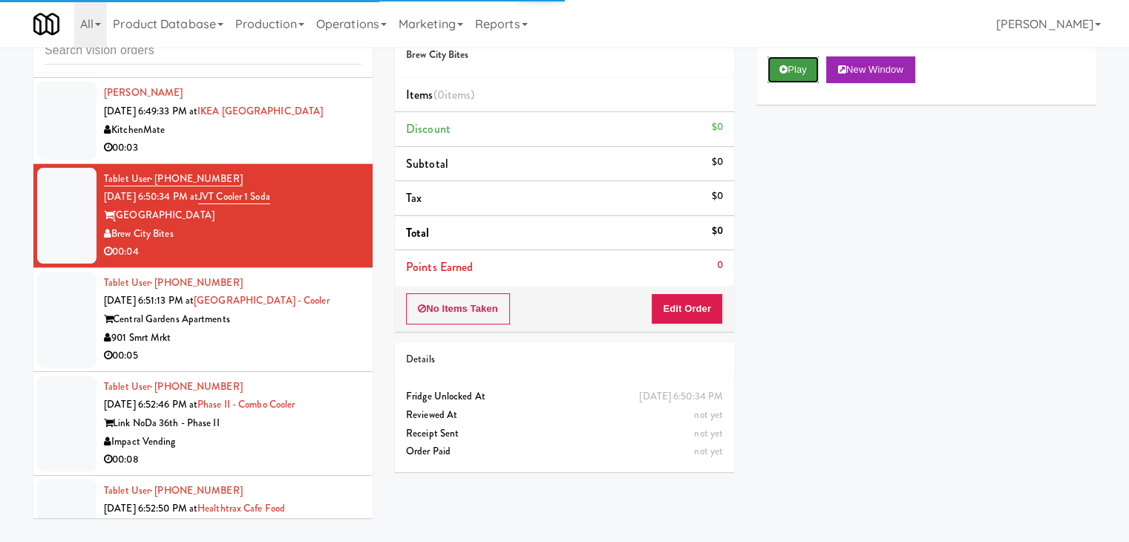
click at [788, 66] on button "Play" at bounding box center [793, 69] width 51 height 27
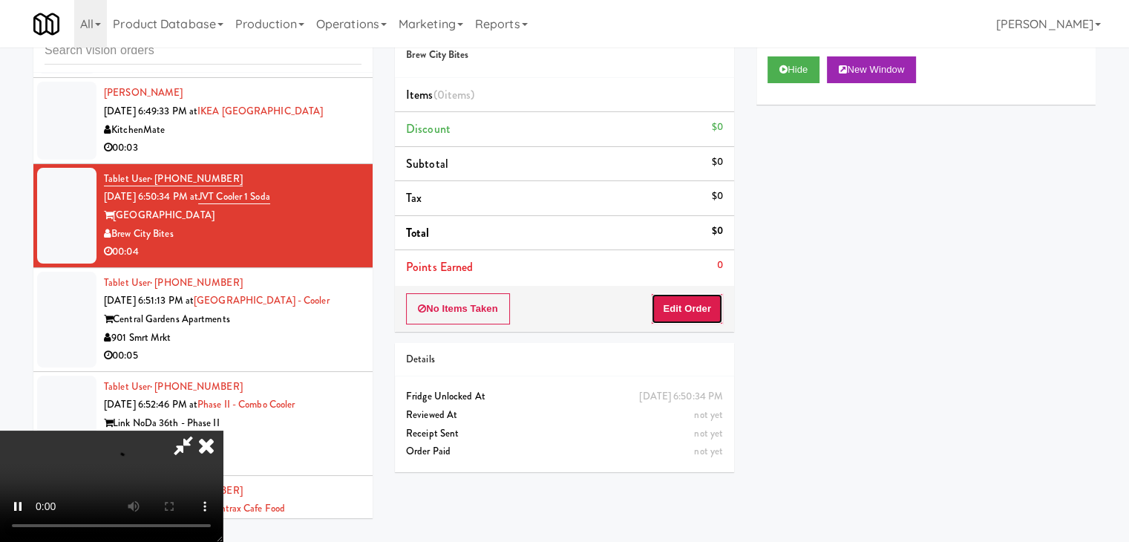
click at [695, 313] on button "Edit Order" at bounding box center [687, 308] width 72 height 31
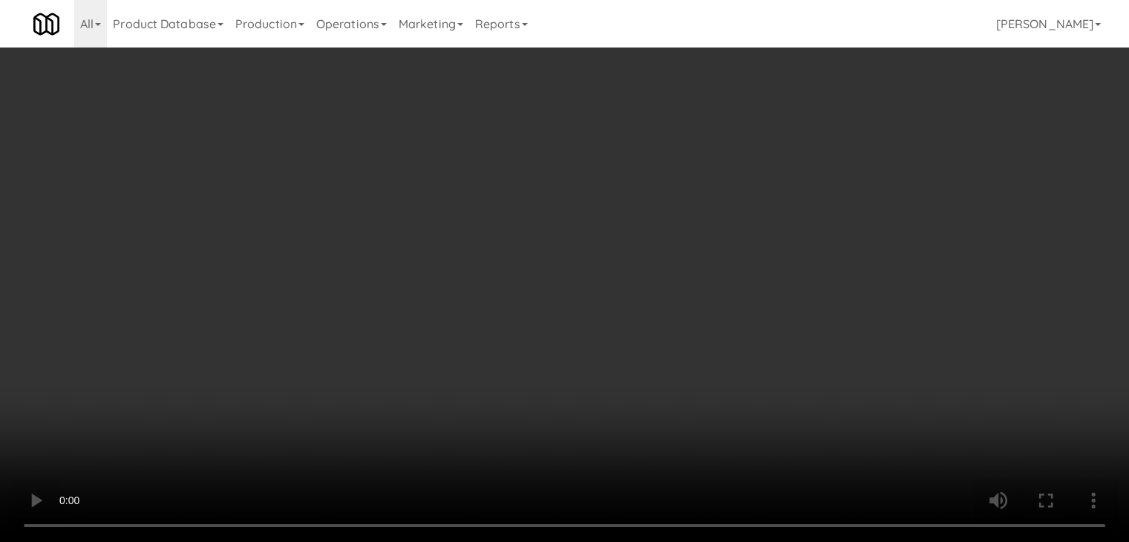
scroll to position [10295, 0]
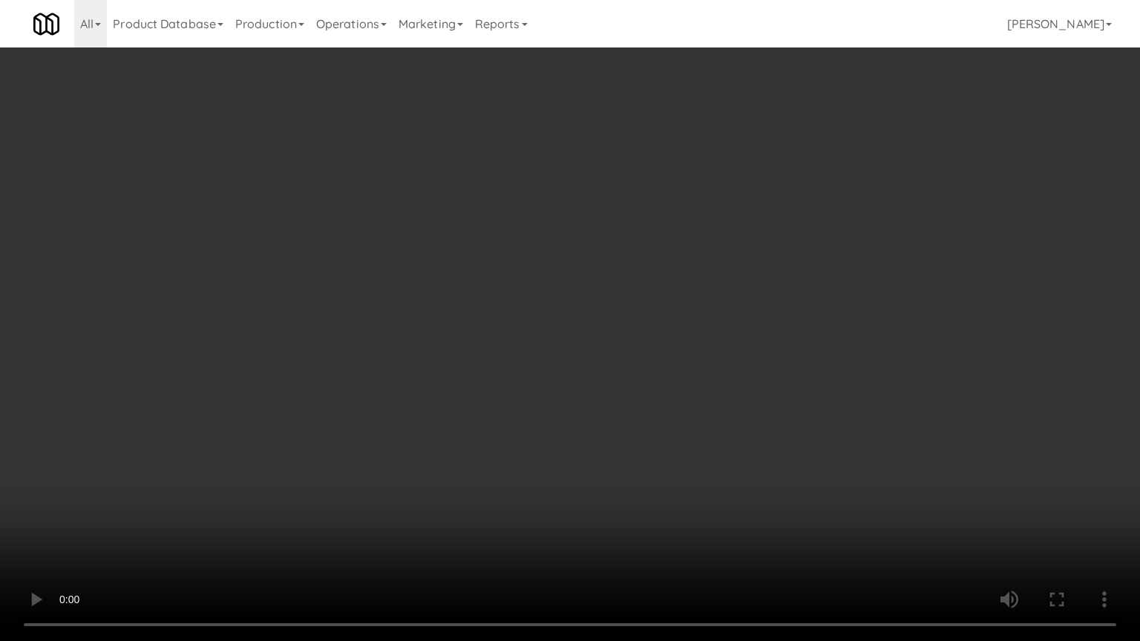
click at [643, 400] on video at bounding box center [570, 320] width 1140 height 641
drag, startPoint x: 643, startPoint y: 400, endPoint x: 713, endPoint y: 235, distance: 179.3
click at [644, 395] on video at bounding box center [570, 320] width 1140 height 641
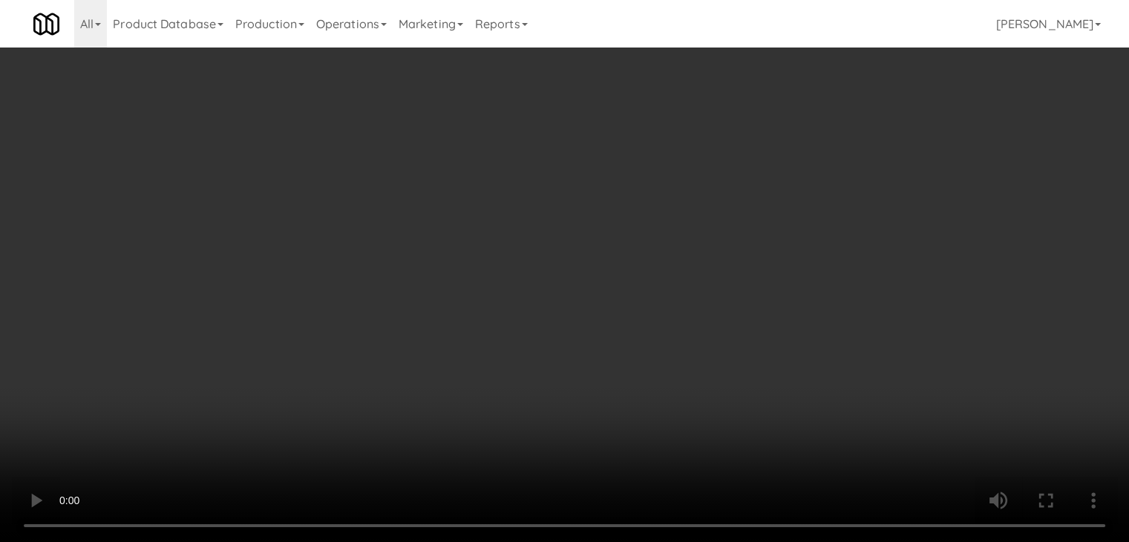
click at [817, 152] on button "Planogram" at bounding box center [804, 157] width 73 height 22
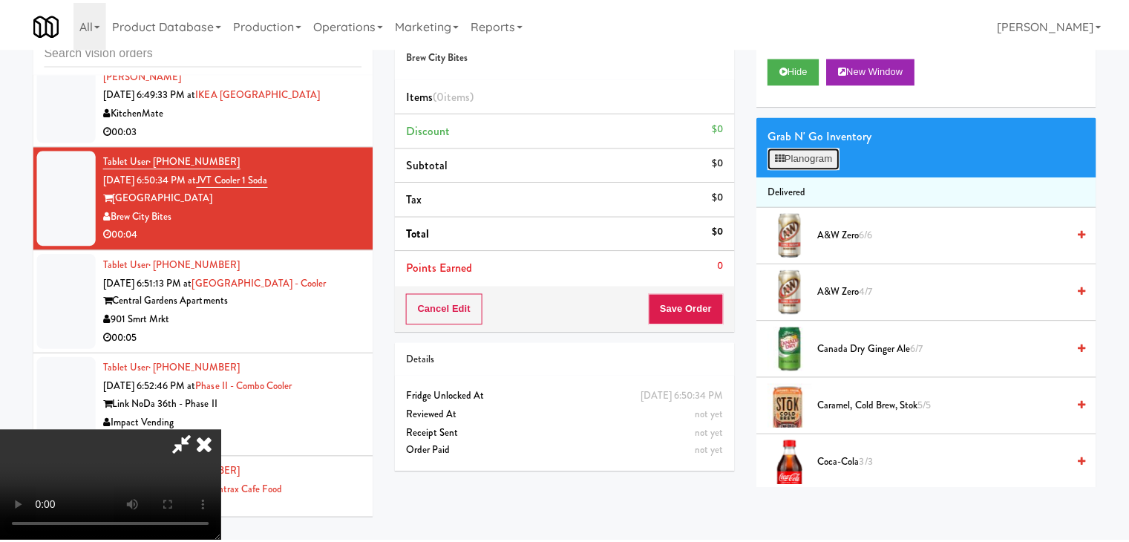
scroll to position [10295, 0]
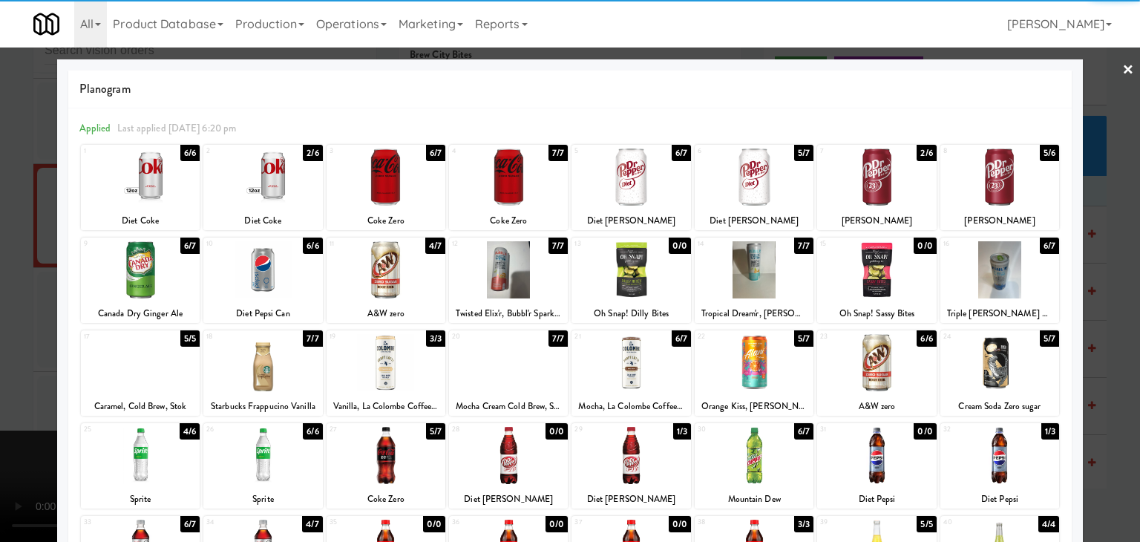
click at [861, 186] on div at bounding box center [876, 176] width 119 height 57
click at [6, 289] on div at bounding box center [570, 271] width 1140 height 542
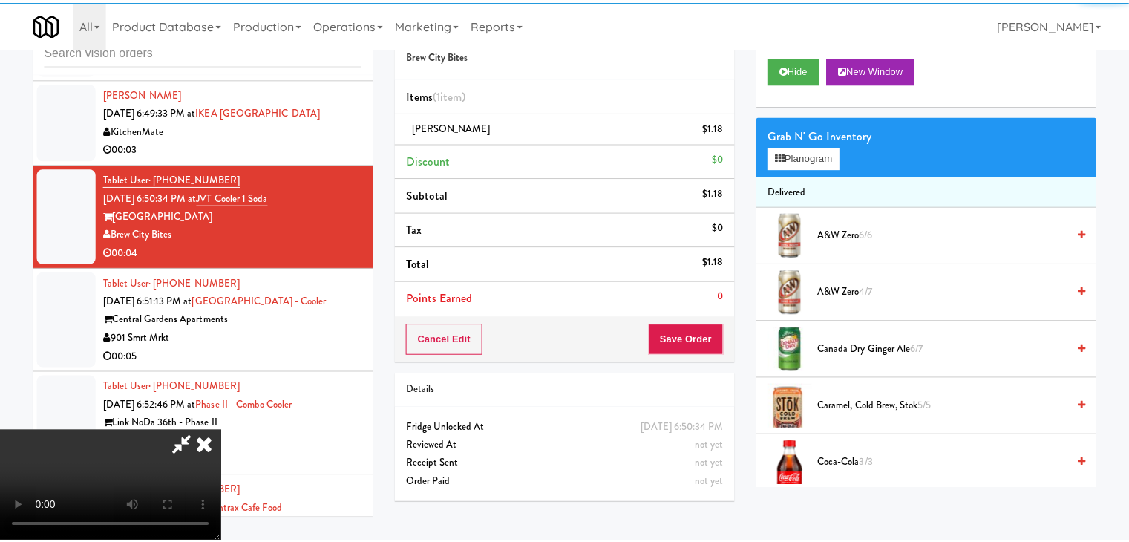
scroll to position [10313, 0]
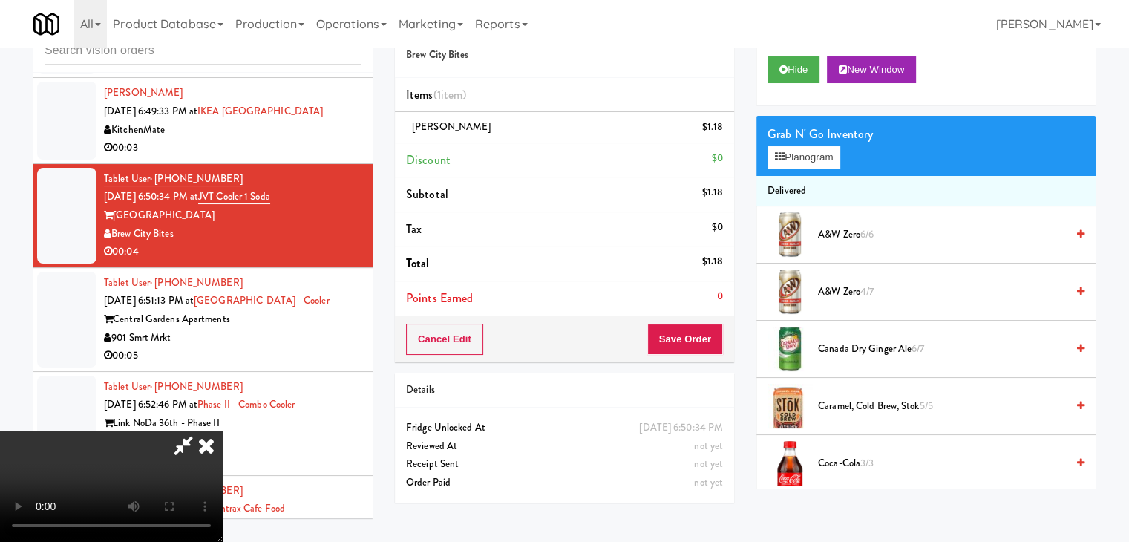
click at [724, 343] on div "Cancel Edit Save Order" at bounding box center [564, 339] width 339 height 46
drag, startPoint x: 722, startPoint y: 342, endPoint x: 715, endPoint y: 336, distance: 10.0
click at [716, 337] on div "Cancel Edit Save Order" at bounding box center [564, 339] width 339 height 46
click at [712, 334] on button "Save Order" at bounding box center [685, 339] width 76 height 31
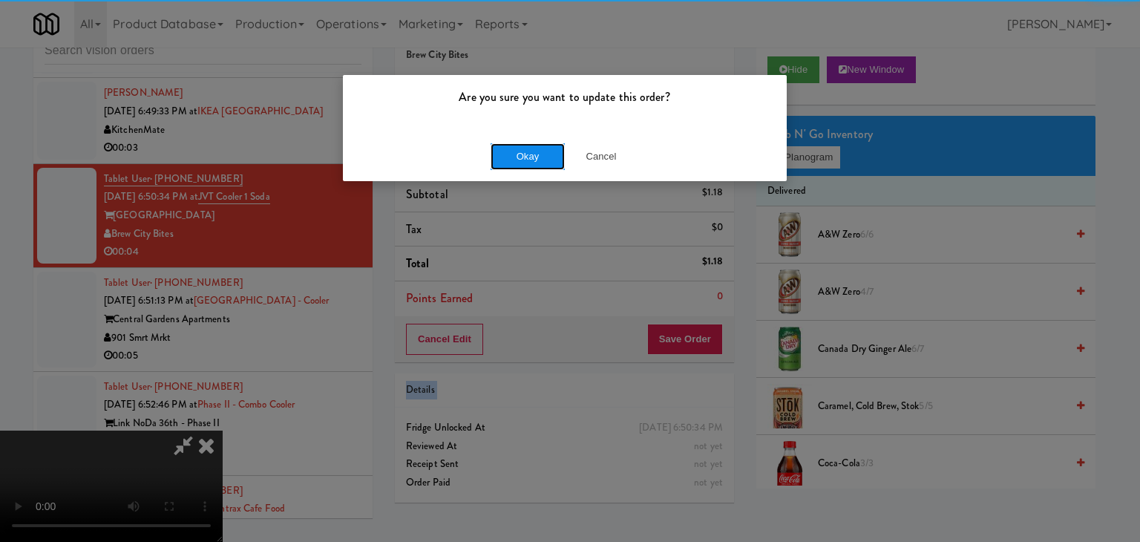
click at [520, 149] on button "Okay" at bounding box center [528, 156] width 74 height 27
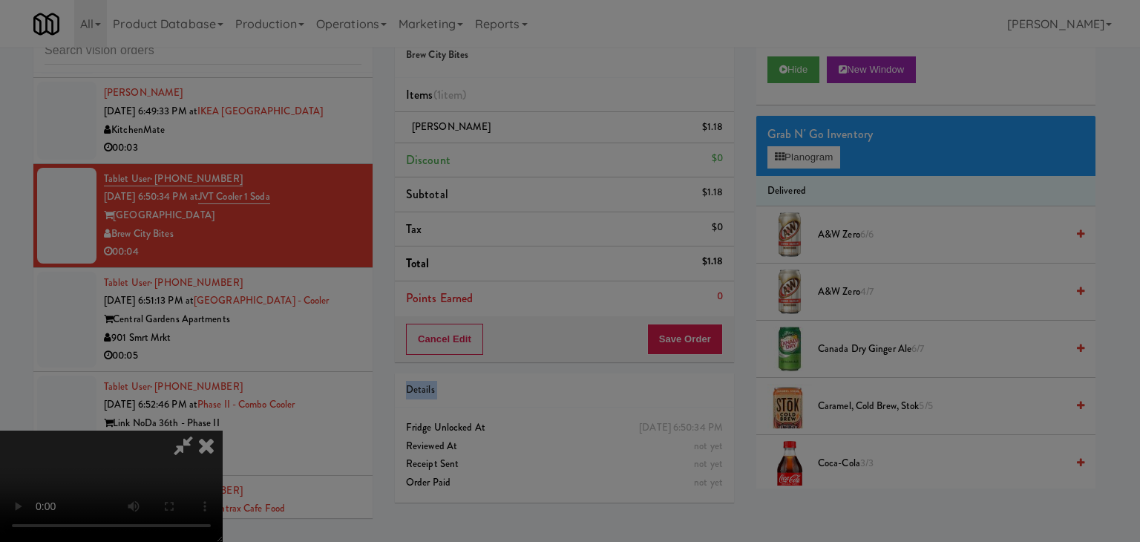
click at [520, 143] on button "Okay" at bounding box center [528, 129] width 74 height 27
click at [520, 152] on div at bounding box center [570, 271] width 1140 height 542
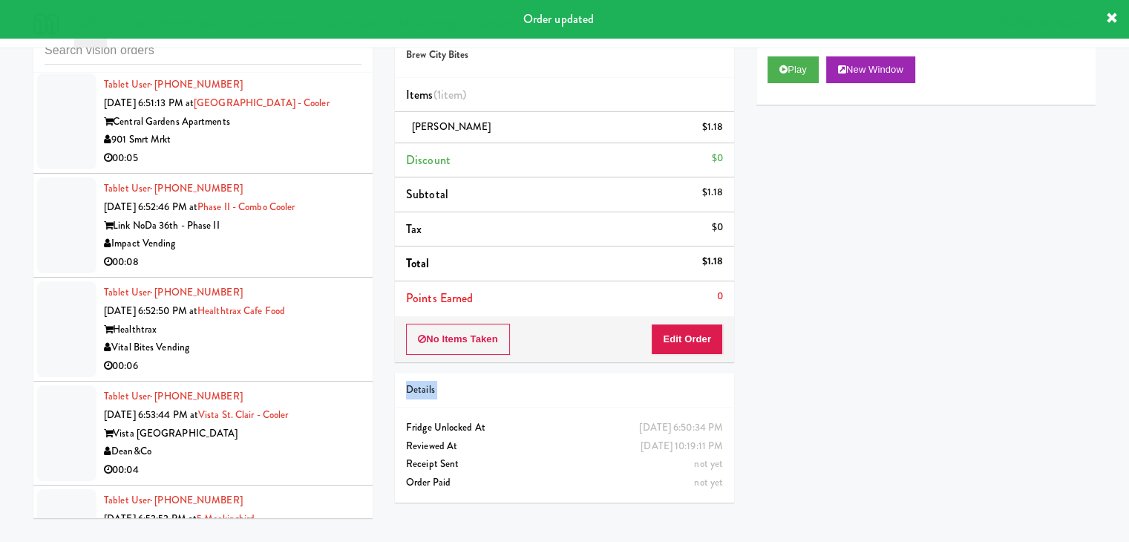
scroll to position [10536, 0]
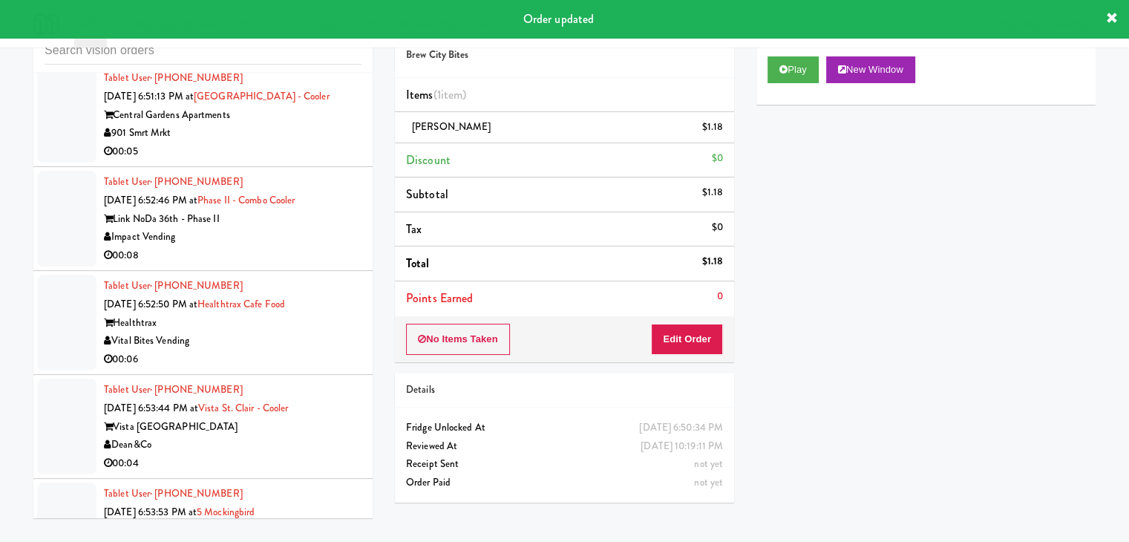
click at [321, 125] on div "Central Gardens Apartments" at bounding box center [233, 115] width 258 height 19
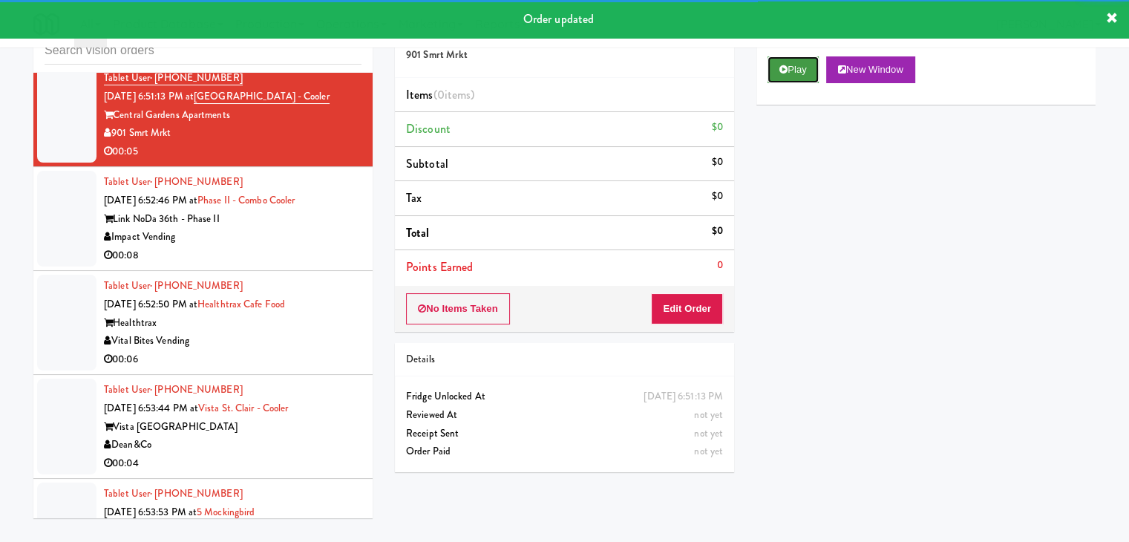
click at [800, 57] on button "Play" at bounding box center [793, 69] width 51 height 27
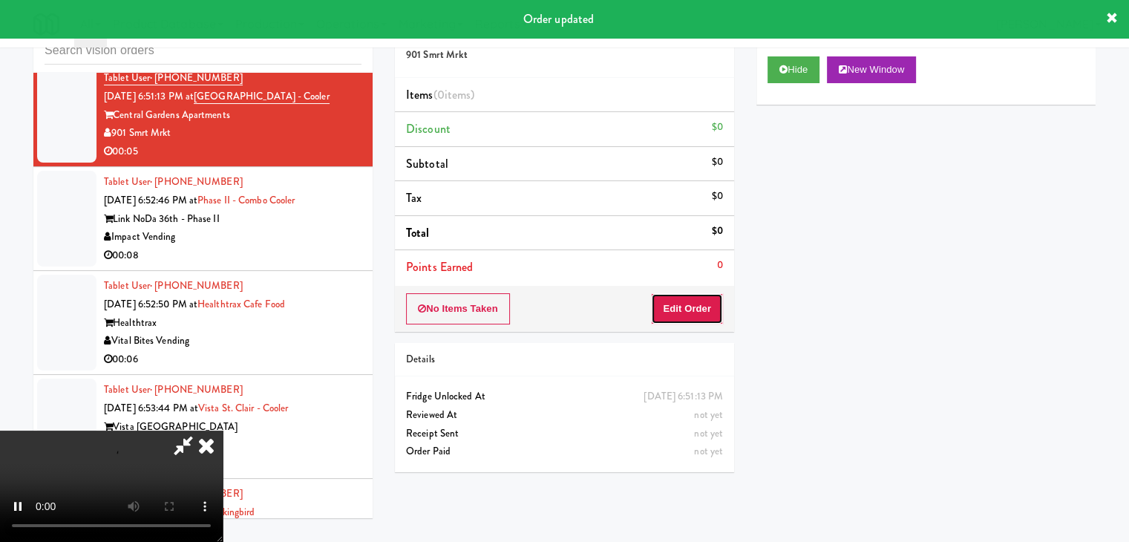
click at [695, 297] on button "Edit Order" at bounding box center [687, 308] width 72 height 31
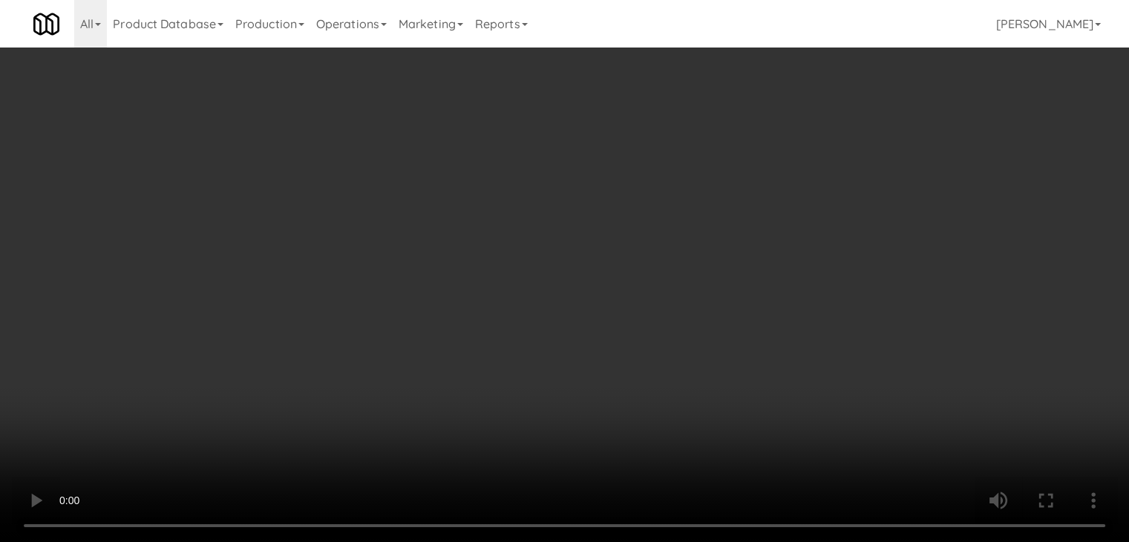
scroll to position [10517, 0]
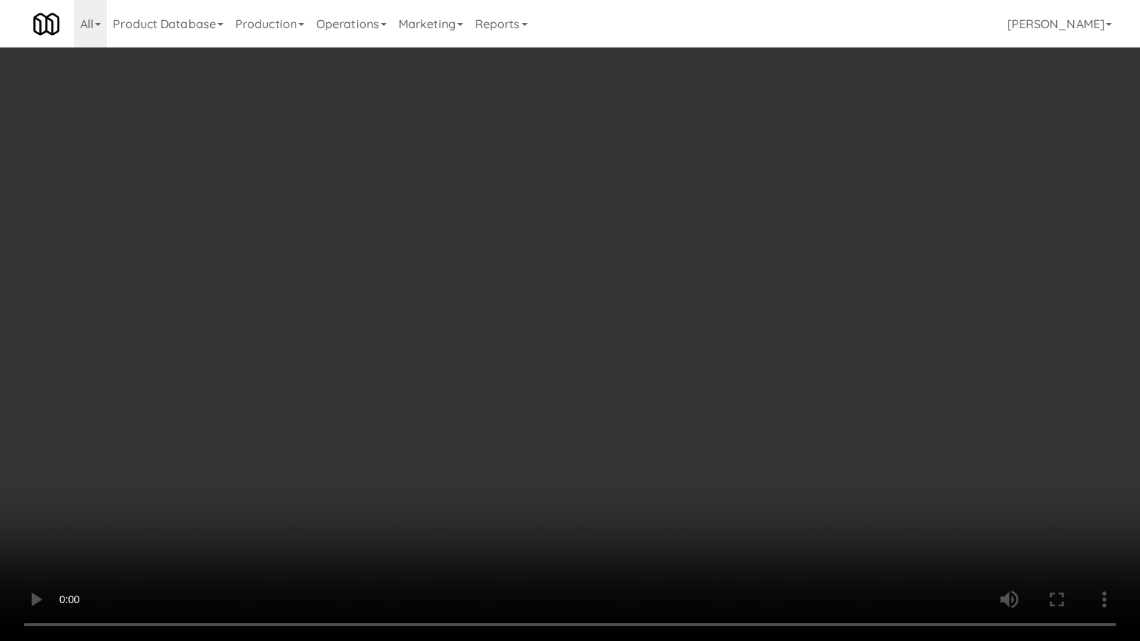
click at [645, 431] on video at bounding box center [570, 320] width 1140 height 641
click at [644, 431] on video at bounding box center [570, 320] width 1140 height 641
click at [627, 430] on video at bounding box center [570, 320] width 1140 height 641
drag, startPoint x: 633, startPoint y: 413, endPoint x: 669, endPoint y: 293, distance: 125.4
click at [642, 396] on video at bounding box center [570, 320] width 1140 height 641
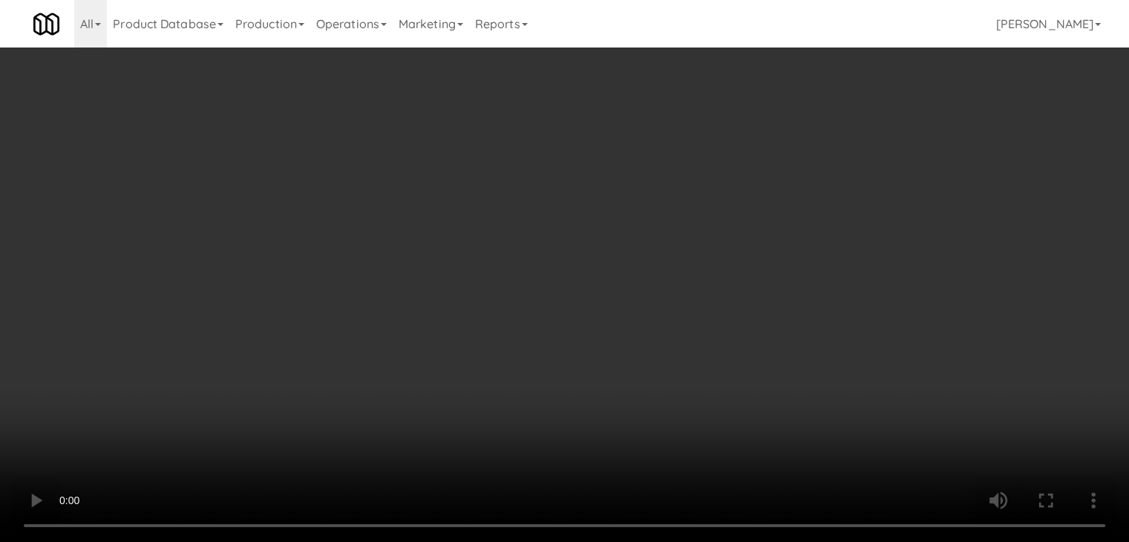
click at [815, 157] on button "Planogram" at bounding box center [804, 157] width 73 height 22
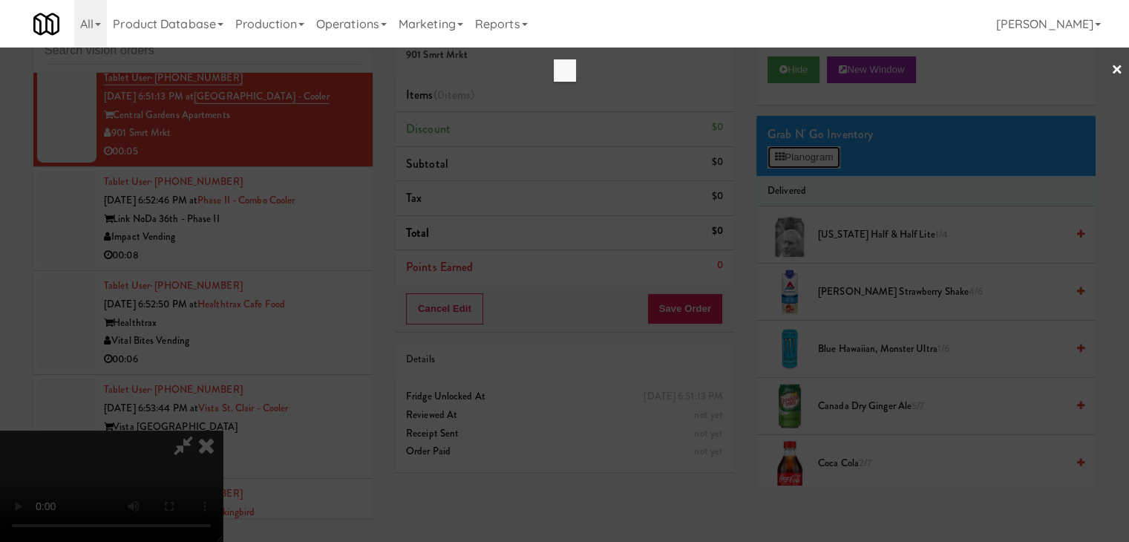
scroll to position [10517, 0]
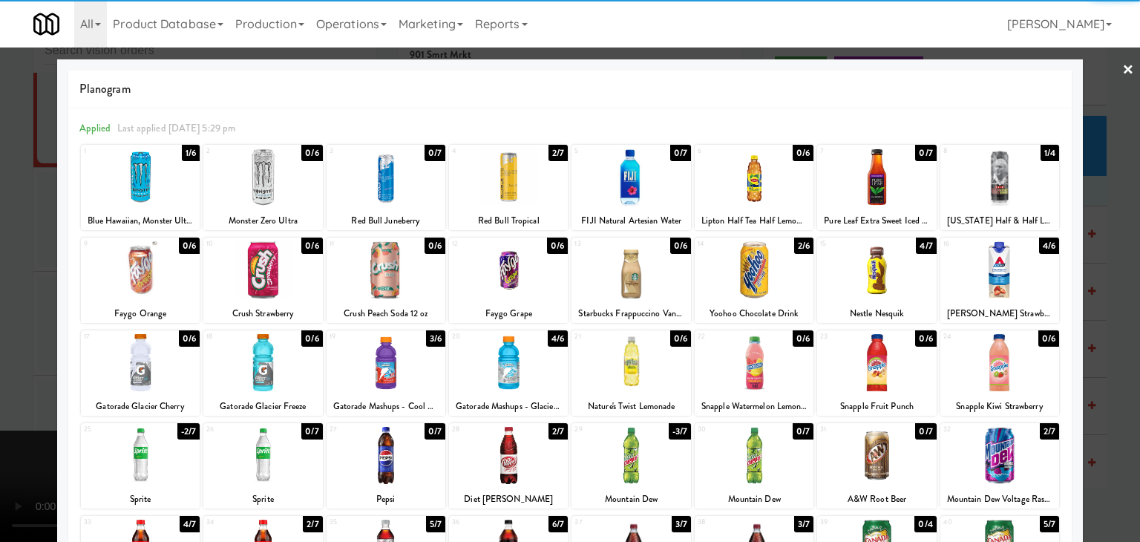
click at [386, 362] on div at bounding box center [386, 362] width 119 height 57
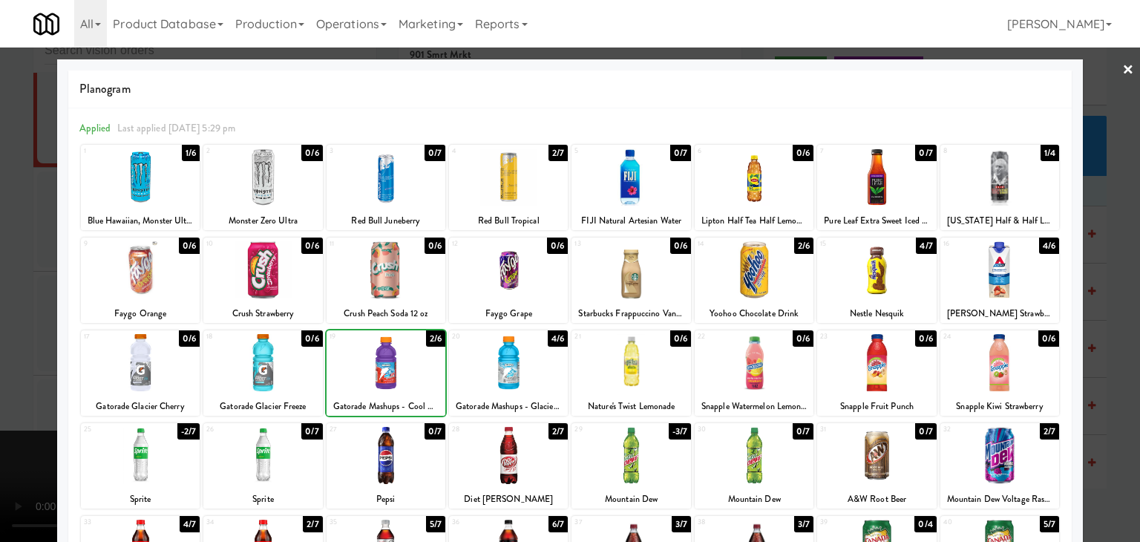
drag, startPoint x: 0, startPoint y: 380, endPoint x: 88, endPoint y: 381, distance: 88.4
click at [3, 381] on div at bounding box center [570, 271] width 1140 height 542
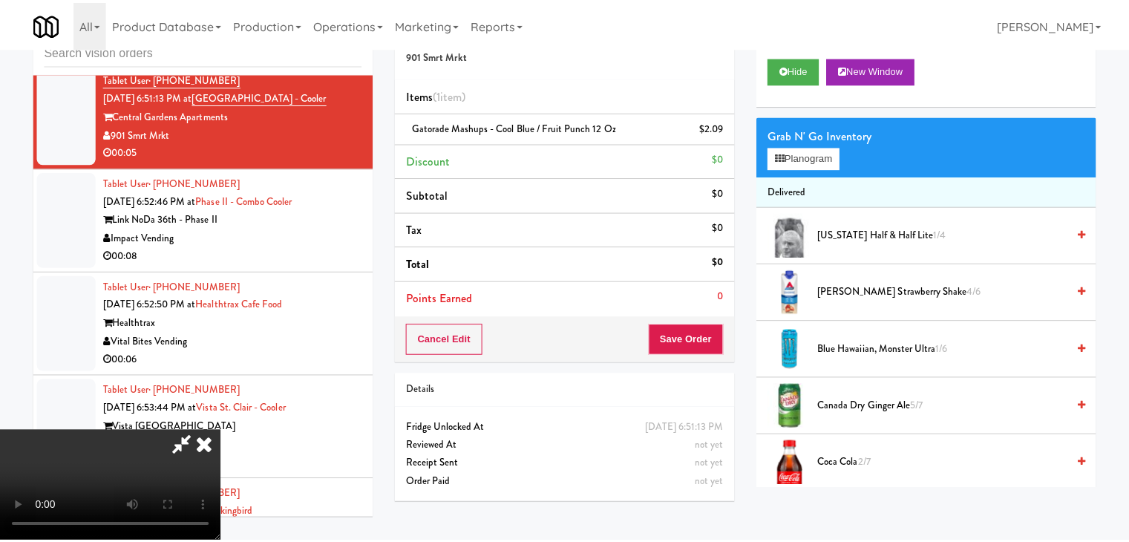
scroll to position [10536, 0]
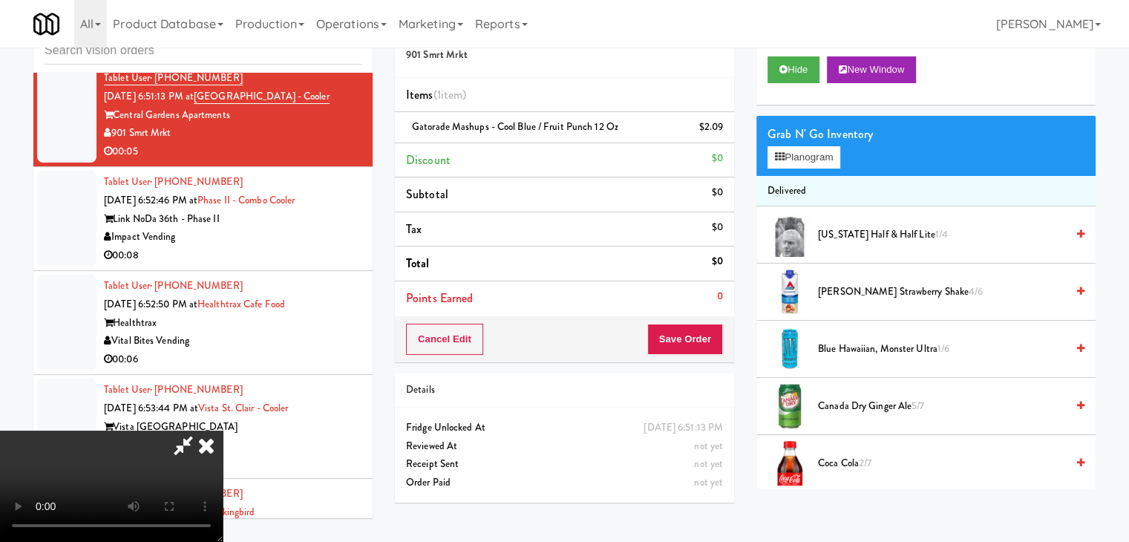
drag, startPoint x: 401, startPoint y: 382, endPoint x: 409, endPoint y: 382, distance: 8.2
click at [223, 431] on video at bounding box center [111, 486] width 223 height 111
drag, startPoint x: 704, startPoint y: 365, endPoint x: 693, endPoint y: 361, distance: 11.0
click at [701, 363] on div "Order # 3946936 901 Smrt Mrkt Items (1 item ) Gatorade Mashups - Cool Blue / Fr…" at bounding box center [565, 260] width 362 height 508
click at [692, 353] on div "Cancel Edit Save Order" at bounding box center [564, 339] width 339 height 46
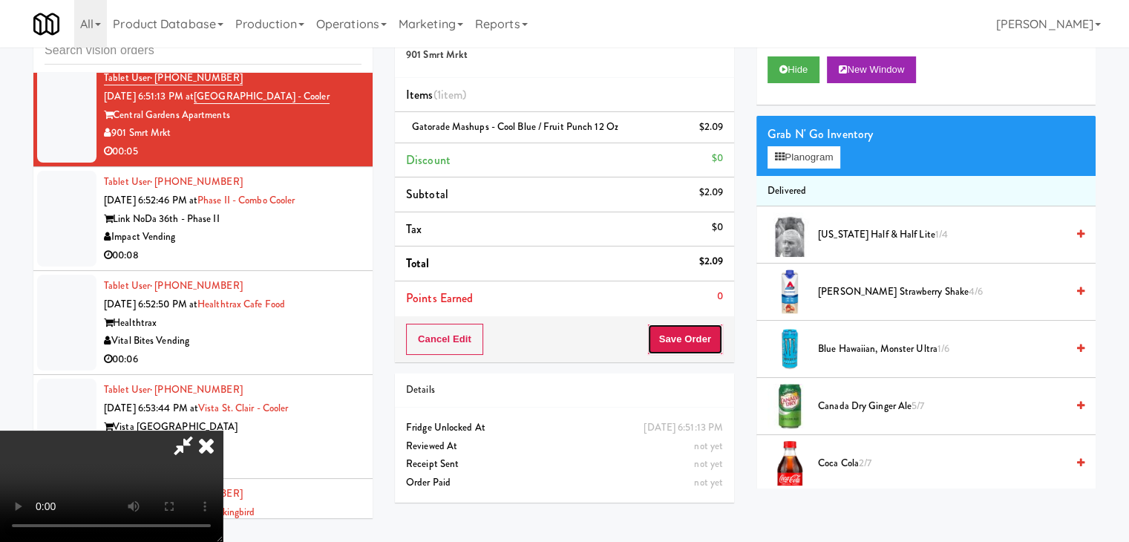
click at [701, 340] on button "Save Order" at bounding box center [685, 339] width 76 height 31
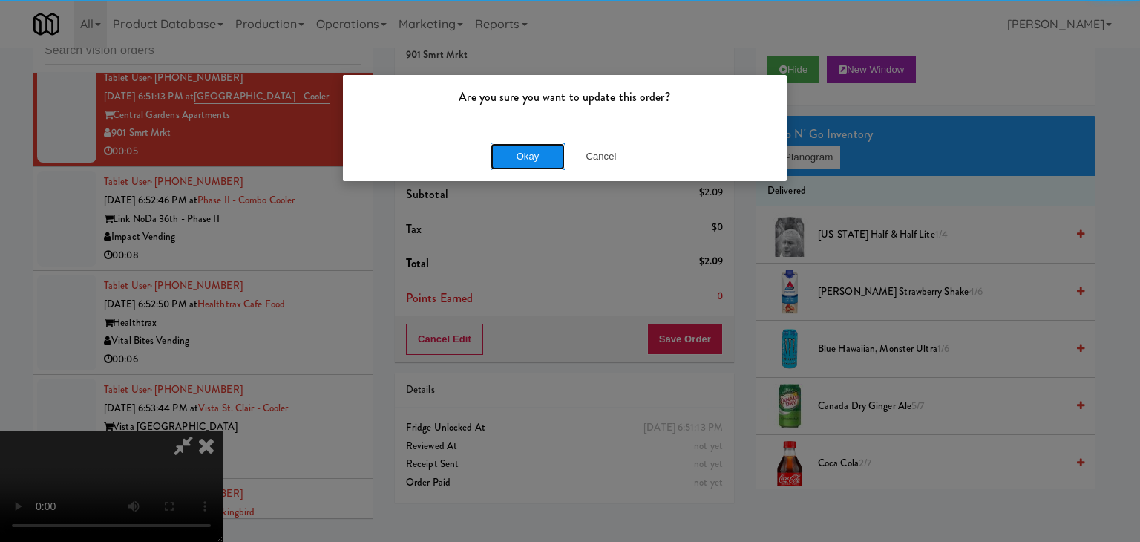
click at [552, 157] on button "Okay" at bounding box center [528, 156] width 74 height 27
click at [552, 157] on div "Okay Cancel" at bounding box center [565, 156] width 444 height 50
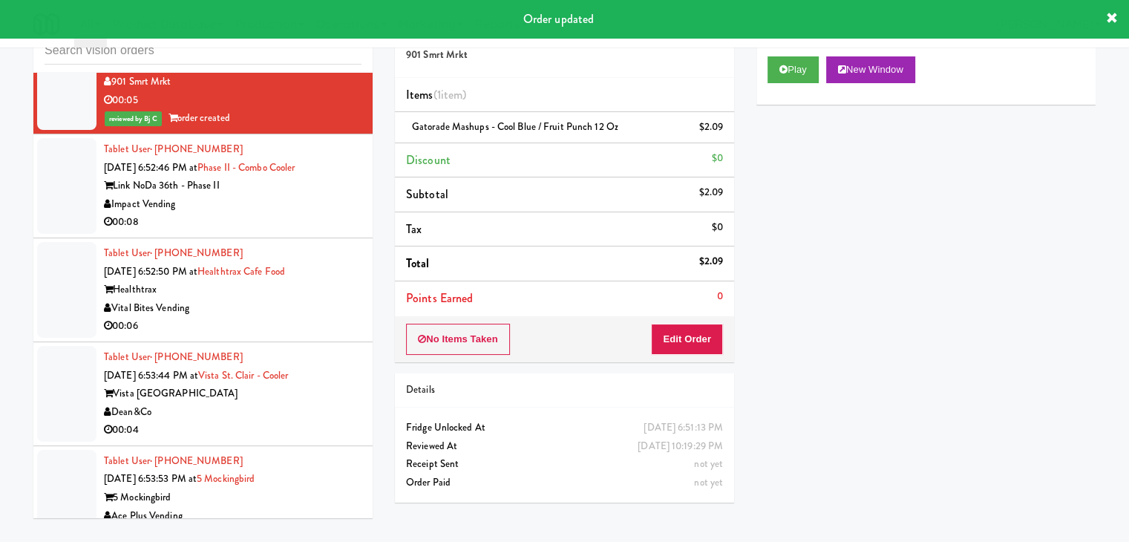
scroll to position [10610, 0]
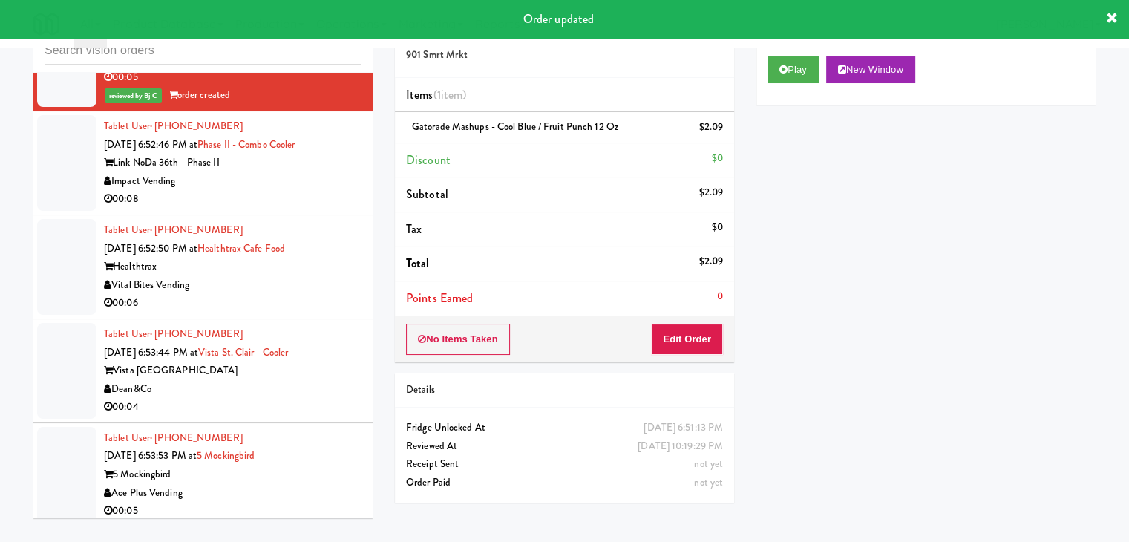
click at [301, 191] on div "Impact Vending" at bounding box center [233, 181] width 258 height 19
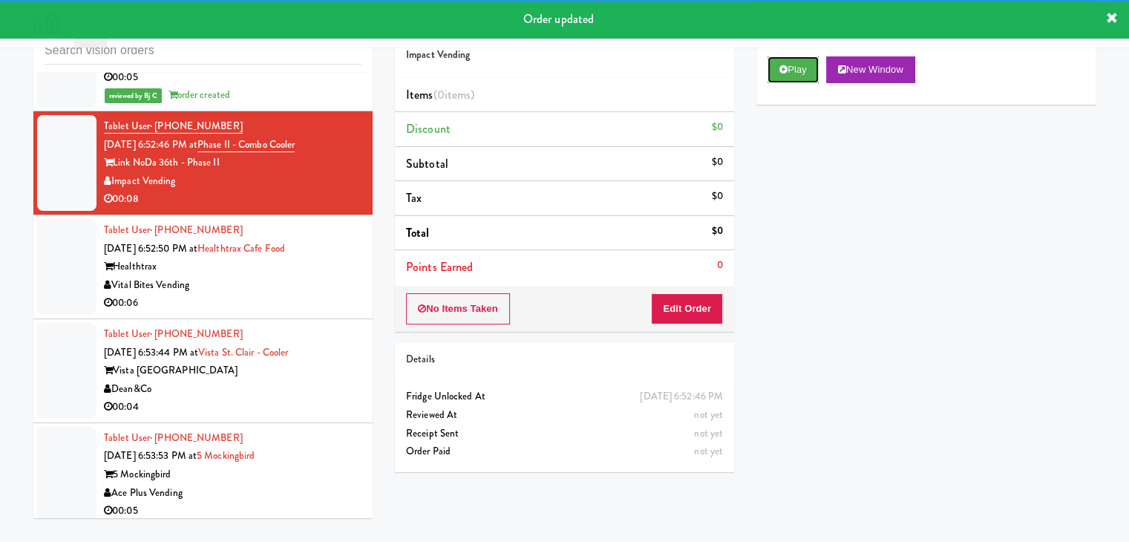
drag, startPoint x: 808, startPoint y: 69, endPoint x: 788, endPoint y: 82, distance: 24.1
click at [800, 71] on button "Play" at bounding box center [793, 69] width 51 height 27
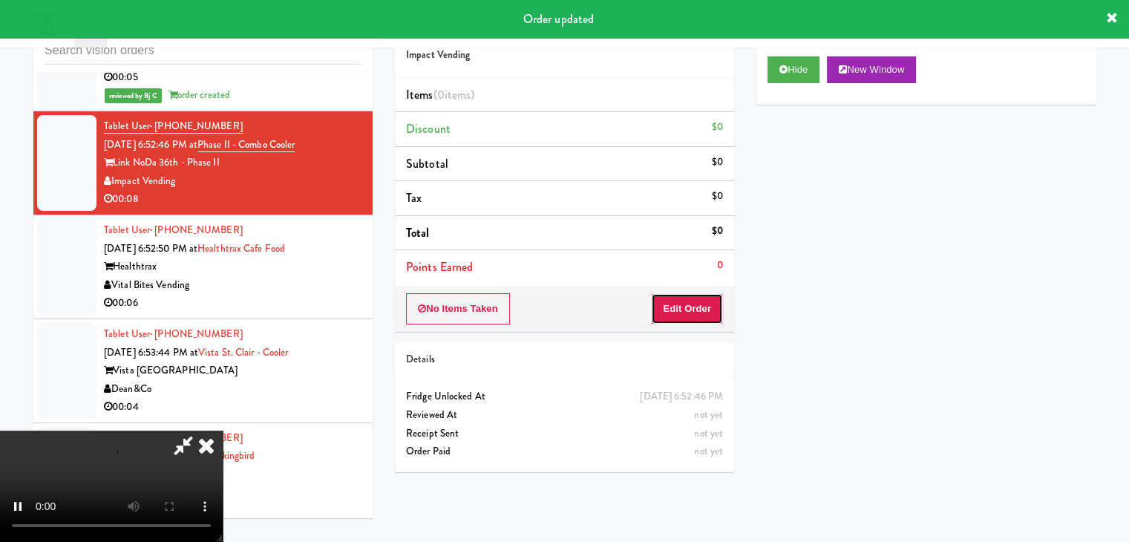
click at [707, 304] on button "Edit Order" at bounding box center [687, 308] width 72 height 31
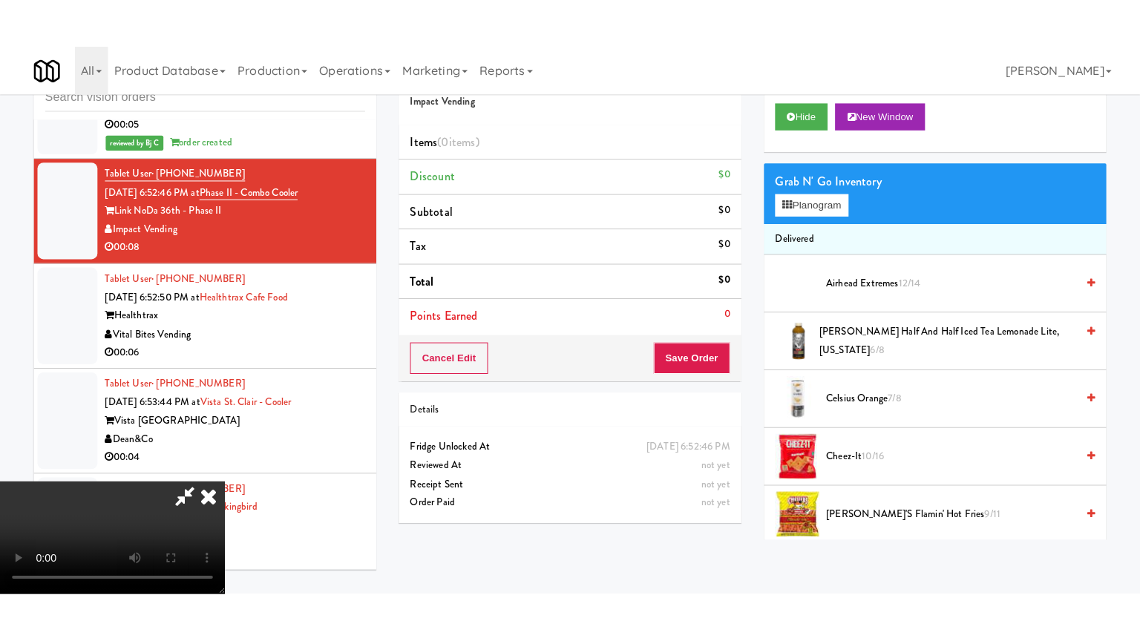
scroll to position [209, 0]
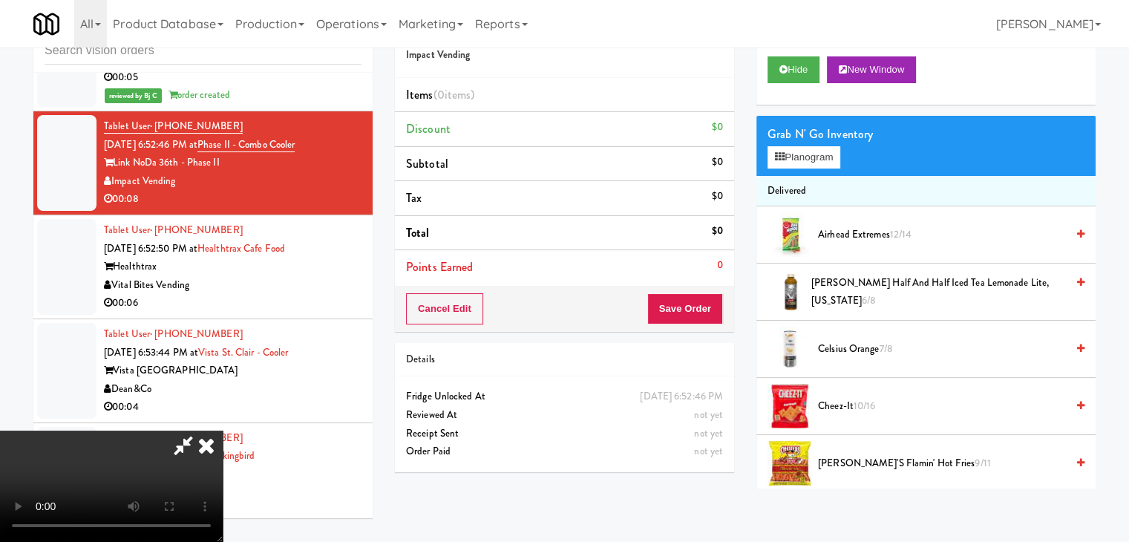
click at [223, 451] on video at bounding box center [111, 486] width 223 height 111
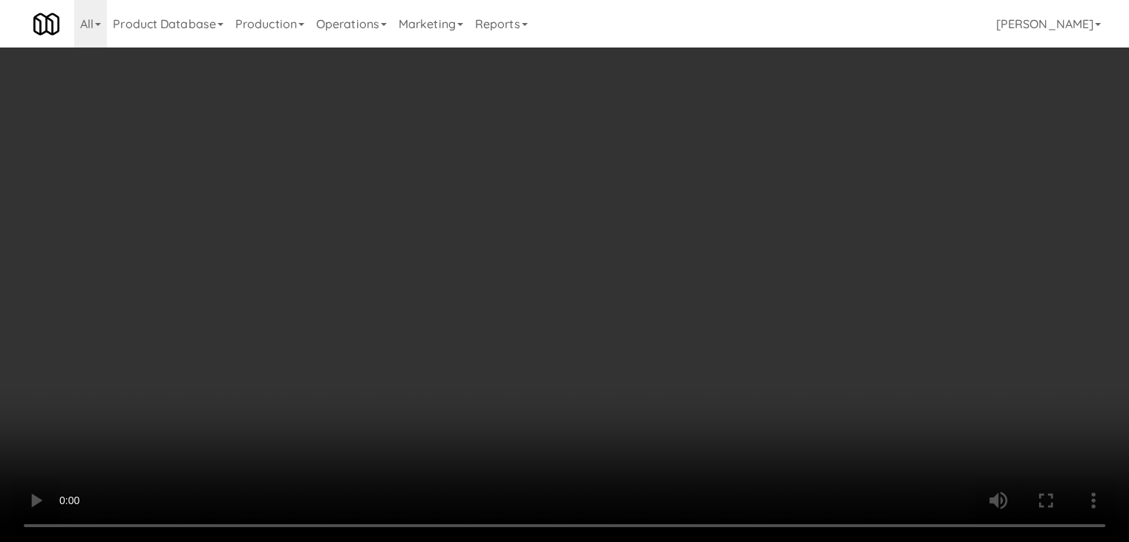
scroll to position [10592, 0]
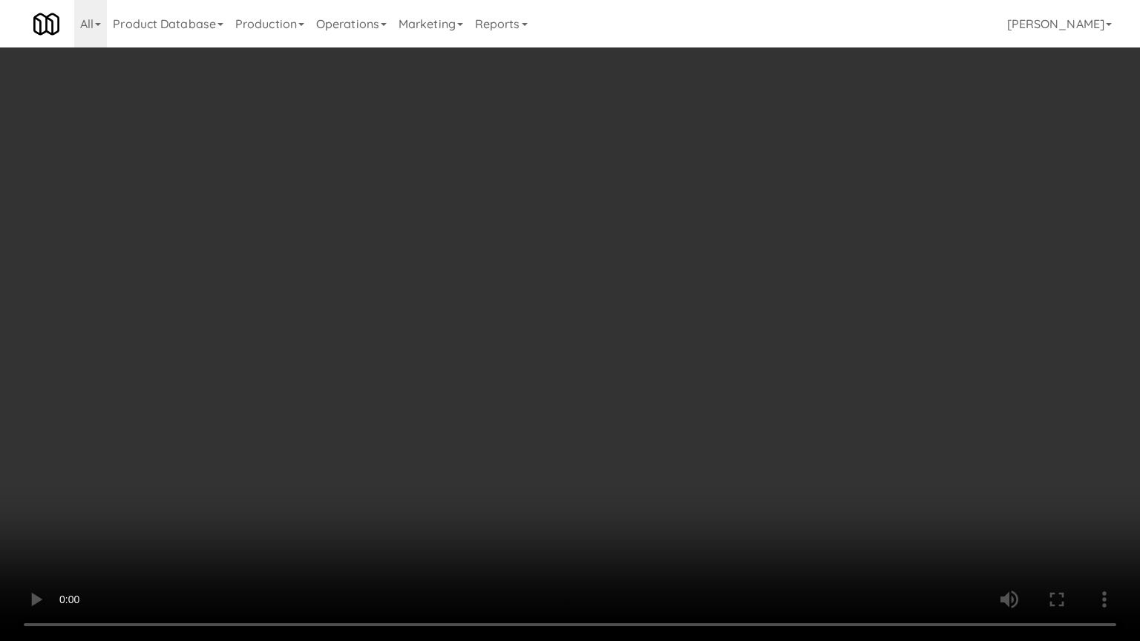
click at [664, 475] on video at bounding box center [570, 320] width 1140 height 641
click at [778, 374] on video at bounding box center [570, 320] width 1140 height 641
drag, startPoint x: 778, startPoint y: 374, endPoint x: 861, endPoint y: 165, distance: 225.3
click at [781, 362] on video at bounding box center [570, 320] width 1140 height 641
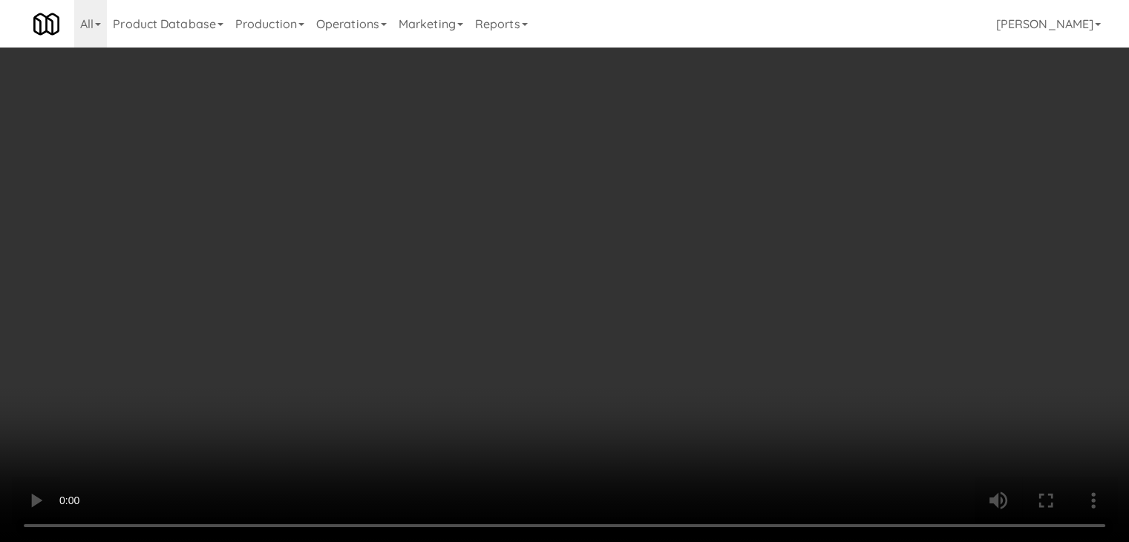
click at [830, 154] on button "Planogram" at bounding box center [804, 157] width 73 height 22
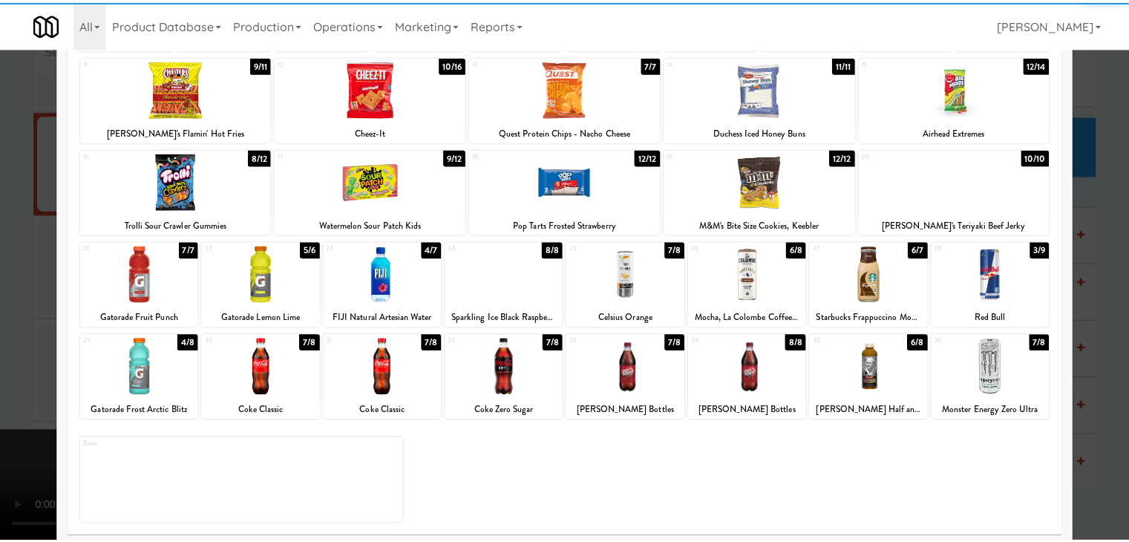
scroll to position [187, 0]
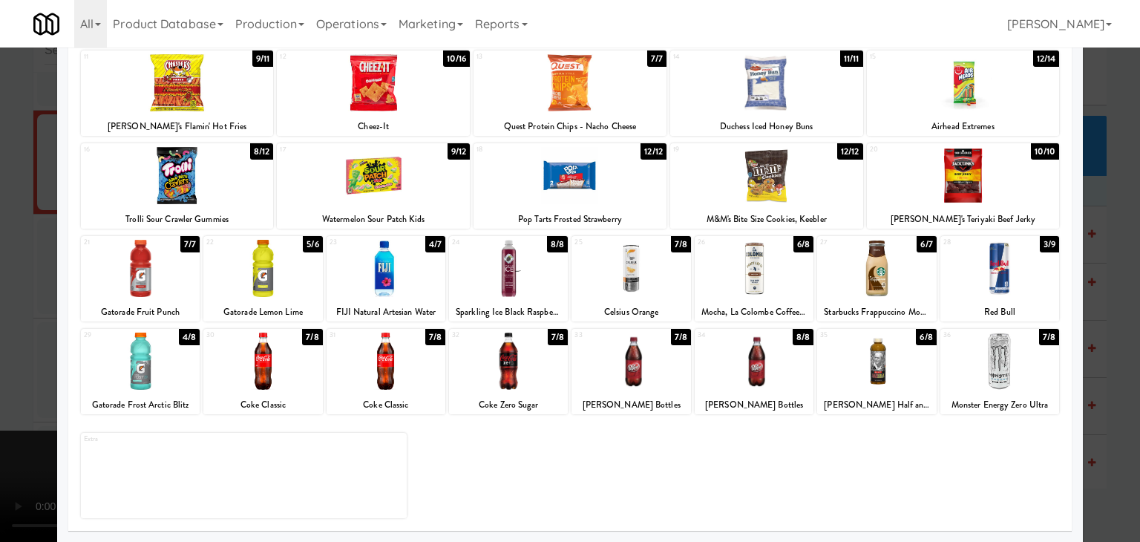
click at [483, 367] on div at bounding box center [508, 361] width 119 height 57
click at [0, 346] on div at bounding box center [570, 271] width 1140 height 542
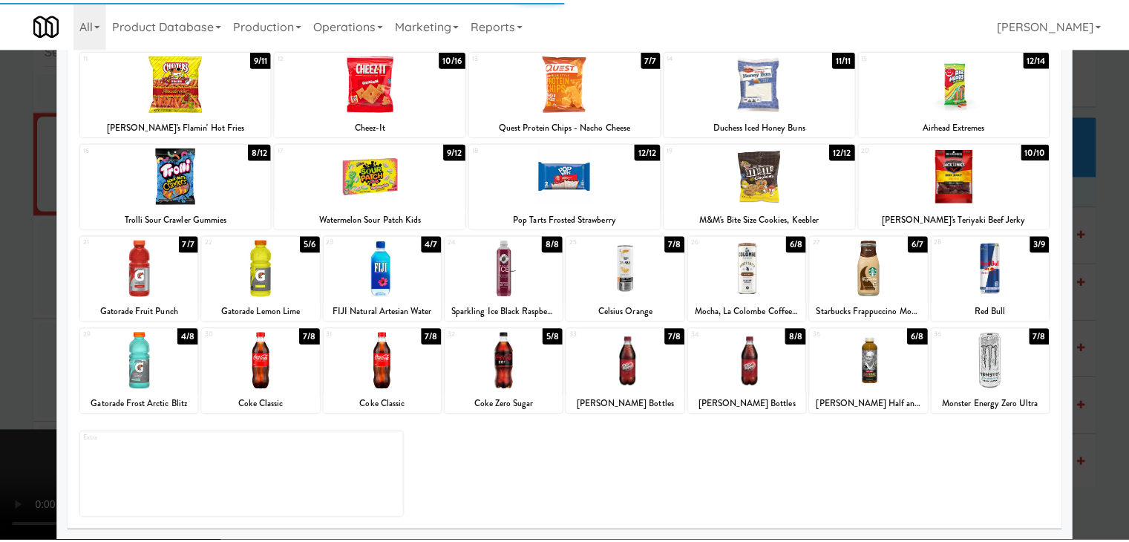
scroll to position [10610, 0]
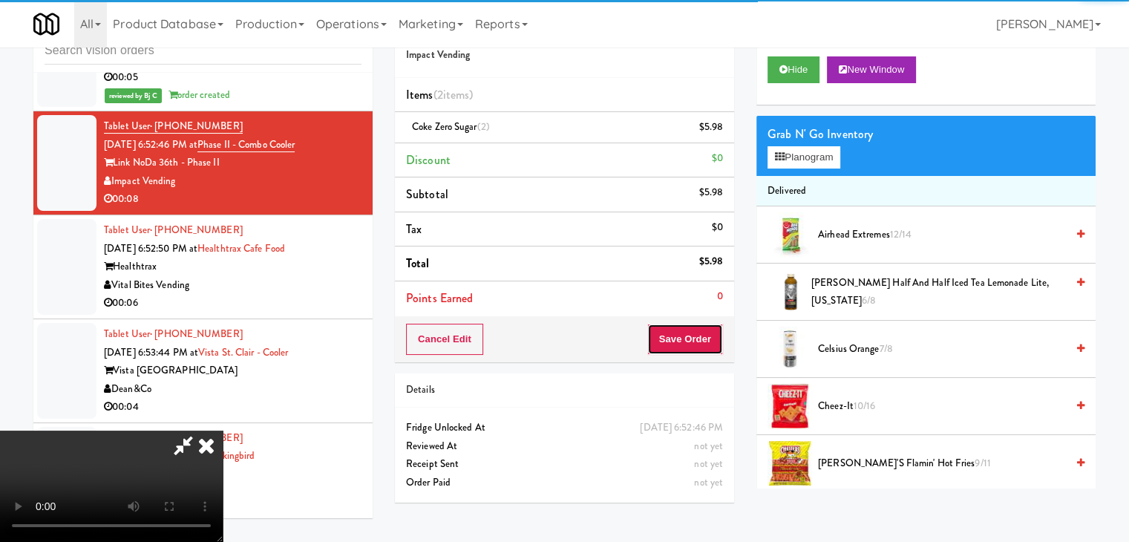
click at [690, 344] on button "Save Order" at bounding box center [685, 339] width 76 height 31
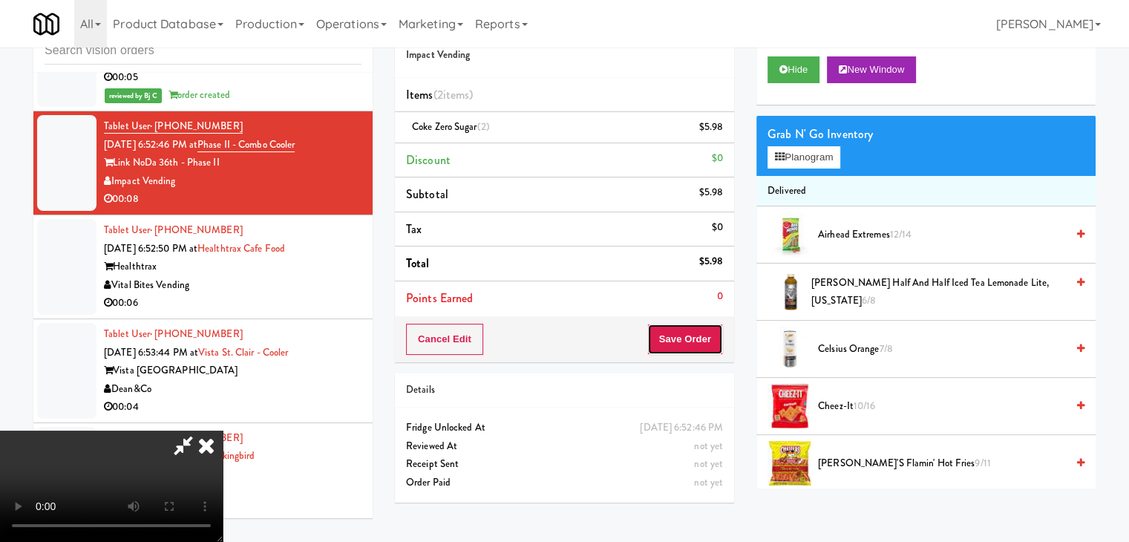
click at [695, 342] on button "Save Order" at bounding box center [685, 339] width 76 height 31
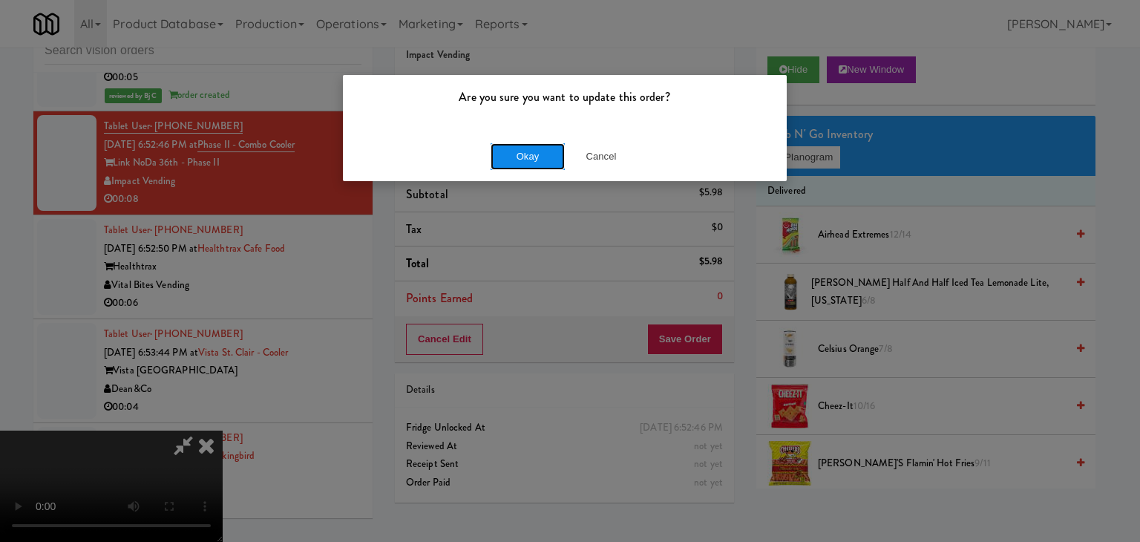
click at [509, 144] on button "Okay" at bounding box center [528, 156] width 74 height 27
click at [510, 145] on button "Okay" at bounding box center [528, 156] width 74 height 27
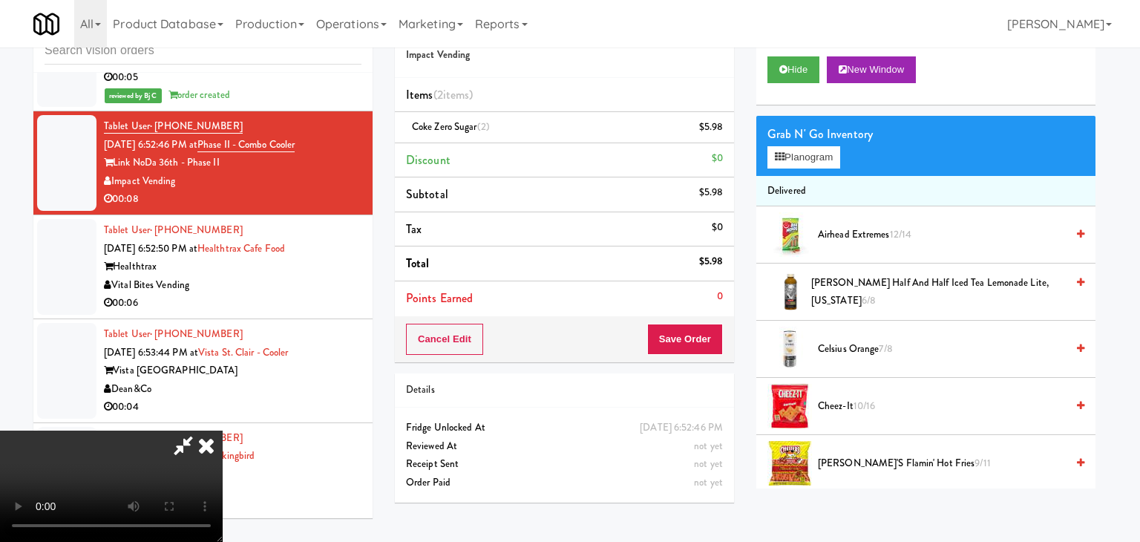
drag, startPoint x: 513, startPoint y: 146, endPoint x: 520, endPoint y: 159, distance: 14.9
click at [514, 146] on div at bounding box center [570, 271] width 1140 height 542
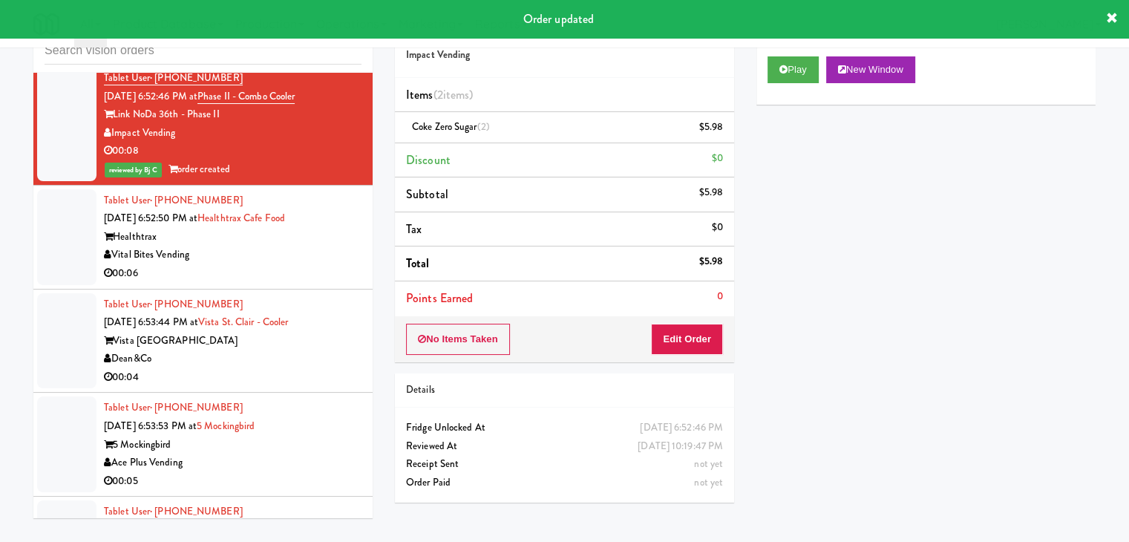
scroll to position [10684, 0]
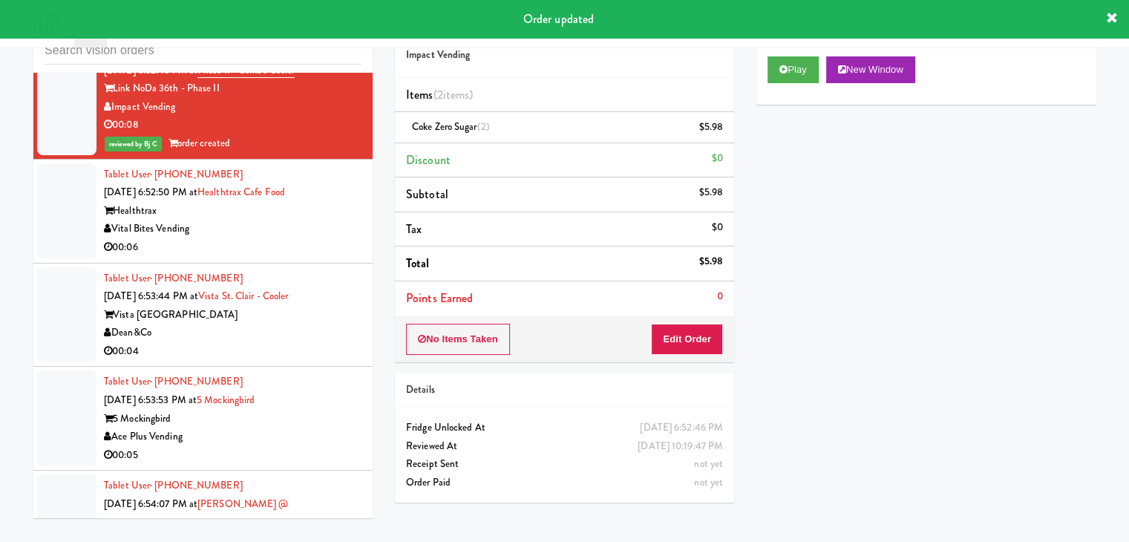
drag, startPoint x: 326, startPoint y: 271, endPoint x: 303, endPoint y: 288, distance: 28.7
click at [327, 238] on div "Vital Bites Vending" at bounding box center [233, 229] width 258 height 19
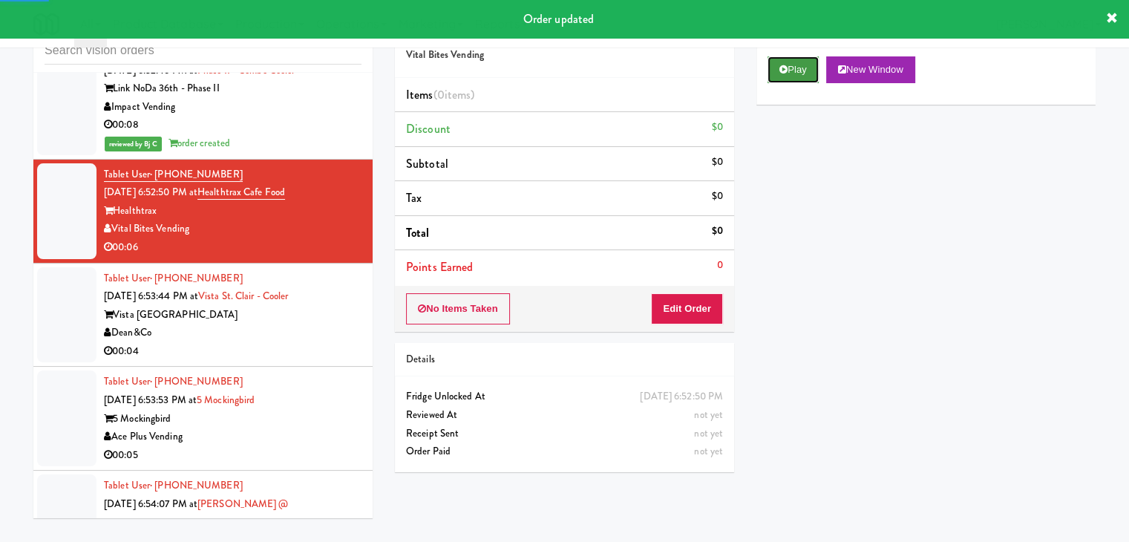
click at [784, 67] on icon at bounding box center [784, 70] width 8 height 10
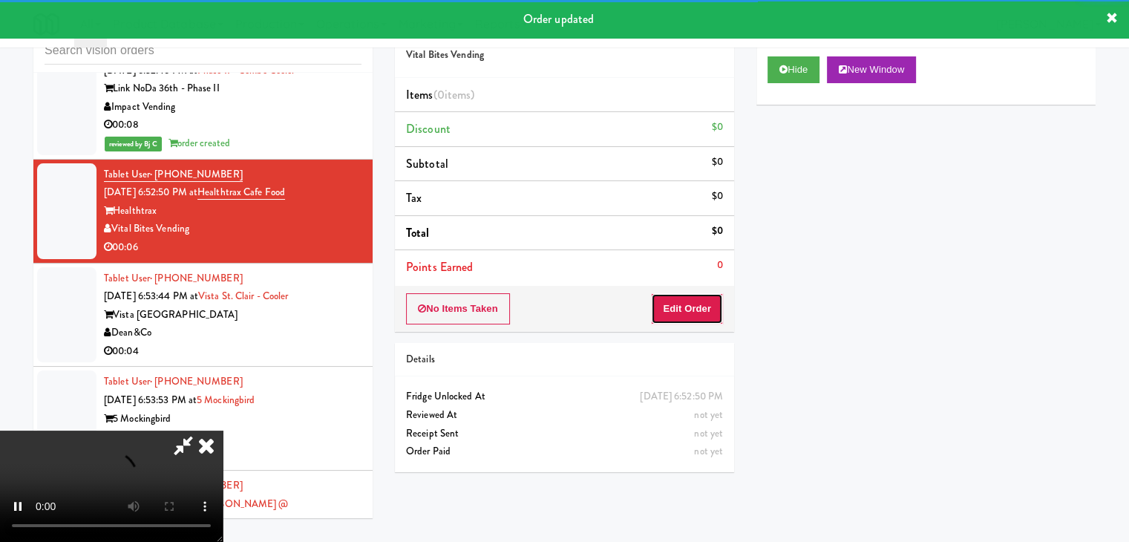
click at [690, 312] on button "Edit Order" at bounding box center [687, 308] width 72 height 31
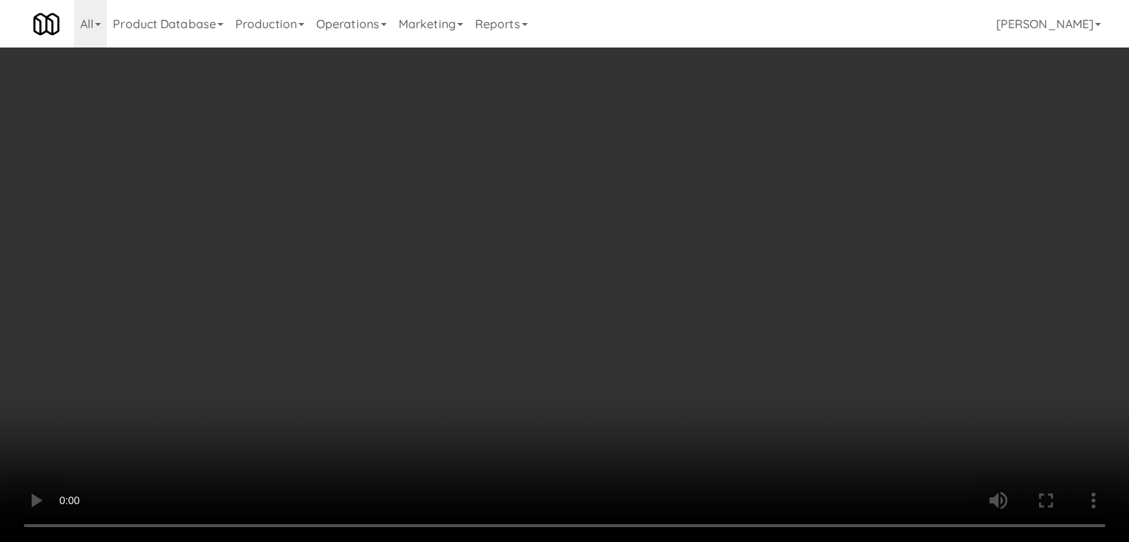
scroll to position [10666, 0]
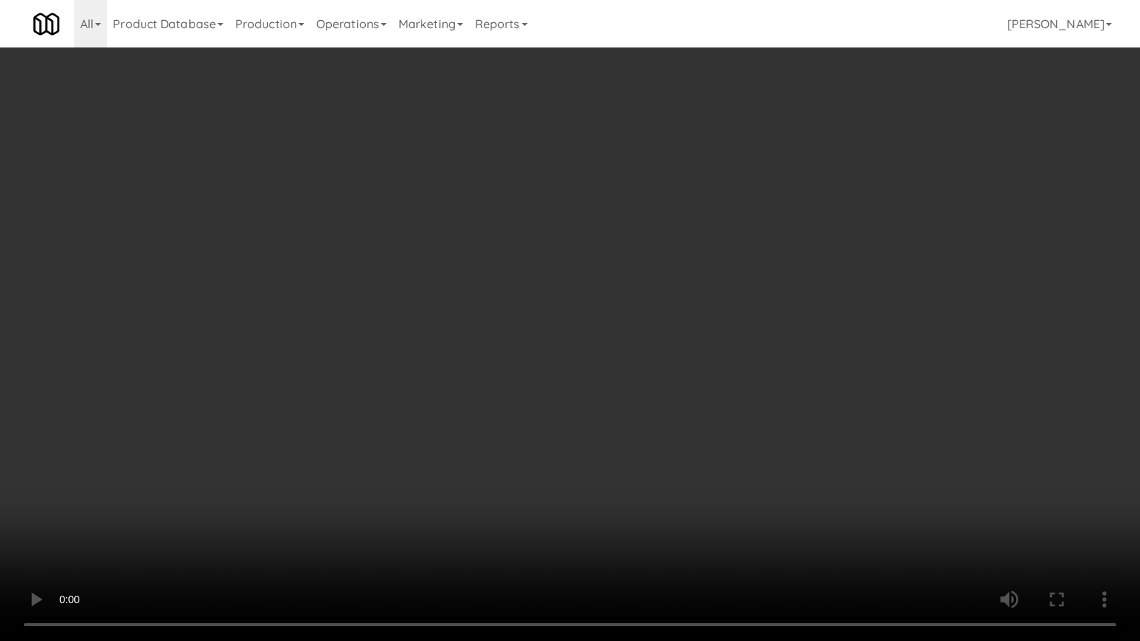
click at [699, 377] on video at bounding box center [570, 320] width 1140 height 641
drag, startPoint x: 697, startPoint y: 375, endPoint x: 690, endPoint y: 377, distance: 7.8
click at [696, 377] on video at bounding box center [570, 320] width 1140 height 641
click at [691, 373] on video at bounding box center [570, 320] width 1140 height 641
click at [694, 370] on video at bounding box center [570, 320] width 1140 height 641
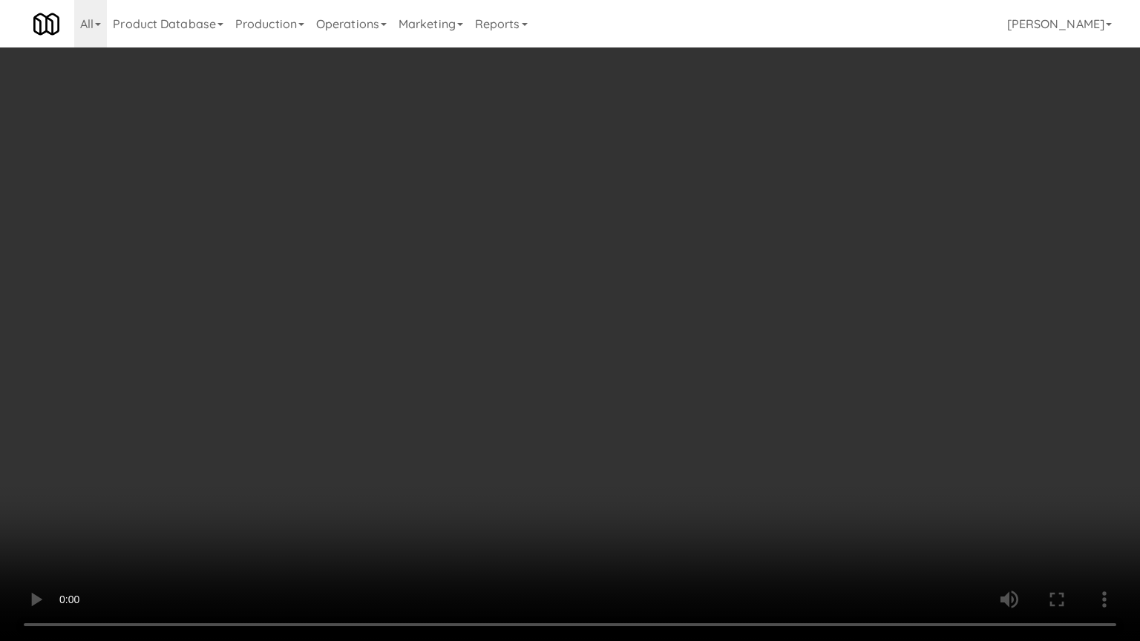
click at [703, 353] on video at bounding box center [570, 320] width 1140 height 641
drag, startPoint x: 703, startPoint y: 353, endPoint x: 765, endPoint y: 188, distance: 176.9
click at [703, 347] on video at bounding box center [570, 320] width 1140 height 641
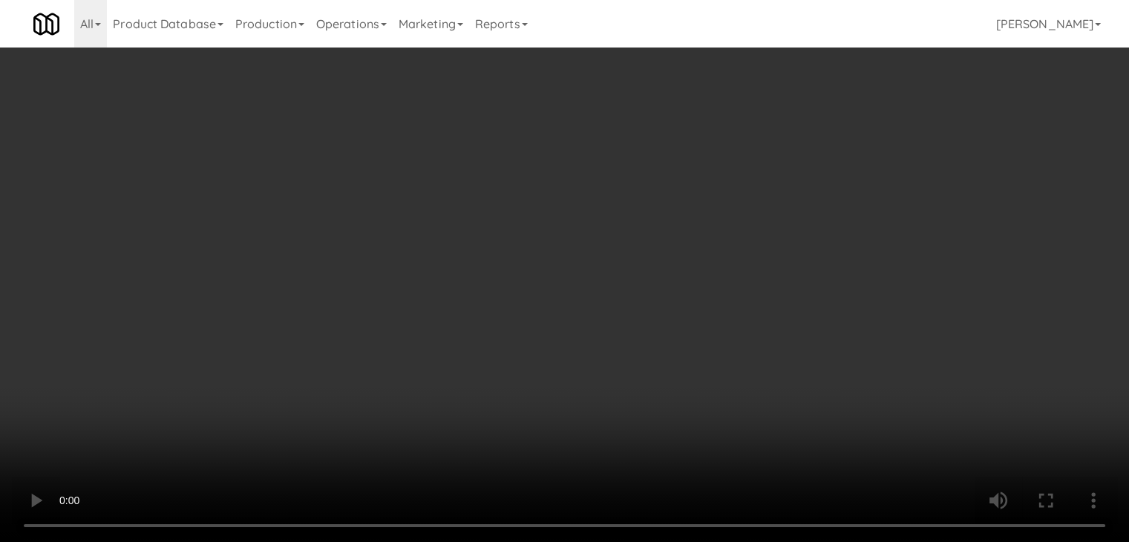
click at [812, 160] on button "Planogram" at bounding box center [804, 157] width 73 height 22
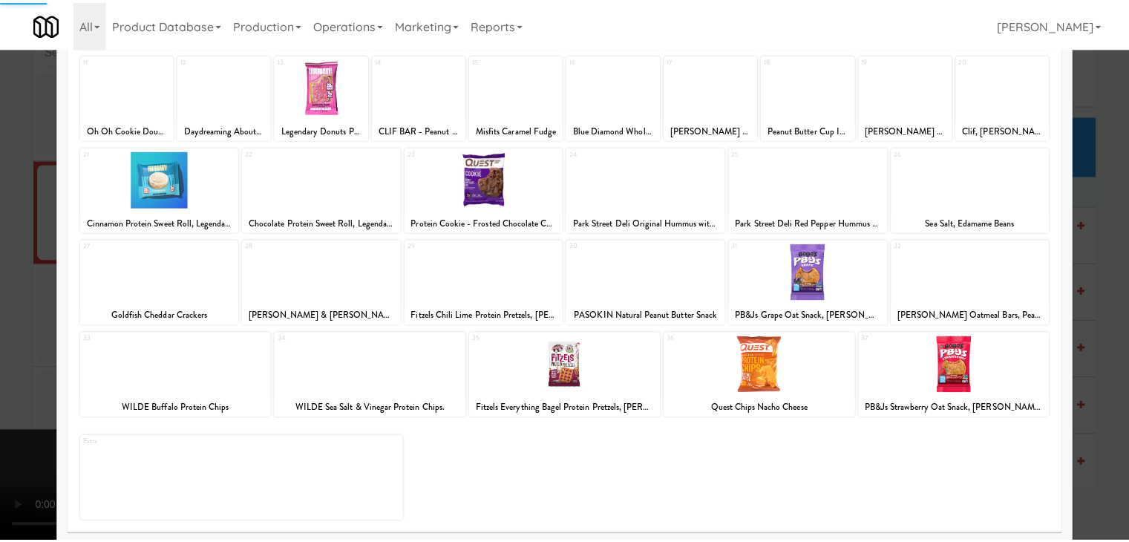
scroll to position [187, 0]
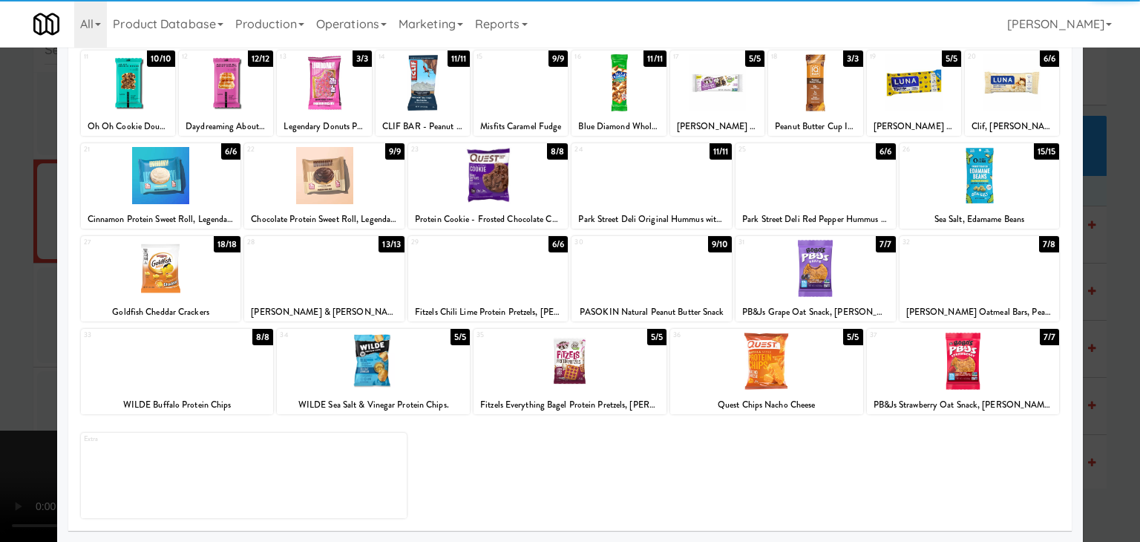
click at [763, 358] on div at bounding box center [766, 361] width 193 height 57
click at [10, 344] on div at bounding box center [570, 271] width 1140 height 542
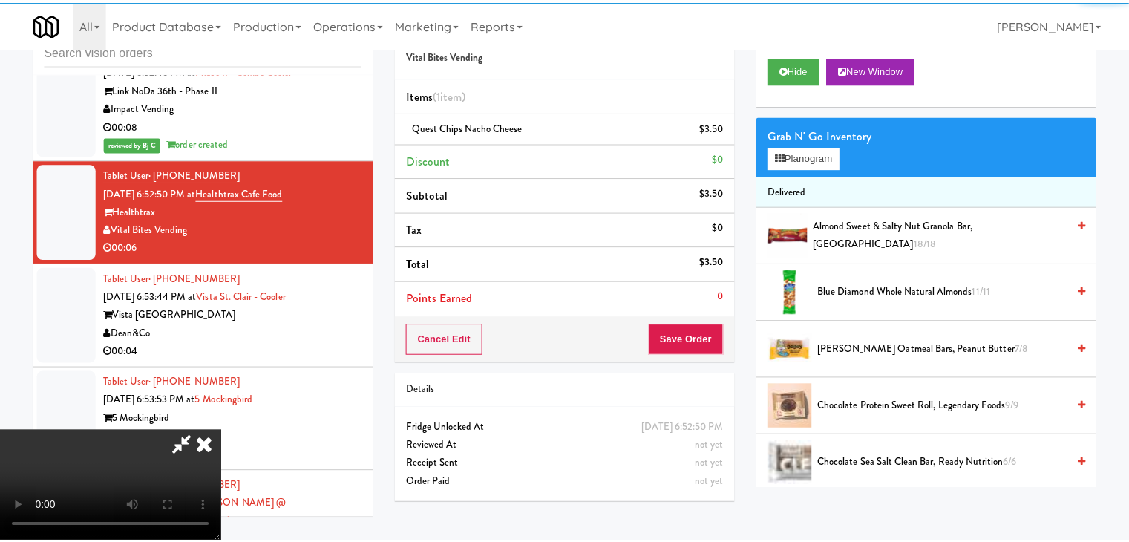
scroll to position [10684, 0]
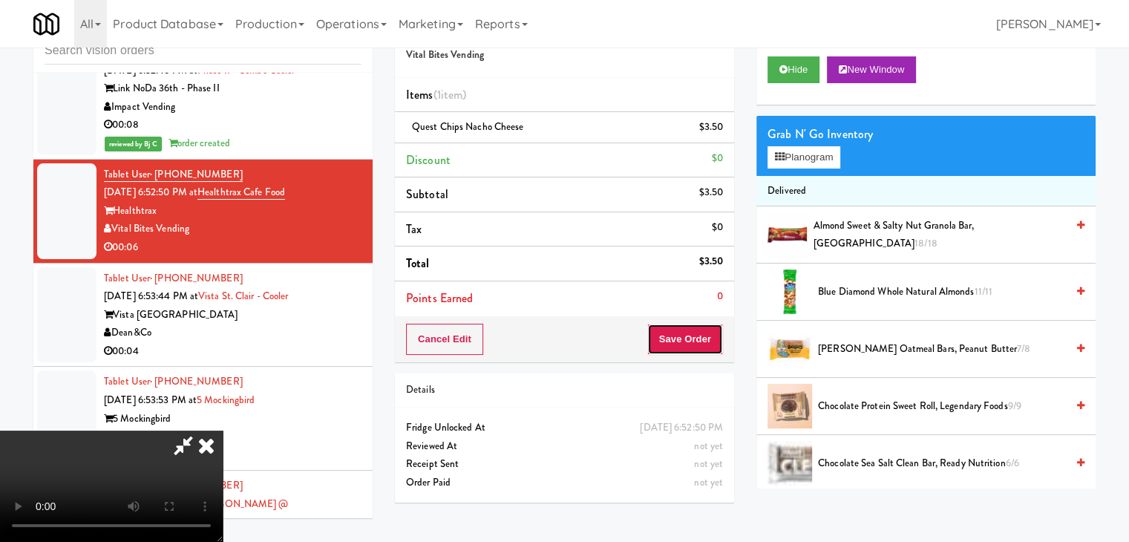
click at [708, 339] on button "Save Order" at bounding box center [685, 339] width 76 height 31
click at [705, 336] on button "Save Order" at bounding box center [685, 339] width 76 height 31
click at [705, 336] on body "Are you sure you want to update this order? Okay Cancel Okay Are you sure you w…" at bounding box center [564, 271] width 1129 height 542
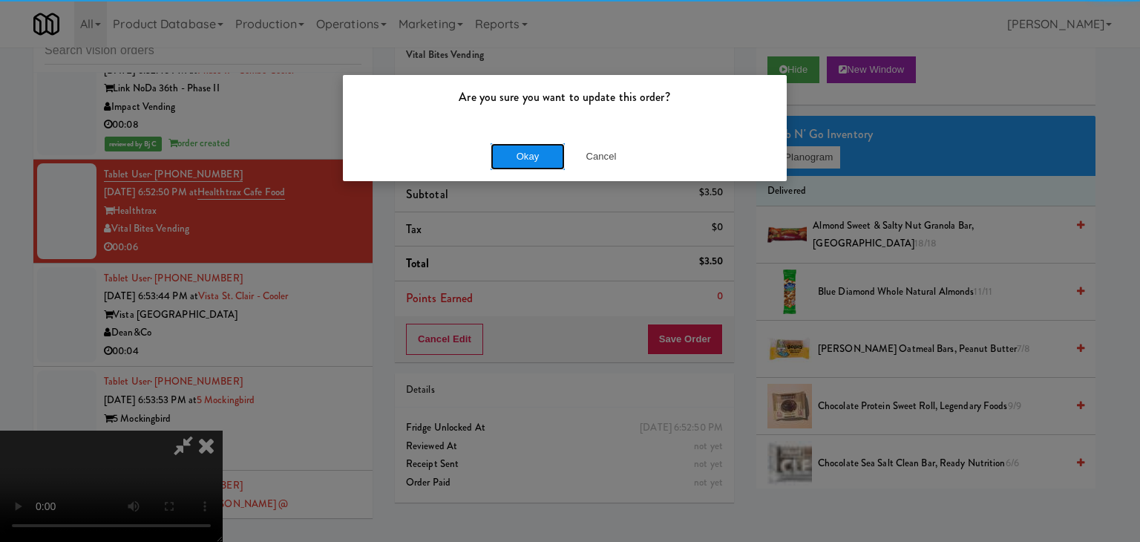
click at [540, 154] on button "Okay" at bounding box center [528, 156] width 74 height 27
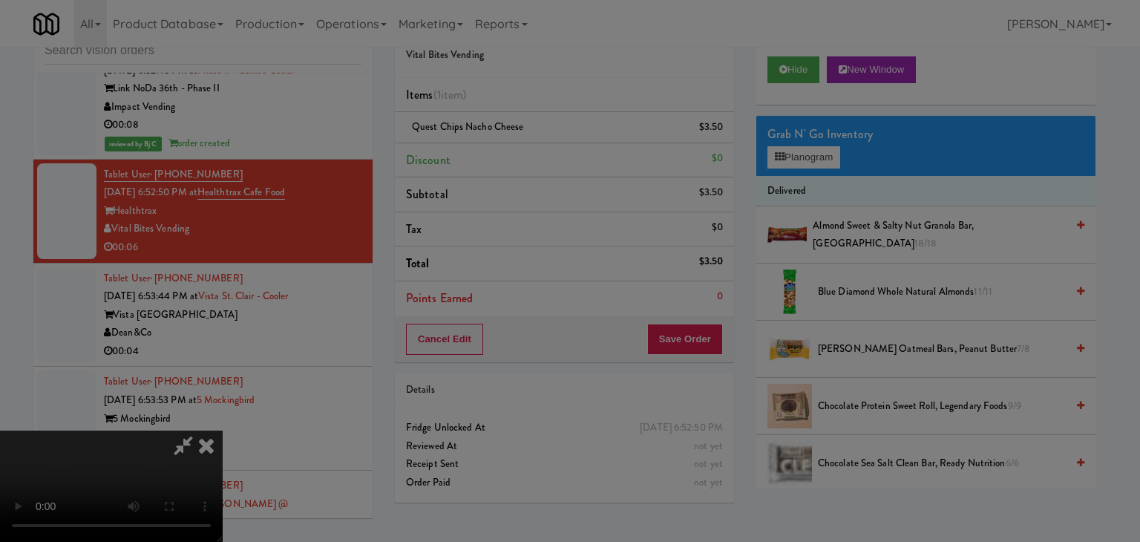
click at [540, 154] on div "Okay Cancel" at bounding box center [565, 129] width 444 height 50
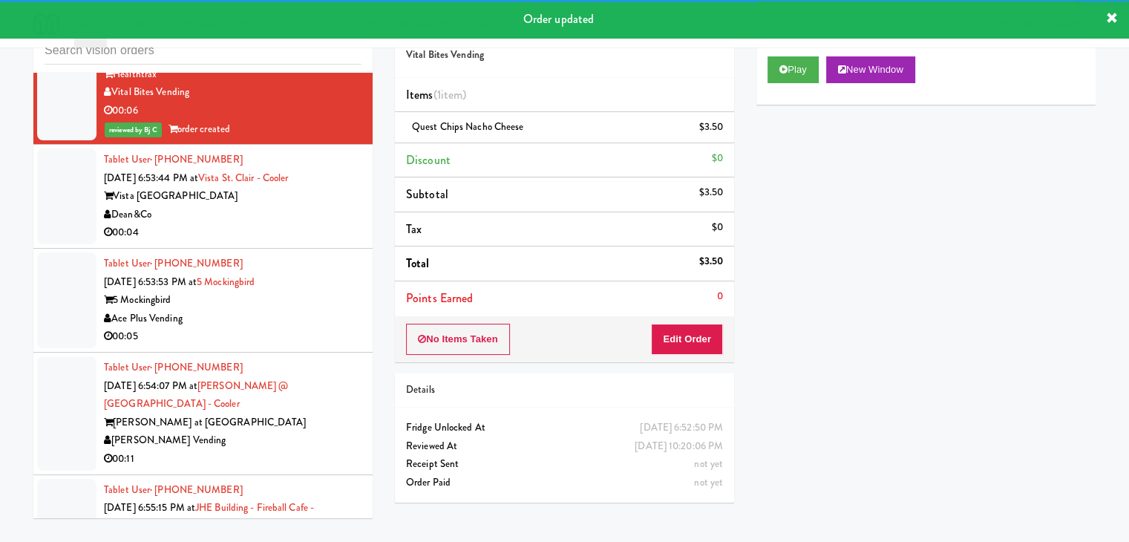
scroll to position [10833, 0]
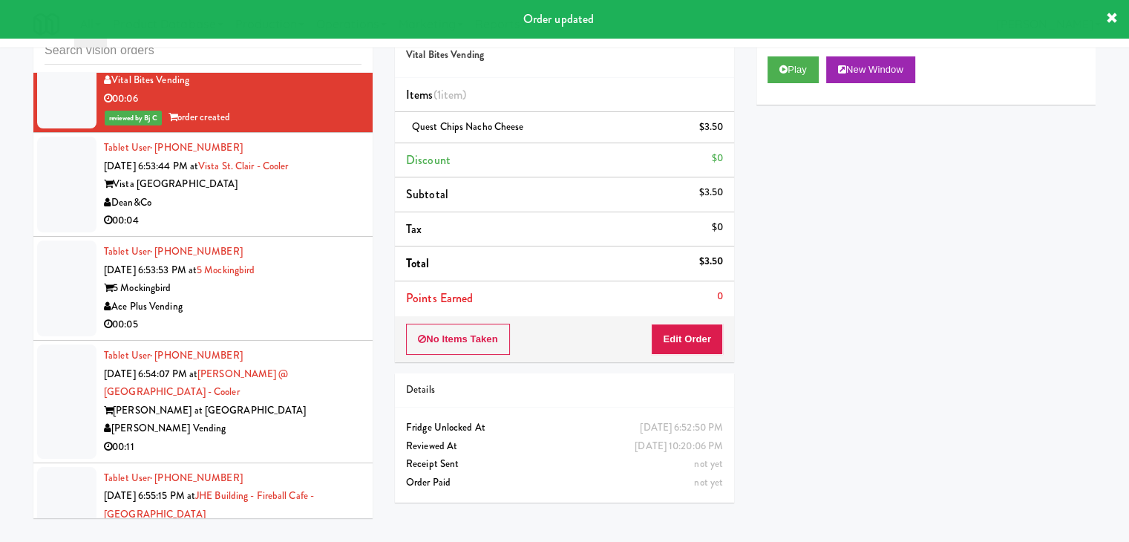
click at [310, 230] on div "00:04" at bounding box center [233, 221] width 258 height 19
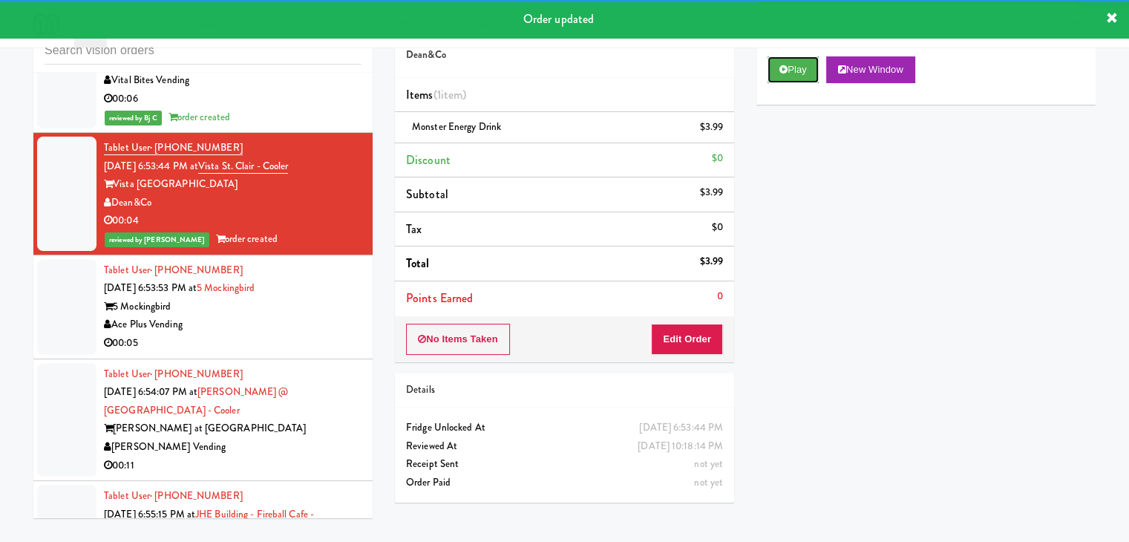
drag, startPoint x: 798, startPoint y: 76, endPoint x: 317, endPoint y: 310, distance: 534.9
click at [321, 307] on div "inbox reviewed all all unclear take inventory issue suspicious failed recent Ta…" at bounding box center [564, 267] width 1085 height 523
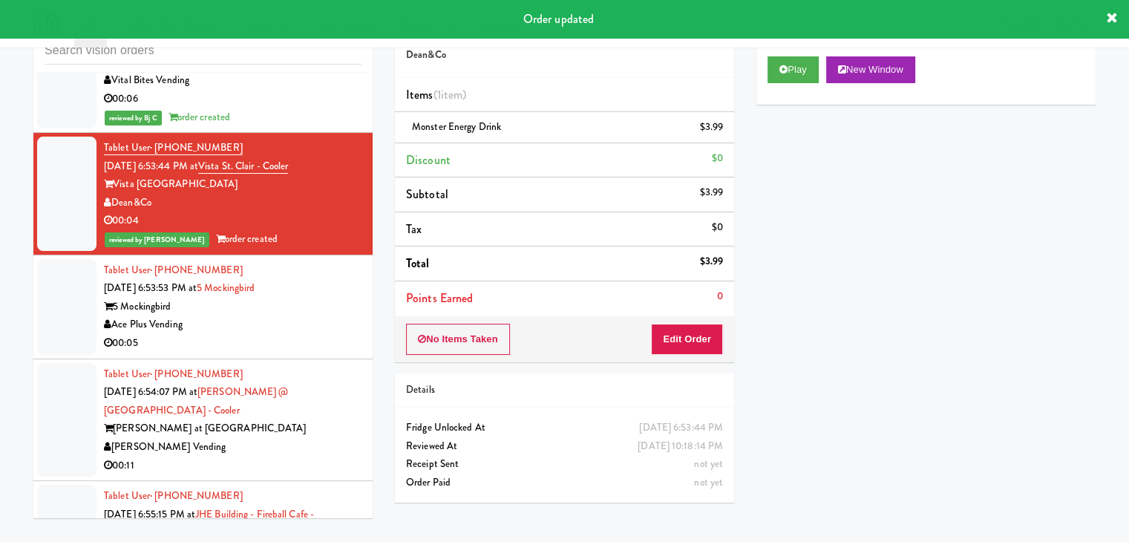
click at [298, 353] on div "Tablet User · (469) 346-0304 [DATE] 6:53:53 PM at 5 Mockingbird 5 Mockingbird A…" at bounding box center [233, 306] width 258 height 91
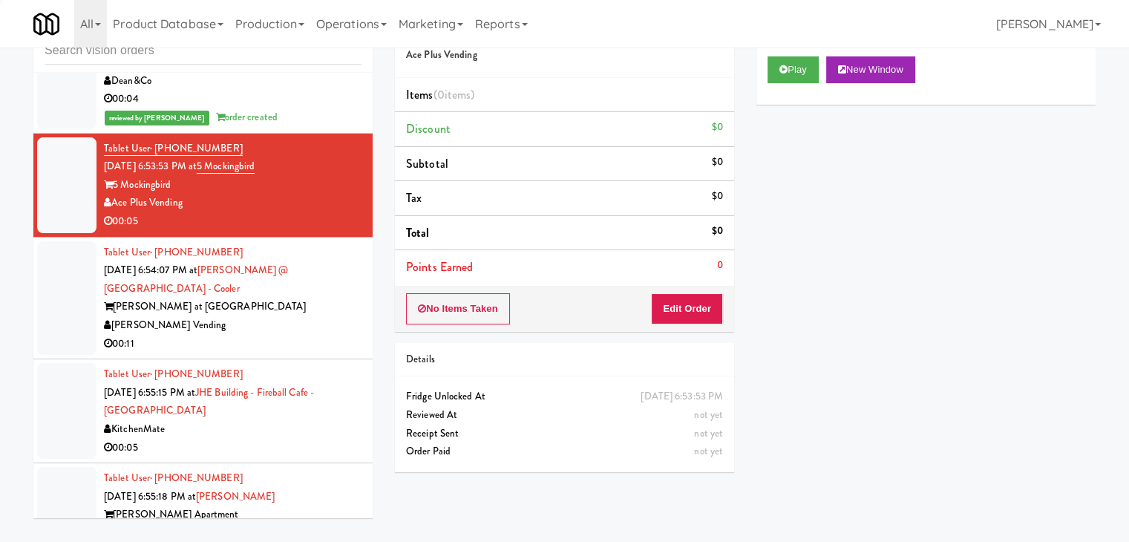
scroll to position [11056, 0]
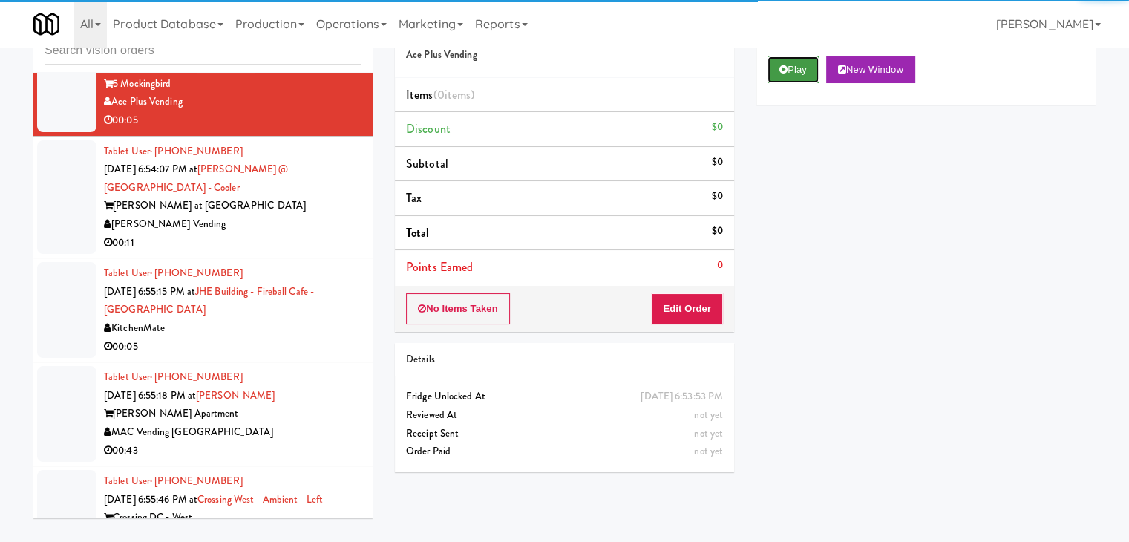
click at [793, 59] on button "Play" at bounding box center [793, 69] width 51 height 27
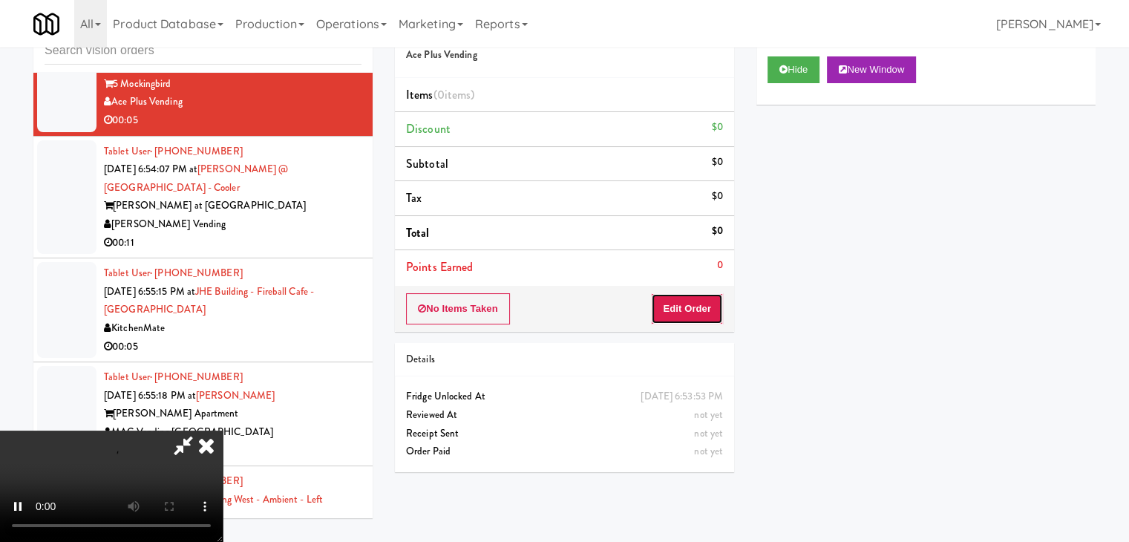
click at [689, 309] on button "Edit Order" at bounding box center [687, 308] width 72 height 31
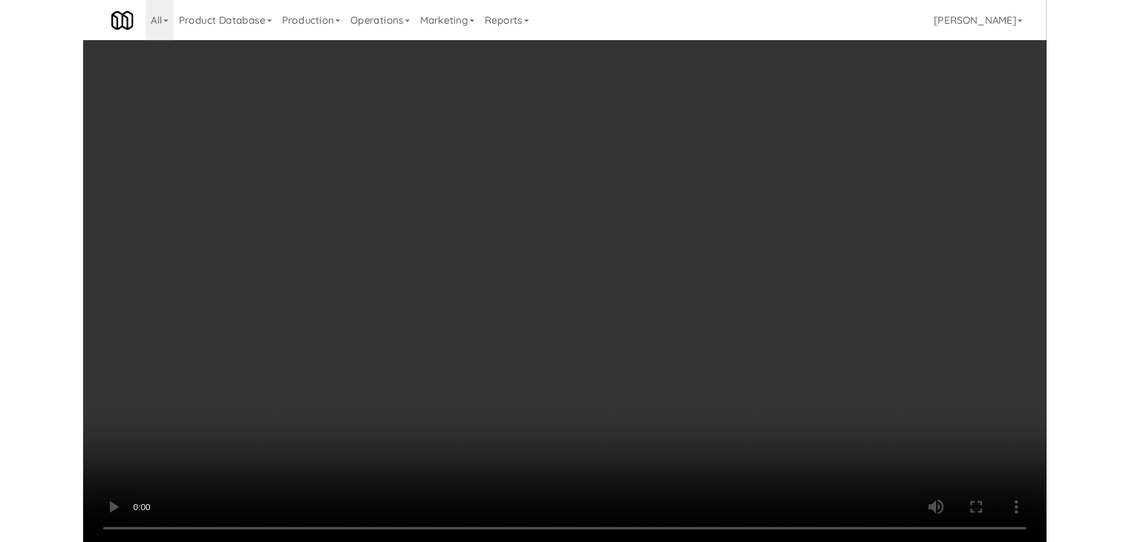
scroll to position [11037, 0]
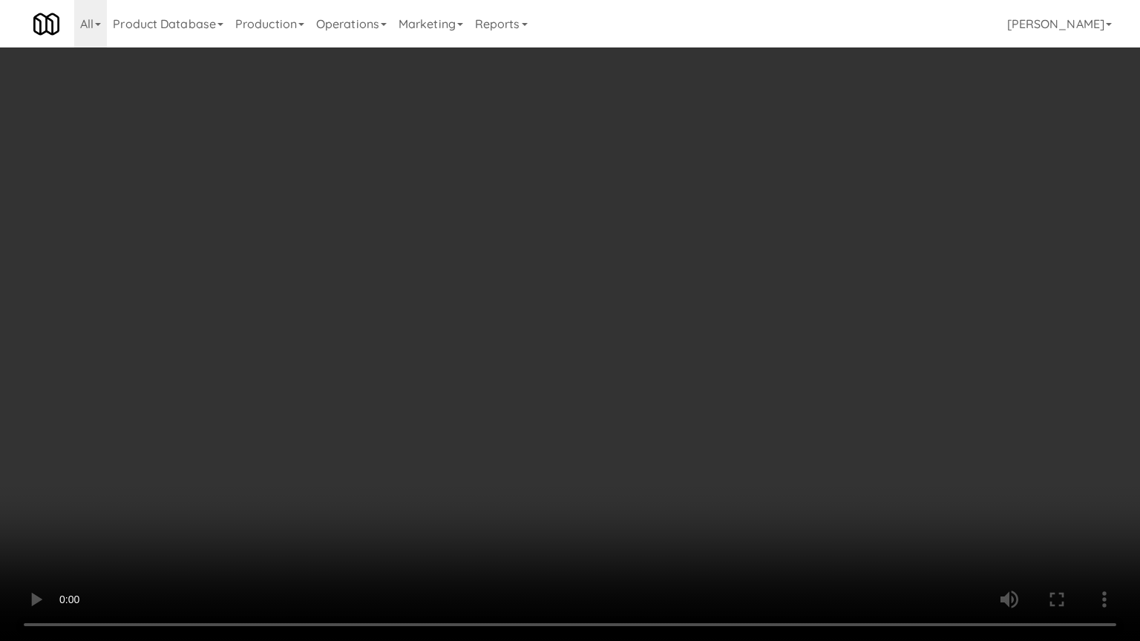
click at [651, 365] on video at bounding box center [570, 320] width 1140 height 641
drag, startPoint x: 651, startPoint y: 365, endPoint x: 647, endPoint y: 376, distance: 11.7
click at [651, 368] on video at bounding box center [570, 320] width 1140 height 641
click at [648, 365] on video at bounding box center [570, 320] width 1140 height 641
click at [650, 356] on video at bounding box center [570, 320] width 1140 height 641
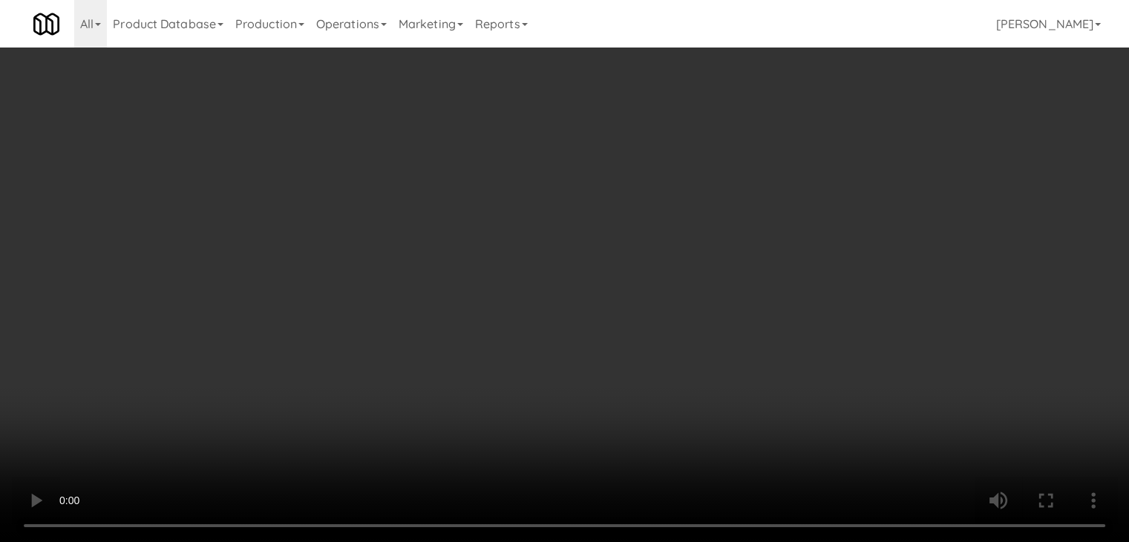
click at [800, 148] on button "Planogram" at bounding box center [804, 157] width 73 height 22
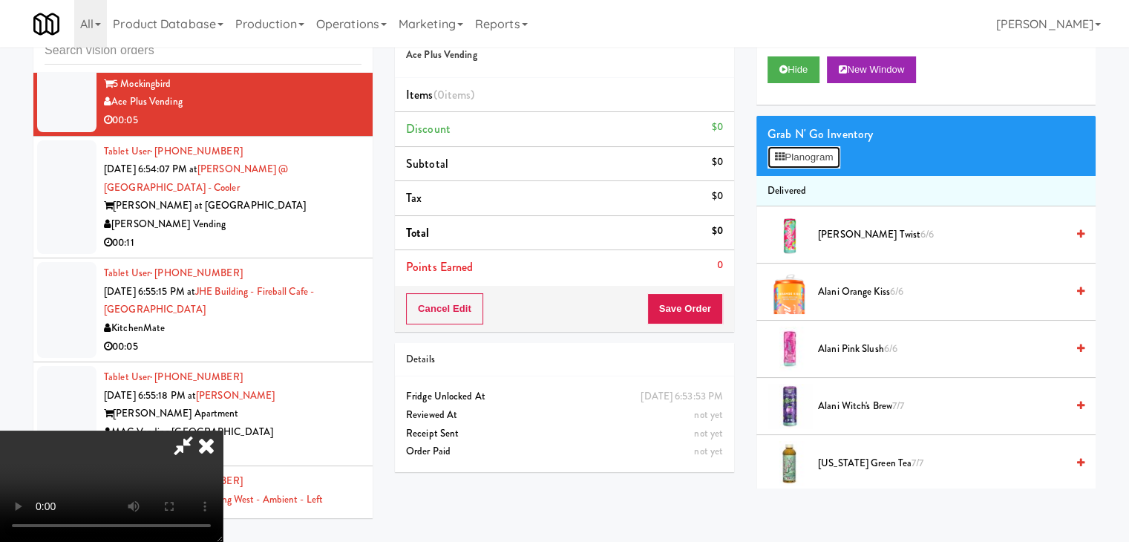
scroll to position [11037, 0]
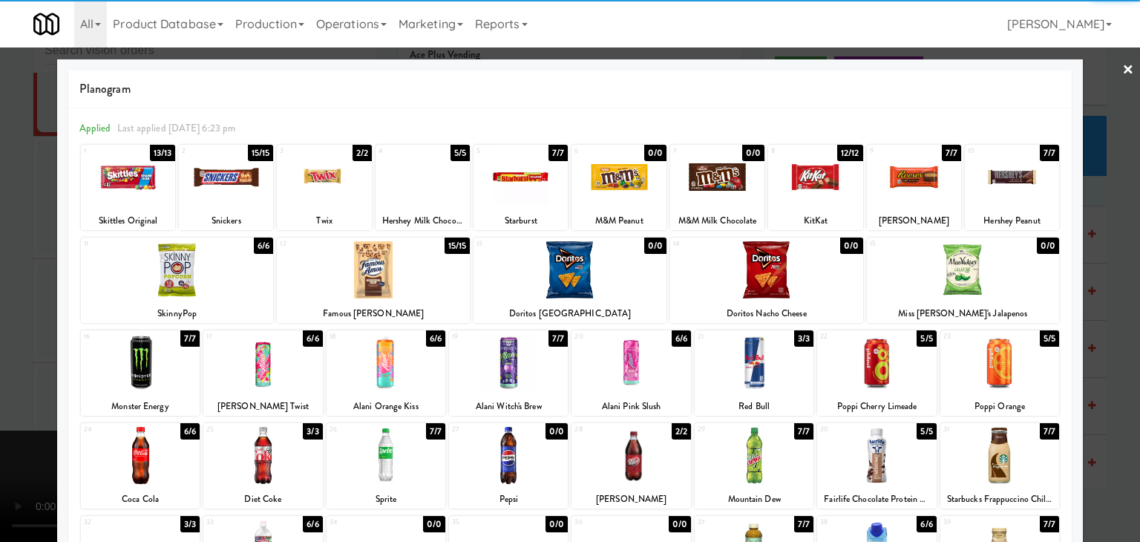
click at [907, 188] on div at bounding box center [914, 176] width 94 height 57
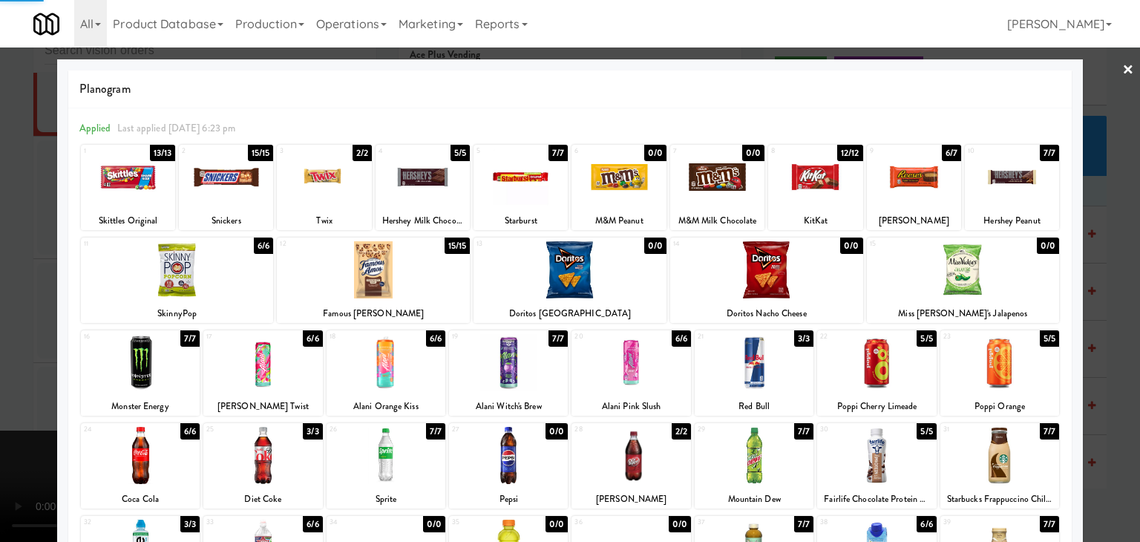
click at [0, 296] on div at bounding box center [570, 271] width 1140 height 542
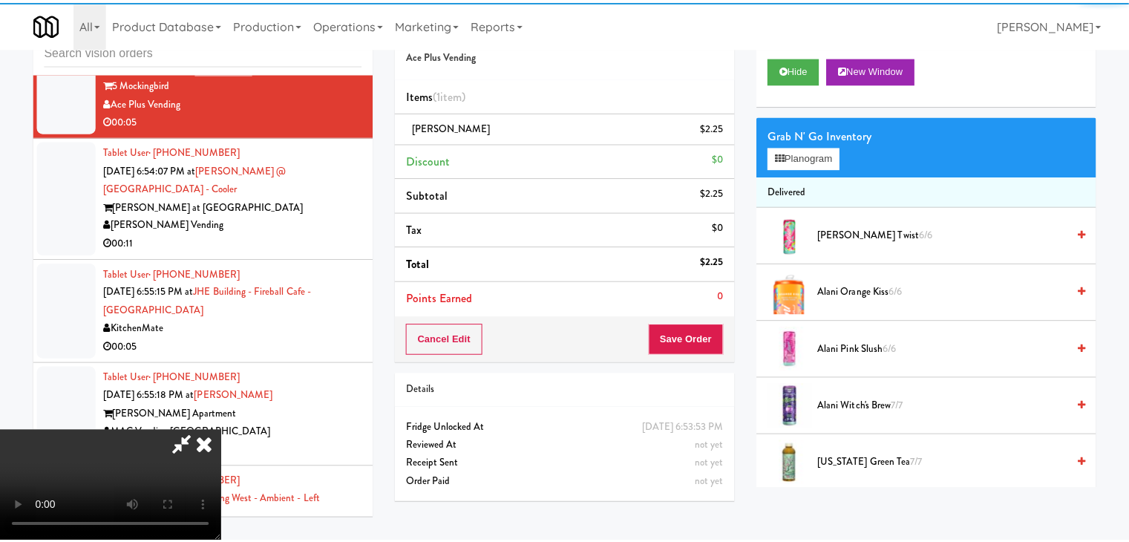
scroll to position [11056, 0]
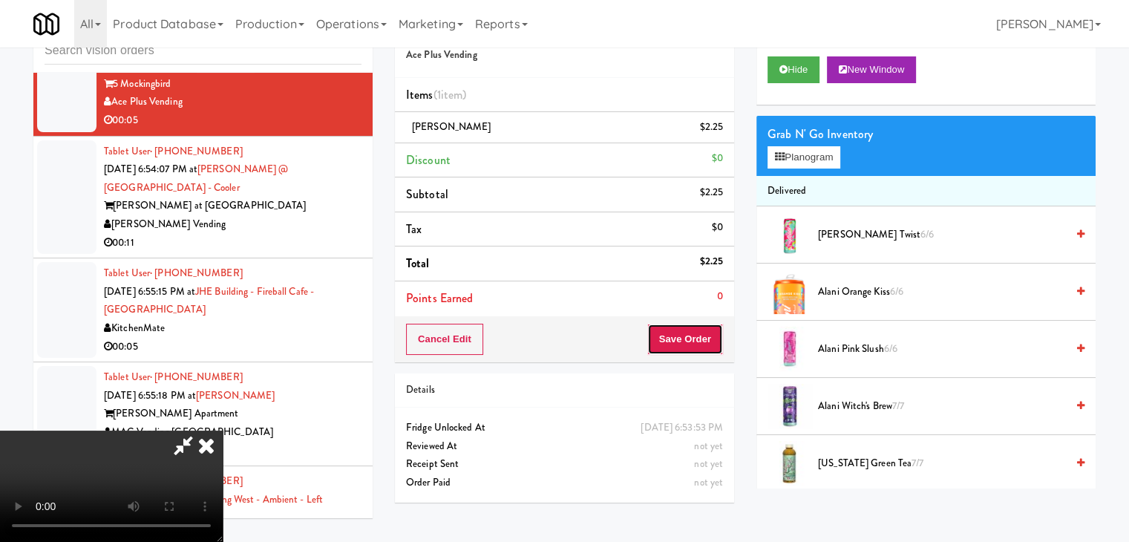
click at [685, 324] on button "Save Order" at bounding box center [685, 339] width 76 height 31
click at [689, 327] on button "Save Order" at bounding box center [685, 339] width 76 height 31
click at [689, 328] on body "Are you sure you want to update this order? Okay Cancel Okay Are you sure you w…" at bounding box center [564, 271] width 1129 height 542
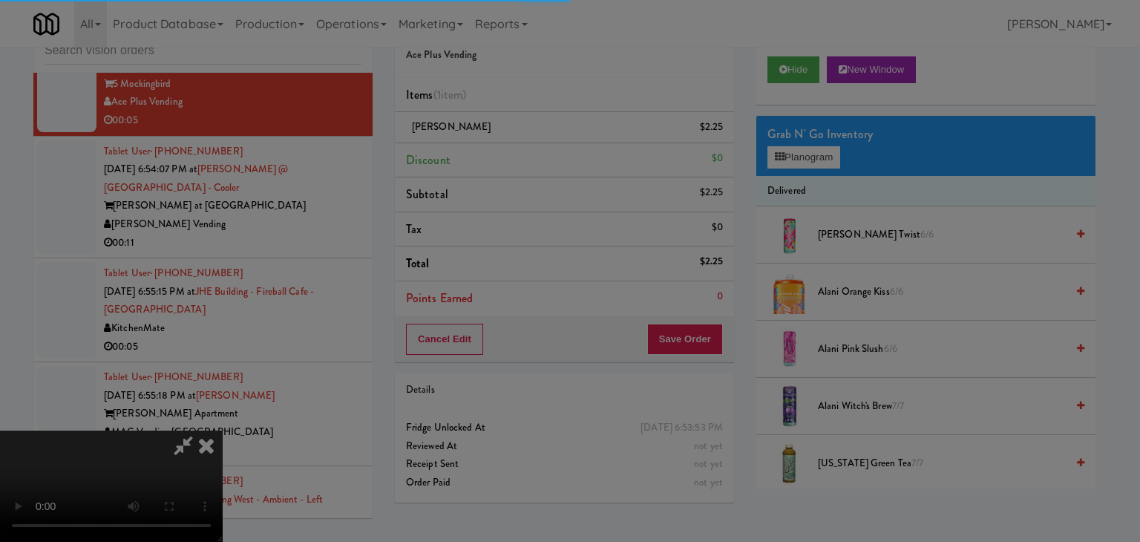
click at [689, 328] on div at bounding box center [570, 271] width 1140 height 542
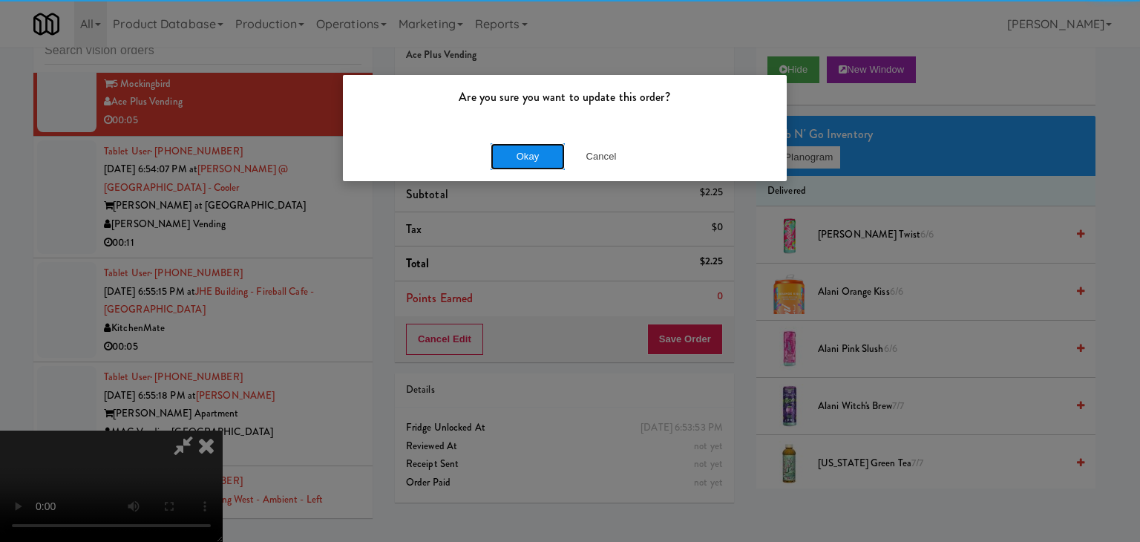
click at [523, 148] on button "Okay" at bounding box center [528, 156] width 74 height 27
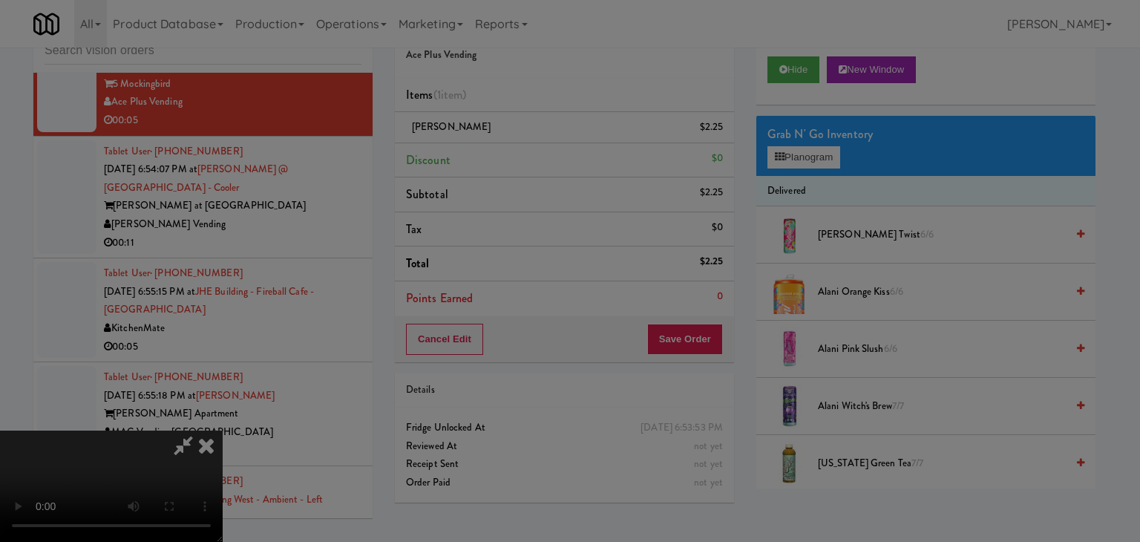
click at [523, 143] on button "Okay" at bounding box center [528, 129] width 74 height 27
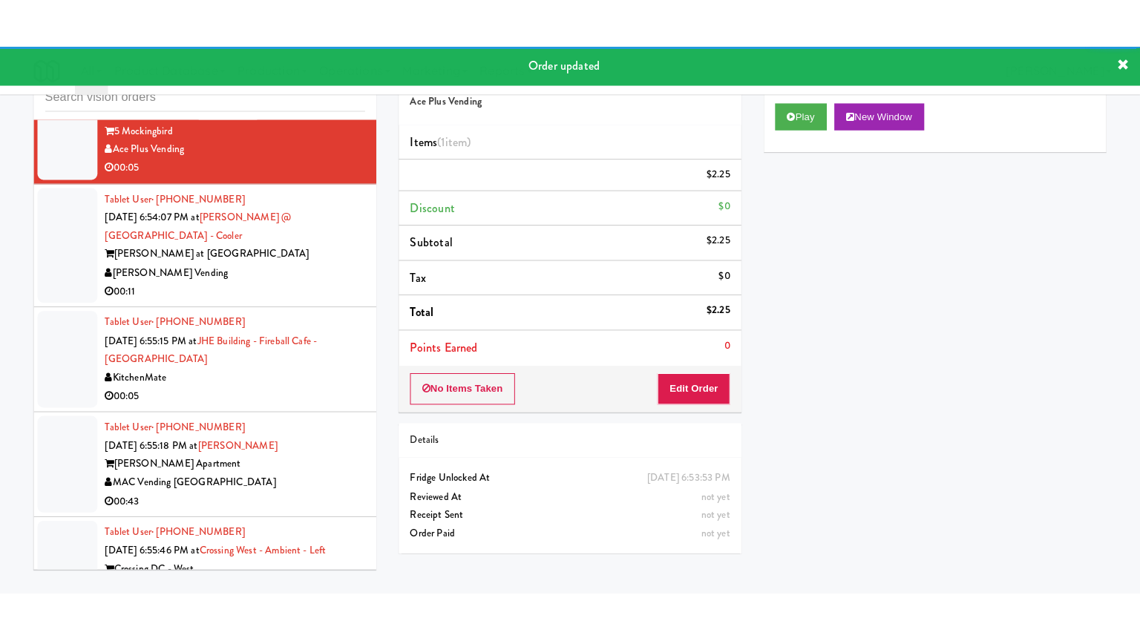
scroll to position [11130, 0]
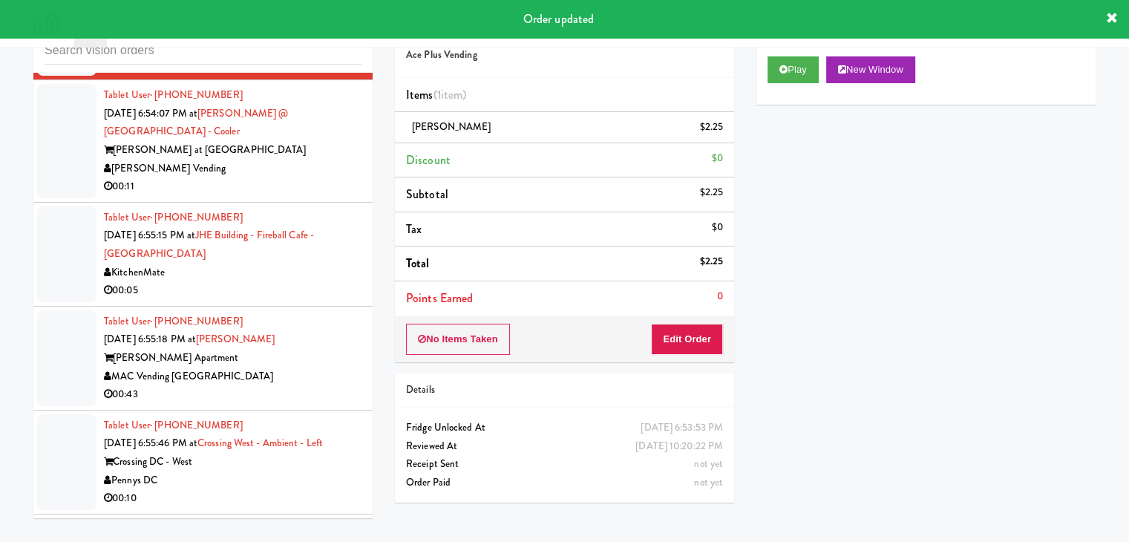
click at [270, 178] on div "[PERSON_NAME] Vending" at bounding box center [233, 169] width 258 height 19
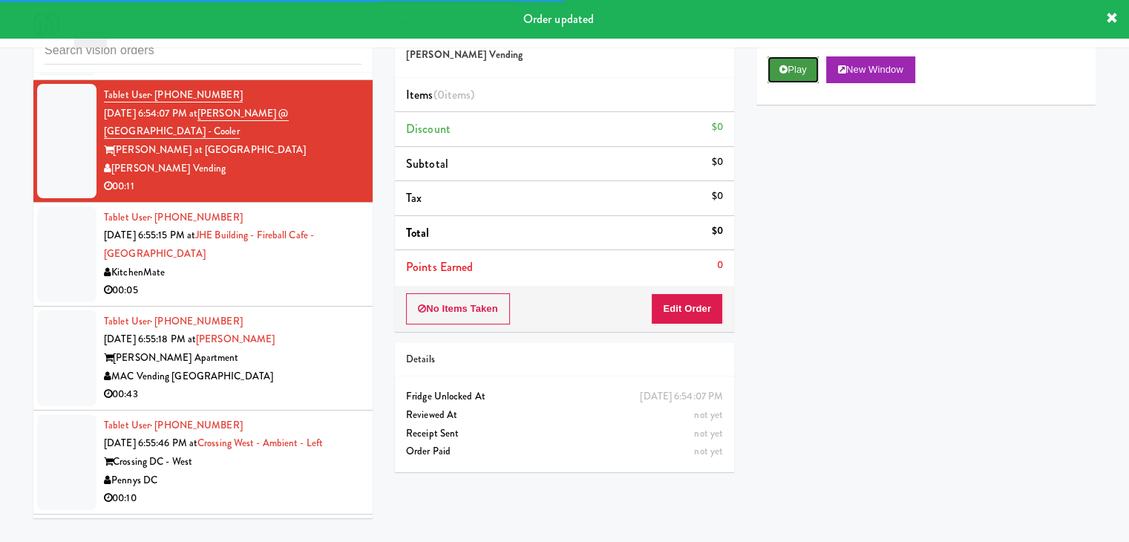
click at [784, 65] on icon at bounding box center [784, 70] width 8 height 10
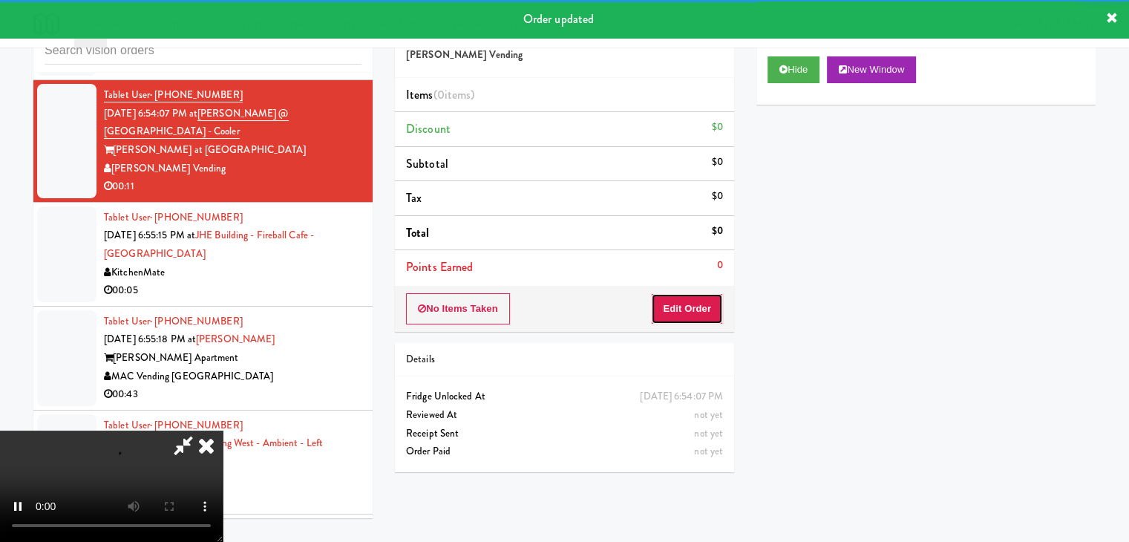
click at [673, 307] on button "Edit Order" at bounding box center [687, 308] width 72 height 31
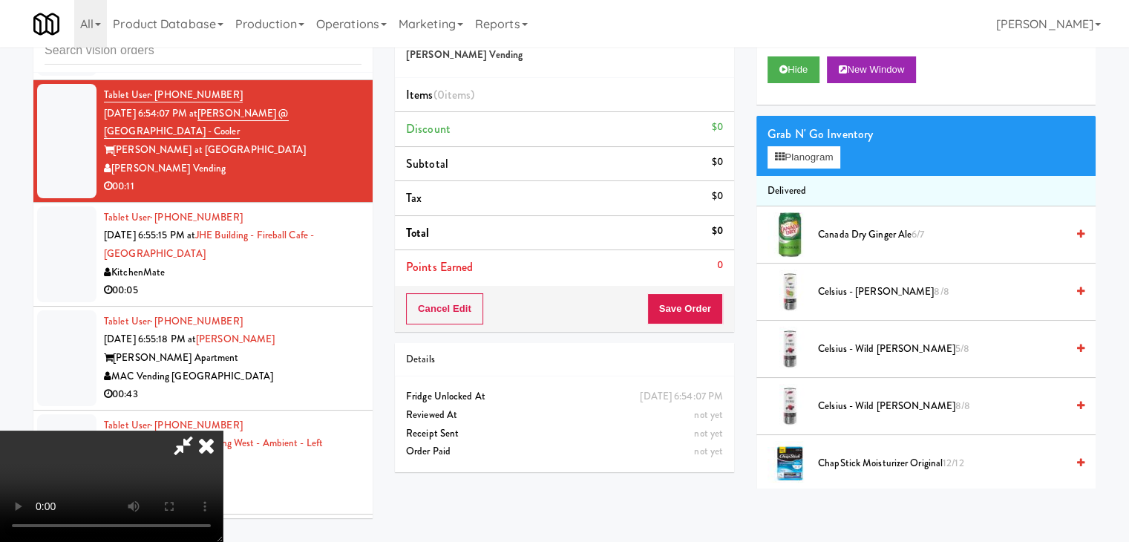
scroll to position [11112, 0]
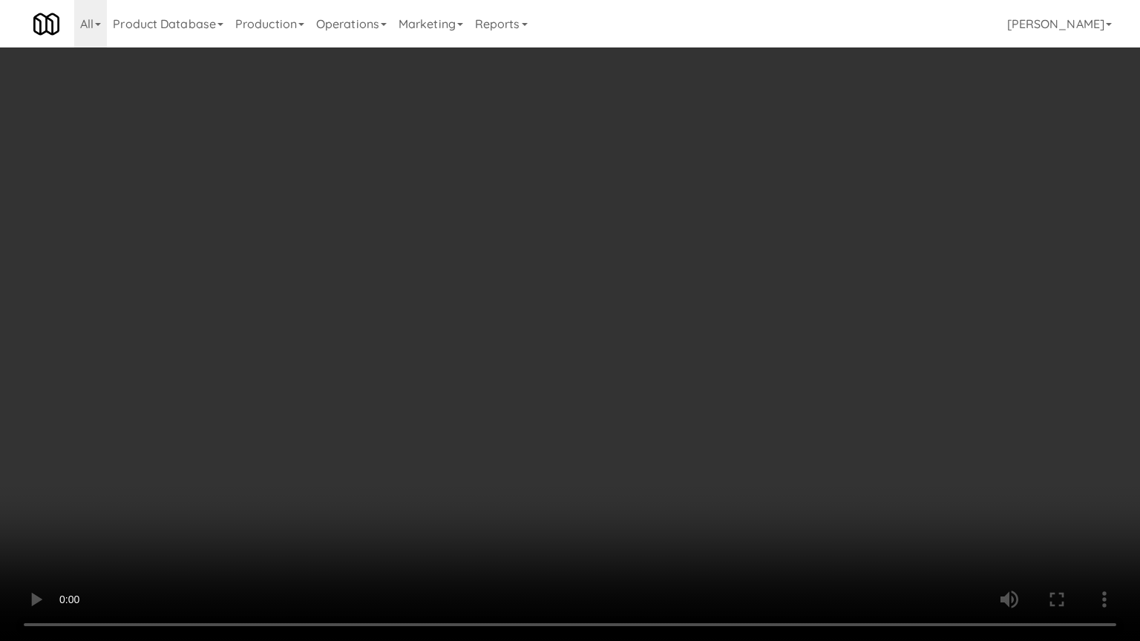
click at [701, 420] on video at bounding box center [570, 320] width 1140 height 641
drag, startPoint x: 701, startPoint y: 420, endPoint x: 671, endPoint y: 430, distance: 31.2
click at [701, 421] on video at bounding box center [570, 320] width 1140 height 641
click at [667, 429] on video at bounding box center [570, 320] width 1140 height 641
drag, startPoint x: 667, startPoint y: 429, endPoint x: 653, endPoint y: 437, distance: 15.9
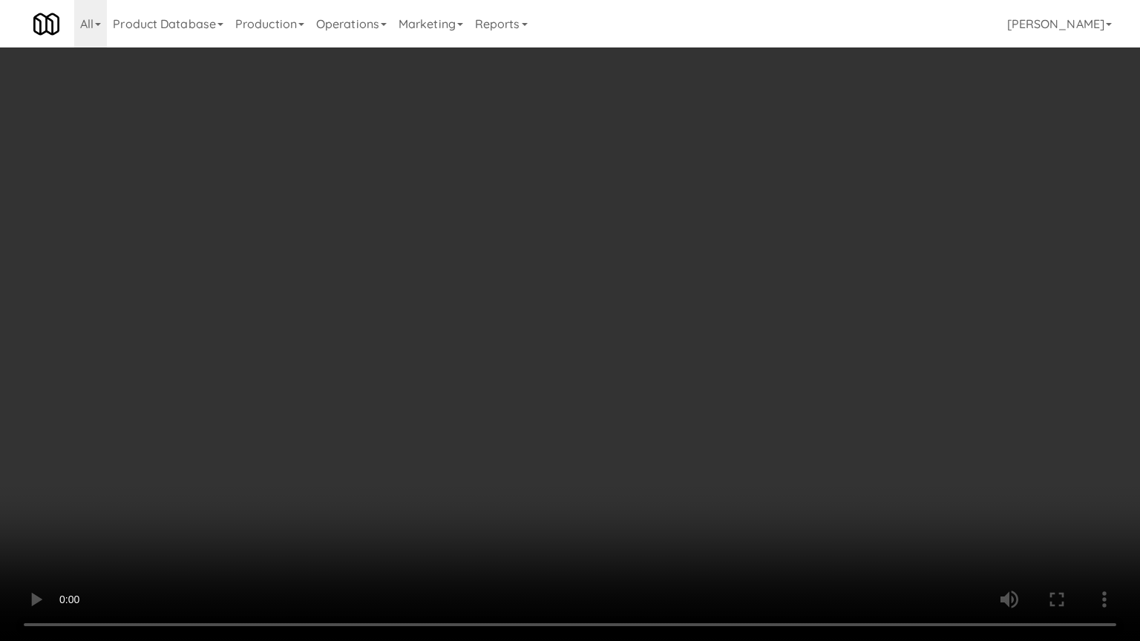
click at [667, 429] on video at bounding box center [570, 320] width 1140 height 641
click at [653, 434] on video at bounding box center [570, 320] width 1140 height 641
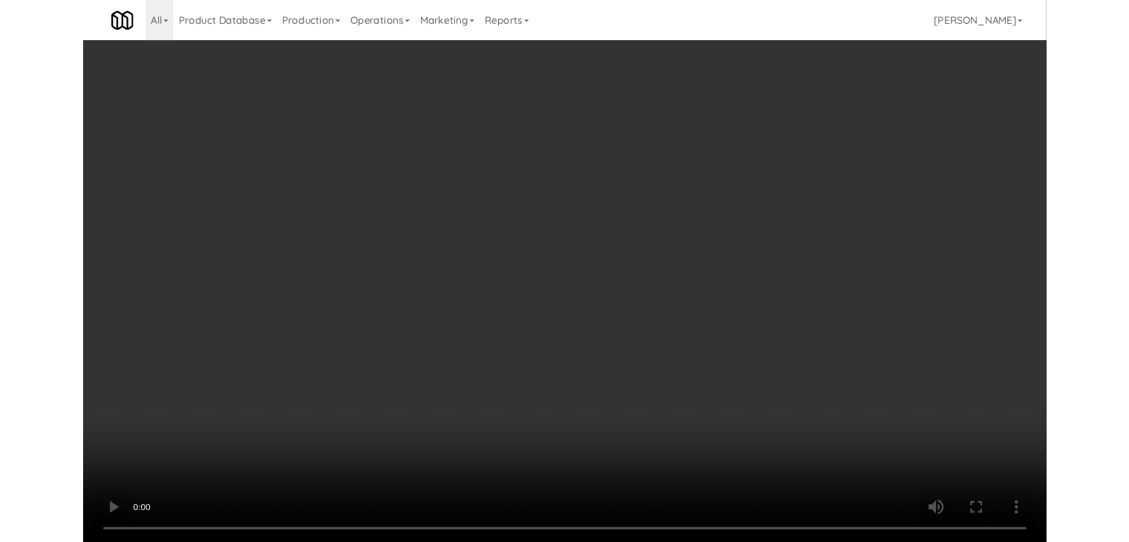
scroll to position [11130, 0]
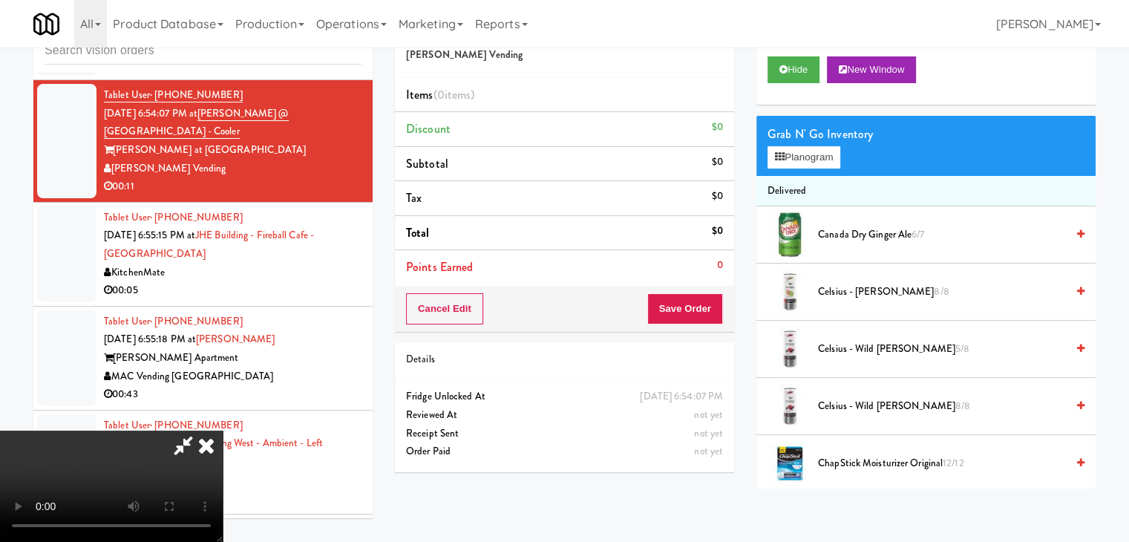
drag, startPoint x: 618, startPoint y: 347, endPoint x: 699, endPoint y: 259, distance: 119.8
click at [223, 431] on video at bounding box center [111, 486] width 223 height 111
click at [802, 158] on button "Planogram" at bounding box center [804, 157] width 73 height 22
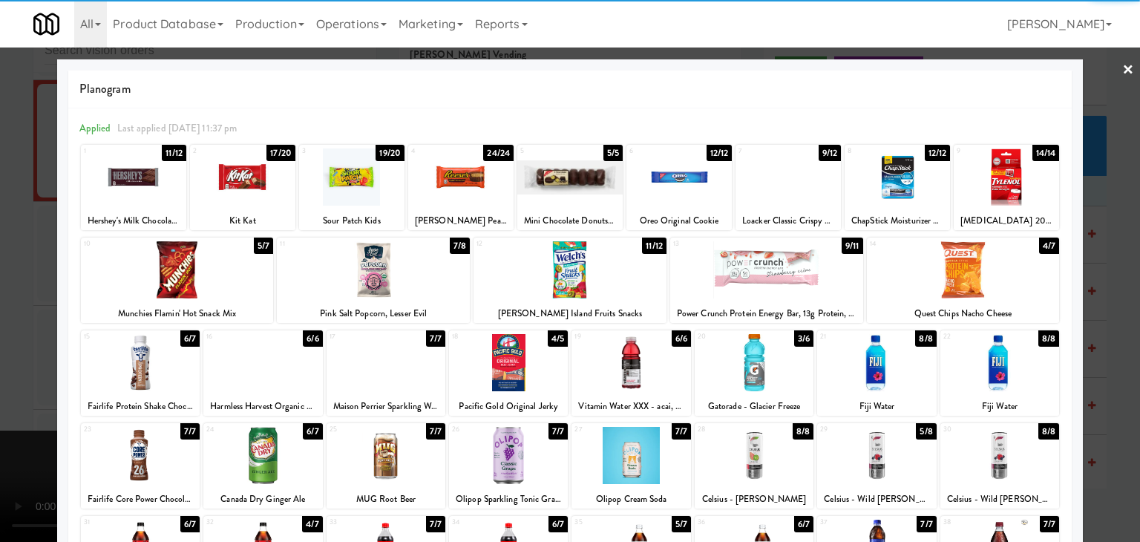
drag, startPoint x: 567, startPoint y: 192, endPoint x: 634, endPoint y: 191, distance: 66.8
click at [569, 192] on div at bounding box center [569, 176] width 105 height 57
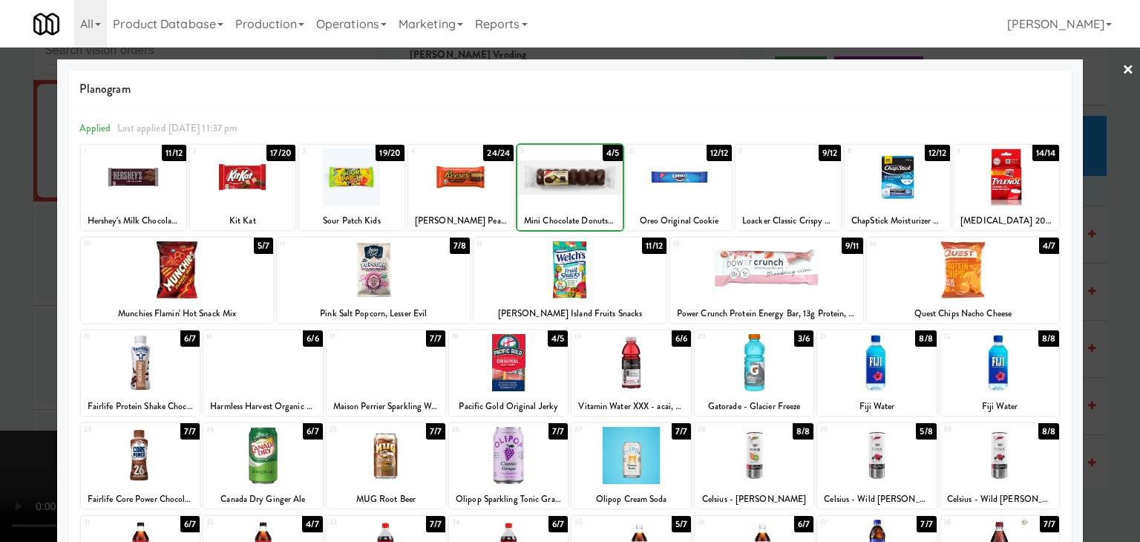
click at [659, 188] on div at bounding box center [679, 176] width 105 height 57
drag, startPoint x: 0, startPoint y: 275, endPoint x: 174, endPoint y: 279, distance: 174.5
click at [8, 277] on div at bounding box center [570, 271] width 1140 height 542
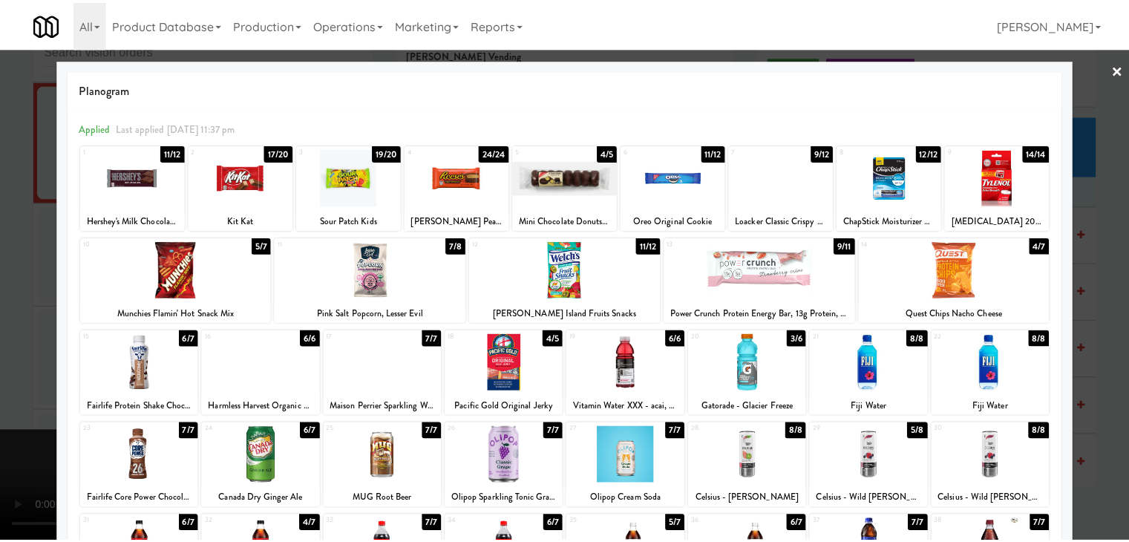
scroll to position [11130, 0]
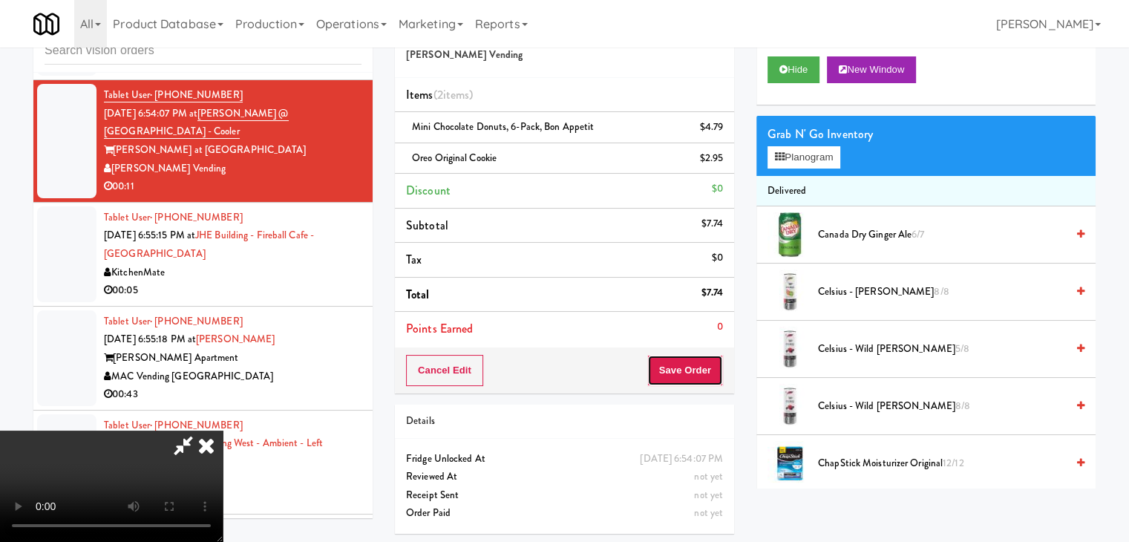
click at [705, 363] on button "Save Order" at bounding box center [685, 370] width 76 height 31
click at [707, 363] on button "Save Order" at bounding box center [685, 370] width 76 height 31
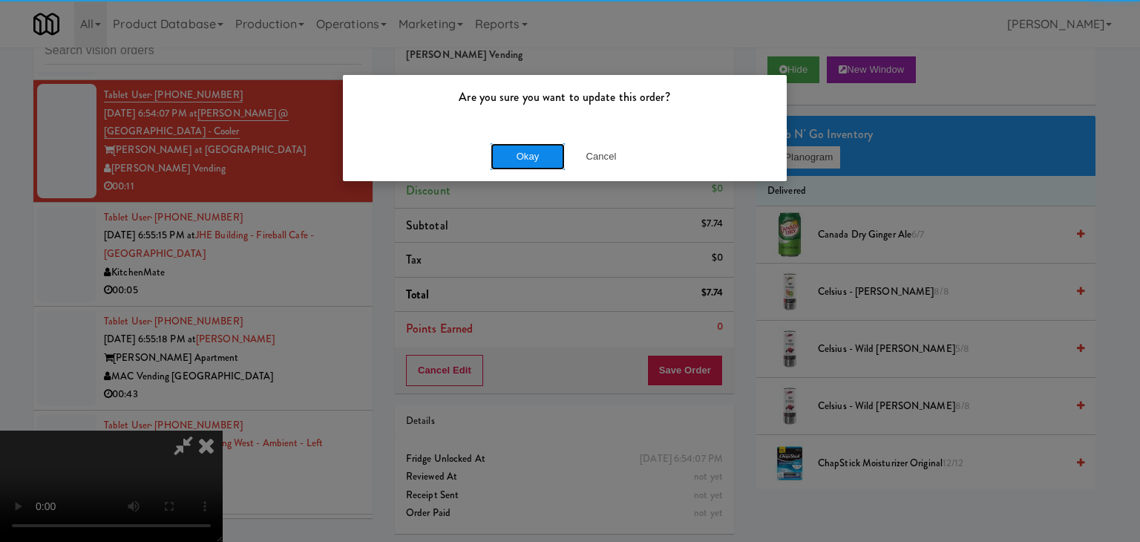
click at [535, 156] on button "Okay" at bounding box center [528, 156] width 74 height 27
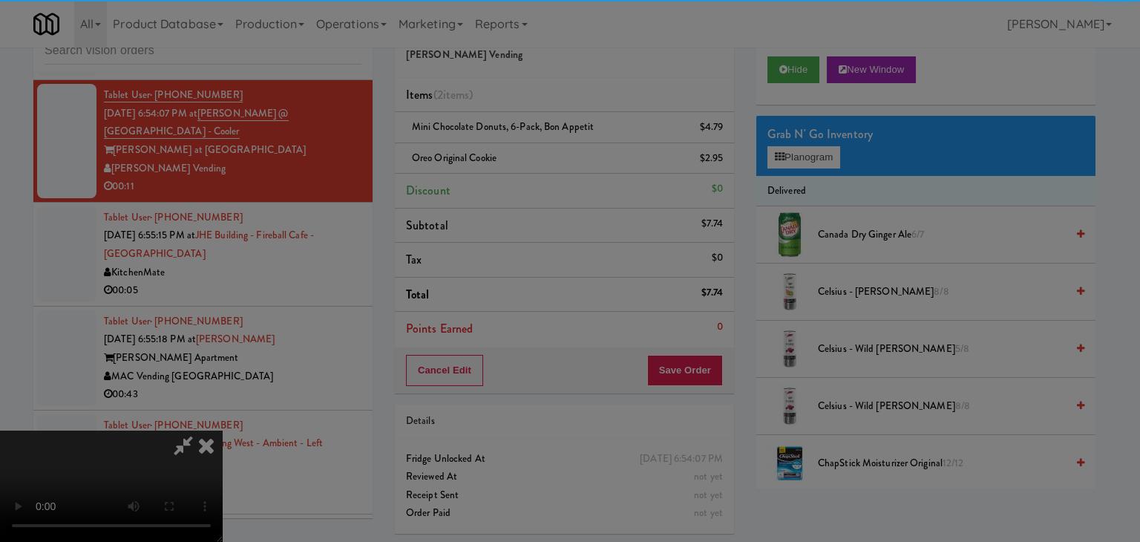
click at [535, 154] on div "Okay Cancel" at bounding box center [565, 129] width 444 height 50
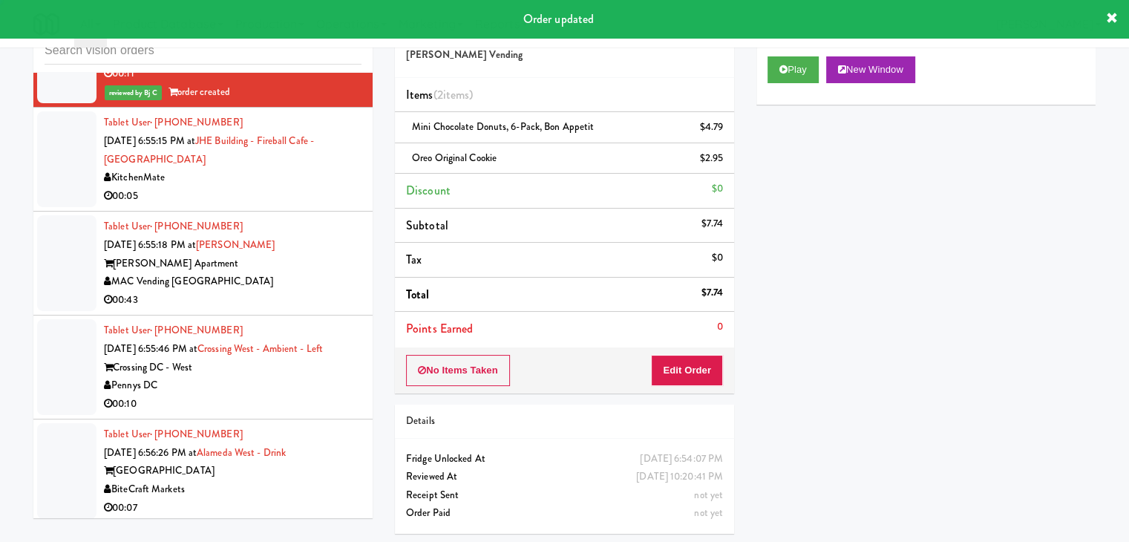
scroll to position [11278, 0]
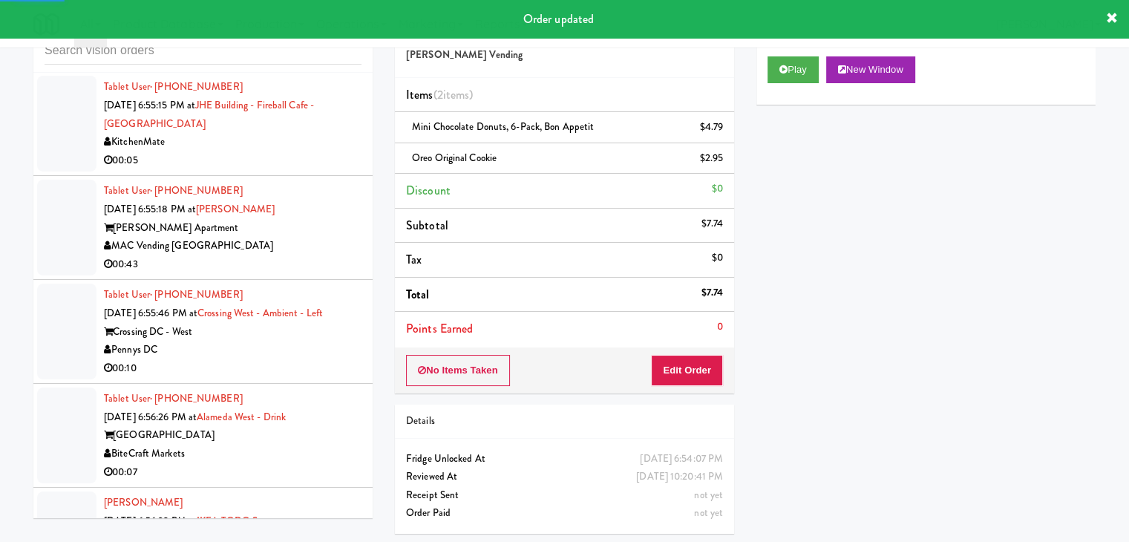
click at [255, 170] on div "00:05" at bounding box center [233, 160] width 258 height 19
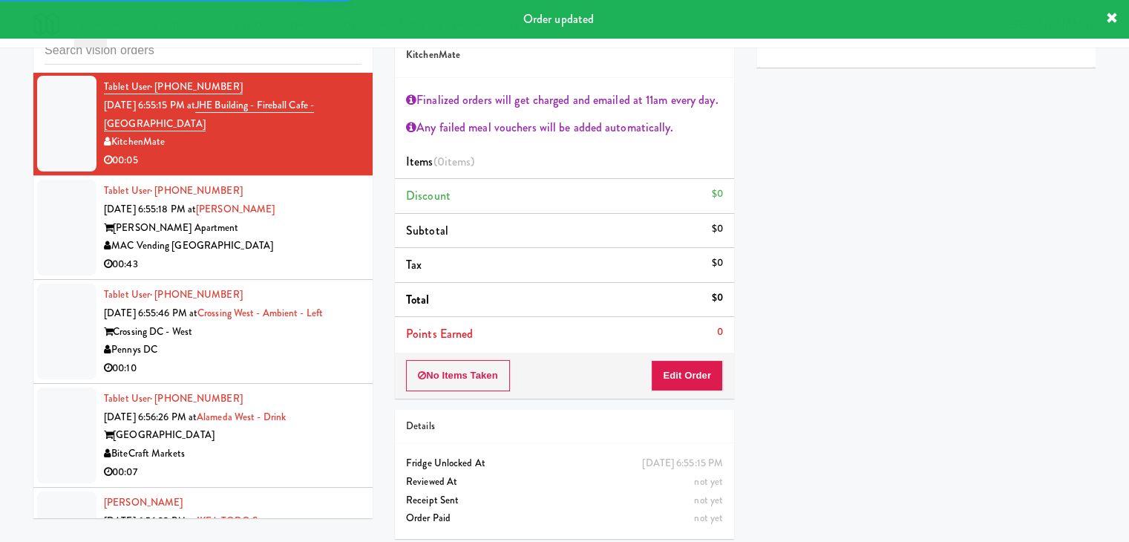
click at [321, 255] on div "MAC Vending [GEOGRAPHIC_DATA]" at bounding box center [233, 246] width 258 height 19
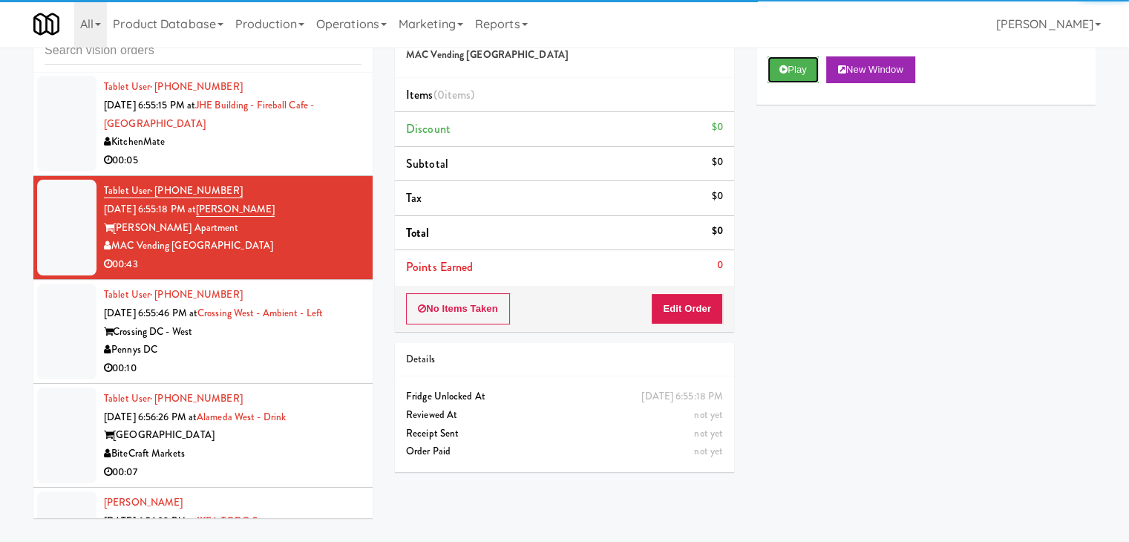
drag, startPoint x: 806, startPoint y: 70, endPoint x: 777, endPoint y: 131, distance: 68.1
click at [804, 71] on button "Play" at bounding box center [793, 69] width 51 height 27
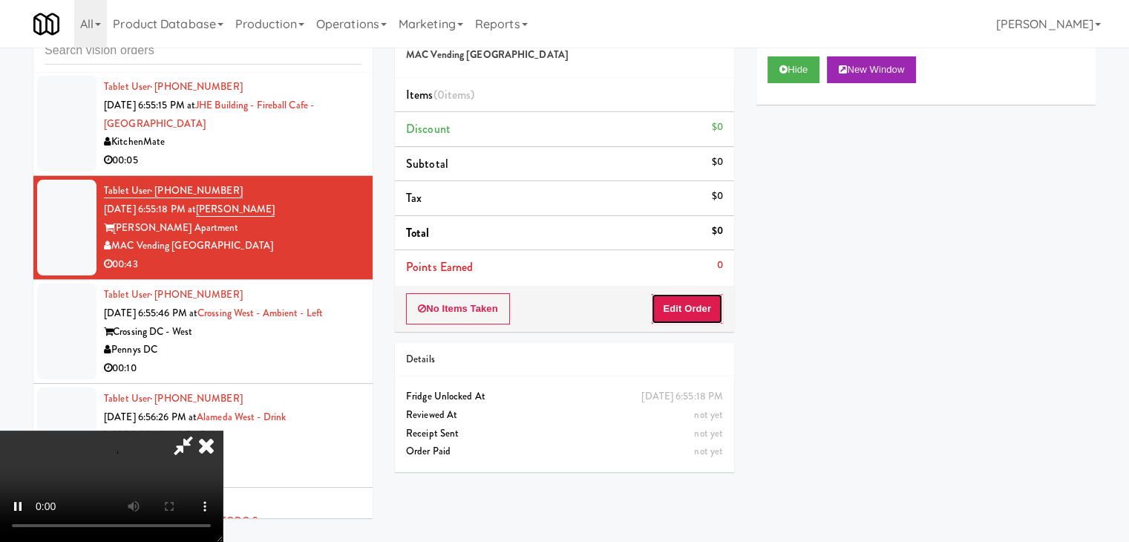
click at [697, 307] on button "Edit Order" at bounding box center [687, 308] width 72 height 31
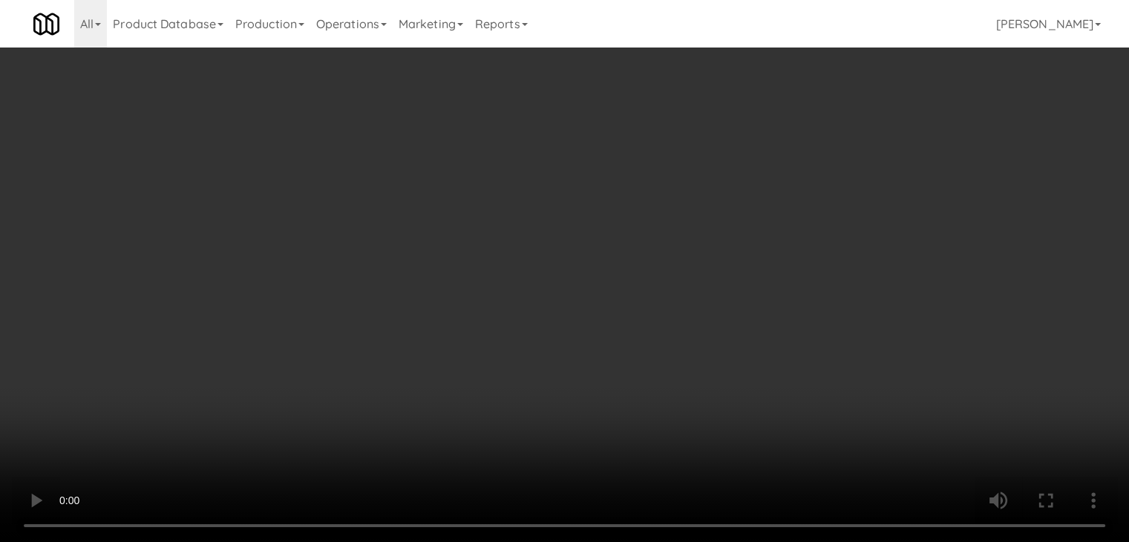
scroll to position [11260, 0]
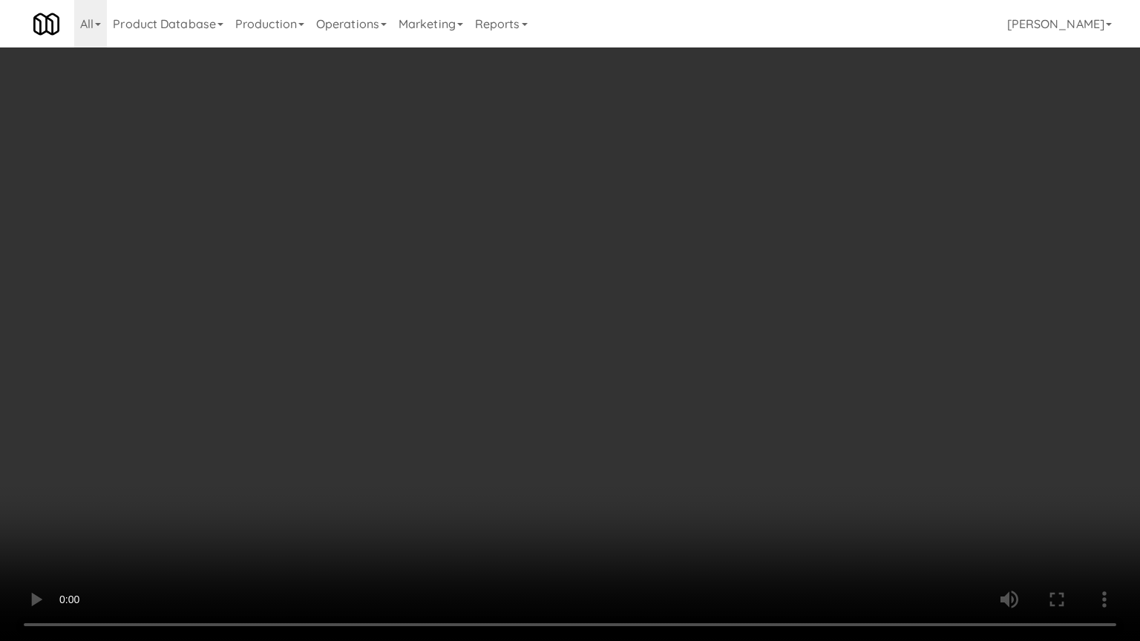
click at [662, 439] on video at bounding box center [570, 320] width 1140 height 641
drag, startPoint x: 662, startPoint y: 439, endPoint x: 621, endPoint y: 363, distance: 86.0
click at [654, 437] on video at bounding box center [570, 320] width 1140 height 641
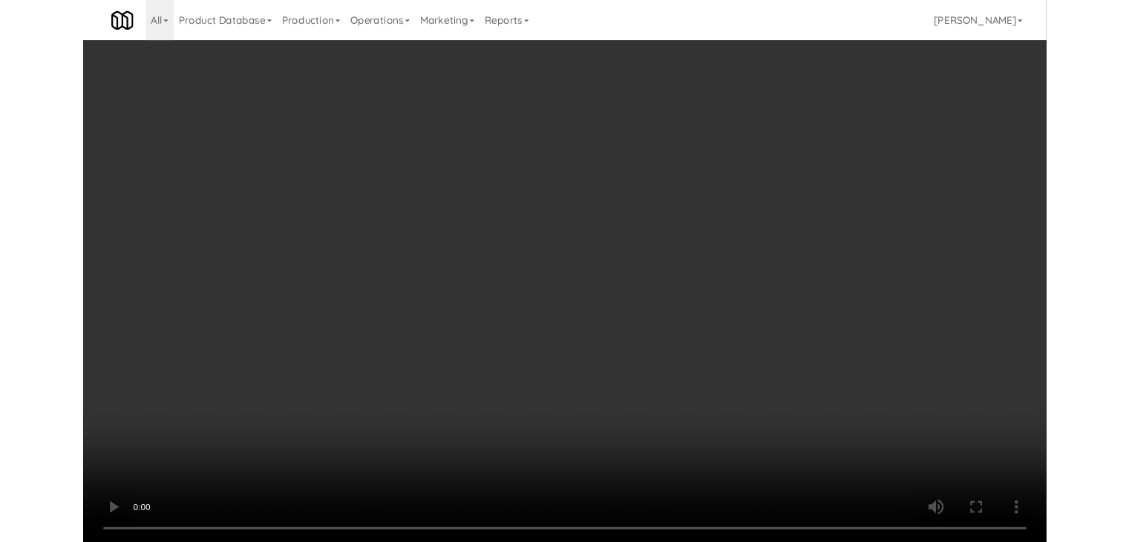
scroll to position [11278, 0]
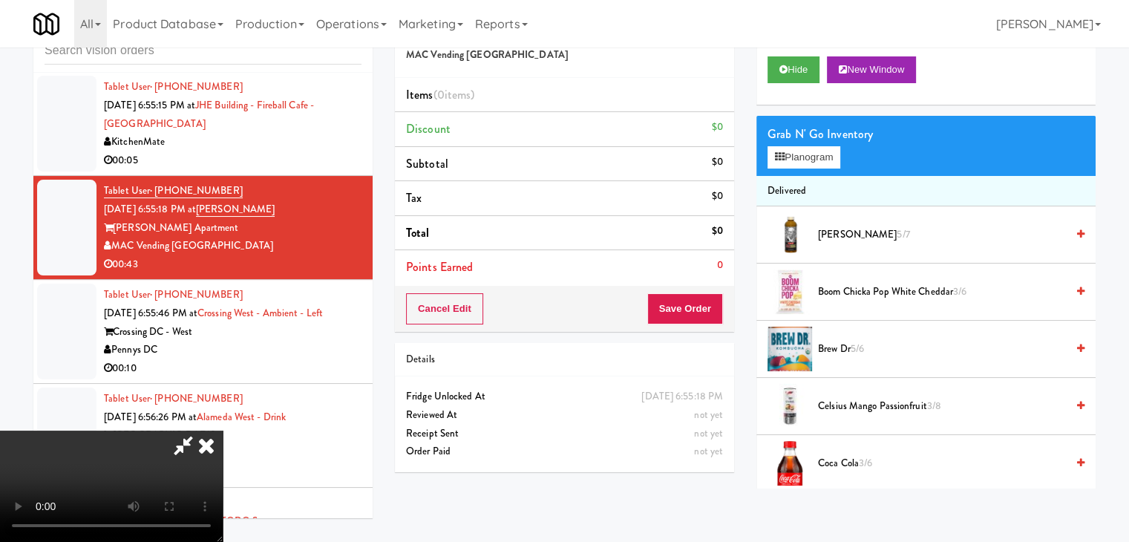
click at [223, 431] on icon at bounding box center [206, 446] width 33 height 30
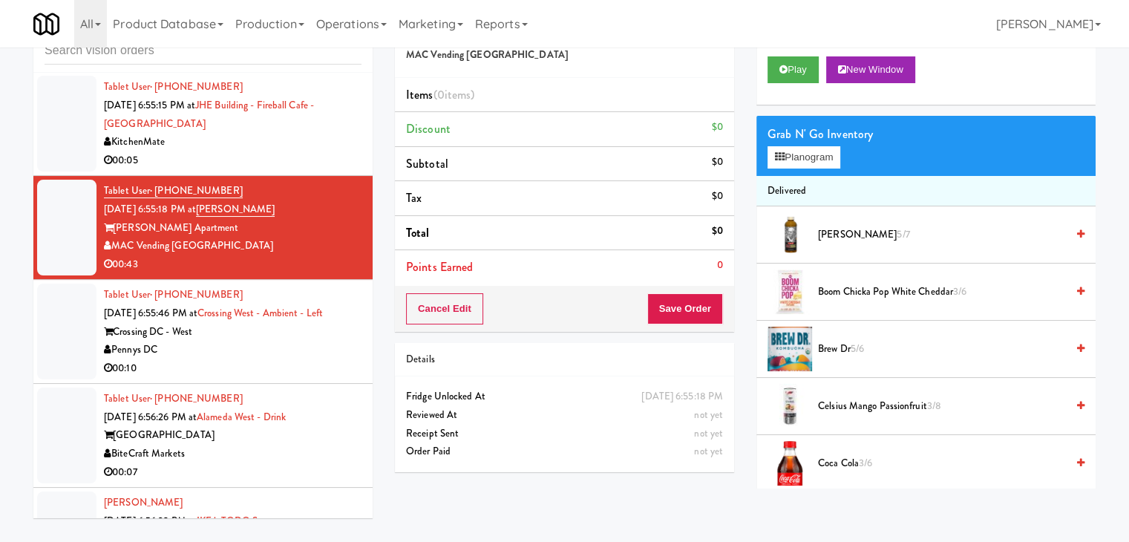
click at [273, 342] on div "Crossing DC - West" at bounding box center [233, 332] width 258 height 19
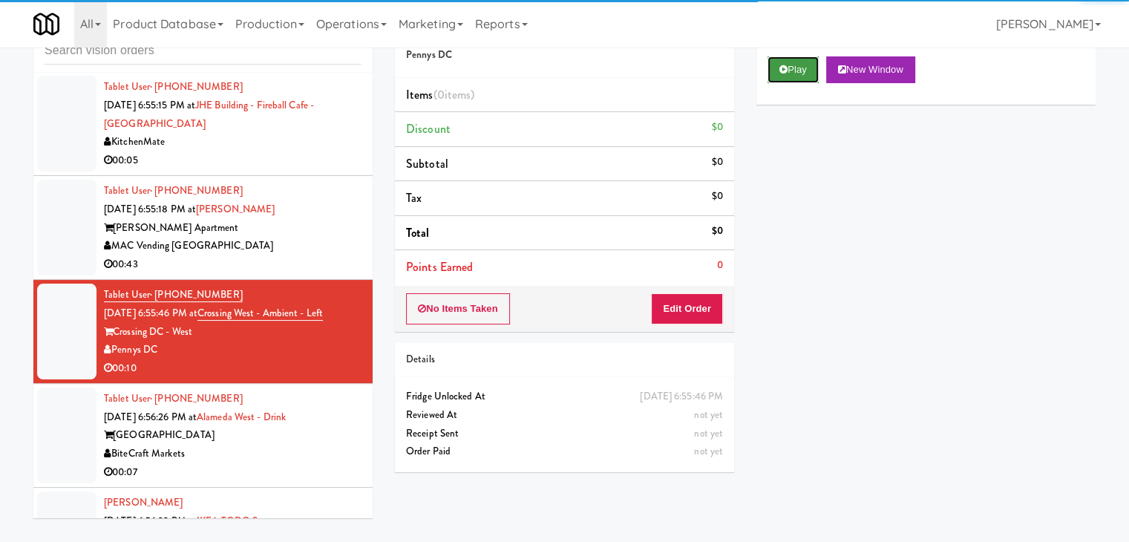
click at [797, 69] on button "Play" at bounding box center [793, 69] width 51 height 27
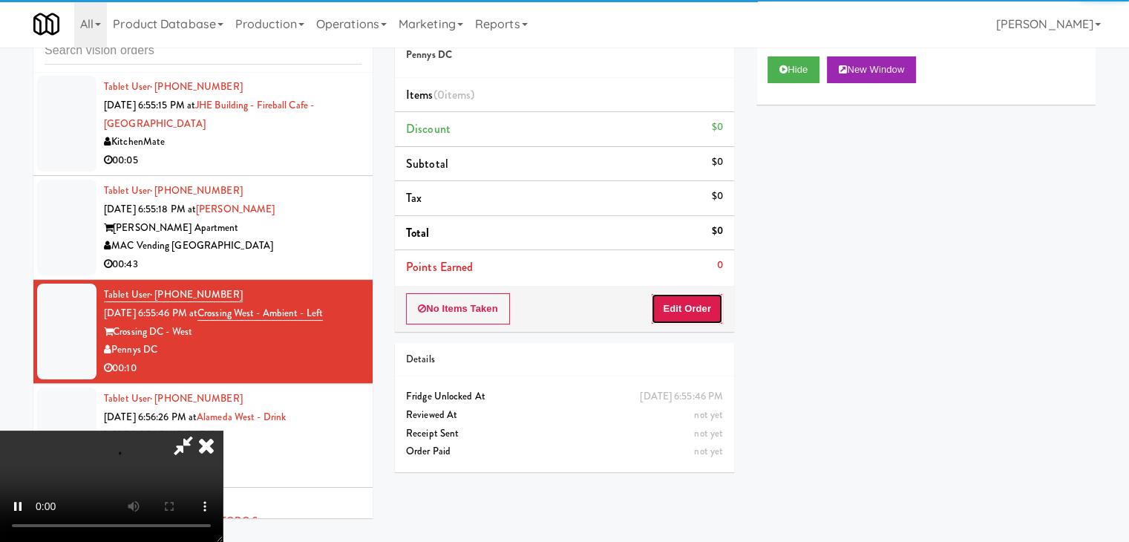
click at [696, 296] on button "Edit Order" at bounding box center [687, 308] width 72 height 31
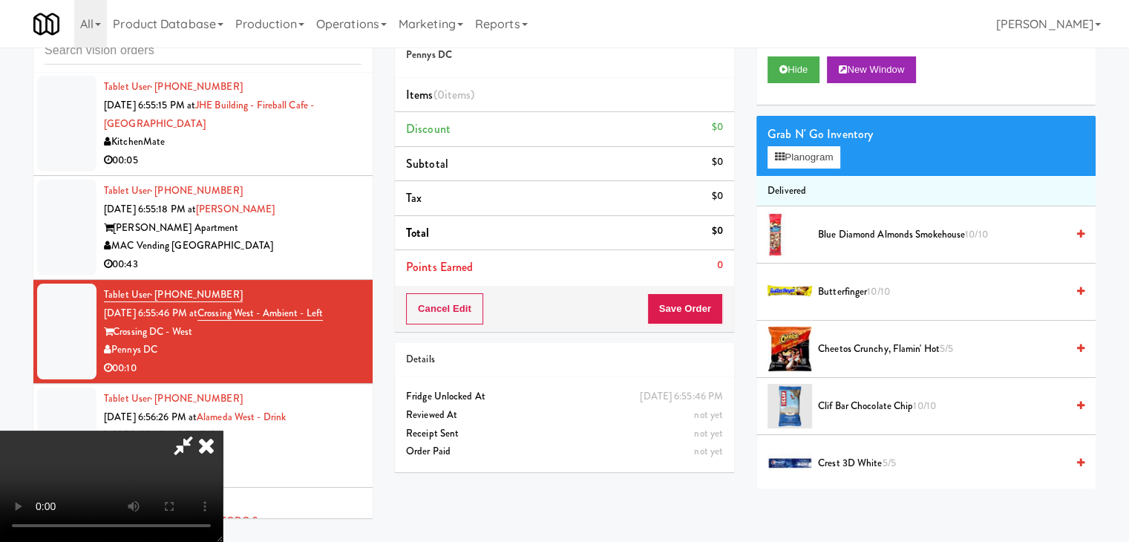
scroll to position [11260, 0]
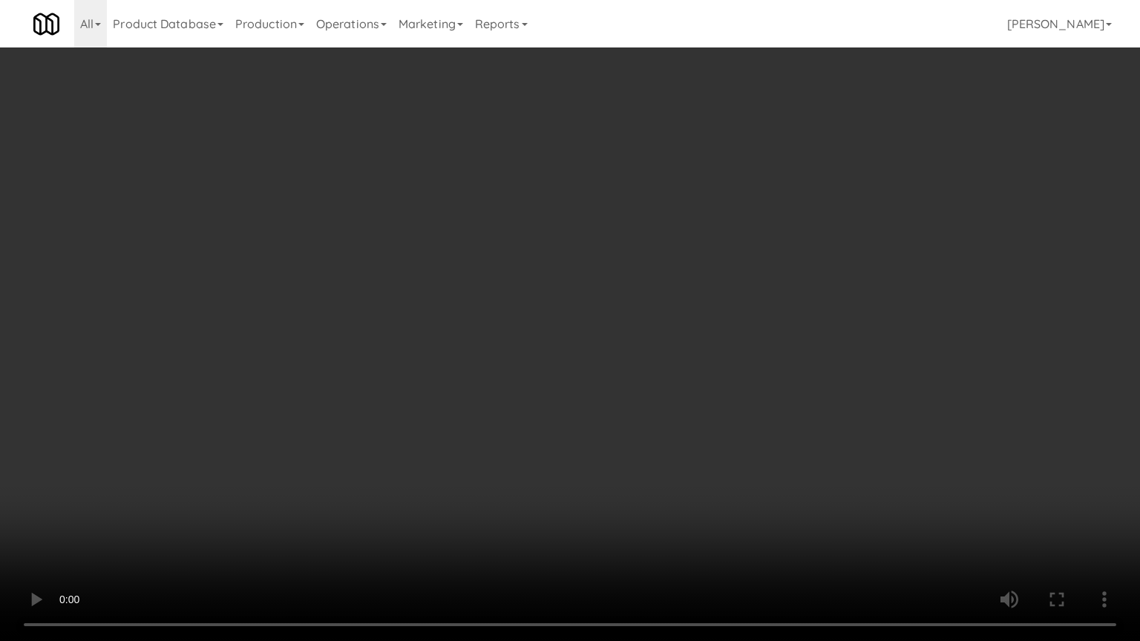
click at [739, 397] on video at bounding box center [570, 320] width 1140 height 641
click at [739, 393] on video at bounding box center [570, 320] width 1140 height 641
click at [741, 389] on video at bounding box center [570, 320] width 1140 height 641
click at [742, 382] on video at bounding box center [570, 320] width 1140 height 641
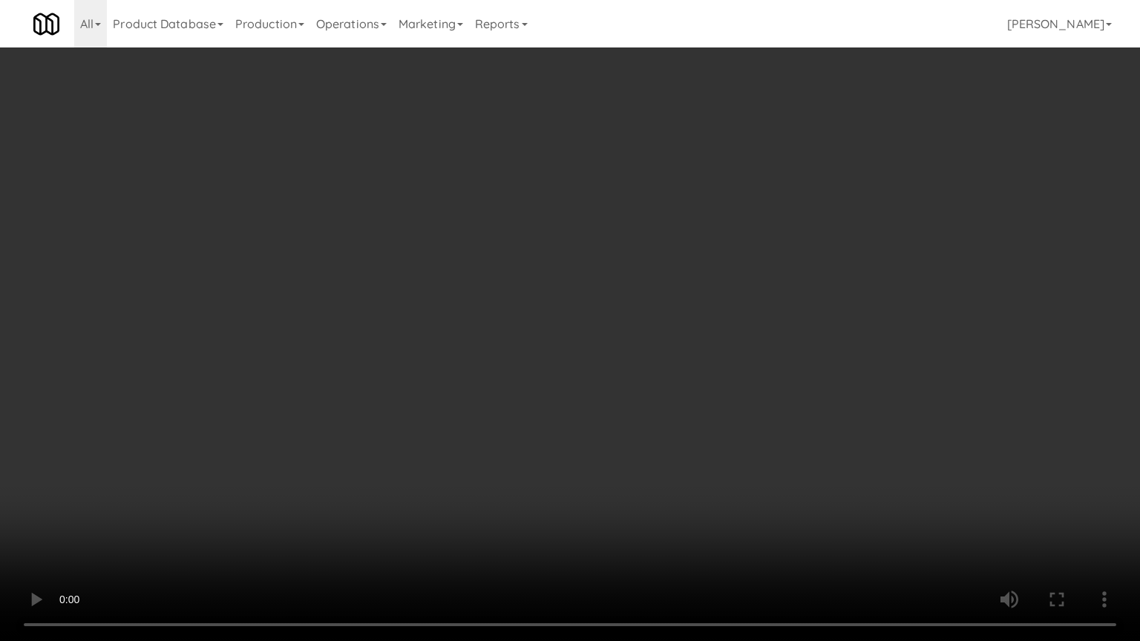
click at [742, 382] on video at bounding box center [570, 320] width 1140 height 641
click at [741, 383] on video at bounding box center [570, 320] width 1140 height 641
click at [740, 385] on video at bounding box center [570, 320] width 1140 height 641
click at [740, 379] on video at bounding box center [570, 320] width 1140 height 641
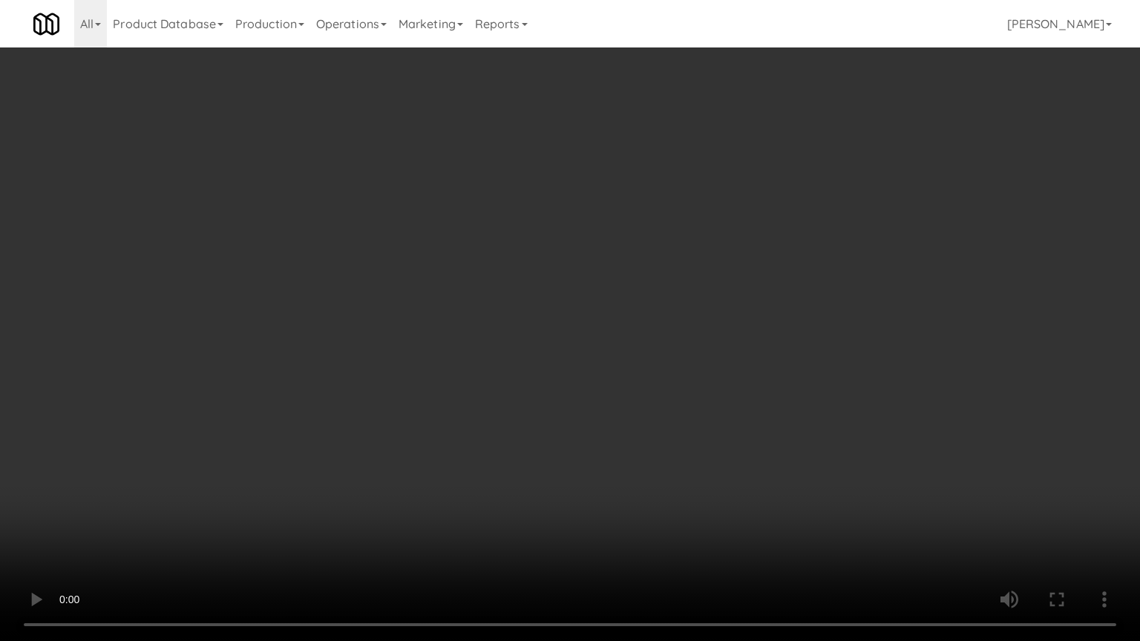
click at [745, 374] on video at bounding box center [570, 320] width 1140 height 641
click at [745, 379] on video at bounding box center [570, 320] width 1140 height 641
click at [711, 487] on video at bounding box center [570, 320] width 1140 height 641
click at [710, 487] on video at bounding box center [570, 320] width 1140 height 641
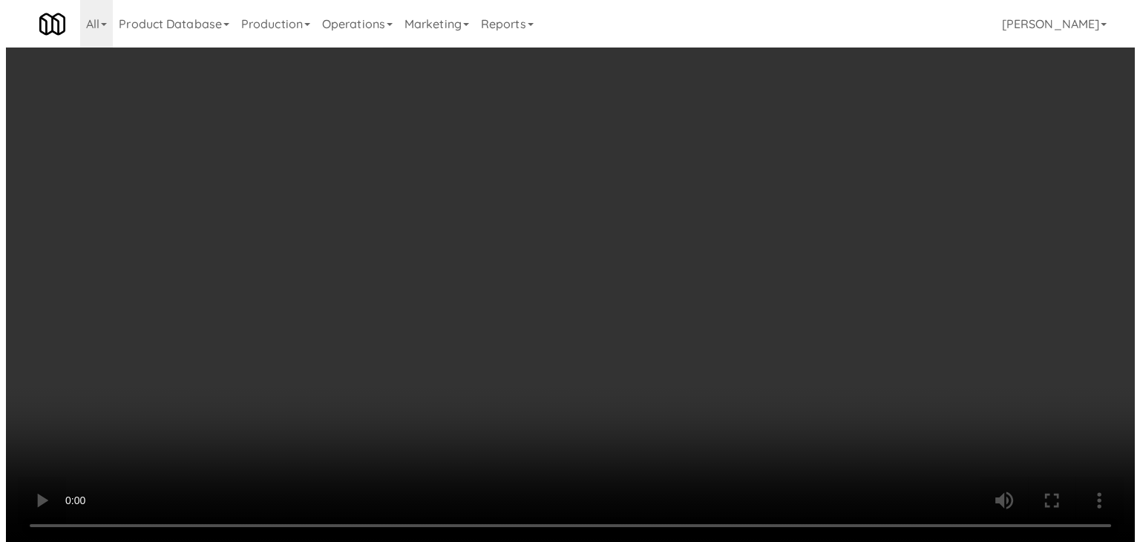
scroll to position [11278, 0]
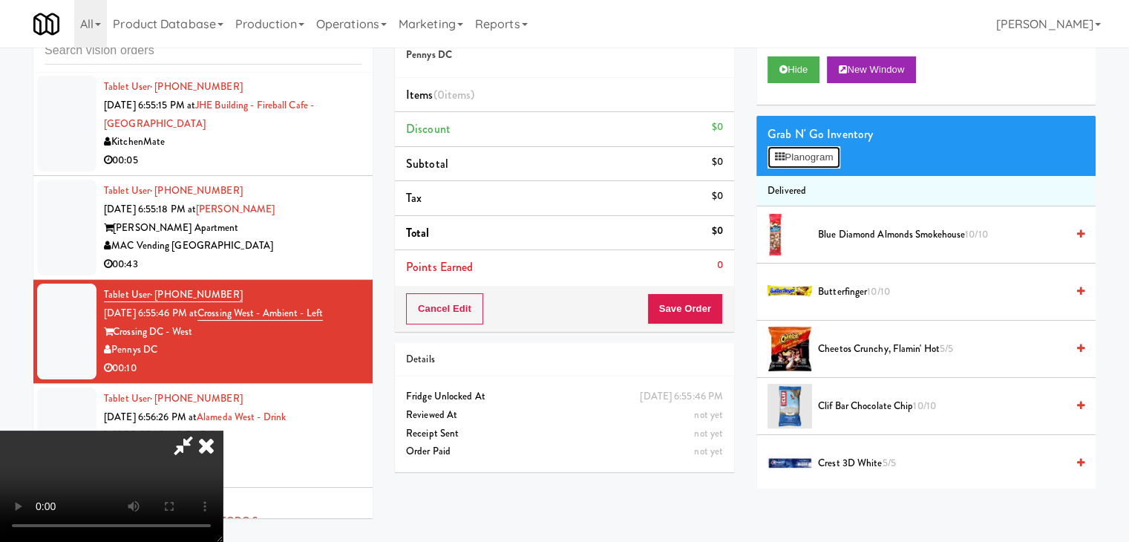
click at [783, 152] on icon at bounding box center [780, 157] width 10 height 10
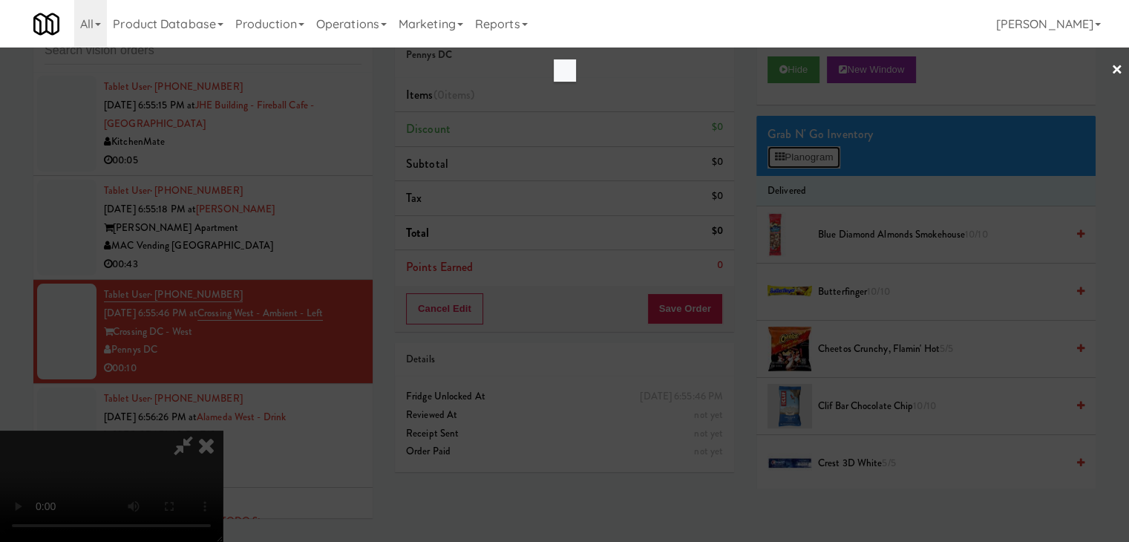
scroll to position [11260, 0]
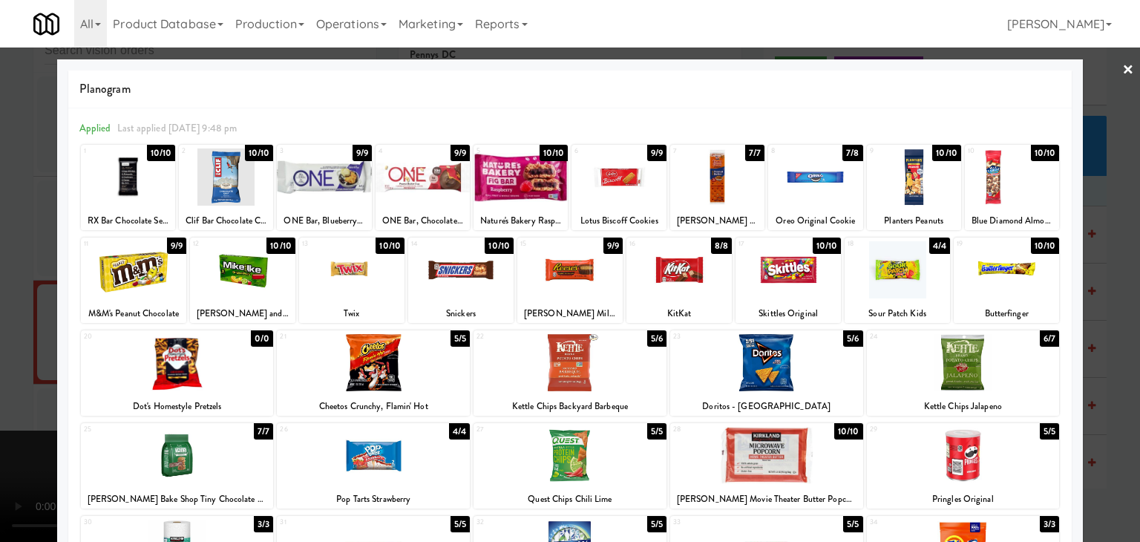
click at [607, 445] on div at bounding box center [570, 455] width 193 height 57
click at [987, 174] on div at bounding box center [1012, 176] width 94 height 57
click at [154, 169] on div at bounding box center [128, 176] width 94 height 57
drag, startPoint x: 0, startPoint y: 218, endPoint x: 197, endPoint y: 271, distance: 204.6
click at [4, 219] on div at bounding box center [570, 271] width 1140 height 542
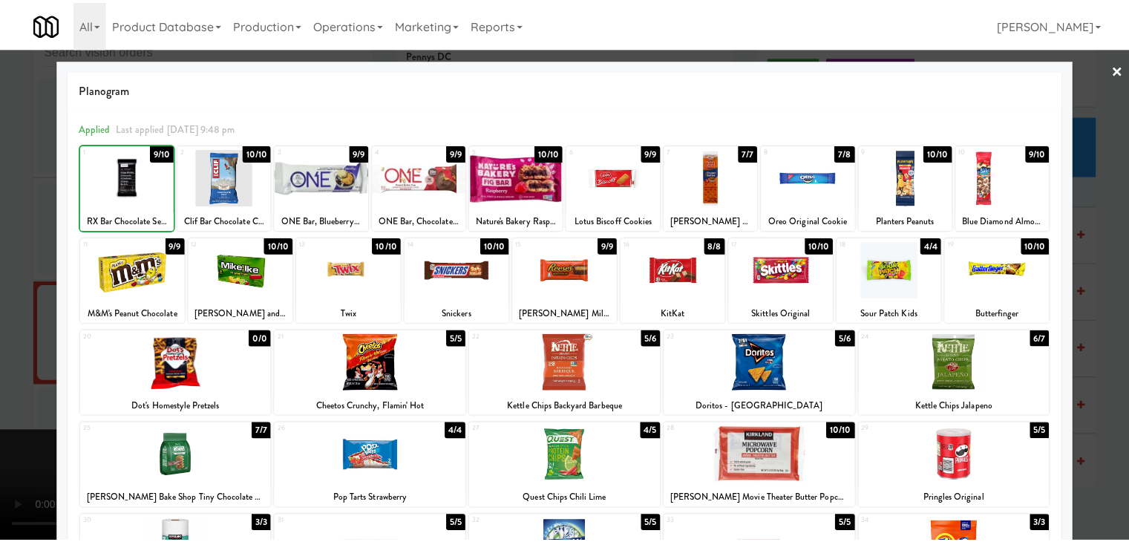
scroll to position [11278, 0]
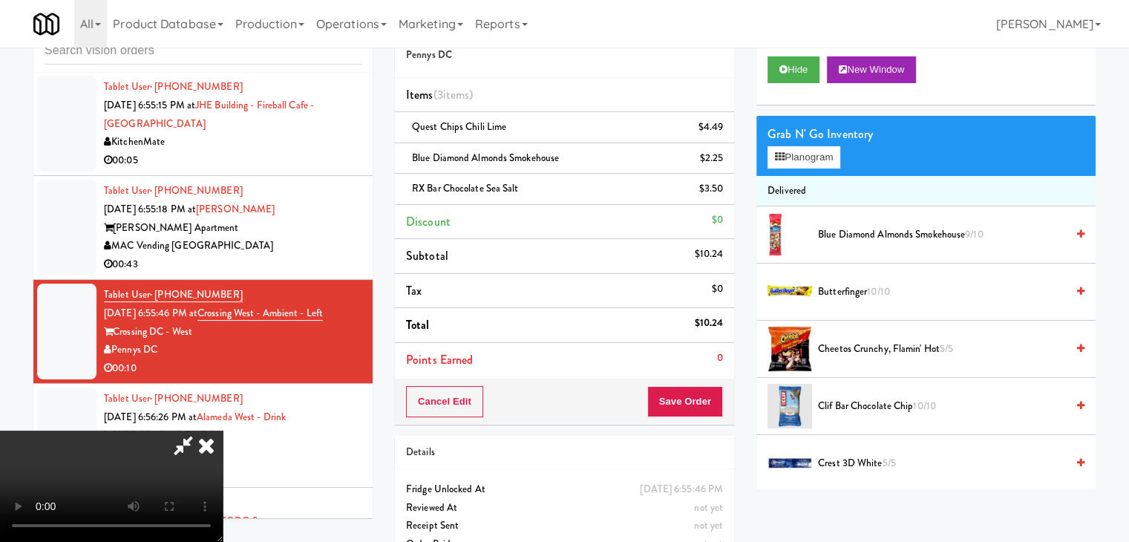
drag, startPoint x: 382, startPoint y: 319, endPoint x: 390, endPoint y: 325, distance: 10.0
click at [223, 431] on video at bounding box center [111, 486] width 223 height 111
click at [713, 397] on button "Save Order" at bounding box center [685, 401] width 76 height 31
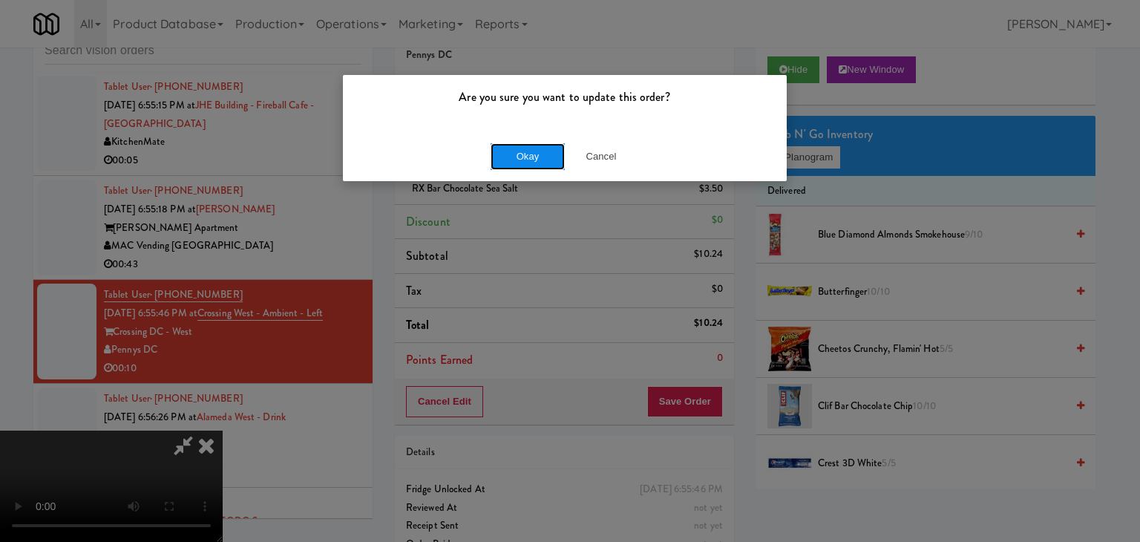
click at [523, 160] on button "Okay" at bounding box center [528, 156] width 74 height 27
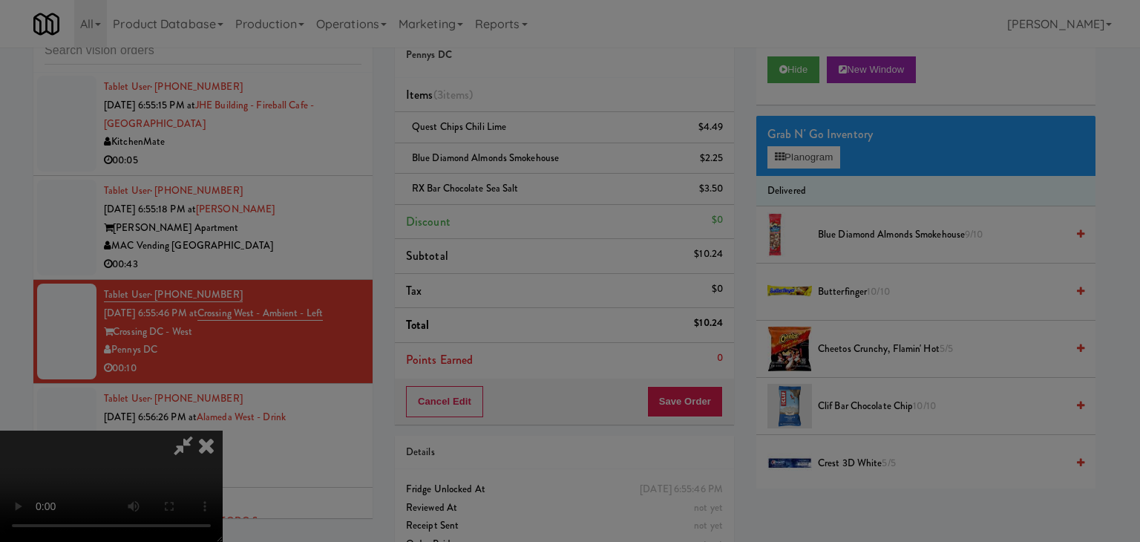
click at [523, 160] on body "Are you sure you want to update this order? Okay Cancel Okay Are you sure you w…" at bounding box center [570, 271] width 1140 height 542
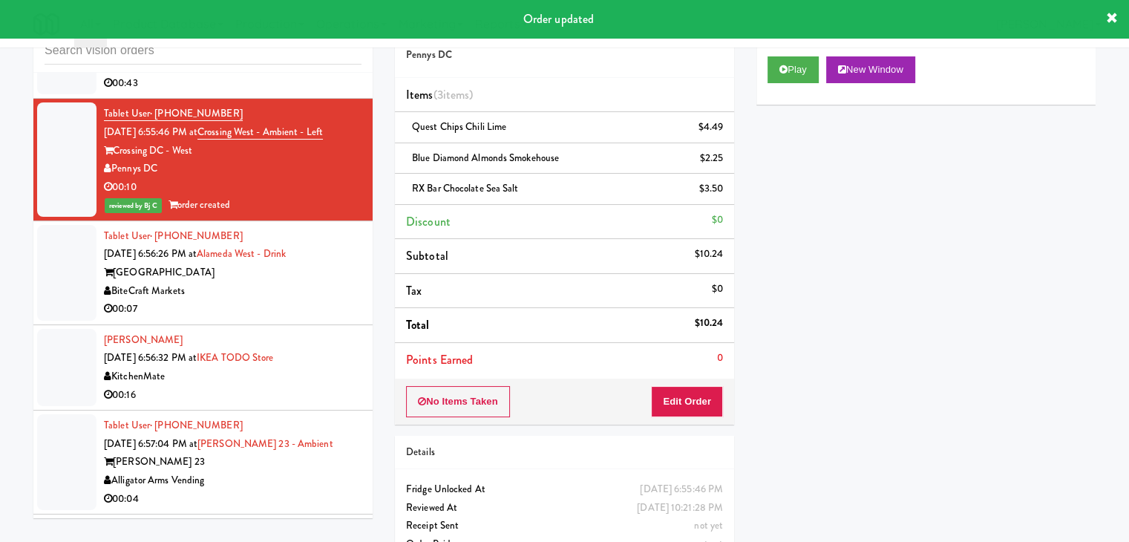
scroll to position [11501, 0]
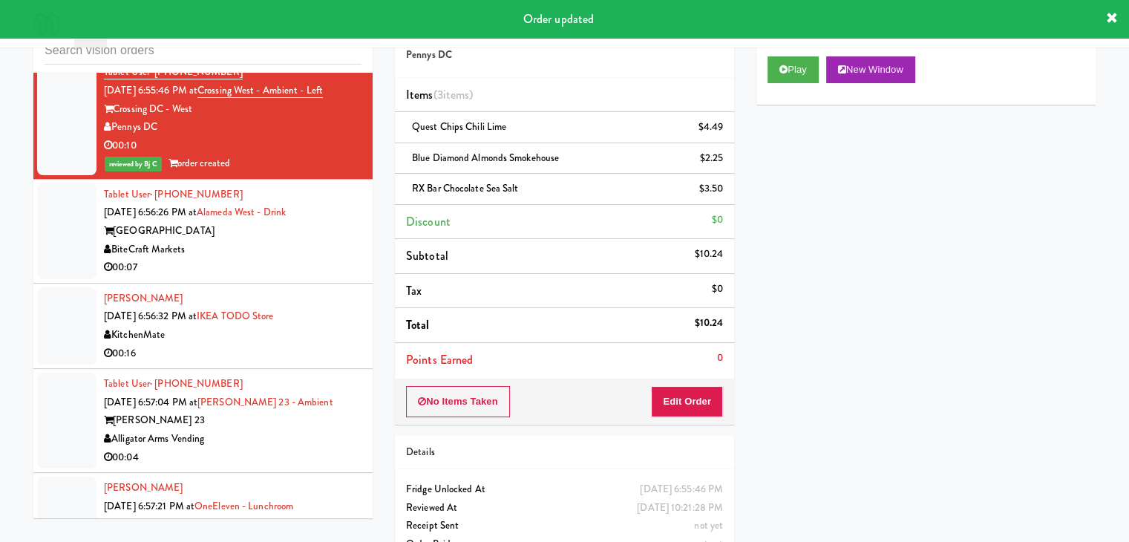
drag, startPoint x: 327, startPoint y: 303, endPoint x: 336, endPoint y: 298, distance: 10.0
click at [330, 277] on div "00:07" at bounding box center [233, 267] width 258 height 19
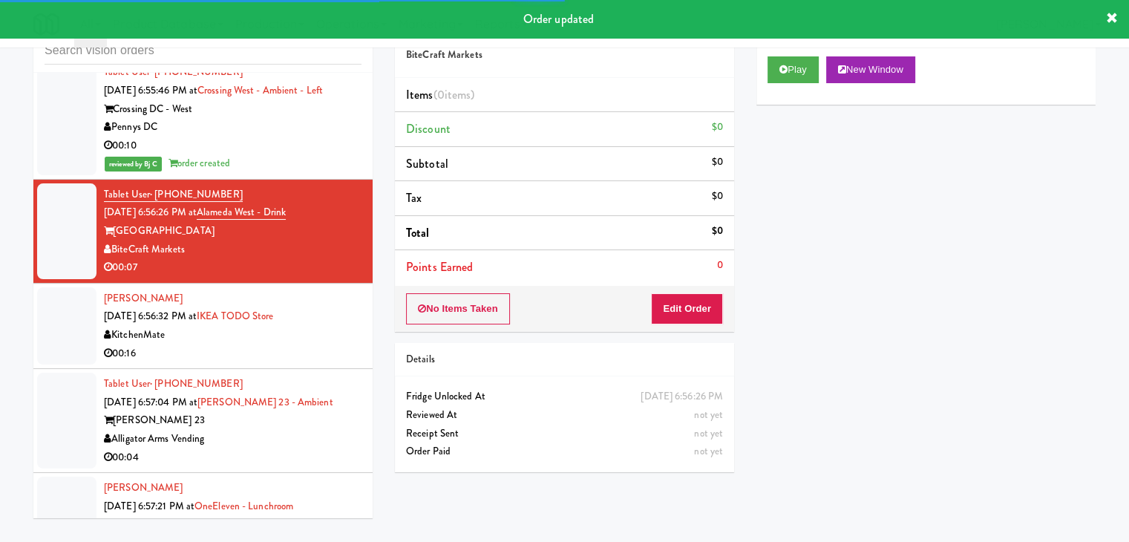
click at [801, 53] on div "Play New Window" at bounding box center [926, 74] width 339 height 59
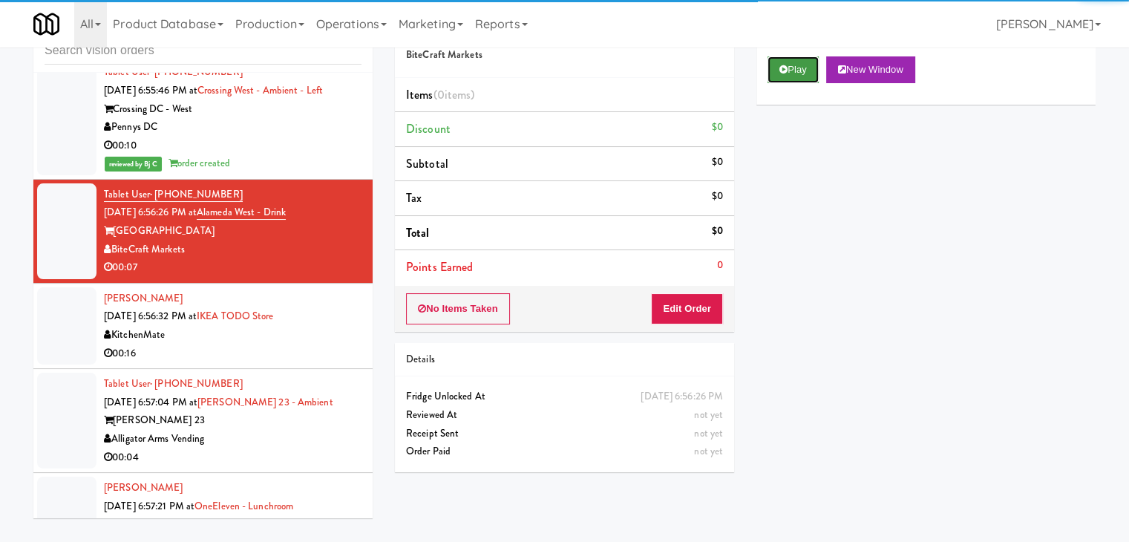
drag, startPoint x: 794, startPoint y: 68, endPoint x: 774, endPoint y: 130, distance: 65.5
click at [794, 68] on button "Play" at bounding box center [793, 69] width 51 height 27
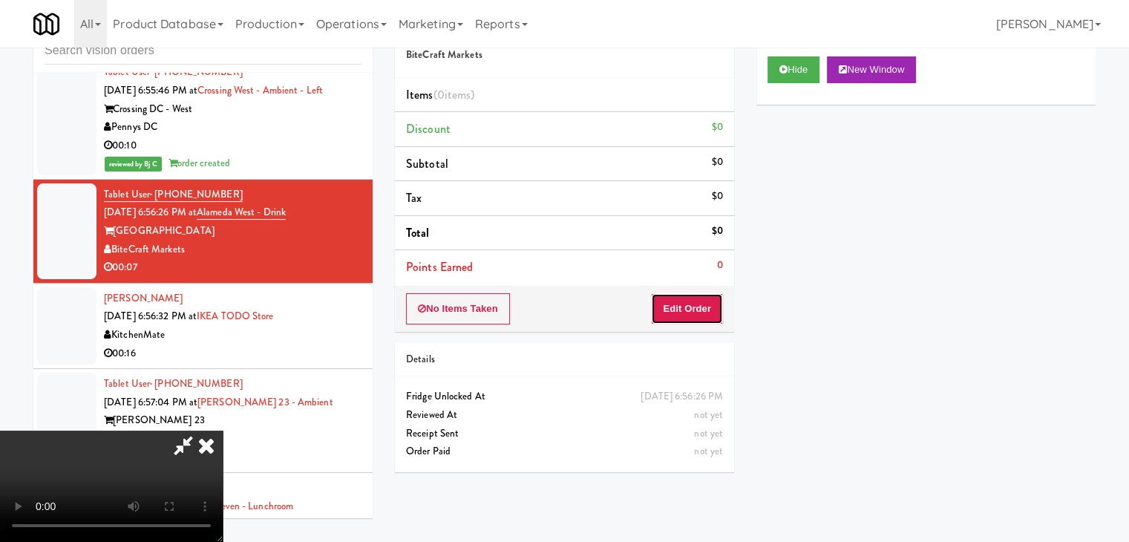
click at [703, 310] on button "Edit Order" at bounding box center [687, 308] width 72 height 31
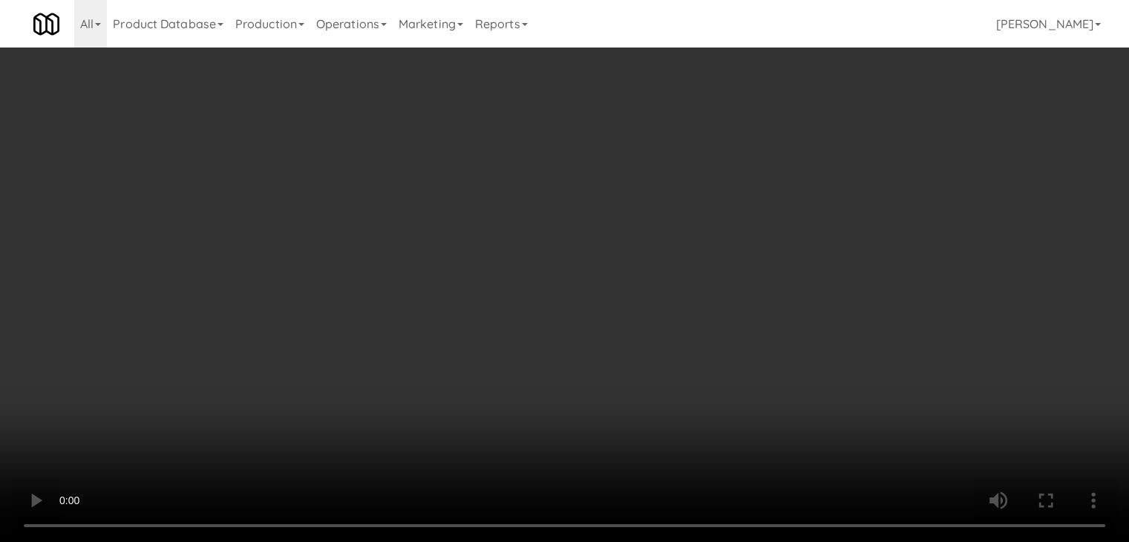
scroll to position [11482, 0]
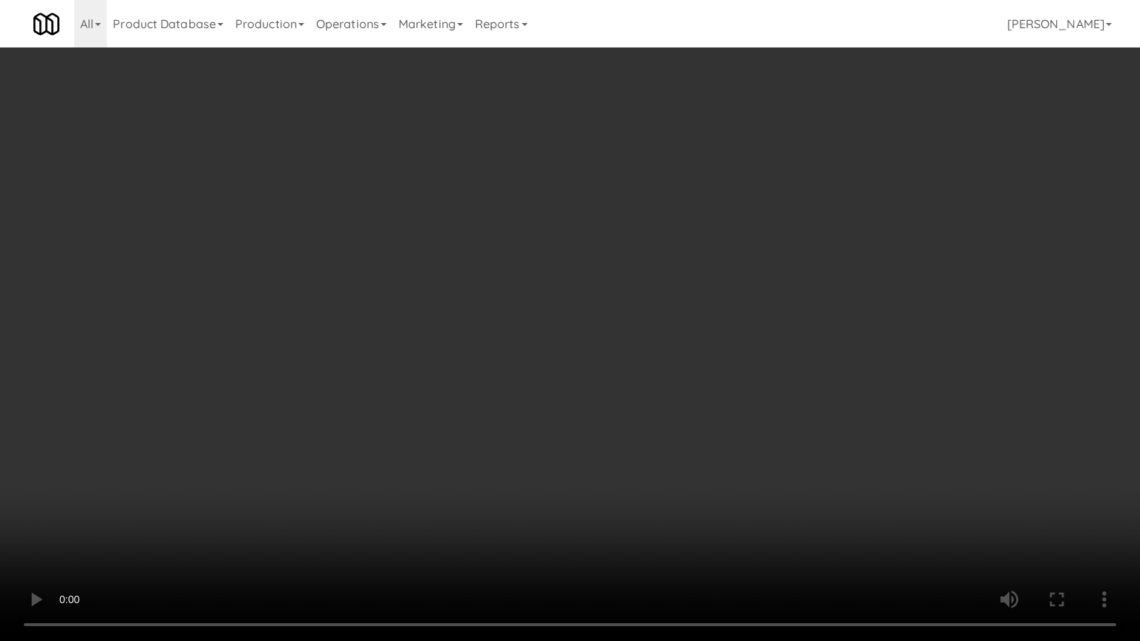
click at [676, 398] on video at bounding box center [570, 320] width 1140 height 641
drag, startPoint x: 676, startPoint y: 398, endPoint x: 774, endPoint y: 200, distance: 221.5
click at [679, 387] on video at bounding box center [570, 320] width 1140 height 641
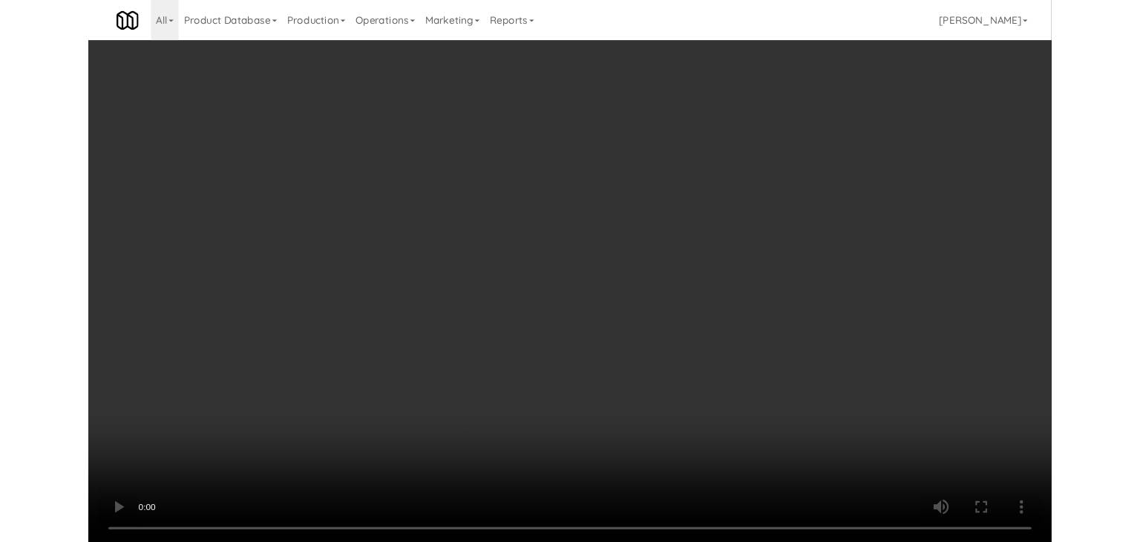
scroll to position [11501, 0]
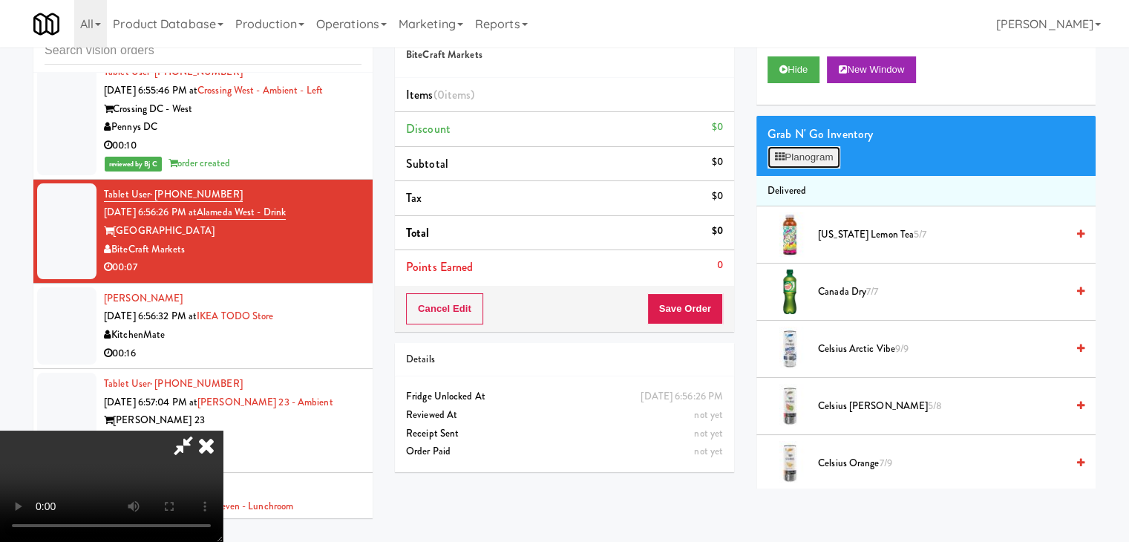
click at [797, 154] on button "Planogram" at bounding box center [804, 157] width 73 height 22
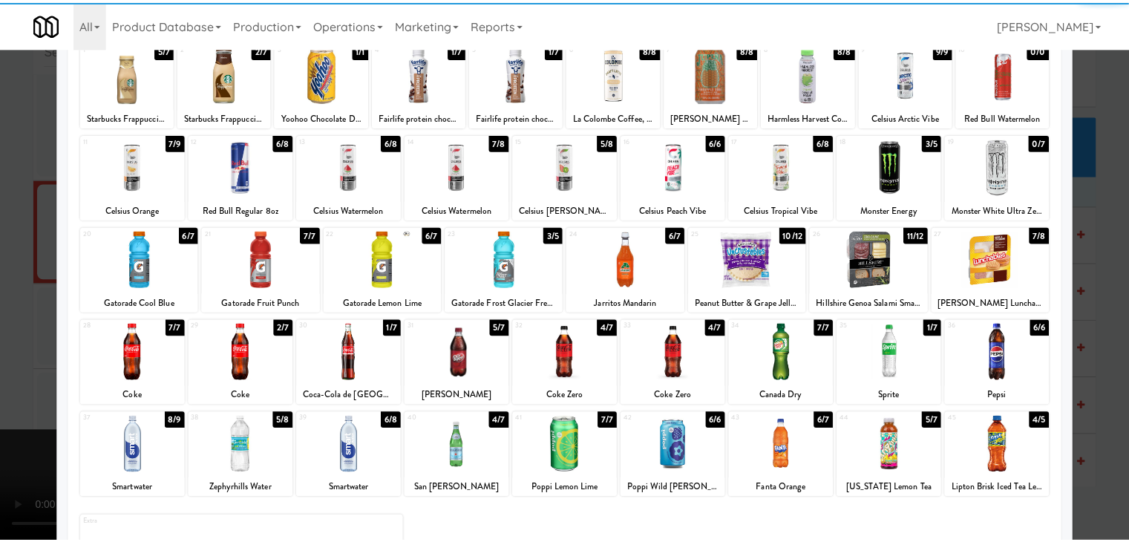
scroll to position [187, 0]
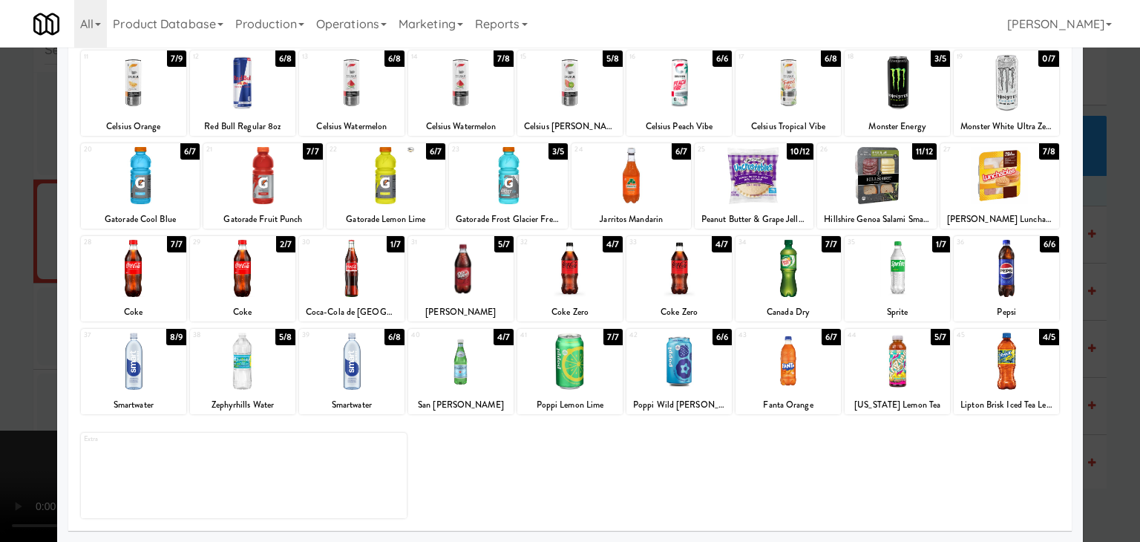
click at [342, 379] on div at bounding box center [351, 361] width 105 height 57
click at [0, 358] on div at bounding box center [570, 271] width 1140 height 542
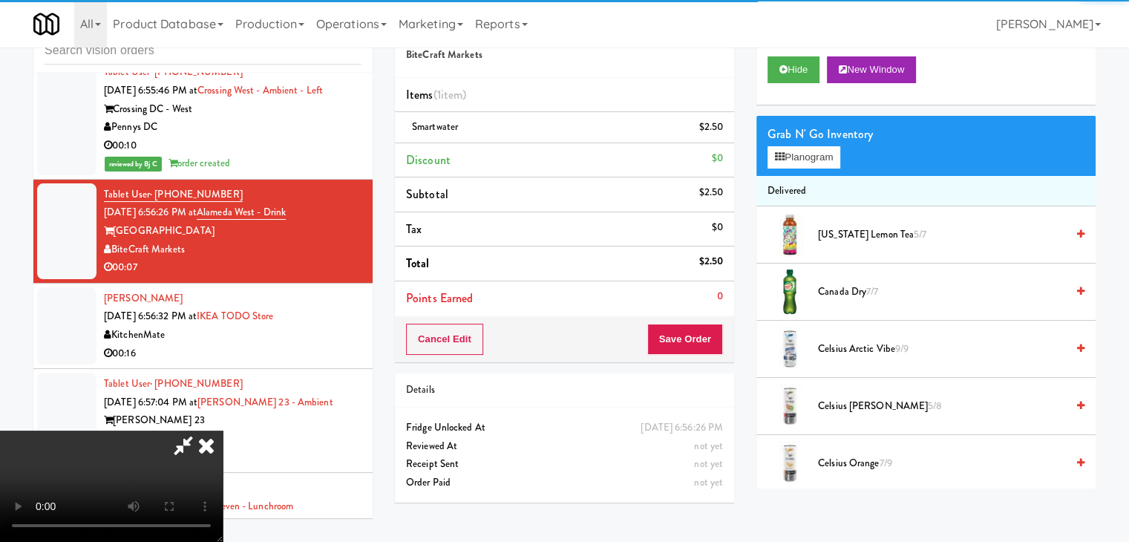
scroll to position [209, 0]
drag, startPoint x: 409, startPoint y: 366, endPoint x: 422, endPoint y: 369, distance: 13.0
click at [223, 431] on video at bounding box center [111, 486] width 223 height 111
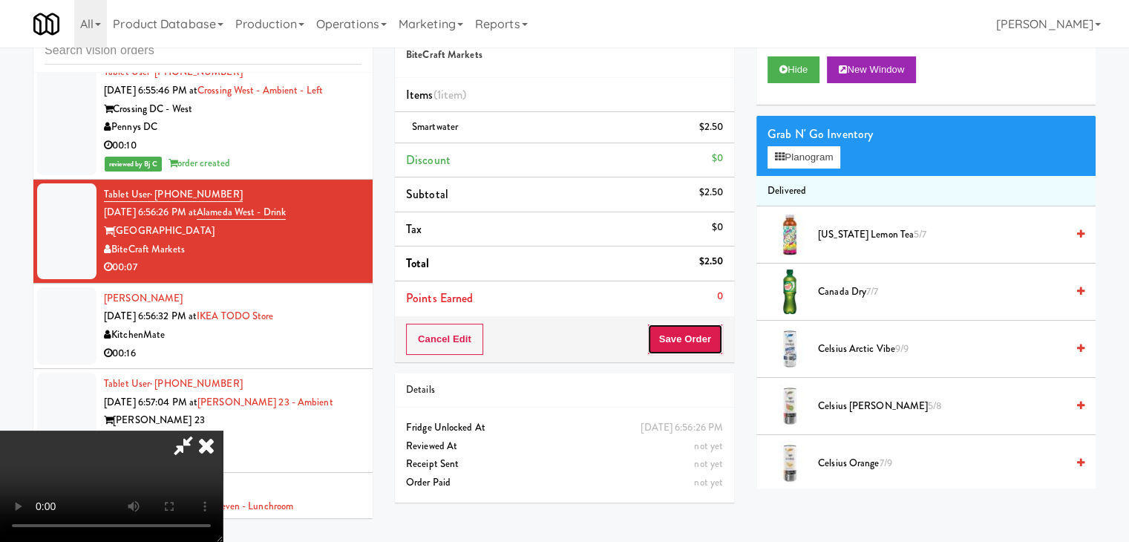
drag, startPoint x: 681, startPoint y: 350, endPoint x: 706, endPoint y: 346, distance: 25.5
click at [693, 350] on button "Save Order" at bounding box center [685, 339] width 76 height 31
click at [705, 344] on body "Are you sure you want to update this order? Okay Cancel Okay Are you sure you w…" at bounding box center [564, 271] width 1129 height 542
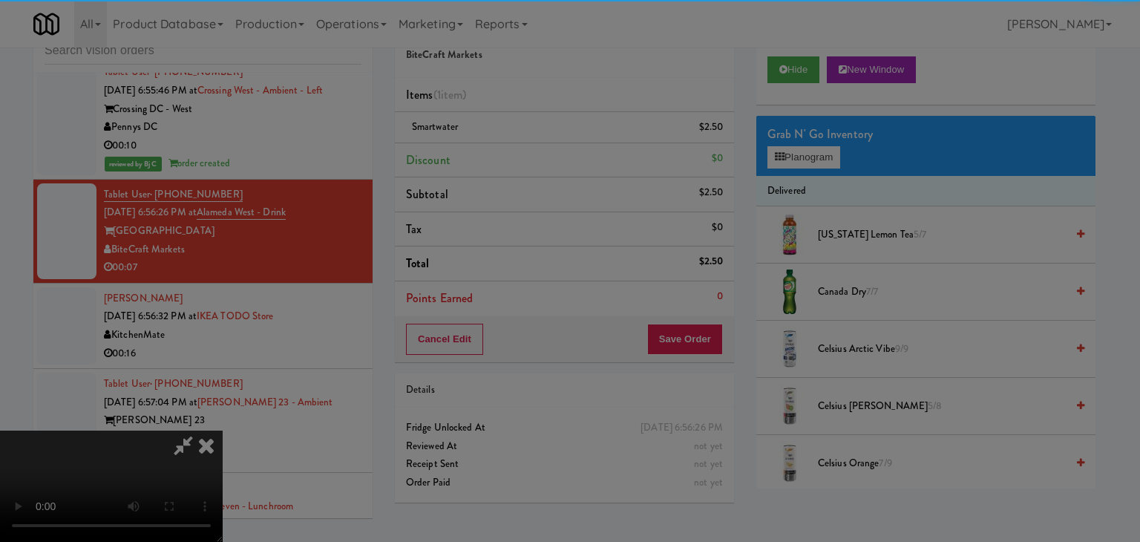
click at [0, 0] on div "Are you sure you want to update this order? Okay Cancel" at bounding box center [0, 0] width 0 height 0
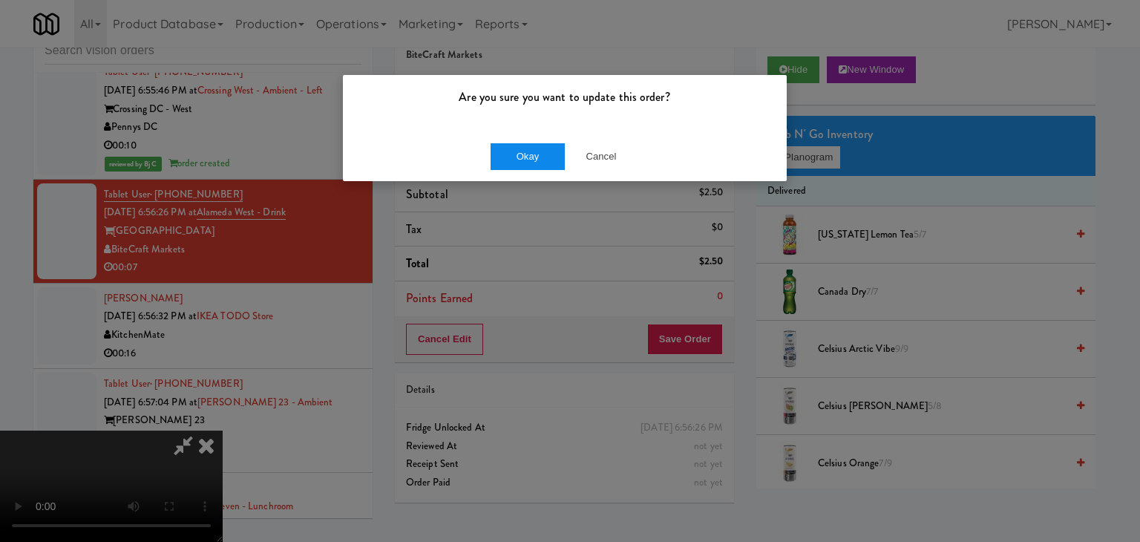
click at [545, 167] on div "Okay Cancel" at bounding box center [565, 156] width 444 height 50
click at [544, 164] on button "Okay" at bounding box center [528, 156] width 74 height 27
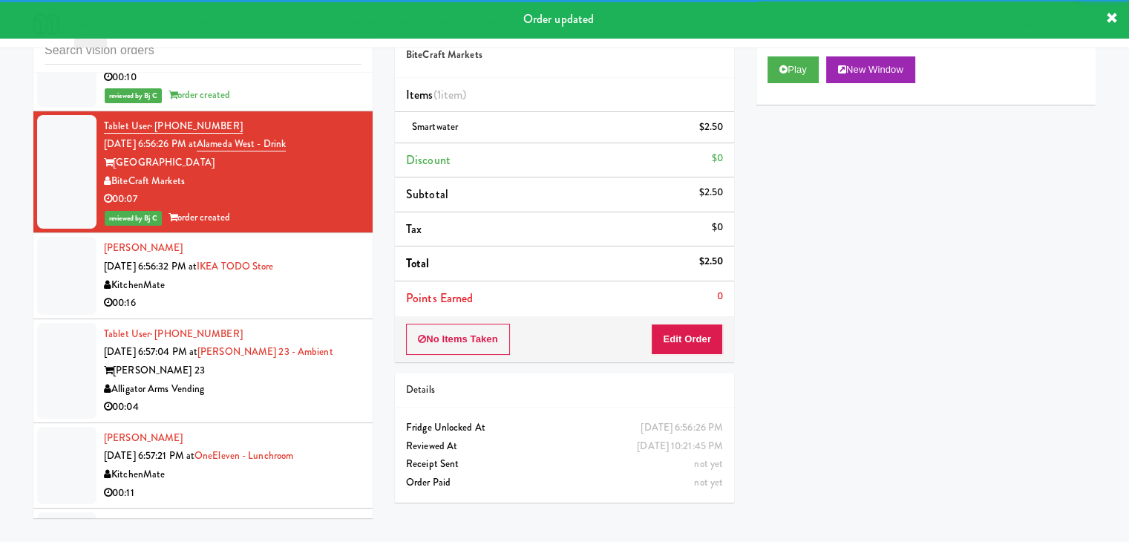
scroll to position [11650, 0]
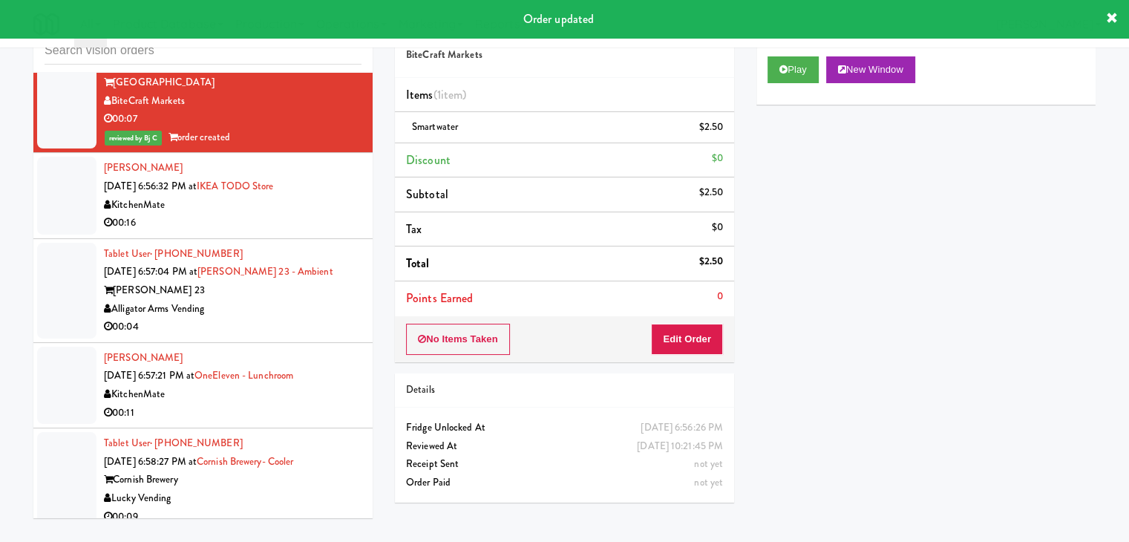
drag, startPoint x: 284, startPoint y: 239, endPoint x: 297, endPoint y: 243, distance: 13.2
click at [291, 215] on div "KitchenMate" at bounding box center [233, 205] width 258 height 19
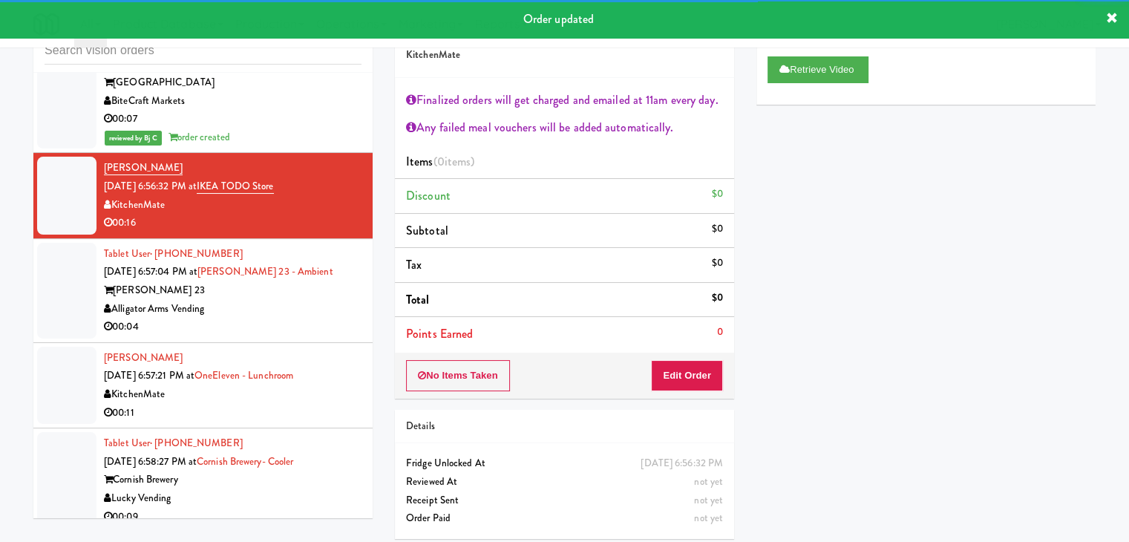
click at [303, 300] on div "[PERSON_NAME] 23" at bounding box center [233, 290] width 258 height 19
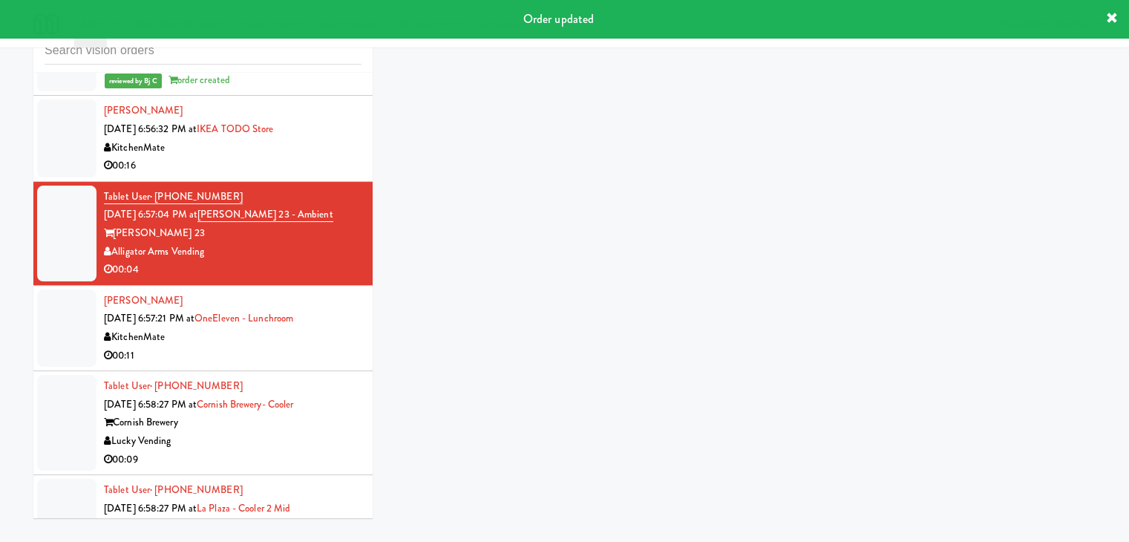
scroll to position [11798, 0]
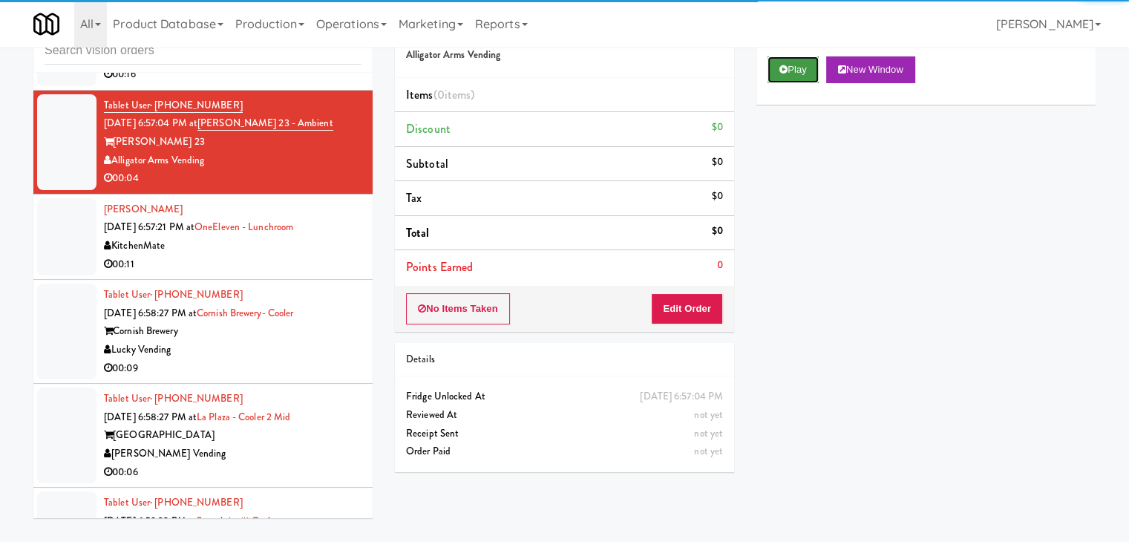
click at [798, 68] on button "Play" at bounding box center [793, 69] width 51 height 27
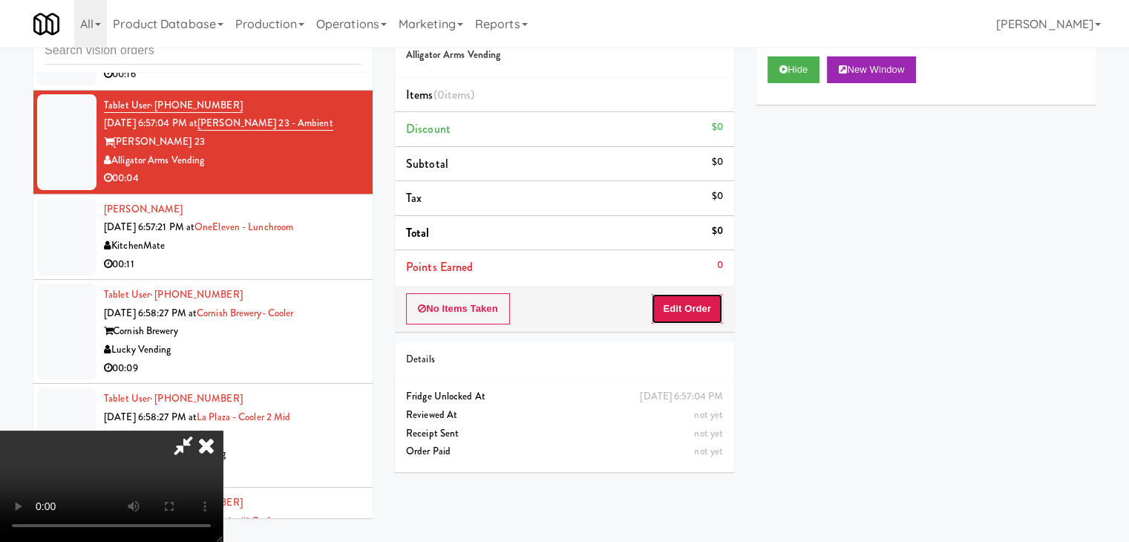
click at [690, 302] on button "Edit Order" at bounding box center [687, 308] width 72 height 31
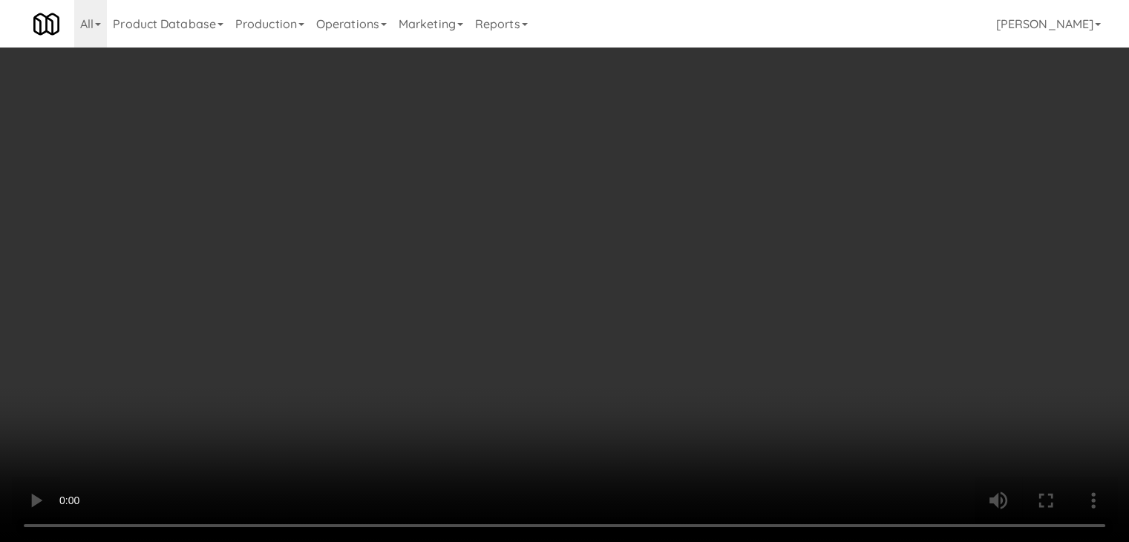
scroll to position [11779, 0]
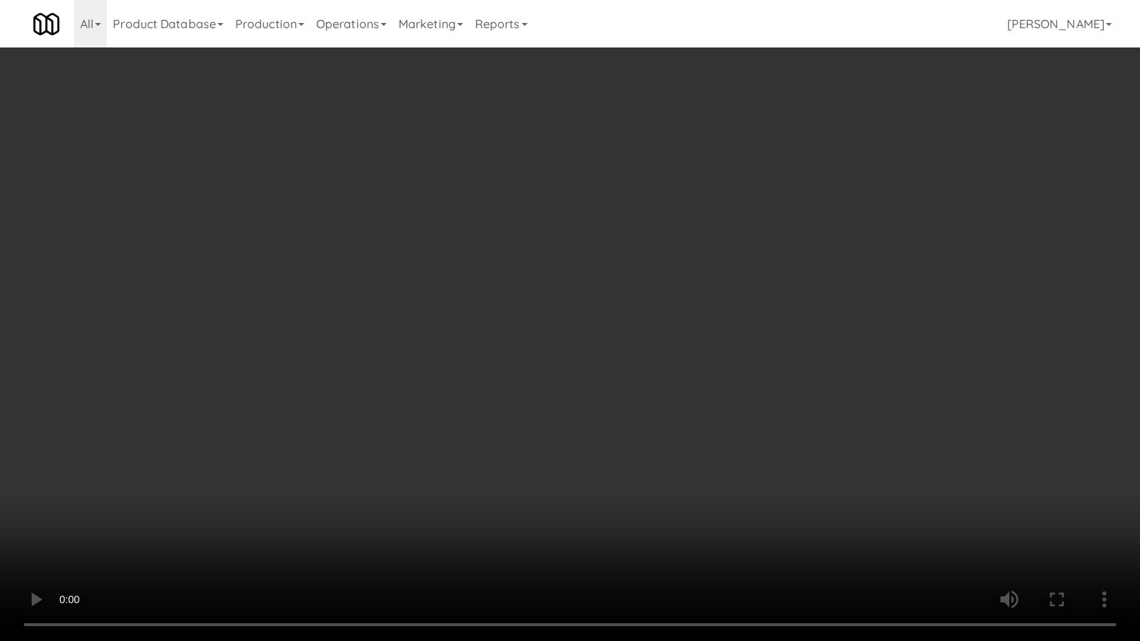
click at [630, 432] on video at bounding box center [570, 320] width 1140 height 641
click at [630, 431] on video at bounding box center [570, 320] width 1140 height 641
click at [659, 396] on video at bounding box center [570, 320] width 1140 height 641
drag, startPoint x: 659, startPoint y: 395, endPoint x: 662, endPoint y: 307, distance: 87.6
click at [659, 388] on video at bounding box center [570, 320] width 1140 height 641
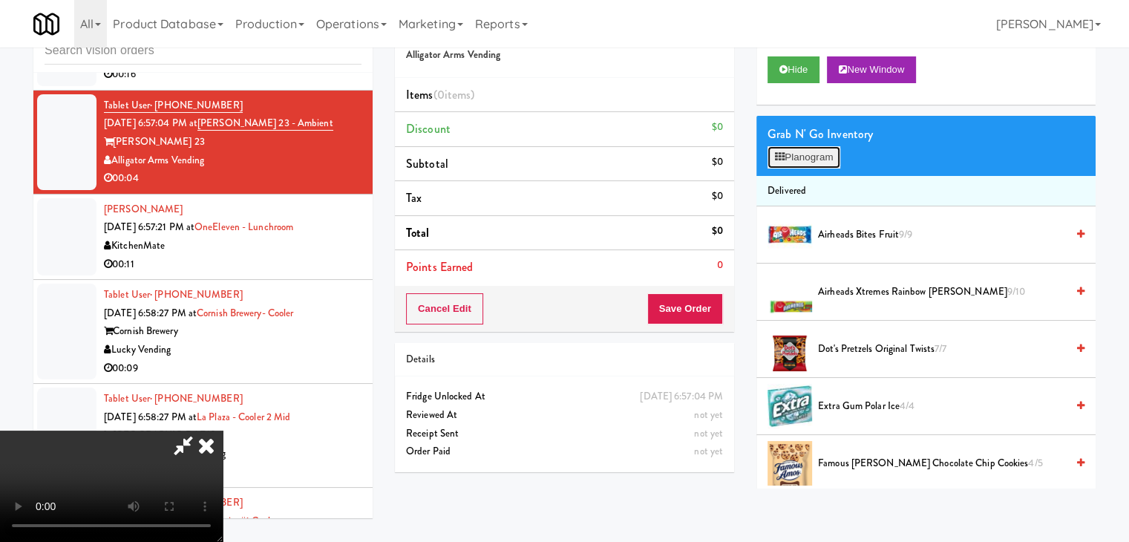
click at [828, 162] on button "Planogram" at bounding box center [804, 157] width 73 height 22
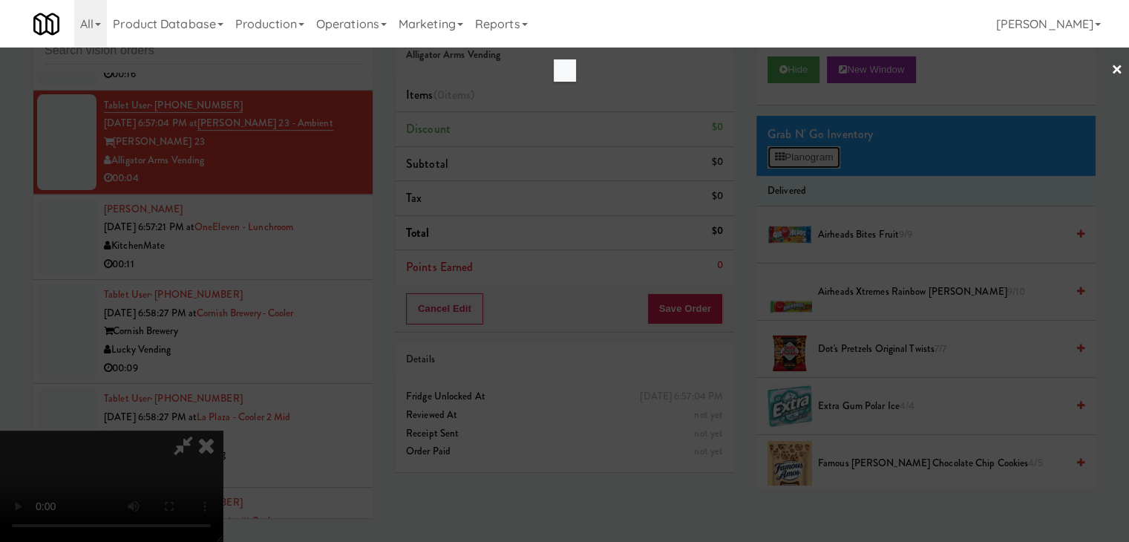
scroll to position [11779, 0]
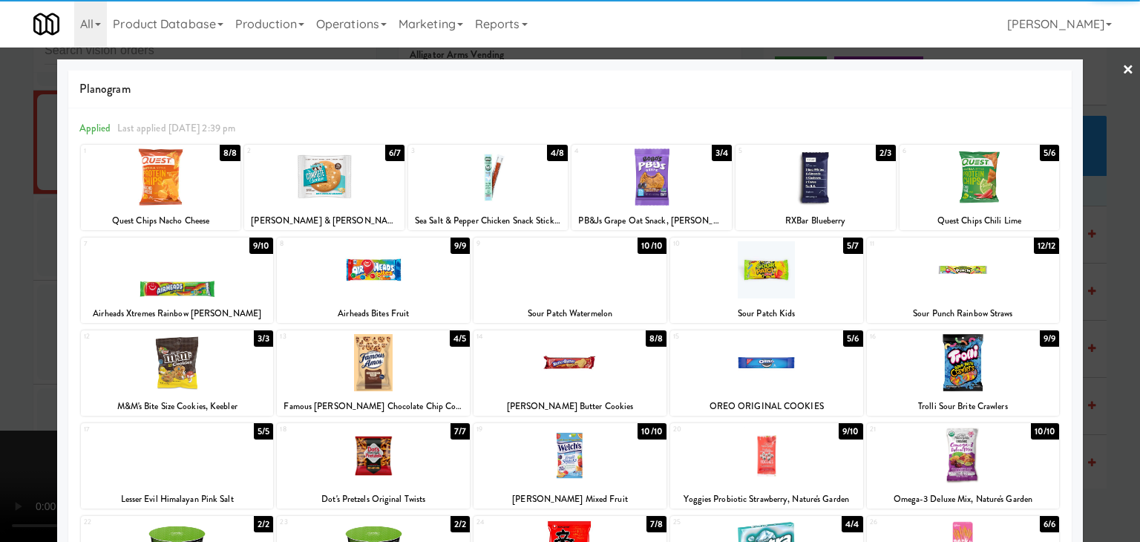
click at [508, 192] on div at bounding box center [488, 176] width 160 height 57
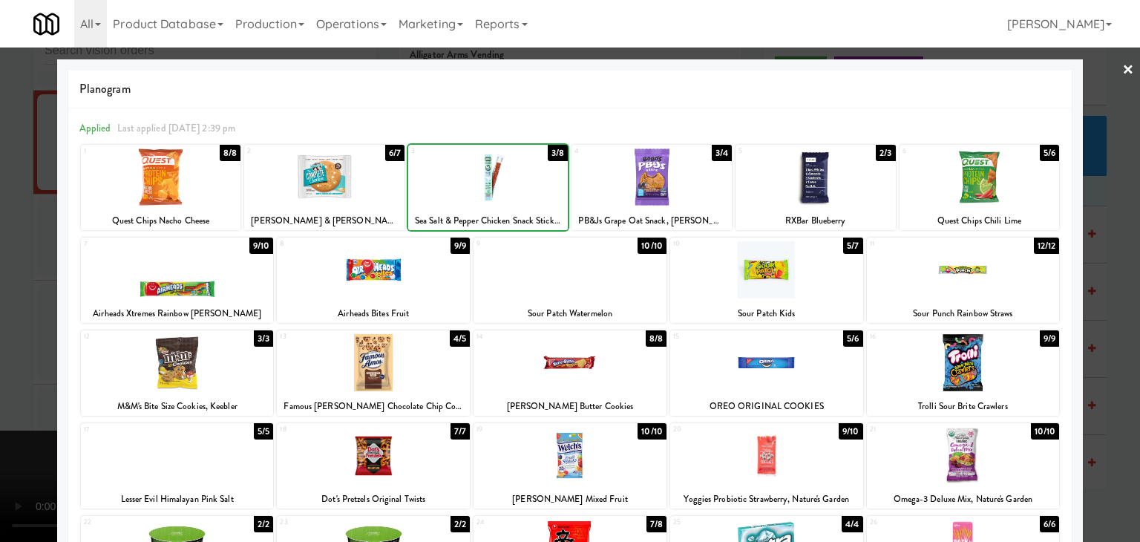
drag, startPoint x: 0, startPoint y: 251, endPoint x: 170, endPoint y: 278, distance: 172.2
click at [3, 251] on div at bounding box center [570, 271] width 1140 height 542
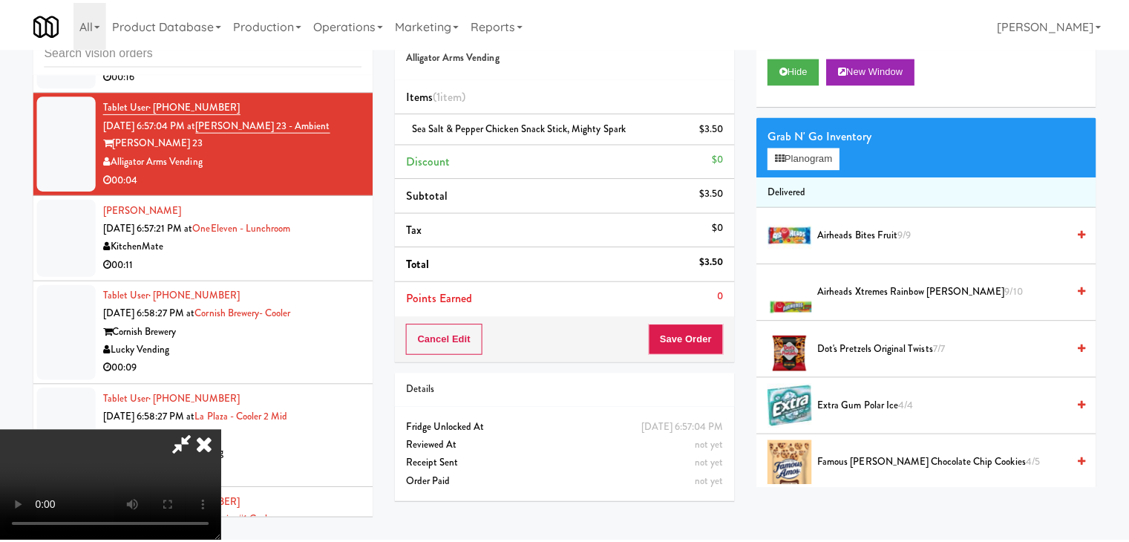
scroll to position [11798, 0]
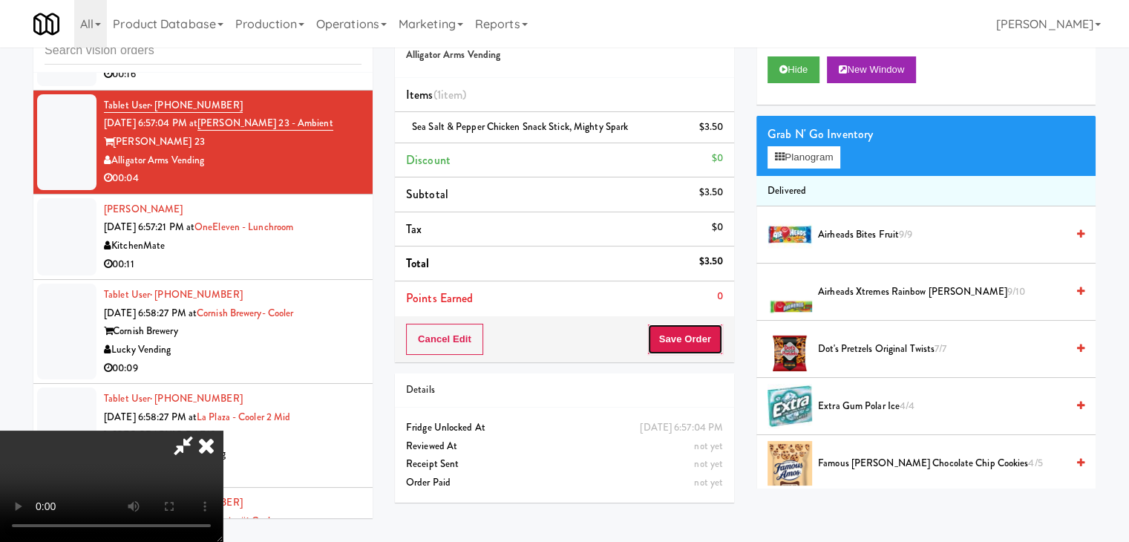
click at [689, 337] on button "Save Order" at bounding box center [685, 339] width 76 height 31
click at [689, 337] on body "Are you sure you want to update this order? Okay Cancel Okay Are you sure you w…" at bounding box center [564, 271] width 1129 height 542
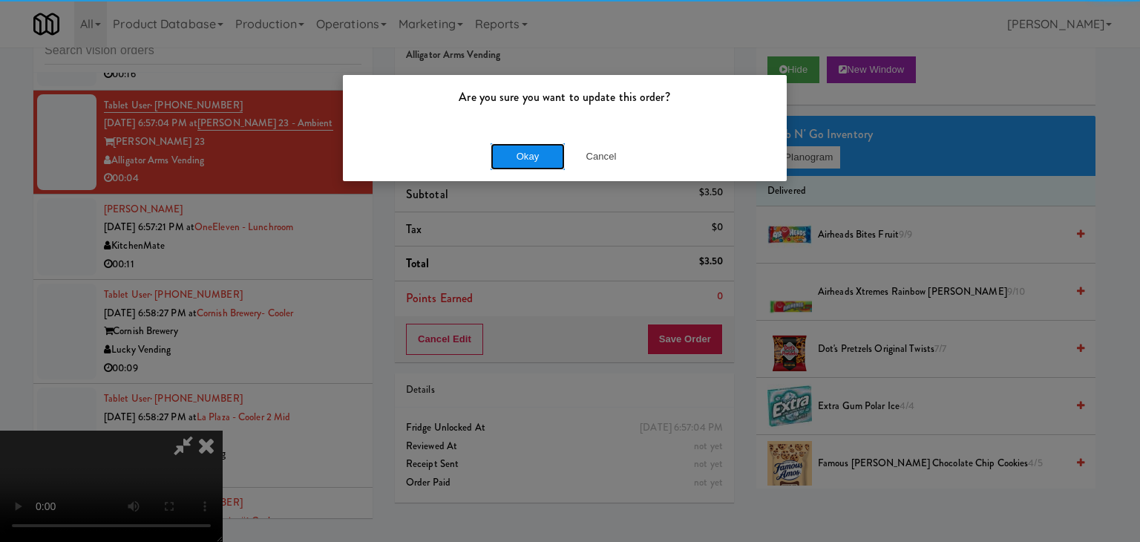
drag, startPoint x: 561, startPoint y: 166, endPoint x: 551, endPoint y: 164, distance: 10.6
click at [554, 165] on button "Okay" at bounding box center [528, 156] width 74 height 27
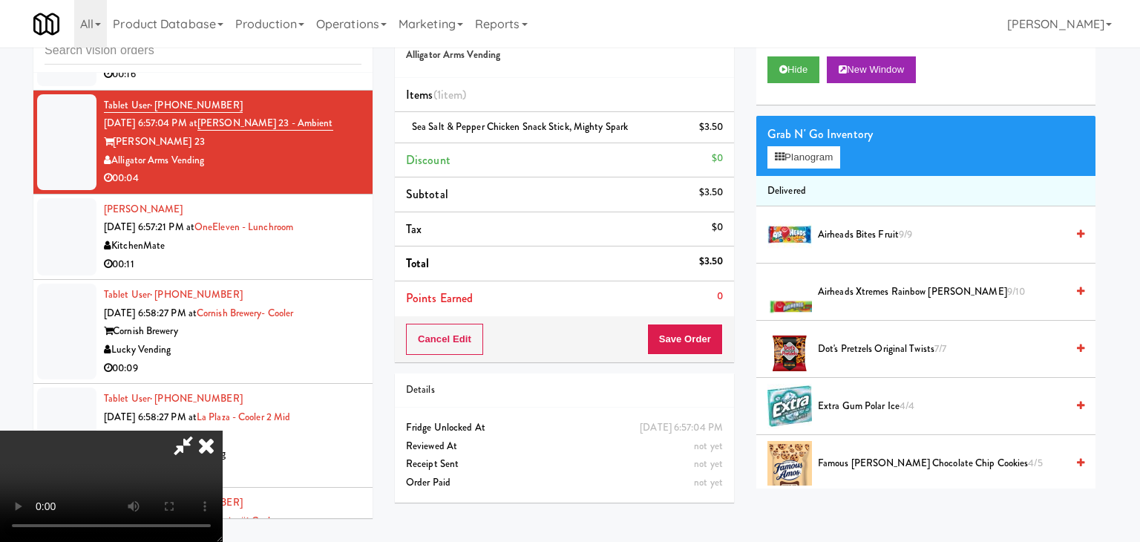
click at [534, 159] on body "Are you sure you want to update this order? Okay Cancel Okay Are you sure you w…" at bounding box center [570, 271] width 1140 height 542
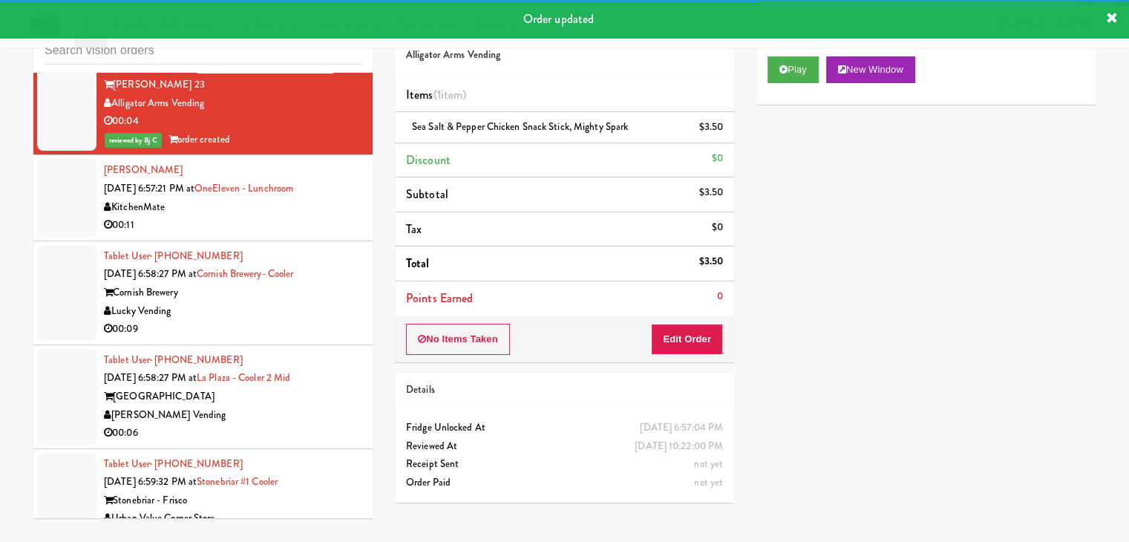
scroll to position [11947, 0]
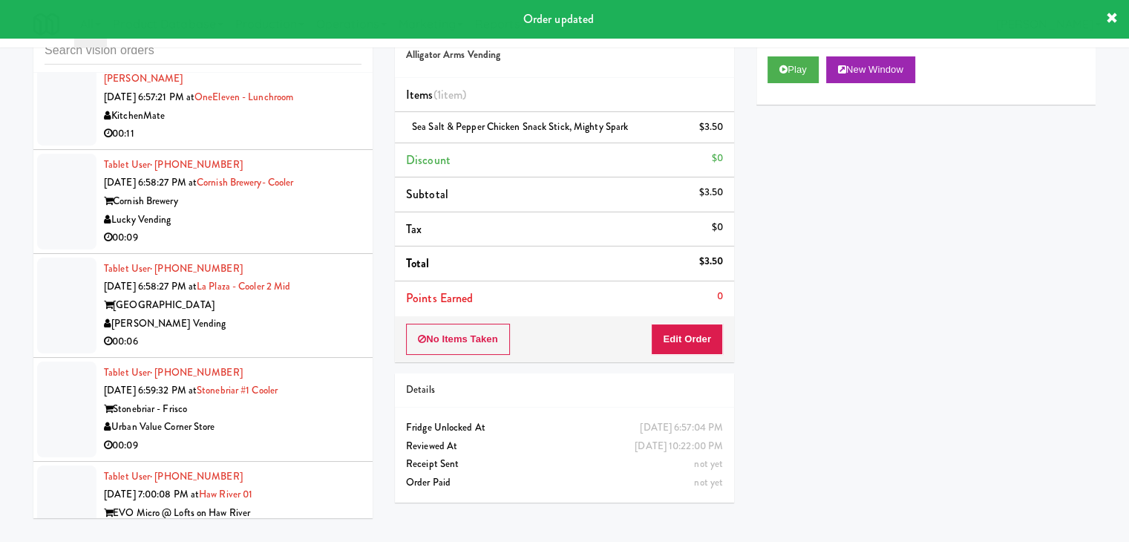
click at [339, 143] on div "00:11" at bounding box center [233, 134] width 258 height 19
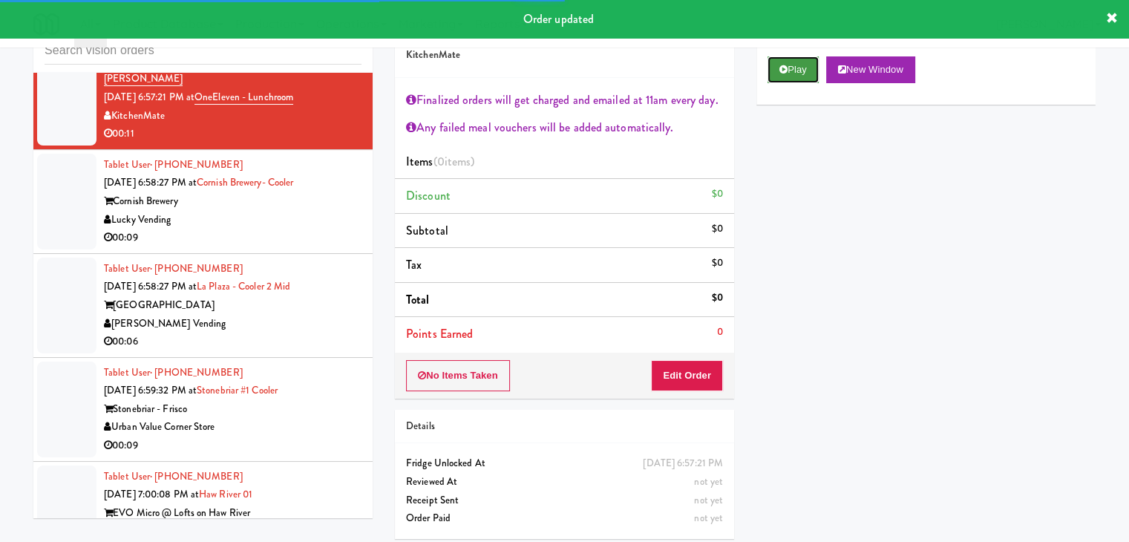
click at [808, 56] on button "Play" at bounding box center [793, 69] width 51 height 27
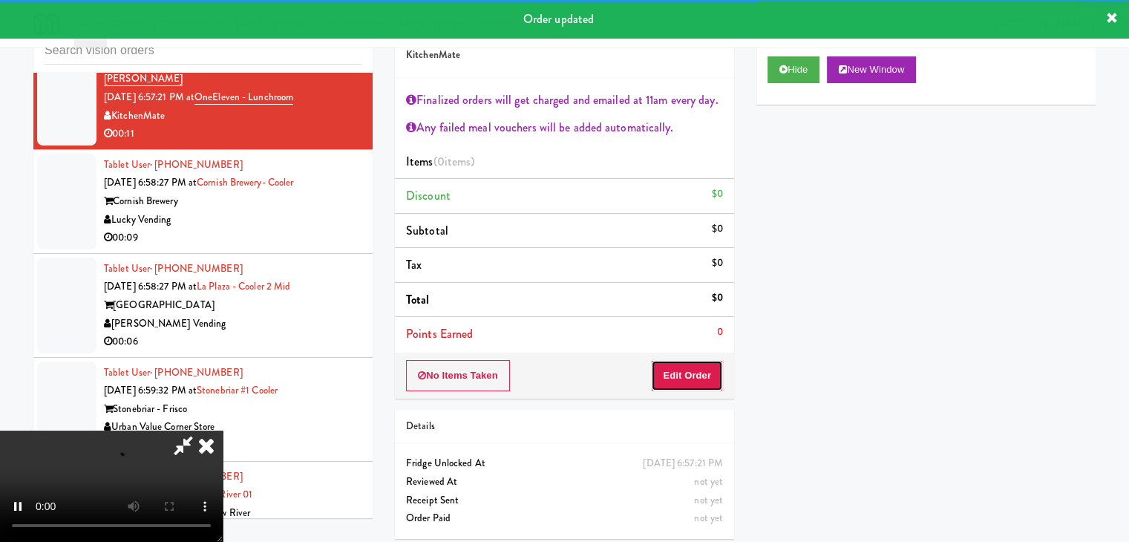
click at [686, 371] on button "Edit Order" at bounding box center [687, 375] width 72 height 31
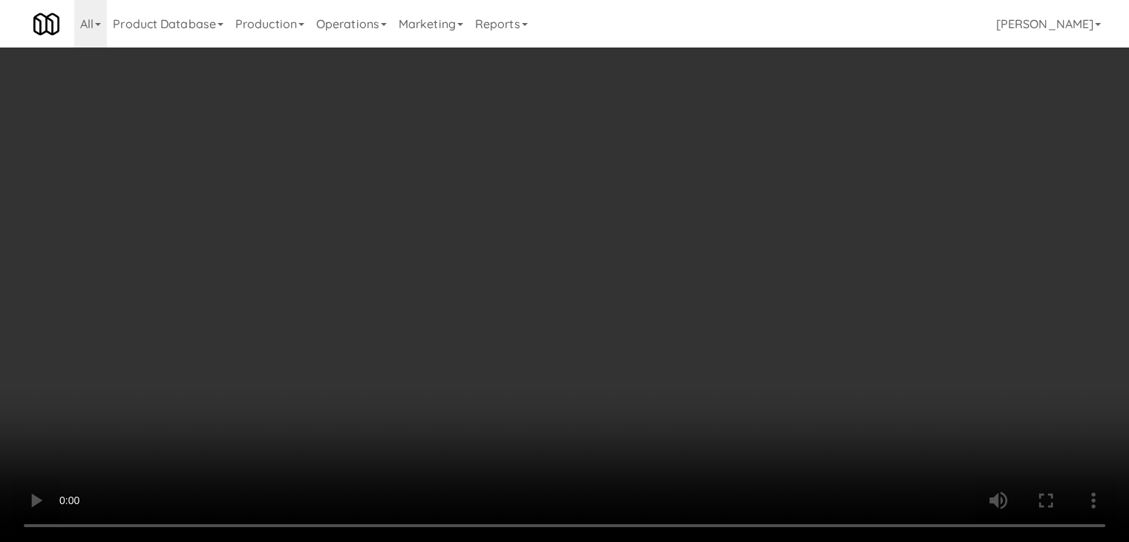
scroll to position [11928, 0]
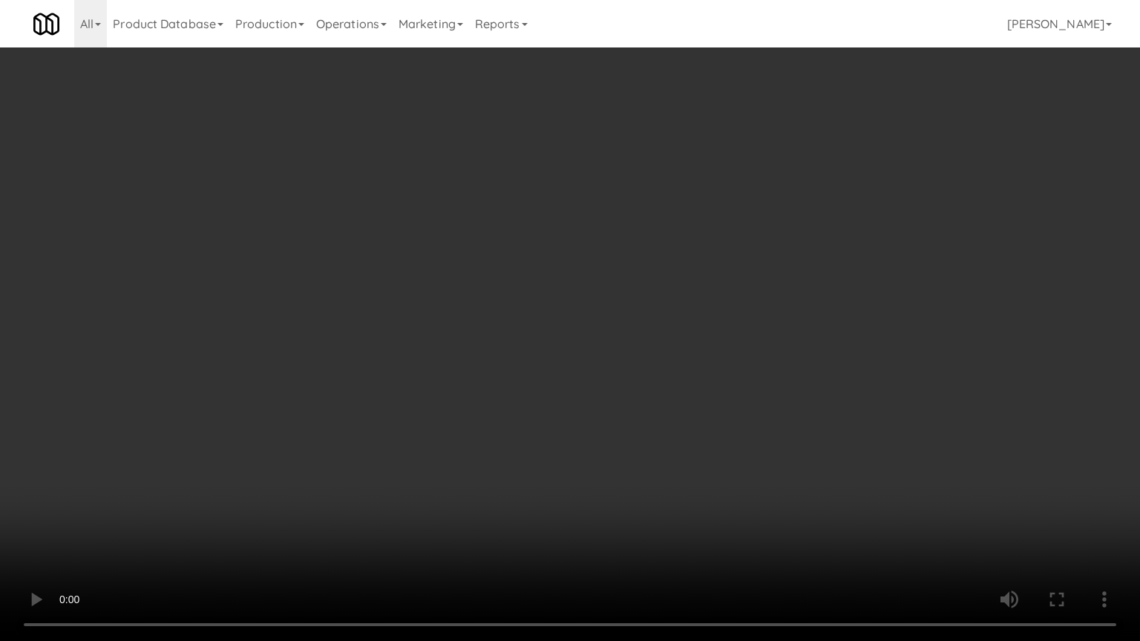
click at [624, 312] on video at bounding box center [570, 320] width 1140 height 641
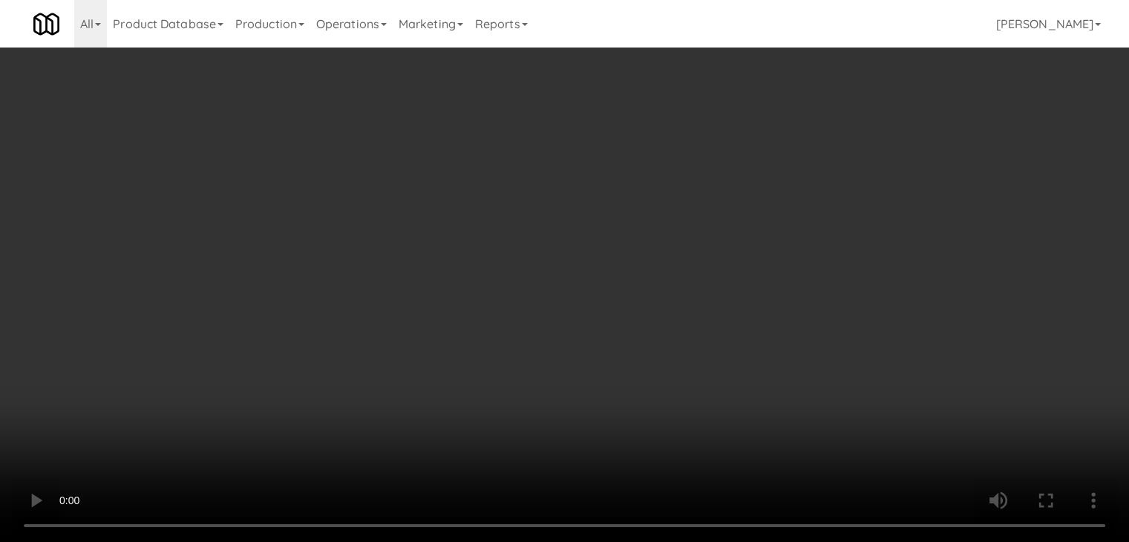
scroll to position [11947, 0]
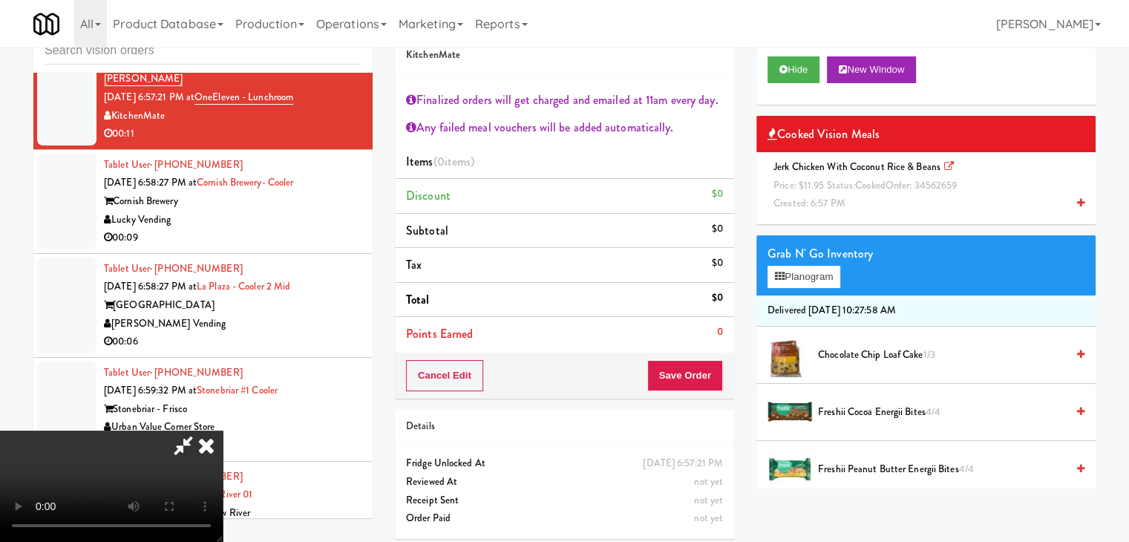
drag, startPoint x: 881, startPoint y: 179, endPoint x: 874, endPoint y: 194, distance: 16.6
click at [882, 179] on span "cooked" at bounding box center [870, 185] width 30 height 14
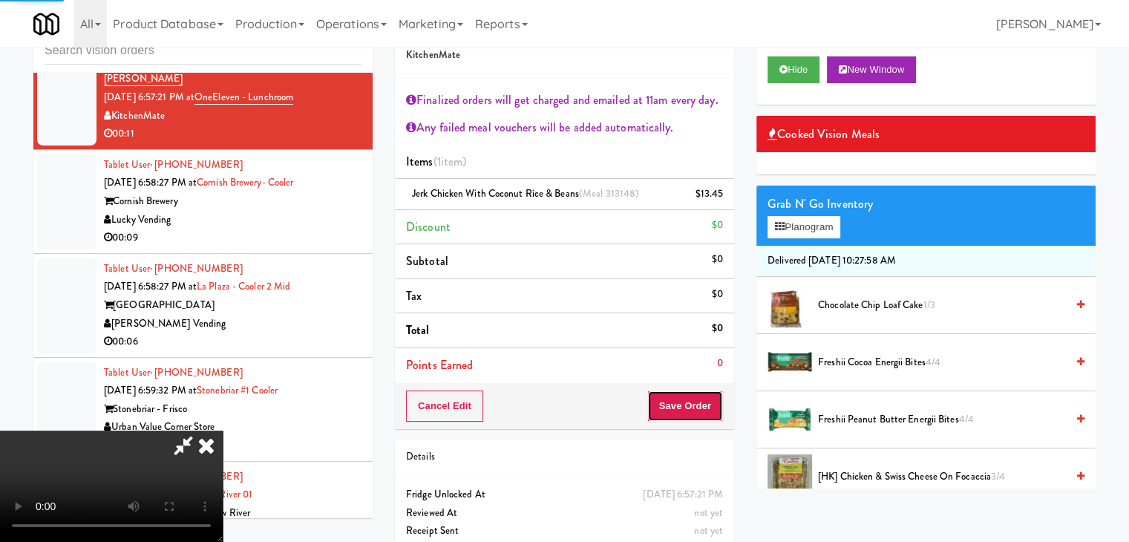
click at [702, 402] on button "Save Order" at bounding box center [685, 406] width 76 height 31
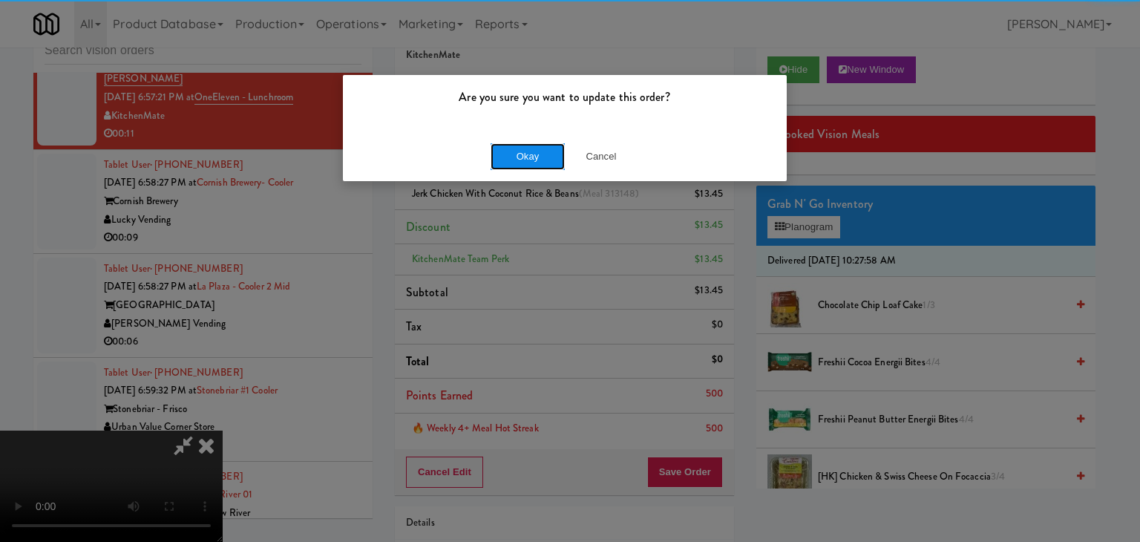
click at [538, 152] on button "Okay" at bounding box center [528, 156] width 74 height 27
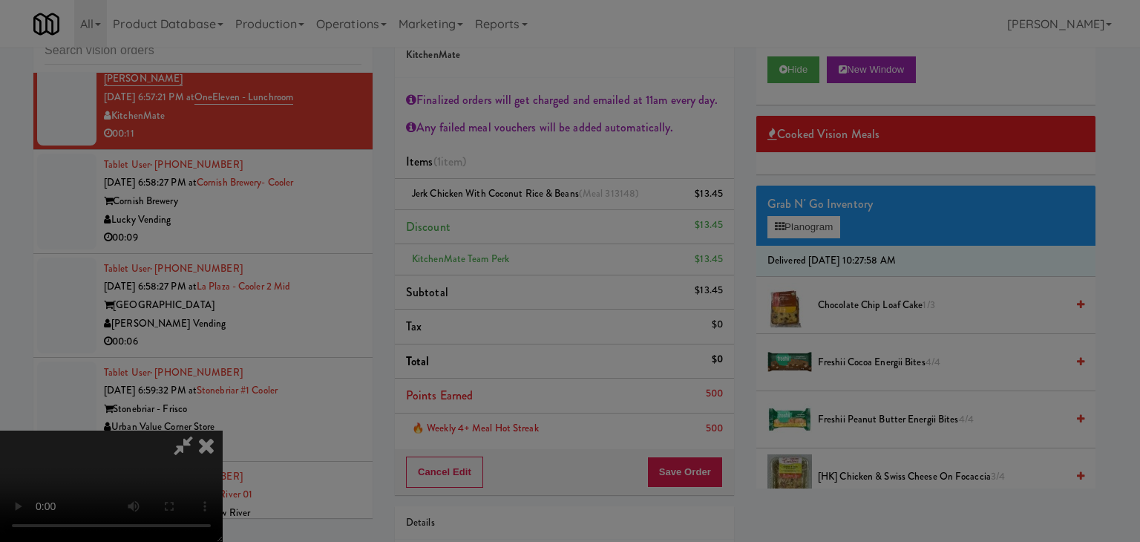
click at [538, 143] on button "Okay" at bounding box center [528, 129] width 74 height 27
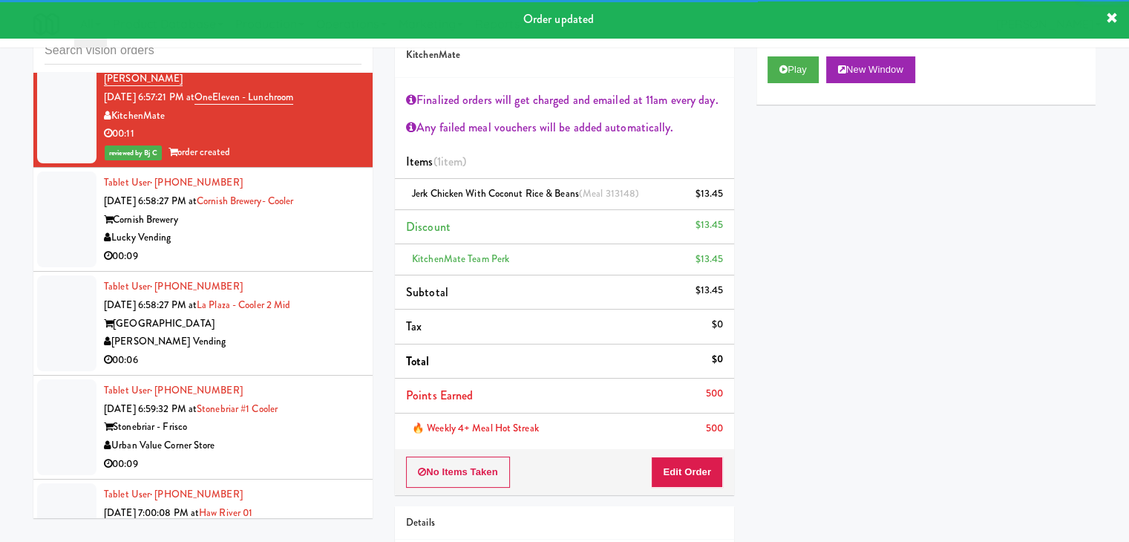
click at [281, 247] on div "Lucky Vending" at bounding box center [233, 238] width 258 height 19
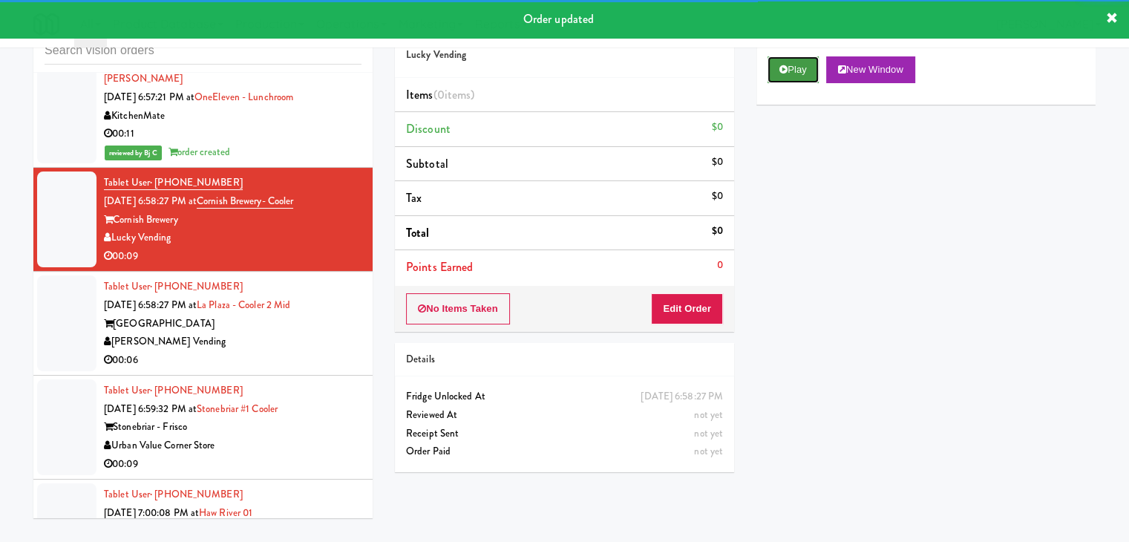
click at [802, 75] on button "Play" at bounding box center [793, 69] width 51 height 27
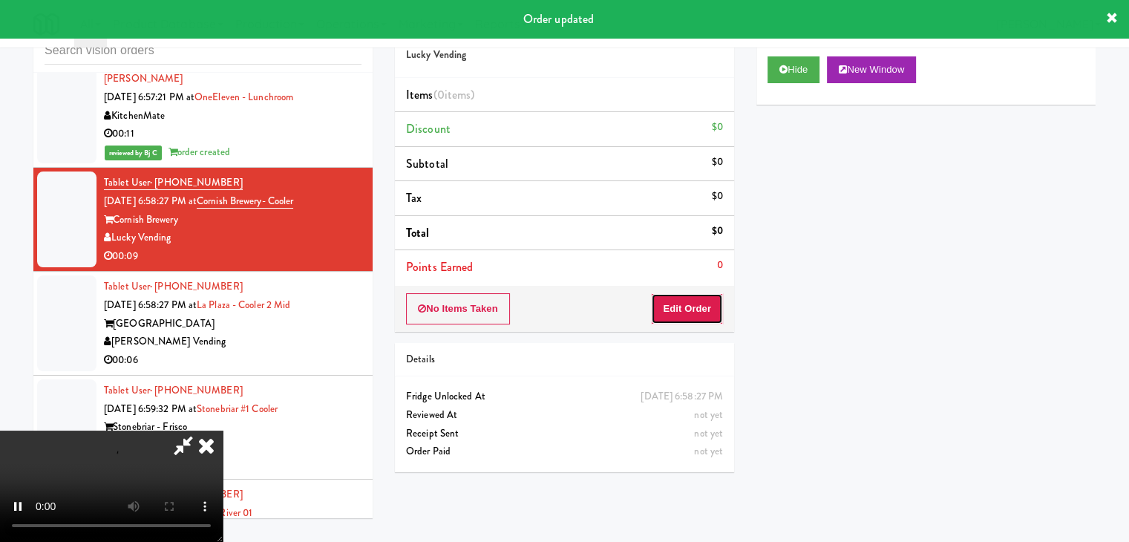
click at [703, 307] on button "Edit Order" at bounding box center [687, 308] width 72 height 31
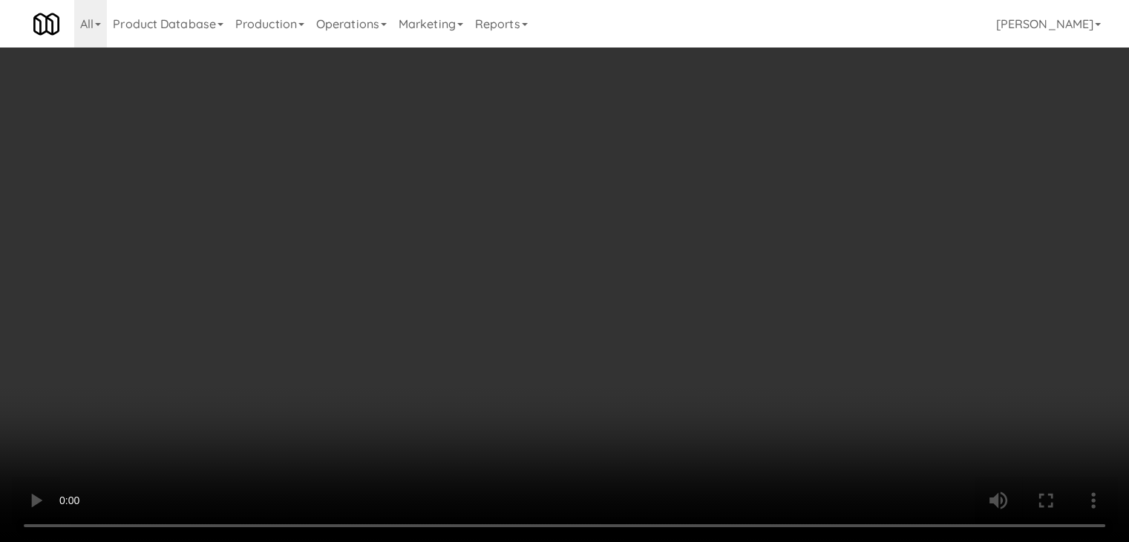
scroll to position [11928, 0]
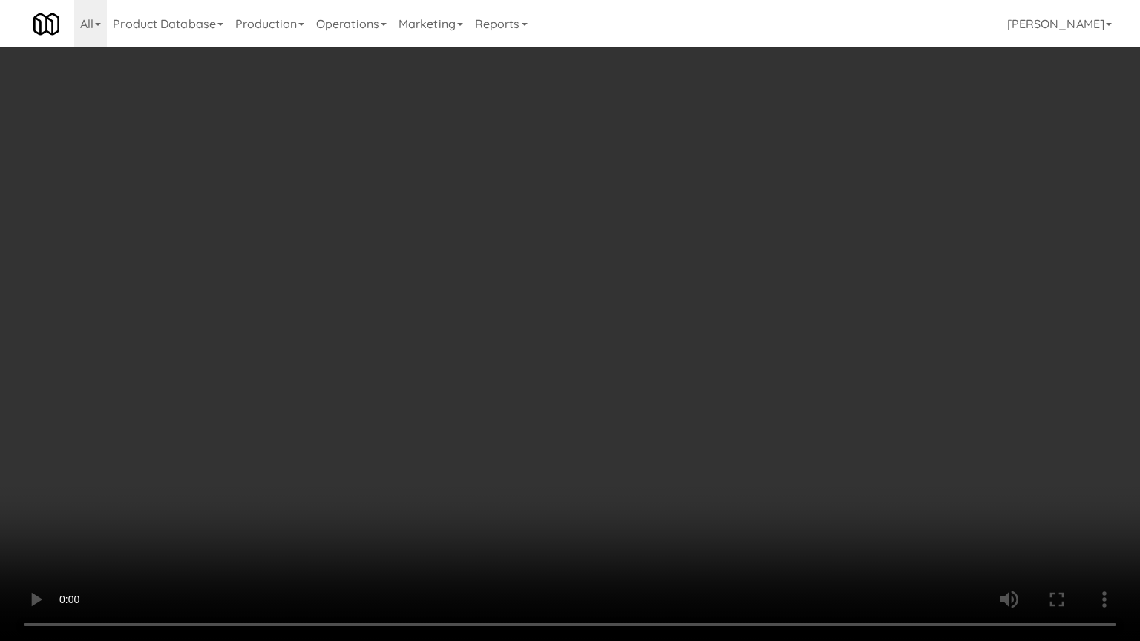
click at [683, 402] on video at bounding box center [570, 320] width 1140 height 641
click at [682, 399] on video at bounding box center [570, 320] width 1140 height 641
click at [696, 383] on video at bounding box center [570, 320] width 1140 height 641
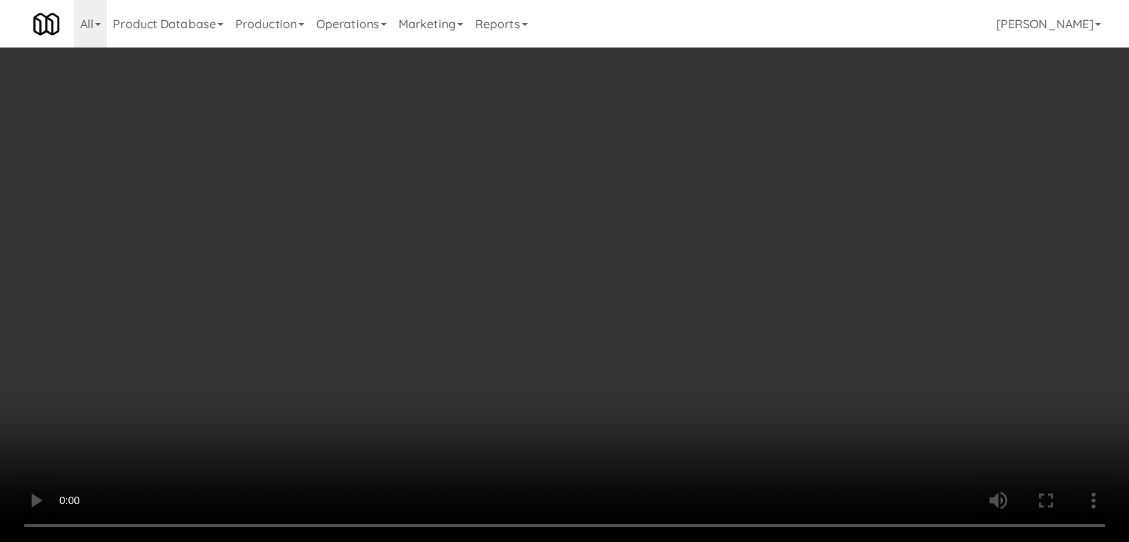
scroll to position [11947, 0]
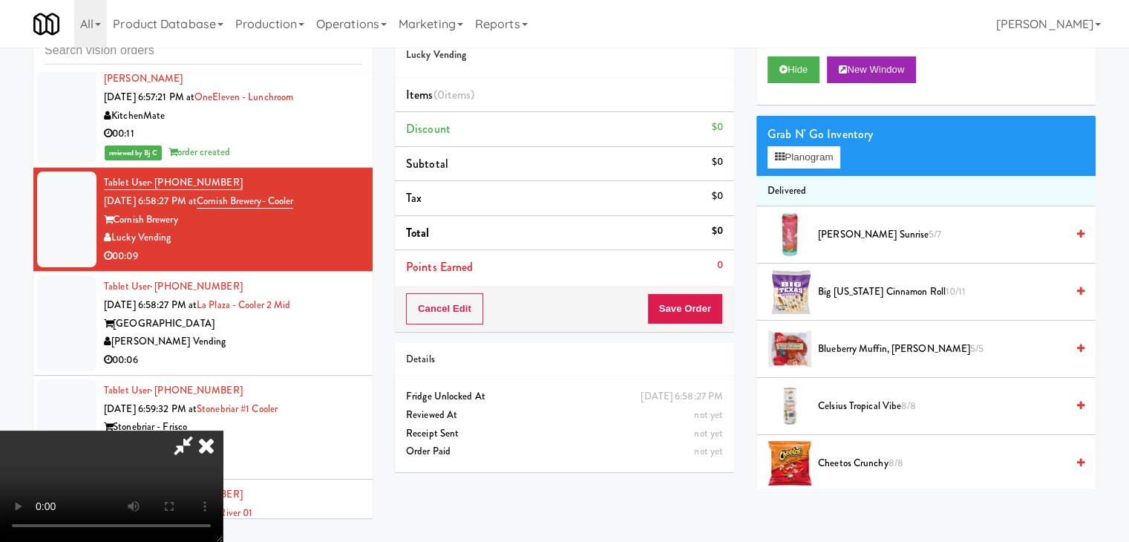
click at [223, 431] on video at bounding box center [111, 486] width 223 height 111
click at [223, 526] on video at bounding box center [111, 486] width 223 height 111
click at [223, 431] on video at bounding box center [111, 486] width 223 height 111
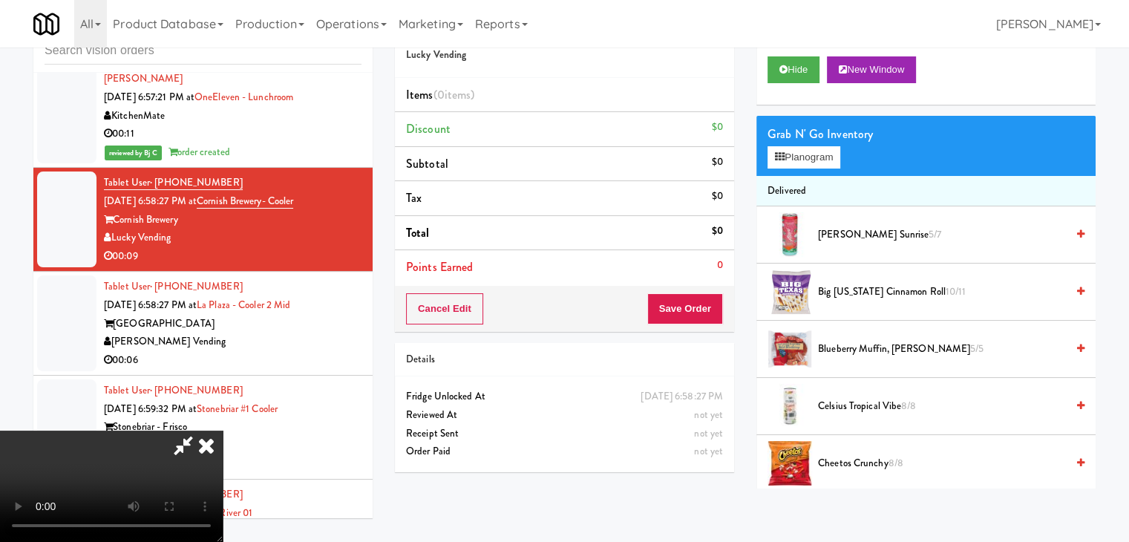
scroll to position [209, 0]
click at [174, 524] on video at bounding box center [111, 486] width 223 height 111
click at [223, 431] on video at bounding box center [111, 486] width 223 height 111
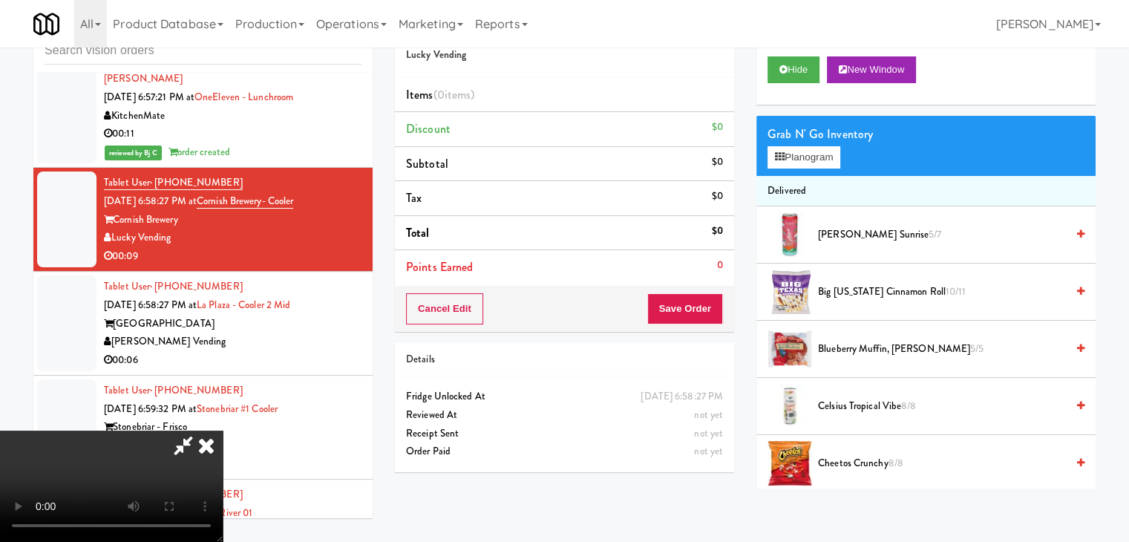
click at [223, 431] on video at bounding box center [111, 486] width 223 height 111
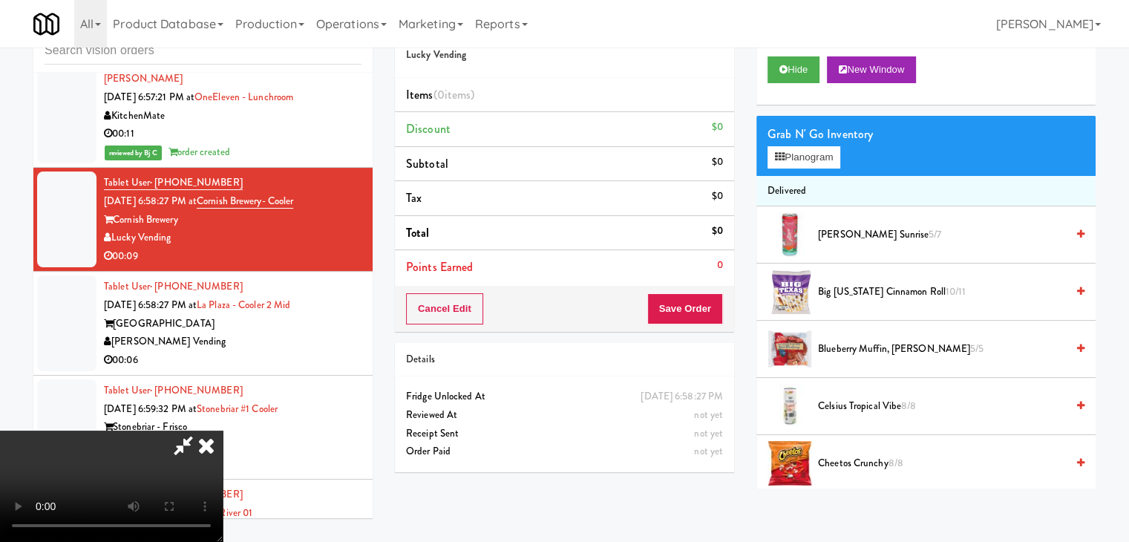
click at [223, 431] on video at bounding box center [111, 486] width 223 height 111
drag, startPoint x: 517, startPoint y: 360, endPoint x: 523, endPoint y: 354, distance: 7.9
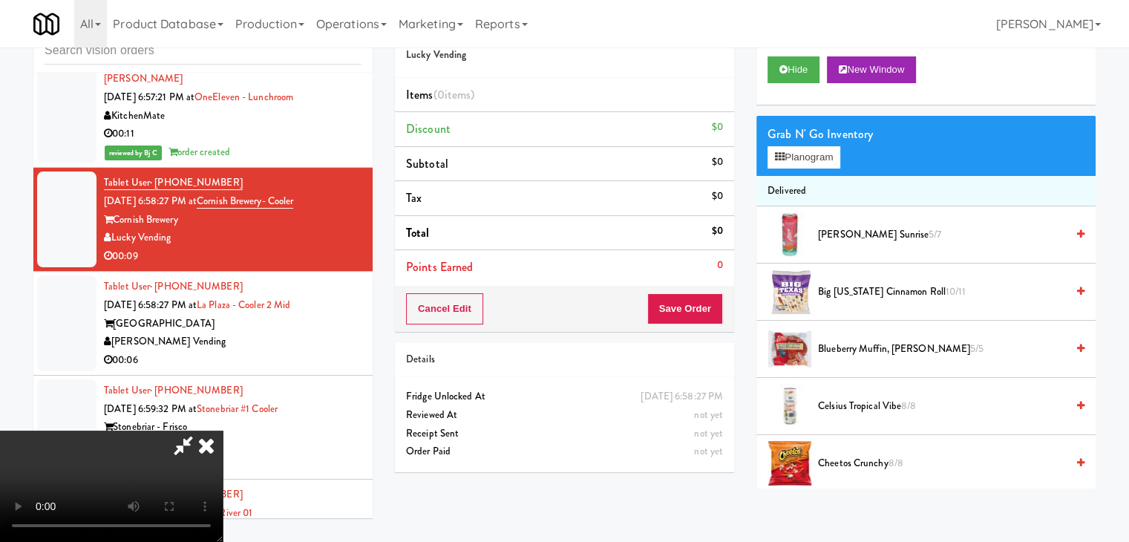
click at [223, 431] on video at bounding box center [111, 486] width 223 height 111
click at [829, 159] on button "Planogram" at bounding box center [804, 157] width 73 height 22
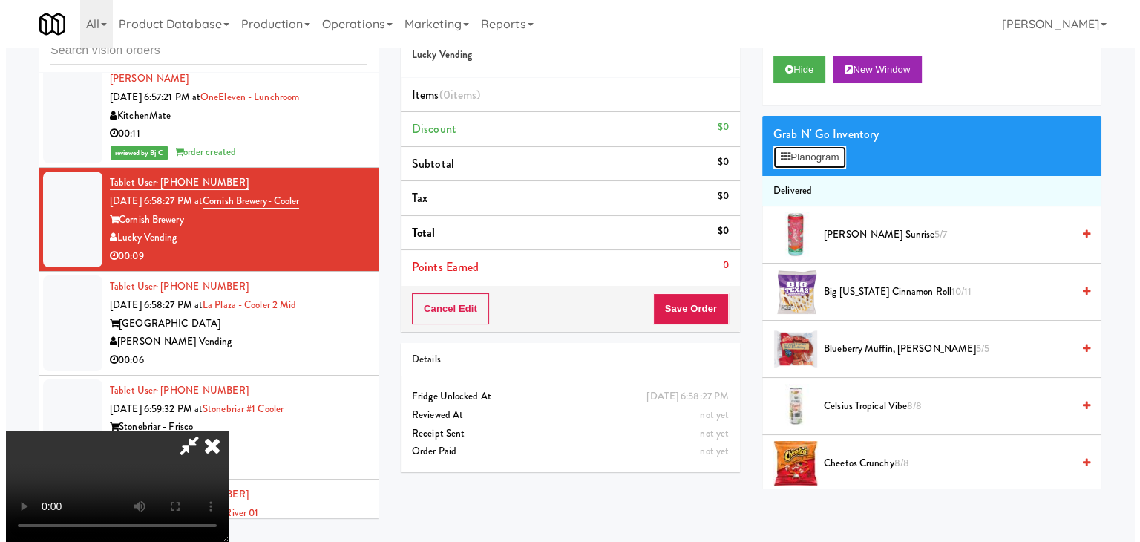
scroll to position [11928, 0]
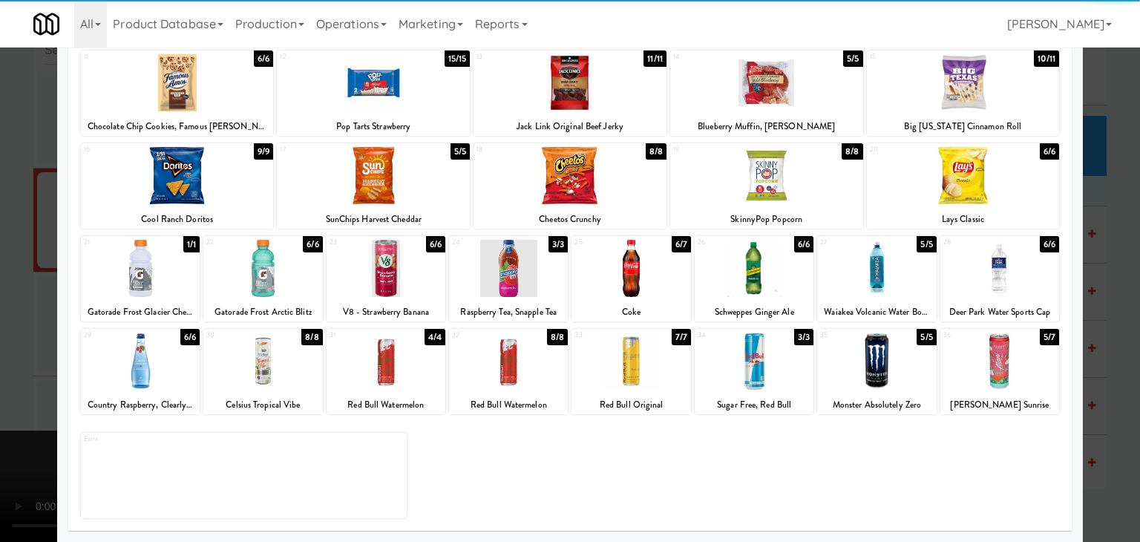
click at [870, 386] on div at bounding box center [876, 361] width 119 height 57
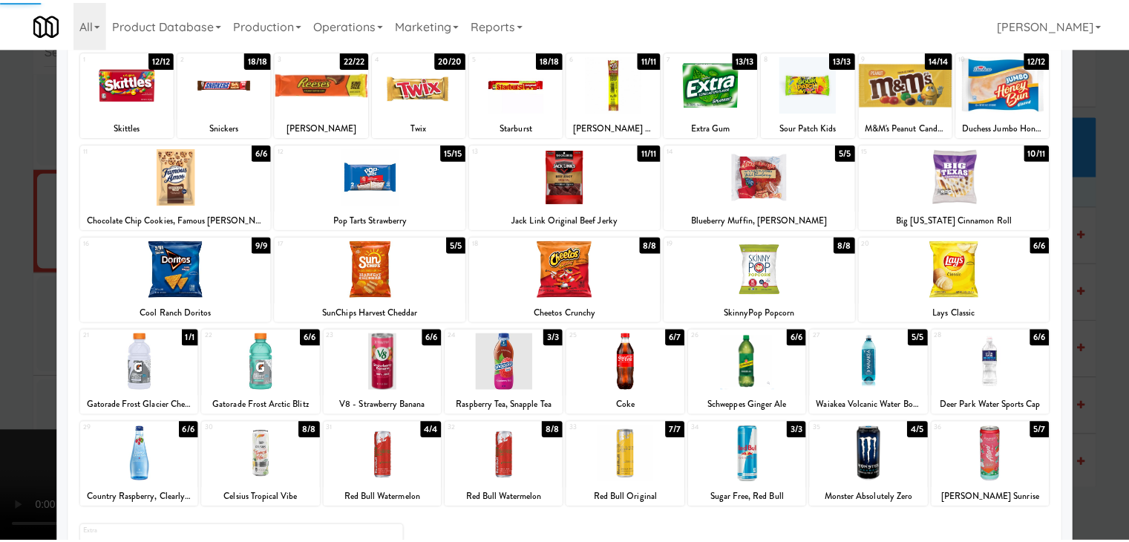
scroll to position [0, 0]
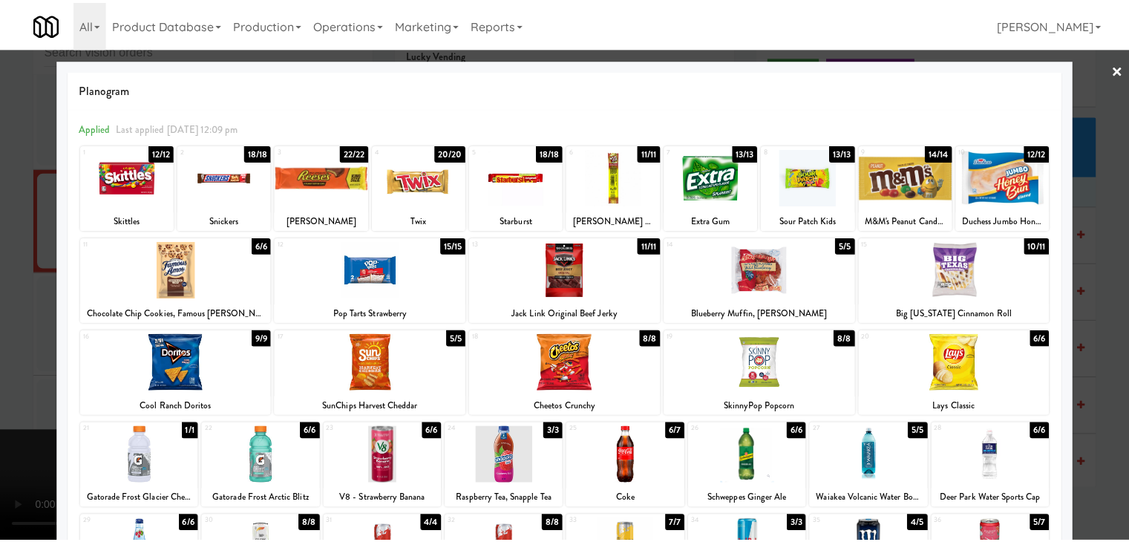
click
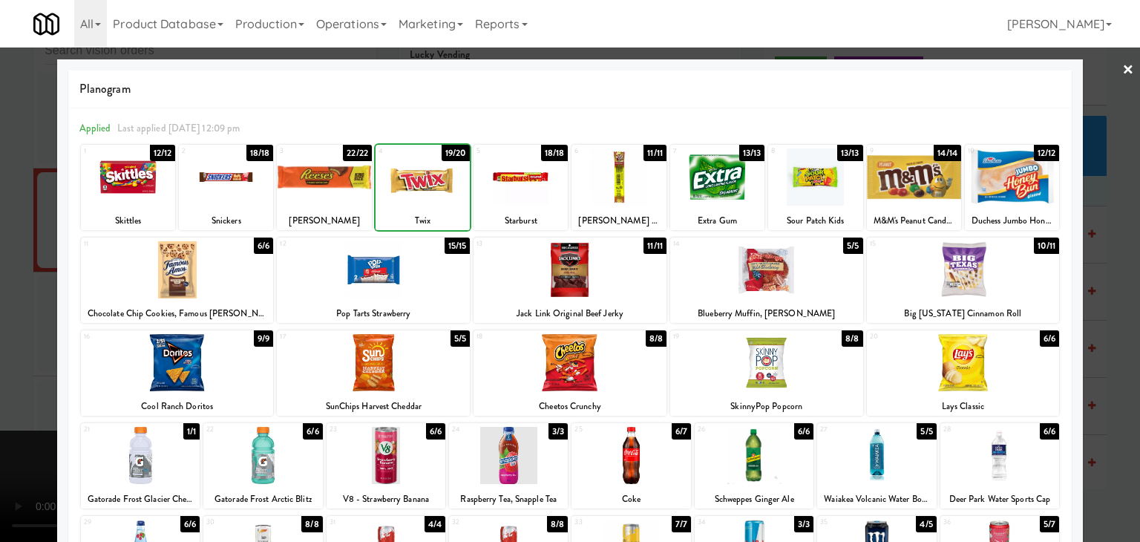
drag, startPoint x: 327, startPoint y: 175, endPoint x: 291, endPoint y: 176, distance: 35.6
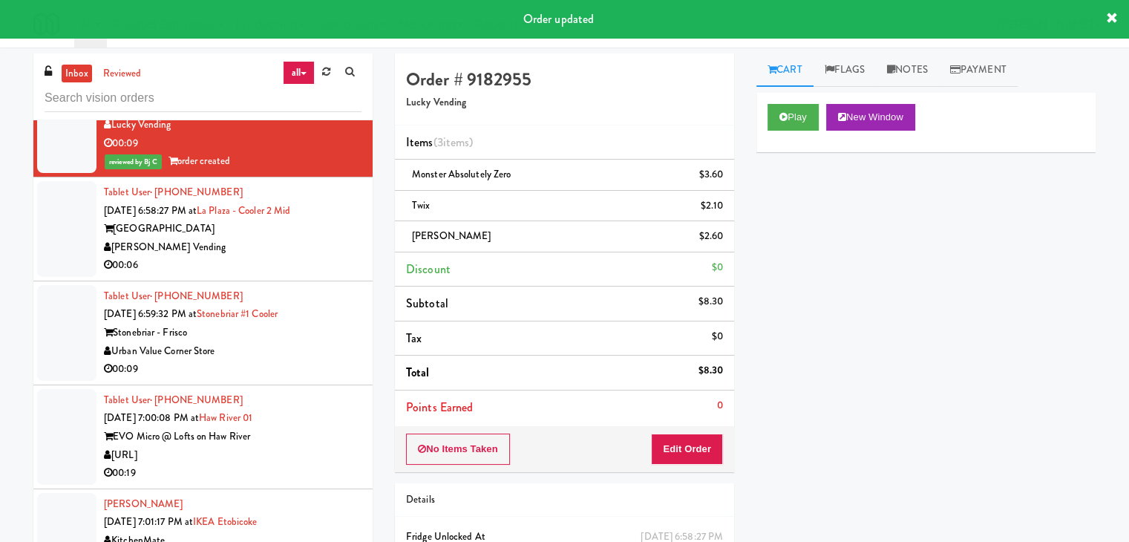
scroll to position [12169, 0]
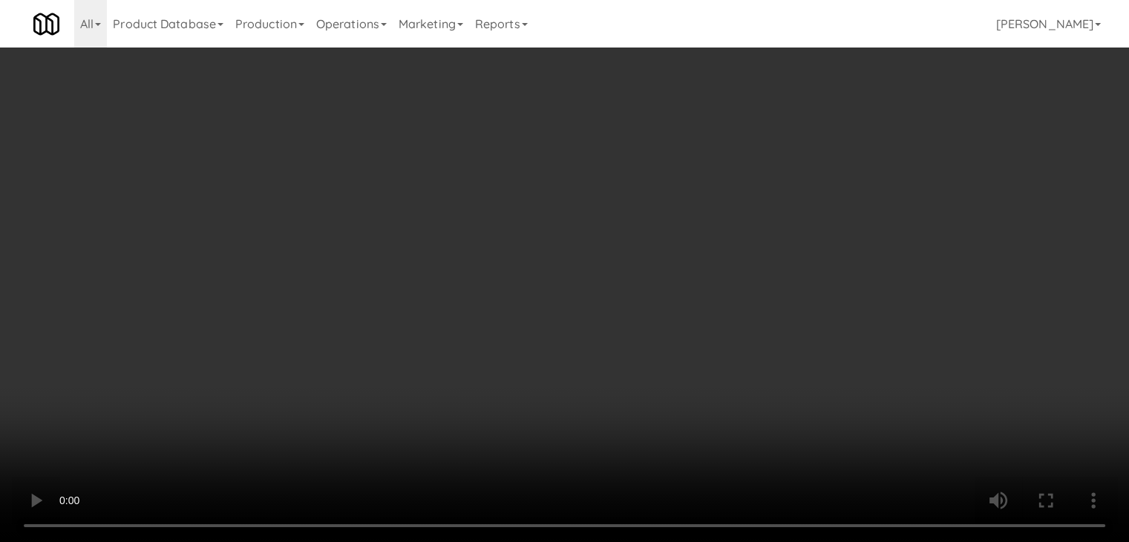
scroll to position [12151, 0]
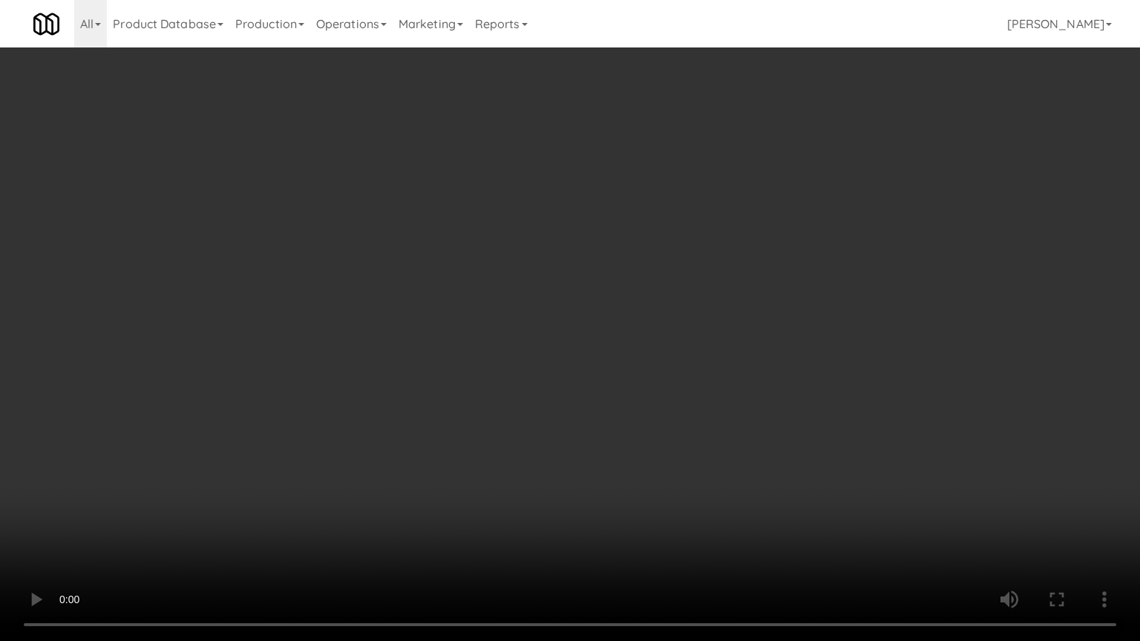
drag, startPoint x: 691, startPoint y: 349, endPoint x: 806, endPoint y: 177, distance: 206.7
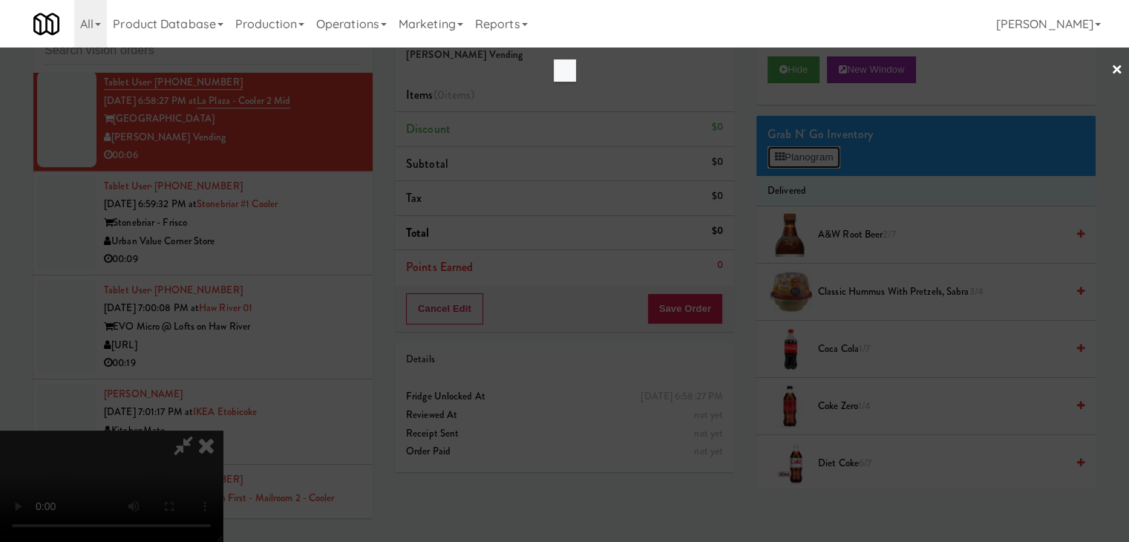
scroll to position [12151, 0]
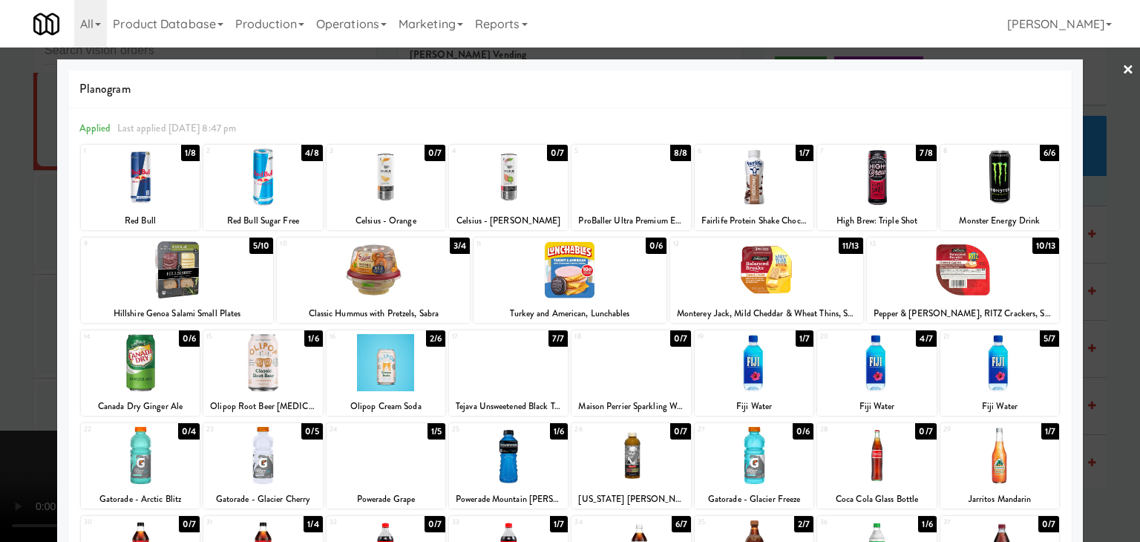
drag, startPoint x: 0, startPoint y: 358, endPoint x: 362, endPoint y: 336, distance: 362.2
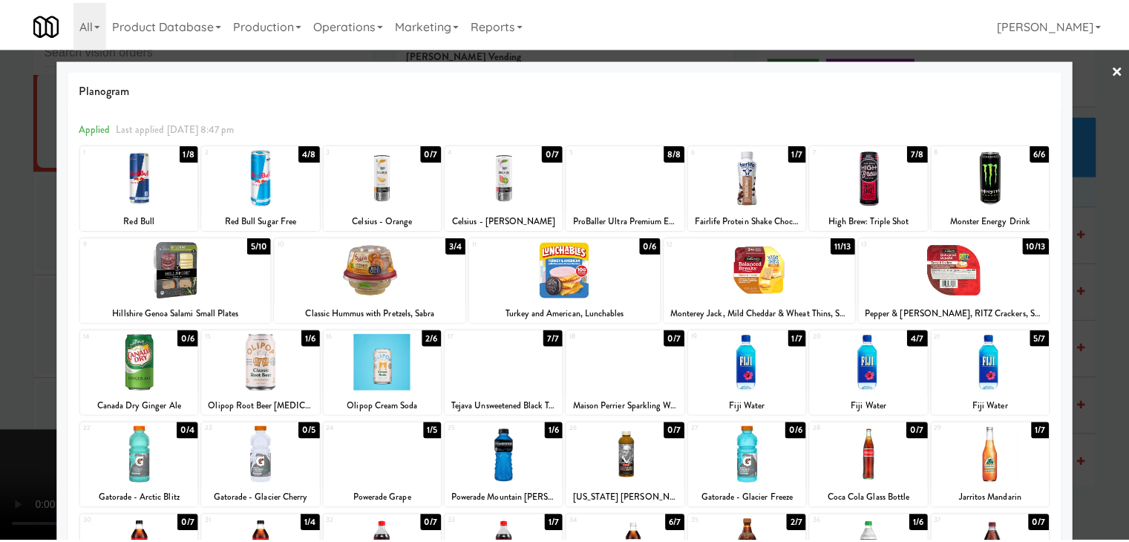
scroll to position [12169, 0]
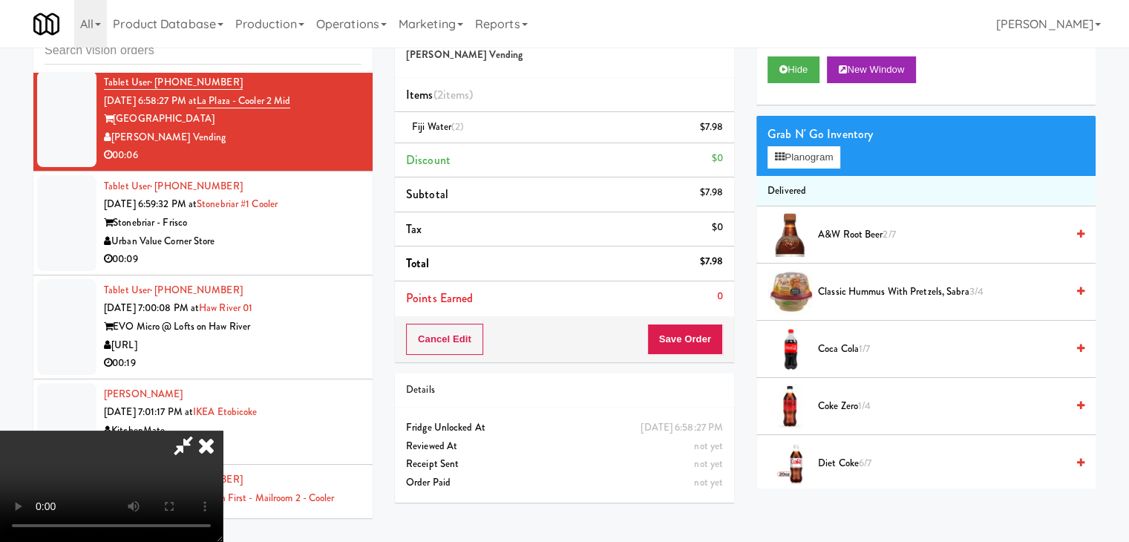
drag, startPoint x: 764, startPoint y: 347, endPoint x: 734, endPoint y: 339, distance: 31.5
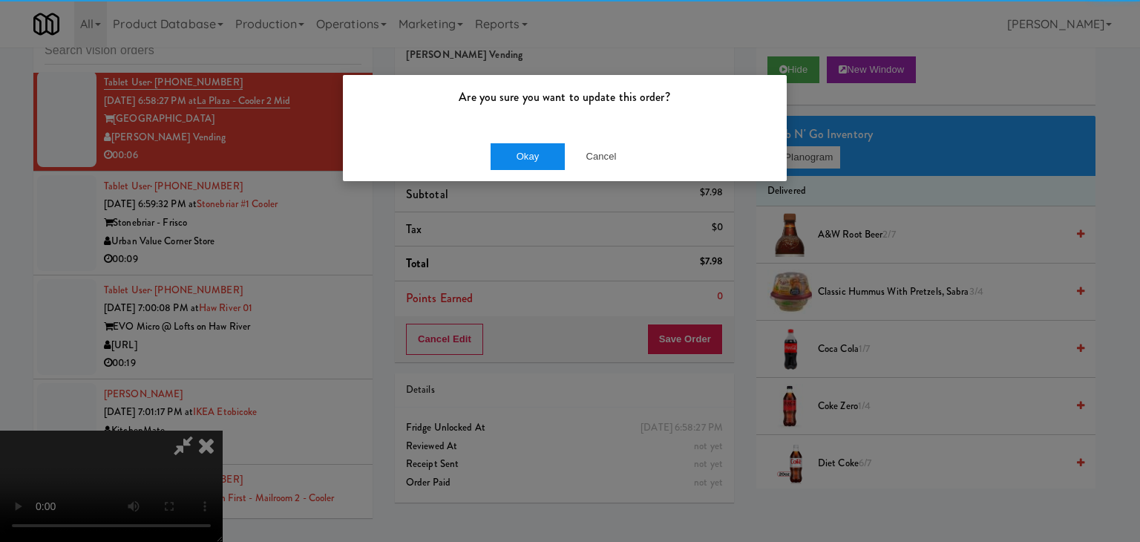
drag, startPoint x: 523, startPoint y: 135, endPoint x: 516, endPoint y: 161, distance: 26.8
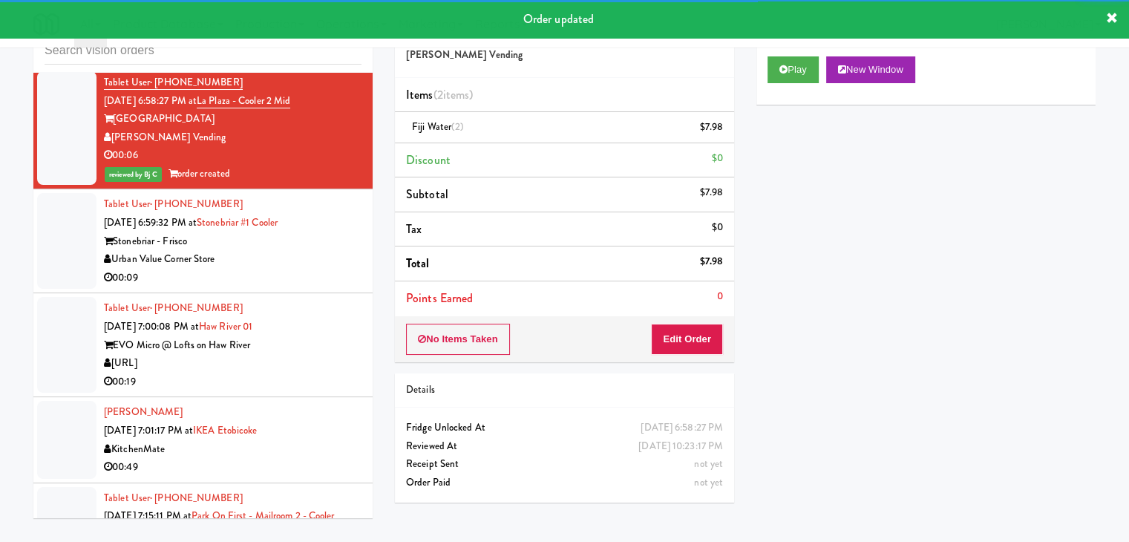
drag, startPoint x: 333, startPoint y: 269, endPoint x: 330, endPoint y: 276, distance: 8.0
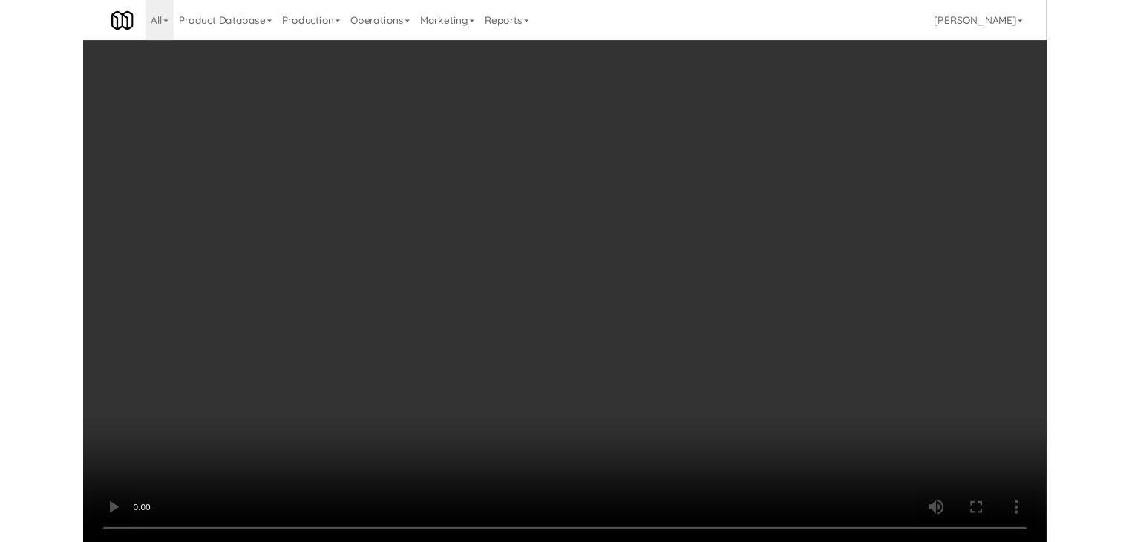
scroll to position [12169, 0]
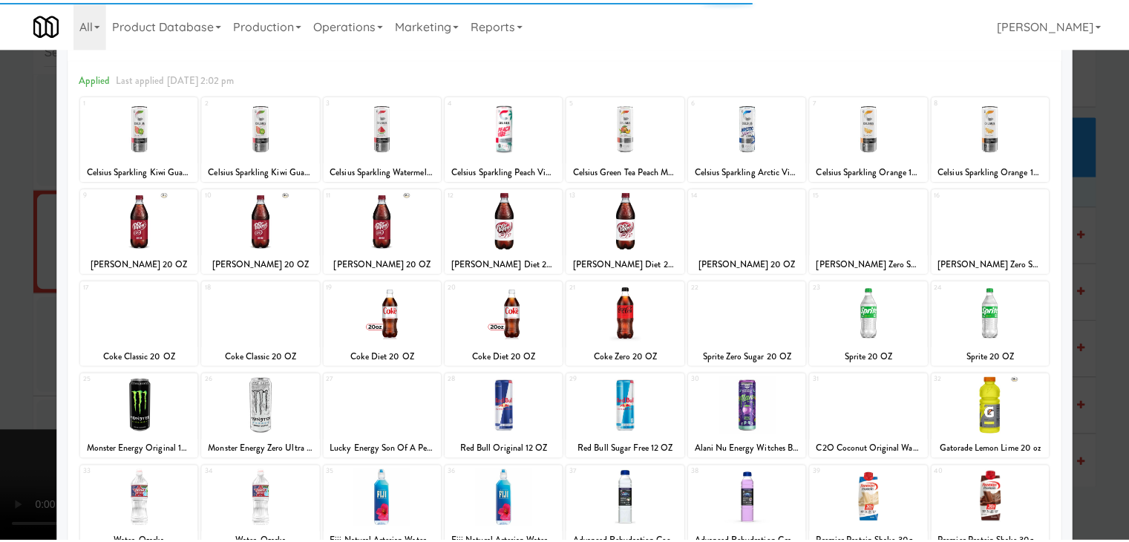
scroll to position [148, 0]
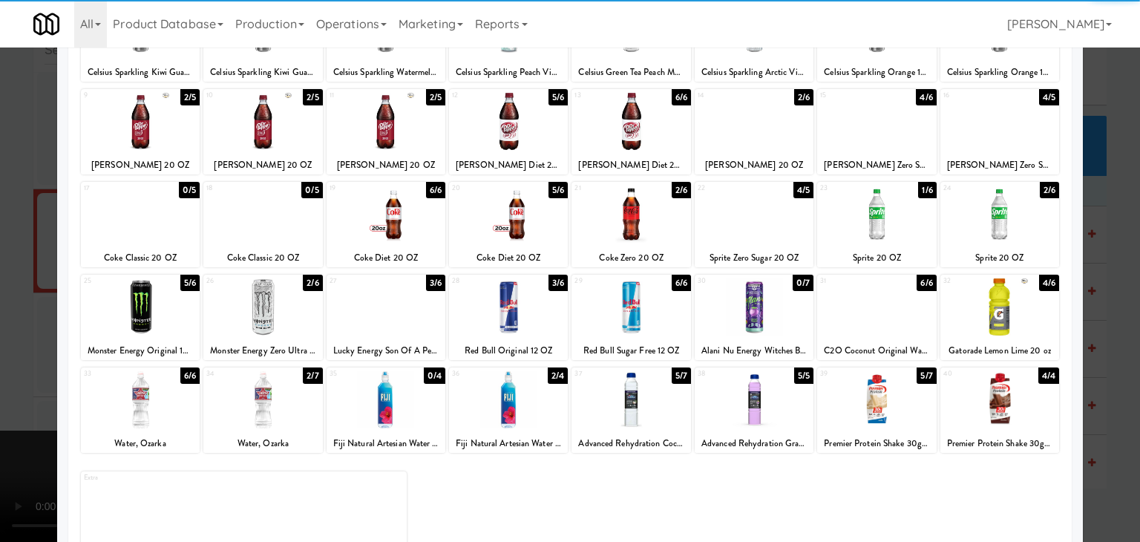
drag, startPoint x: 765, startPoint y: 237, endPoint x: 261, endPoint y: 257, distance: 504.5
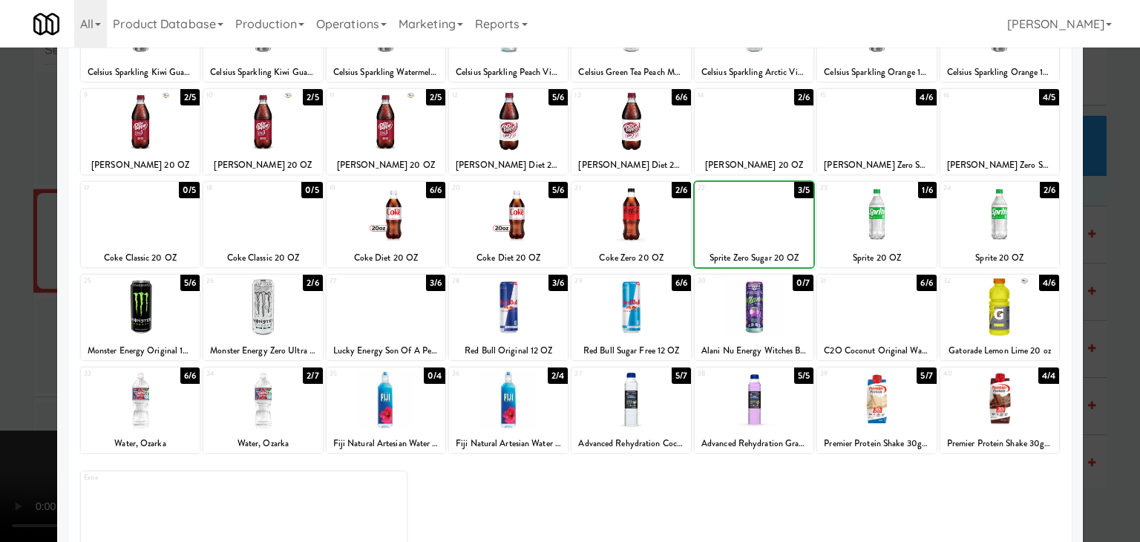
drag, startPoint x: 0, startPoint y: 258, endPoint x: 169, endPoint y: 268, distance: 169.6
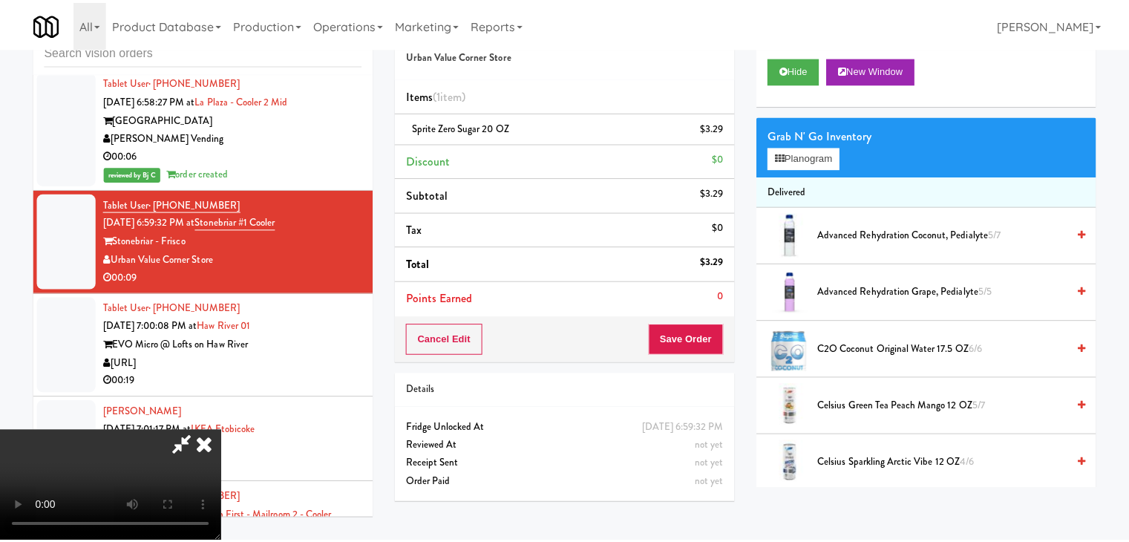
scroll to position [12169, 0]
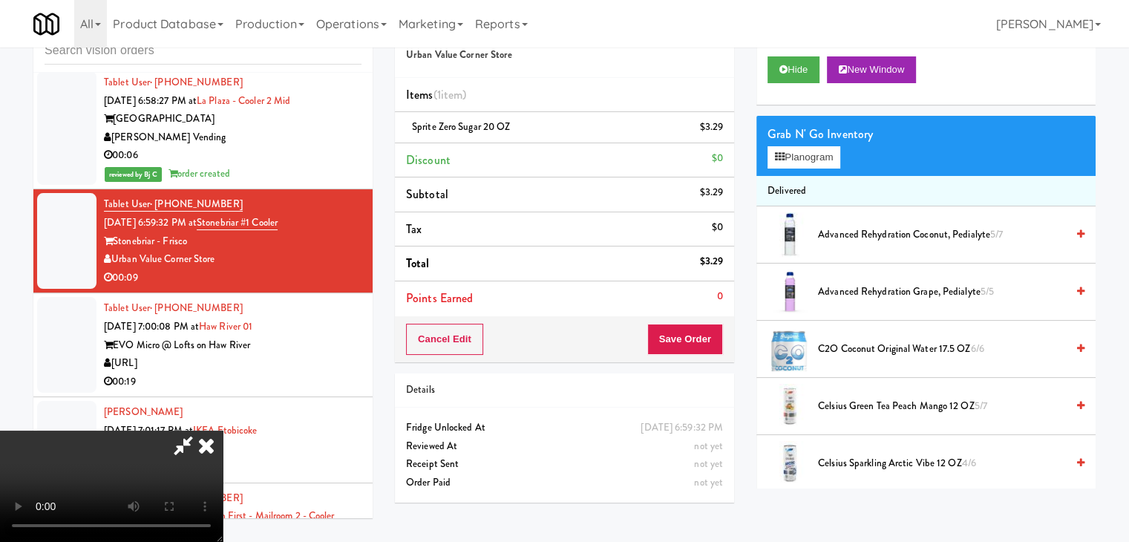
drag, startPoint x: 689, startPoint y: 356, endPoint x: 704, endPoint y: 342, distance: 20.5
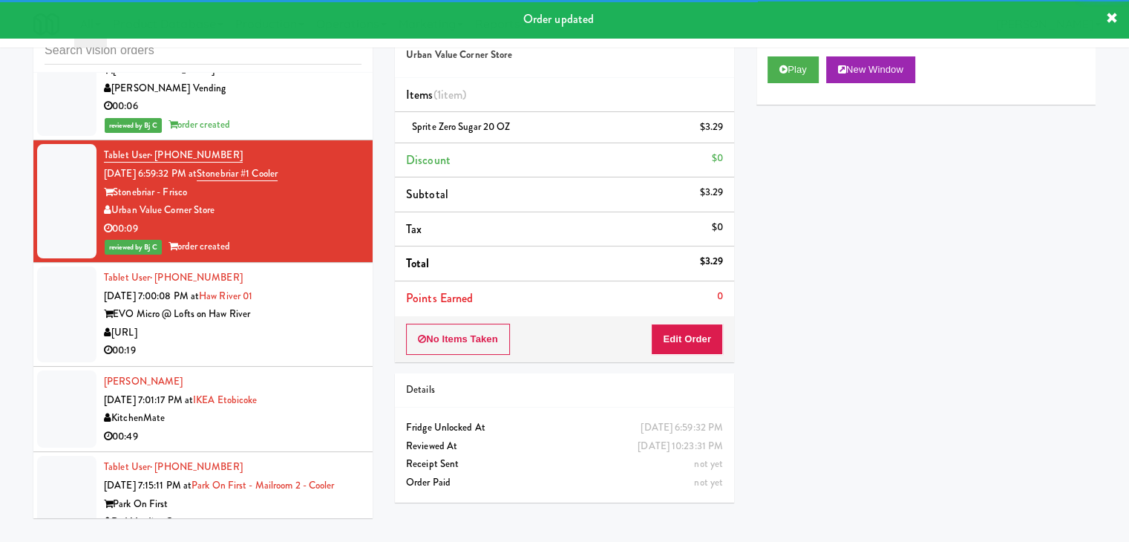
scroll to position [12392, 0]
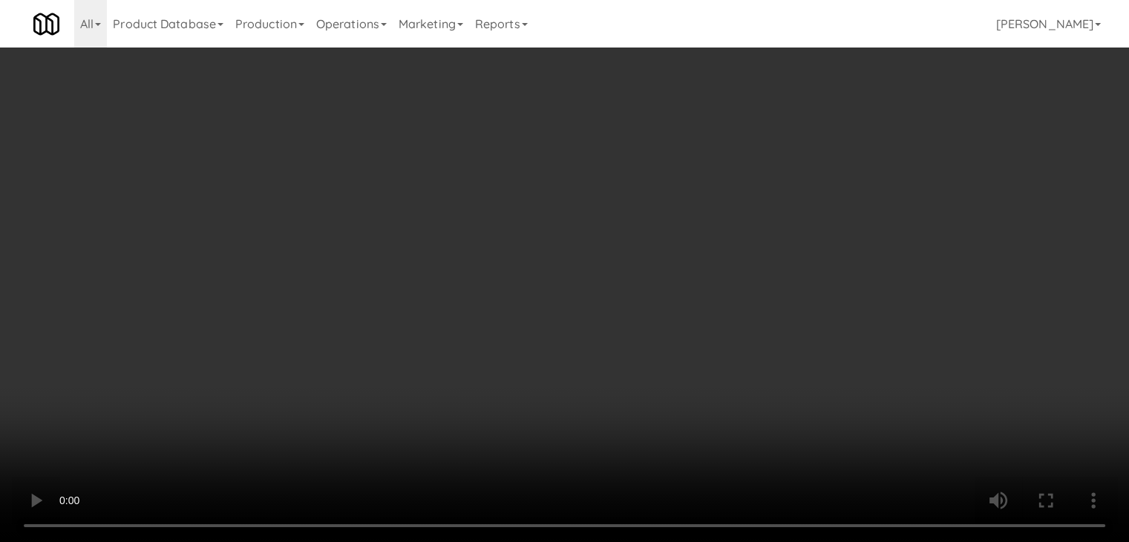
scroll to position [12373, 0]
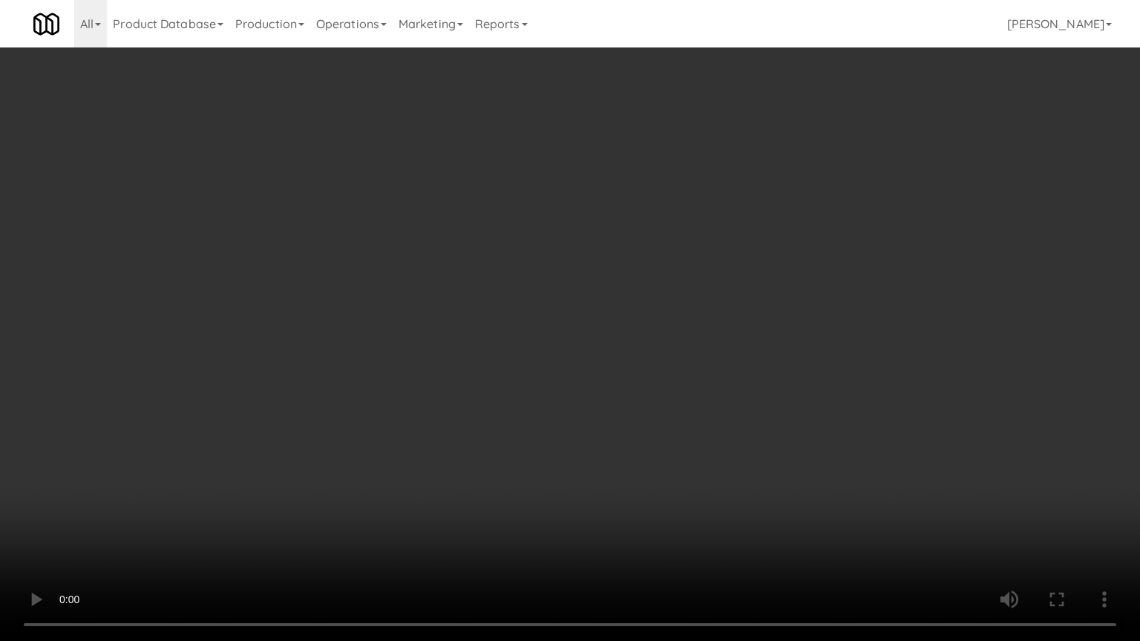
drag, startPoint x: 728, startPoint y: 461, endPoint x: 800, endPoint y: 261, distance: 212.3
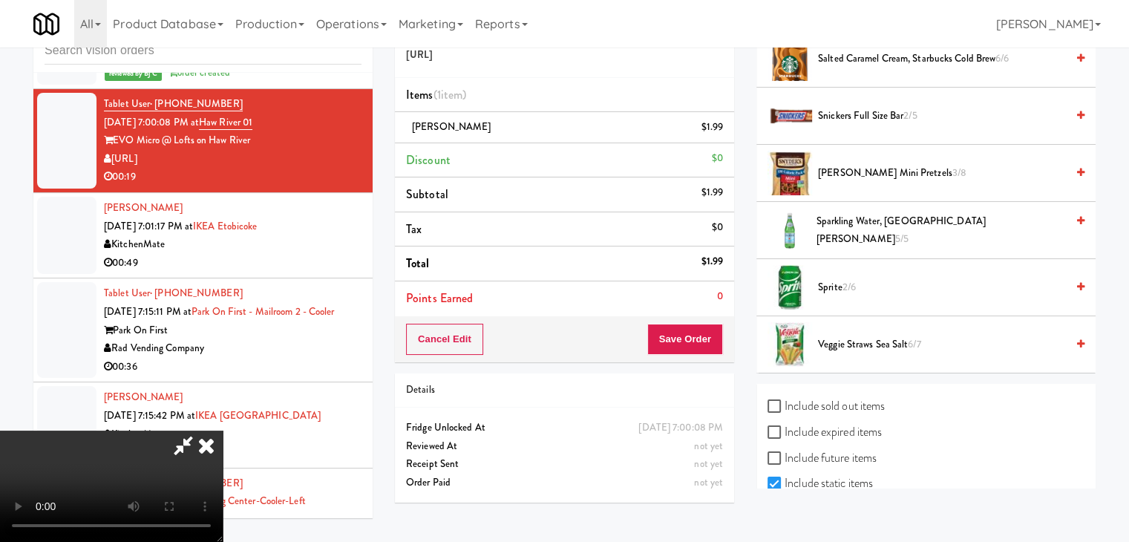
scroll to position [1600, 0]
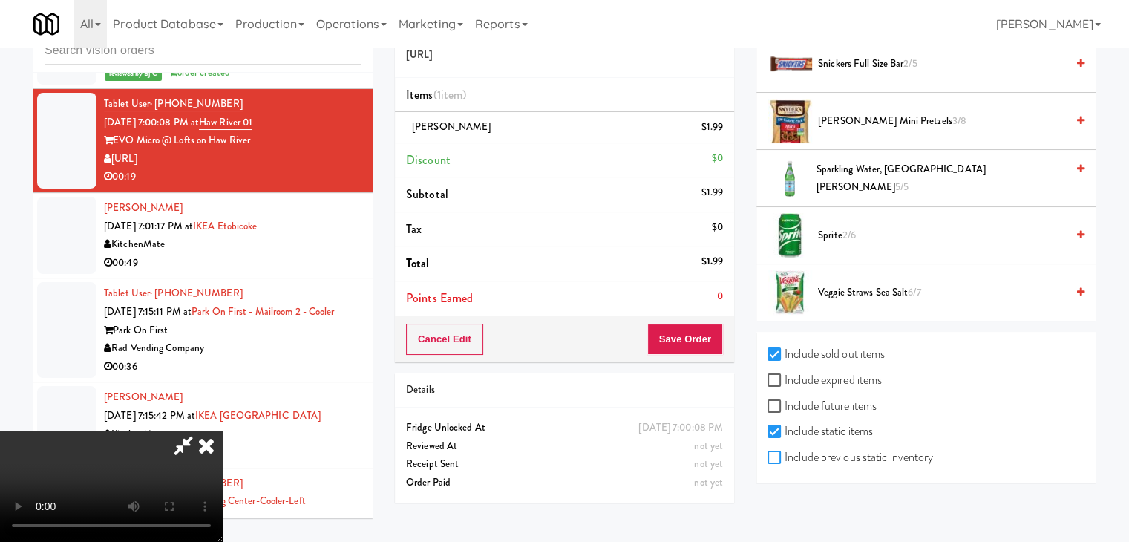
checkbox input "true"
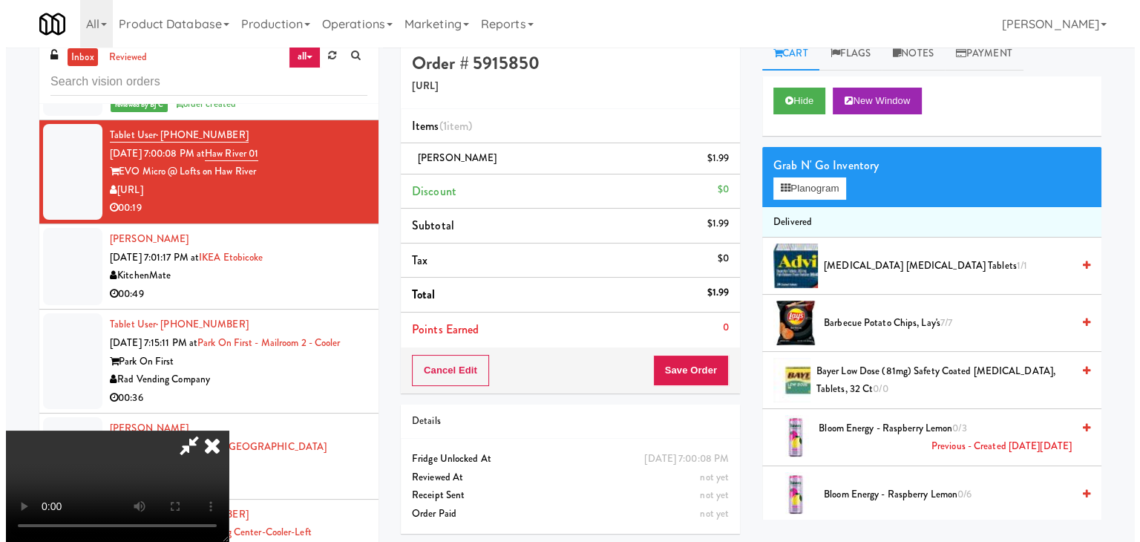
scroll to position [0, 0]
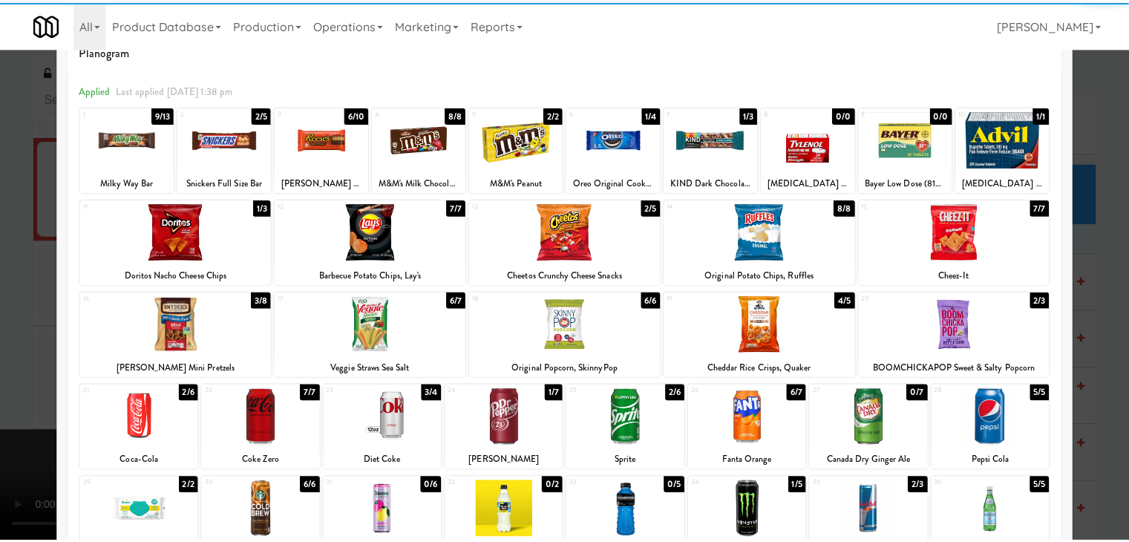
scroll to position [74, 0]
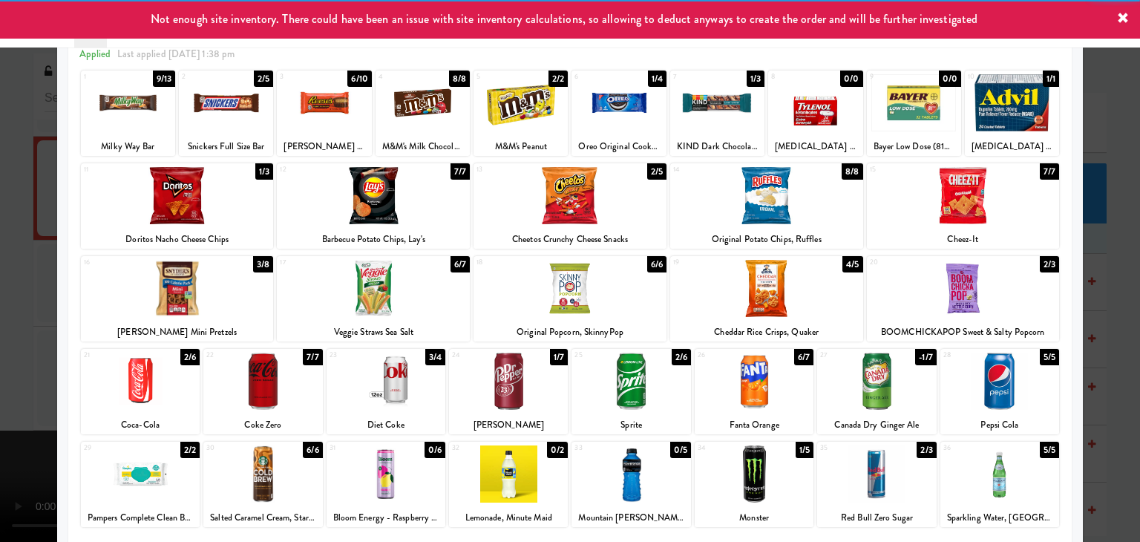
drag, startPoint x: 0, startPoint y: 316, endPoint x: 270, endPoint y: 316, distance: 269.5
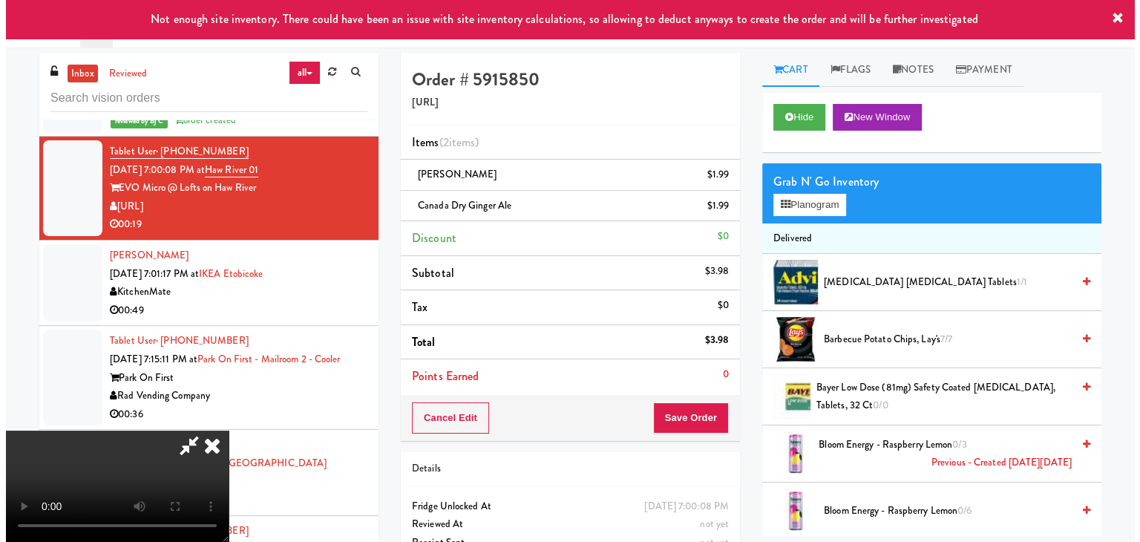
scroll to position [209, 0]
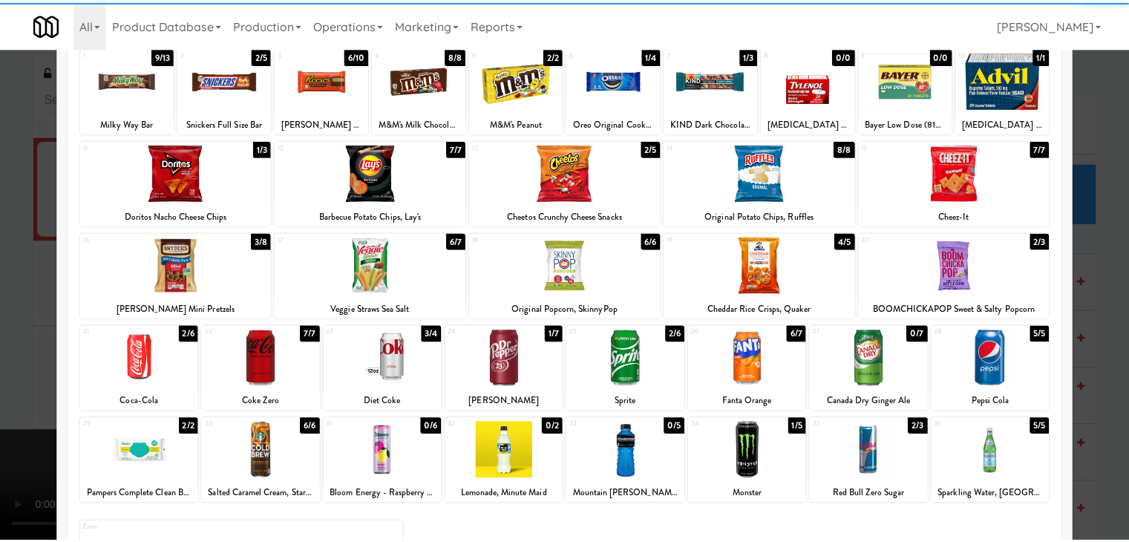
scroll to position [187, 0]
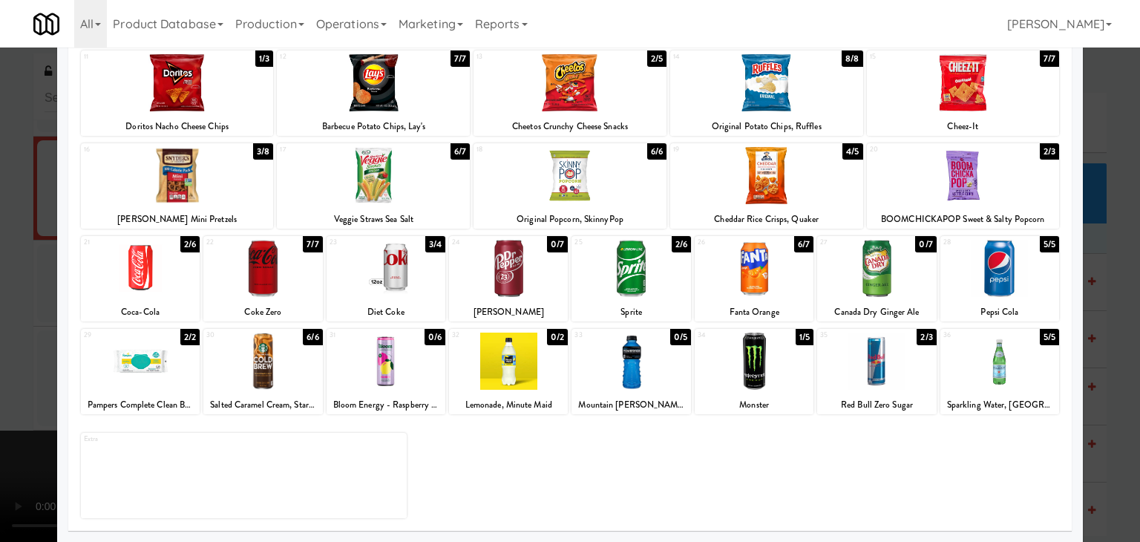
drag, startPoint x: 0, startPoint y: 321, endPoint x: 295, endPoint y: 324, distance: 294.8
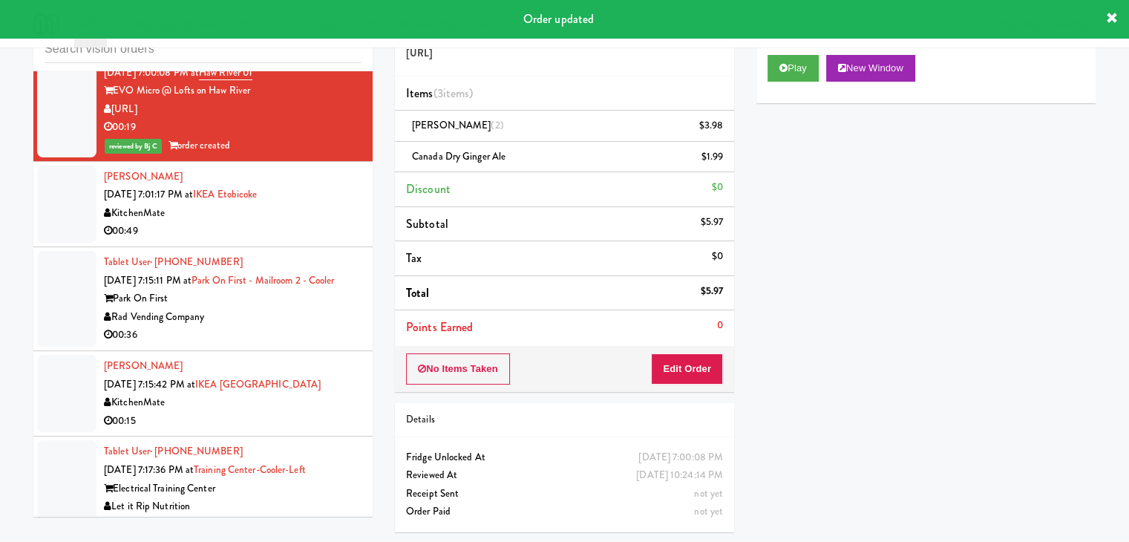
scroll to position [12466, 0]
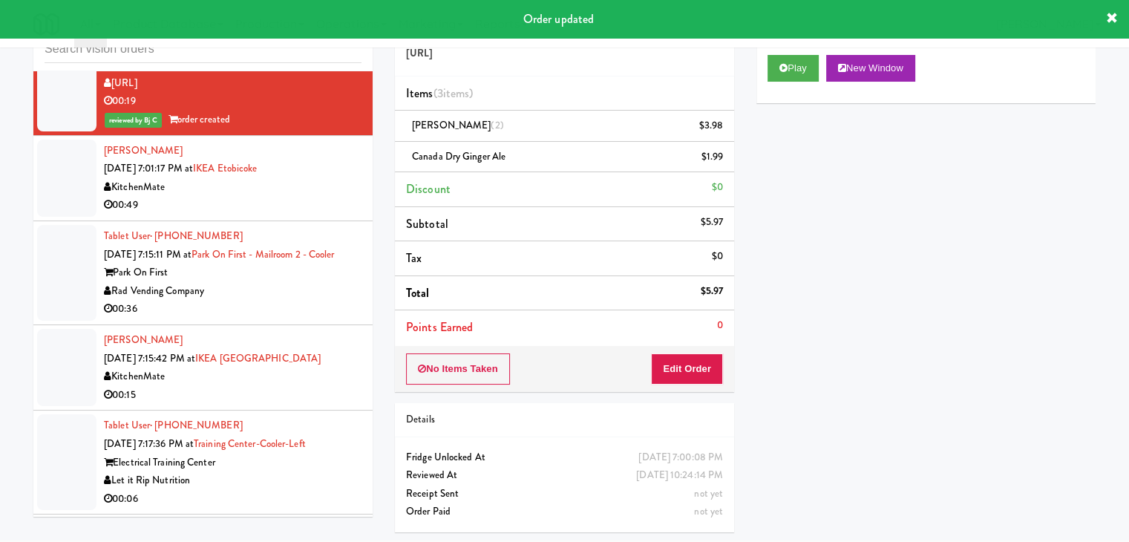
drag, startPoint x: 313, startPoint y: 209, endPoint x: 320, endPoint y: 213, distance: 8.7
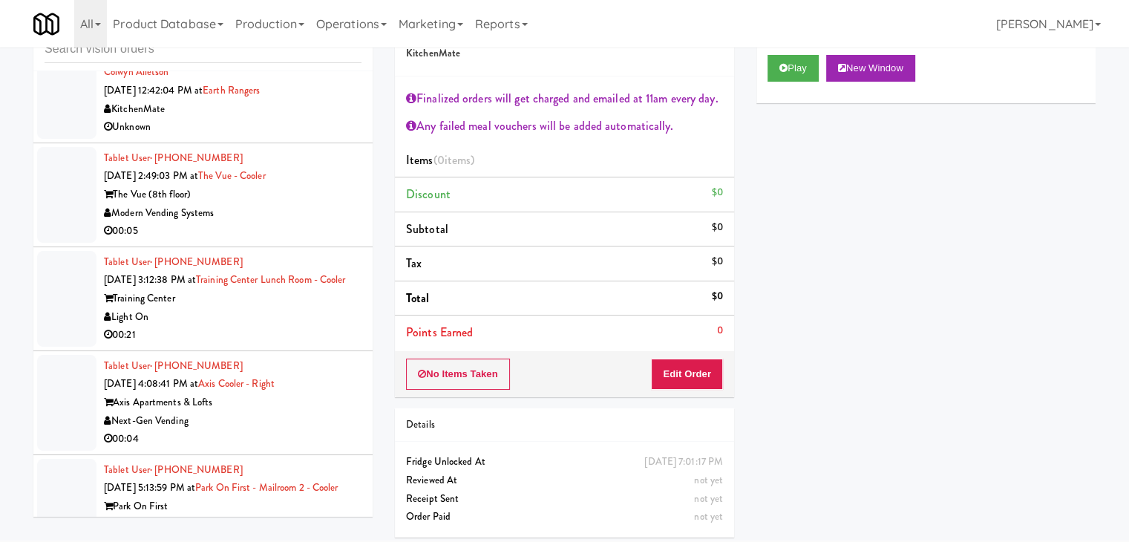
scroll to position [3928, 0]
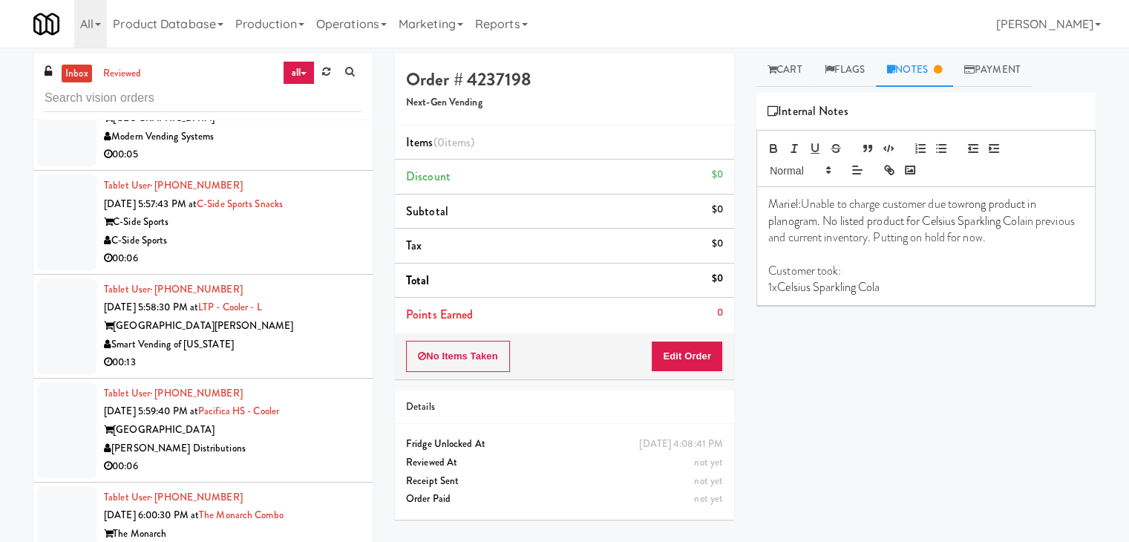
scroll to position [7492, 0]
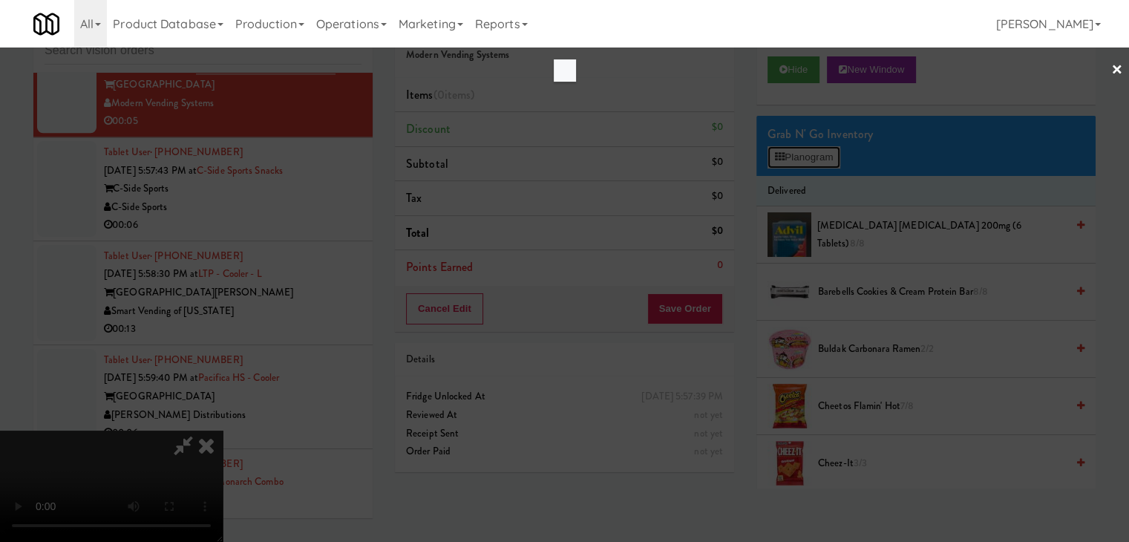
scroll to position [7473, 0]
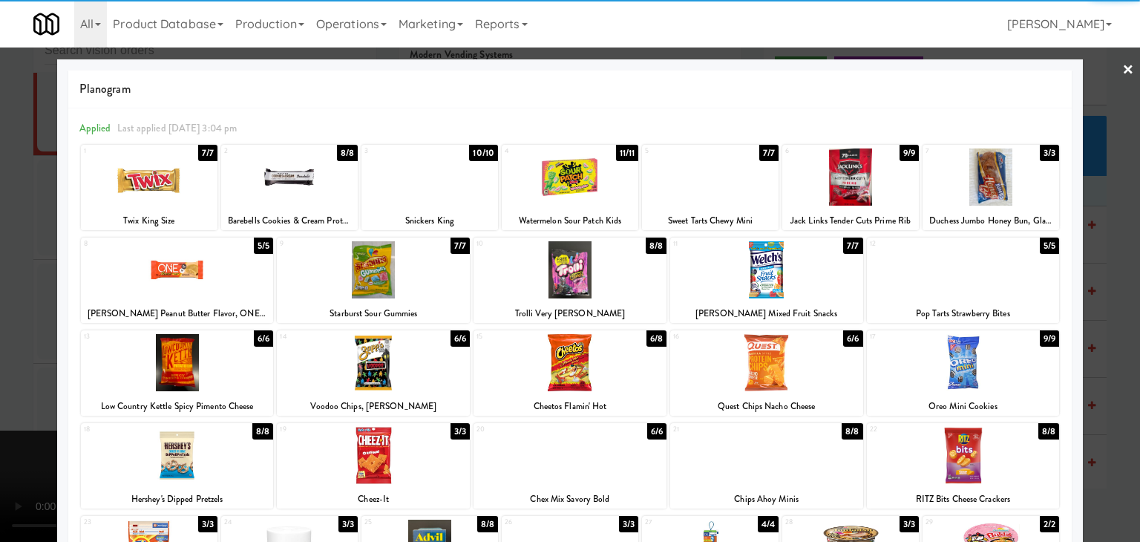
drag, startPoint x: 0, startPoint y: 347, endPoint x: 299, endPoint y: 329, distance: 299.7
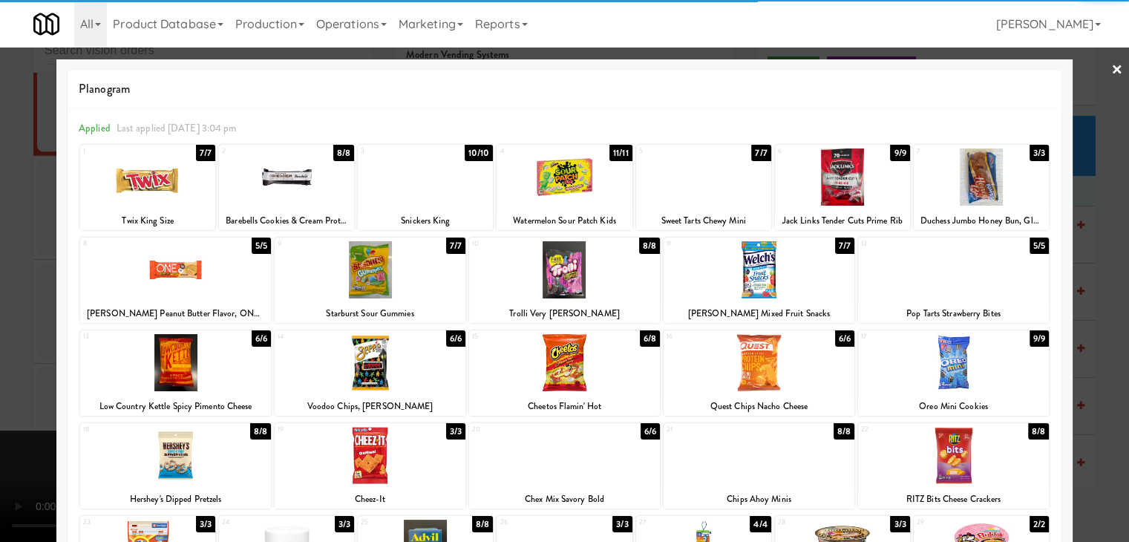
scroll to position [7492, 0]
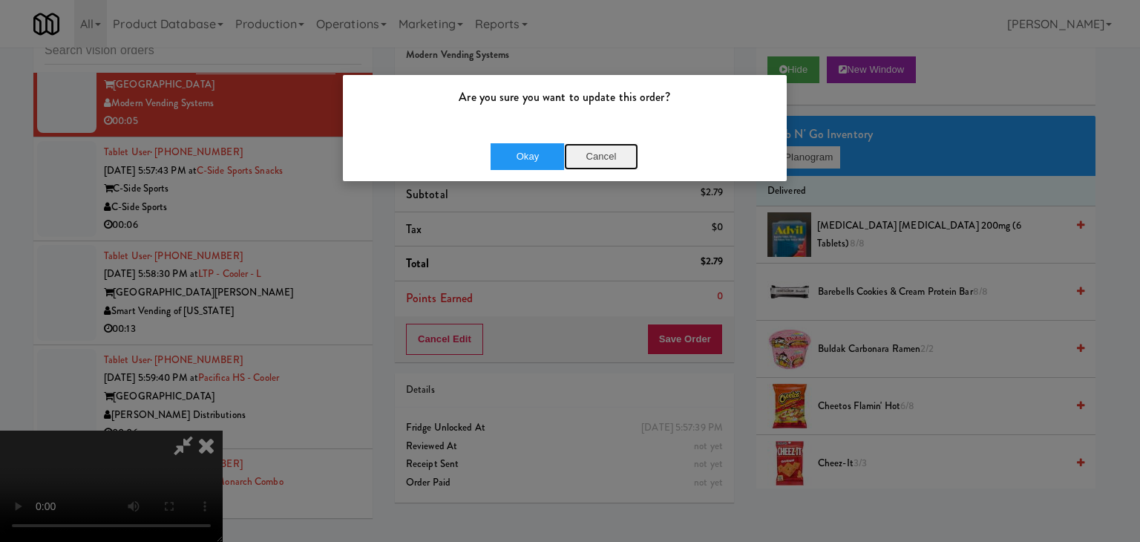
drag, startPoint x: 614, startPoint y: 155, endPoint x: 654, endPoint y: 162, distance: 40.6
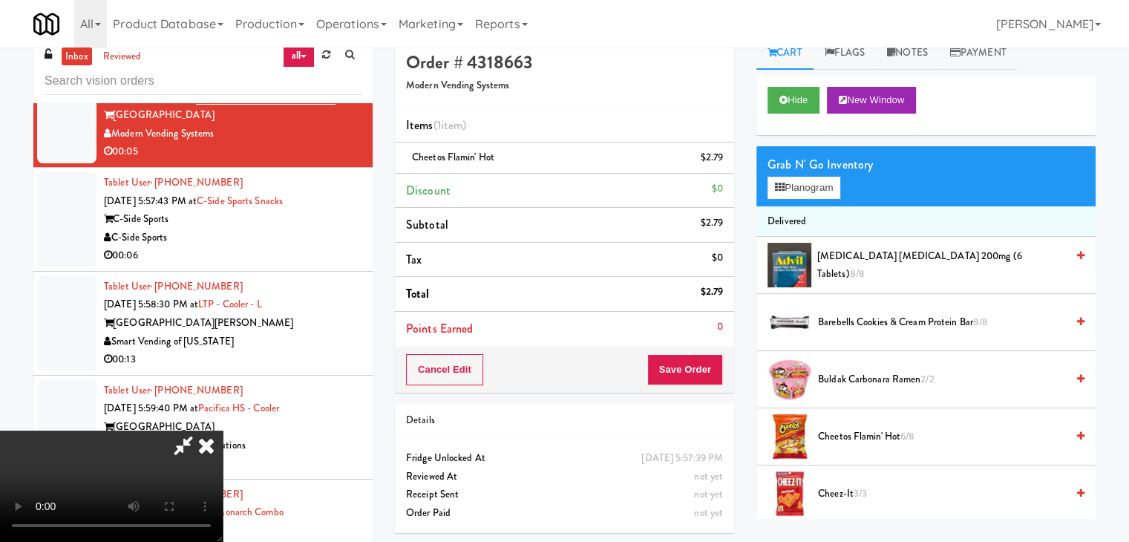
scroll to position [0, 0]
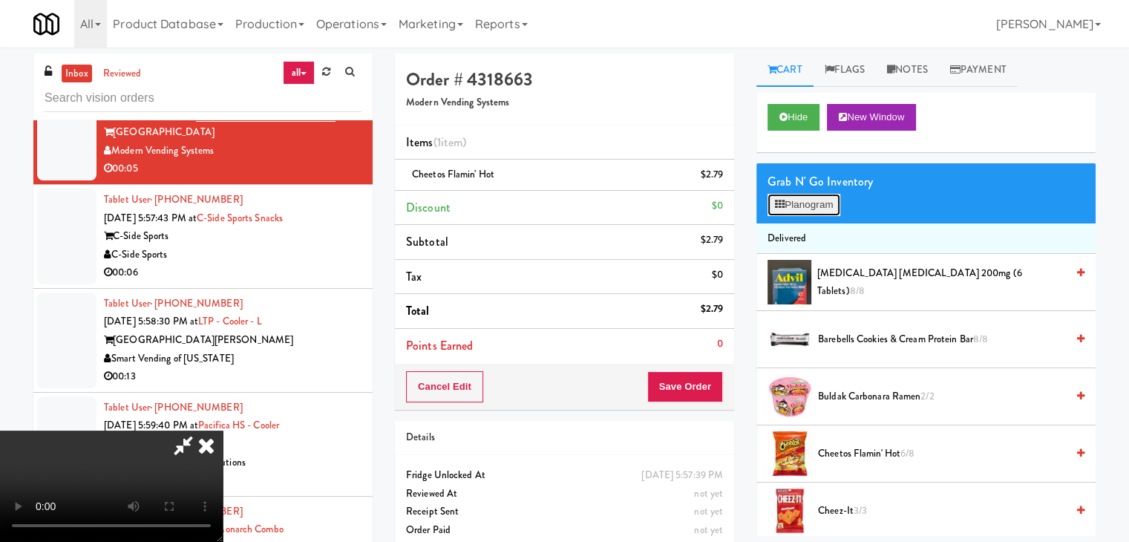
scroll to position [7473, 0]
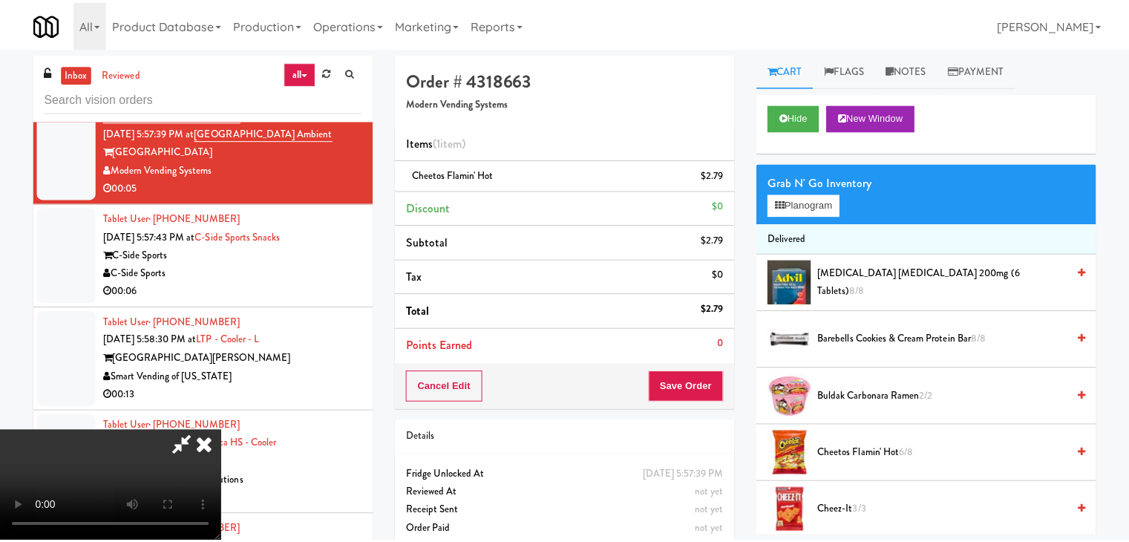
scroll to position [7492, 0]
